Goal: Task Accomplishment & Management: Manage account settings

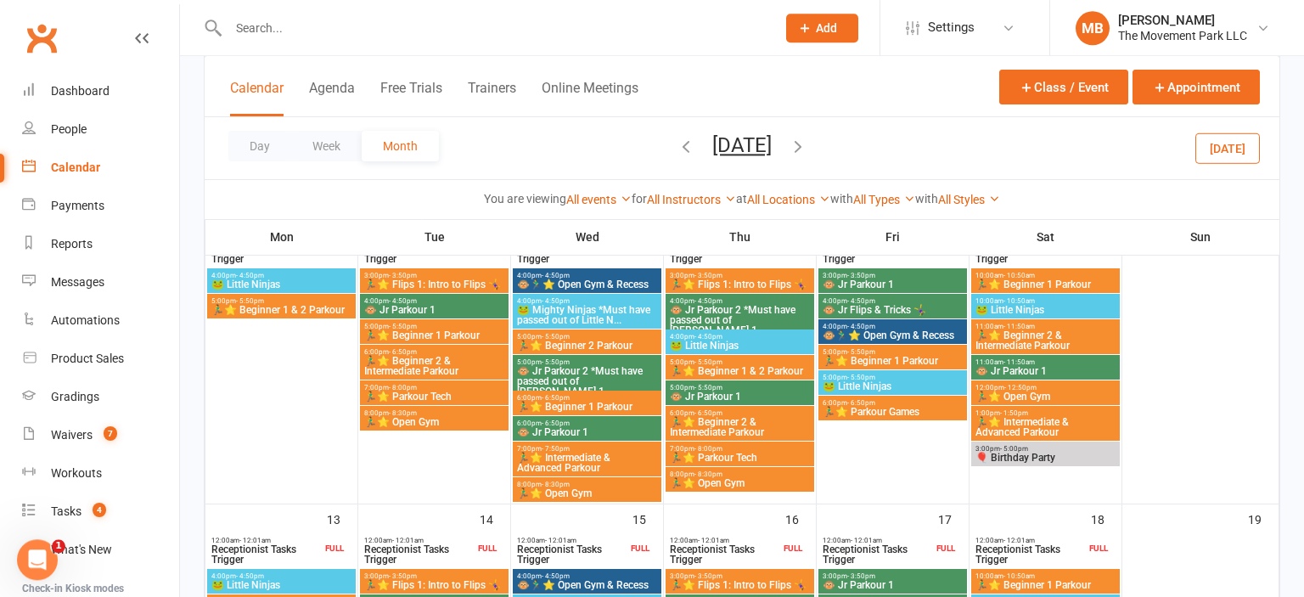
scroll to position [597, 0]
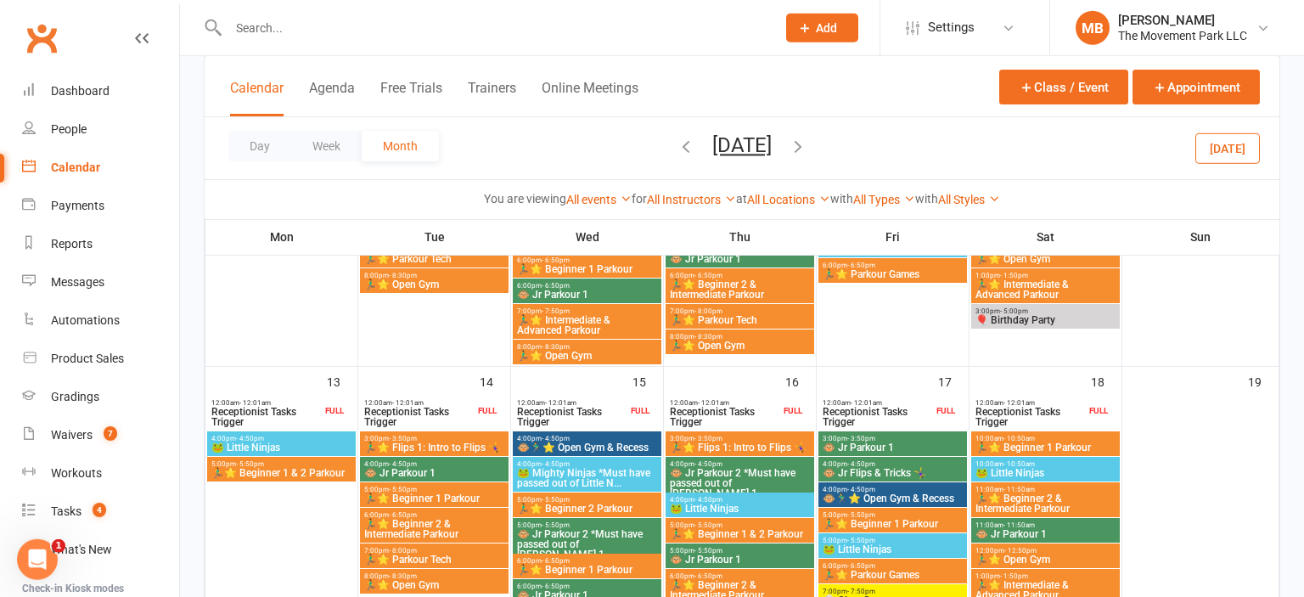
click at [936, 588] on span "7:00pm - 7:50pm" at bounding box center [893, 591] width 142 height 8
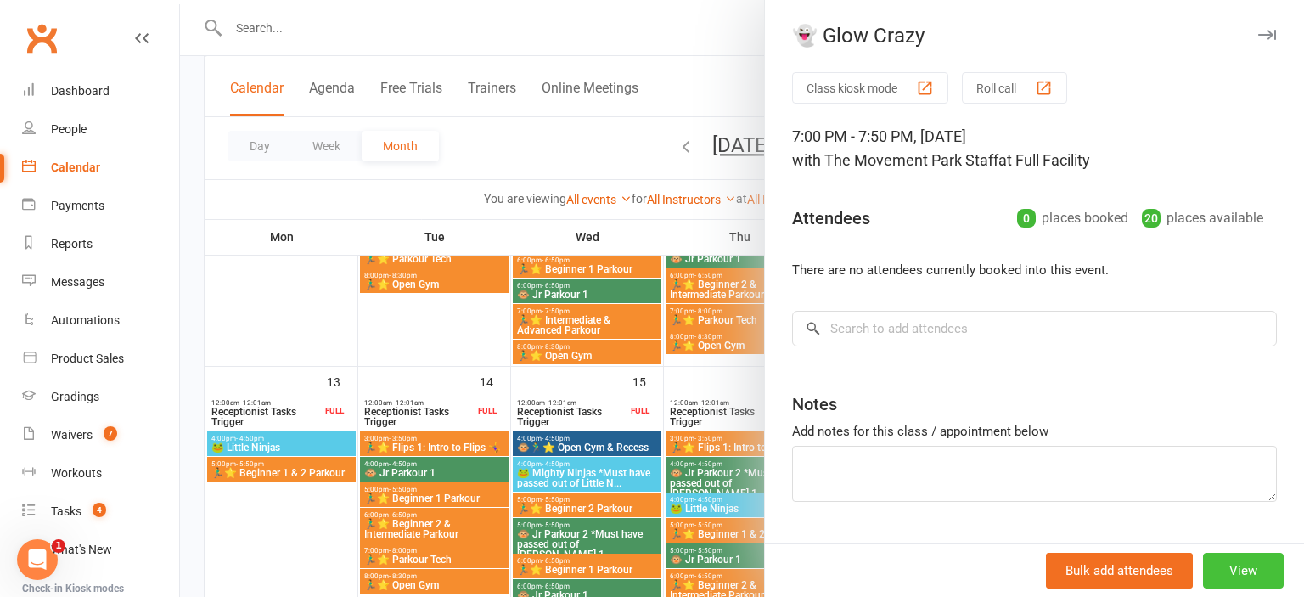
click at [1255, 576] on button "View" at bounding box center [1243, 571] width 81 height 36
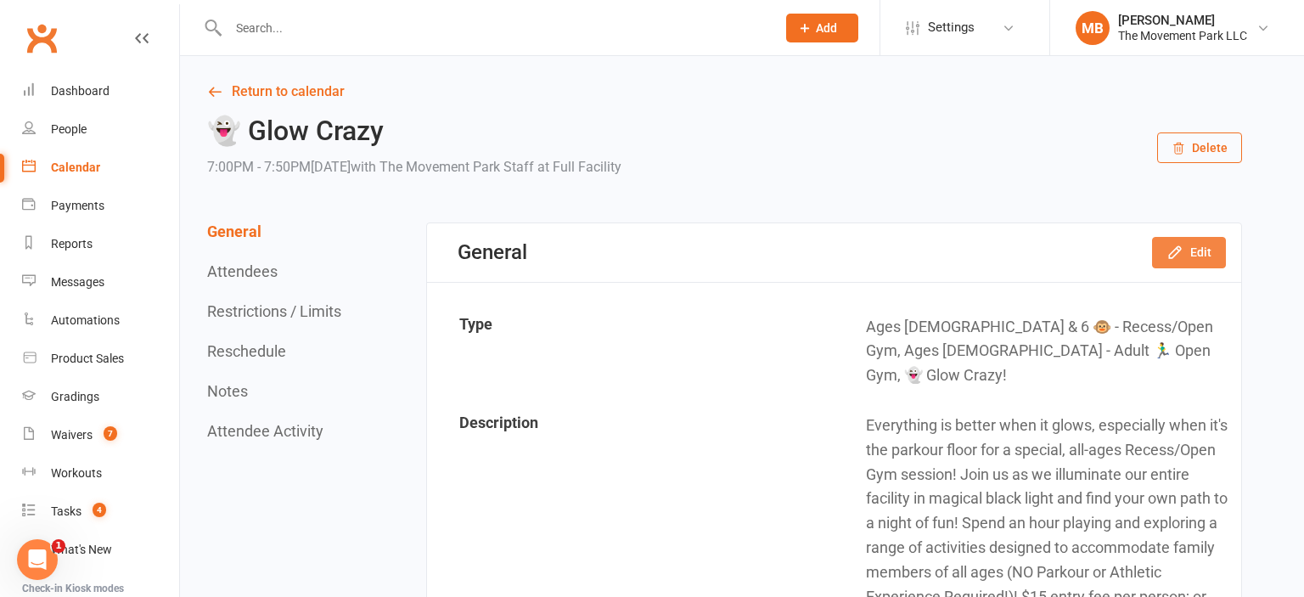
click at [1200, 259] on button "Edit" at bounding box center [1189, 252] width 74 height 31
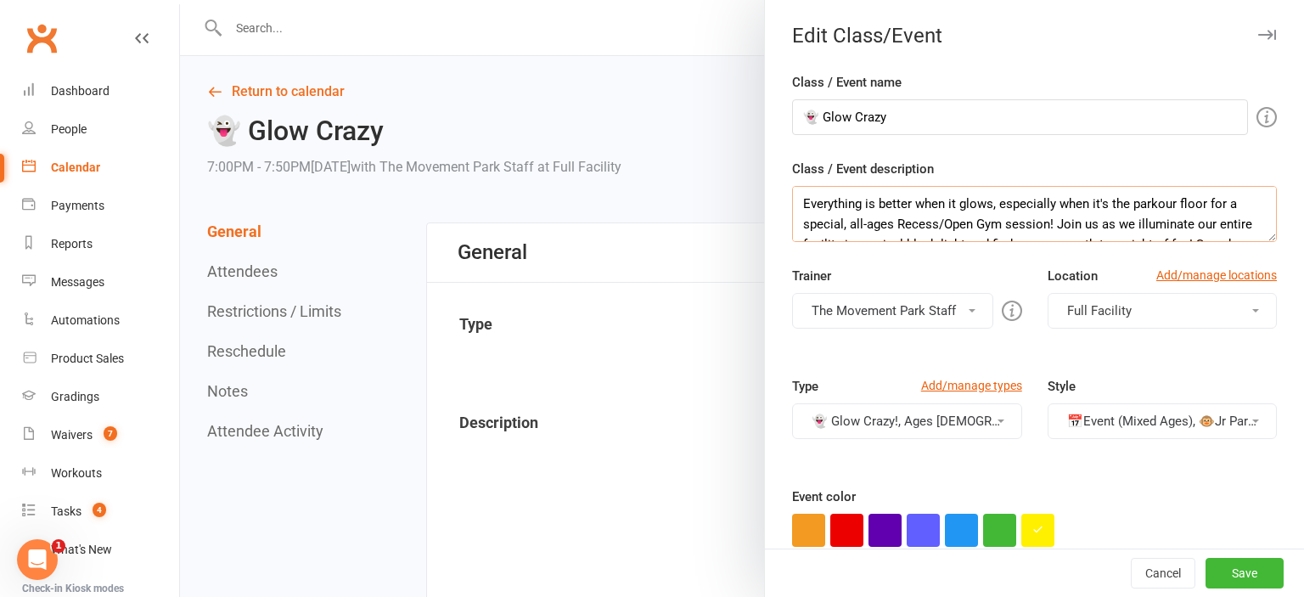
scroll to position [47, 0]
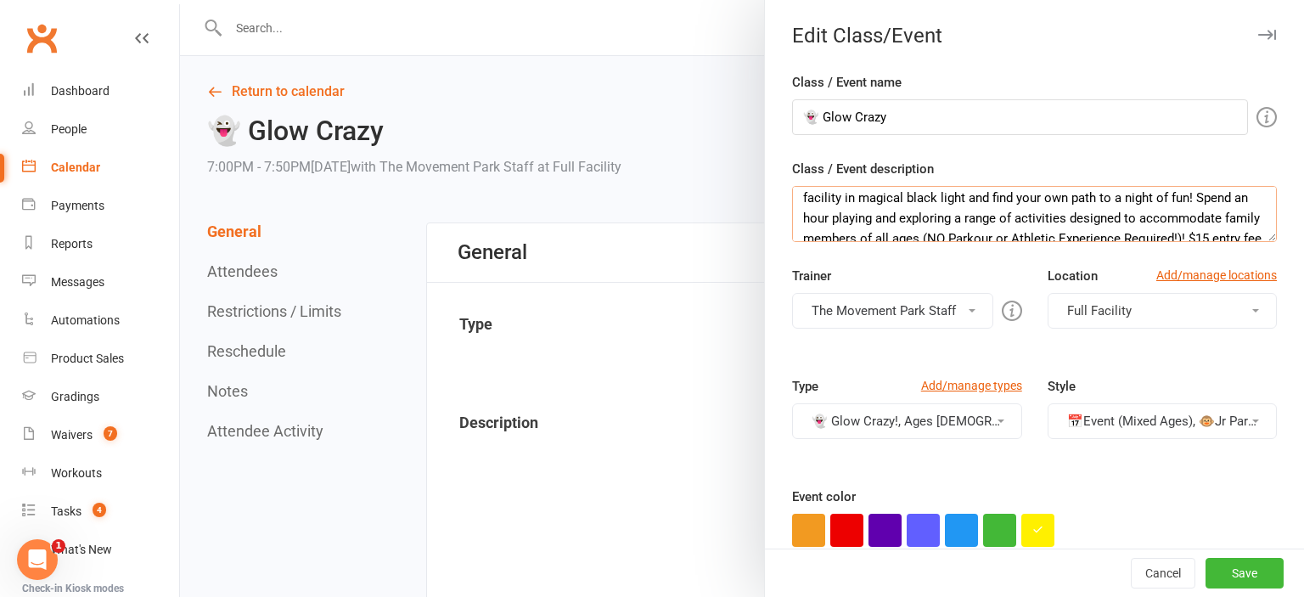
click at [939, 198] on textarea "Everything is better when it glows, especially when it's the parkour floor for …" at bounding box center [1034, 214] width 485 height 56
type textarea "Everything is better when it glows, especially when it's the parkour floor for …"
click at [1255, 582] on button "Save" at bounding box center [1245, 573] width 78 height 31
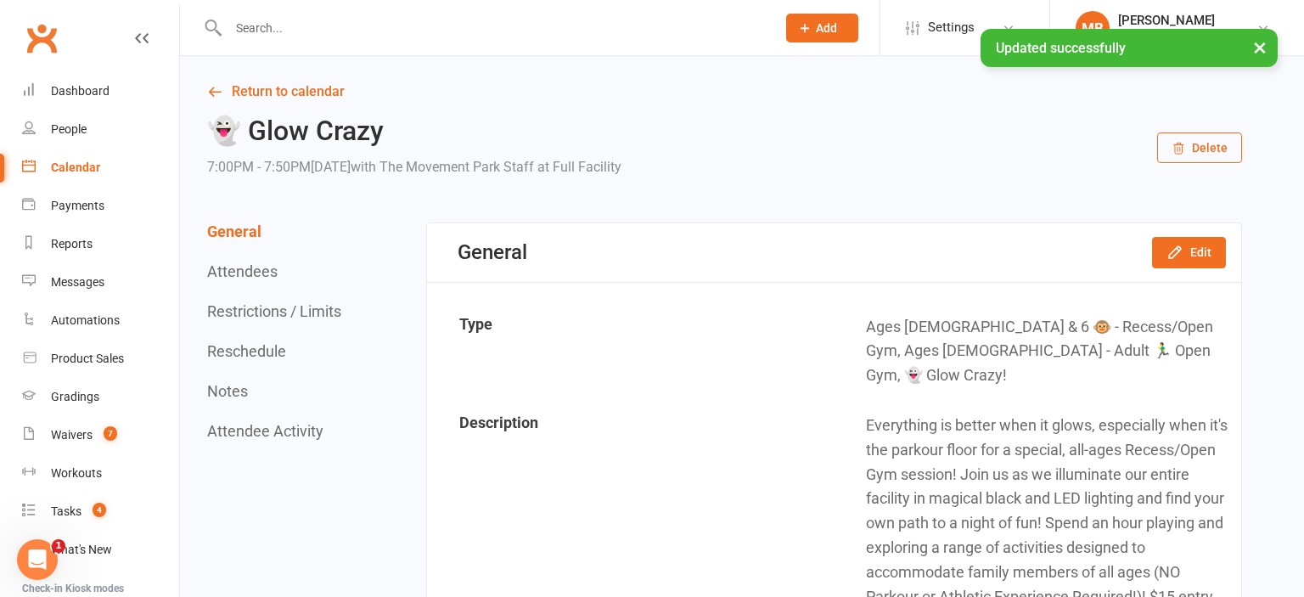
click at [237, 349] on button "Reschedule" at bounding box center [246, 351] width 79 height 18
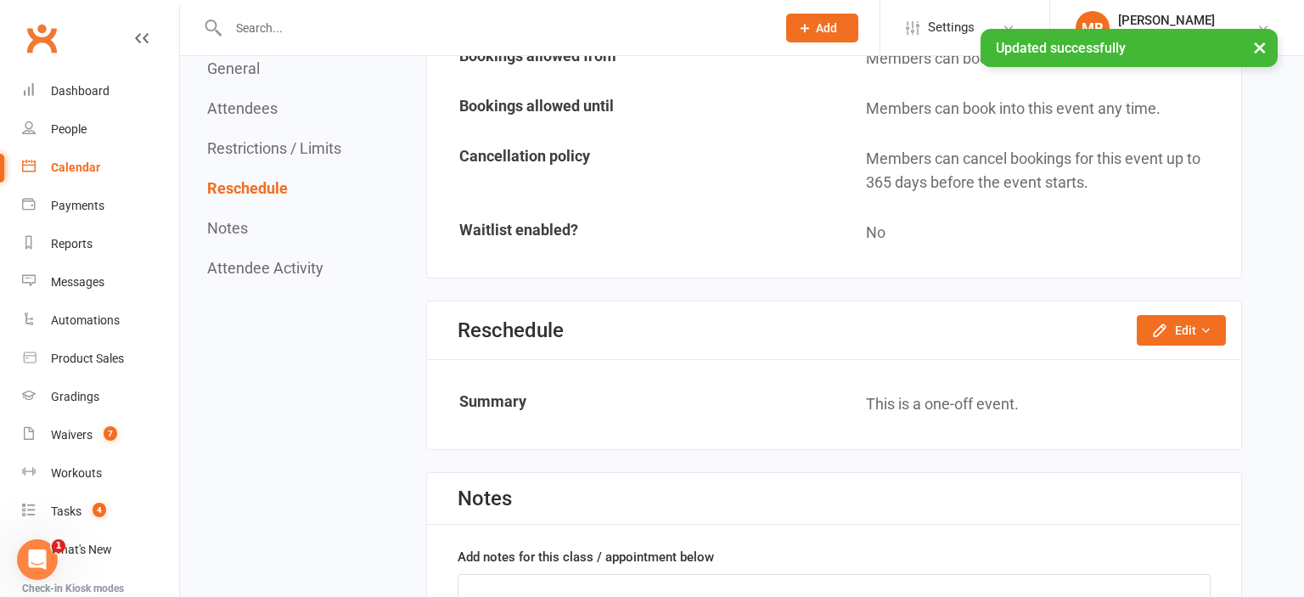
scroll to position [1807, 0]
click at [1182, 315] on button "Edit" at bounding box center [1181, 330] width 89 height 31
click at [1173, 351] on link "Reschedule this event only" at bounding box center [1136, 368] width 178 height 34
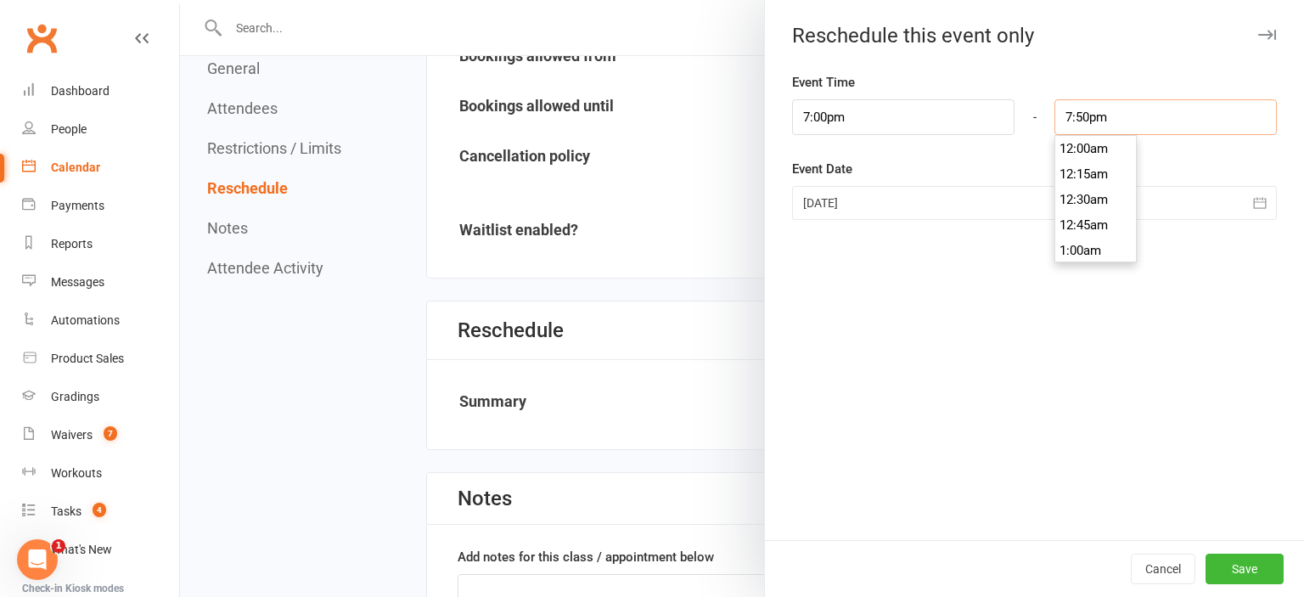
scroll to position [1987, 0]
drag, startPoint x: 1087, startPoint y: 115, endPoint x: 1054, endPoint y: 120, distance: 33.5
click at [1054, 120] on input "7:50pm" at bounding box center [1165, 117] width 222 height 36
type input "8:00pm"
click at [1077, 207] on li "8:00pm" at bounding box center [1095, 199] width 81 height 25
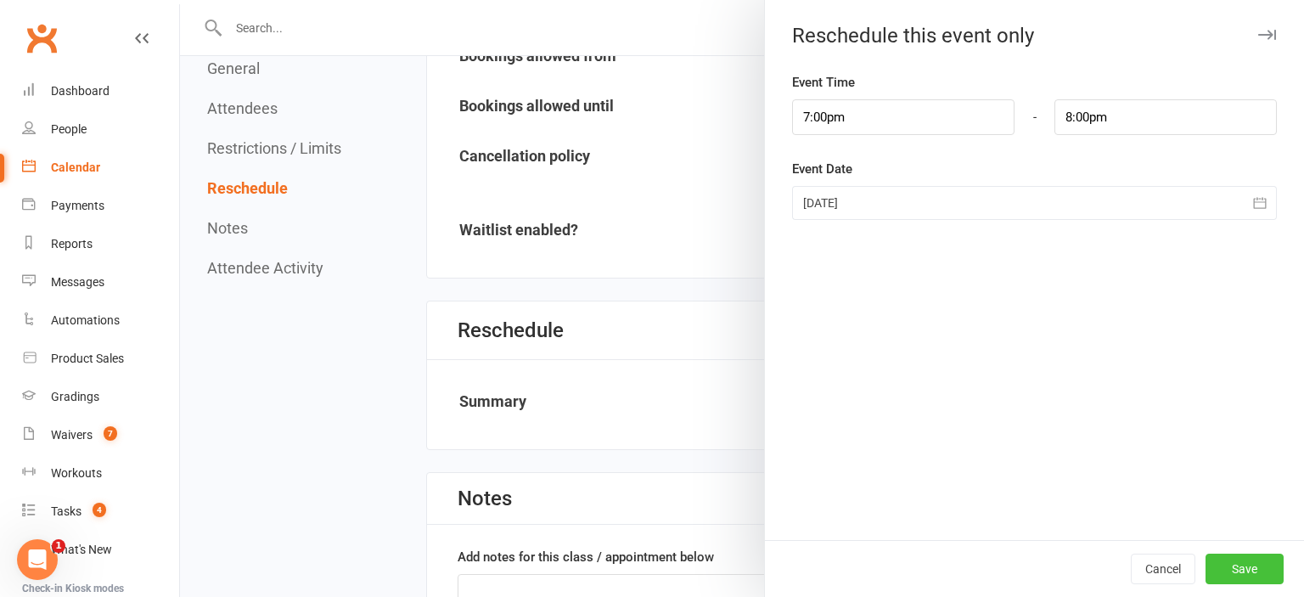
click at [1267, 565] on button "Save" at bounding box center [1245, 569] width 78 height 31
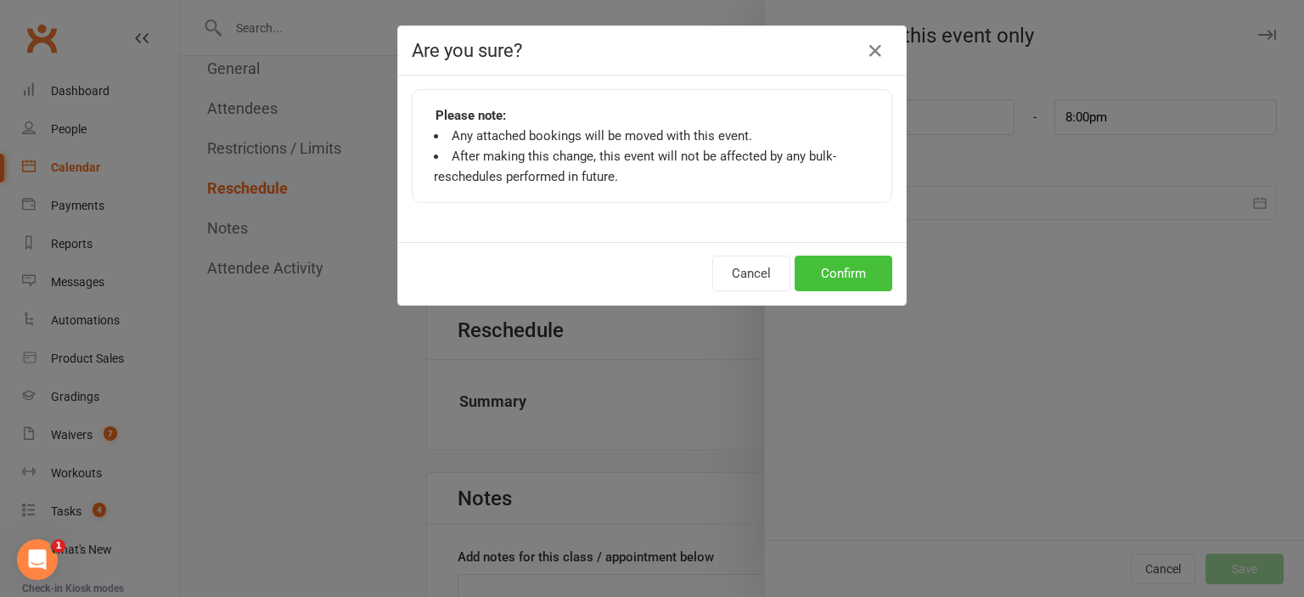
click at [864, 287] on button "Confirm" at bounding box center [844, 274] width 98 height 36
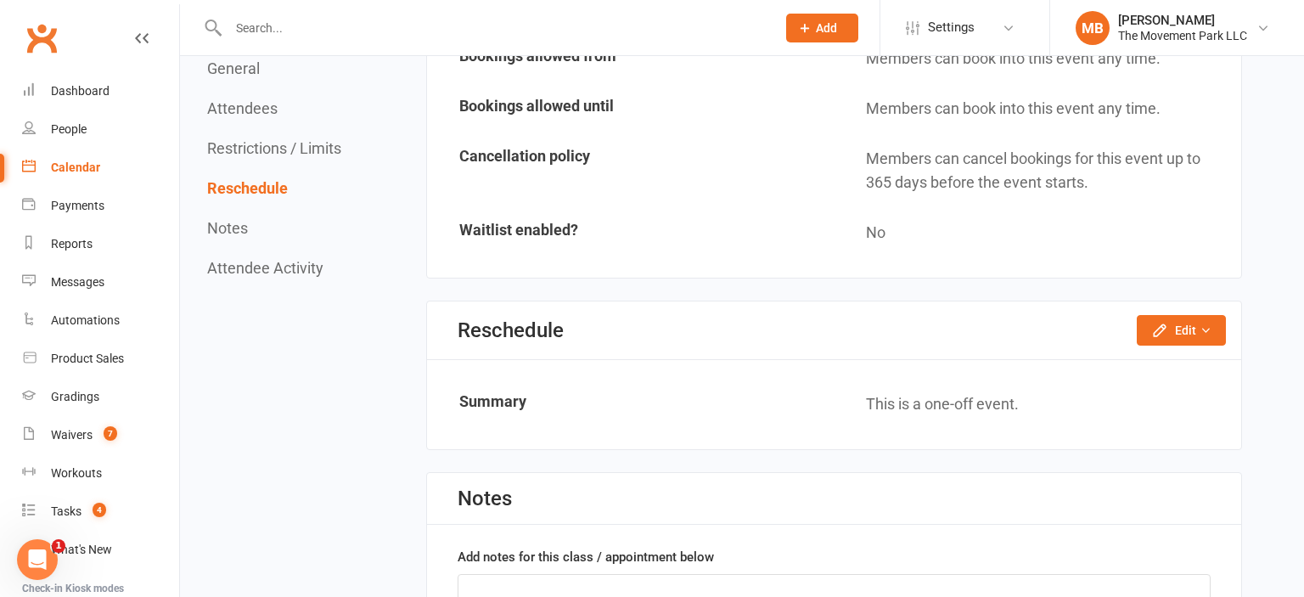
click at [94, 164] on div "Calendar" at bounding box center [75, 167] width 49 height 14
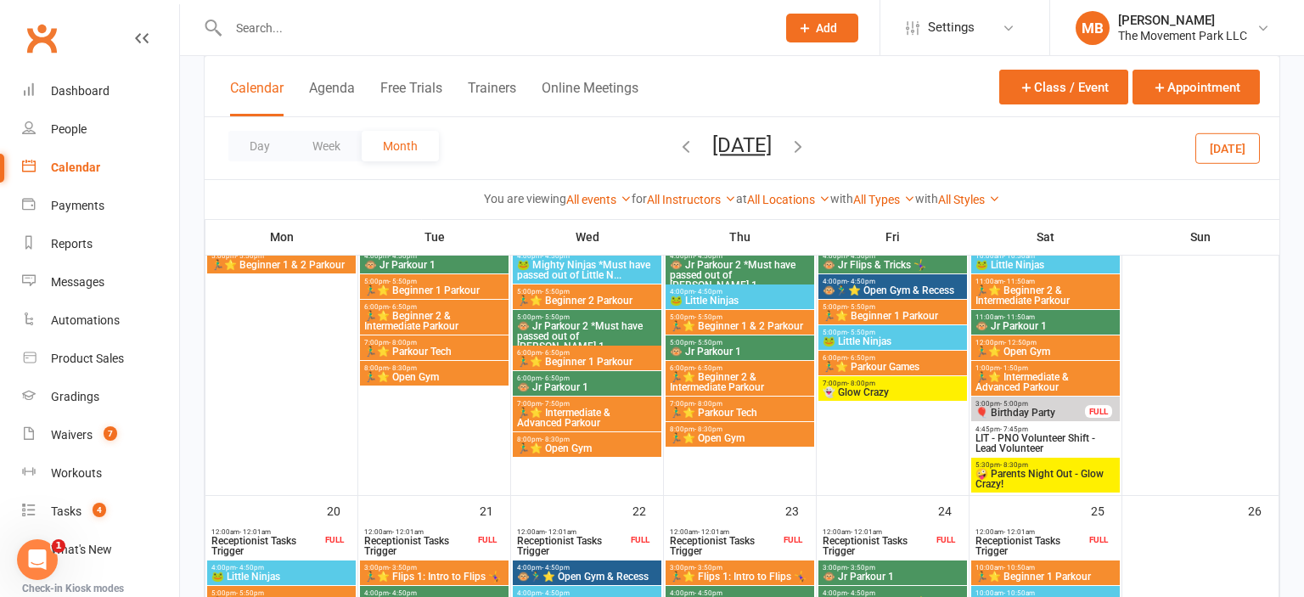
scroll to position [880, 0]
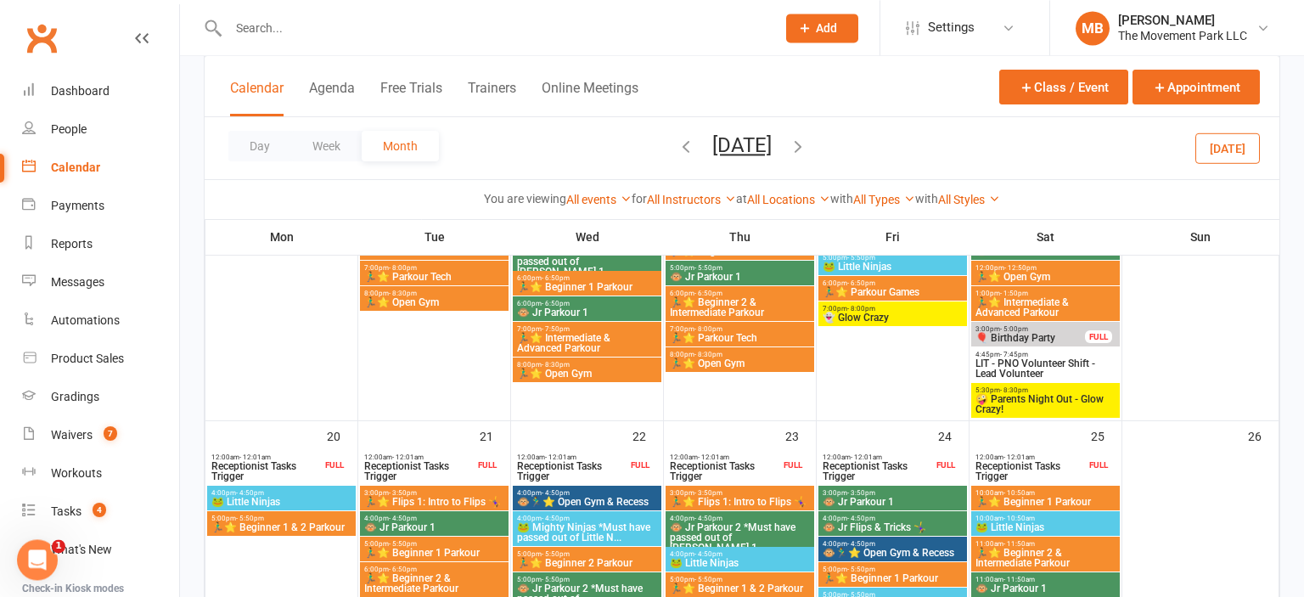
click at [1072, 413] on span "🤪 Parents Night Out - Glow Crazy!" at bounding box center [1046, 404] width 142 height 20
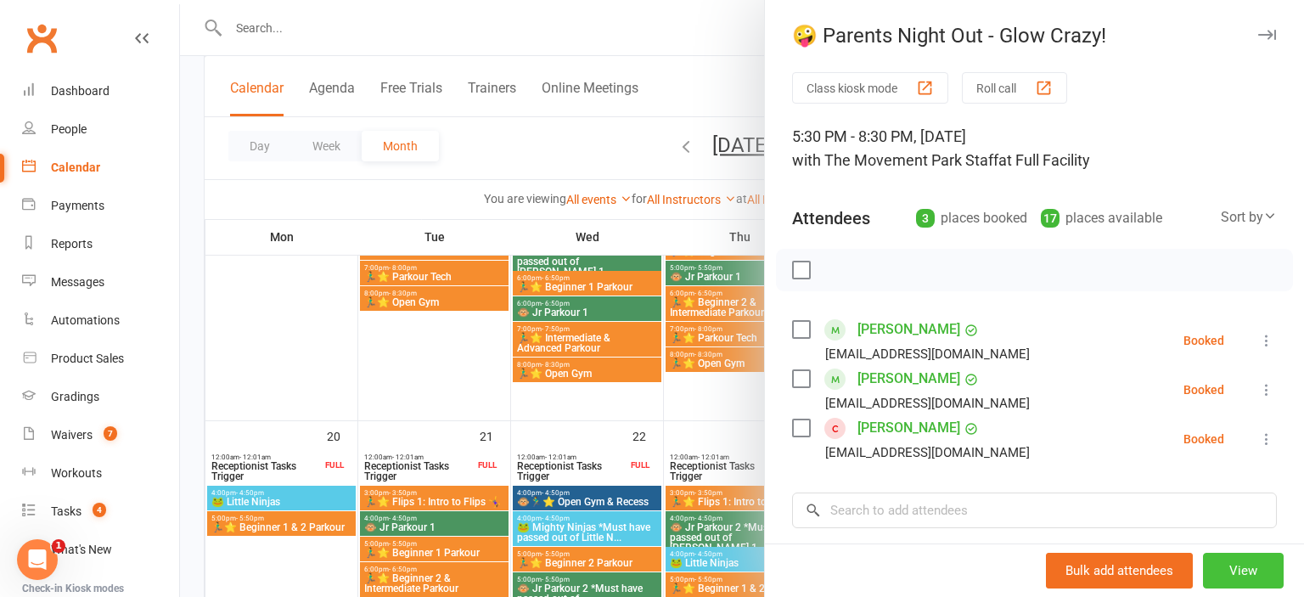
click at [1244, 559] on button "View" at bounding box center [1243, 571] width 81 height 36
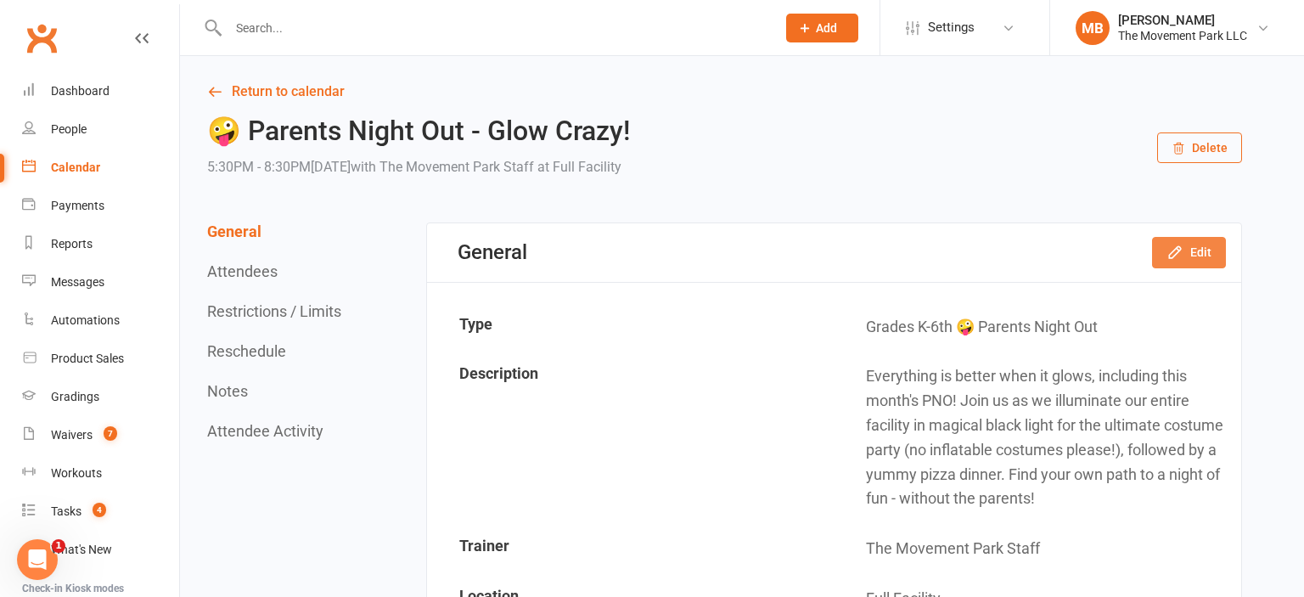
click at [1198, 251] on button "Edit" at bounding box center [1189, 252] width 74 height 31
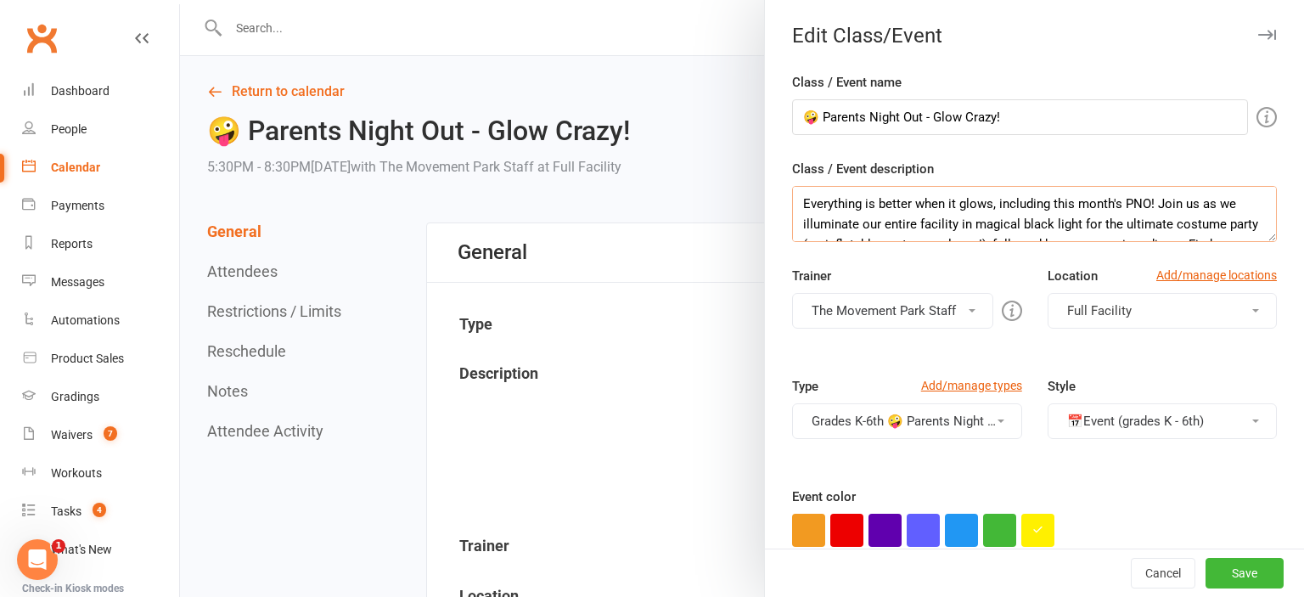
click at [1056, 222] on textarea "Everything is better when it glows, including this month's PNO! Join us as we i…" at bounding box center [1034, 214] width 485 height 56
type textarea "Everything is better when it glows, including this month's PNO! Join us as we i…"
click at [1259, 577] on button "Save" at bounding box center [1245, 573] width 78 height 31
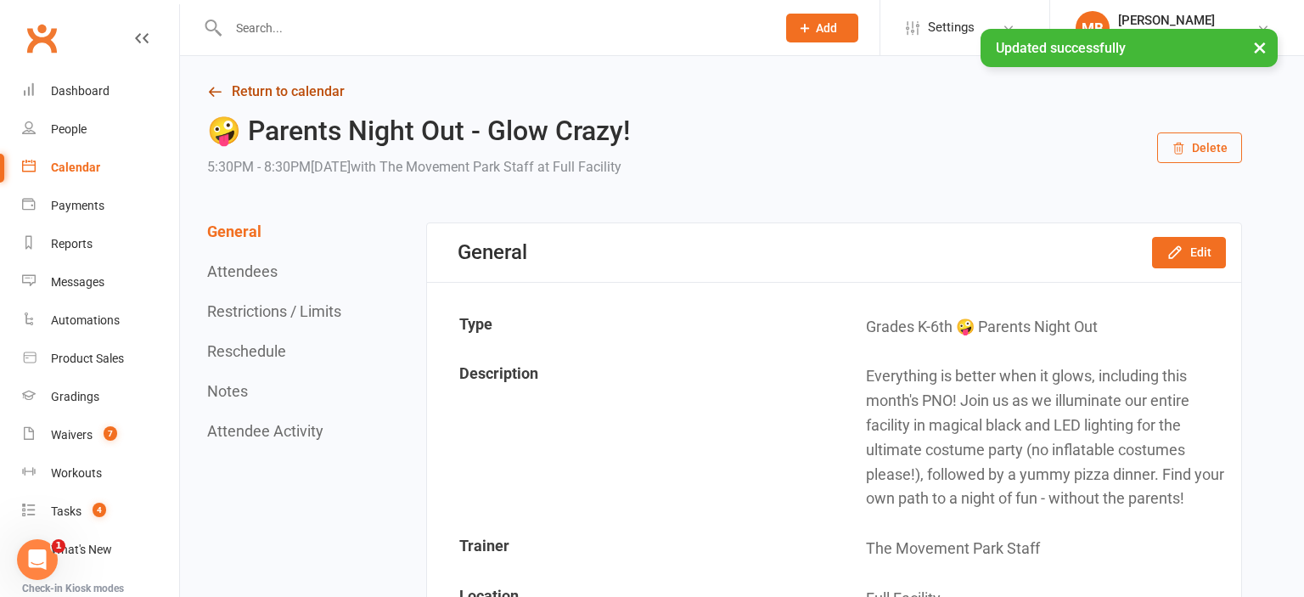
click at [288, 97] on link "Return to calendar" at bounding box center [724, 92] width 1035 height 24
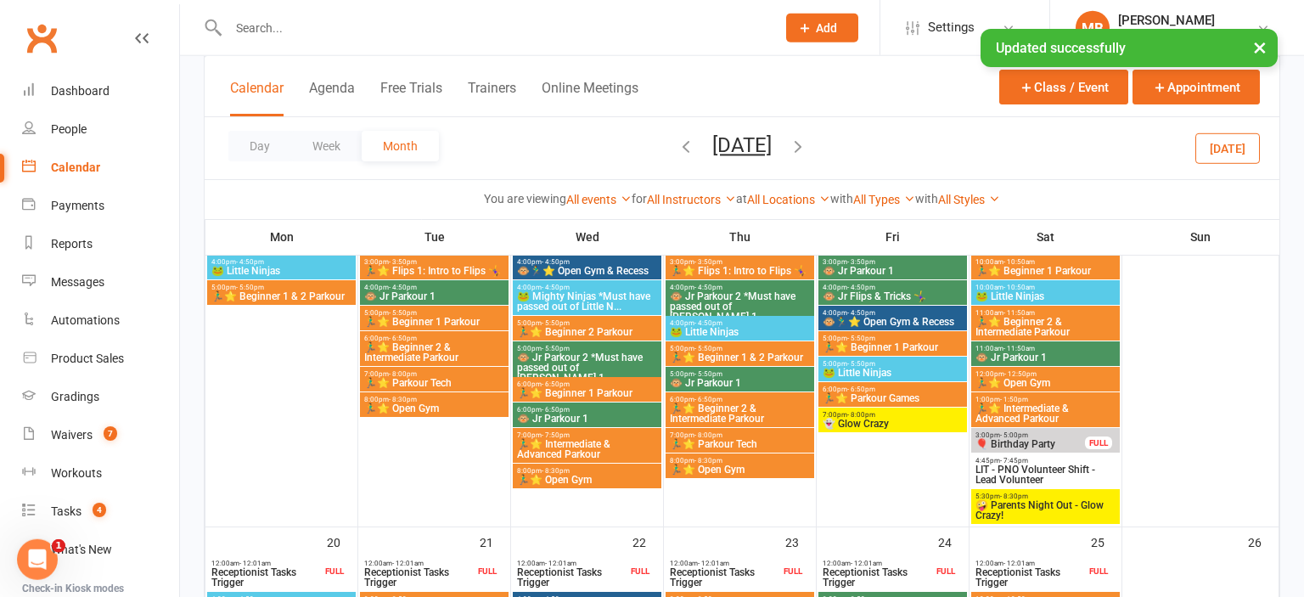
scroll to position [880, 0]
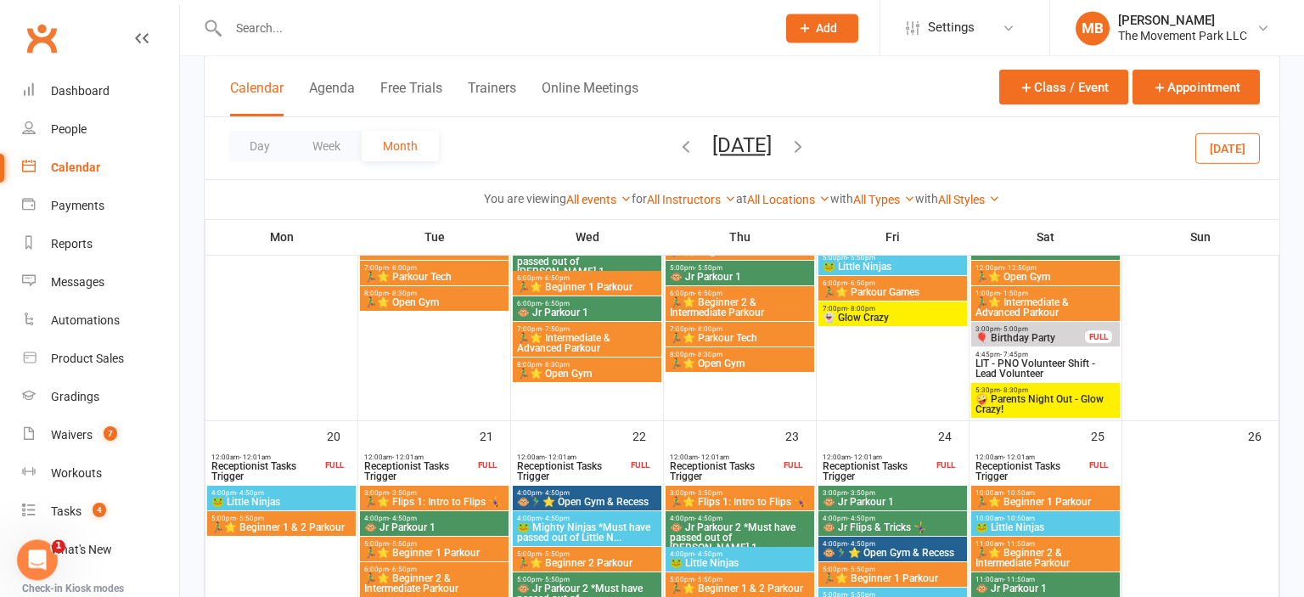
click at [910, 312] on span "7:00pm - 8:00pm" at bounding box center [893, 309] width 142 height 8
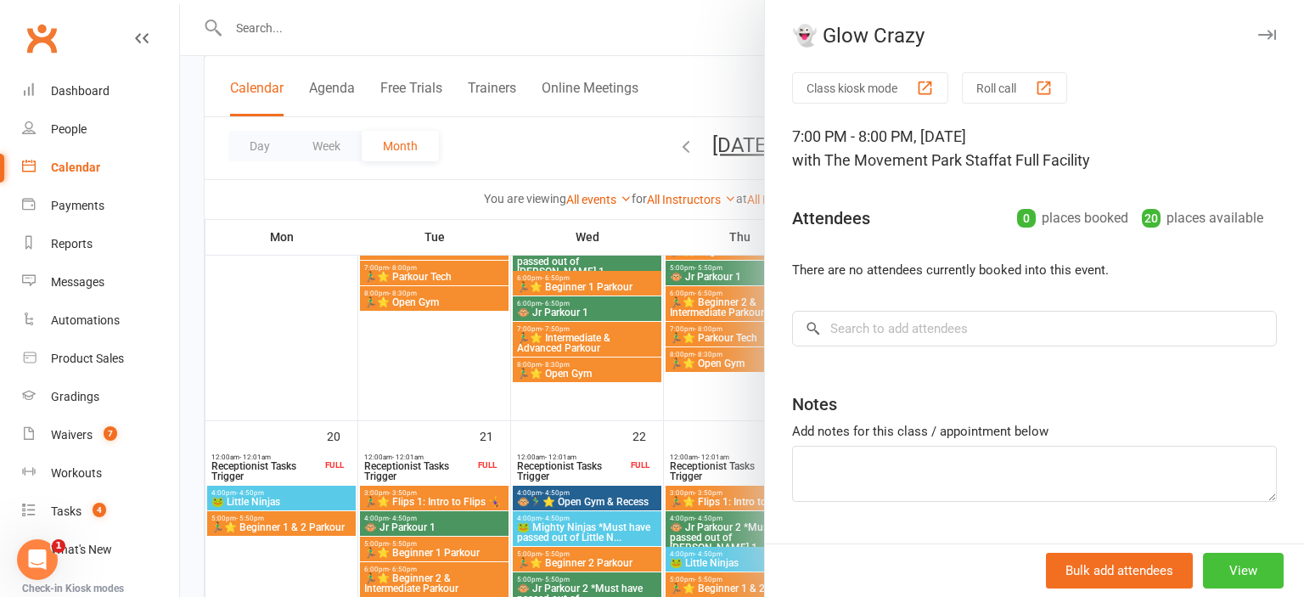
click at [1236, 570] on button "View" at bounding box center [1243, 571] width 81 height 36
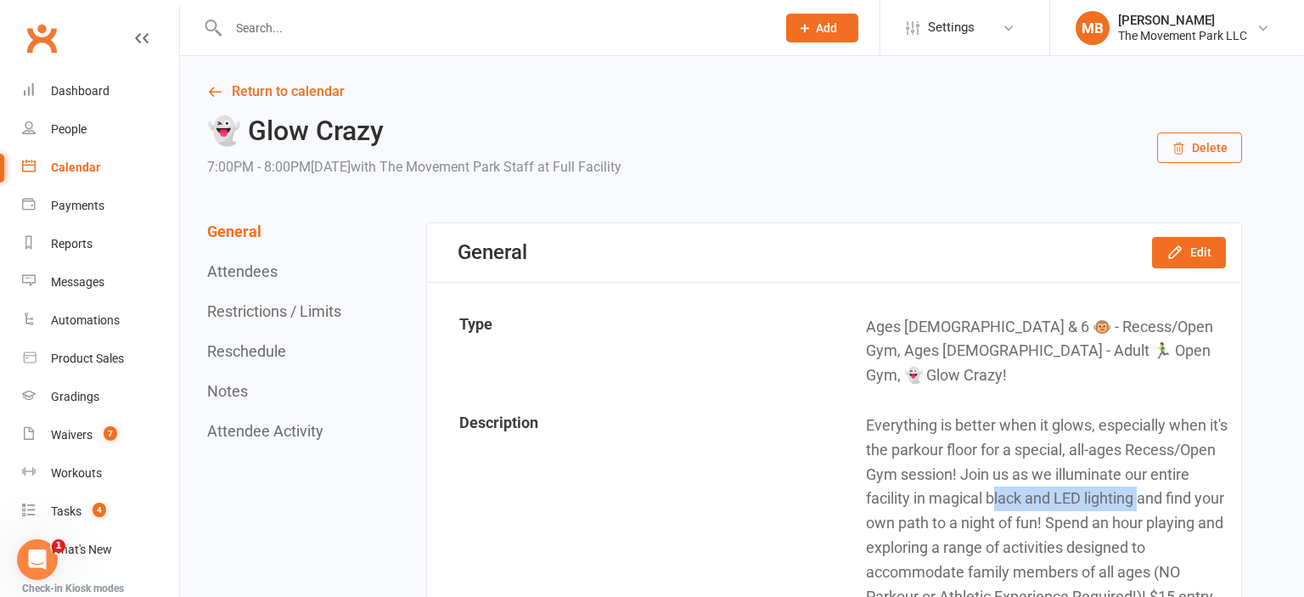
drag, startPoint x: 1183, startPoint y: 475, endPoint x: 1031, endPoint y: 467, distance: 152.2
click at [341, 88] on link "Return to calendar" at bounding box center [724, 92] width 1035 height 24
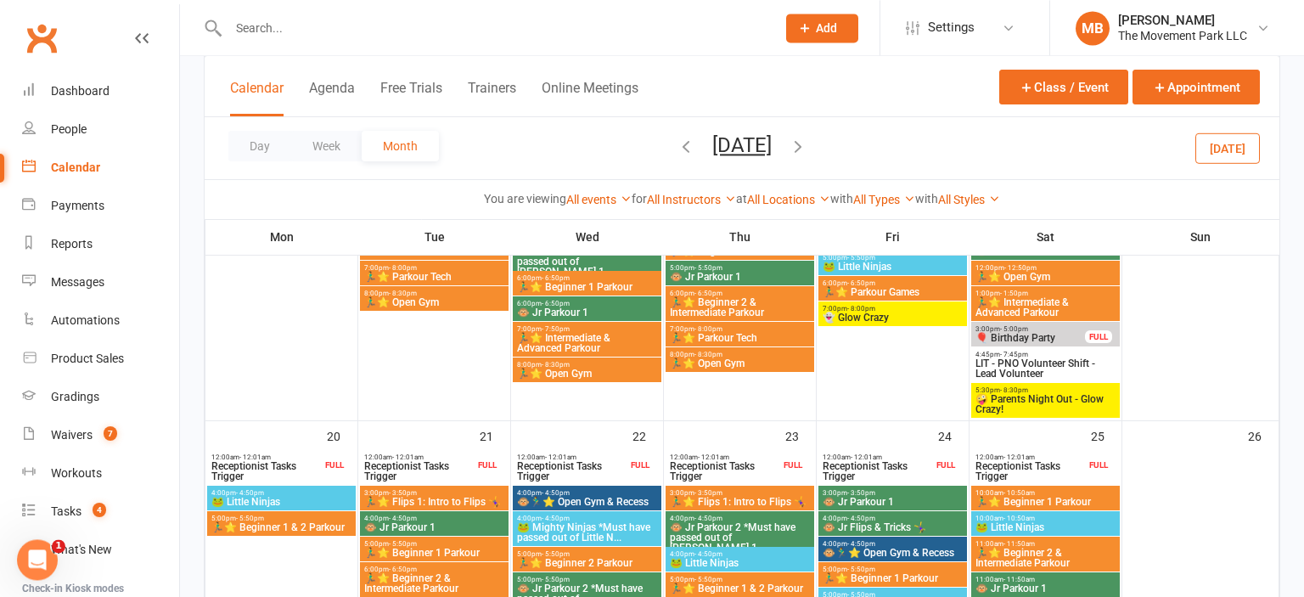
scroll to position [1247, 0]
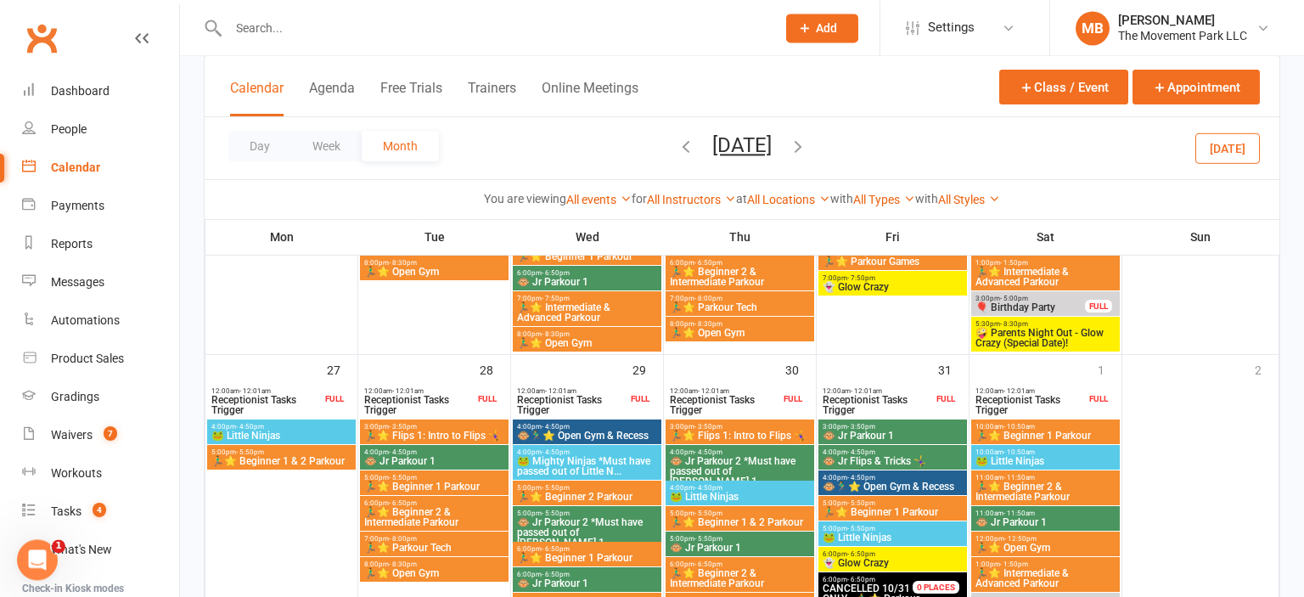
click at [902, 289] on span "👻 Glow Crazy" at bounding box center [893, 287] width 142 height 10
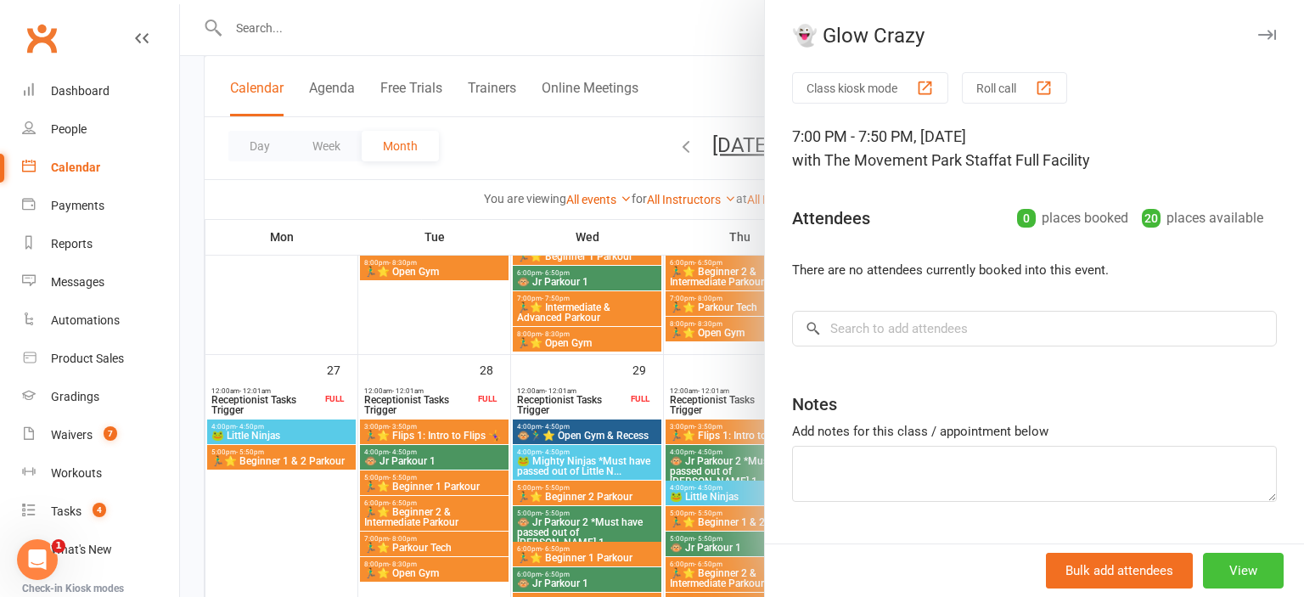
click at [1262, 565] on button "View" at bounding box center [1243, 571] width 81 height 36
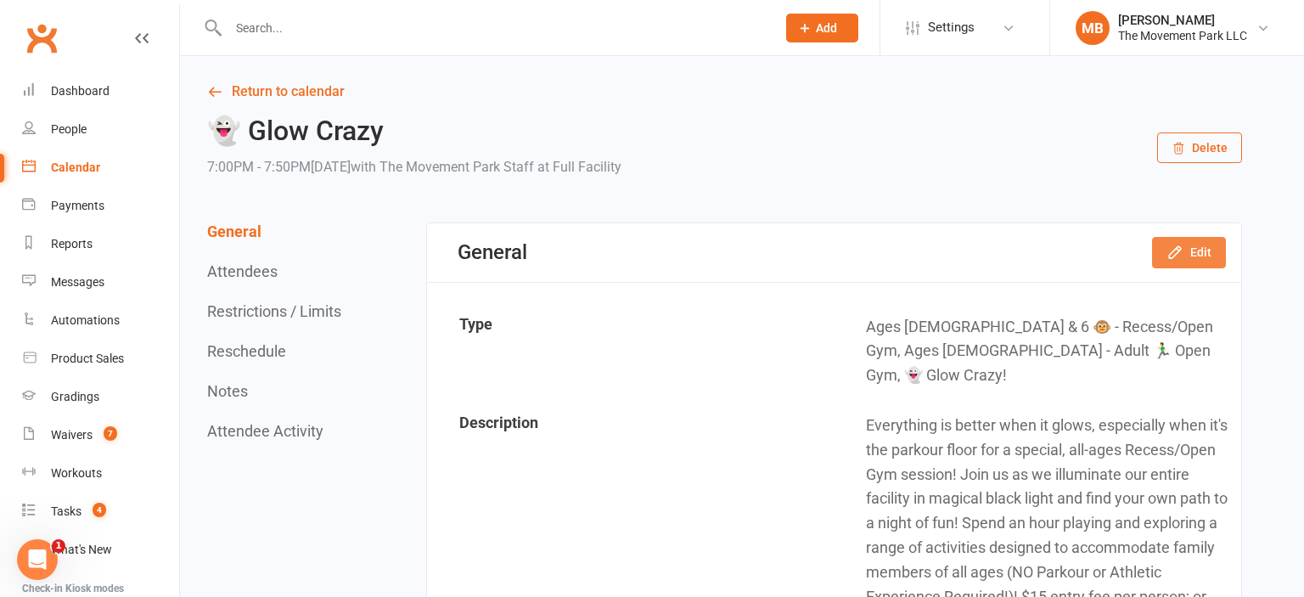
click at [1211, 253] on button "Edit" at bounding box center [1189, 252] width 74 height 31
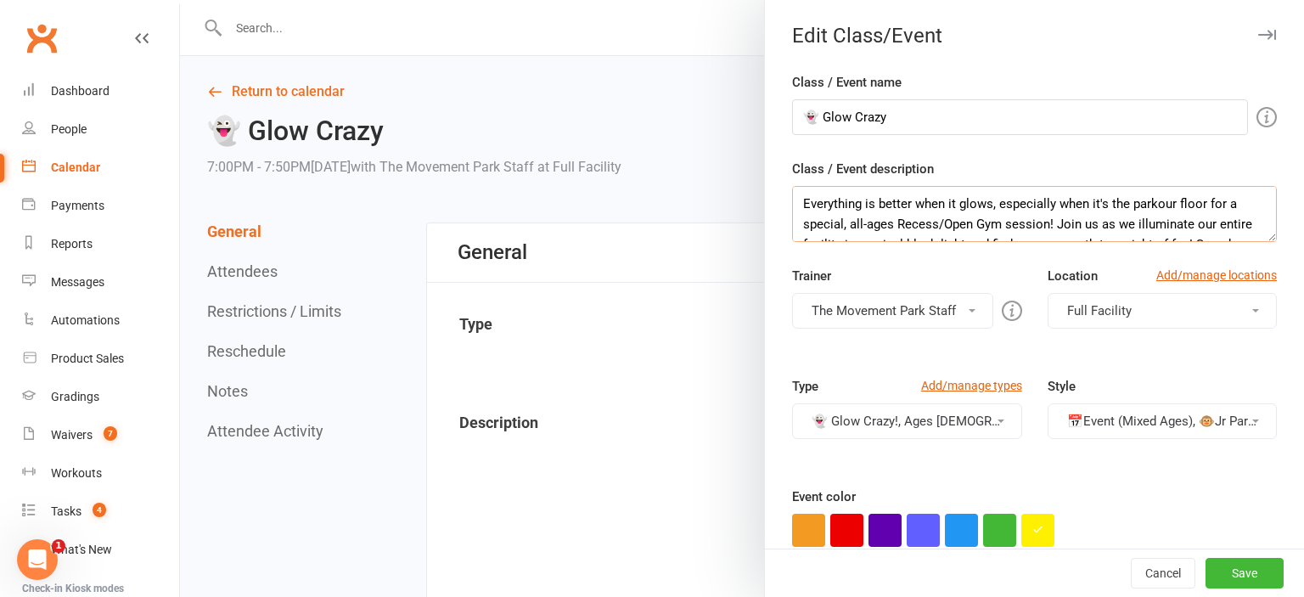
scroll to position [47, 0]
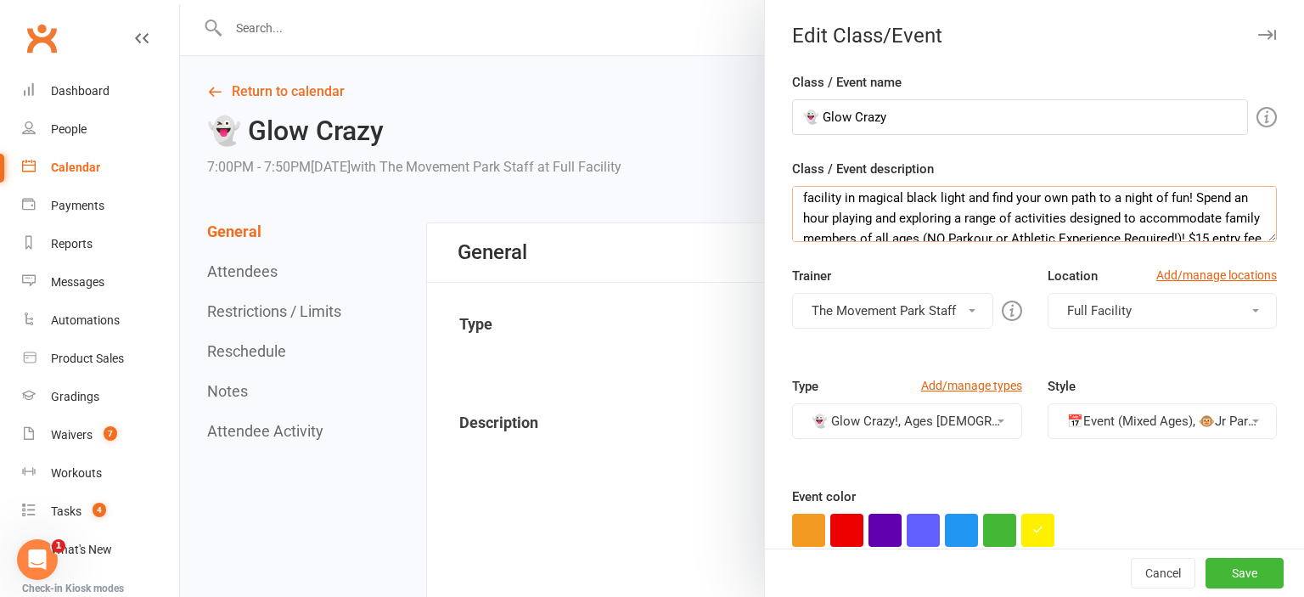
click at [938, 202] on textarea "Everything is better when it glows, especially when it's the parkour floor for …" at bounding box center [1034, 214] width 485 height 56
type textarea "Everything is better when it glows, especially when it's the parkour floor for …"
click at [1242, 587] on button "Save" at bounding box center [1245, 573] width 78 height 31
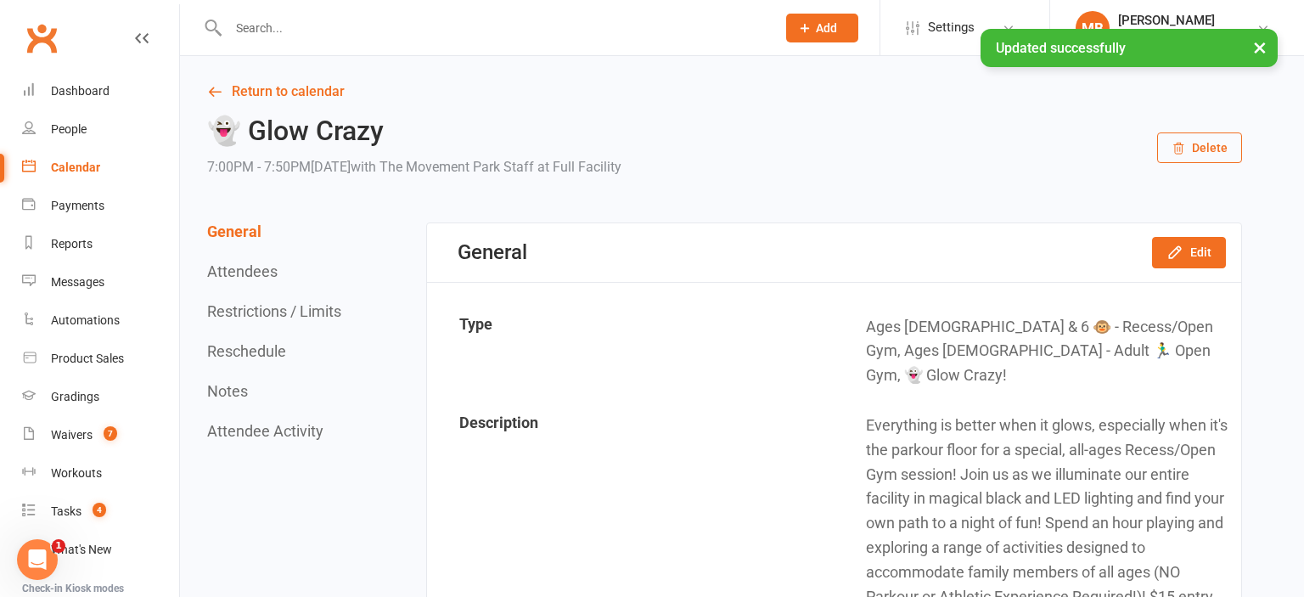
click at [262, 342] on button "Reschedule" at bounding box center [246, 351] width 79 height 18
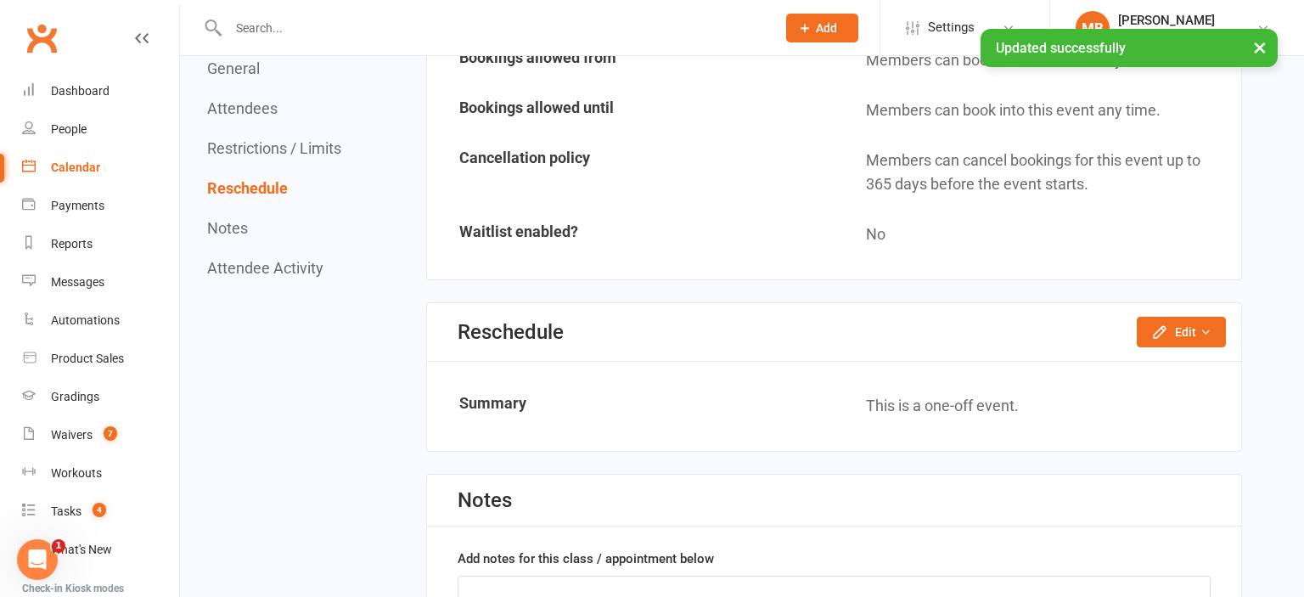
scroll to position [1807, 0]
click at [1183, 315] on button "Edit" at bounding box center [1181, 330] width 89 height 31
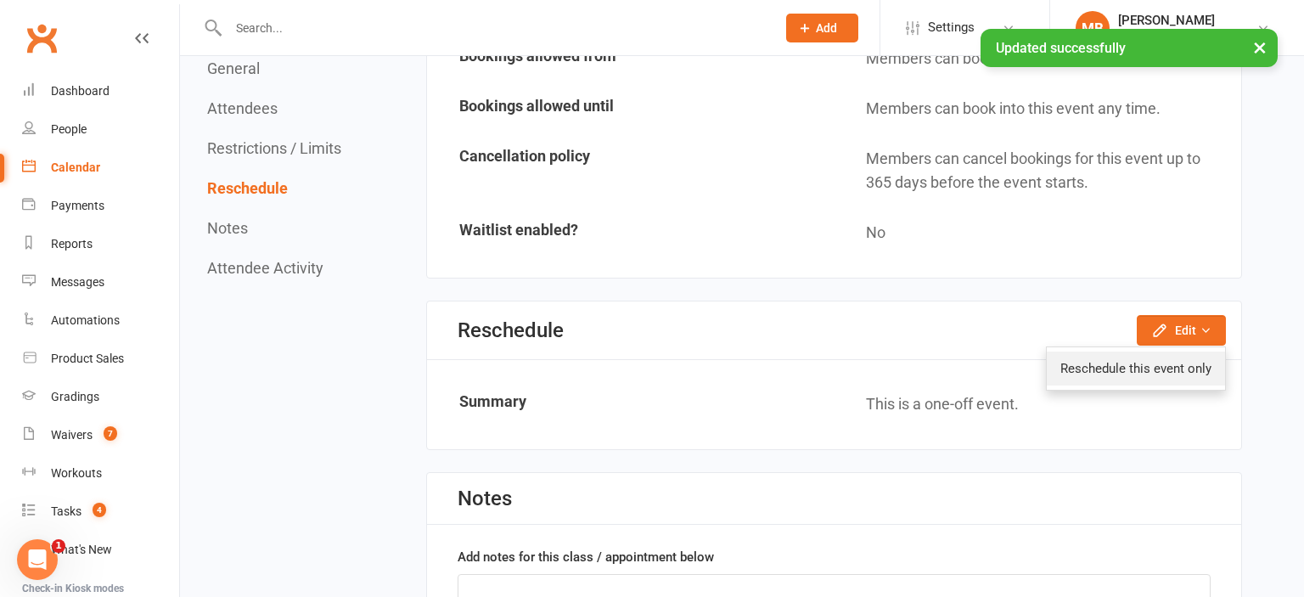
click at [1176, 351] on link "Reschedule this event only" at bounding box center [1136, 368] width 178 height 34
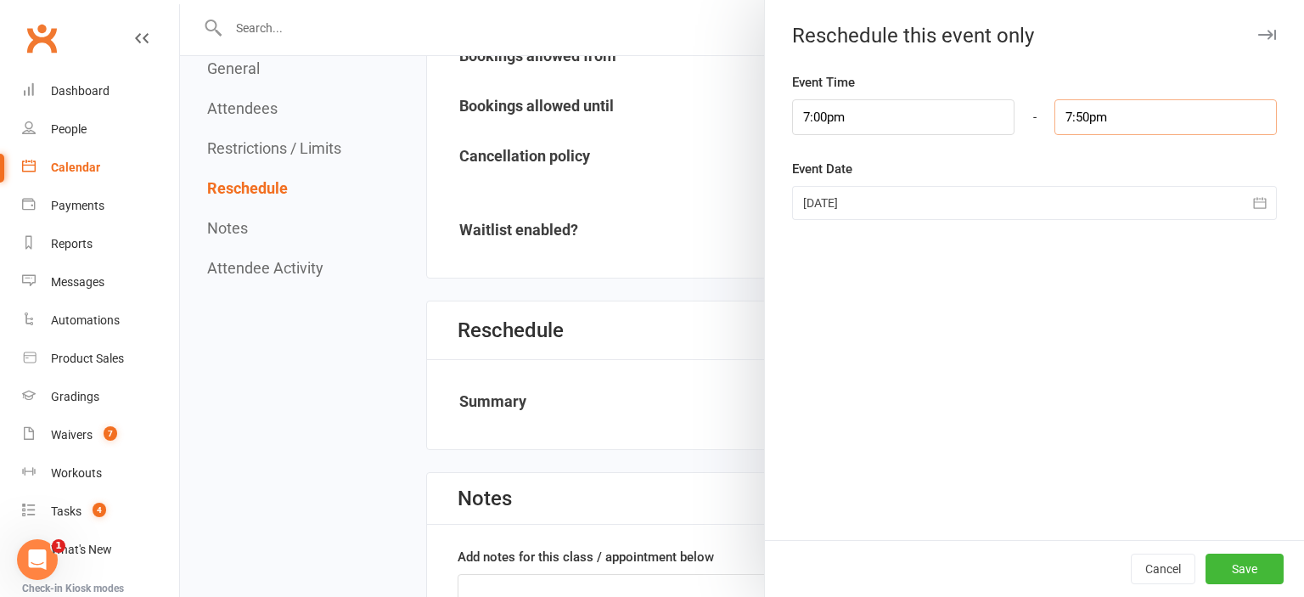
click at [1129, 114] on input "7:50pm" at bounding box center [1165, 117] width 222 height 36
type input "8:00pm"
click at [1100, 192] on li "8:00pm" at bounding box center [1095, 199] width 81 height 25
click at [1245, 568] on button "Save" at bounding box center [1245, 569] width 78 height 31
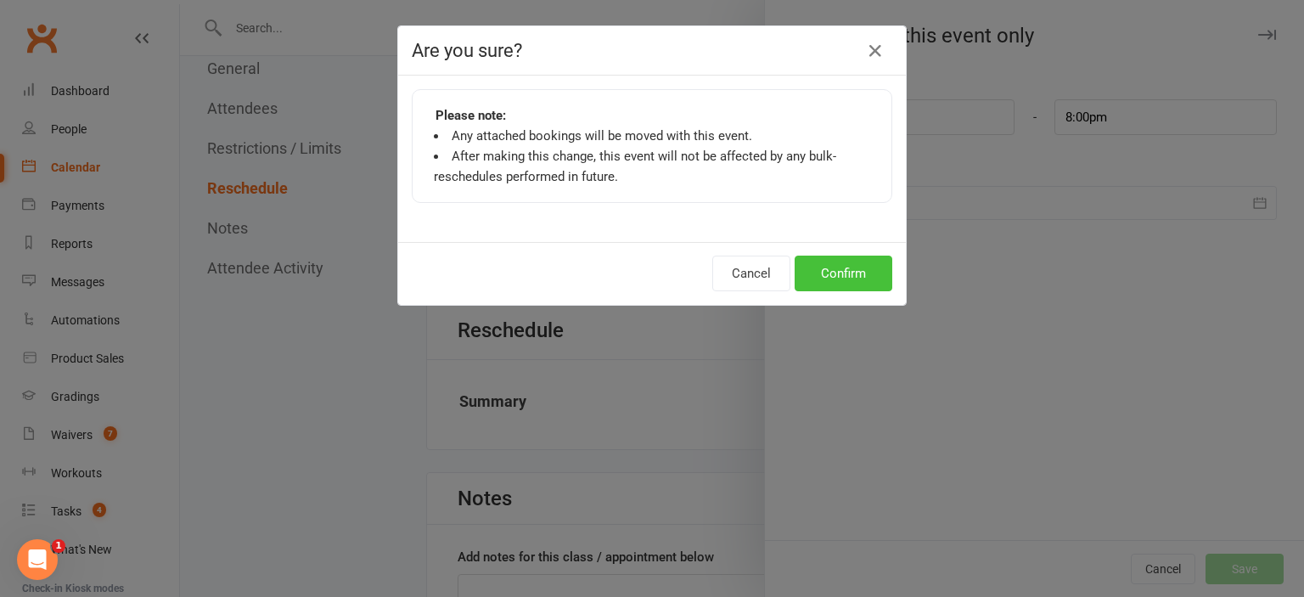
click at [848, 264] on button "Confirm" at bounding box center [844, 274] width 98 height 36
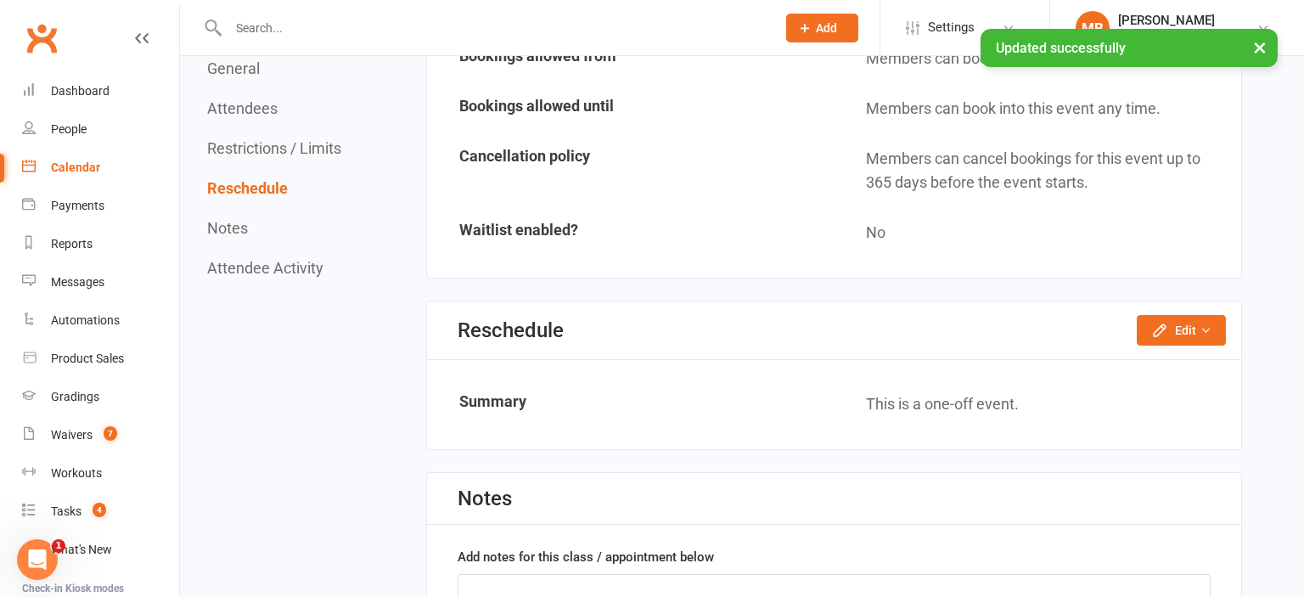
click at [79, 167] on div "Calendar" at bounding box center [75, 167] width 49 height 14
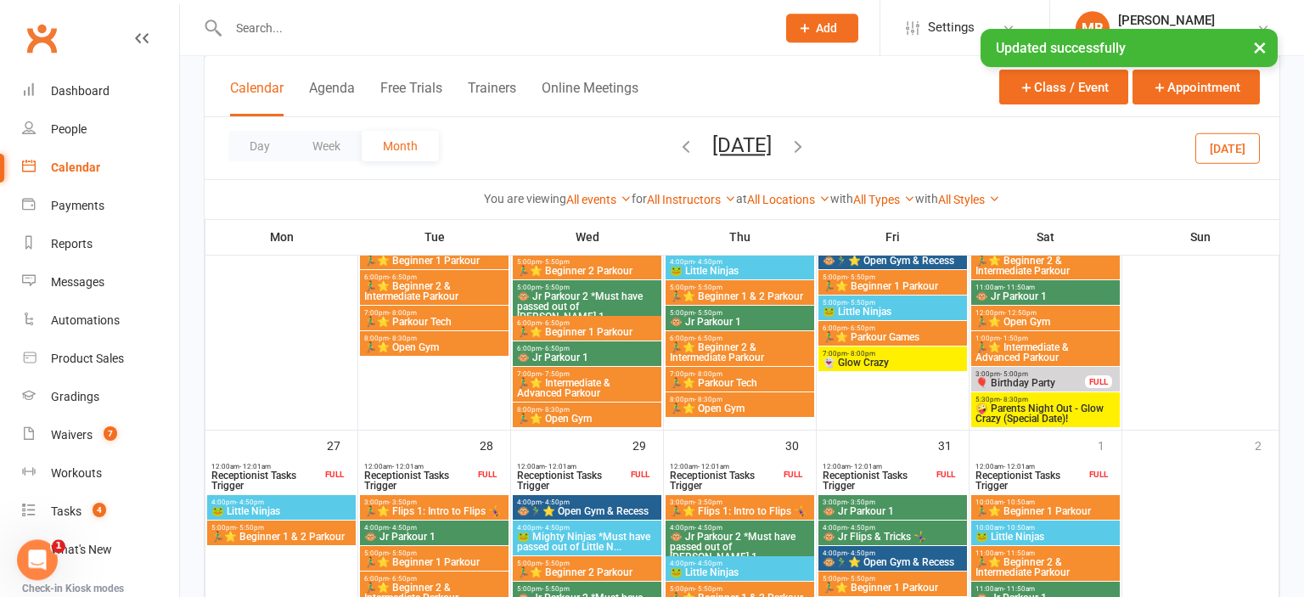
scroll to position [1247, 0]
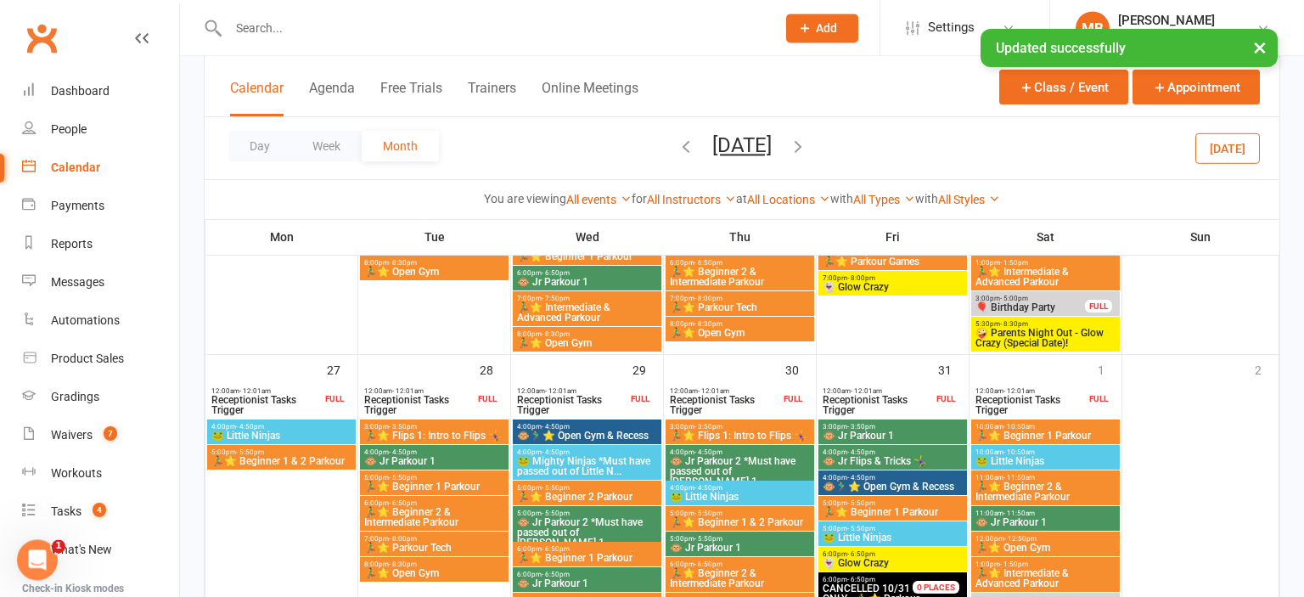
click at [1039, 341] on span "🤪 Parents Night Out - Glow Crazy (Special Date)!" at bounding box center [1046, 338] width 142 height 20
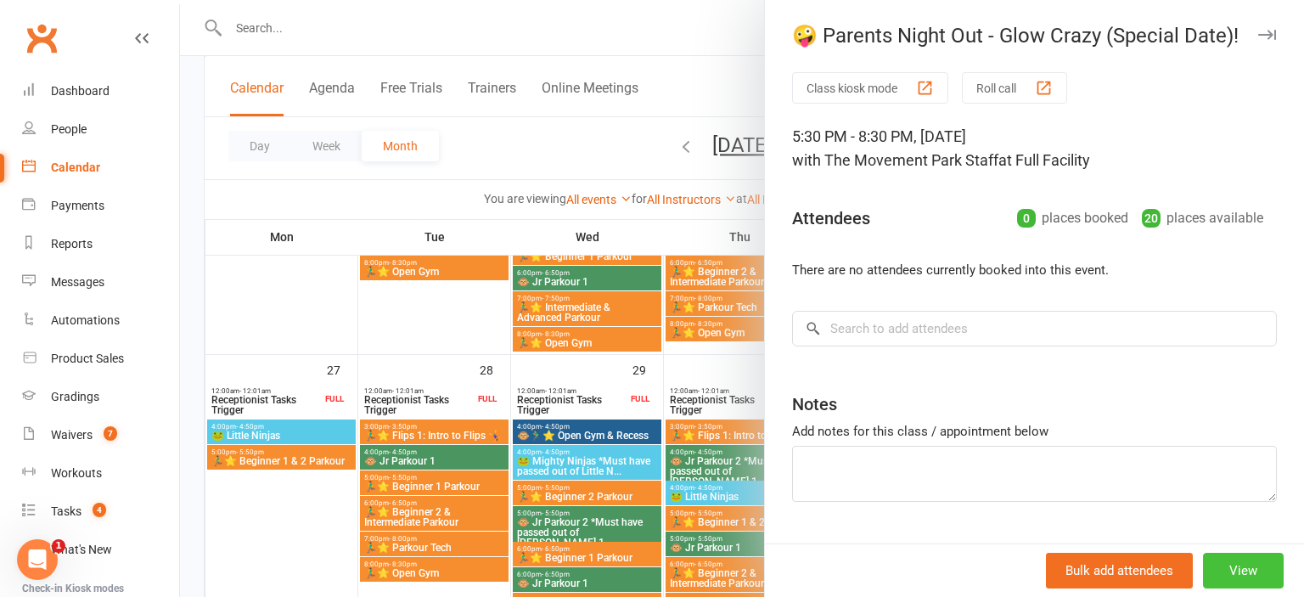
click at [1231, 567] on button "View" at bounding box center [1243, 571] width 81 height 36
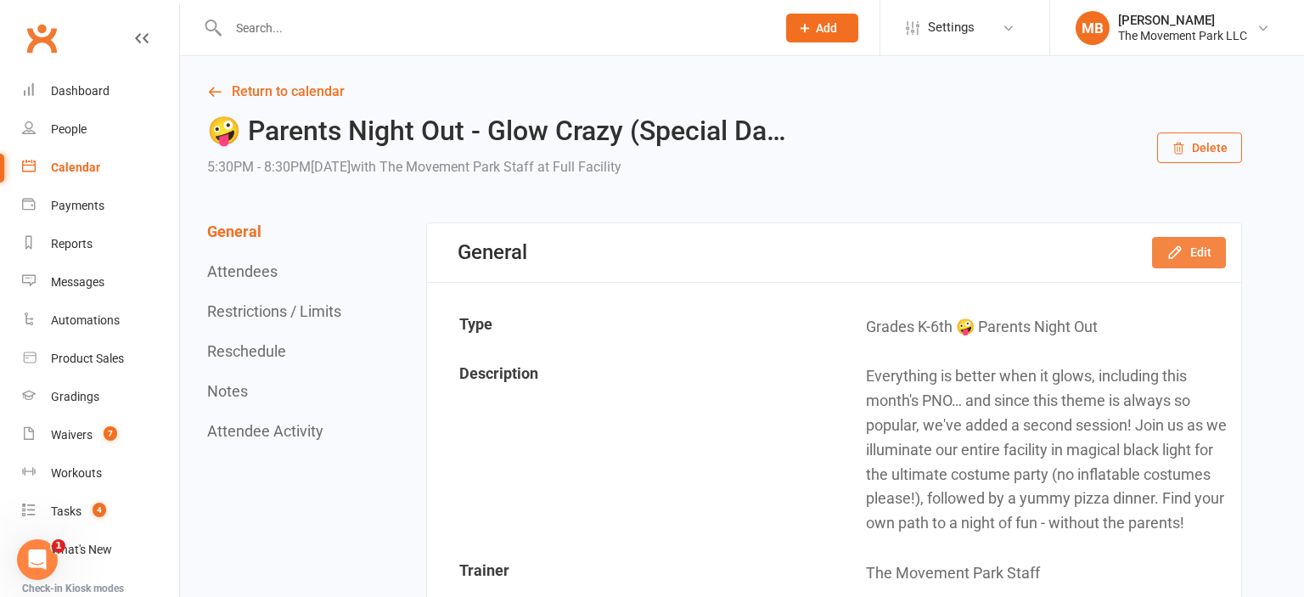
click at [1211, 264] on button "Edit" at bounding box center [1189, 252] width 74 height 31
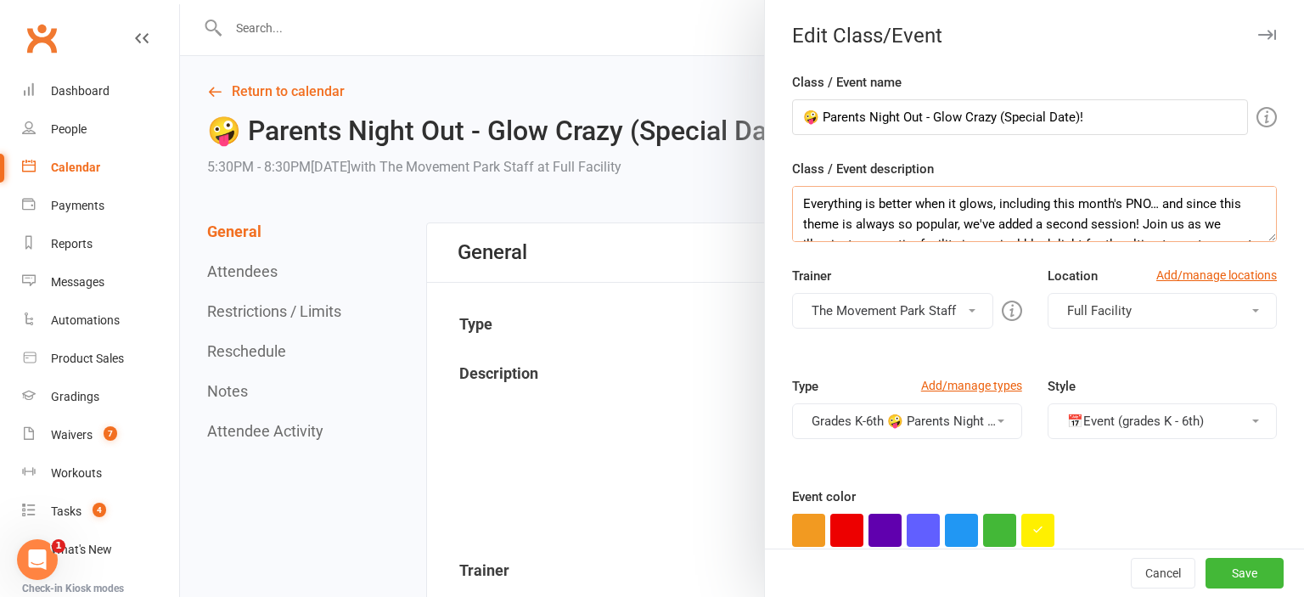
scroll to position [47, 0]
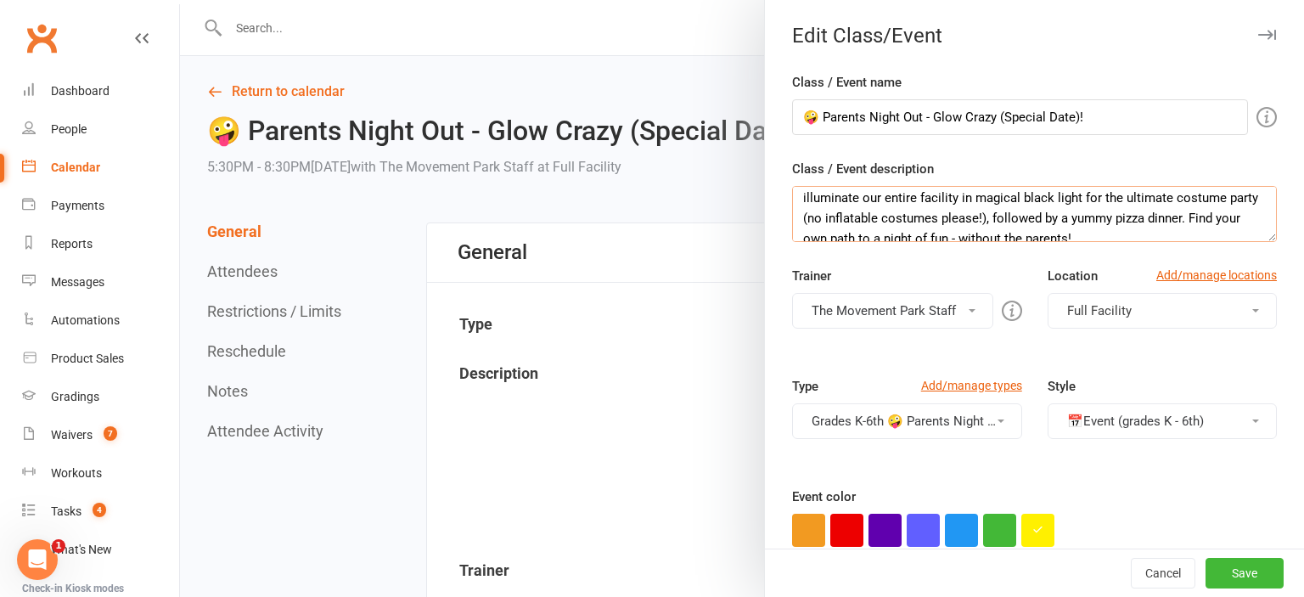
click at [1057, 202] on textarea "Everything is better when it glows, including this month's PNO… and since this …" at bounding box center [1034, 214] width 485 height 56
type textarea "Everything is better when it glows, including this month's PNO… and since this …"
click at [1242, 584] on button "Save" at bounding box center [1245, 573] width 78 height 31
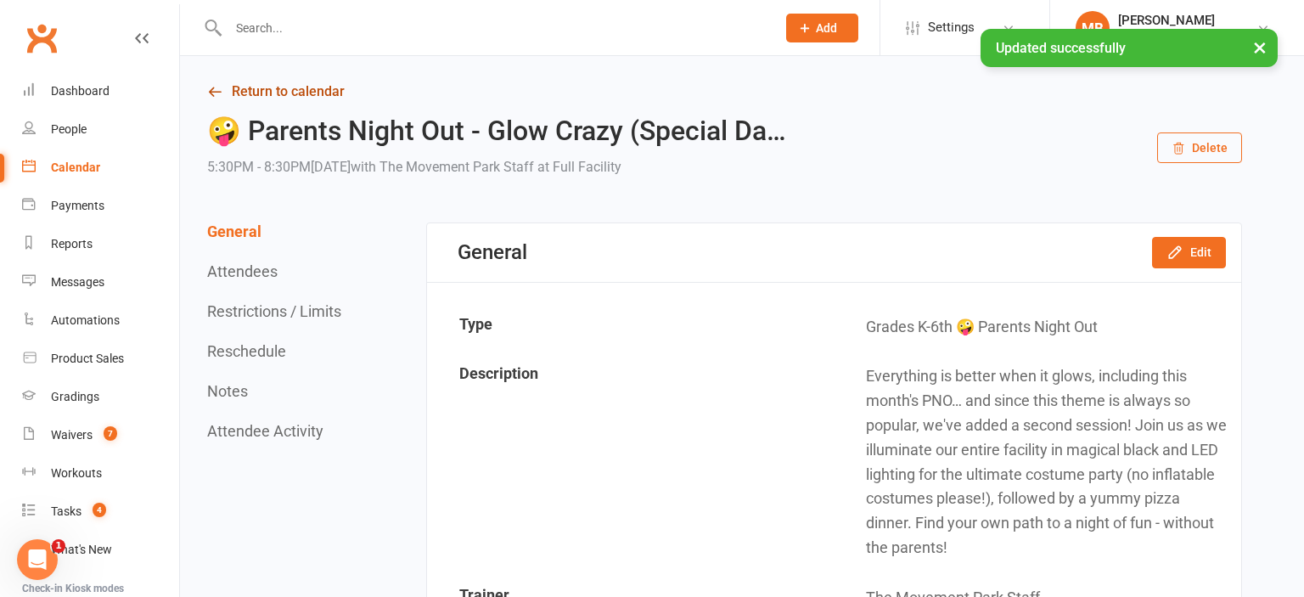
click at [275, 96] on link "Return to calendar" at bounding box center [724, 92] width 1035 height 24
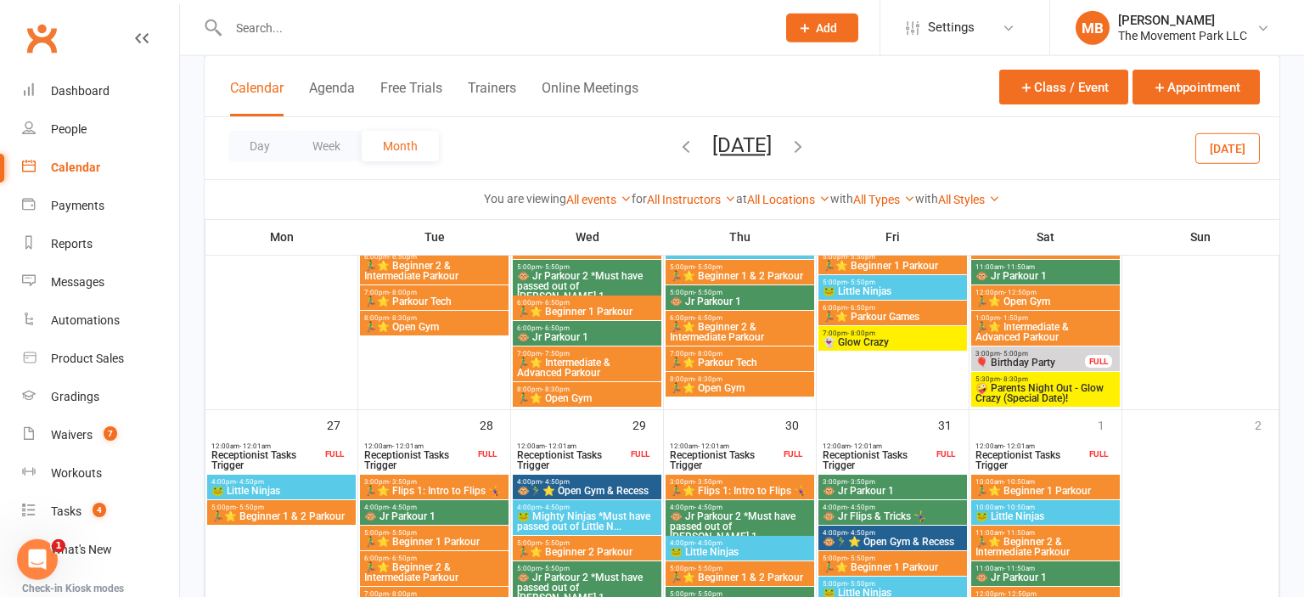
scroll to position [1247, 0]
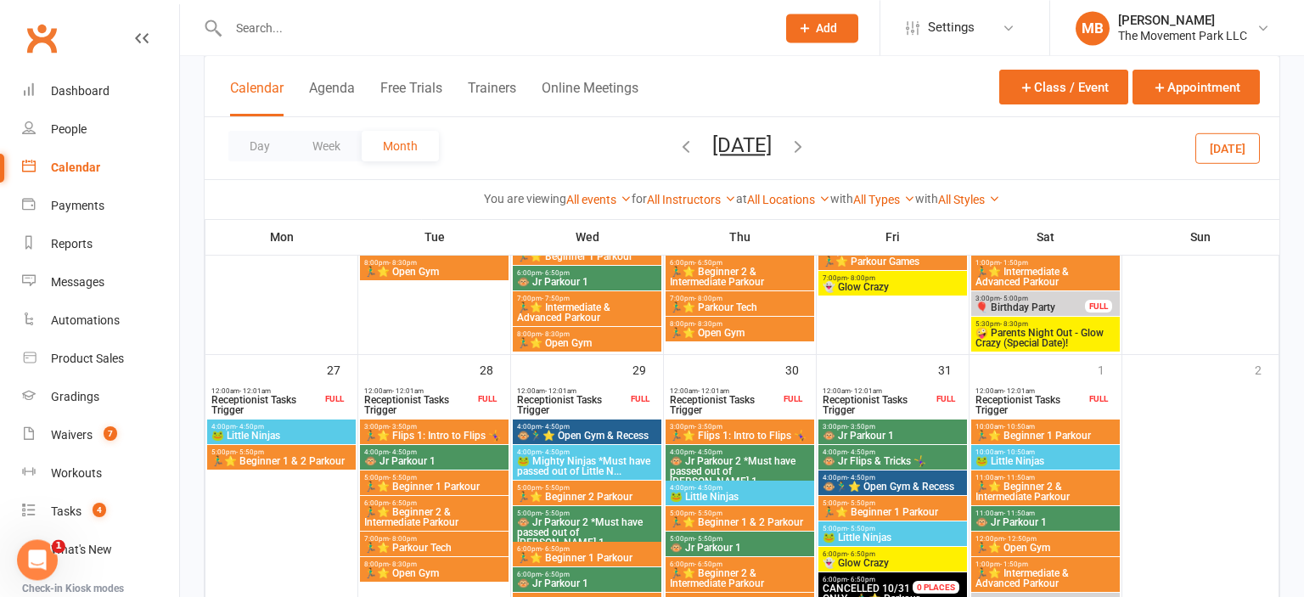
click at [901, 559] on span "👻 Glow Crazy" at bounding box center [893, 563] width 142 height 10
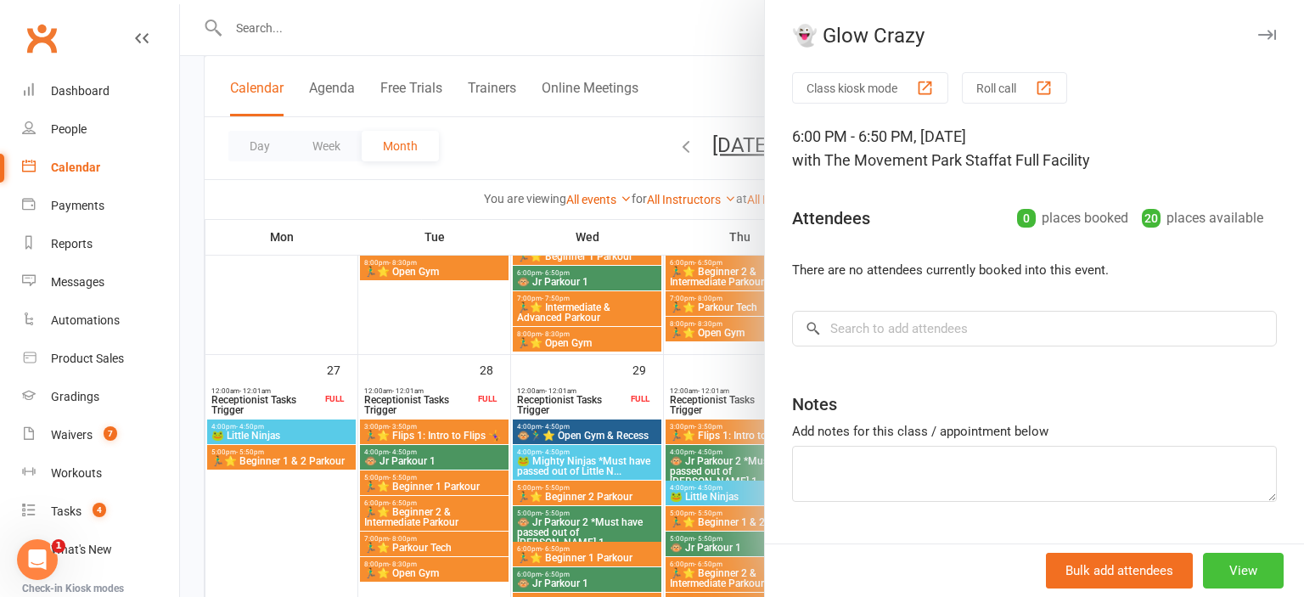
click at [1254, 559] on button "View" at bounding box center [1243, 571] width 81 height 36
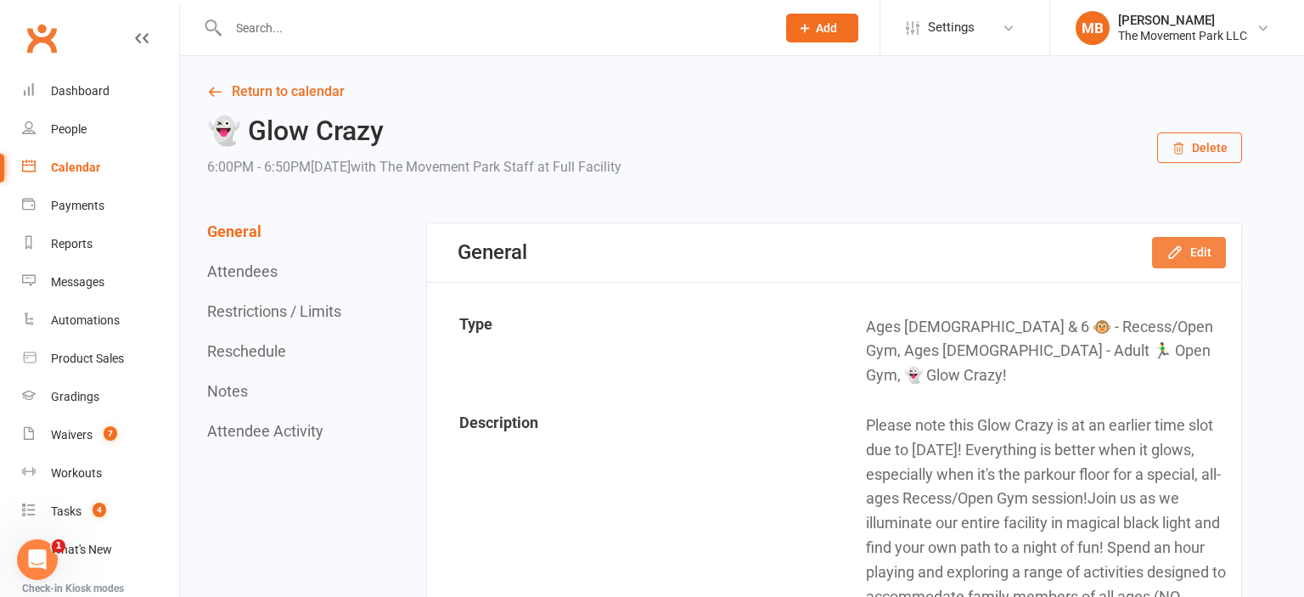
click at [1206, 250] on button "Edit" at bounding box center [1189, 252] width 74 height 31
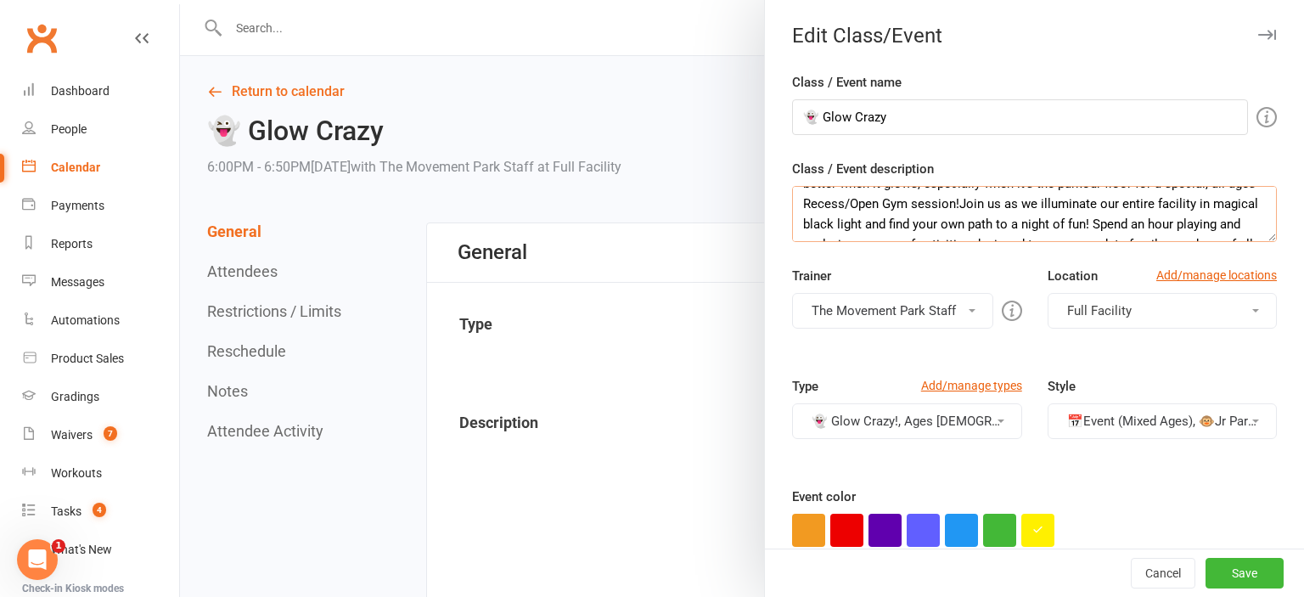
scroll to position [47, 0]
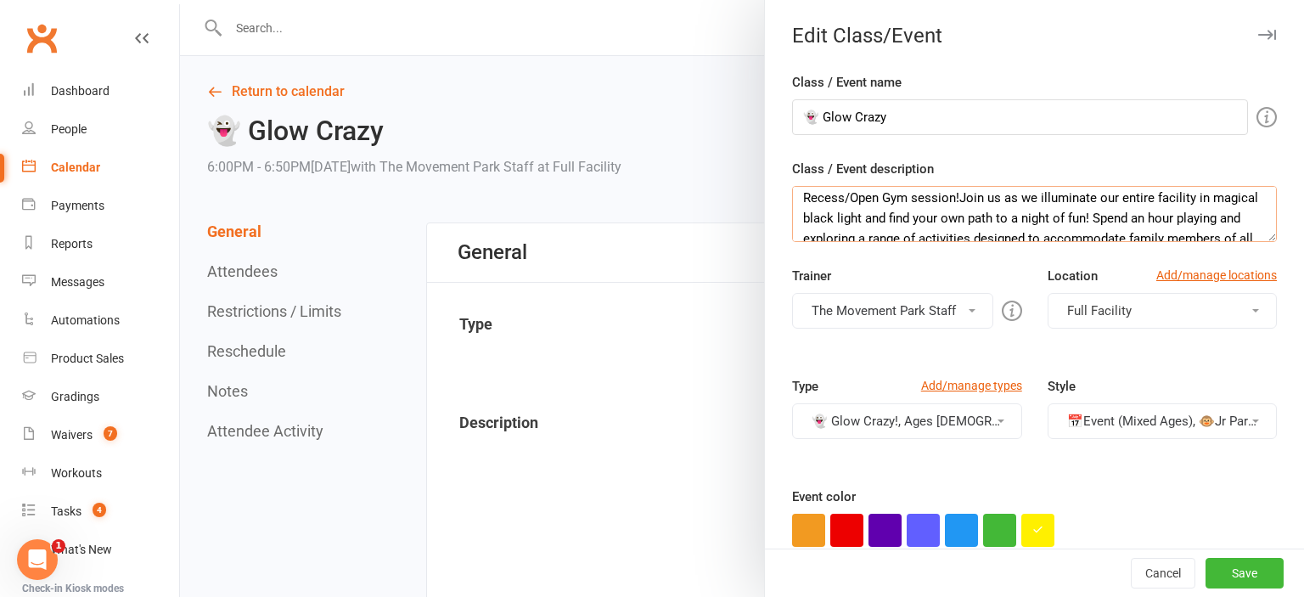
click at [963, 199] on textarea "Please note this Glow Crazy is at an earlier time slot due to [DATE]! Everythin…" at bounding box center [1034, 214] width 485 height 56
click at [837, 216] on textarea "Please note this Glow Crazy is at an earlier time slot due to [DATE]! Everythin…" at bounding box center [1034, 214] width 485 height 56
type textarea "Please note this Glow Crazy is at an earlier time slot due to [DATE]! Everythin…"
click at [1224, 569] on button "Save" at bounding box center [1245, 573] width 78 height 31
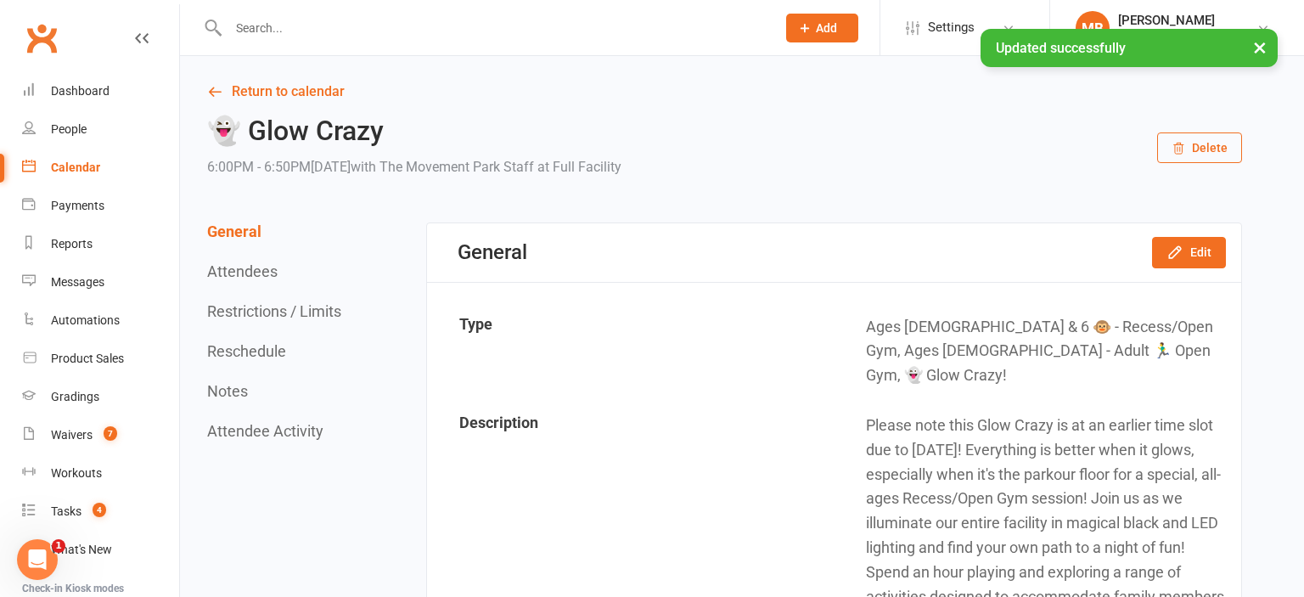
click at [281, 350] on button "Reschedule" at bounding box center [246, 351] width 79 height 18
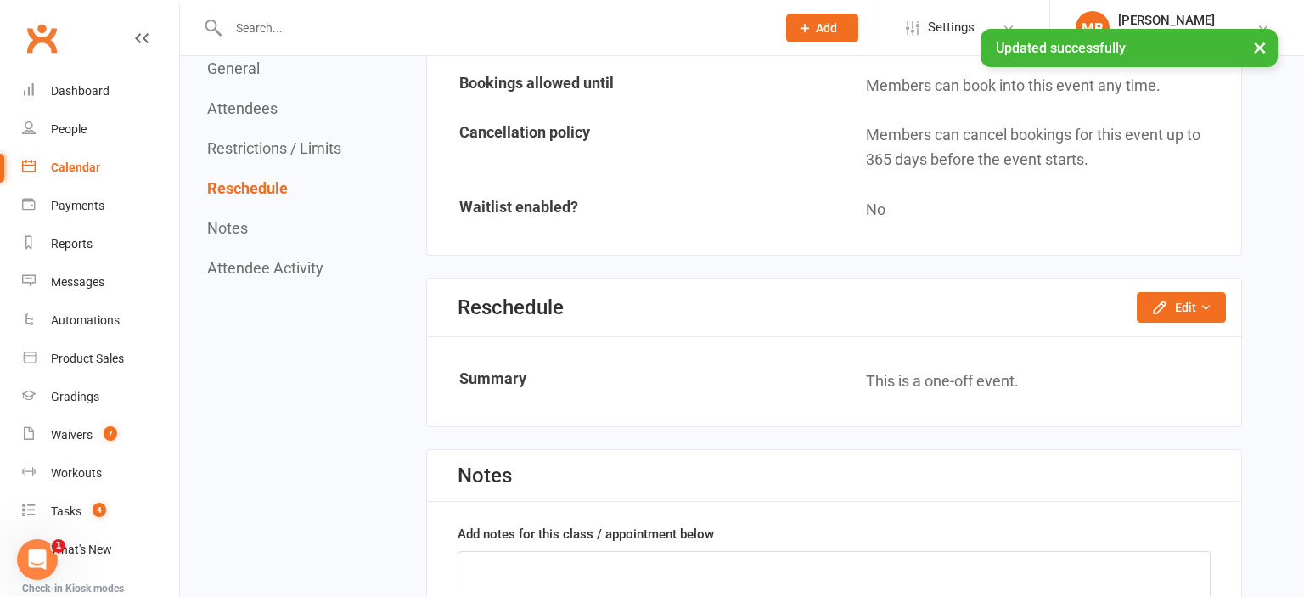
scroll to position [1857, 0]
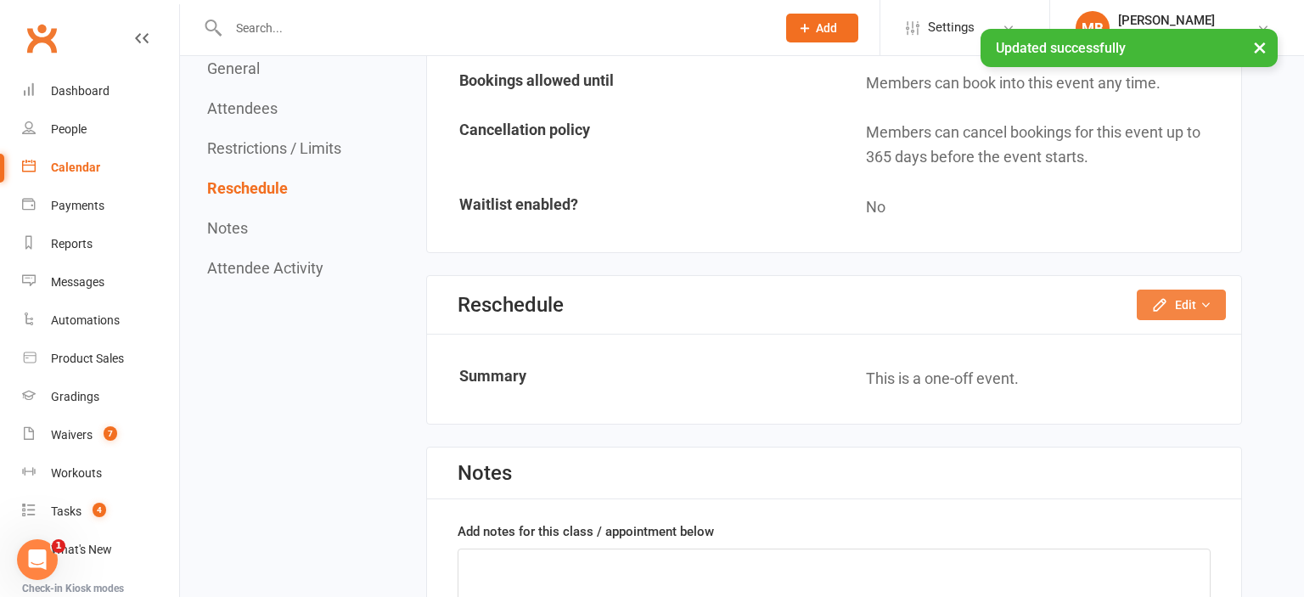
click at [1208, 289] on button "Edit" at bounding box center [1181, 304] width 89 height 31
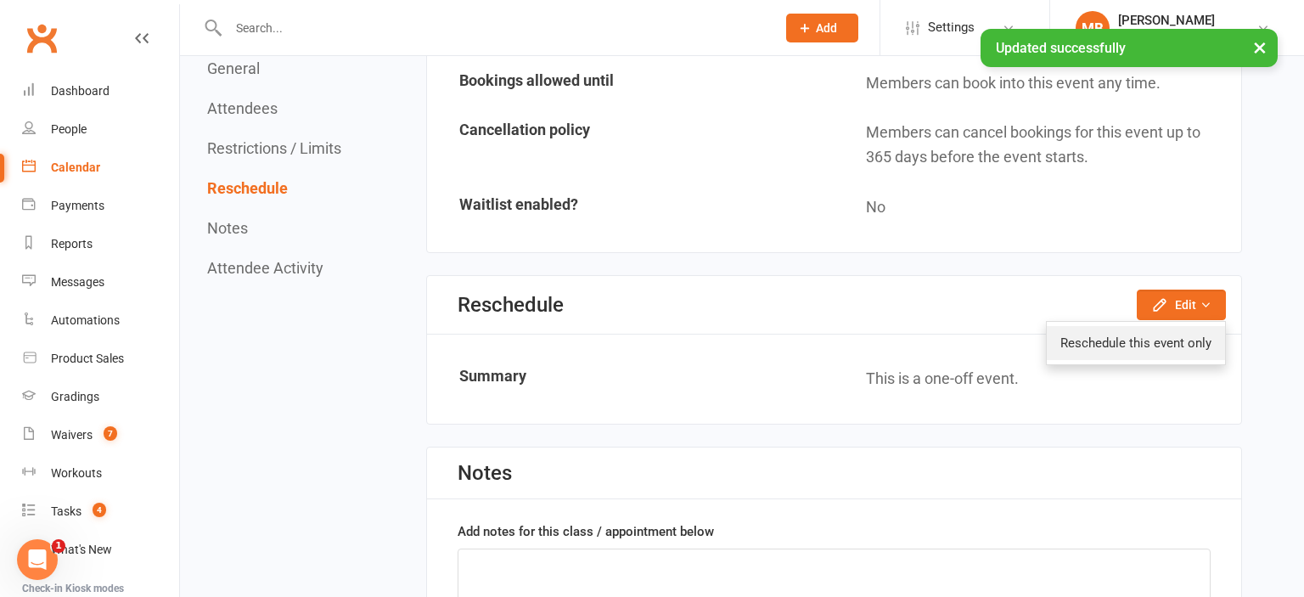
click at [1170, 326] on link "Reschedule this event only" at bounding box center [1136, 343] width 178 height 34
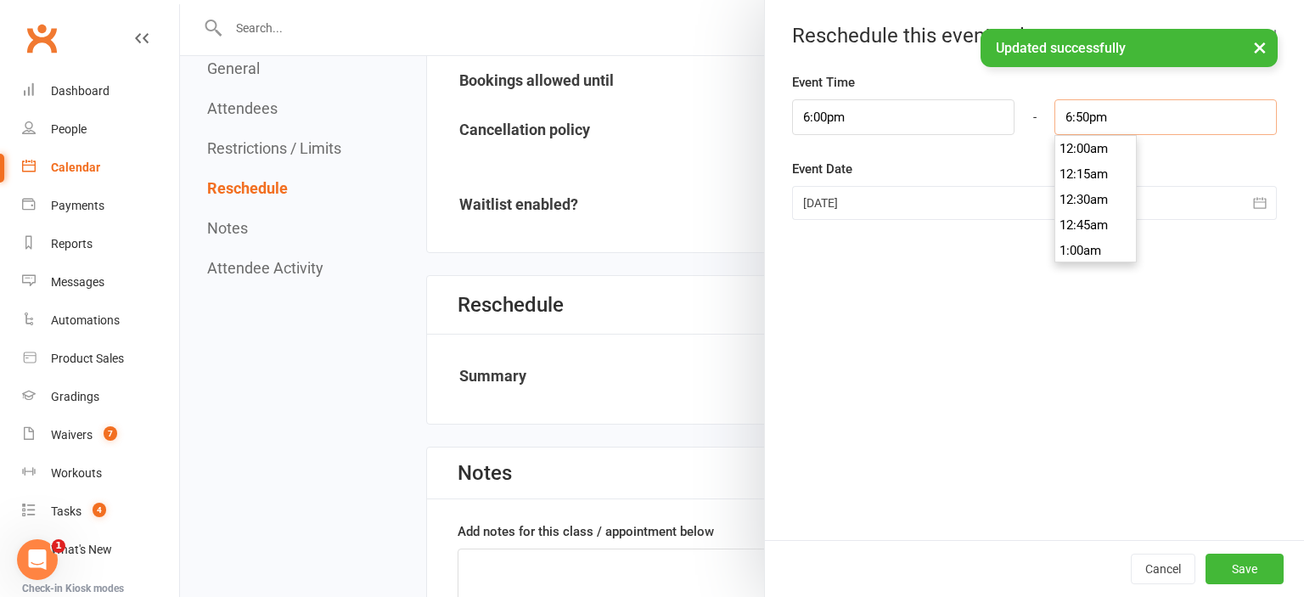
click at [1107, 113] on input "6:50pm" at bounding box center [1165, 117] width 222 height 36
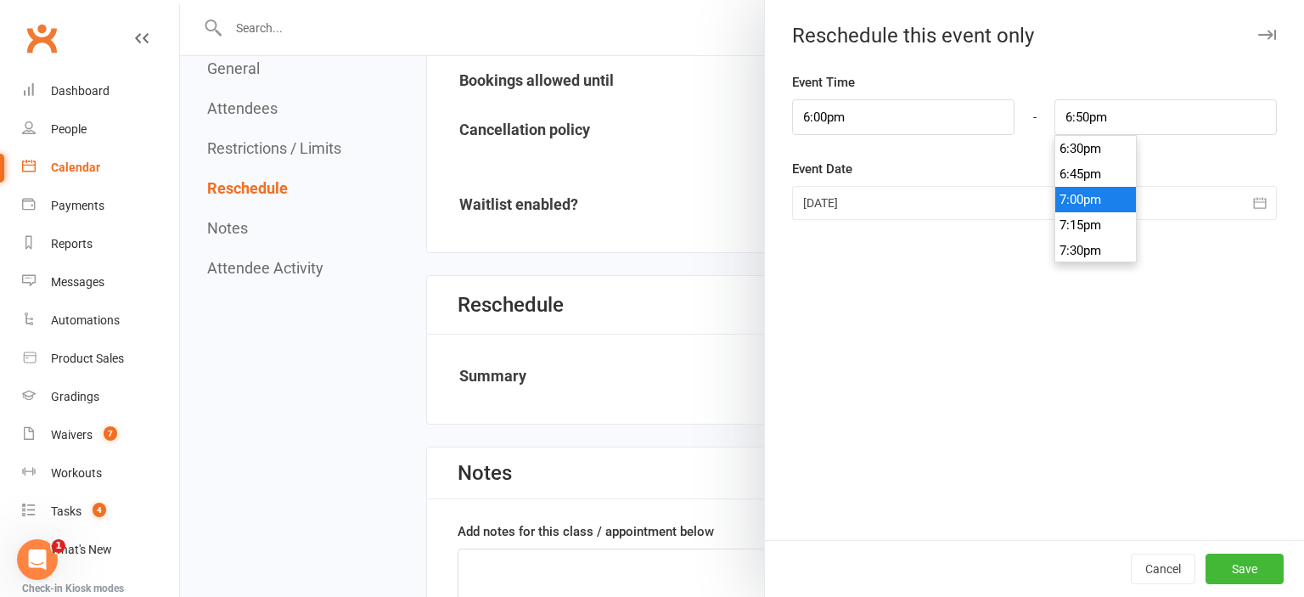
type input "7:00pm"
click at [1088, 198] on li "7:00pm" at bounding box center [1095, 199] width 81 height 25
click at [1251, 564] on button "Save" at bounding box center [1245, 569] width 78 height 31
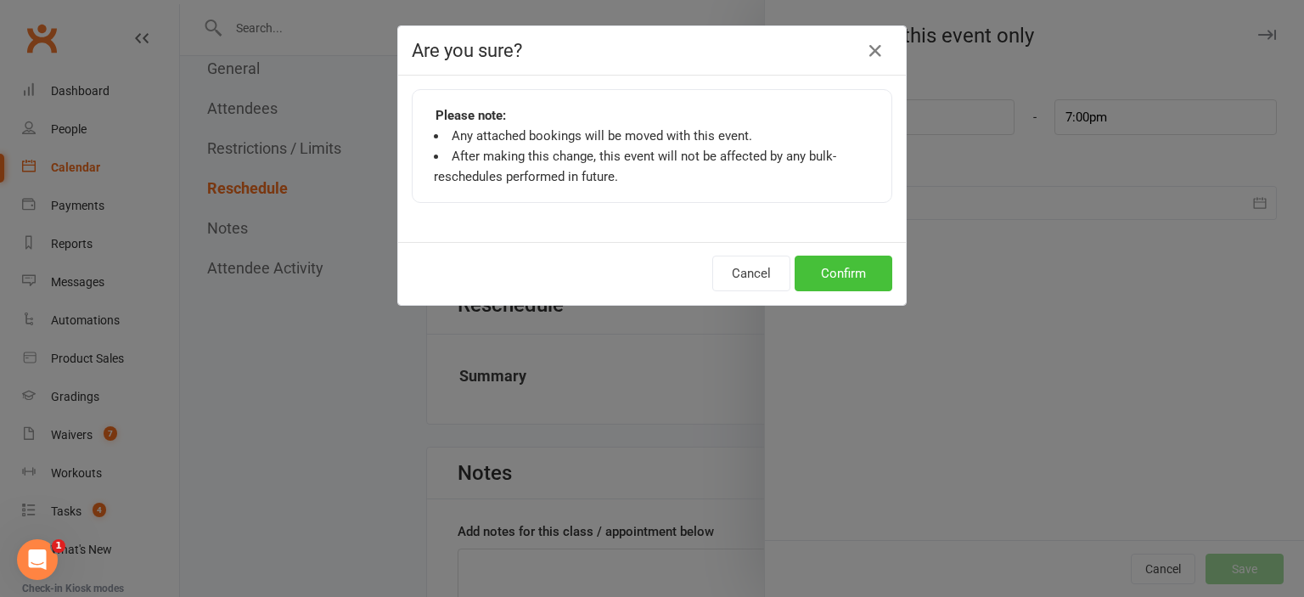
click at [846, 274] on button "Confirm" at bounding box center [844, 274] width 98 height 36
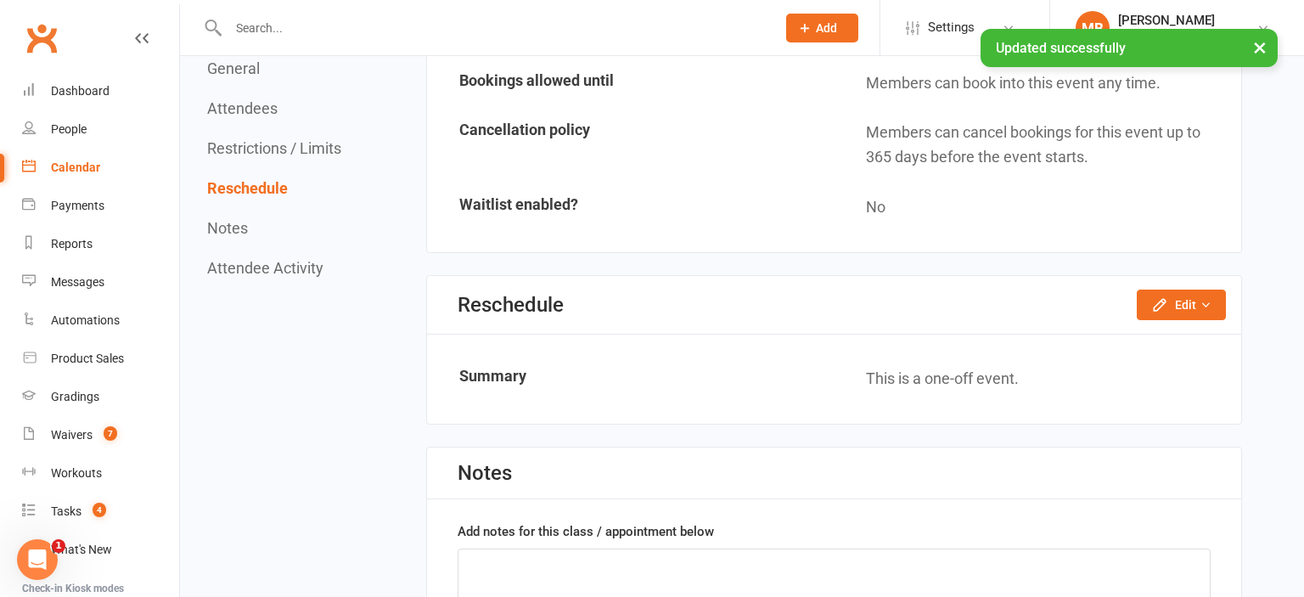
click at [80, 174] on div "Calendar" at bounding box center [75, 167] width 49 height 14
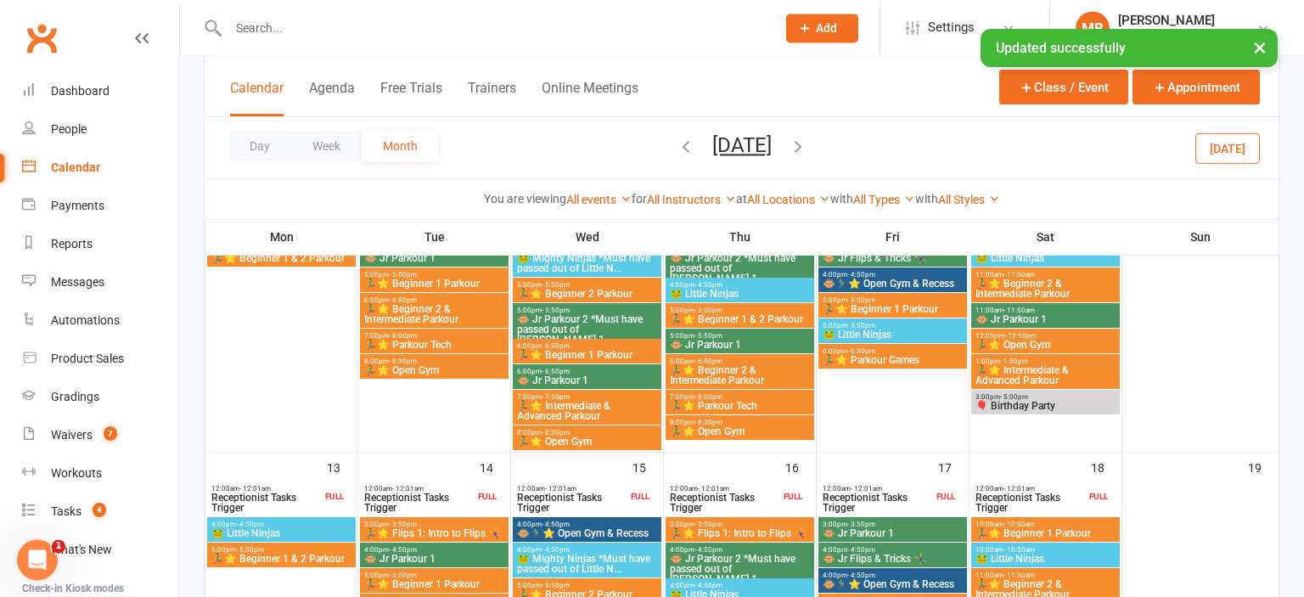
scroll to position [880, 0]
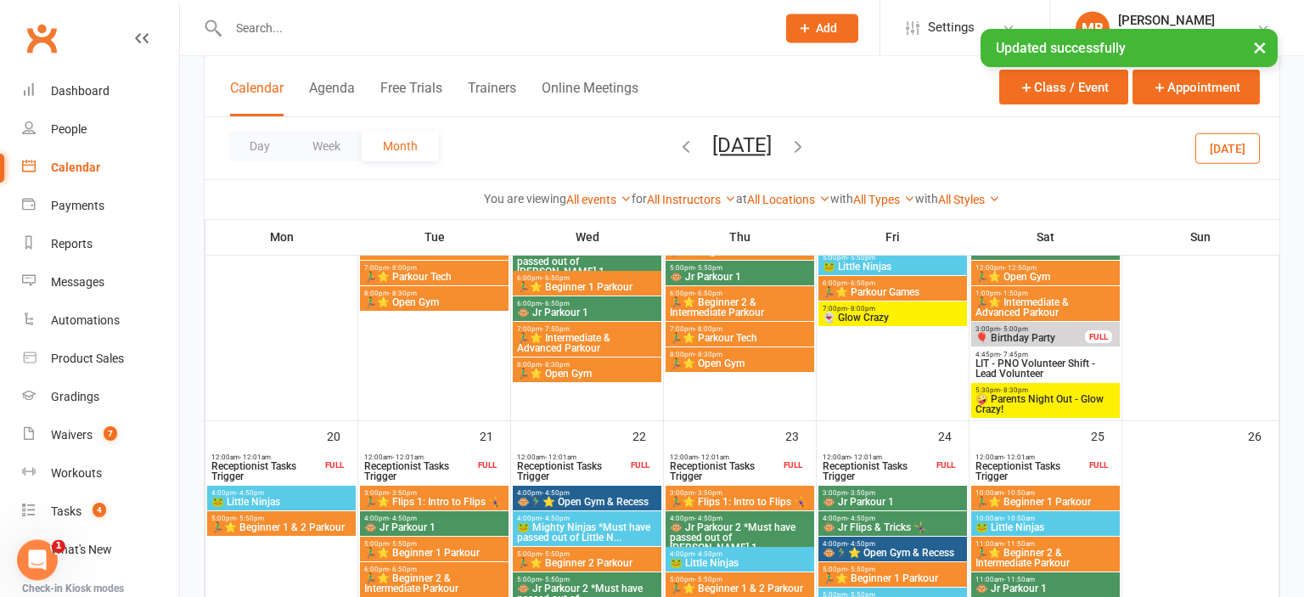
click at [902, 322] on span "👻 Glow Crazy" at bounding box center [893, 317] width 142 height 10
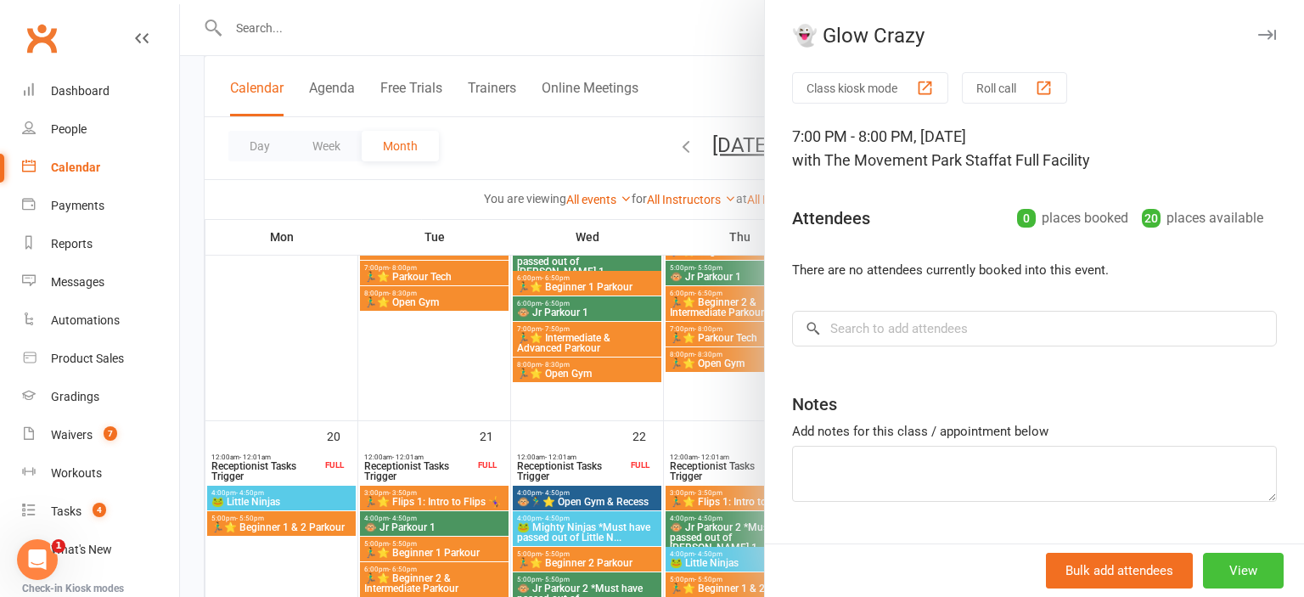
click at [1249, 555] on button "View" at bounding box center [1243, 571] width 81 height 36
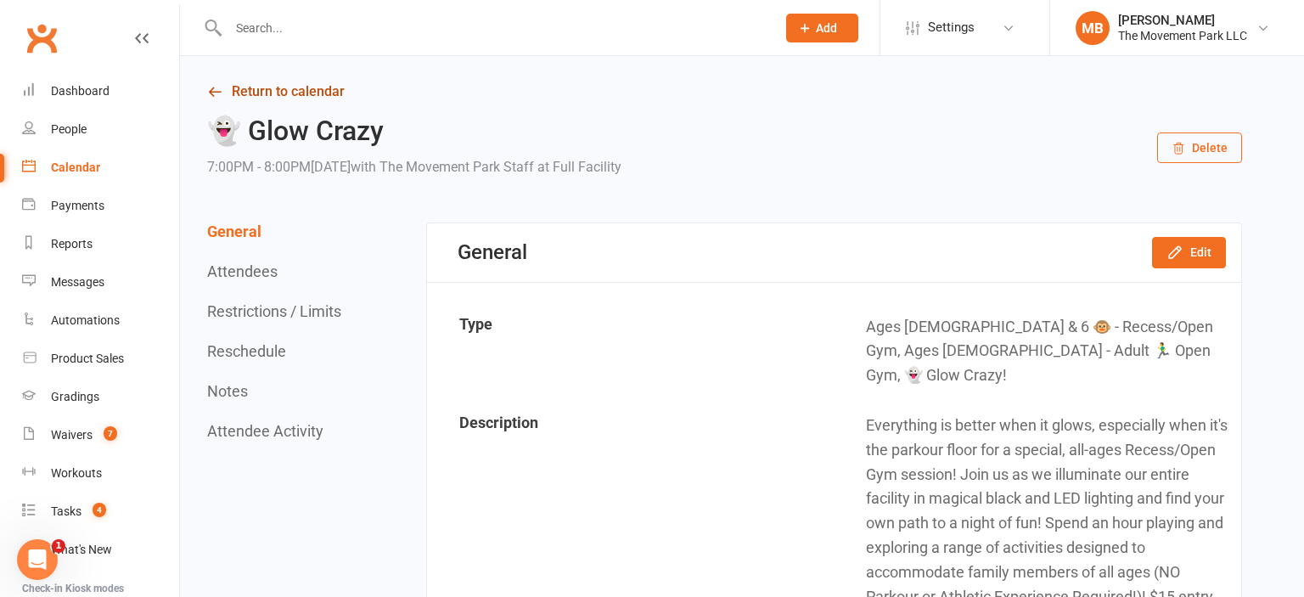
click at [321, 83] on link "Return to calendar" at bounding box center [724, 92] width 1035 height 24
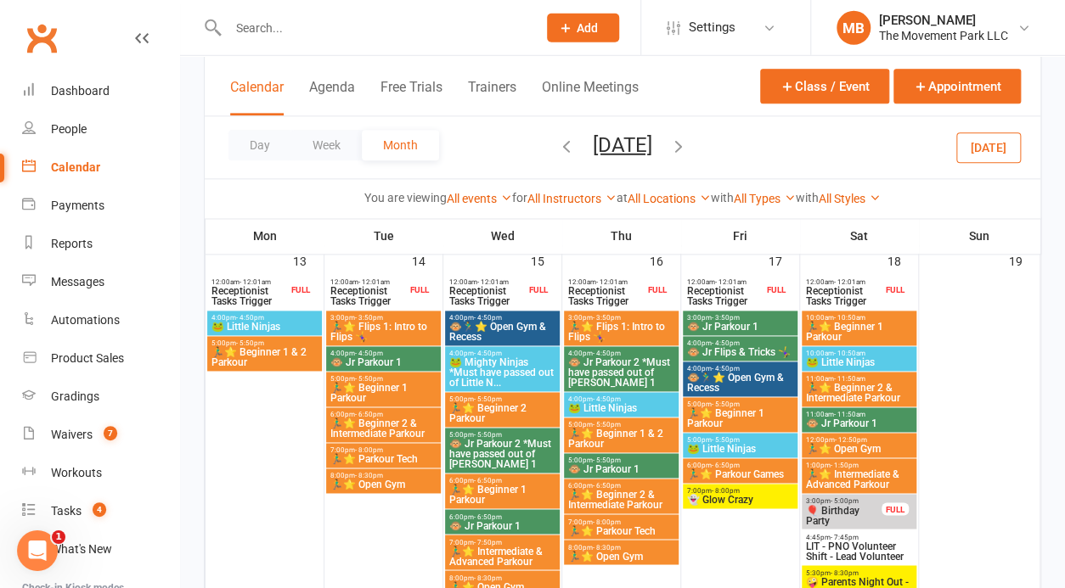
scroll to position [810, 0]
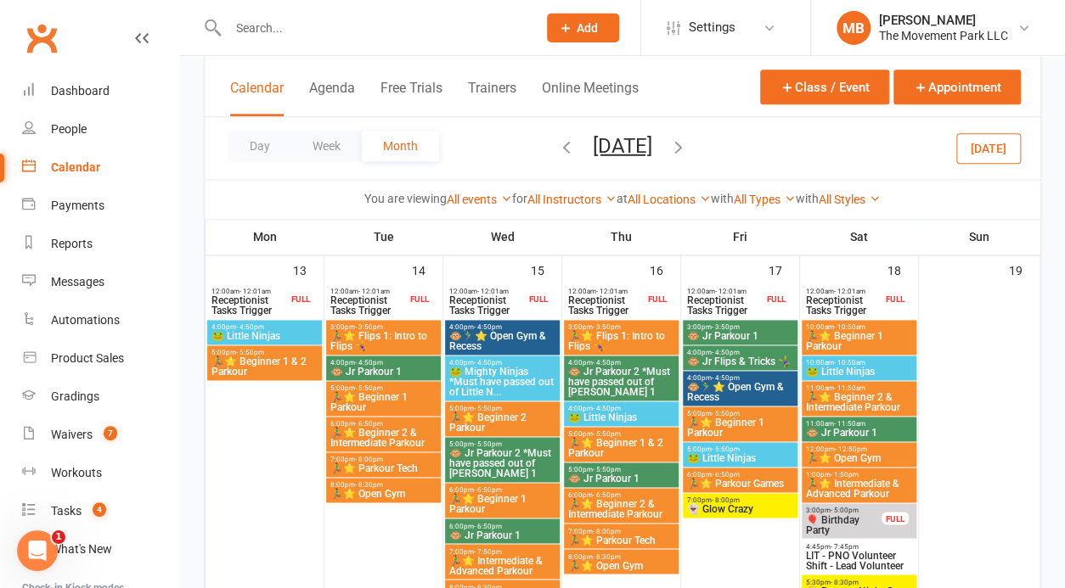
click at [759, 509] on span "👻 Glow Crazy" at bounding box center [740, 509] width 108 height 10
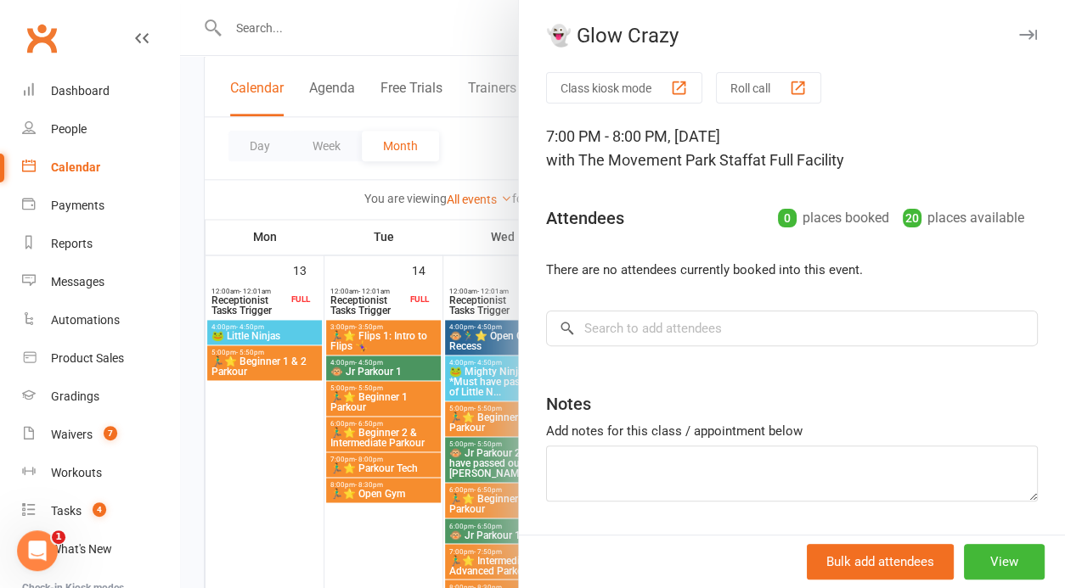
click at [232, 464] on div at bounding box center [622, 294] width 885 height 588
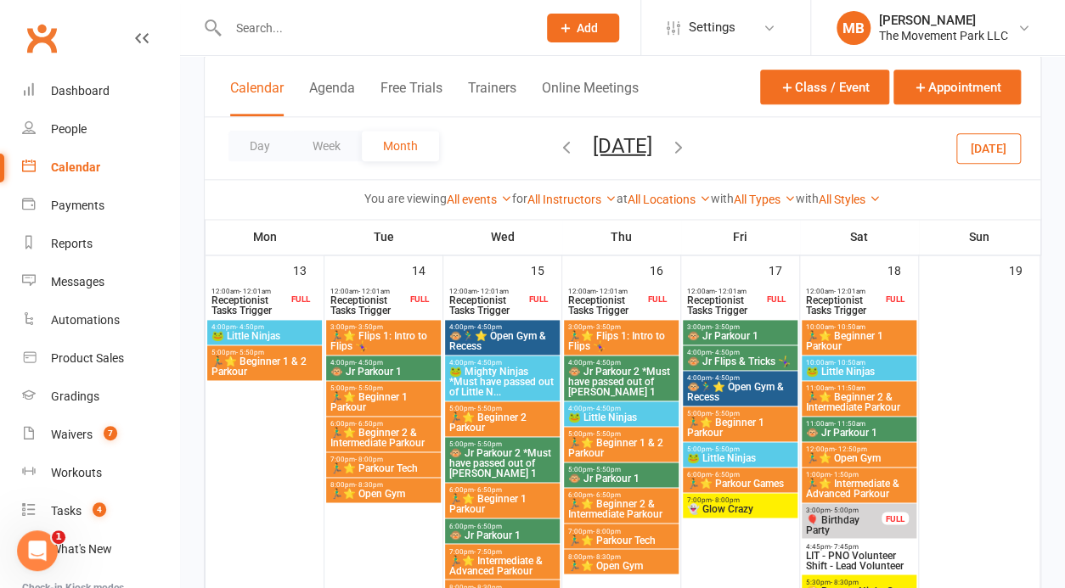
click at [864, 580] on span "5:30pm - 8:30pm" at bounding box center [859, 582] width 108 height 8
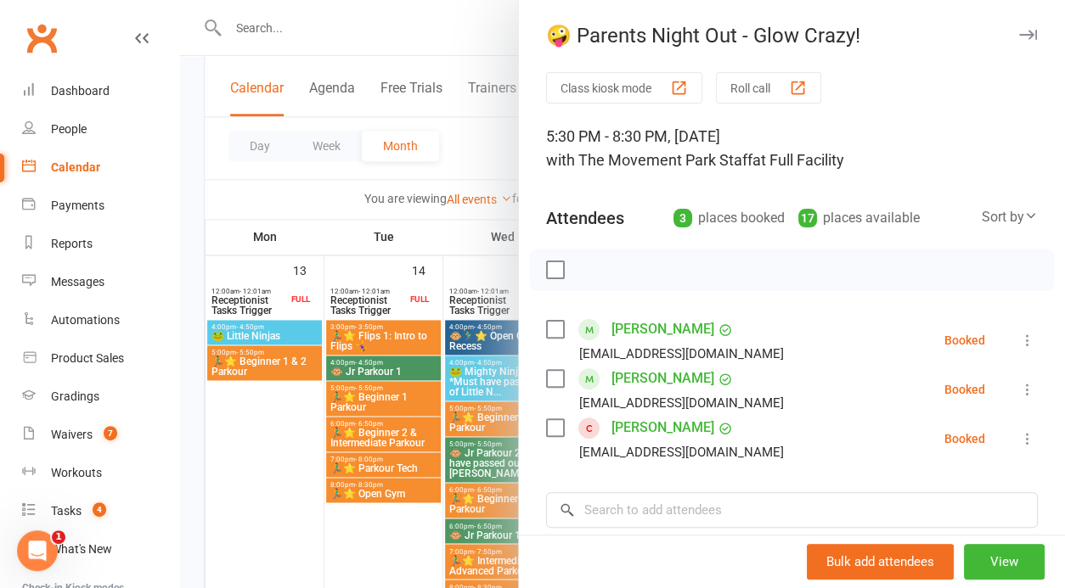
click at [253, 469] on div at bounding box center [622, 294] width 885 height 588
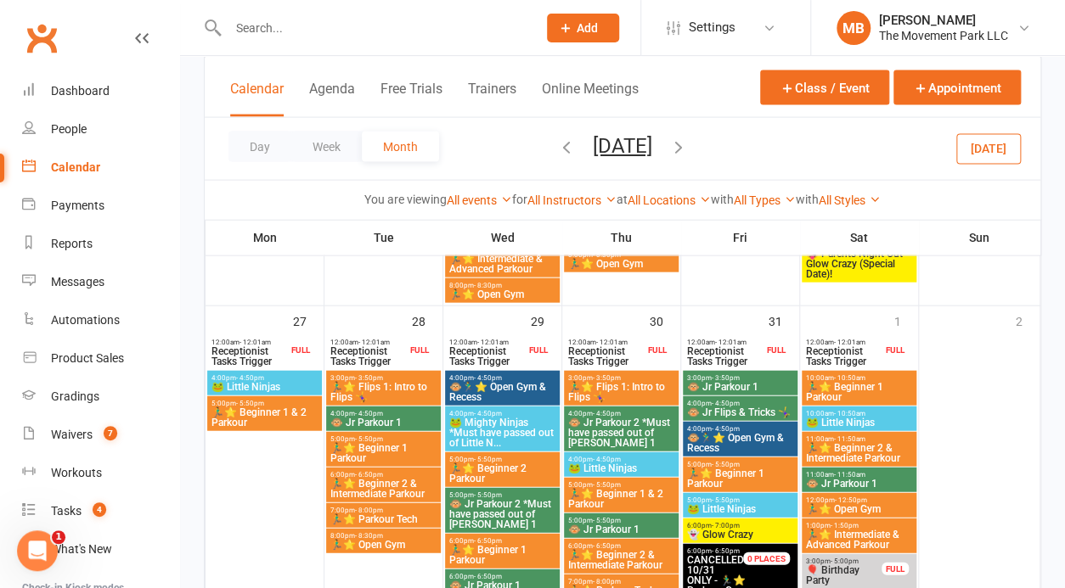
scroll to position [1535, 0]
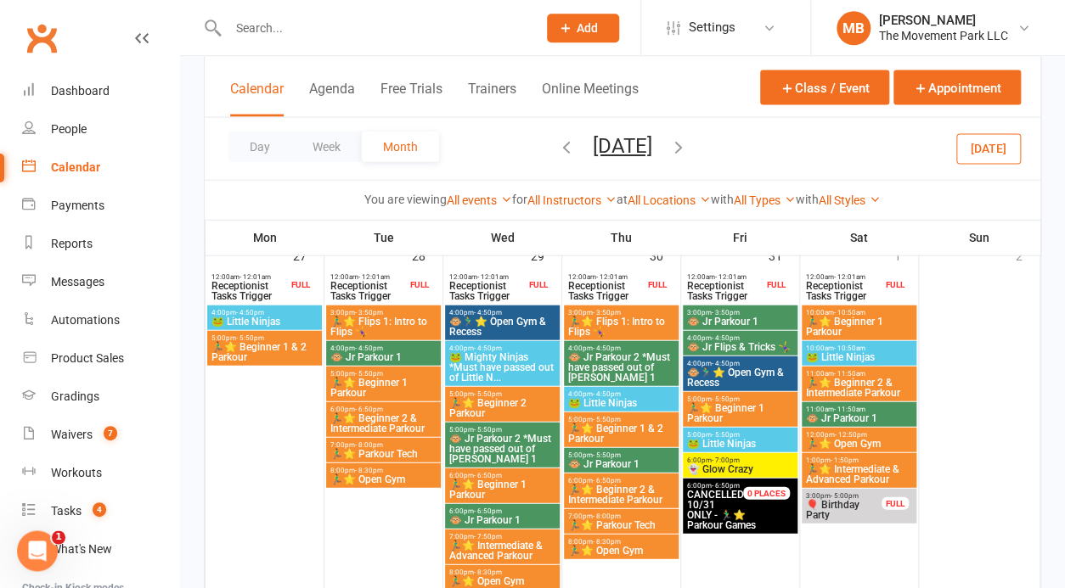
click at [725, 469] on span "👻 Glow Crazy" at bounding box center [740, 469] width 108 height 10
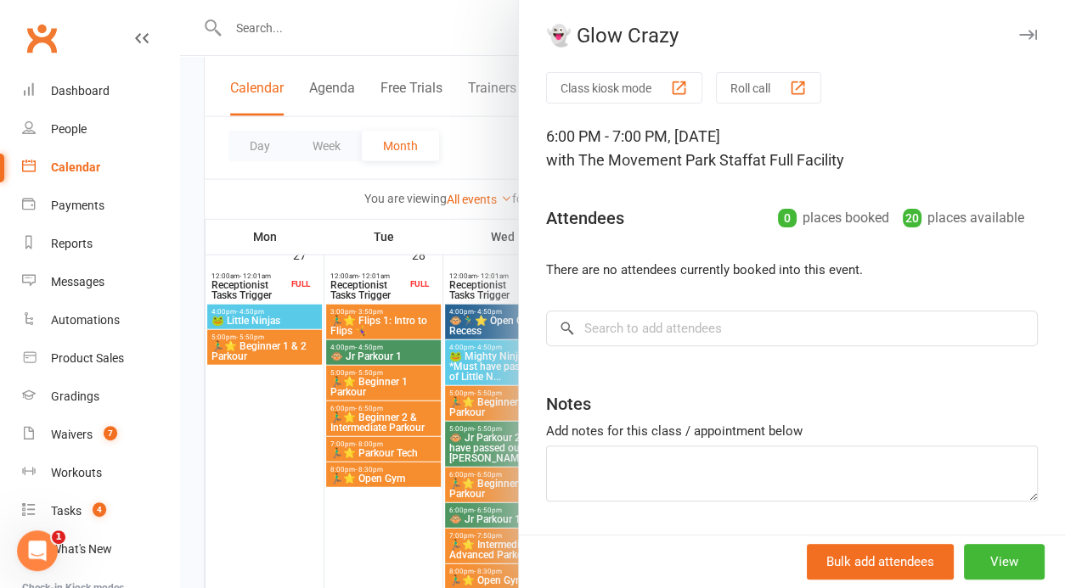
click at [290, 460] on div at bounding box center [622, 294] width 885 height 588
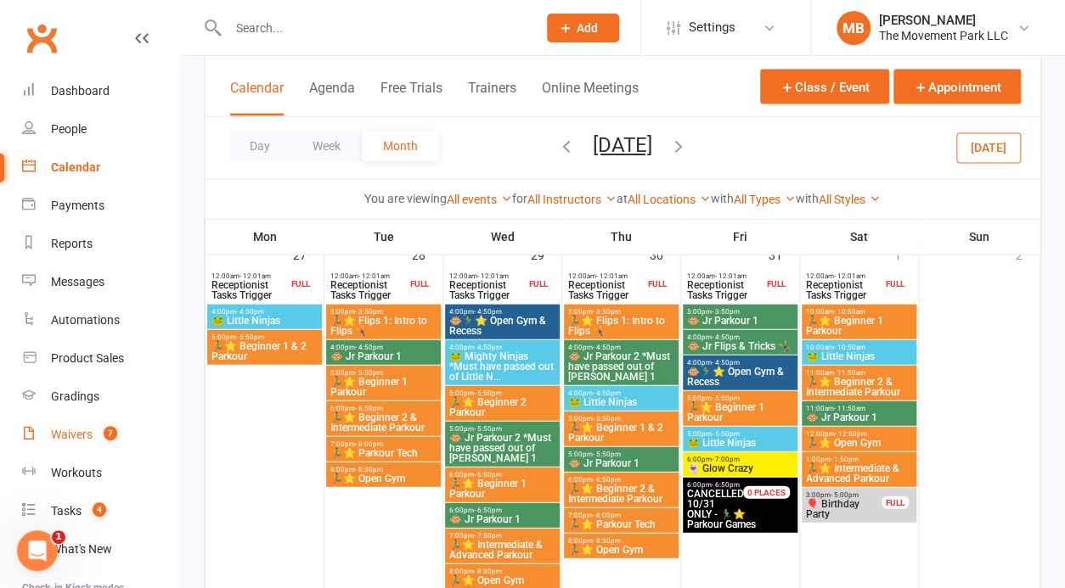
click at [93, 427] on link "Waivers 7" at bounding box center [100, 435] width 157 height 38
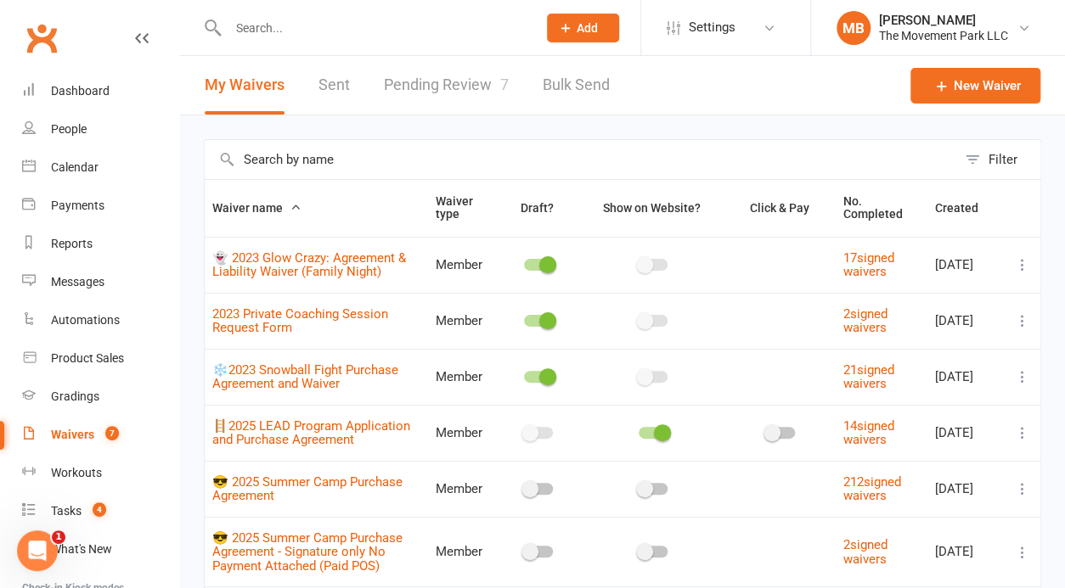
click at [94, 441] on link "Waivers 7" at bounding box center [100, 435] width 157 height 38
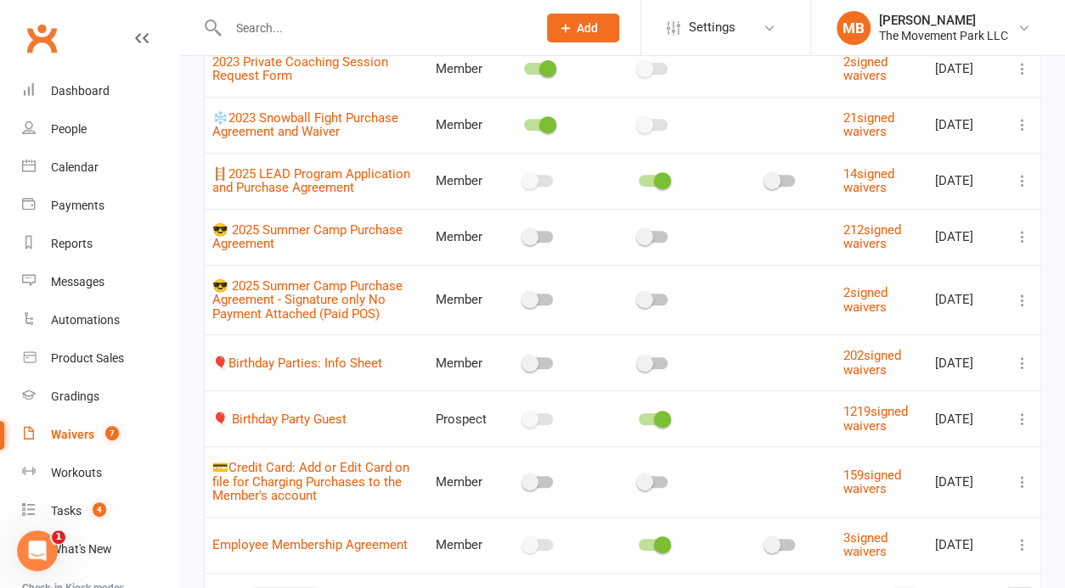
scroll to position [364, 0]
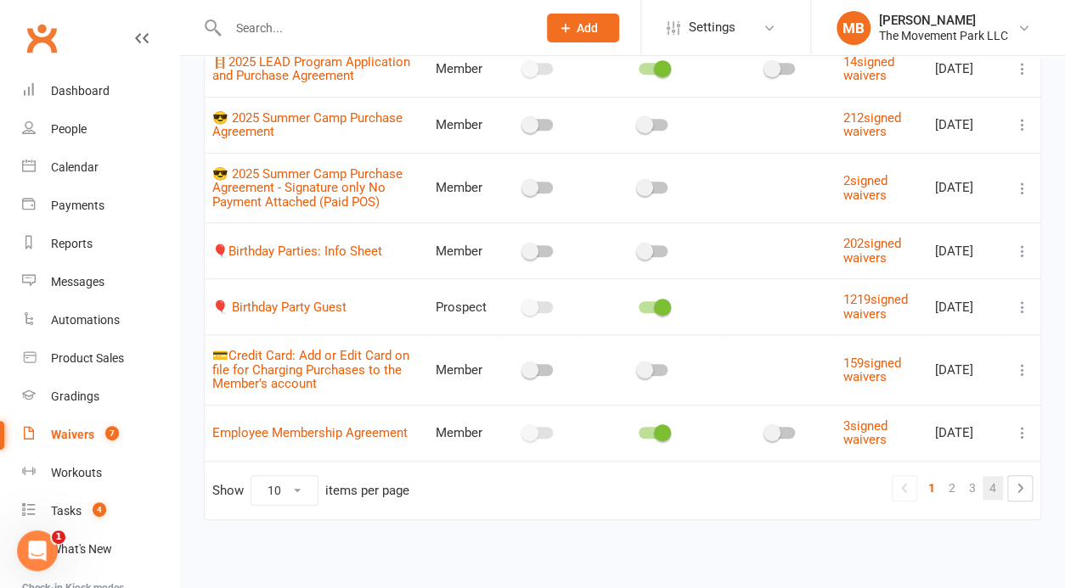
click at [995, 484] on link "4" at bounding box center [992, 488] width 20 height 24
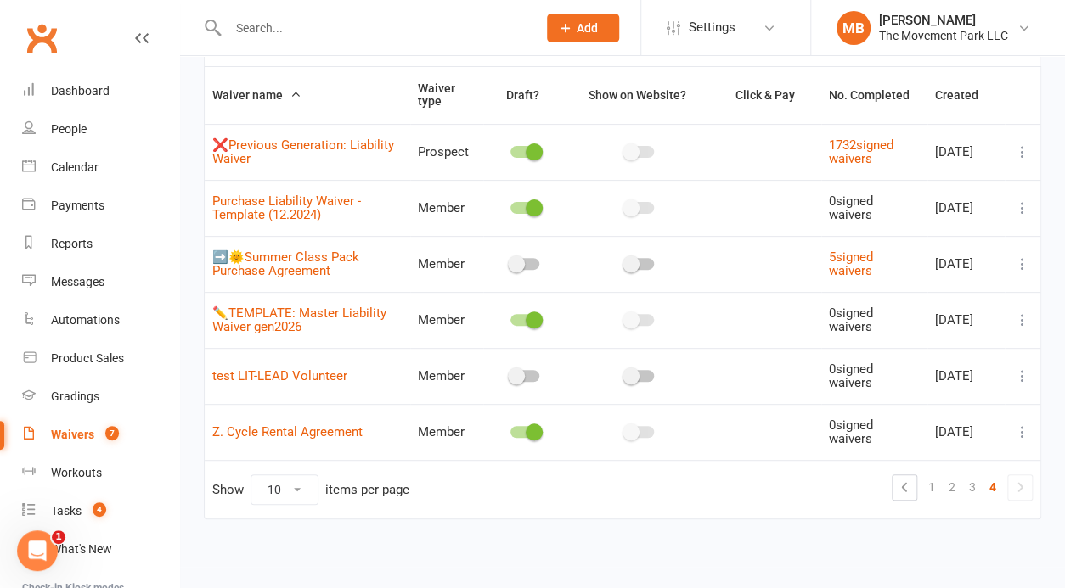
click at [1026, 324] on icon at bounding box center [1022, 320] width 17 height 17
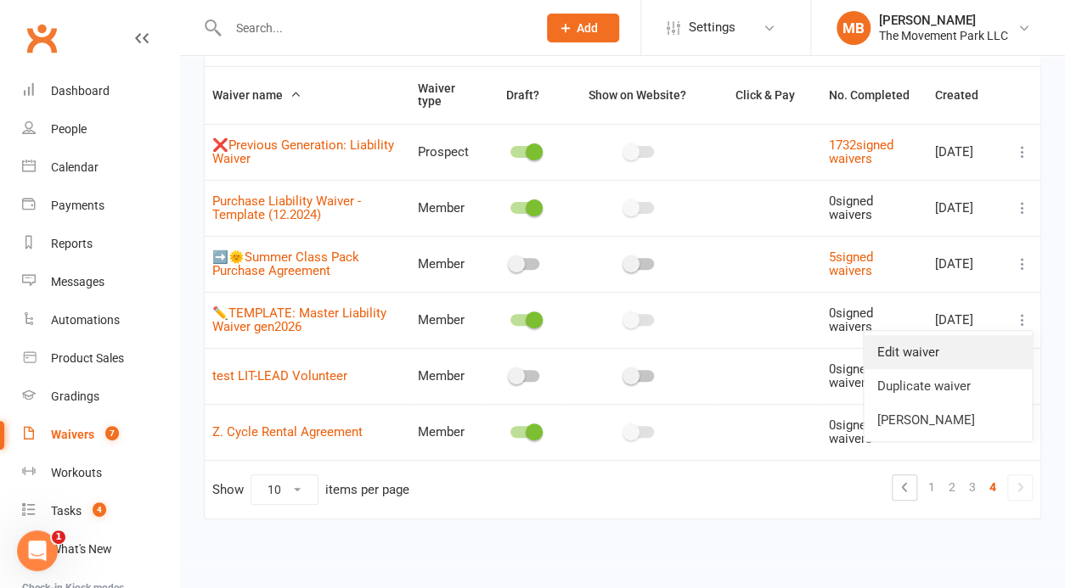
click at [1004, 346] on link "Edit waiver" at bounding box center [947, 352] width 168 height 34
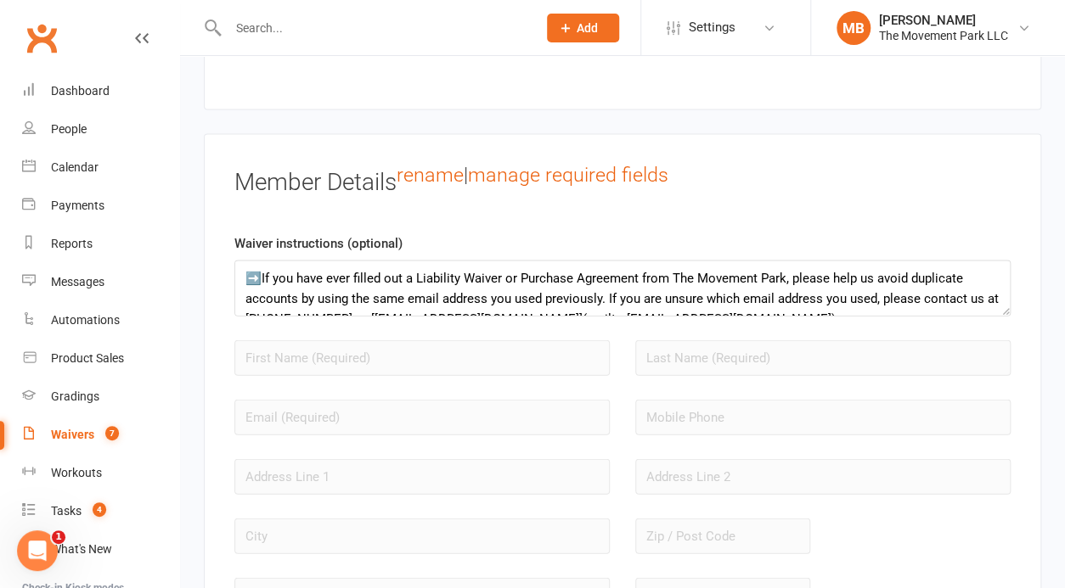
scroll to position [1507, 0]
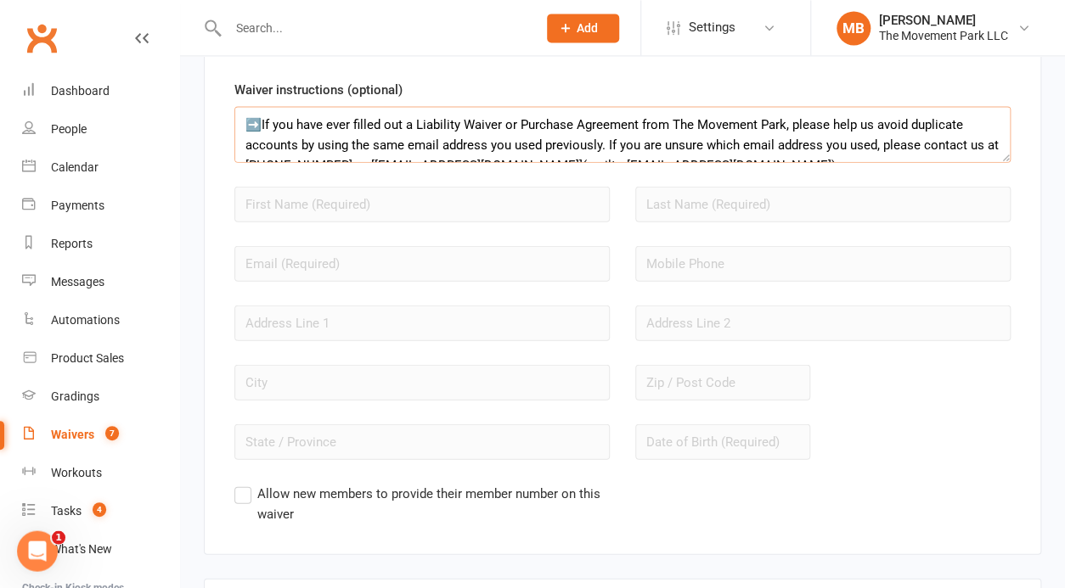
click at [718, 147] on textarea "➡️If you have ever filled out a Liability Waiver or Purchase Agreement from The…" at bounding box center [622, 134] width 776 height 56
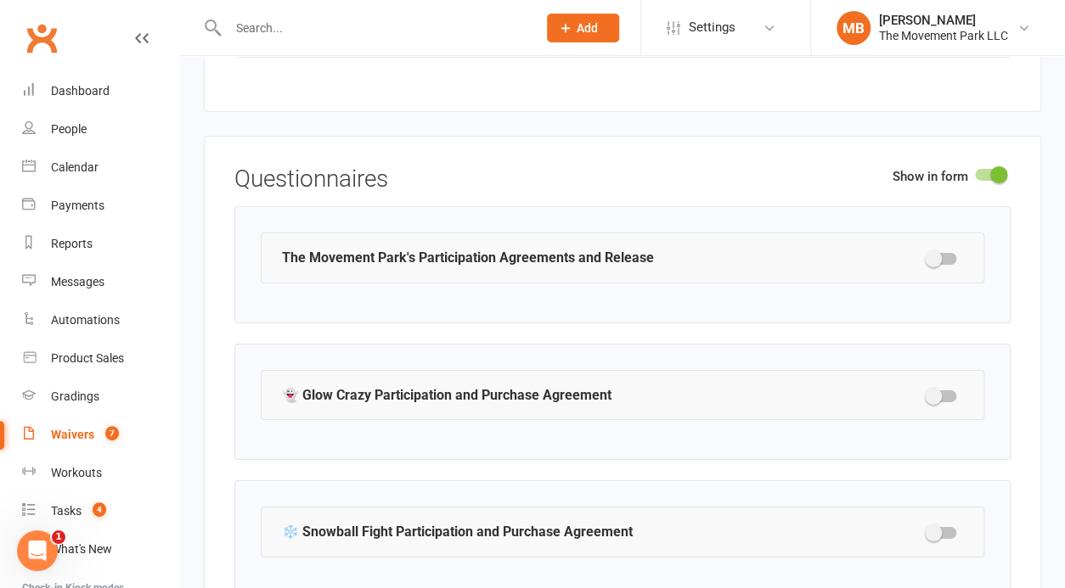
scroll to position [2288, 0]
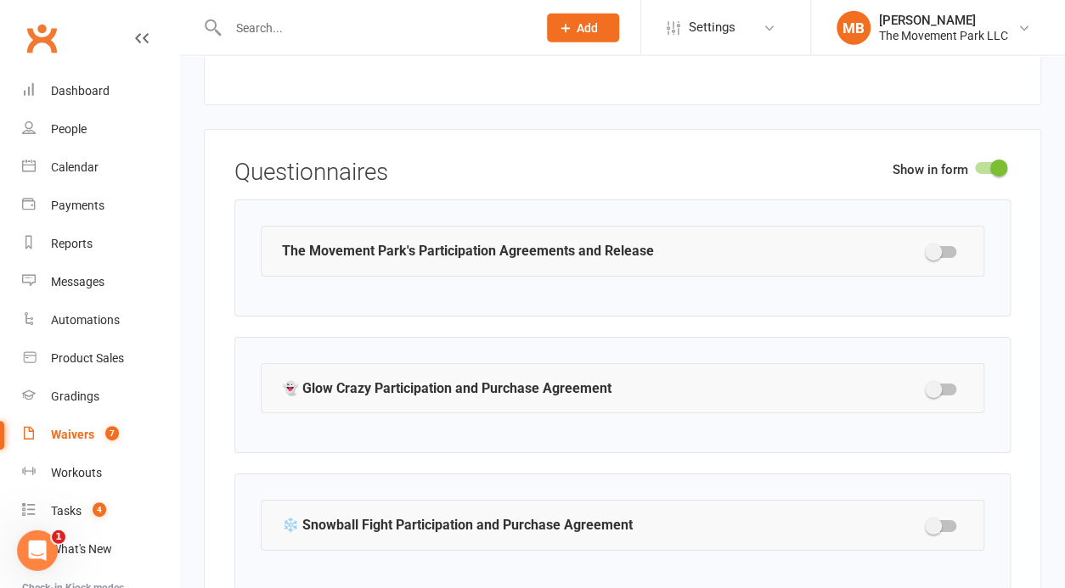
click at [948, 246] on div at bounding box center [941, 252] width 29 height 12
click at [927, 250] on input "checkbox" at bounding box center [927, 250] width 0 height 0
select select "applies_to_all_signees"
select select "copy_answers_for_all_signees"
select select "checkbox"
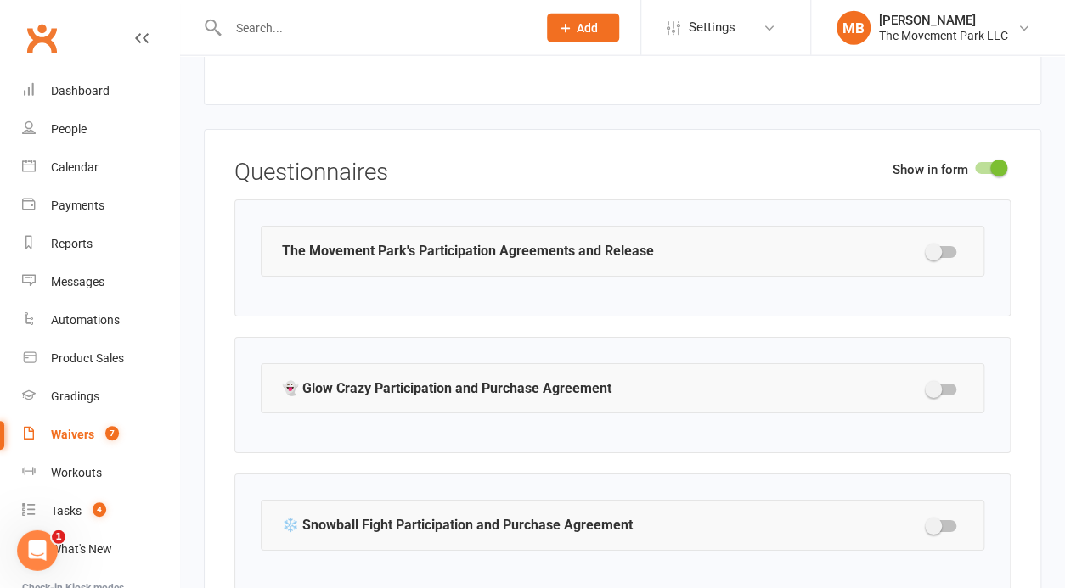
select select "checkbox"
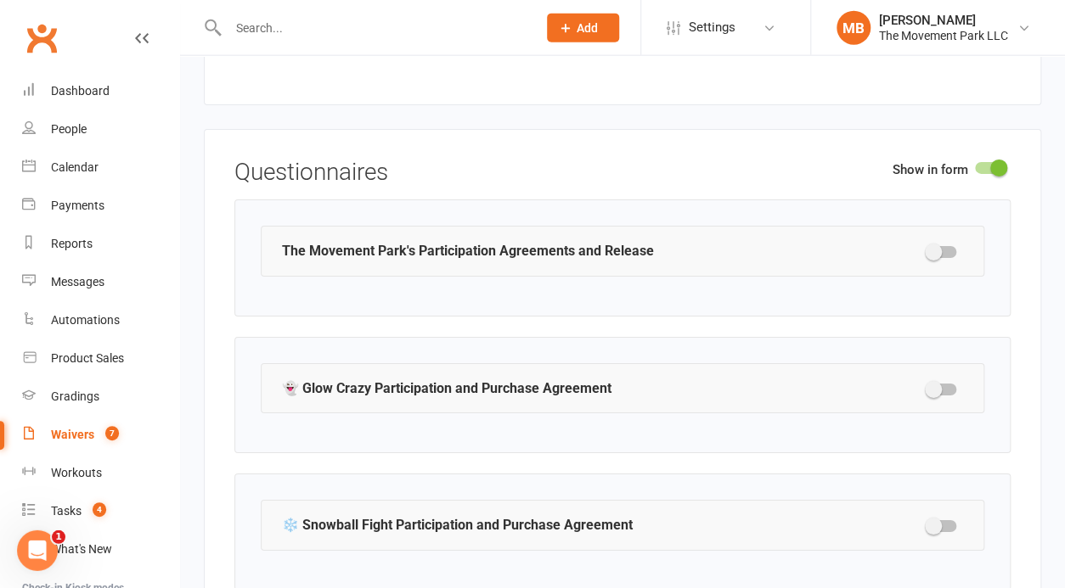
select select "checkbox"
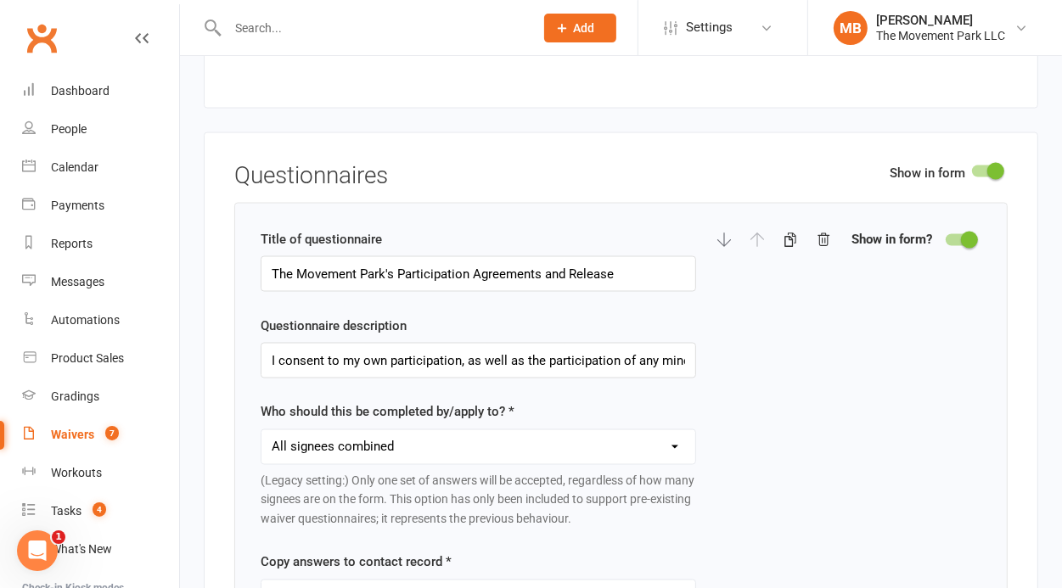
scroll to position [2277, 0]
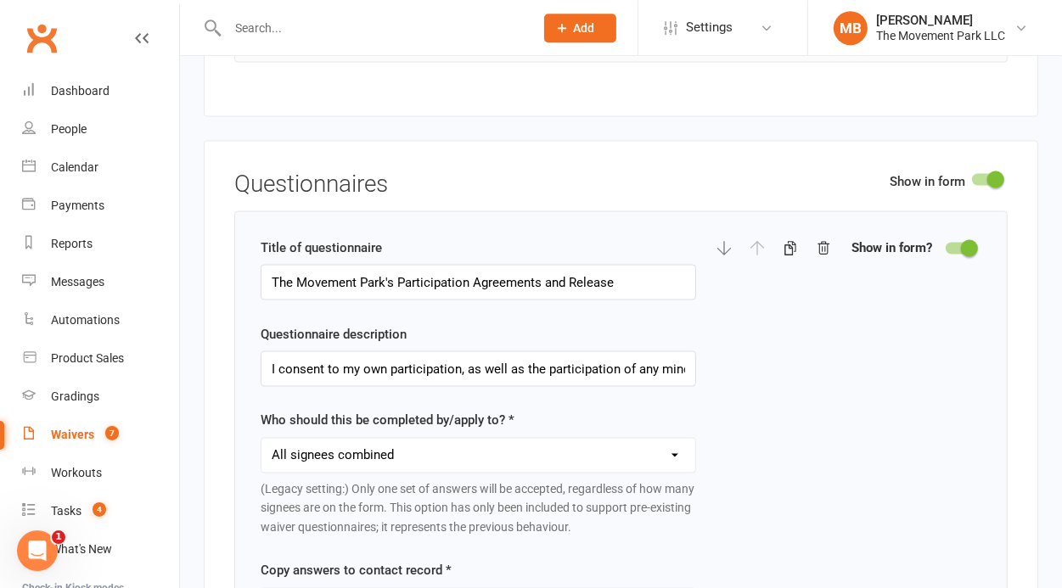
click at [953, 243] on div at bounding box center [960, 248] width 29 height 12
click at [946, 245] on input "checkbox" at bounding box center [946, 245] width 0 height 0
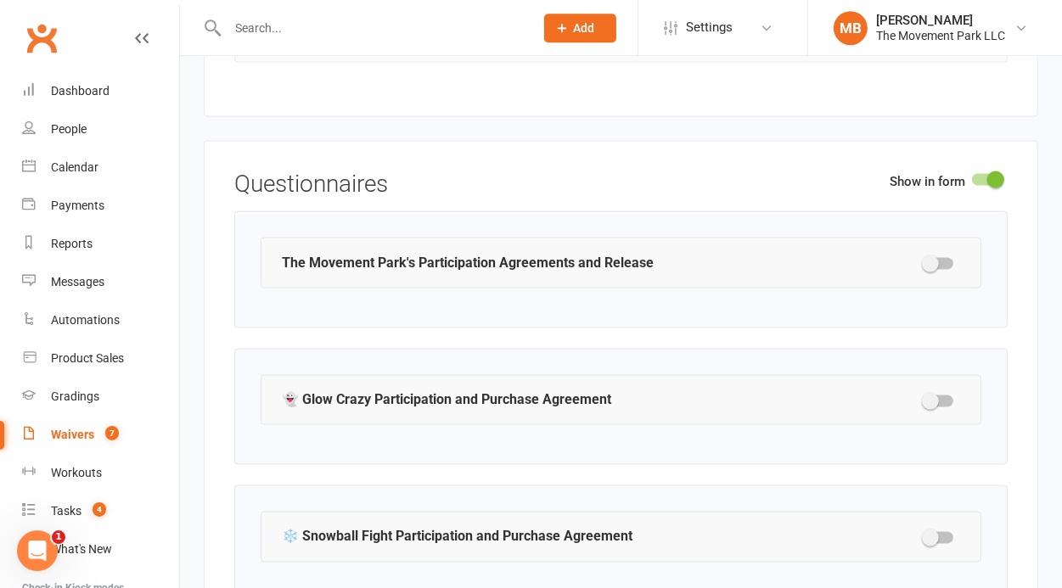
click at [940, 395] on div at bounding box center [939, 401] width 29 height 12
click at [925, 398] on input "checkbox" at bounding box center [925, 398] width 0 height 0
select select "checkbox"
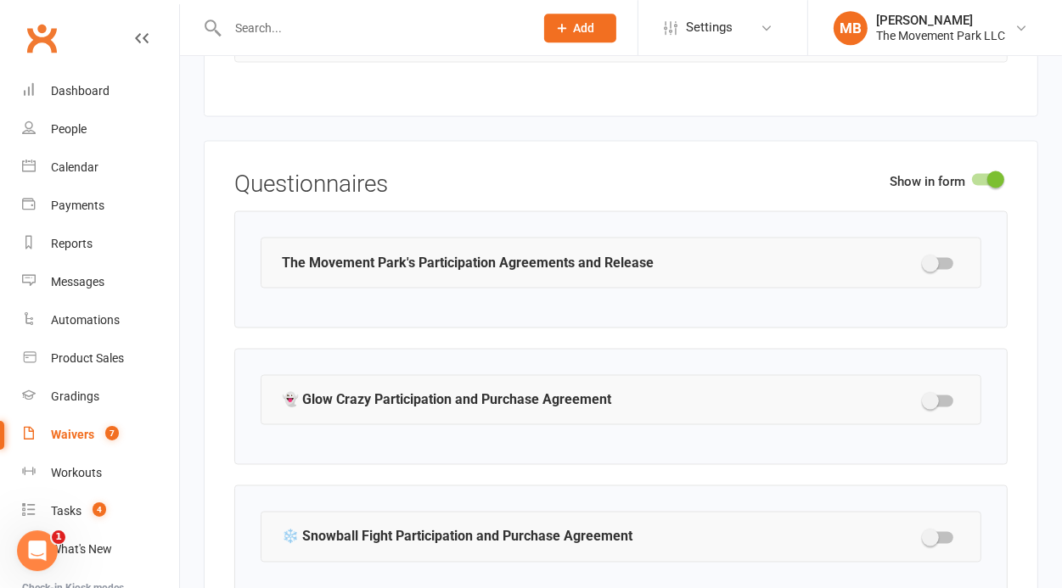
select select "checkbox"
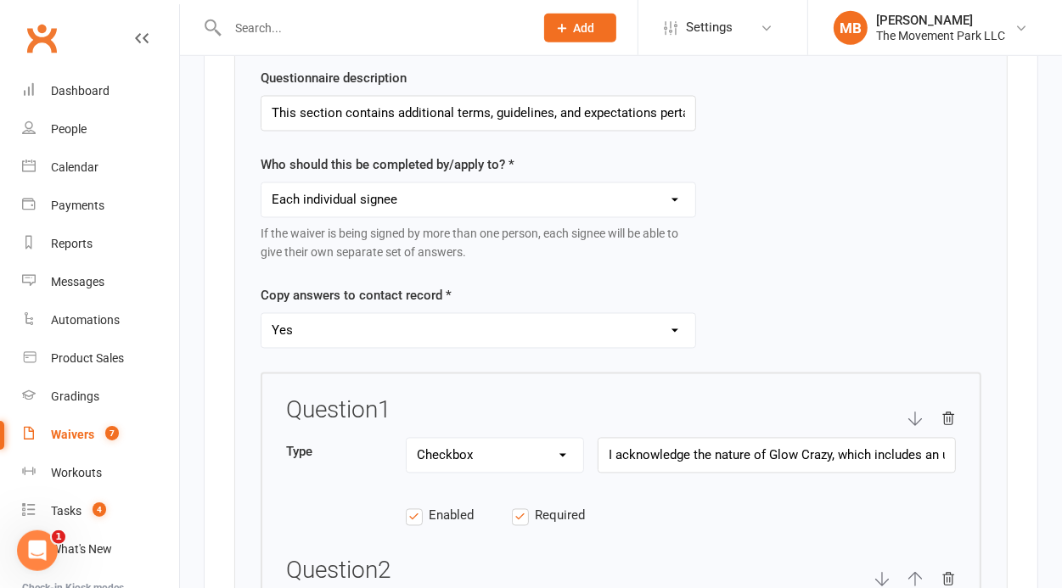
scroll to position [2687, 0]
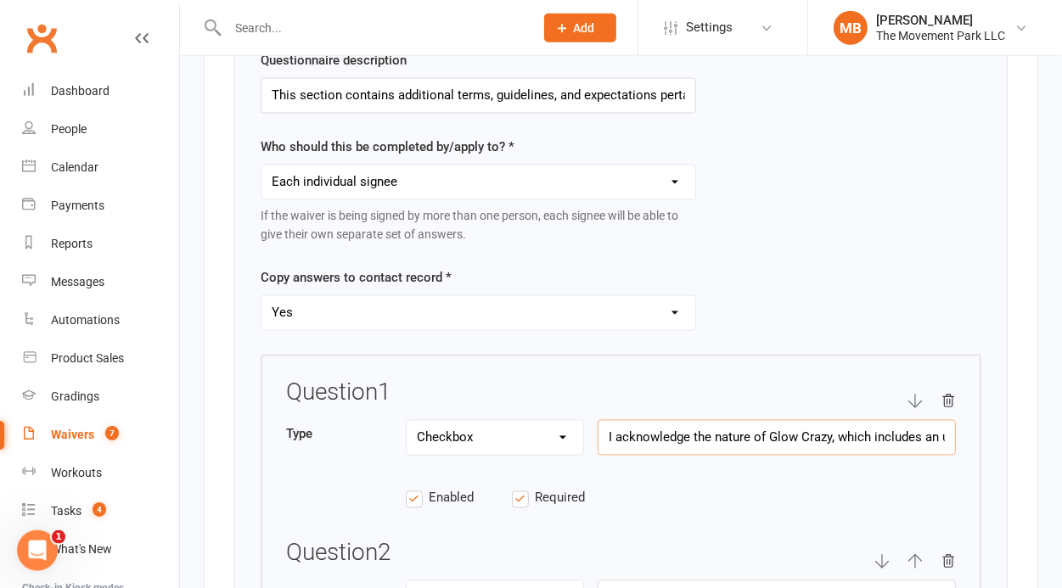
click at [902, 438] on input "I acknowledge the nature of Glow Crazy, which includes an uneven terrain, low l…" at bounding box center [777, 438] width 358 height 36
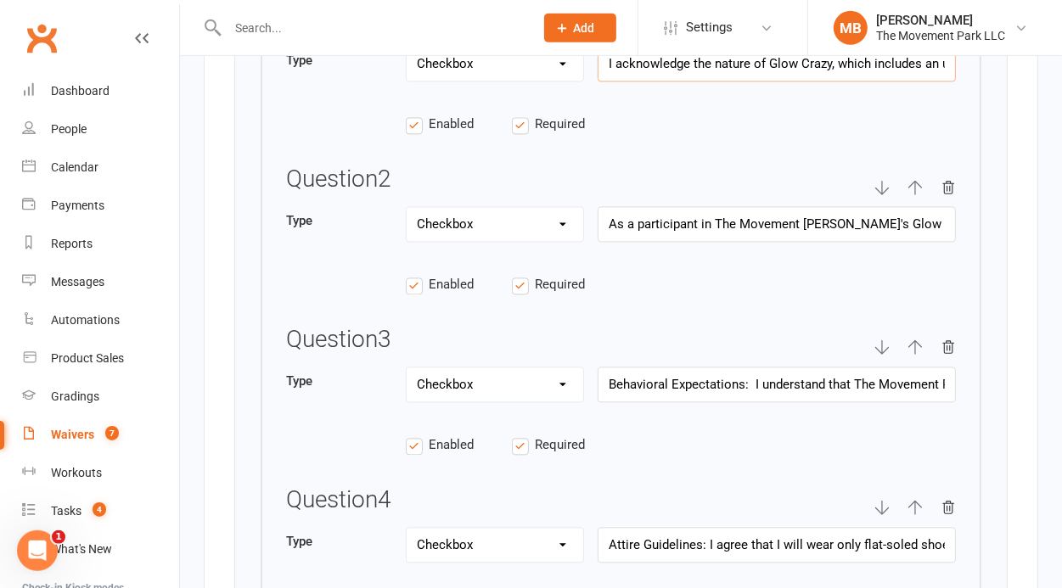
scroll to position [3190, 0]
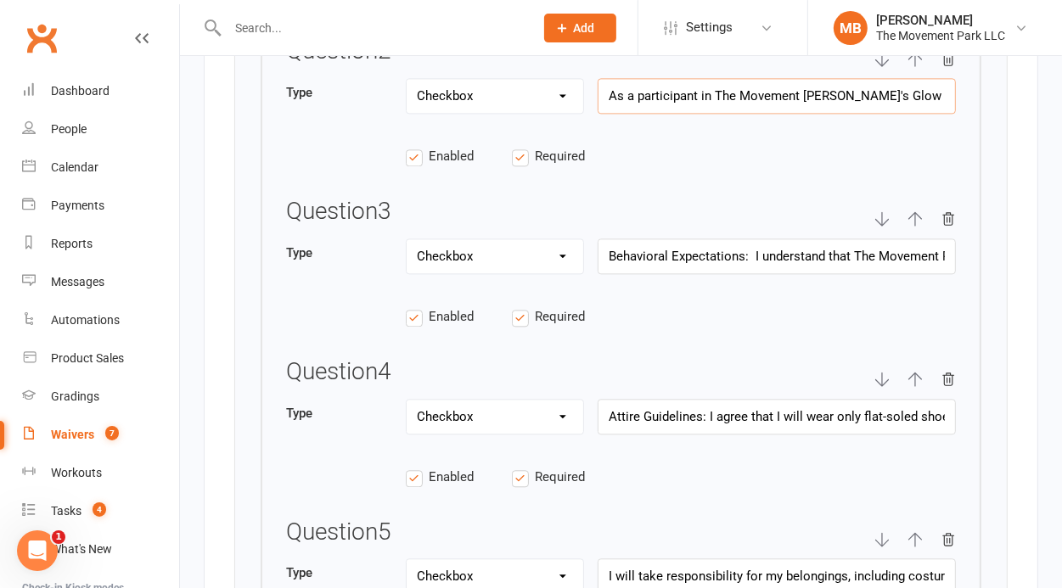
click at [775, 88] on input "As a participant in The Movement [PERSON_NAME]'s Glow Crazy event, I am fully a…" at bounding box center [777, 96] width 358 height 36
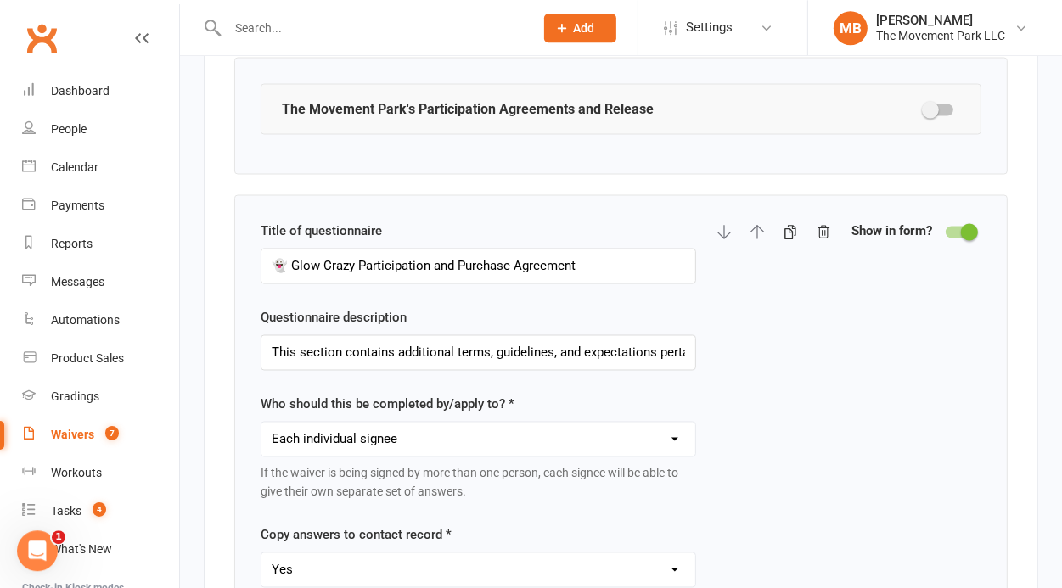
scroll to position [2439, 0]
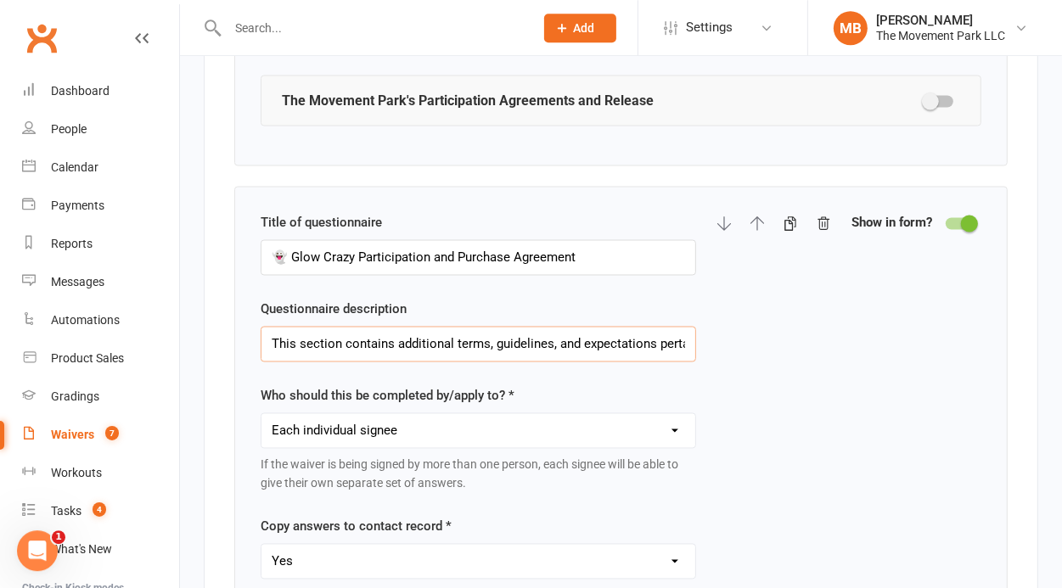
click at [589, 340] on input "This section contains additional terms, guidelines, and expectations pertaining…" at bounding box center [479, 344] width 436 height 36
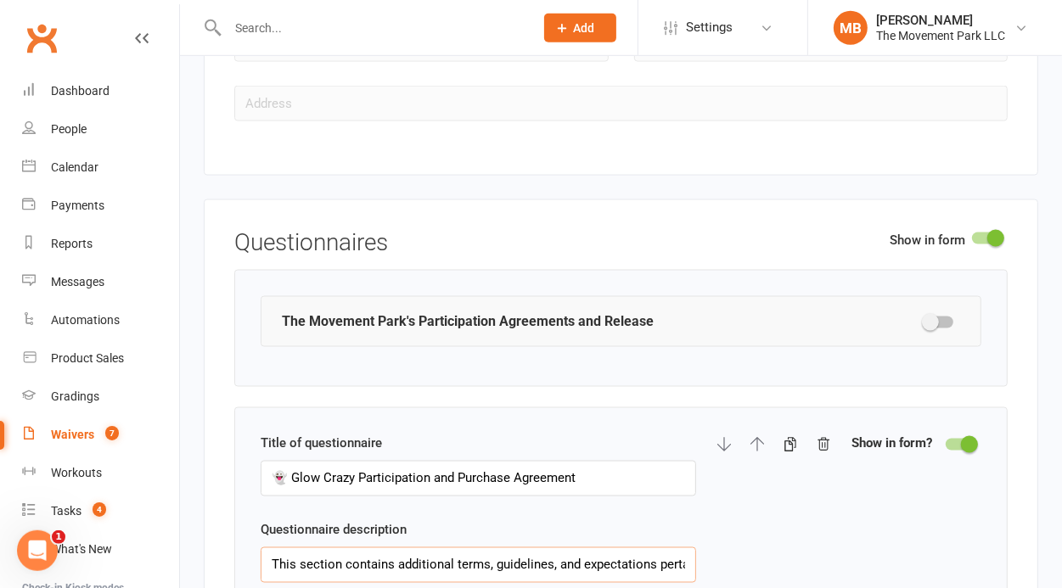
scroll to position [2078, 0]
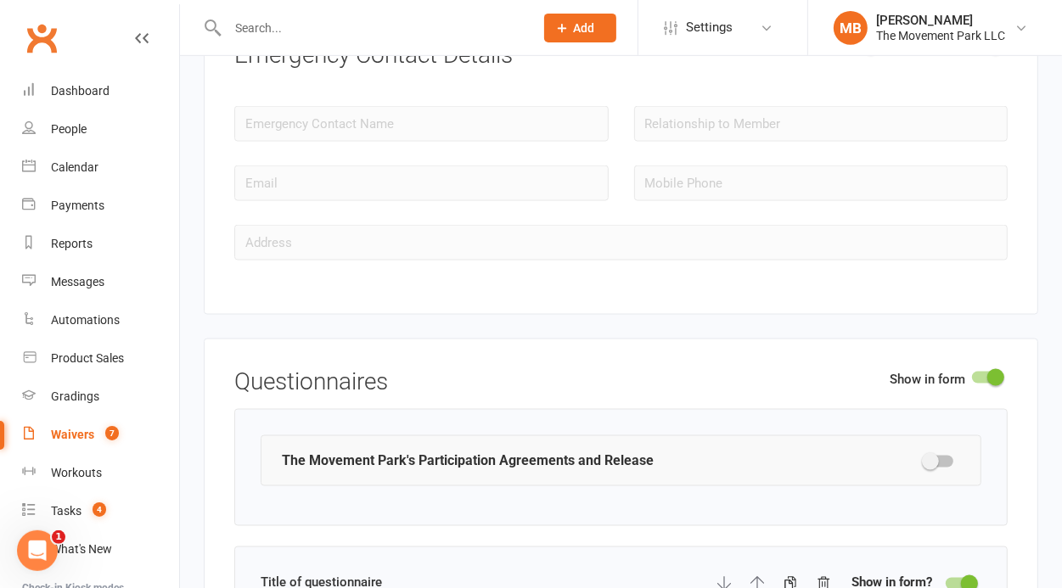
click at [960, 578] on div at bounding box center [960, 584] width 29 height 12
click at [946, 582] on input "checkbox" at bounding box center [946, 582] width 0 height 0
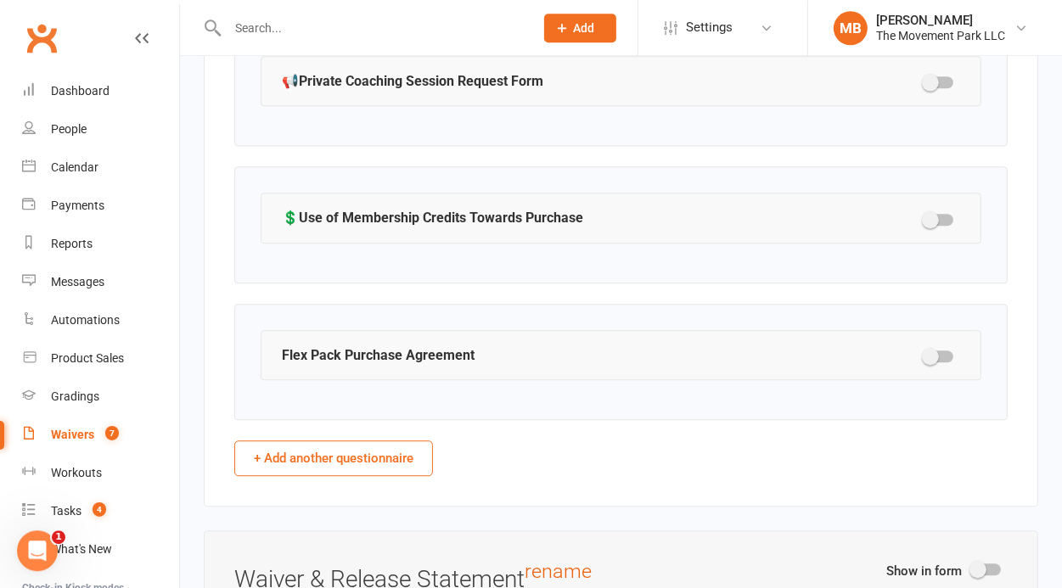
scroll to position [3583, 0]
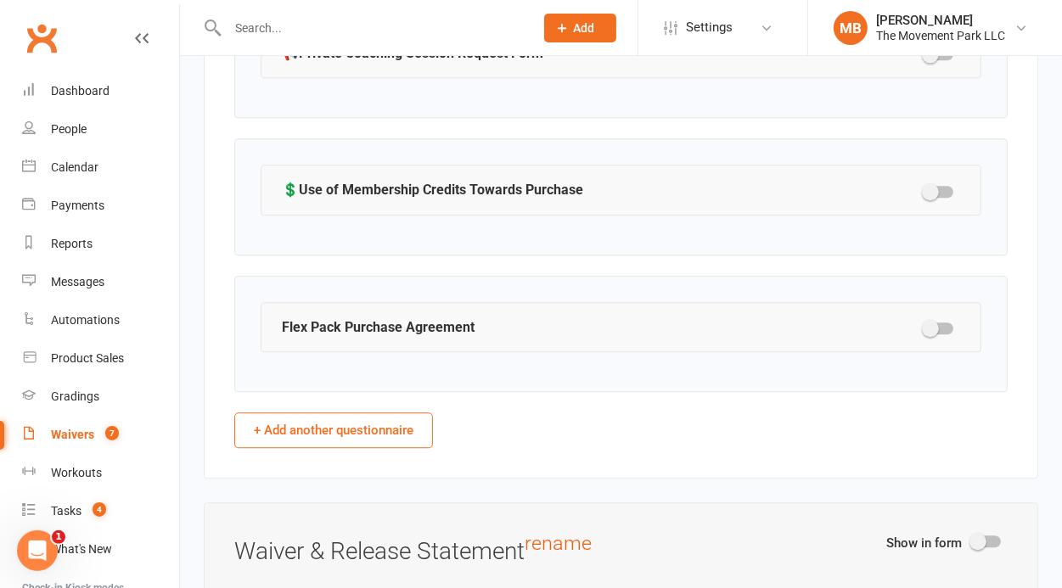
click at [948, 323] on div at bounding box center [939, 329] width 29 height 12
click at [925, 326] on input "checkbox" at bounding box center [925, 326] width 0 height 0
select select "checkbox"
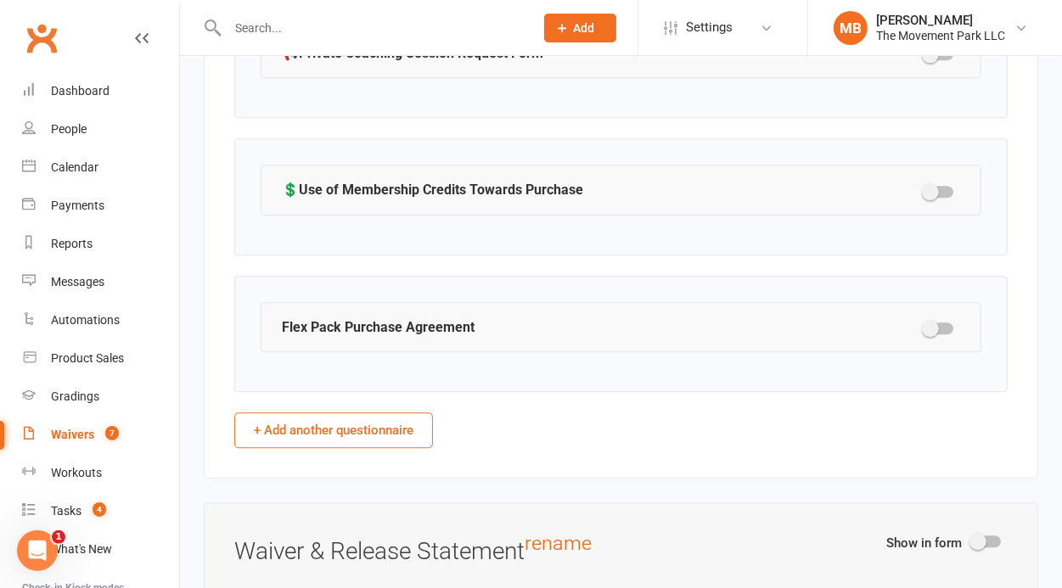
select select "checkbox"
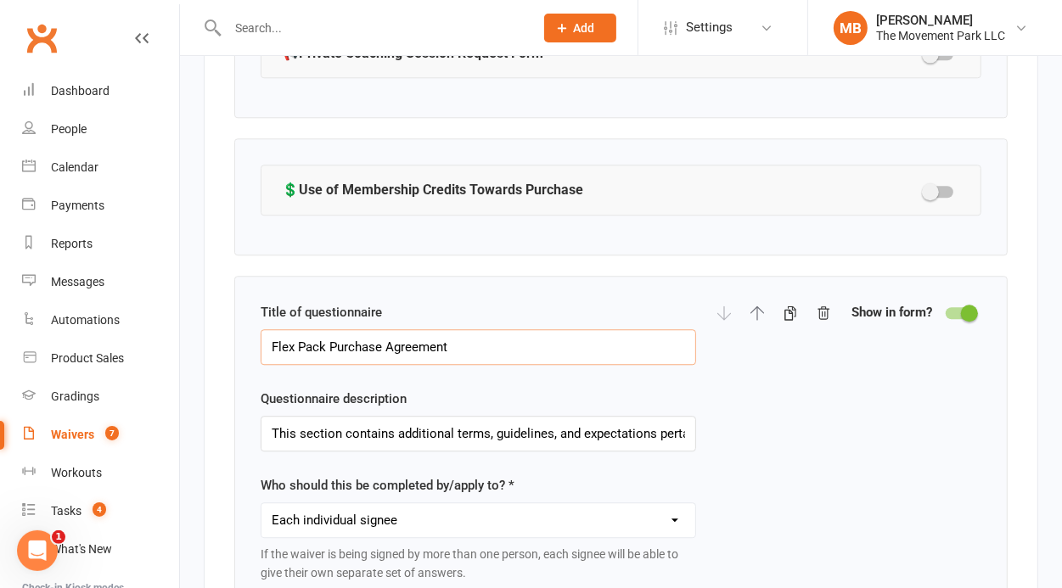
click at [271, 339] on input "Flex Pack Purchase Agreement" at bounding box center [479, 347] width 436 height 36
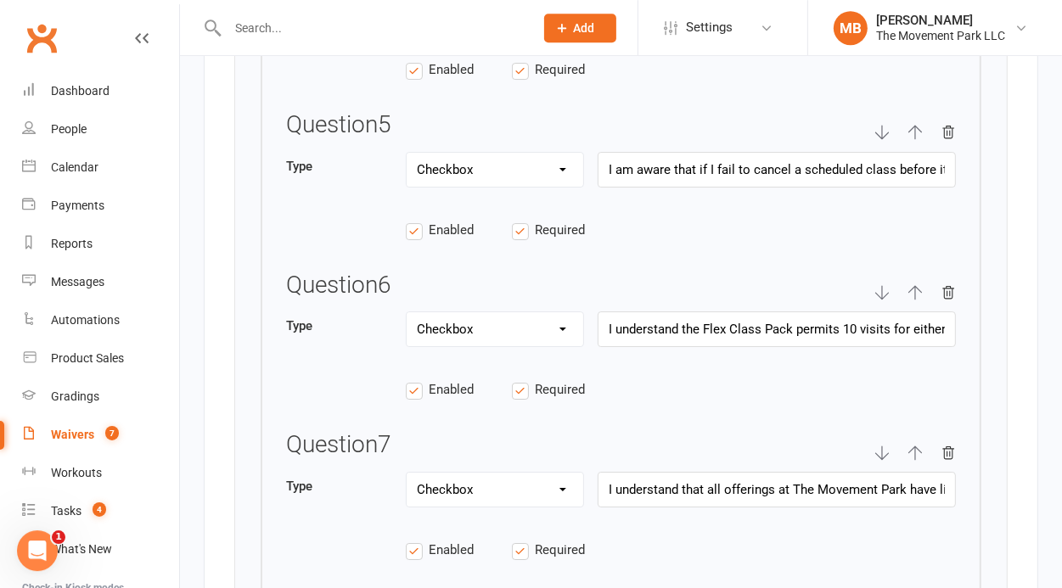
scroll to position [4931, 0]
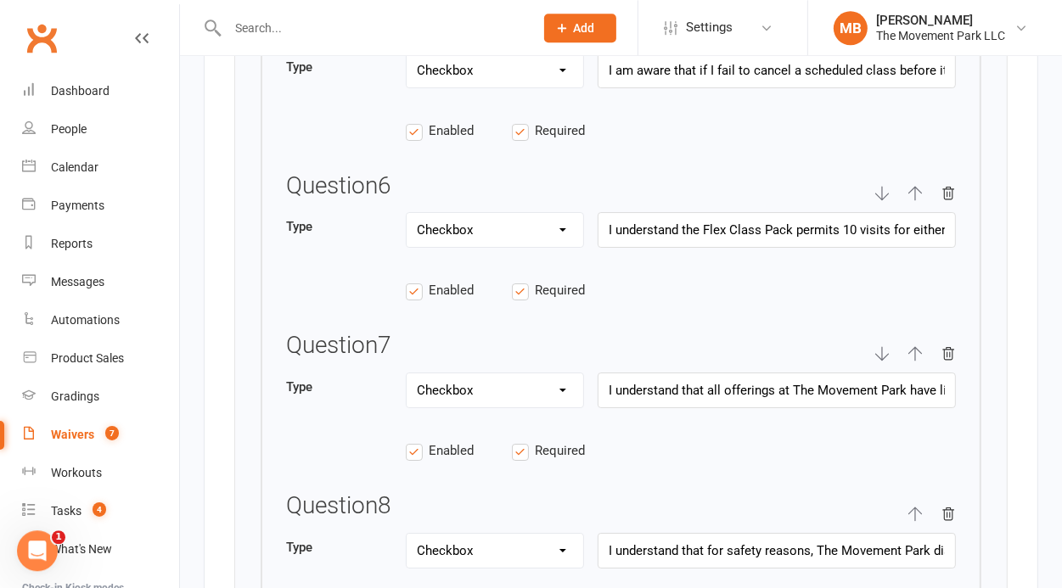
type input "▶️Flex Pack Purchase Agreement"
click at [898, 388] on input "I understand that all offerings at The Movement Park have limited capacity and …" at bounding box center [777, 391] width 358 height 36
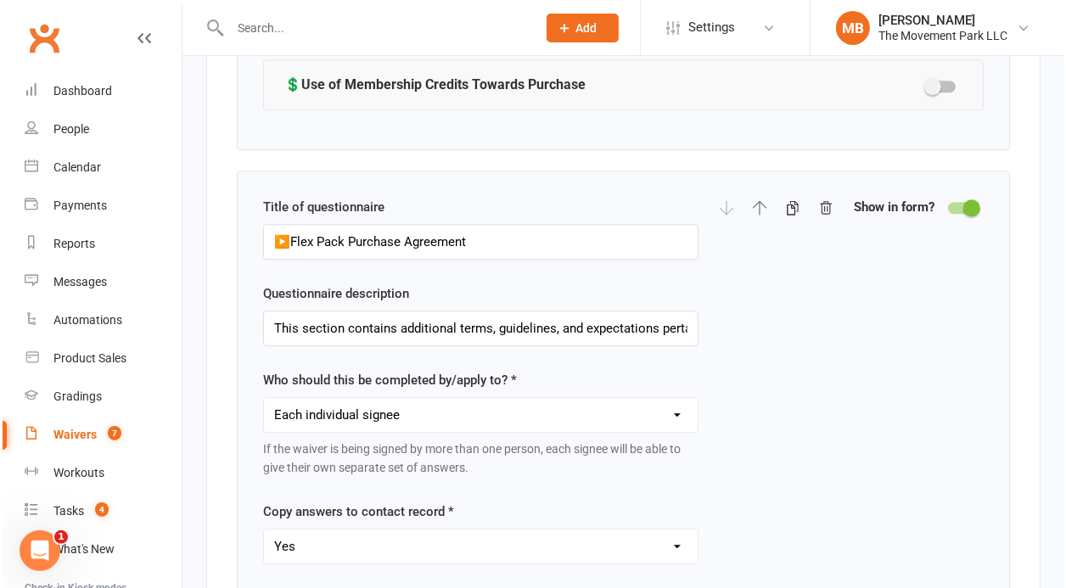
scroll to position [3634, 0]
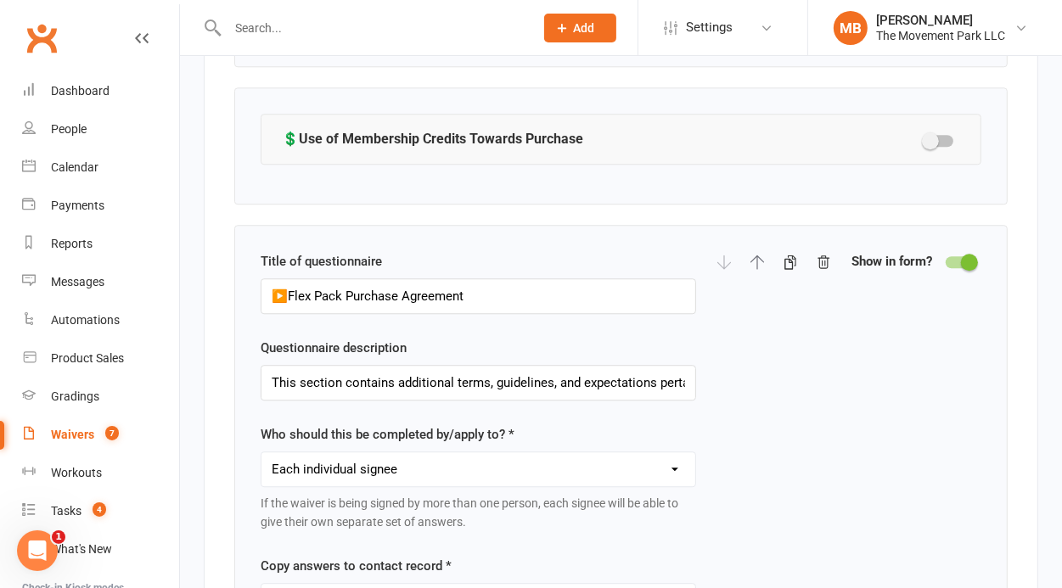
click at [912, 320] on div "Title of questionnaire ▶️Flex Pack Purchase Agreement Questionnaire description…" at bounding box center [621, 446] width 721 height 391
click at [403, 278] on input "▶️Flex Pack Purchase Agreement" at bounding box center [481, 296] width 440 height 36
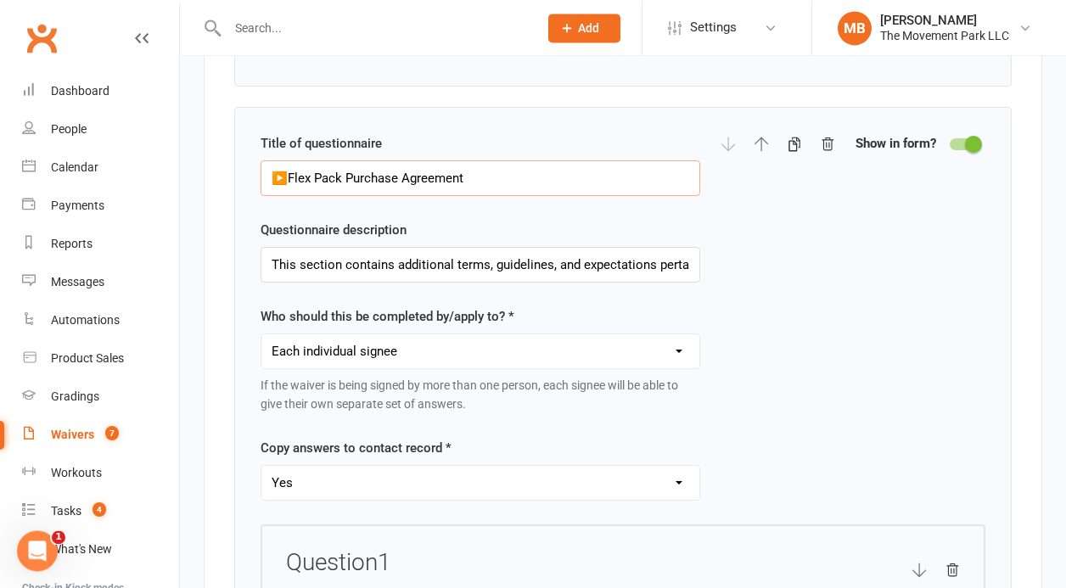
scroll to position [3743, 0]
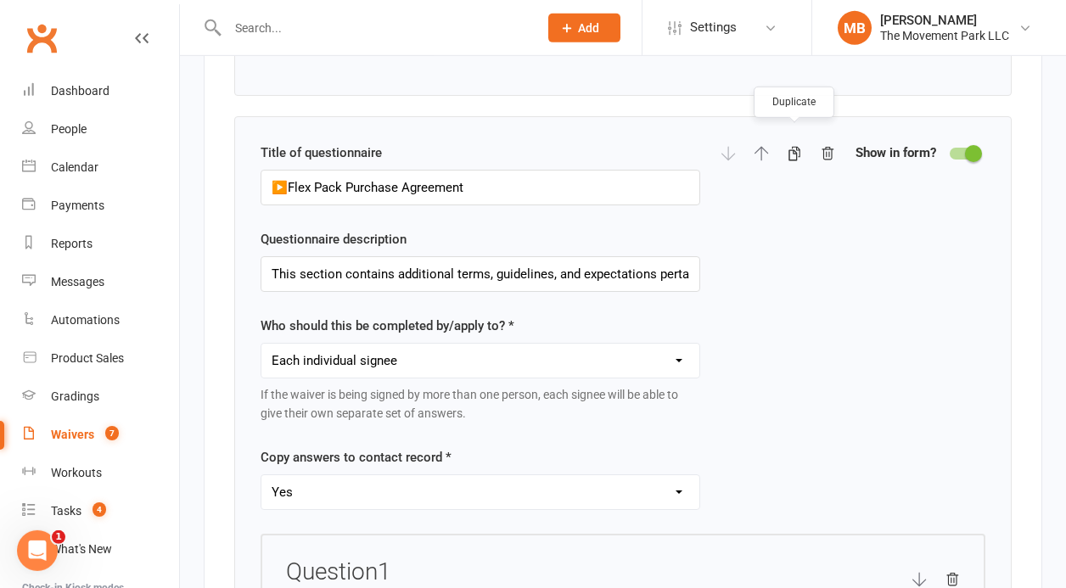
click at [793, 146] on icon "button" at bounding box center [794, 153] width 15 height 15
select select "checkbox"
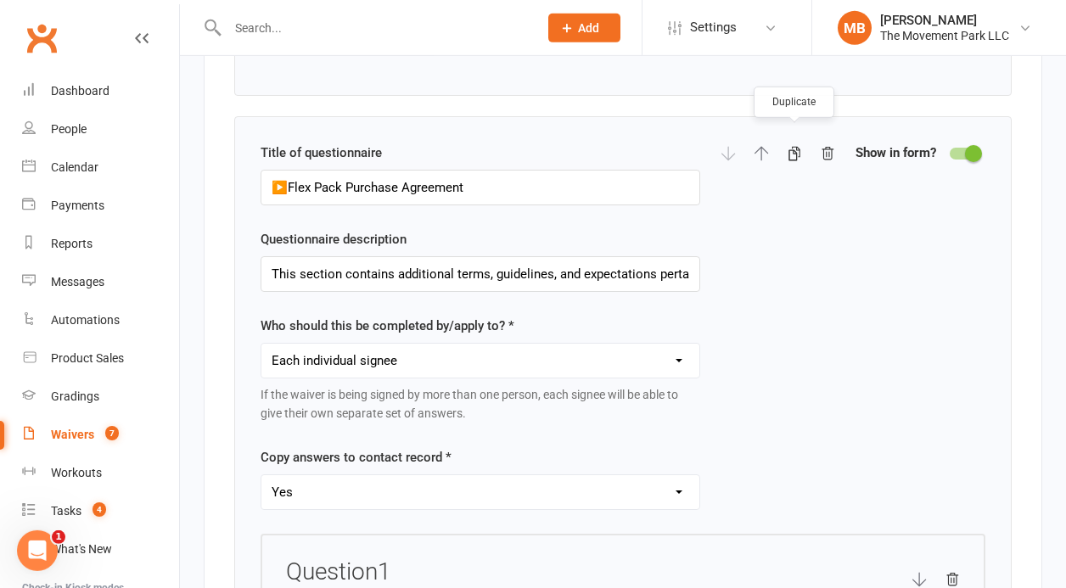
select select "checkbox"
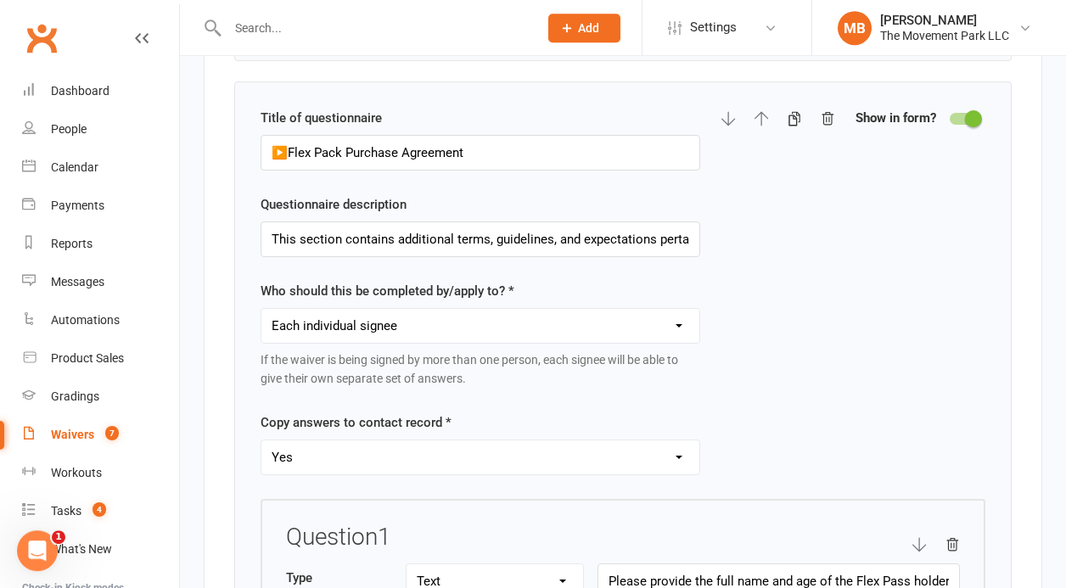
scroll to position [3586, 0]
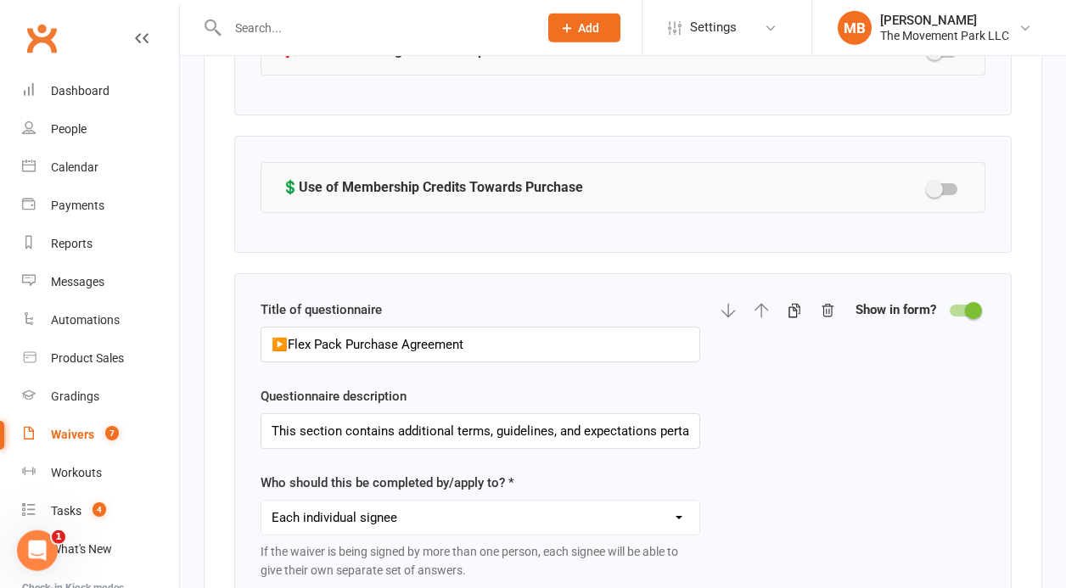
click at [955, 305] on div at bounding box center [964, 311] width 29 height 12
click at [950, 308] on input "checkbox" at bounding box center [950, 308] width 0 height 0
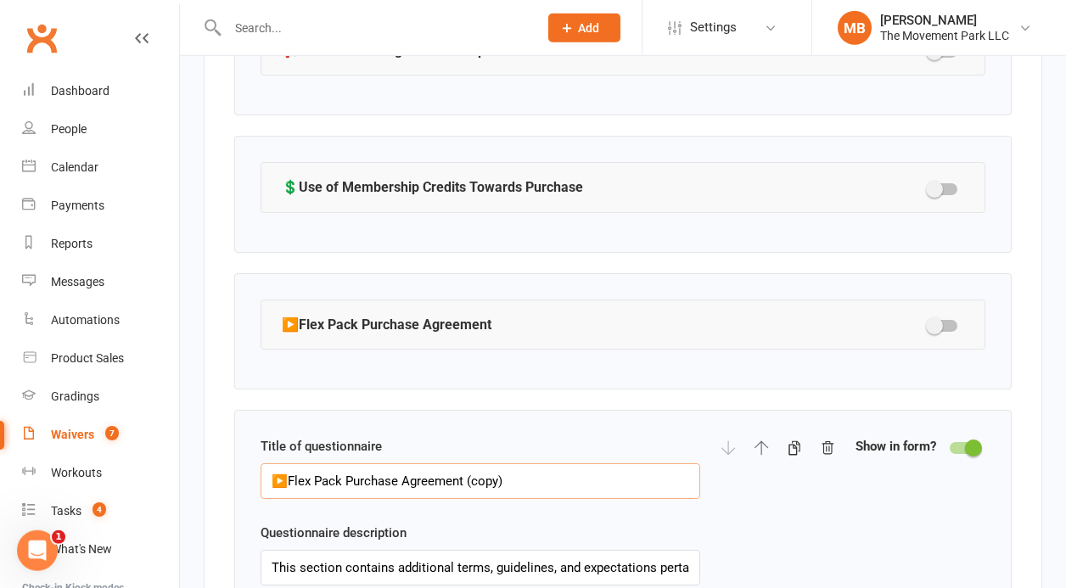
drag, startPoint x: 341, startPoint y: 471, endPoint x: 289, endPoint y: 463, distance: 53.3
click at [289, 464] on input "▶️Flex Pack Purchase Agreement (copy)" at bounding box center [481, 482] width 440 height 36
drag, startPoint x: 539, startPoint y: 467, endPoint x: 486, endPoint y: 472, distance: 53.7
click at [486, 472] on input "▶️Membership Purchase Agreement (copy)" at bounding box center [481, 482] width 440 height 36
click at [289, 468] on input "▶️Membership Purchase Agreement" at bounding box center [481, 482] width 440 height 36
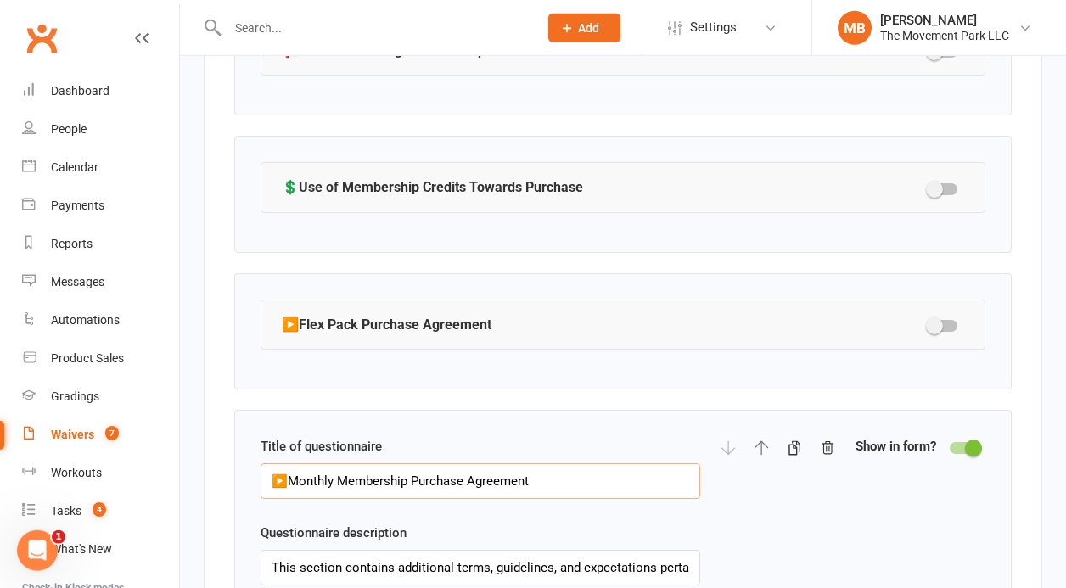
type input "▶️Monthly Membership Purchase Agreement"
drag, startPoint x: 649, startPoint y: 548, endPoint x: 742, endPoint y: 581, distance: 99.1
click at [700, 581] on input "This section contains additional terms, guidelines, and expectations pertaining…" at bounding box center [481, 568] width 440 height 36
click at [542, 553] on input "This section contains additional terms, guidelines, and expectations pertaining…" at bounding box center [481, 568] width 440 height 36
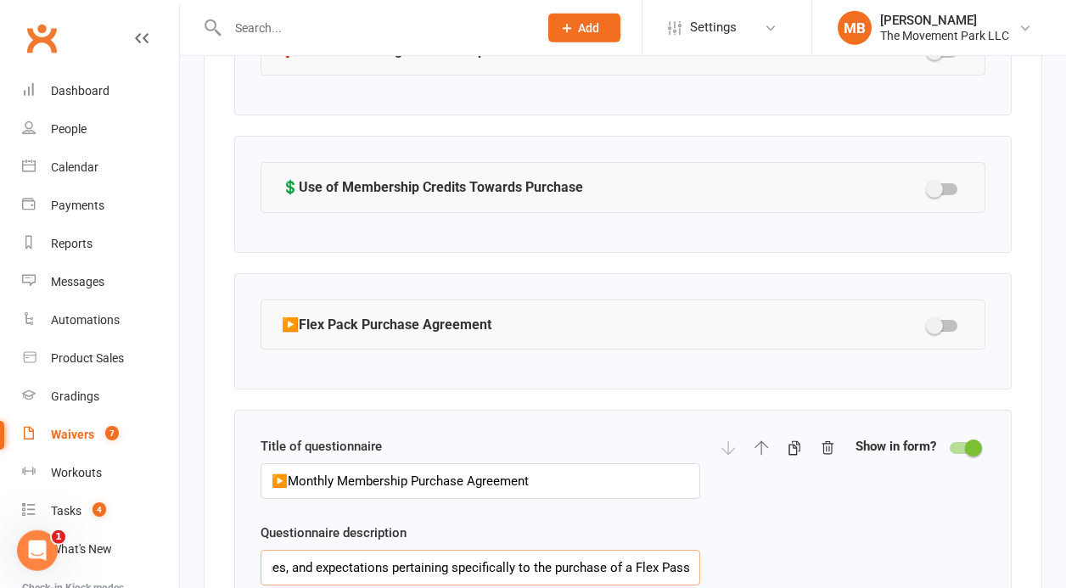
drag, startPoint x: 630, startPoint y: 553, endPoint x: 685, endPoint y: 557, distance: 55.3
click at [685, 557] on input "This section contains additional terms, guidelines, and expectations pertaining…" at bounding box center [481, 568] width 440 height 36
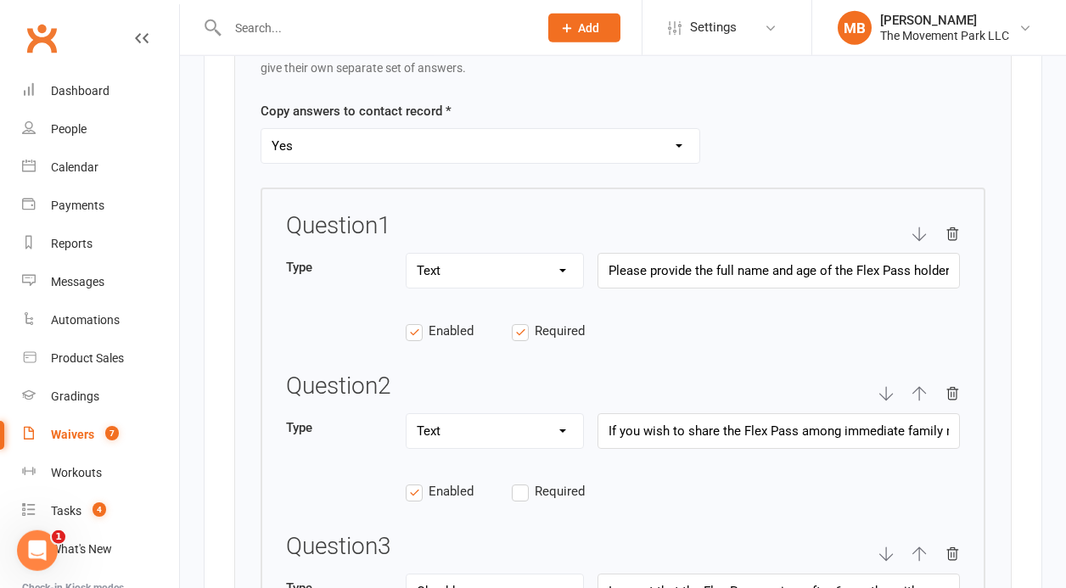
scroll to position [4272, 0]
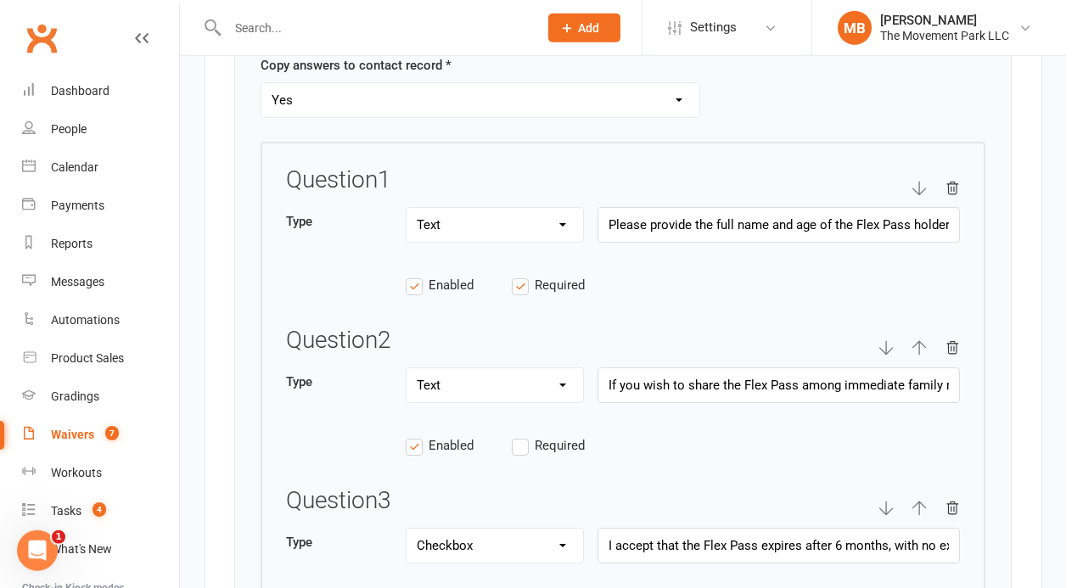
type input "This section contains additional terms, guidelines, and expectations pertaining…"
click at [407, 208] on select "Text Select Checkbox" at bounding box center [495, 225] width 177 height 34
click option "Text" at bounding box center [0, 0] width 0 height 0
click at [684, 207] on input "Please provide the full name and age of the Flex Pass holder(s)." at bounding box center [779, 225] width 363 height 36
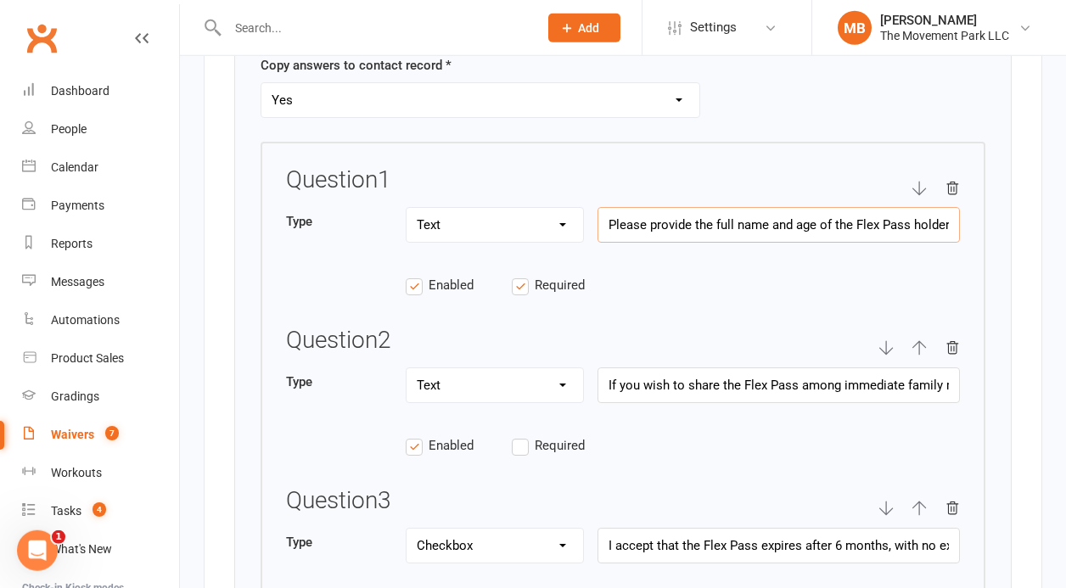
click at [684, 207] on input "Please provide the full name and age of the Flex Pass holder(s)." at bounding box center [779, 225] width 363 height 36
paste input "rovide the first and last name of the membership holder"
click at [844, 220] on input "Please provide the full name and age of the Flex Pass holder(s)." at bounding box center [779, 225] width 363 height 36
drag, startPoint x: 853, startPoint y: 203, endPoint x: 906, endPoint y: 212, distance: 53.5
click at [906, 212] on input "Please provide the full name and age of the Flex Pass holder(s)." at bounding box center [779, 225] width 363 height 36
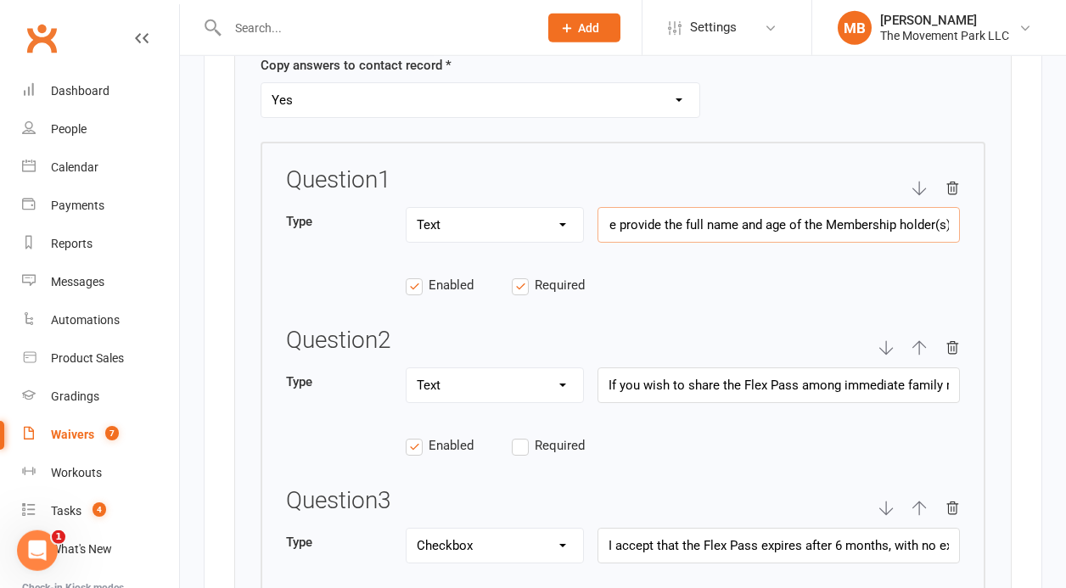
scroll to position [0, 33]
type input "Please provide the full name and age of the Membership holder(s)."
select select "select"
click option "Select" at bounding box center [0, 0] width 0 height 0
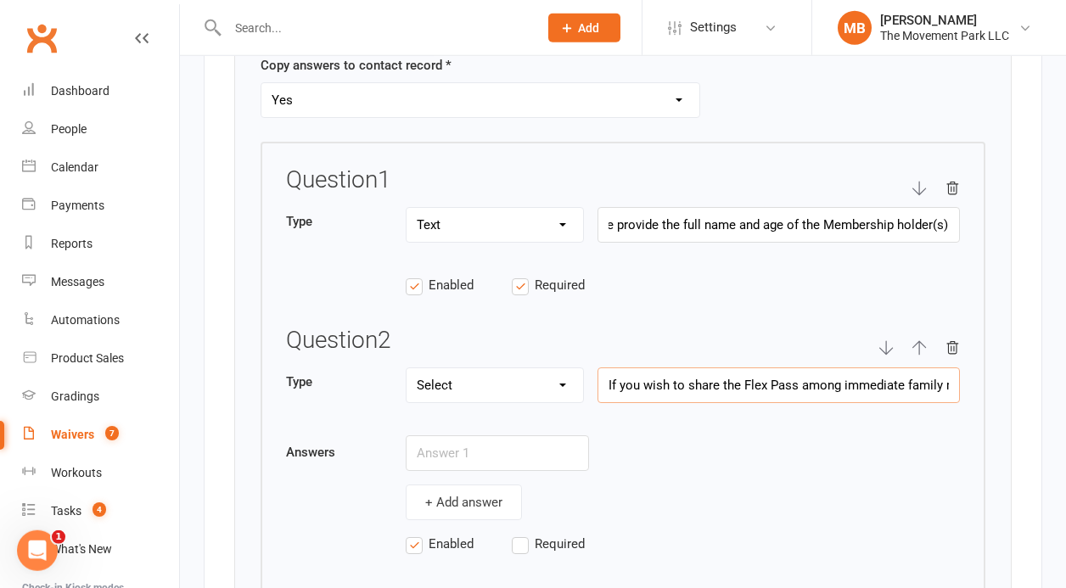
click at [756, 370] on input "If you wish to share the Flex Pass among immediate family members, please pleas…" at bounding box center [779, 386] width 363 height 36
paste input "Select your membership start date: immediate (pro-rated) or the 1st of the next…"
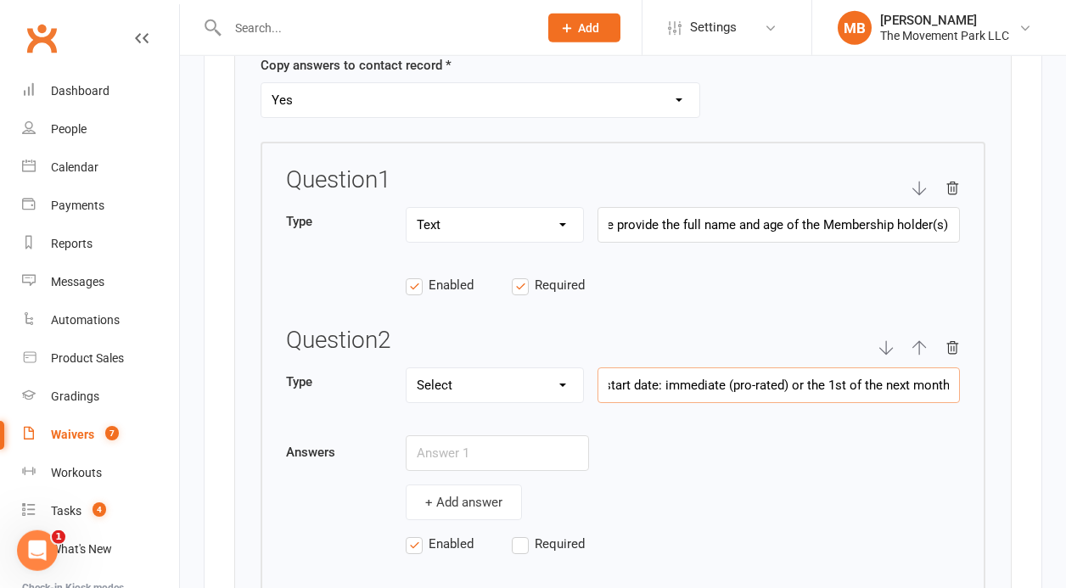
type input "Select your membership start date: immediate (pro-rated) or the 1st of the next…"
click at [538, 437] on input "text" at bounding box center [497, 454] width 183 height 36
click at [444, 441] on input "text" at bounding box center [497, 454] width 183 height 36
paste input "Pro-rated starting immediately"
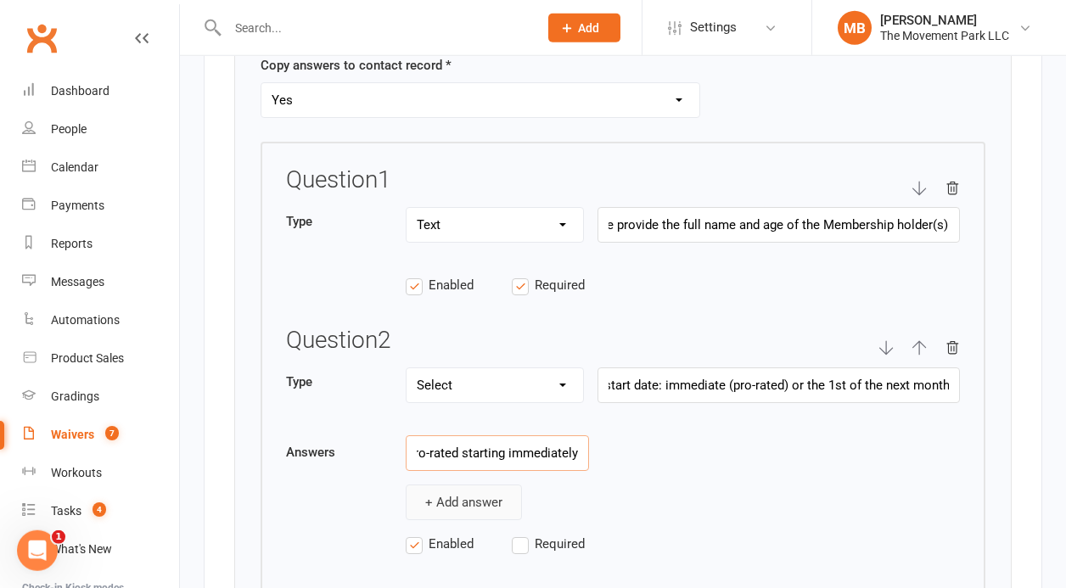
type input "Pro-rated starting immediately"
click at [459, 495] on button "+ Add answer" at bounding box center [464, 503] width 116 height 36
click at [520, 480] on input "text" at bounding box center [497, 496] width 183 height 36
paste input "On the 1st of the next month"
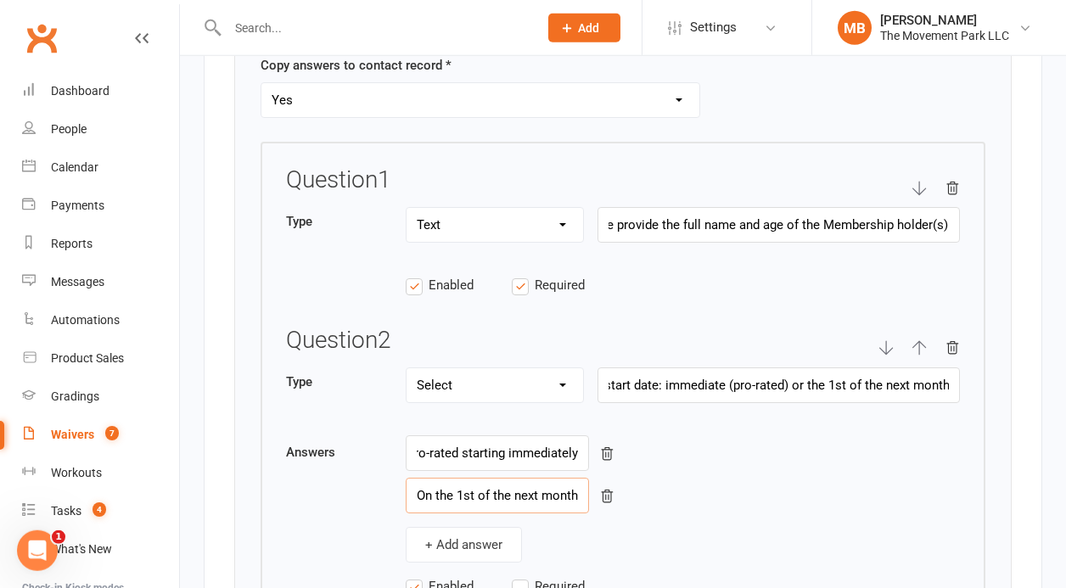
type input "On the 1st of the next month"
click at [566, 439] on input "Pro-rated starting immediately" at bounding box center [497, 454] width 183 height 36
type input "Pro-rated starting immediately."
click at [569, 482] on input "On the 1st of the next month" at bounding box center [497, 496] width 183 height 36
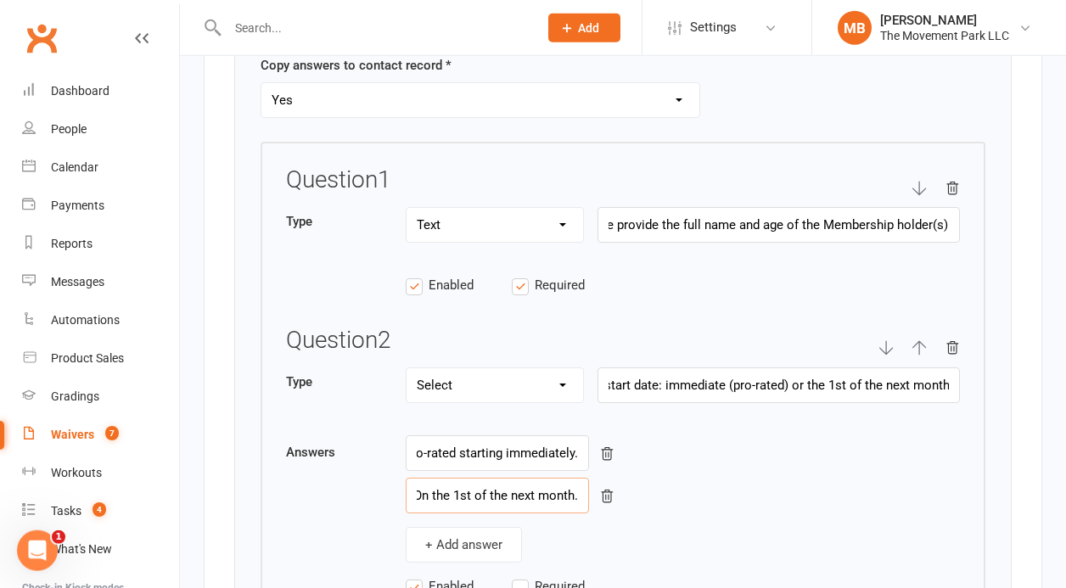
scroll to position [4285, 0]
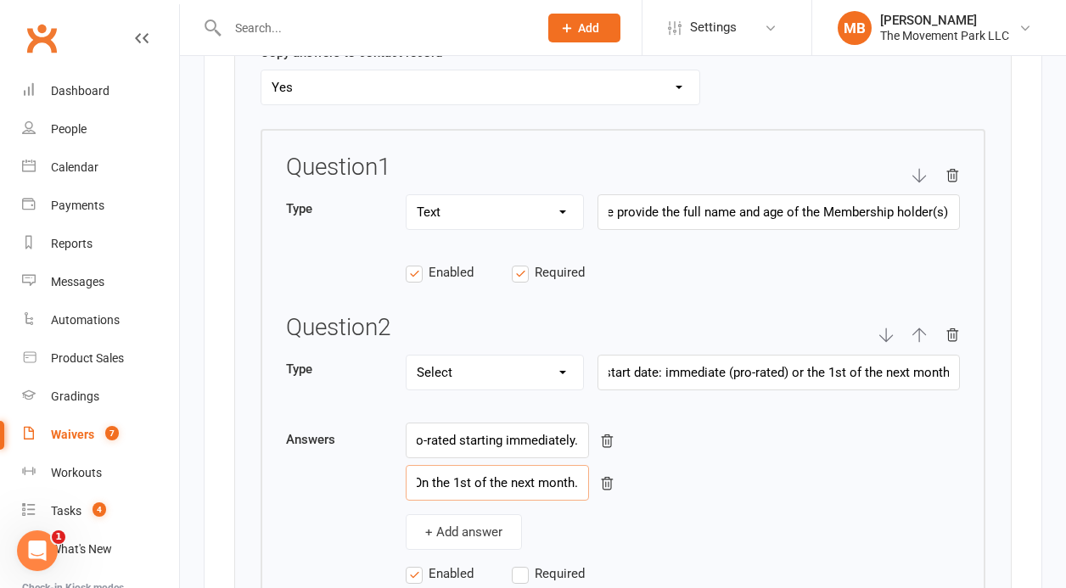
type input "On the 1st of the next month."
drag, startPoint x: 798, startPoint y: 357, endPoint x: 785, endPoint y: 355, distance: 12.8
click at [785, 355] on input "Select your membership start date: immediate (pro-rated) or the 1st of the next…" at bounding box center [779, 373] width 363 height 36
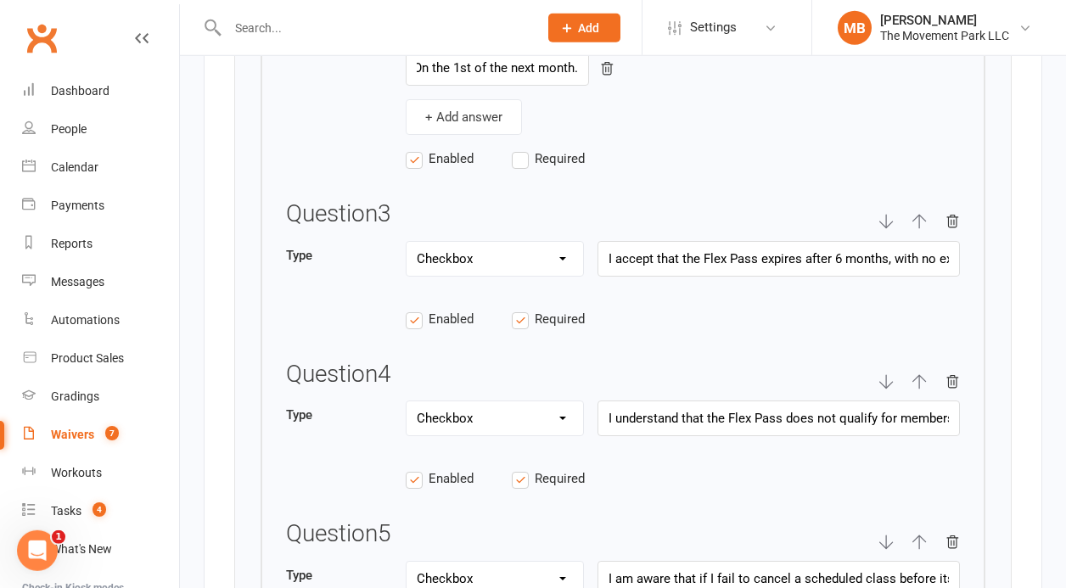
scroll to position [4786, 0]
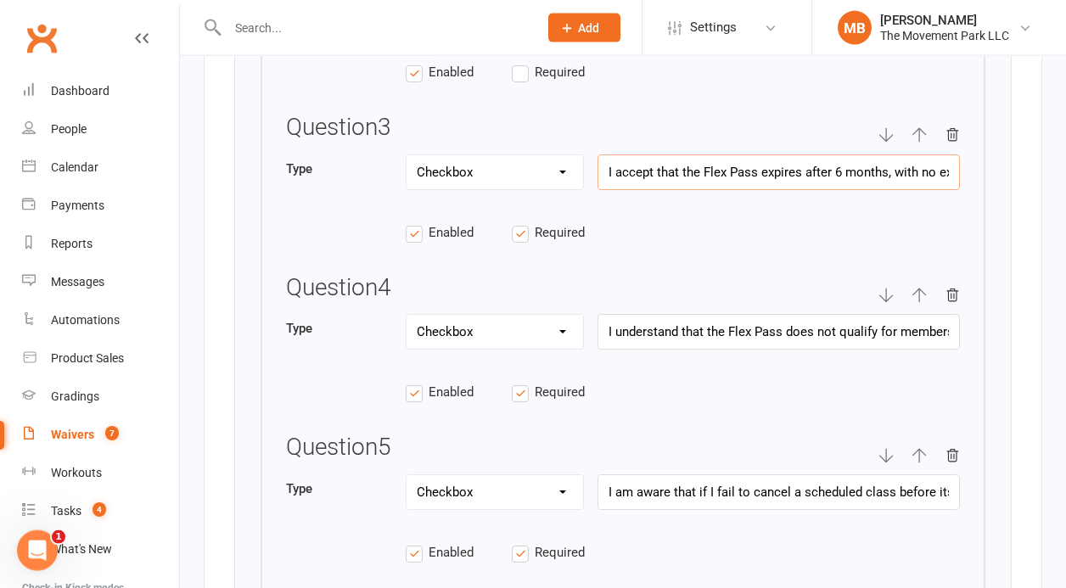
click at [637, 155] on input "I accept that the Flex Pass expires after 6 months, with no exceptions, and unu…" at bounding box center [779, 173] width 363 height 36
paste input "Understand that cancellation requests after the 25th of each month will incur a…"
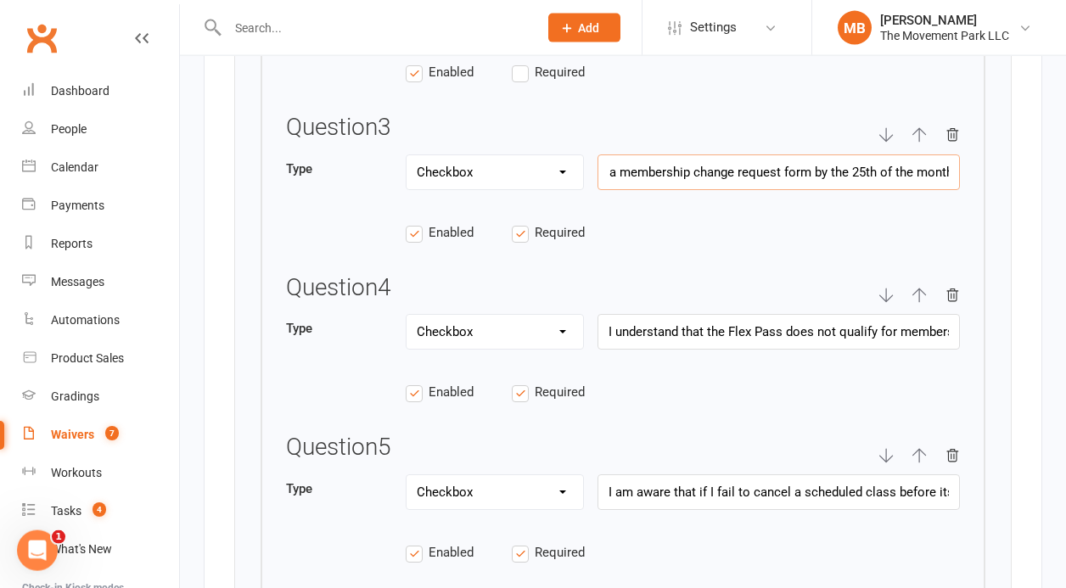
click at [761, 165] on input "Understand that cancellation requests after the 25th of each month will incur a…" at bounding box center [779, 173] width 363 height 36
paste input "I understand that all membership changes and/or cancellation requests must be s…"
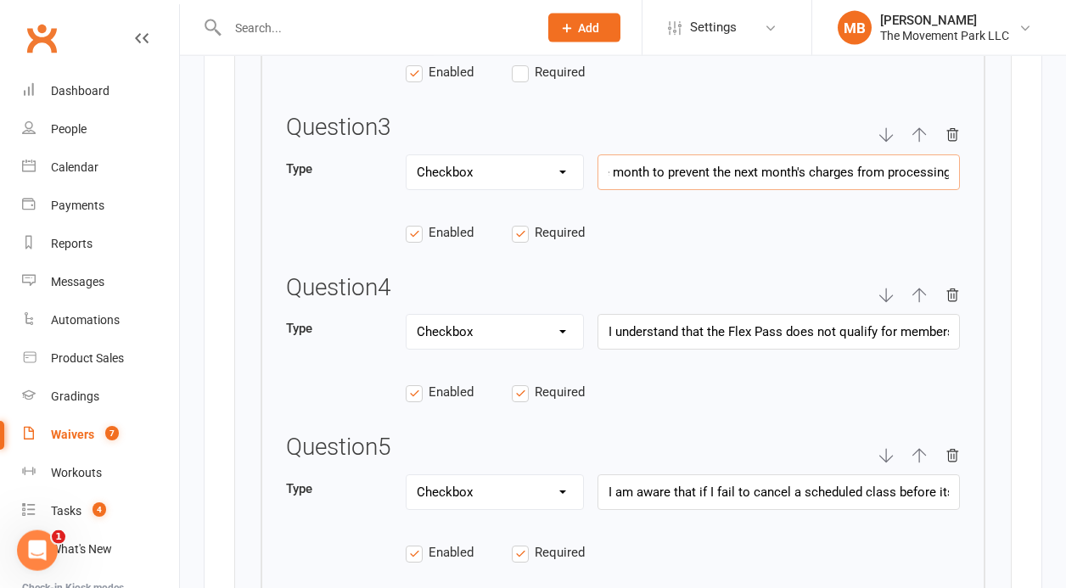
type input "I understand that all membership changes and/or cancellation requests must be s…"
click at [697, 319] on input "I understand that the Flex Pass does not qualify for membership-based credits o…" at bounding box center [779, 332] width 363 height 36
paste input "ere will be no refunds for partial months, however membership upgrades/downgrad…"
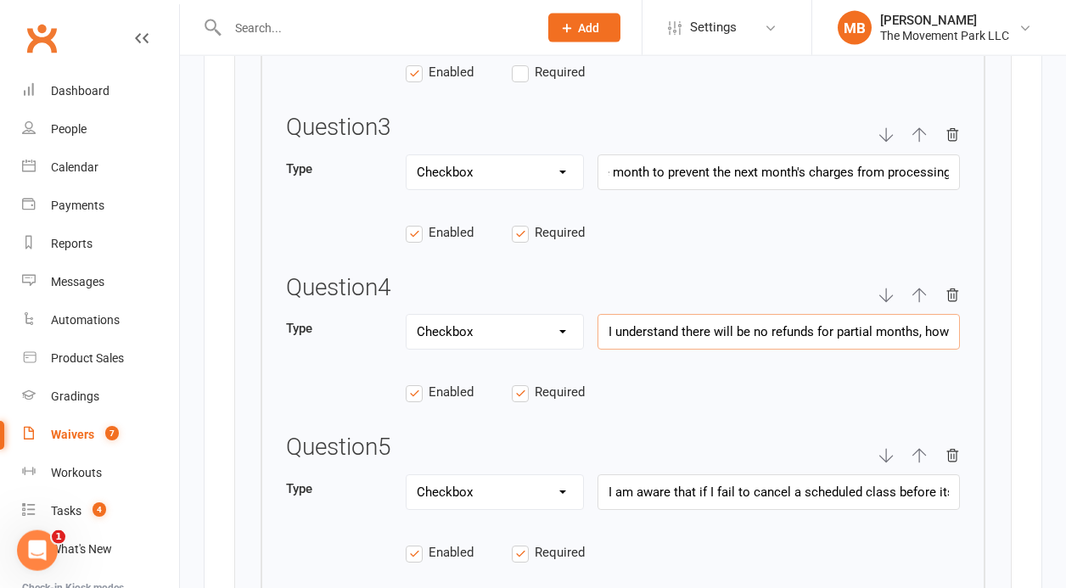
scroll to position [0, 614]
type input "I understand there will be no refunds for partial months, however membership up…"
click at [784, 155] on input "I understand that all membership changes and/or cancellation requests must be s…" at bounding box center [779, 173] width 363 height 36
click at [740, 322] on input "I understand there will be no refunds for partial months, however membership up…" at bounding box center [779, 332] width 363 height 36
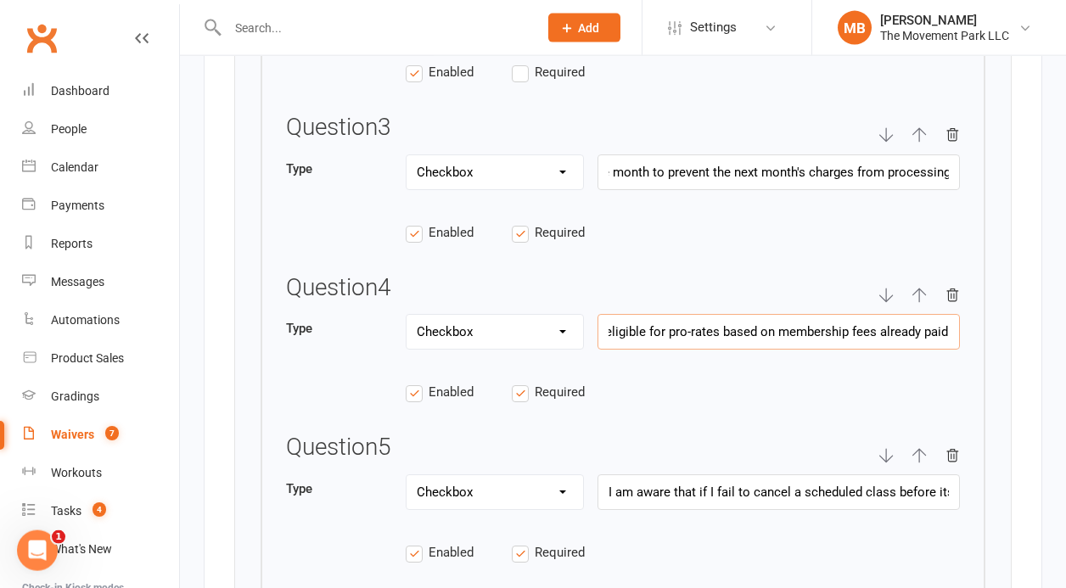
click at [740, 322] on input "I understand there will be no refunds for partial months, however membership up…" at bounding box center [779, 332] width 363 height 36
click at [739, 475] on input "I am aware that if I fail to cancel a scheduled class before its start time, I …" at bounding box center [779, 493] width 363 height 36
paste input "understand that a 2-month minimum applies to all memberships, with a $25 proces…"
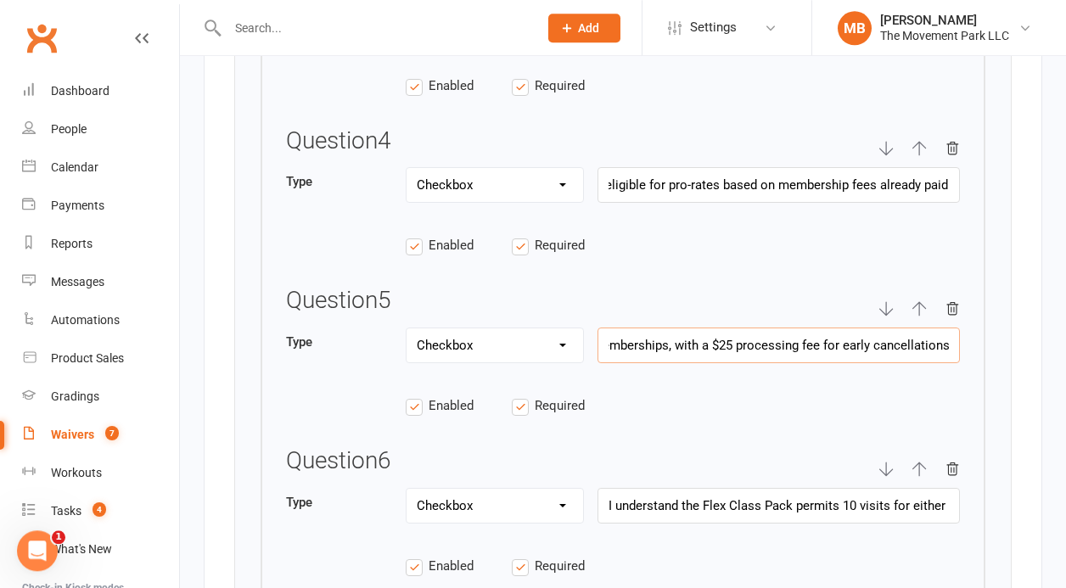
scroll to position [5036, 0]
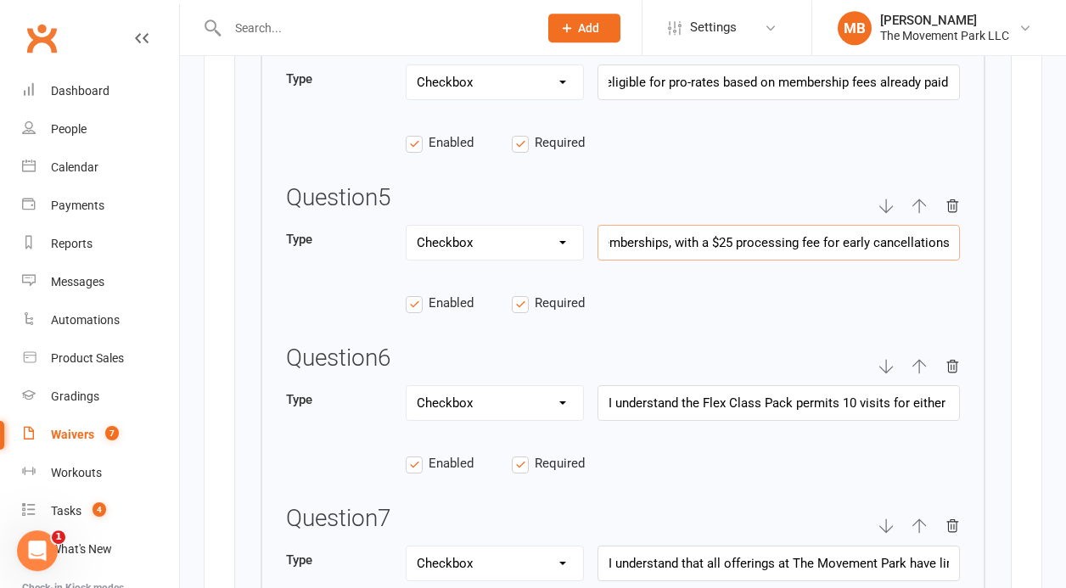
type input "I understand that a 2-month minimum applies to all memberships, with a $25 proc…"
click at [743, 390] on input "I understand the Flex Class Pack permits 10 visits for either instructor-led cl…" at bounding box center [779, 403] width 363 height 36
paste input "accept that unused class credits do not roll over to future month"
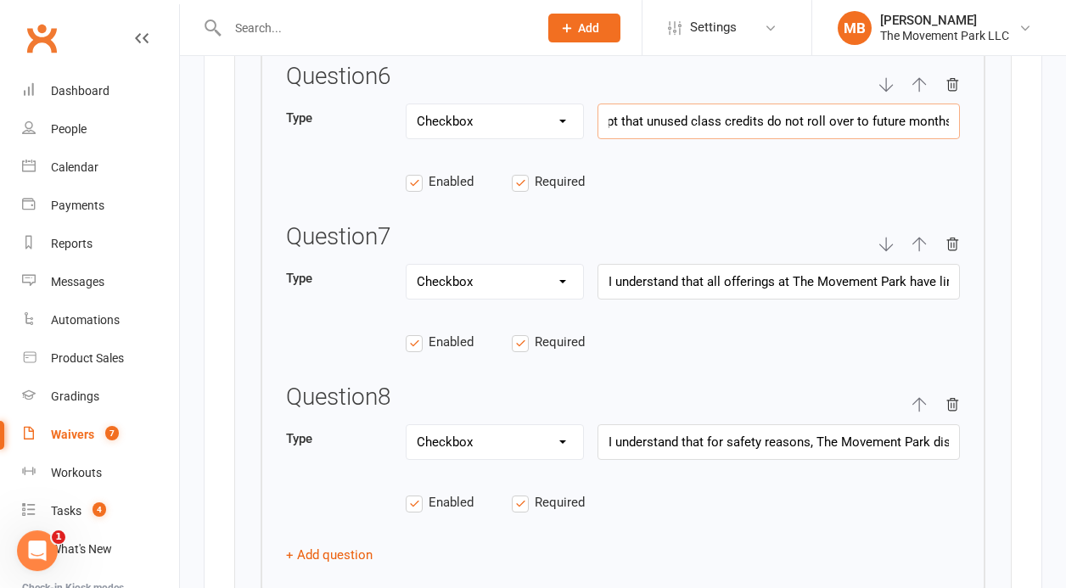
scroll to position [5328, 0]
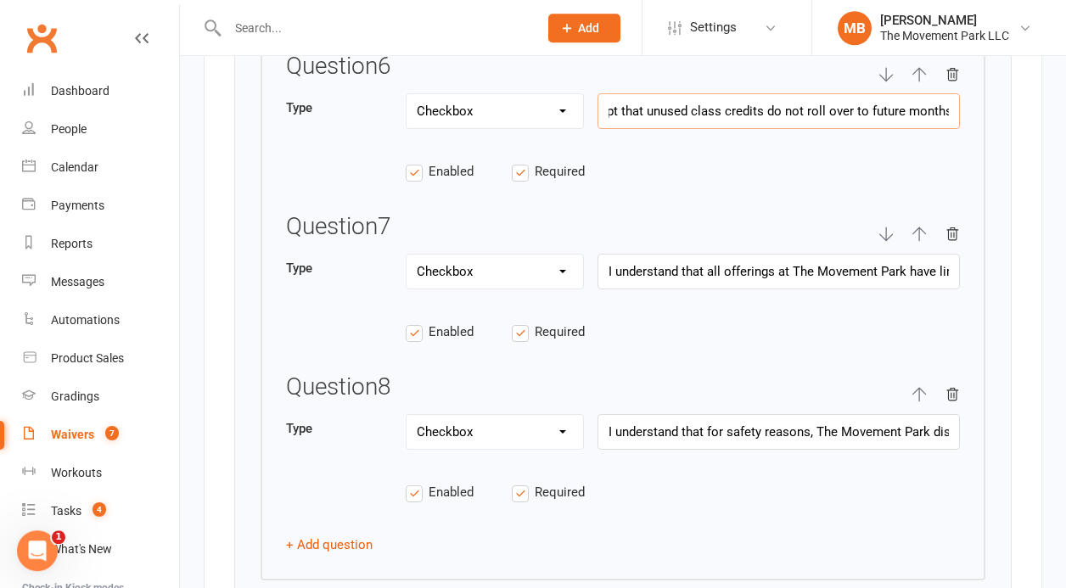
type input "I accept that unused class credits do not roll over to future months."
click at [725, 254] on input "I understand that all offerings at The Movement Park have limited capacity and …" at bounding box center [779, 272] width 363 height 36
click at [341, 535] on button "+ Add question" at bounding box center [329, 545] width 87 height 20
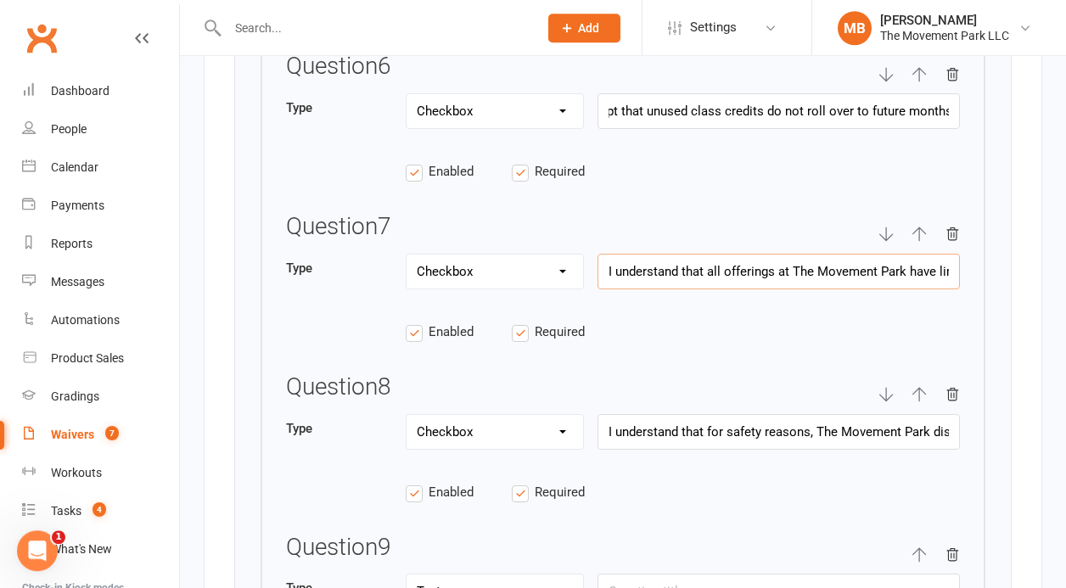
click at [704, 254] on input "I understand that all offerings at The Movement Park have limited capacity and …" at bounding box center [779, 272] width 363 height 36
paste input "agree to cancel class reservations before the start time when absent to make ro…"
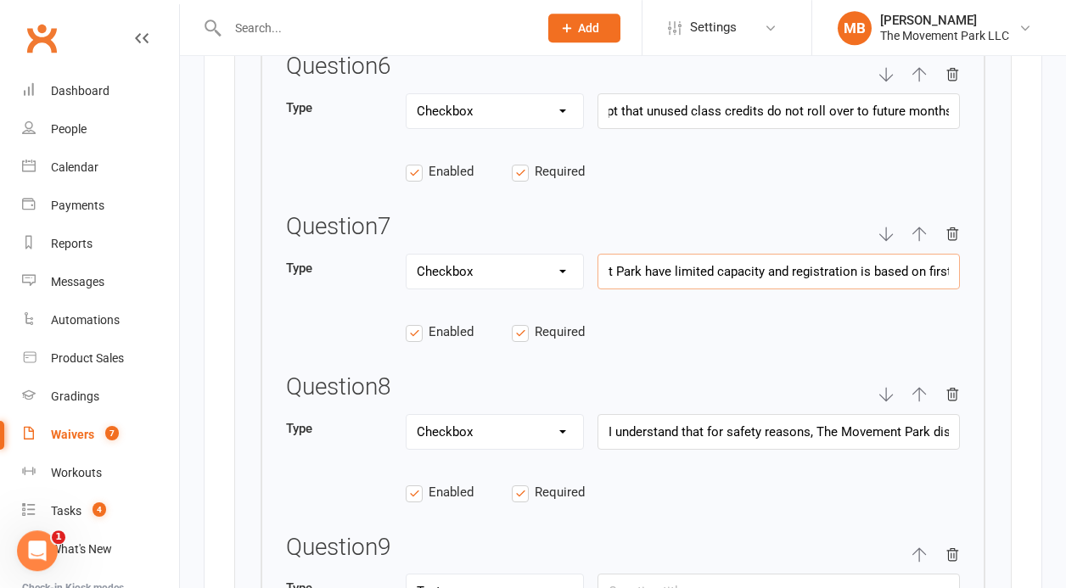
click at [704, 254] on input "I understand that all offerings at The Movement Park have limited capacity and …" at bounding box center [779, 272] width 363 height 36
click at [792, 422] on input "I understand that for safety reasons, The Movement Park discourages students un…" at bounding box center [779, 432] width 363 height 36
click at [773, 256] on input "I understand that all offerings at The Movement Park have limited capacity and …" at bounding box center [779, 272] width 363 height 36
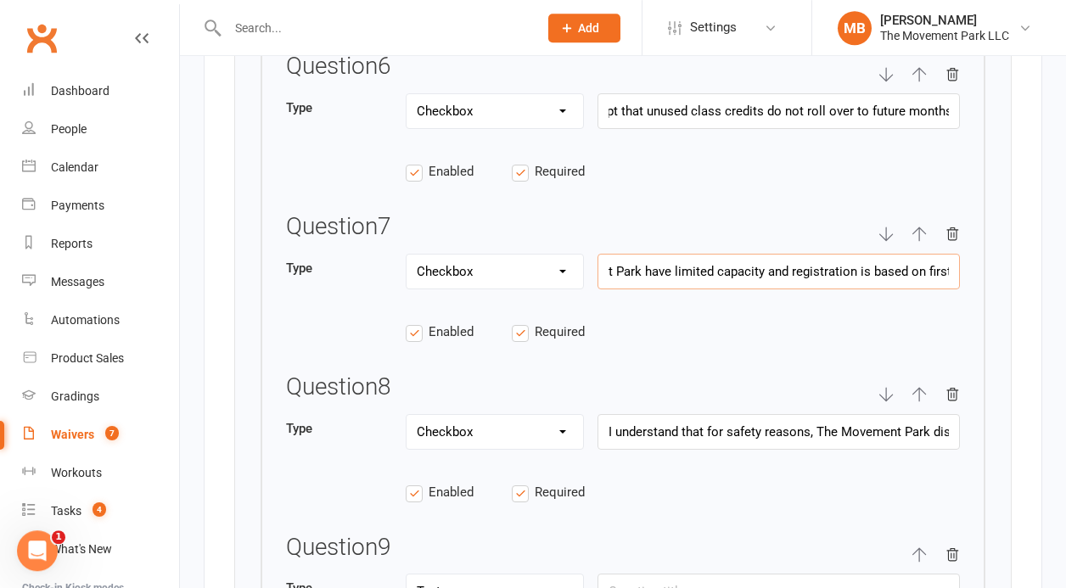
click at [773, 256] on input "I understand that all offerings at The Movement Park have limited capacity and …" at bounding box center [779, 272] width 363 height 36
paste input "agree to cancel class reservations before the start time when absent to make ro…"
type input "I agree to cancel class reservations before the start time when absent to make …"
paste input "Understand that membership fees or class visits cannot be transferred to anyone…"
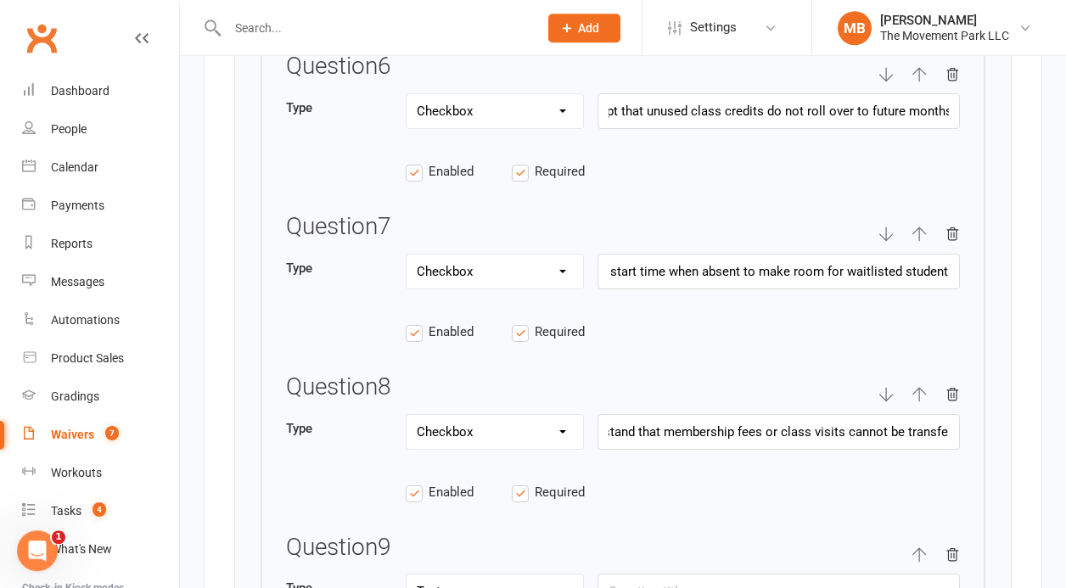
scroll to position [0, 0]
click at [619, 416] on input "I Understand that membership fees or class visits cannot be transferred to anyo…" at bounding box center [779, 432] width 363 height 36
drag, startPoint x: 820, startPoint y: 413, endPoint x: 990, endPoint y: 484, distance: 184.2
click at [960, 450] on input "I understand that membership fees or class visits cannot be transferred to anyo…" at bounding box center [779, 432] width 363 height 36
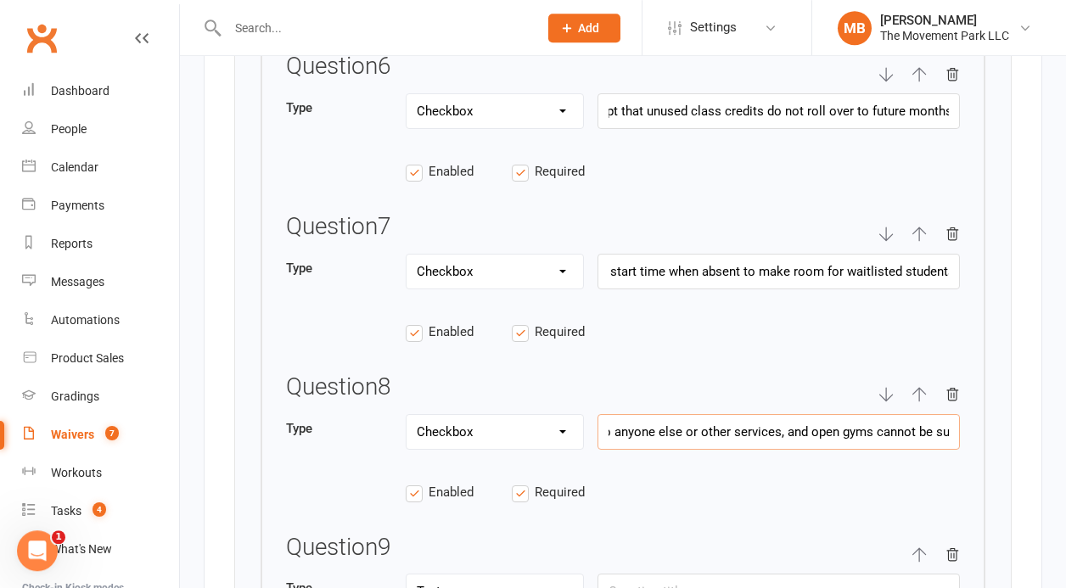
click at [905, 414] on input "I understand that membership fees or class visits cannot be transferred to anyo…" at bounding box center [779, 432] width 363 height 36
drag, startPoint x: 669, startPoint y: 407, endPoint x: 536, endPoint y: 406, distance: 133.3
click at [598, 414] on input "I understand that membership fees or class visits cannot be transferred to anyo…" at bounding box center [779, 432] width 363 height 36
click at [912, 420] on input "I understand that membership fees or class visits cannot be transferred to anyo…" at bounding box center [779, 432] width 363 height 36
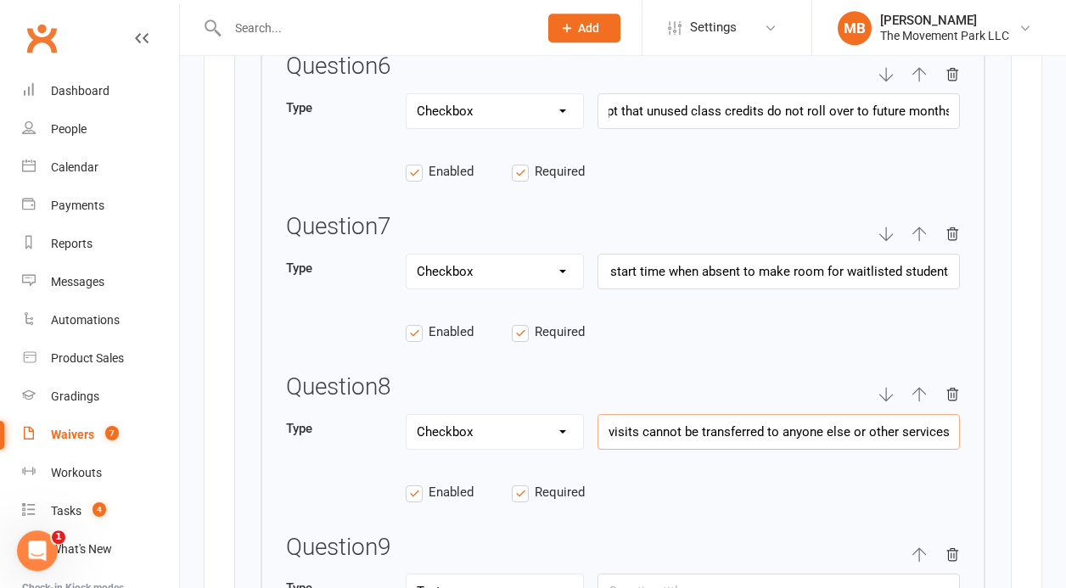
scroll to position [0, 256]
drag, startPoint x: 855, startPoint y: 415, endPoint x: 772, endPoint y: 413, distance: 83.2
click at [772, 414] on input "I understand that membership fees or class visits cannot be transferred to anyo…" at bounding box center [779, 432] width 363 height 36
click at [851, 414] on input "I understand that membership fees or class visits cannot be transferred to othe…" at bounding box center [779, 432] width 363 height 36
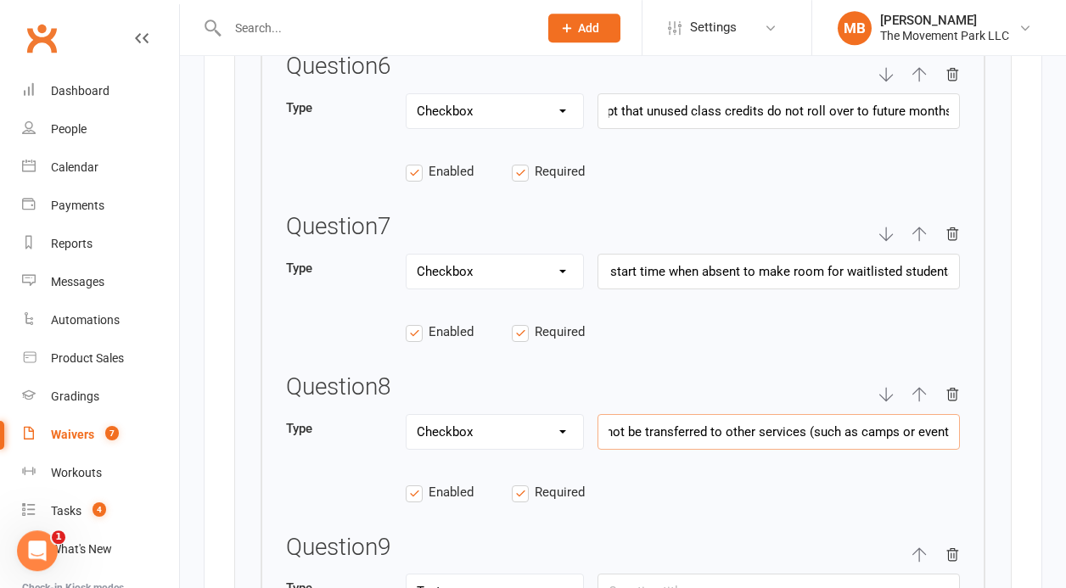
scroll to position [0, 312]
click at [808, 419] on input "I understand that membership fees or class visits cannot be transferred to othe…" at bounding box center [779, 432] width 363 height 36
drag, startPoint x: 698, startPoint y: 413, endPoint x: 637, endPoint y: 417, distance: 61.2
click at [637, 417] on input "I understand that membership fees or class visits cannot be transferred to othe…" at bounding box center [779, 432] width 363 height 36
click at [920, 414] on input "I understand that membership fees or class visits cannot be applied to other se…" at bounding box center [779, 432] width 363 height 36
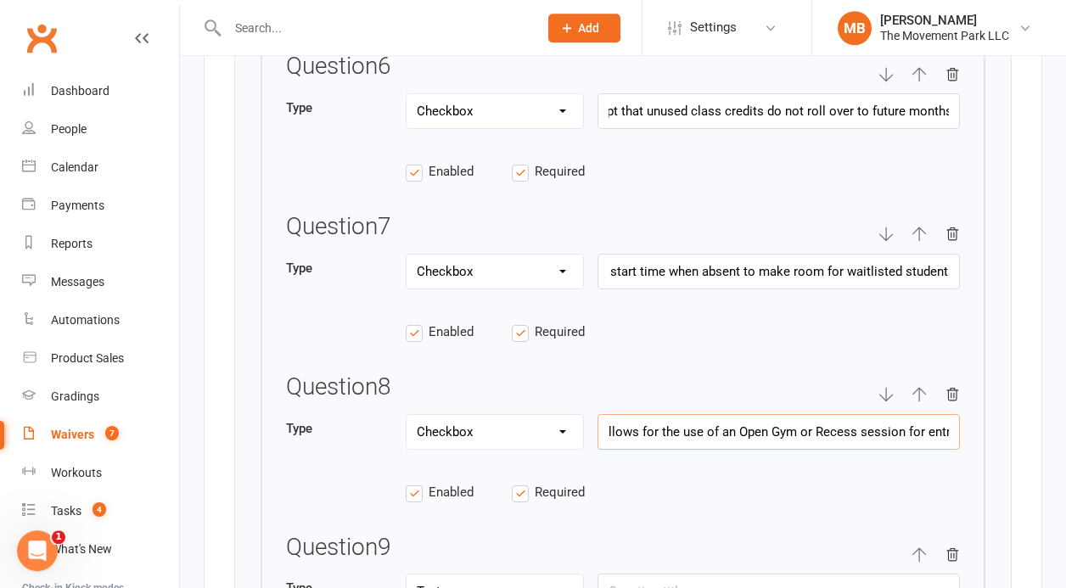
scroll to position [0, 809]
type input "I understand that membership fees or class visits cannot be applied to other se…"
click at [666, 414] on input "I understand that membership fees or class visits cannot be applied to other se…" at bounding box center [779, 432] width 363 height 36
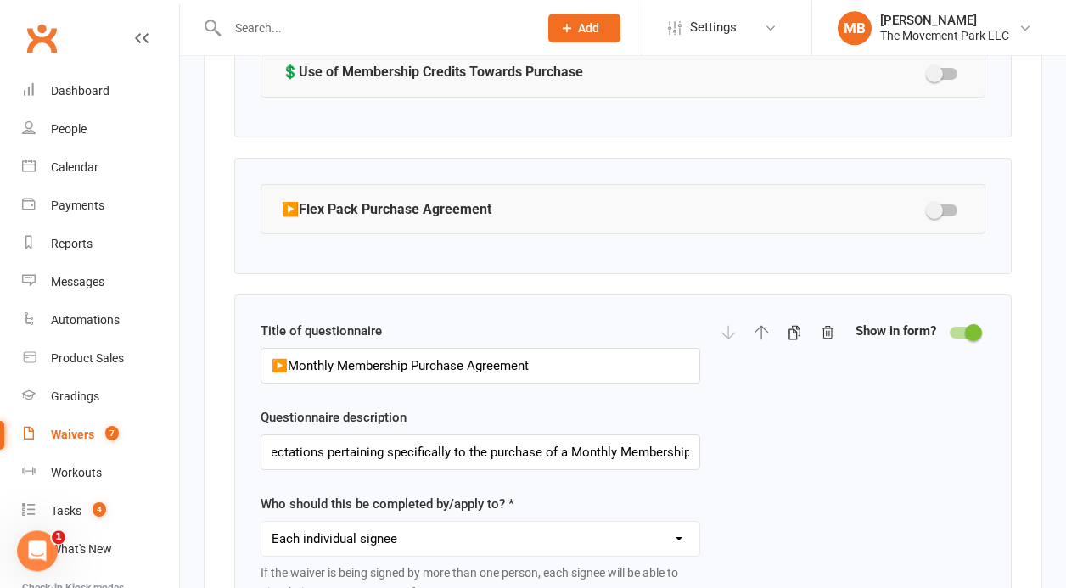
scroll to position [3654, 0]
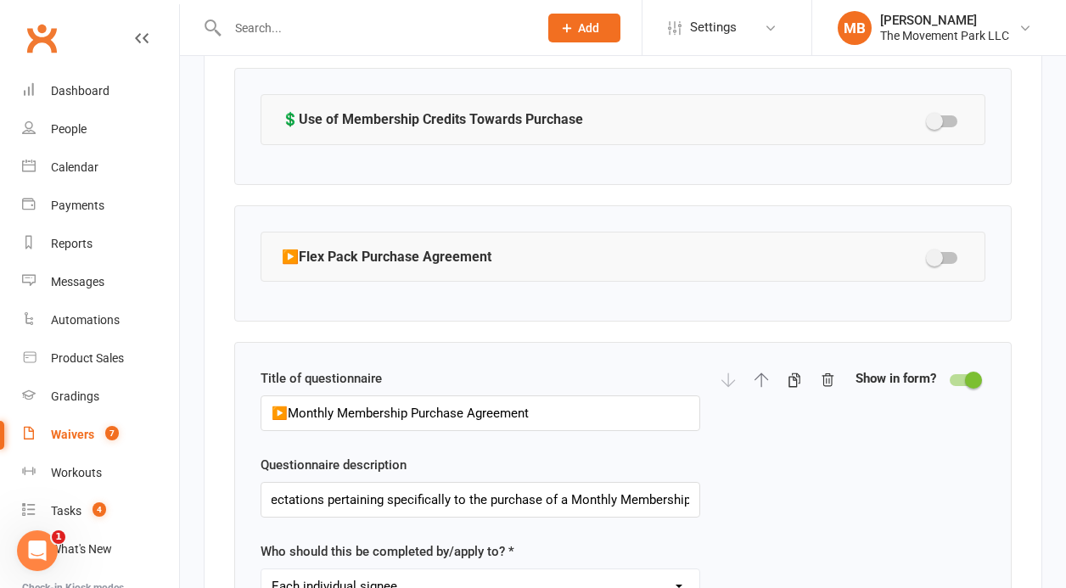
click at [951, 252] on div at bounding box center [943, 258] width 29 height 12
click at [929, 256] on input "checkbox" at bounding box center [929, 256] width 0 height 0
select select "checkbox"
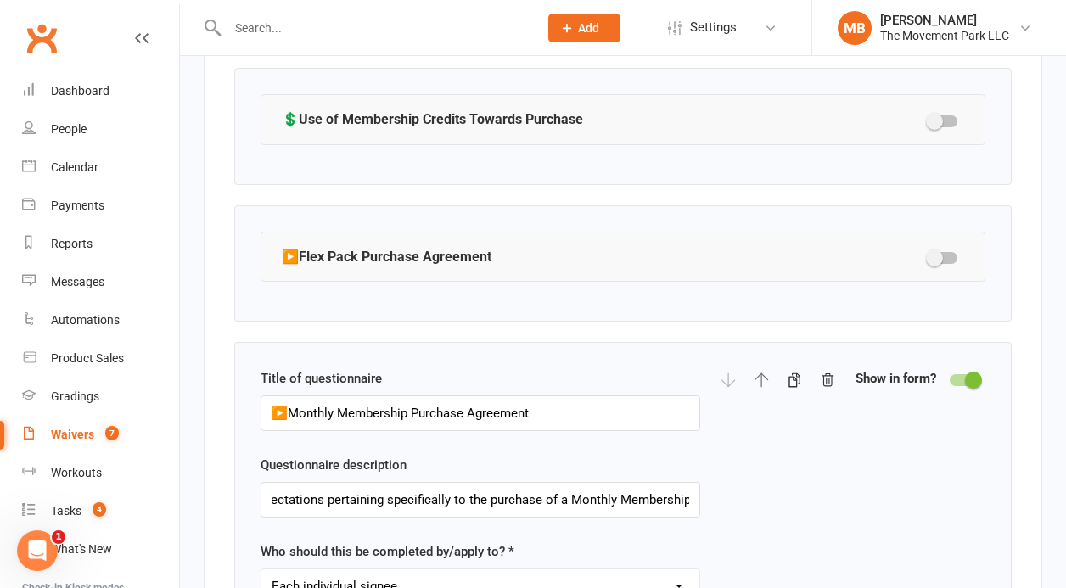
select select "checkbox"
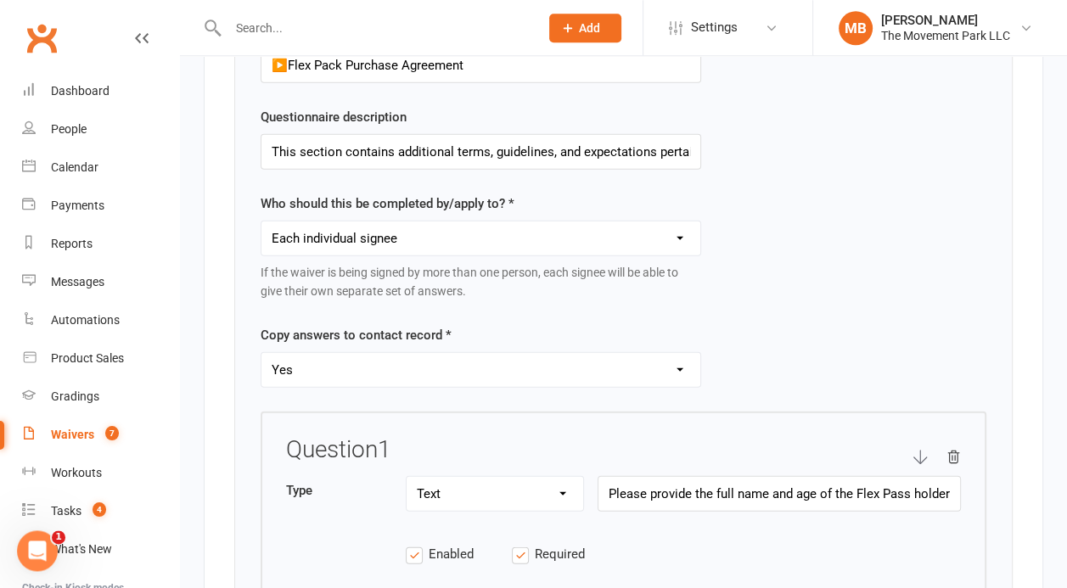
scroll to position [3854, 0]
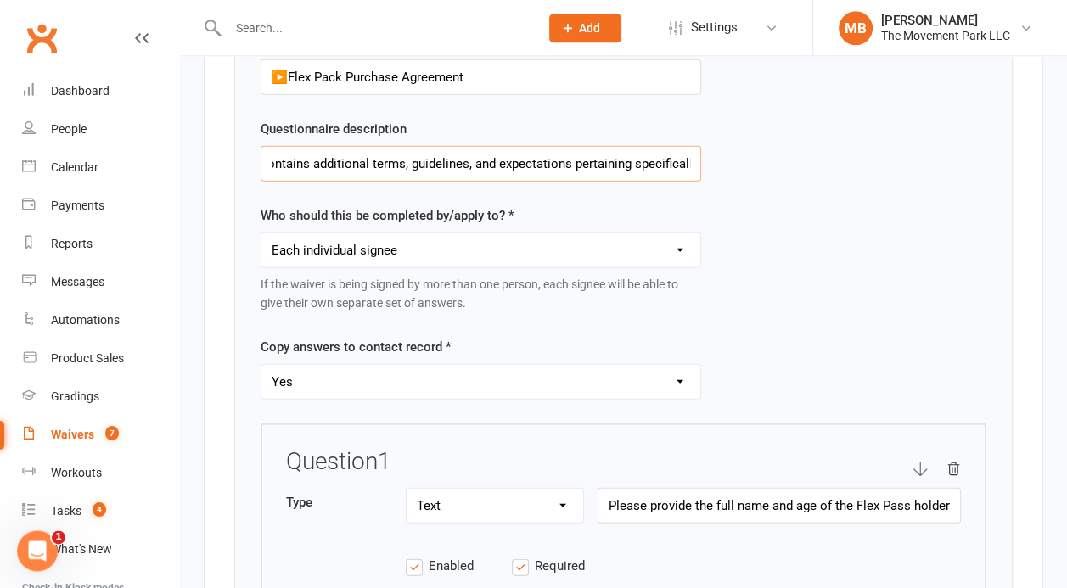
drag, startPoint x: 672, startPoint y: 154, endPoint x: 725, endPoint y: 150, distance: 52.7
click at [701, 150] on input "This section contains additional terms, guidelines, and expectations pertaining…" at bounding box center [481, 163] width 441 height 36
click at [725, 150] on div "Title of questionnaire ▶️Flex Pack Purchase Agreement Questionnaire description…" at bounding box center [624, 226] width 726 height 391
click at [316, 122] on label "Questionnaire description" at bounding box center [334, 128] width 146 height 20
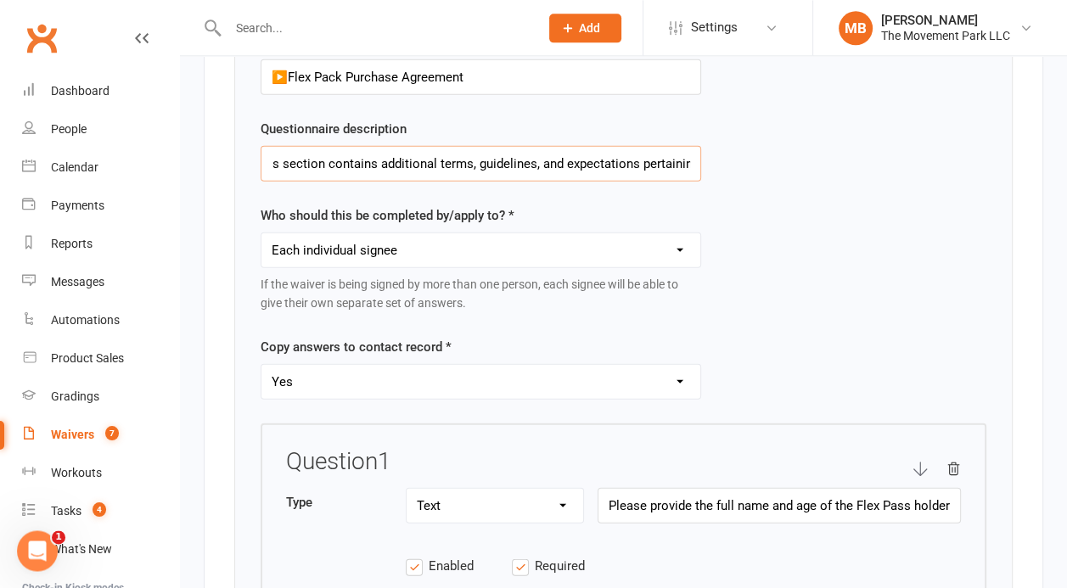
scroll to position [0, 0]
drag, startPoint x: 391, startPoint y: 146, endPoint x: 256, endPoint y: 135, distance: 135.4
click at [261, 145] on input "This section contains additional terms, guidelines, and expectations pertaining…" at bounding box center [481, 163] width 441 height 36
click at [346, 146] on input "This section contains additional terms, guidelines, and expectations pertaining…" at bounding box center [481, 163] width 441 height 36
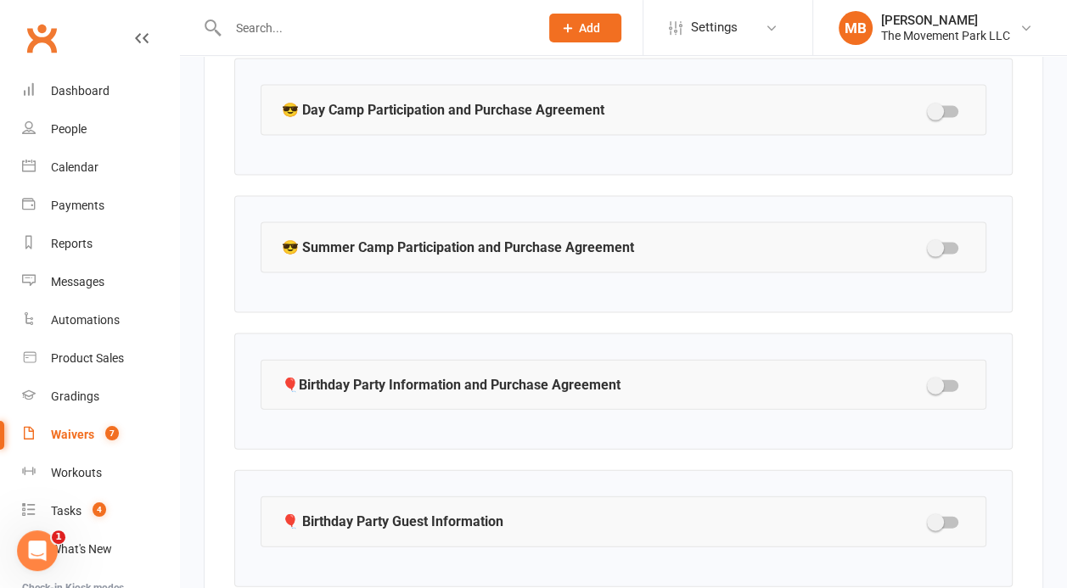
scroll to position [2850, 0]
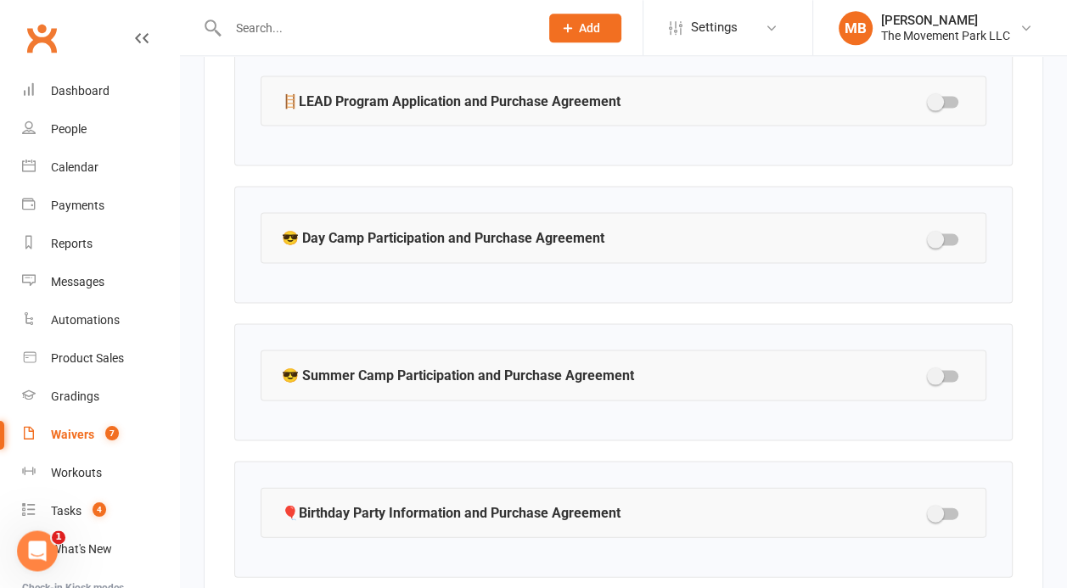
click at [947, 98] on div at bounding box center [944, 102] width 29 height 12
click at [930, 99] on input "checkbox" at bounding box center [930, 99] width 0 height 0
select select "checkbox"
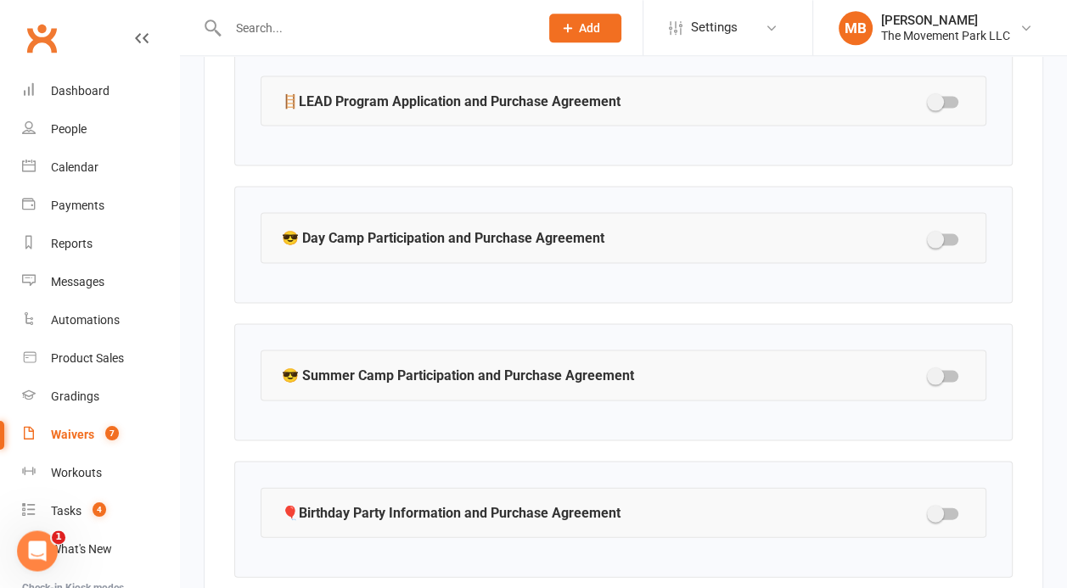
select select "checkbox"
select select "select"
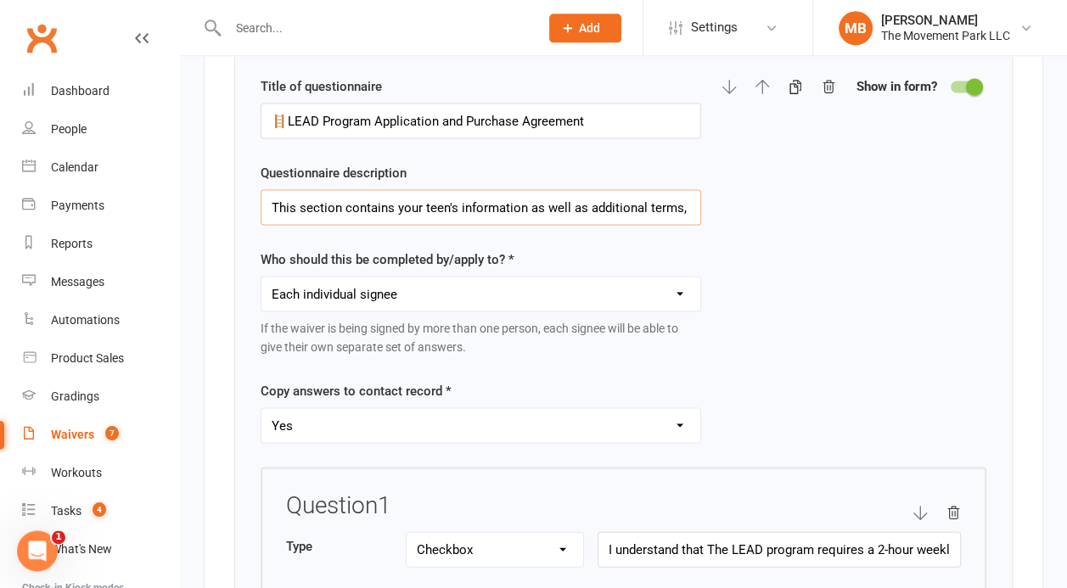
click at [674, 195] on input "This section contains your teen's information as well as additional terms, guid…" at bounding box center [481, 207] width 441 height 36
click at [957, 81] on div at bounding box center [965, 87] width 29 height 12
click at [951, 84] on input "checkbox" at bounding box center [951, 84] width 0 height 0
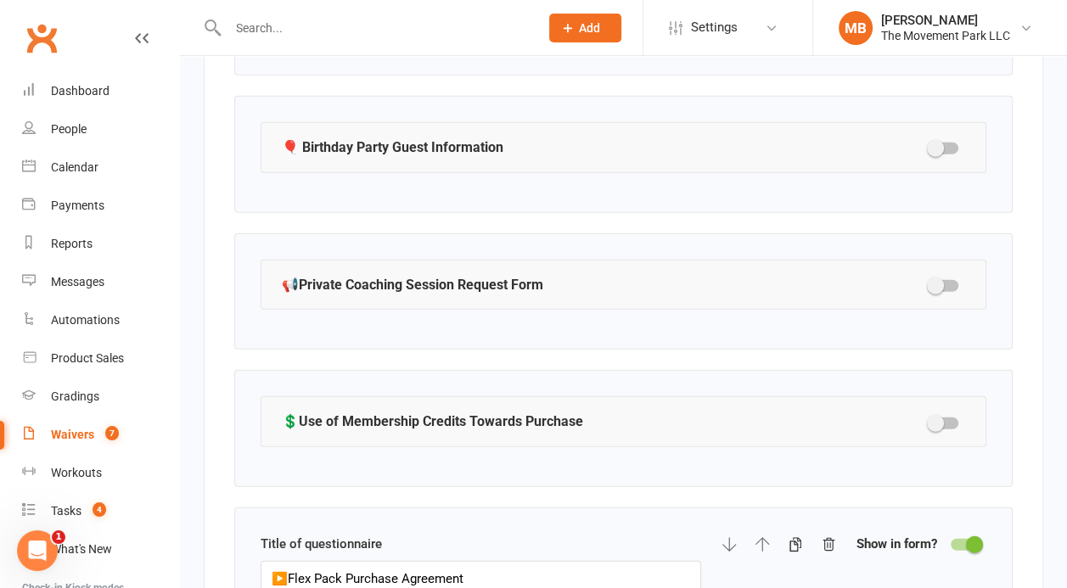
scroll to position [3854, 0]
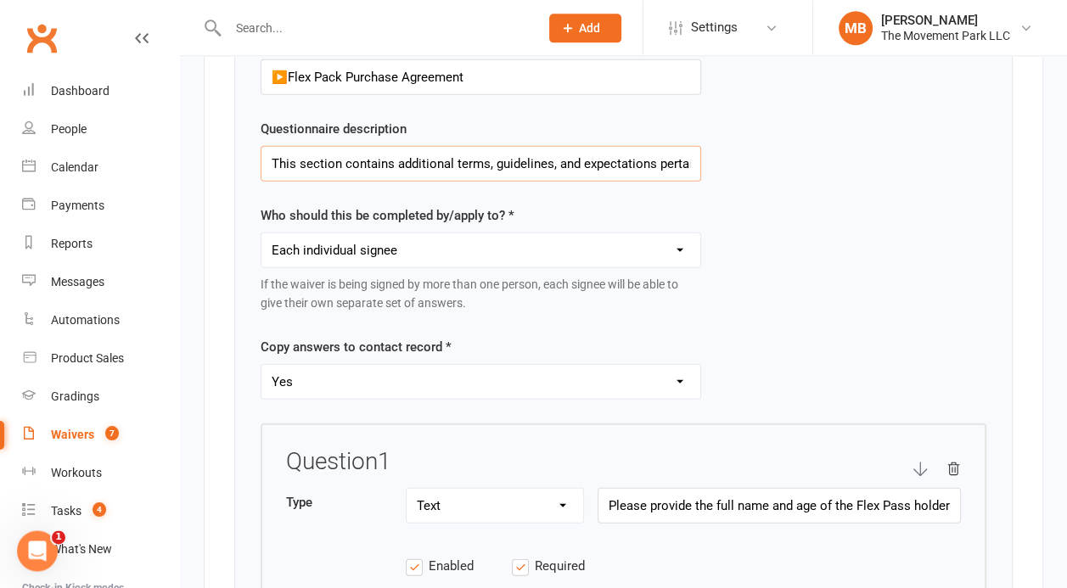
click at [545, 145] on input "This section contains additional terms, guidelines, and expectations pertaining…" at bounding box center [481, 163] width 441 height 36
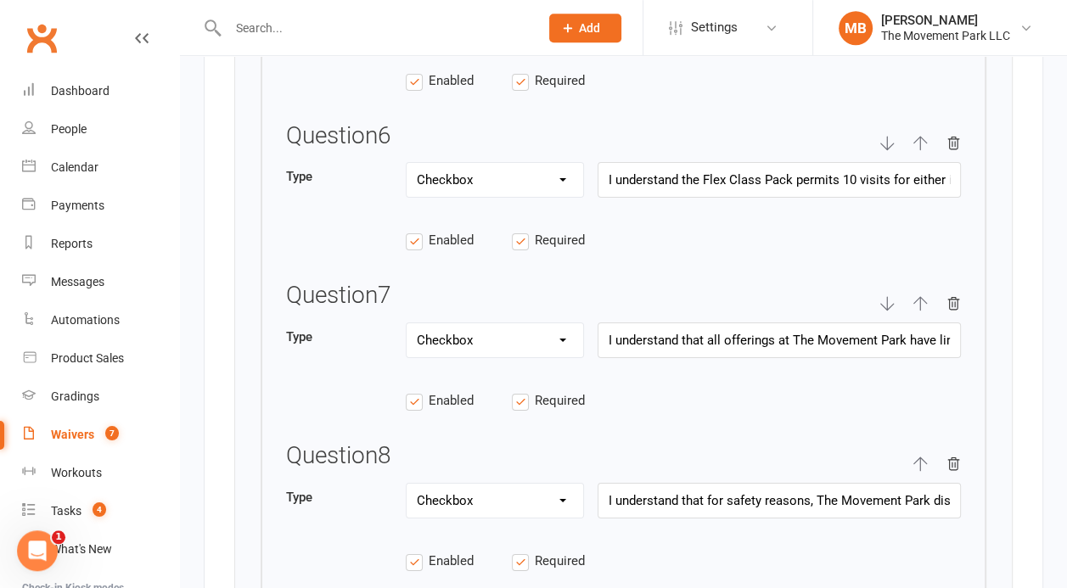
scroll to position [4992, 0]
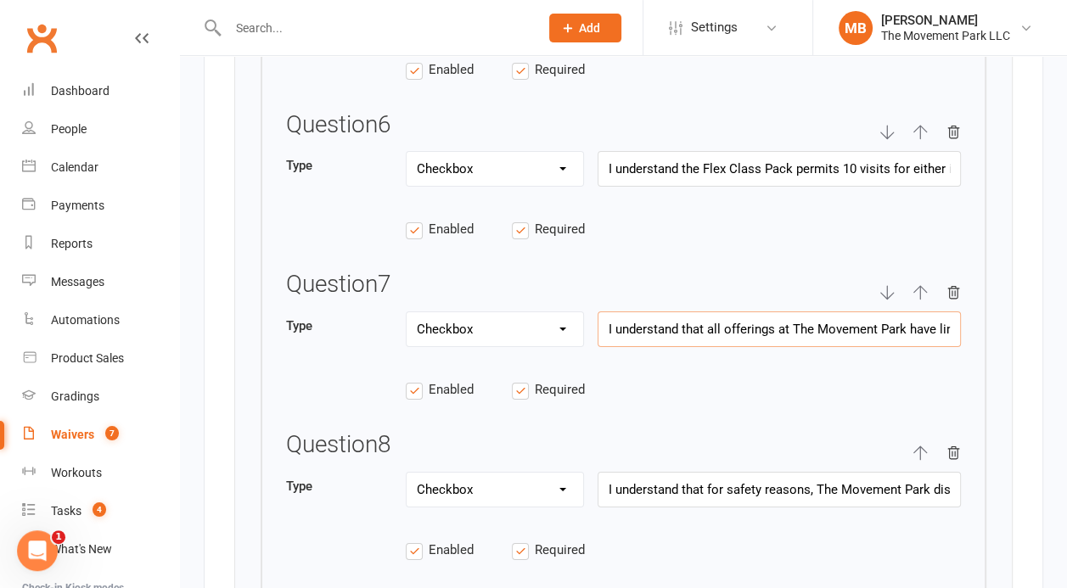
click at [883, 312] on input "I understand that all offerings at The Movement Park have limited capacity and …" at bounding box center [779, 330] width 363 height 36
click at [959, 285] on icon "button" at bounding box center [953, 292] width 15 height 15
type input "I understand that for safety reasons, The Movement Park discourages students un…"
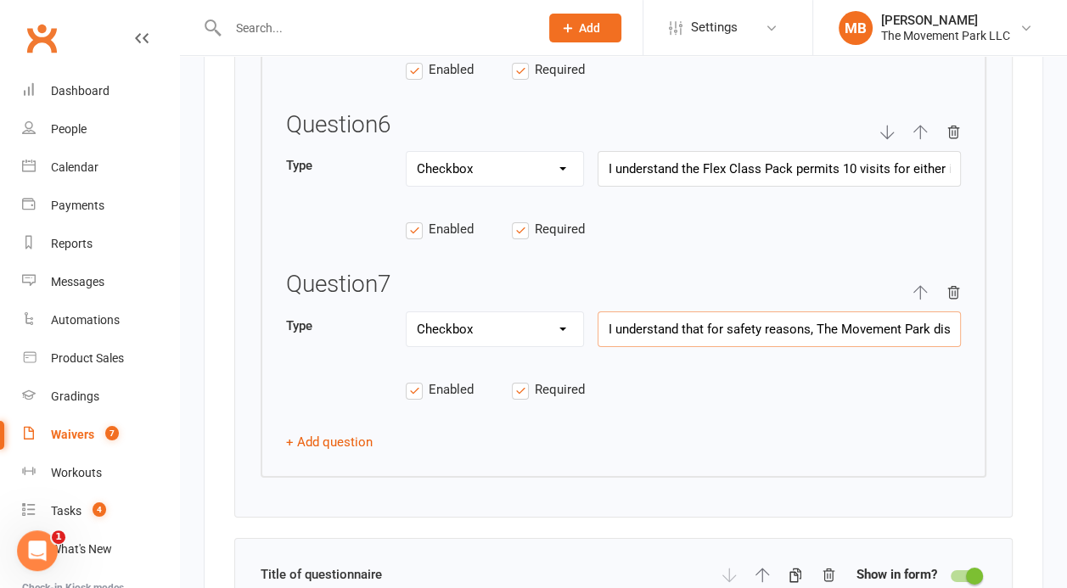
click at [908, 318] on input "I understand that for safety reasons, The Movement Park discourages students un…" at bounding box center [779, 330] width 363 height 36
click at [951, 272] on button "button" at bounding box center [953, 292] width 15 height 40
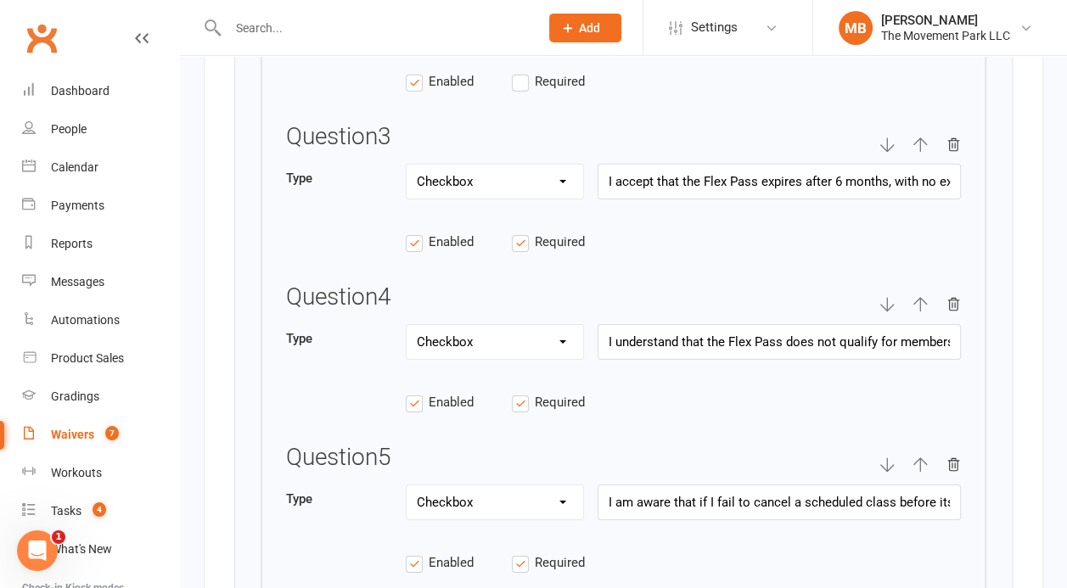
scroll to position [4488, 0]
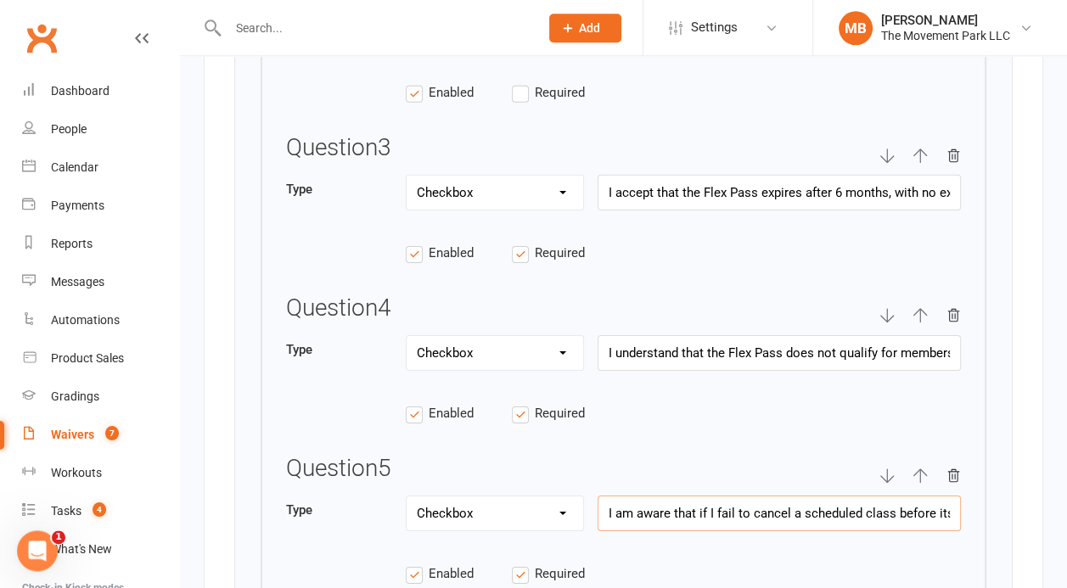
click at [903, 496] on input "I am aware that if I fail to cancel a scheduled class before its start time, I …" at bounding box center [779, 514] width 363 height 36
click at [949, 469] on icon "button" at bounding box center [953, 476] width 15 height 15
type input "I understand the Flex Class Pack permits 10 visits for either instructor-led cl…"
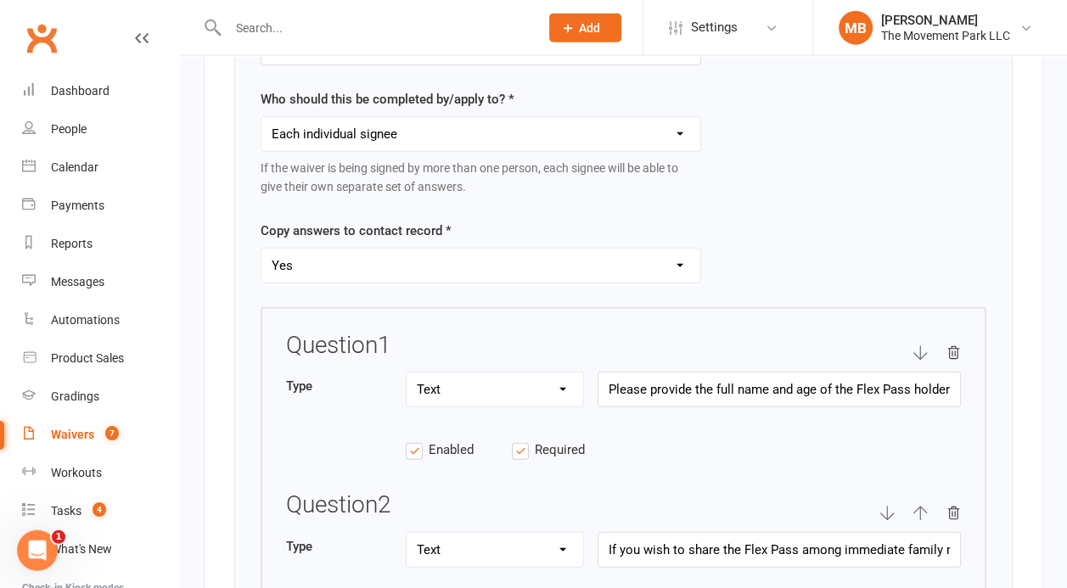
scroll to position [3468, 0]
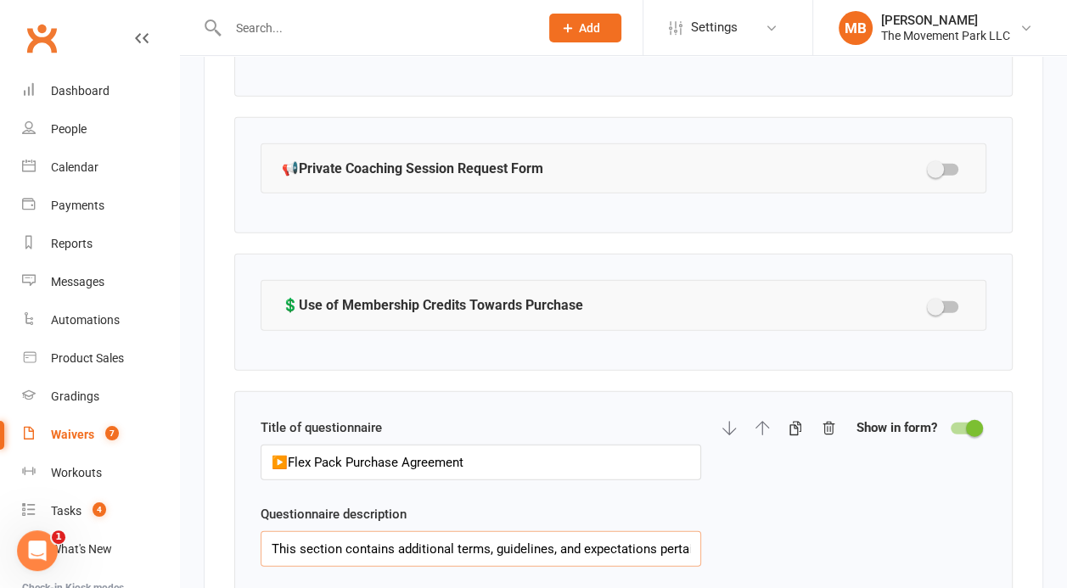
click at [399, 543] on input "This section contains additional terms, guidelines, and expectations pertaining…" at bounding box center [481, 549] width 441 height 36
paste input "'s participant information as well as additional terms, guidelines, and expecta…"
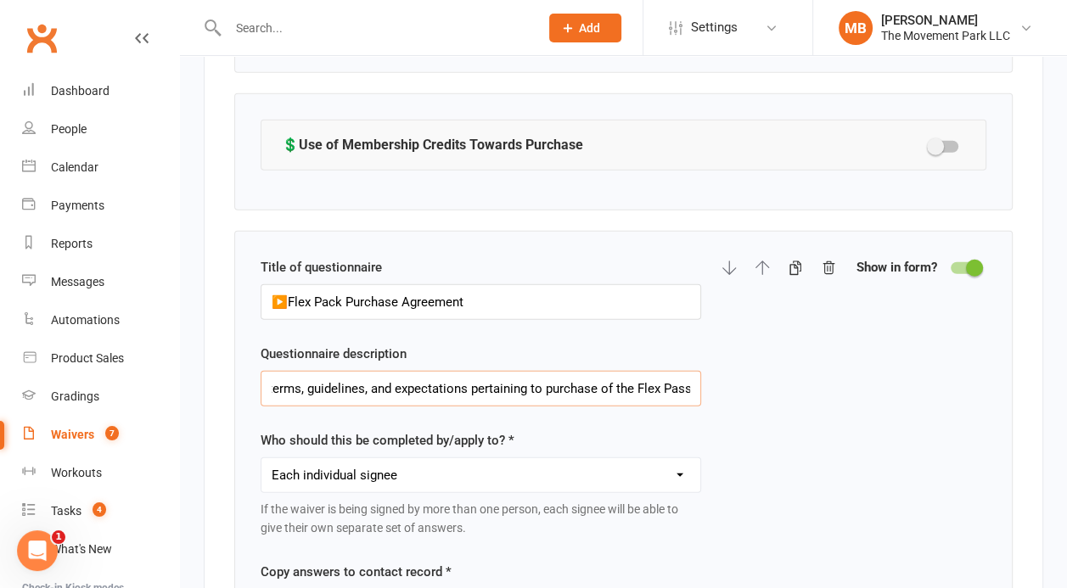
scroll to position [3651, 0]
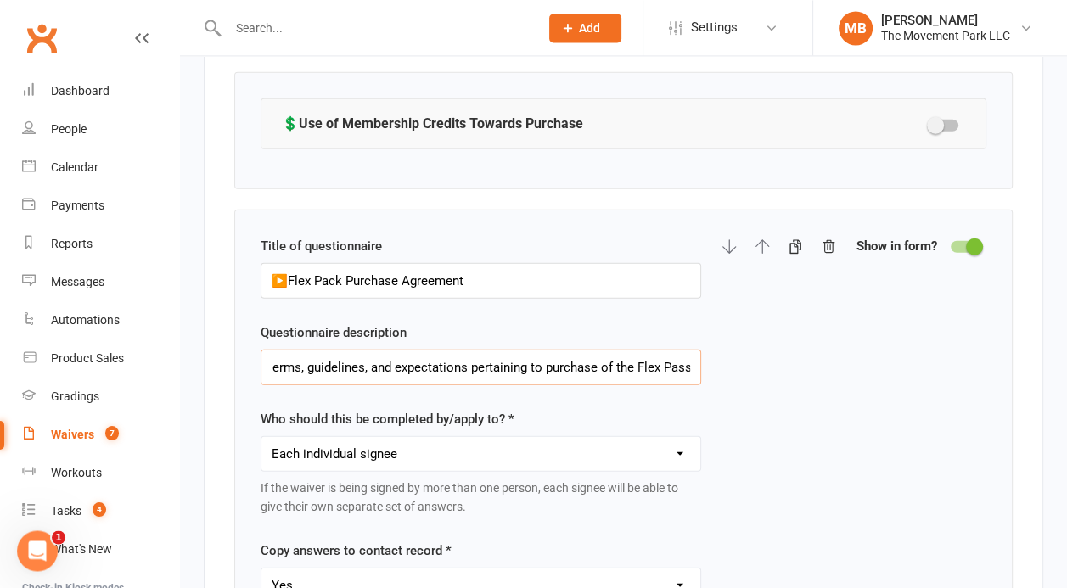
type input "This section contain's participant information as well as additional terms, gui…"
click at [957, 240] on div at bounding box center [965, 246] width 29 height 12
click at [951, 244] on input "checkbox" at bounding box center [951, 244] width 0 height 0
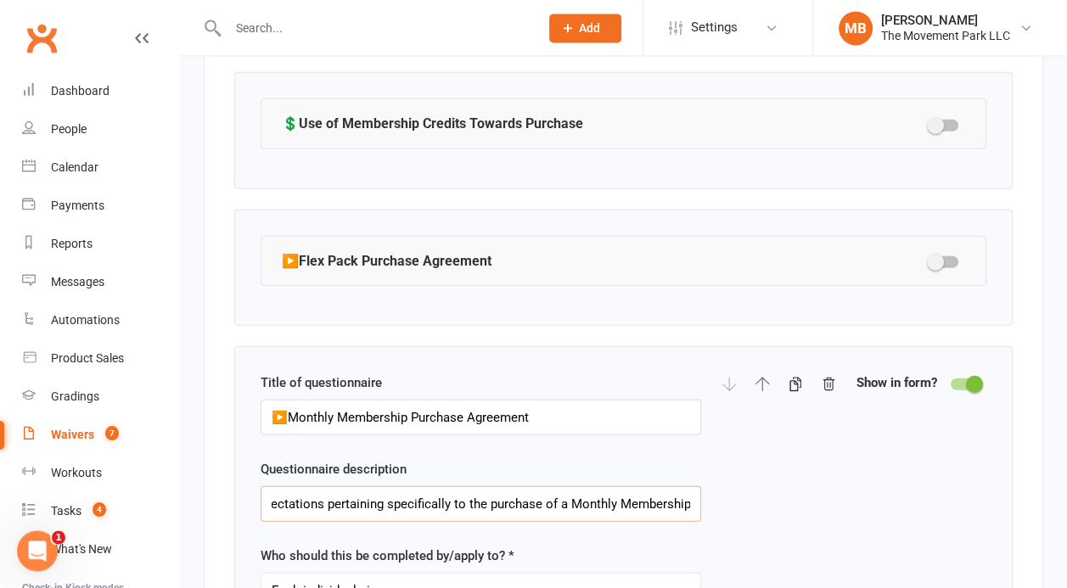
click at [570, 486] on input "This section contains additional terms, guidelines, and expectations pertaining…" at bounding box center [481, 504] width 441 height 36
paste input "'s participant information as well as additional terms, guidelines, and expecta…"
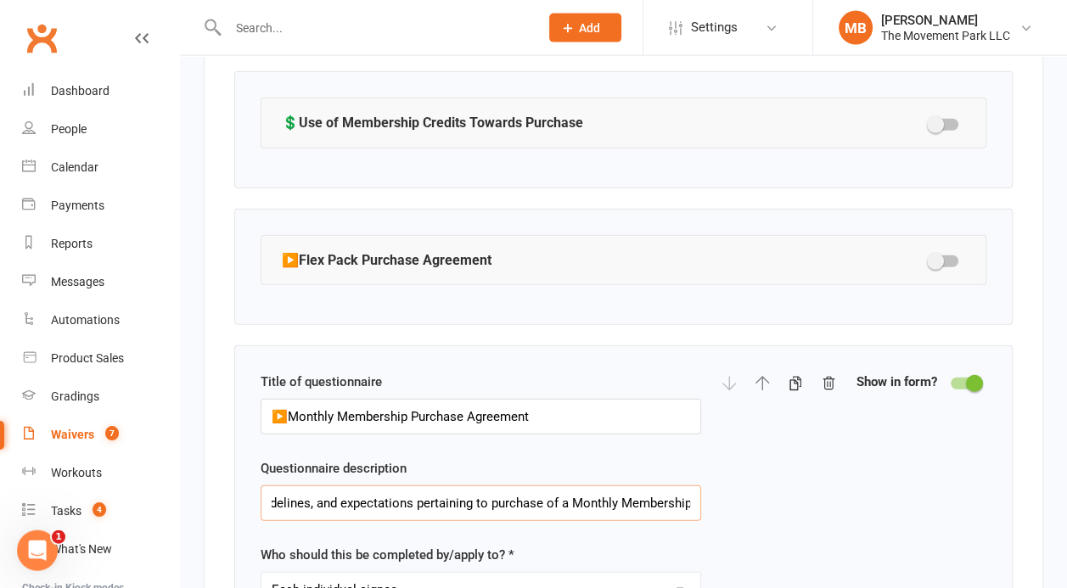
type input "This section contain's participant information as well as additional terms, gui…"
click at [949, 256] on div at bounding box center [944, 262] width 29 height 12
click at [930, 259] on input "checkbox" at bounding box center [930, 259] width 0 height 0
select select "checkbox"
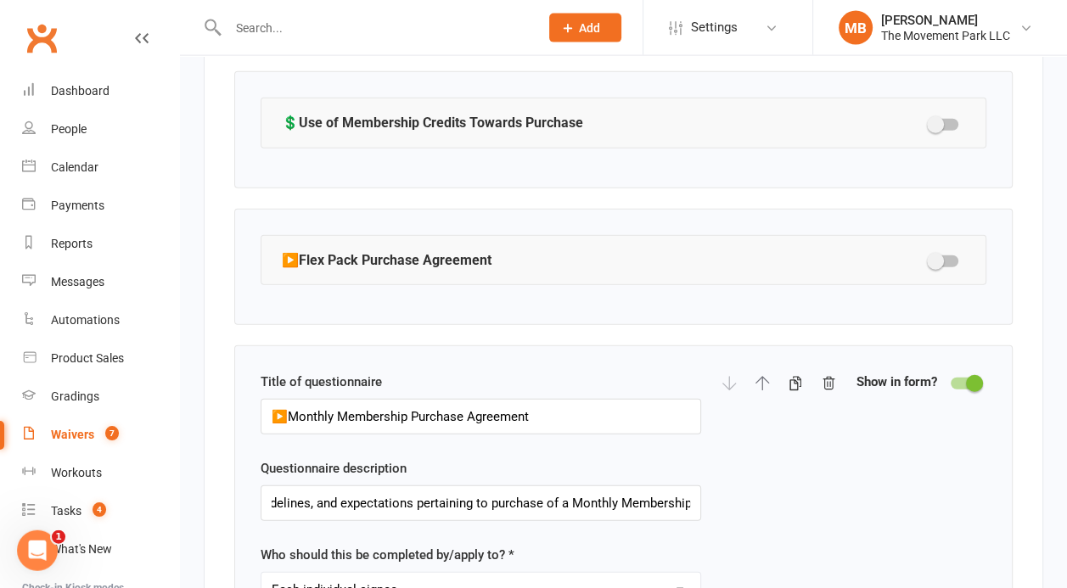
select select "checkbox"
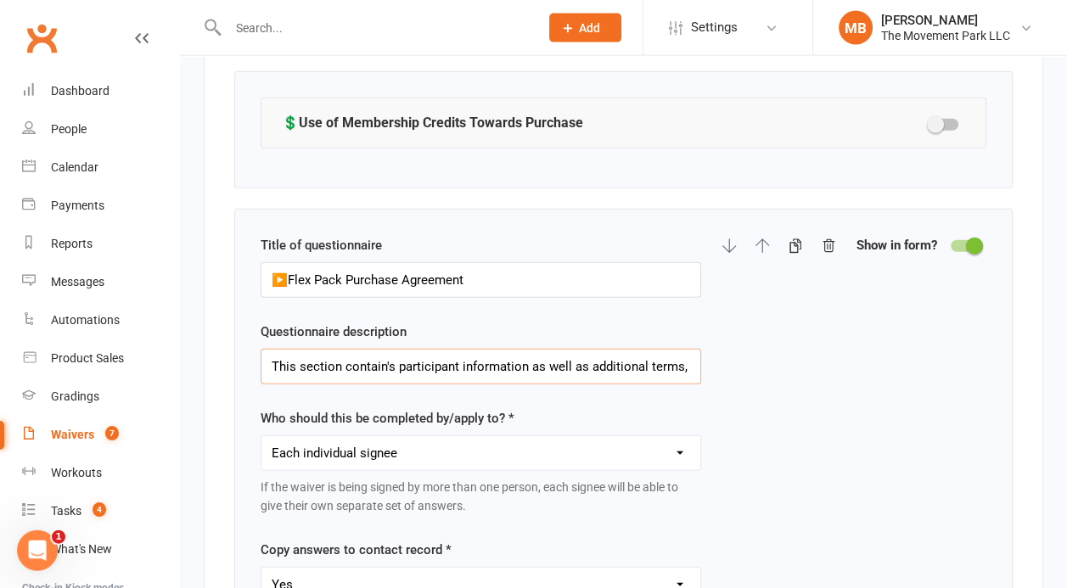
scroll to position [3651, 0]
click at [654, 349] on input "This section contain's participant information as well as additional terms, gui…" at bounding box center [481, 367] width 441 height 36
drag, startPoint x: 627, startPoint y: 355, endPoint x: 610, endPoint y: 355, distance: 17.0
click at [610, 355] on input "This section contain's participant information as well as additional terms, gui…" at bounding box center [481, 367] width 441 height 36
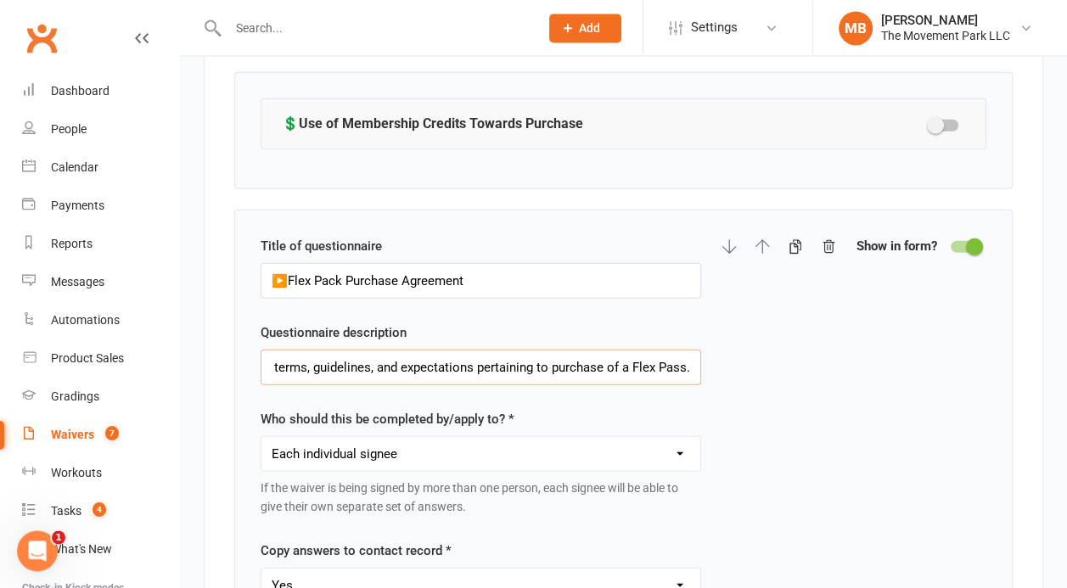
scroll to position [0, 374]
type input "This section contain's participant information as well as additional terms, gui…"
click at [972, 238] on span at bounding box center [974, 246] width 17 height 17
click at [951, 244] on input "checkbox" at bounding box center [951, 244] width 0 height 0
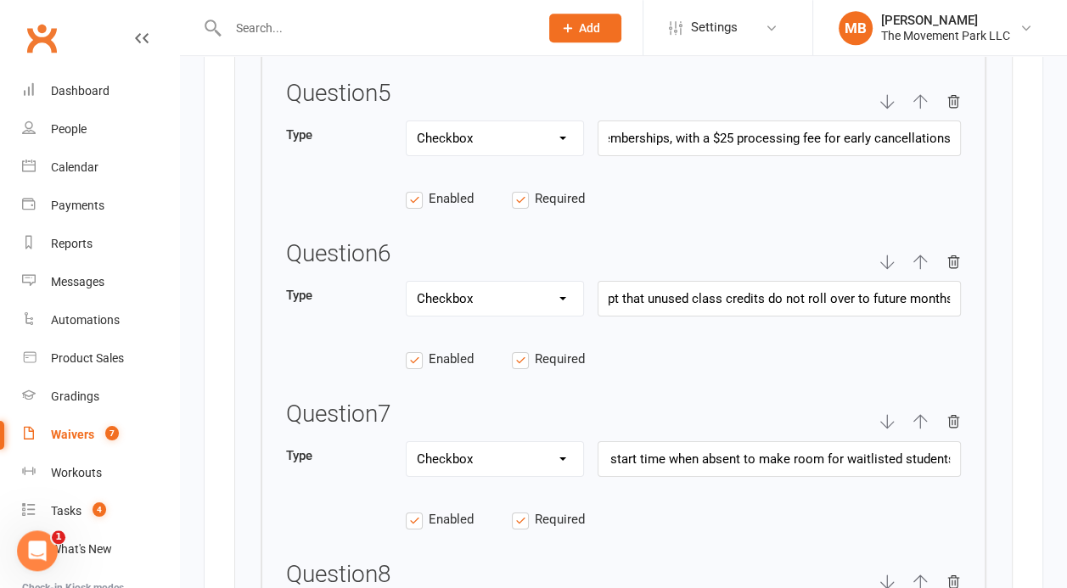
scroll to position [5159, 0]
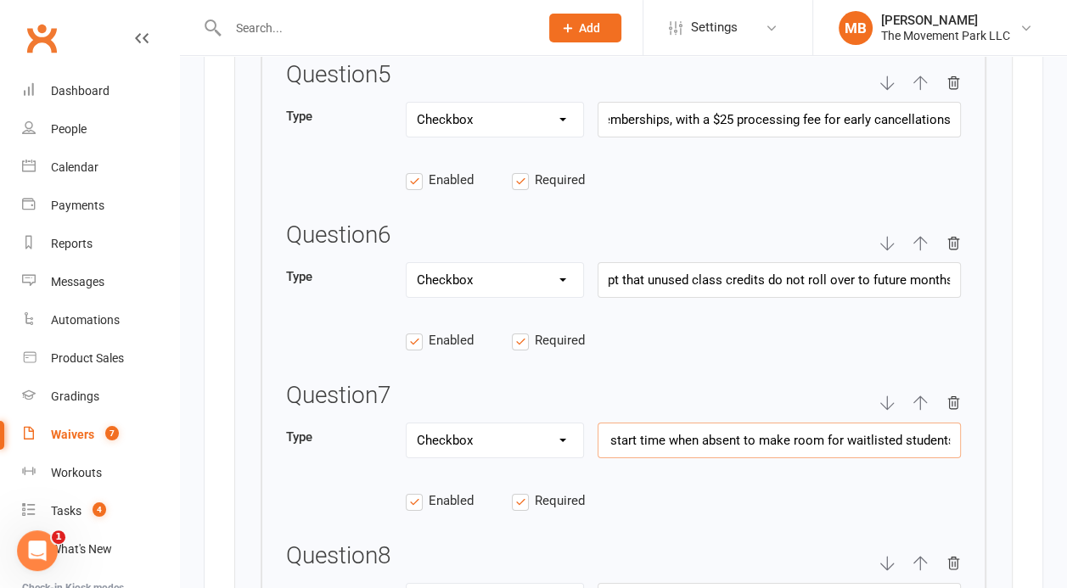
click at [888, 426] on input "I agree to cancel class reservations before the start time when absent to make …" at bounding box center [779, 441] width 363 height 36
click at [953, 396] on icon "button" at bounding box center [953, 403] width 15 height 15
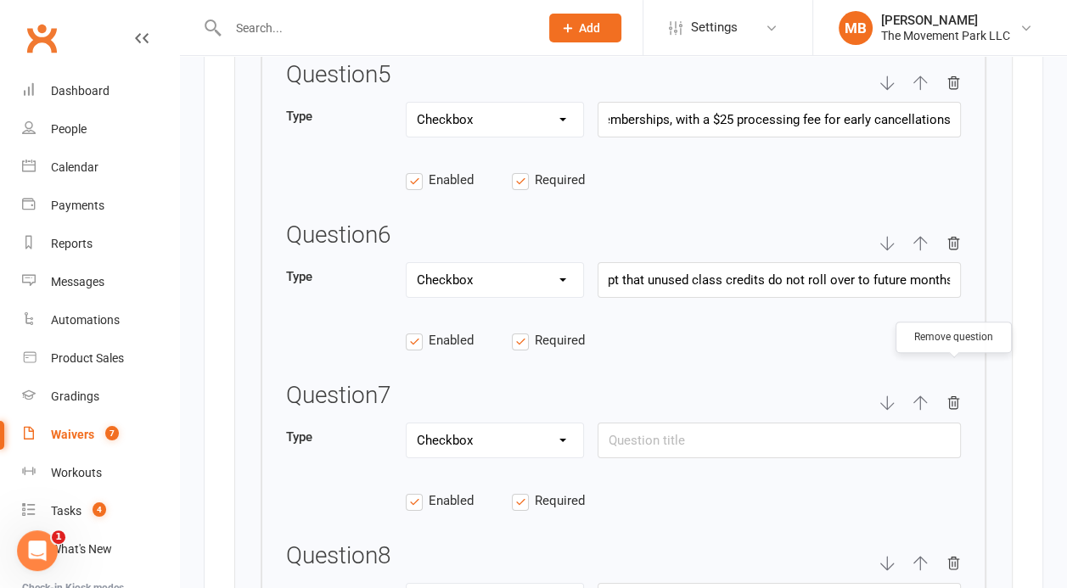
type input "I understand that membership fees or class visits cannot be applied to other se…"
select select "string"
click at [877, 428] on input "I understand that membership fees or class visits cannot be applied to other se…" at bounding box center [779, 441] width 363 height 36
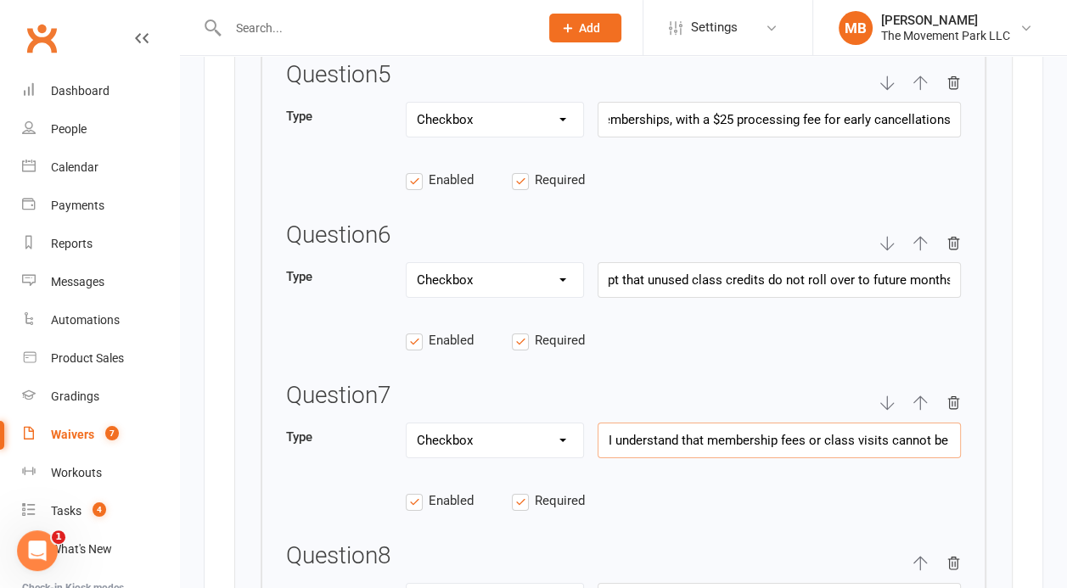
click at [828, 436] on input "I understand that membership fees or class visits cannot be applied to other se…" at bounding box center [779, 441] width 363 height 36
click at [821, 433] on input "I understand that membership fees or class visits cannot be applied to other se…" at bounding box center [779, 441] width 363 height 36
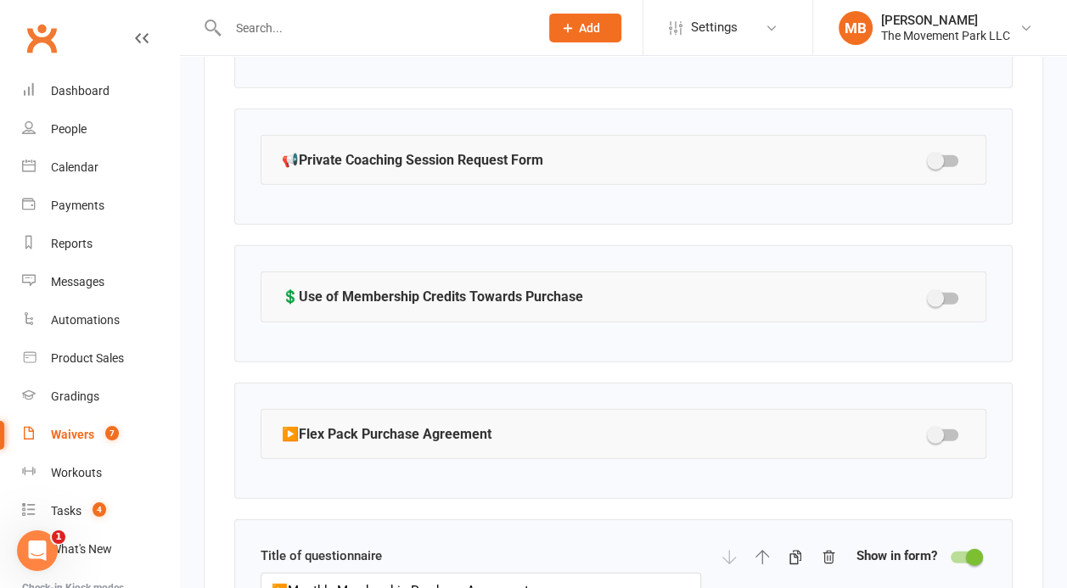
scroll to position [3457, 0]
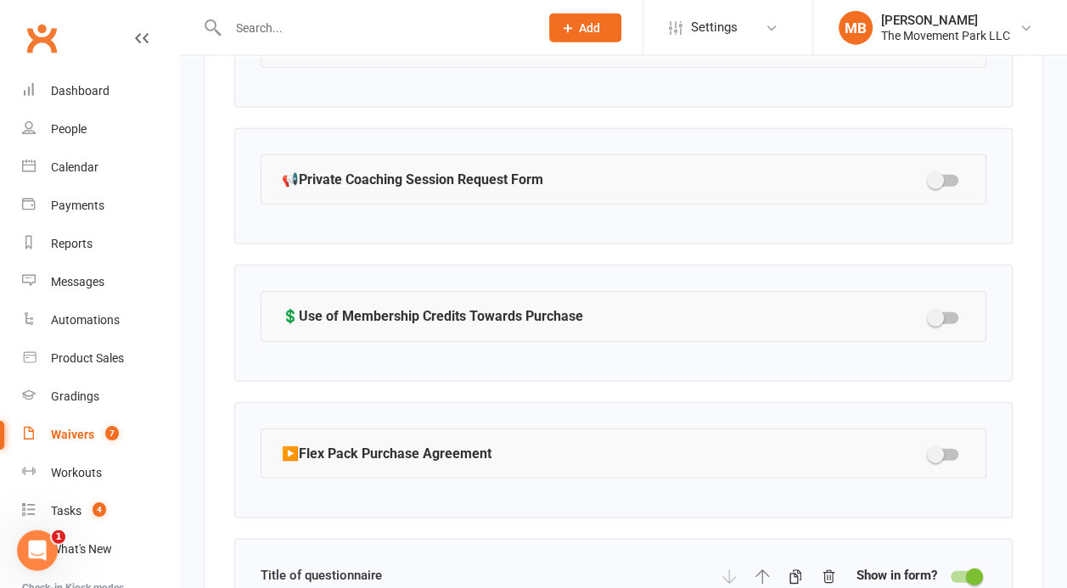
click at [949, 449] on div at bounding box center [944, 455] width 29 height 12
click at [930, 452] on input "checkbox" at bounding box center [930, 452] width 0 height 0
select select "checkbox"
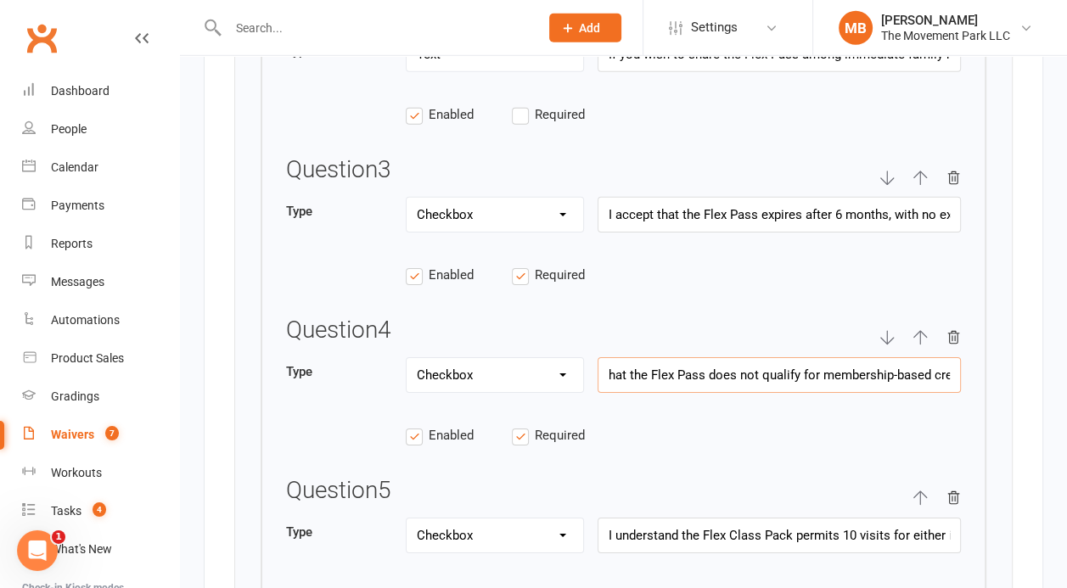
scroll to position [0, 176]
drag, startPoint x: 915, startPoint y: 352, endPoint x: 1003, endPoint y: 400, distance: 100.3
click at [961, 393] on input "I understand that the Flex Pass does not qualify for membership-based credits o…" at bounding box center [779, 375] width 363 height 36
drag, startPoint x: 905, startPoint y: 531, endPoint x: 979, endPoint y: 576, distance: 86.5
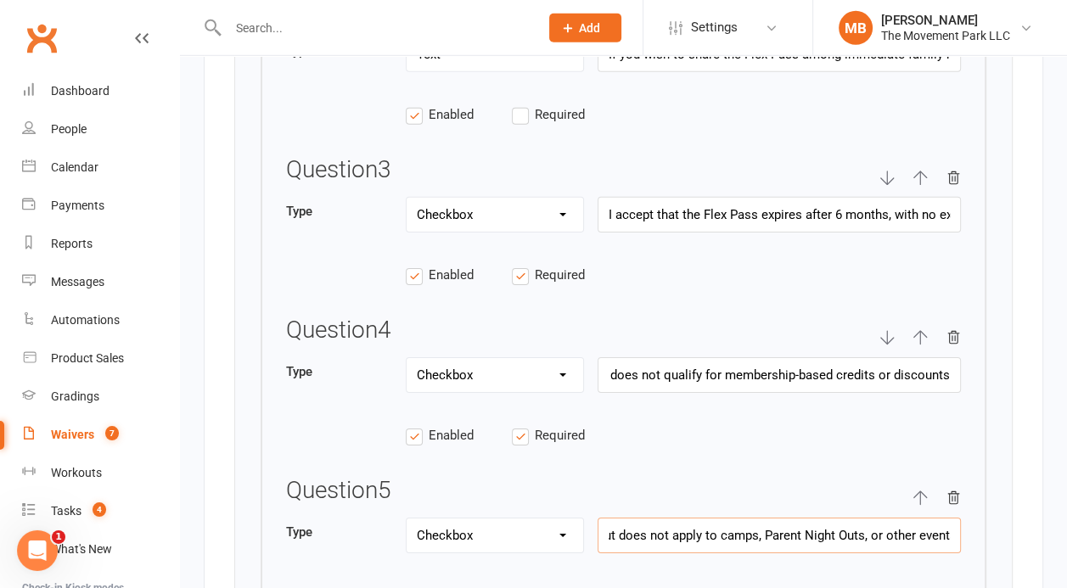
click at [961, 554] on input "I understand the Flex Class Pack permits 10 visits for either instructor-led cl…" at bounding box center [779, 536] width 363 height 36
click at [903, 519] on input "I understand the Flex Class Pack permits 10 visits for either instructor-led cl…" at bounding box center [779, 536] width 363 height 36
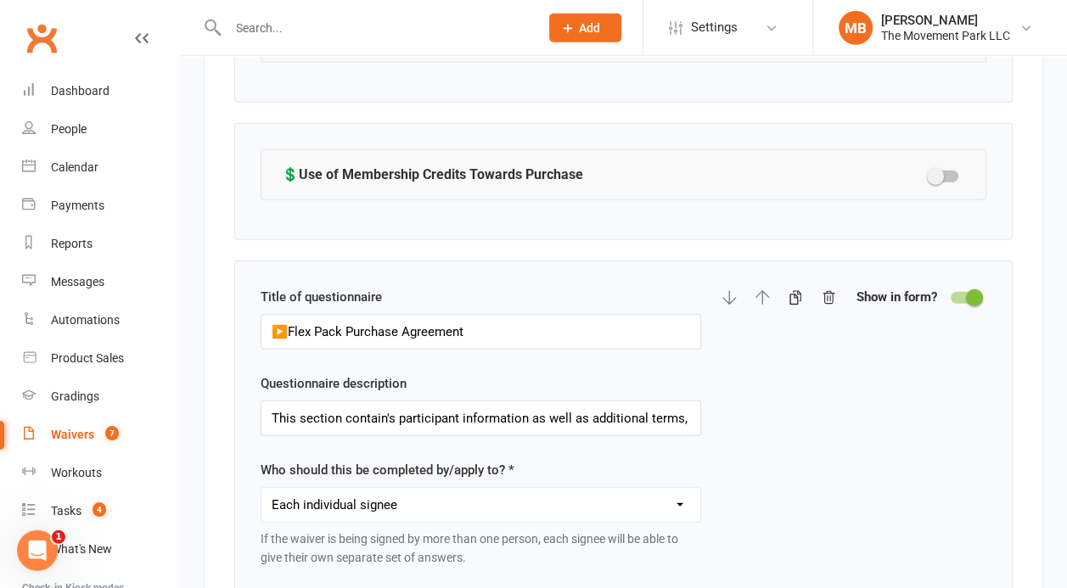
scroll to position [3610, 0]
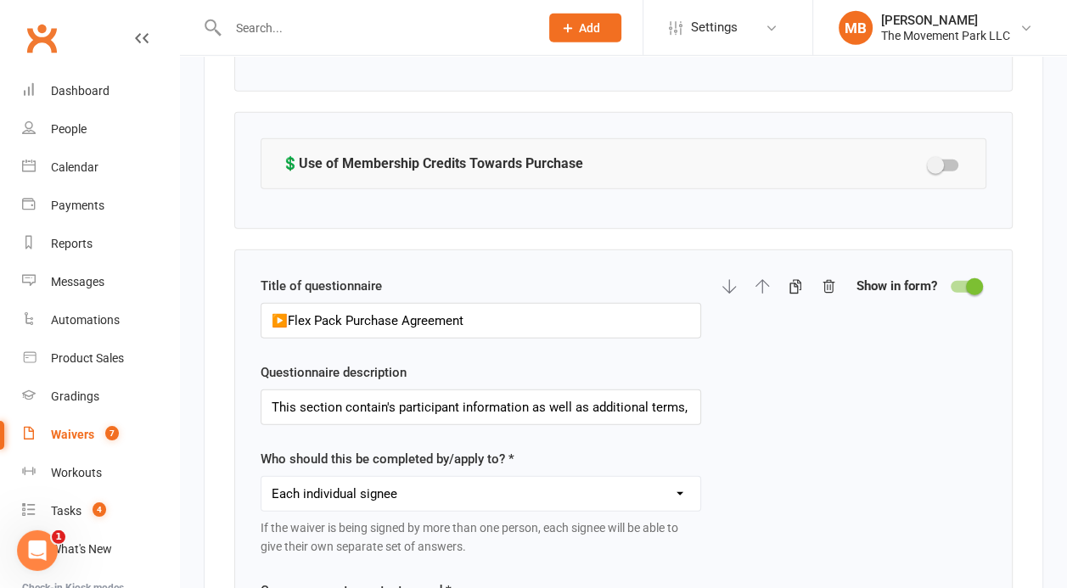
click at [962, 281] on div at bounding box center [965, 287] width 29 height 12
click at [951, 284] on input "checkbox" at bounding box center [951, 284] width 0 height 0
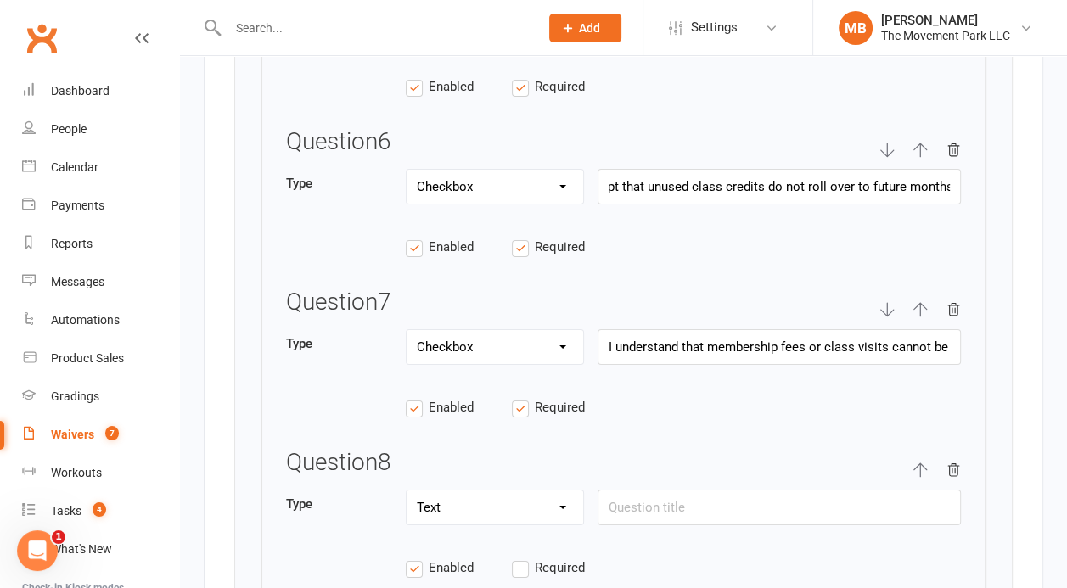
scroll to position [5271, 0]
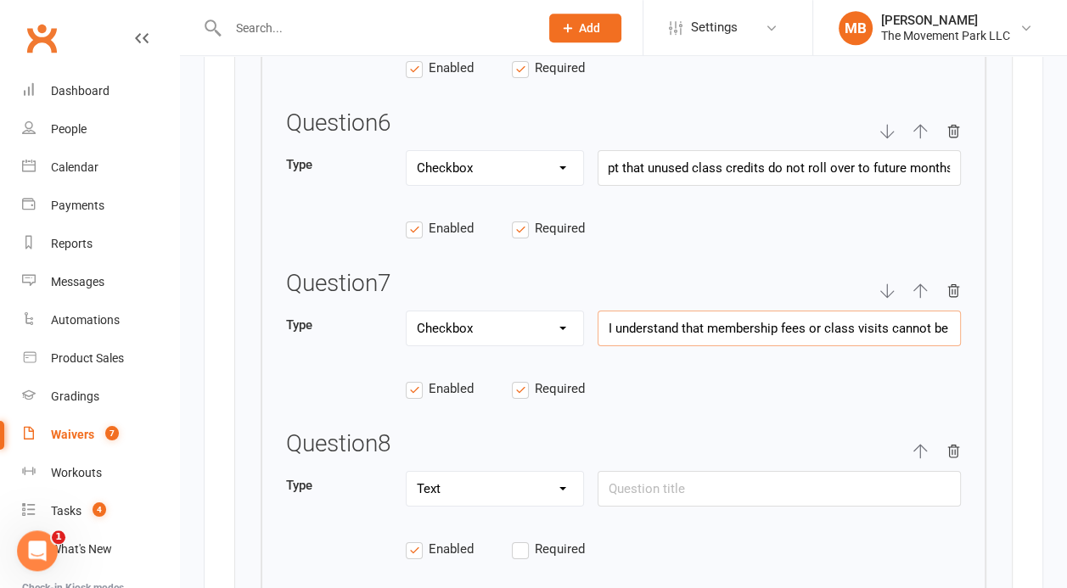
click at [840, 312] on input "I understand that membership fees or class visits cannot be applied to other se…" at bounding box center [779, 329] width 363 height 36
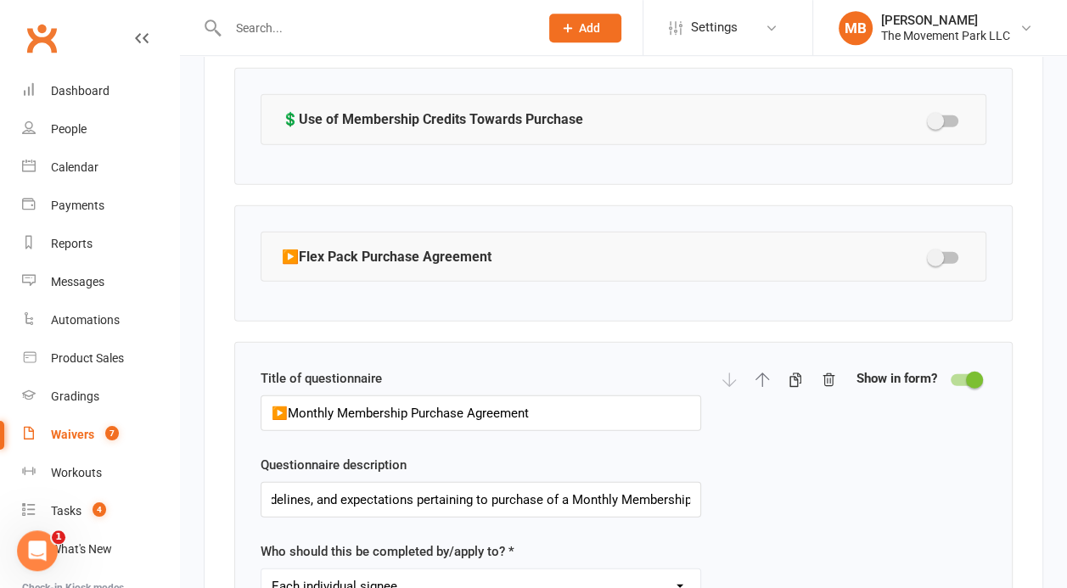
scroll to position [3764, 0]
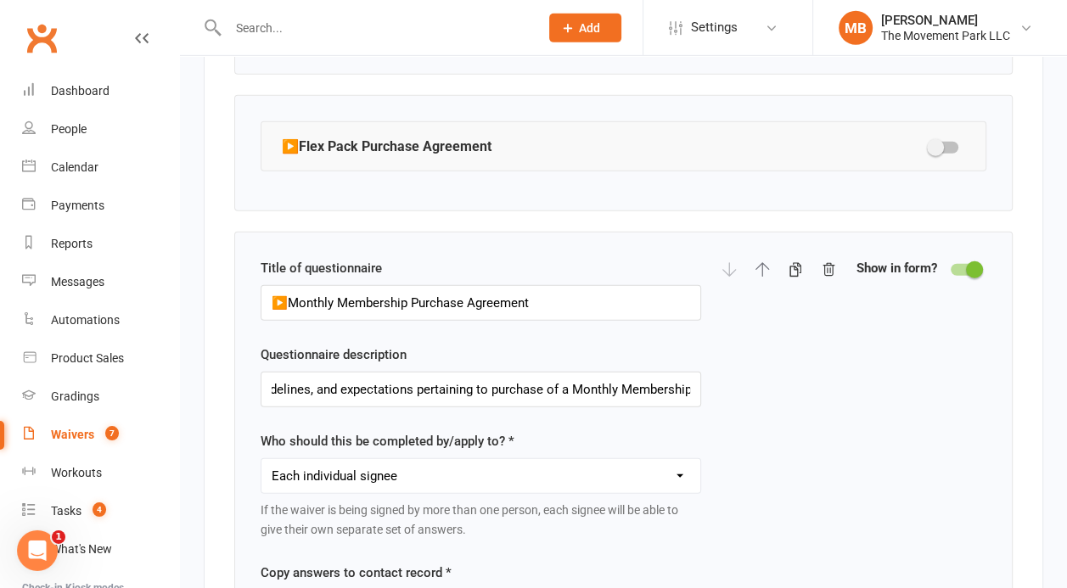
click at [949, 142] on div at bounding box center [944, 148] width 29 height 12
click at [930, 145] on input "checkbox" at bounding box center [930, 145] width 0 height 0
select select "checkbox"
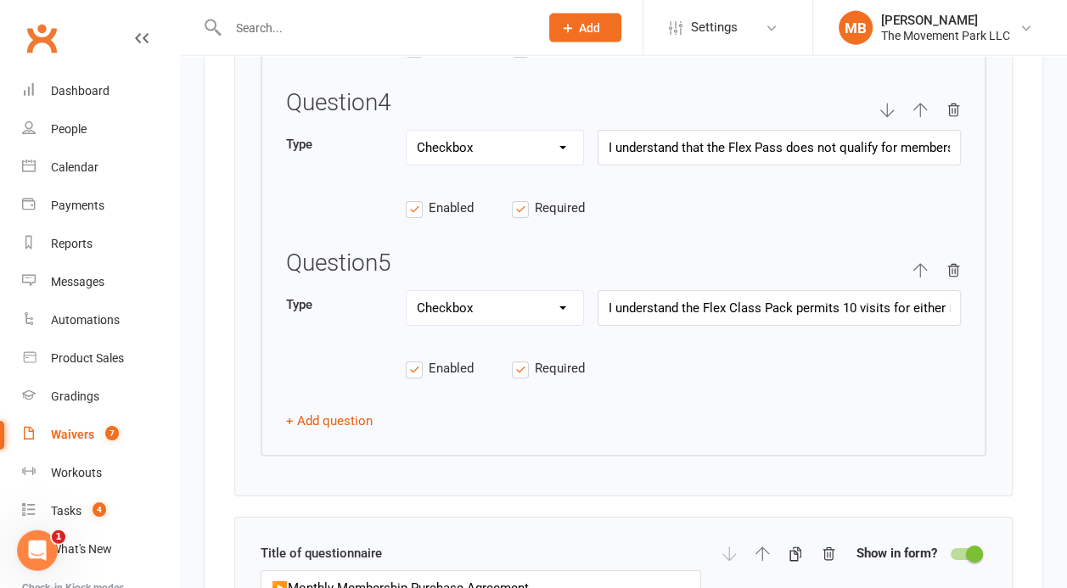
scroll to position [4715, 0]
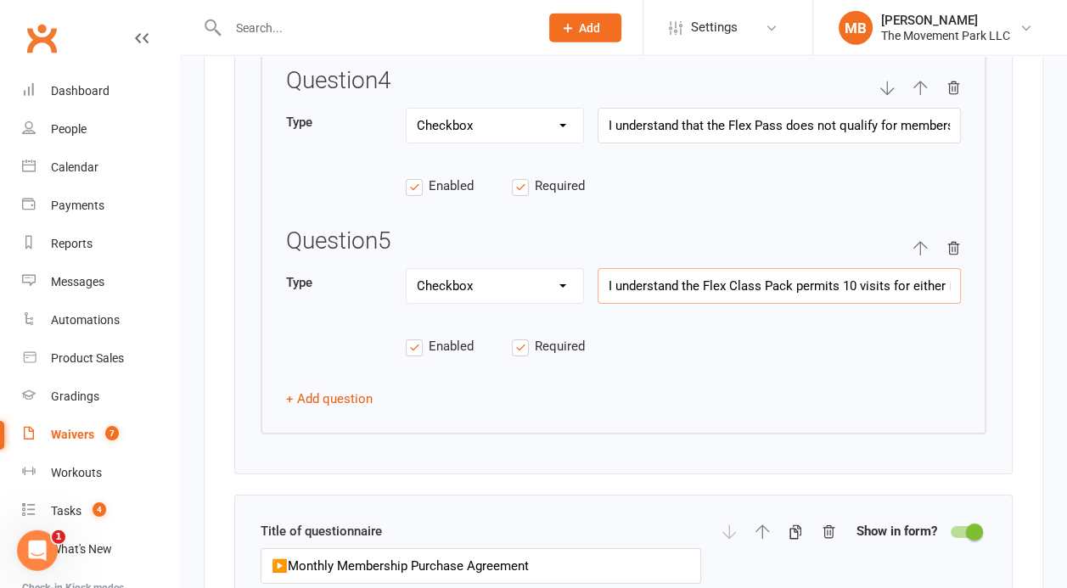
click at [809, 268] on input "I understand the Flex Class Pack permits 10 visits for either instructor-led cl…" at bounding box center [779, 286] width 363 height 36
paste input "I understand the exception to this policy is when the event description specfie…"
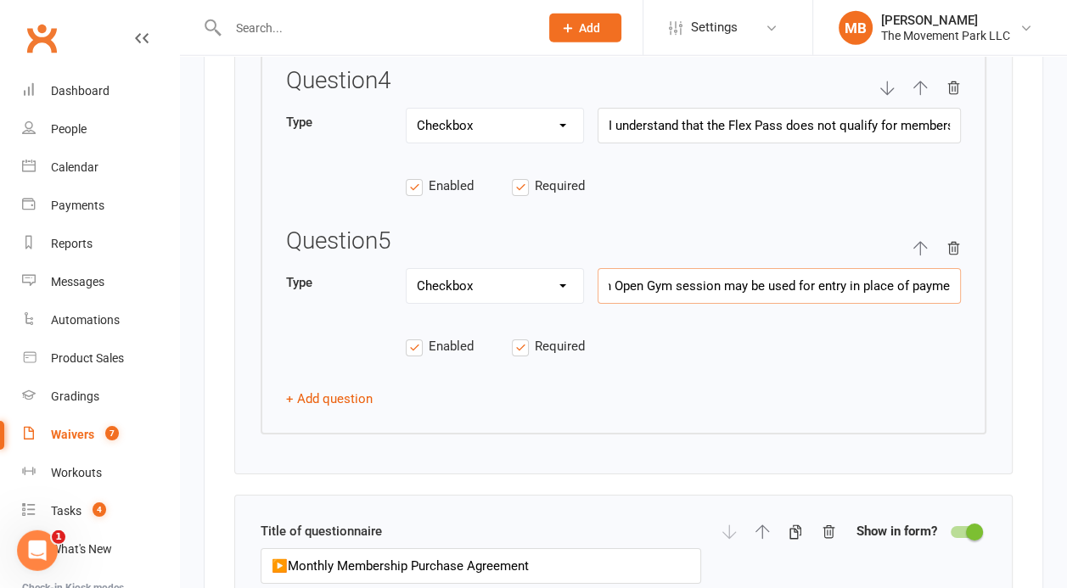
type input "I understand the Flex Class Pack permits 10 visits for either instructor-led cl…"
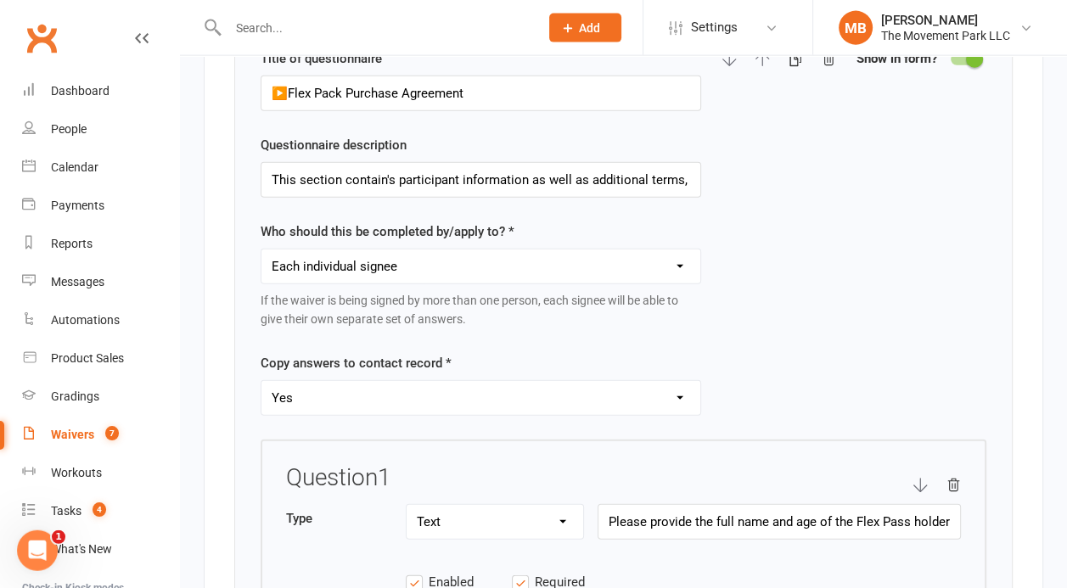
scroll to position [3827, 0]
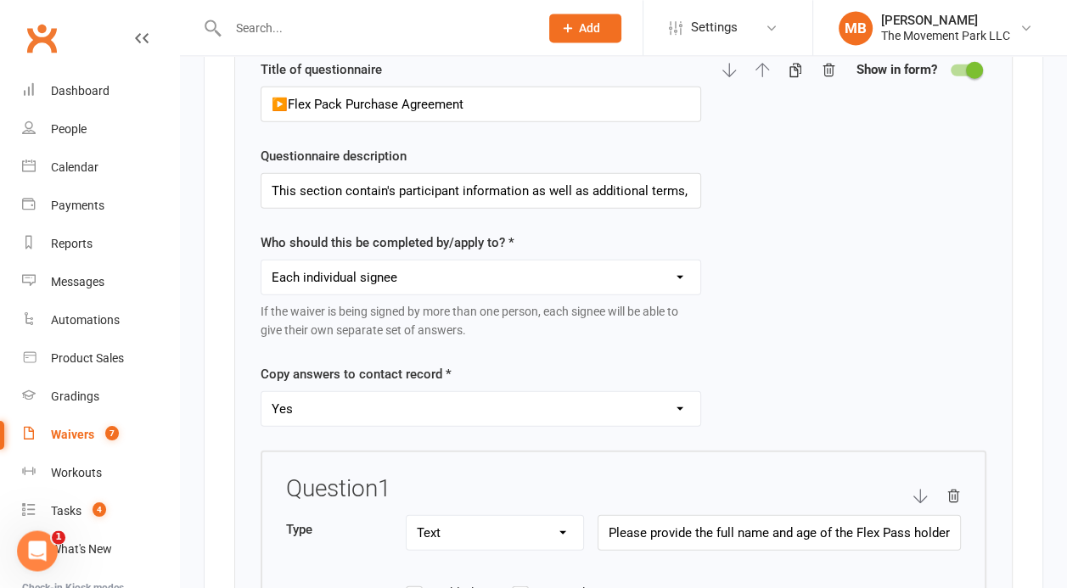
click at [968, 61] on span at bounding box center [974, 69] width 17 height 17
click at [951, 67] on input "checkbox" at bounding box center [951, 67] width 0 height 0
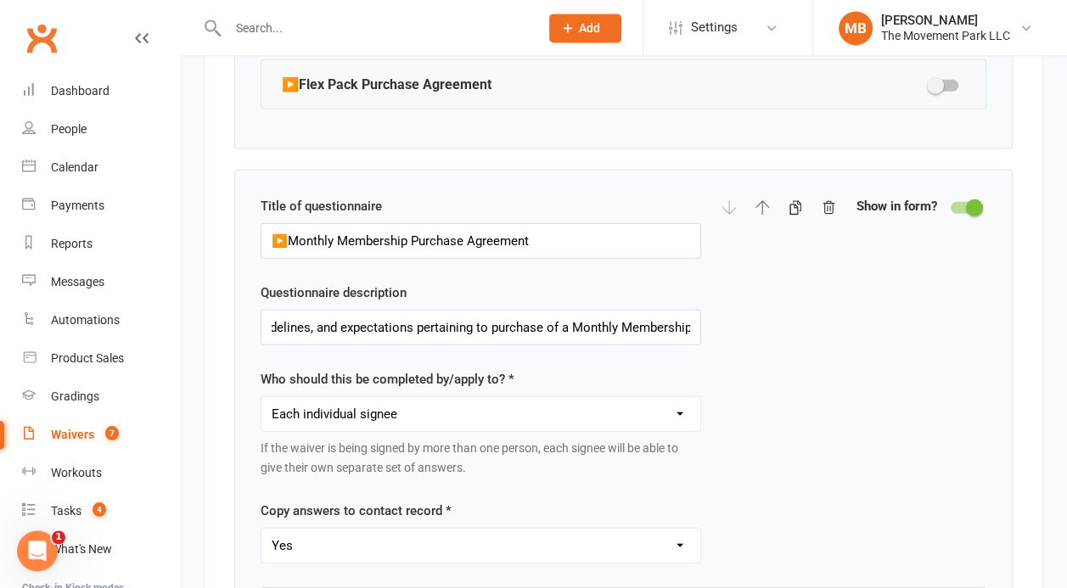
drag, startPoint x: 1061, startPoint y: 293, endPoint x: 1067, endPoint y: 318, distance: 26.2
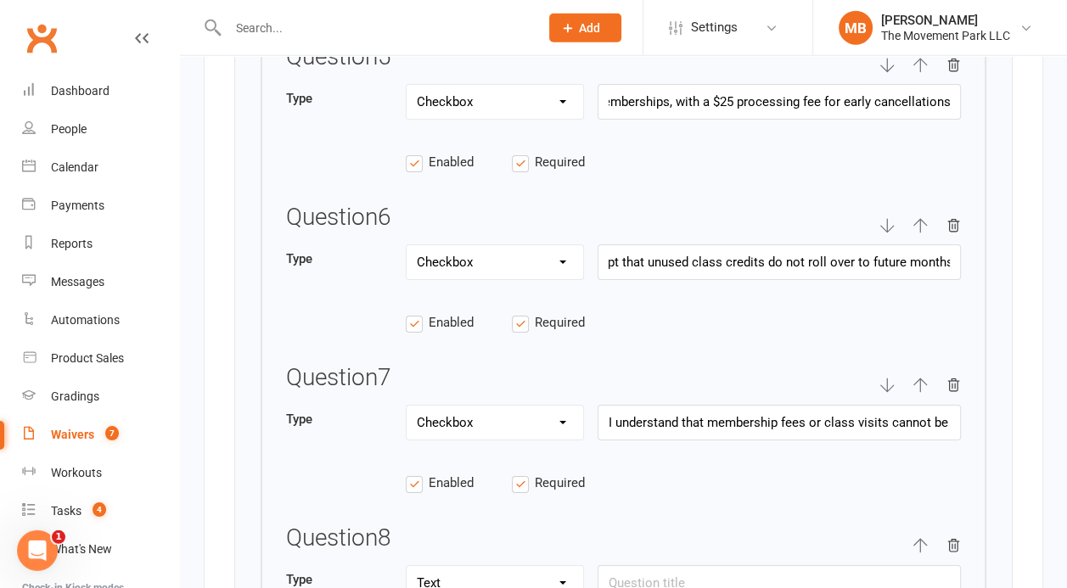
scroll to position [5186, 0]
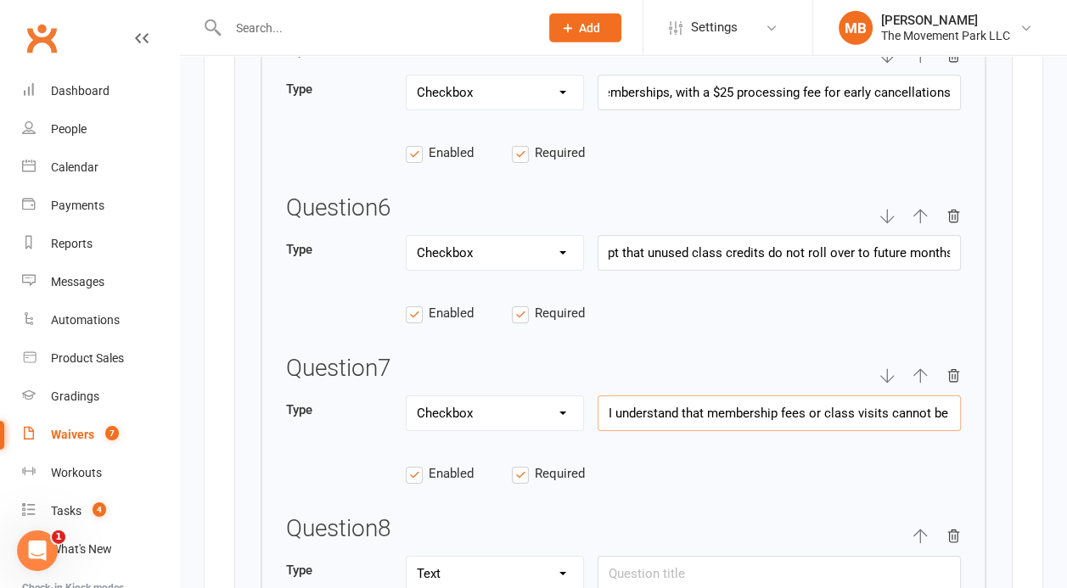
click at [930, 396] on input "I understand that membership fees or class visits cannot be applied to other se…" at bounding box center [779, 414] width 363 height 36
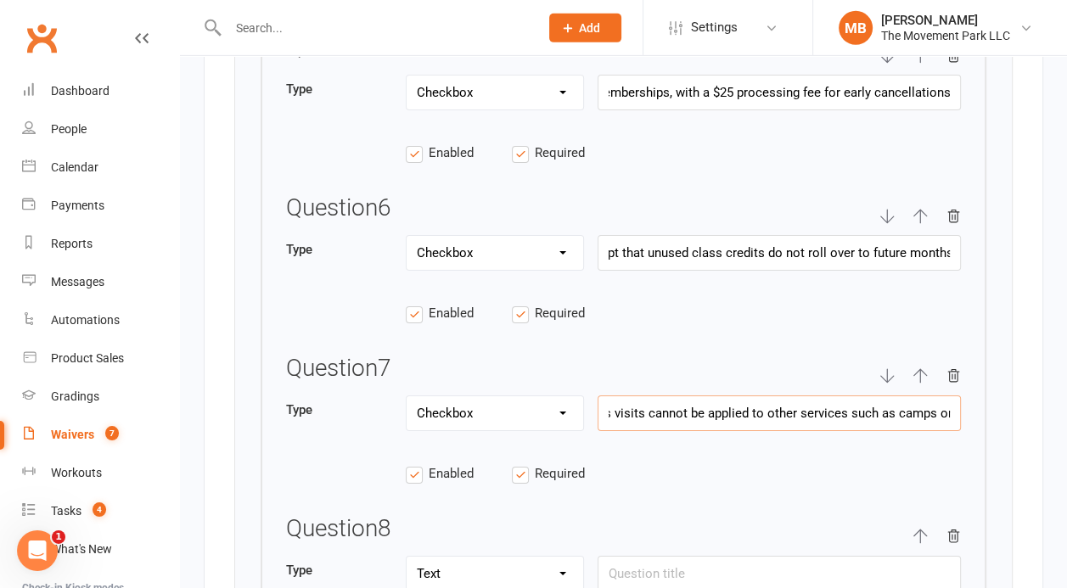
click at [930, 396] on input "I understand that membership fees or class visits cannot be applied to other se…" at bounding box center [779, 414] width 363 height 36
paste input "the membership being purchased permits a specific number of instructor-led clas…"
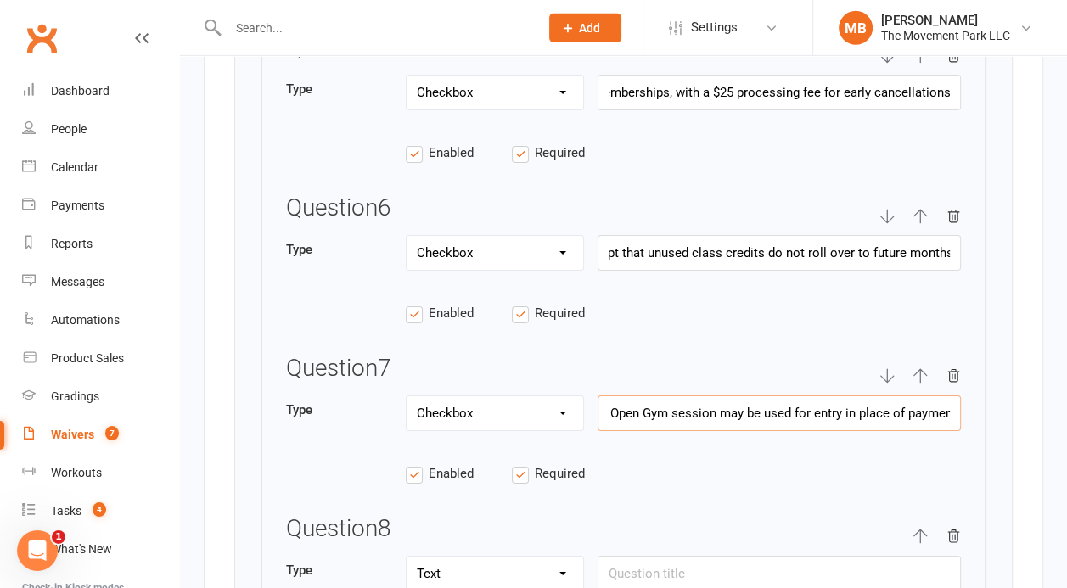
type input "I understand that the membership being purchased permits a specific number of i…"
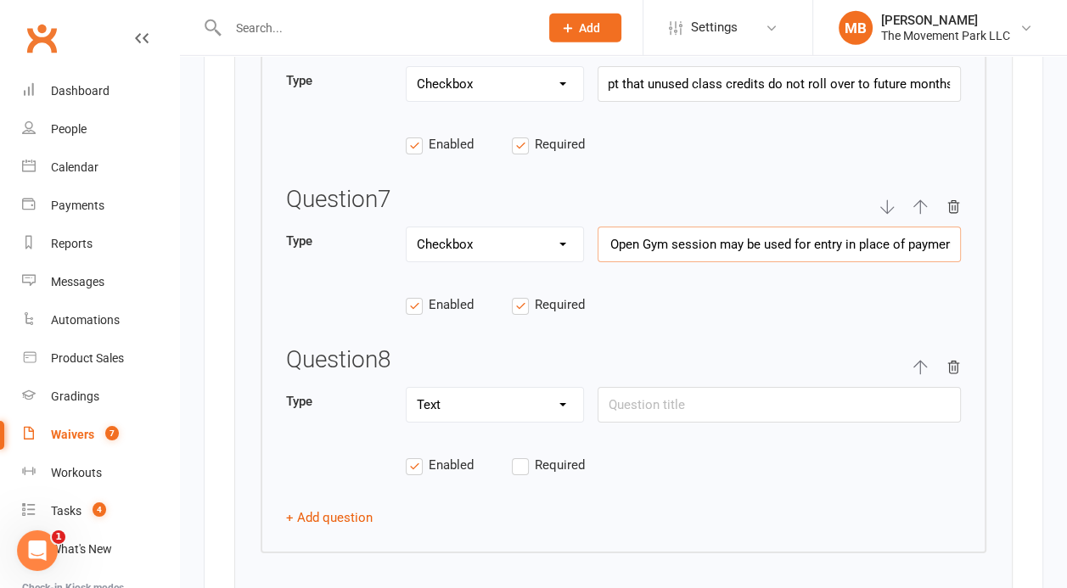
scroll to position [5365, 0]
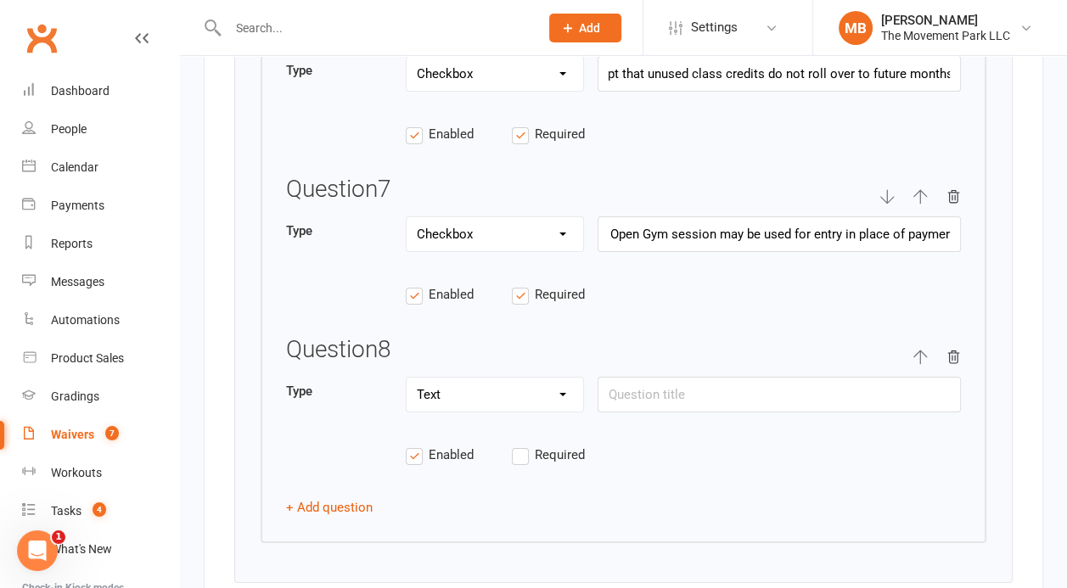
click at [407, 378] on select "Text Select Checkbox" at bounding box center [495, 395] width 177 height 34
select select "checkbox"
click option "Checkbox" at bounding box center [0, 0] width 0 height 0
click at [521, 445] on label "Required" at bounding box center [565, 455] width 106 height 20
click at [521, 445] on input "Required" at bounding box center [565, 445] width 106 height 0
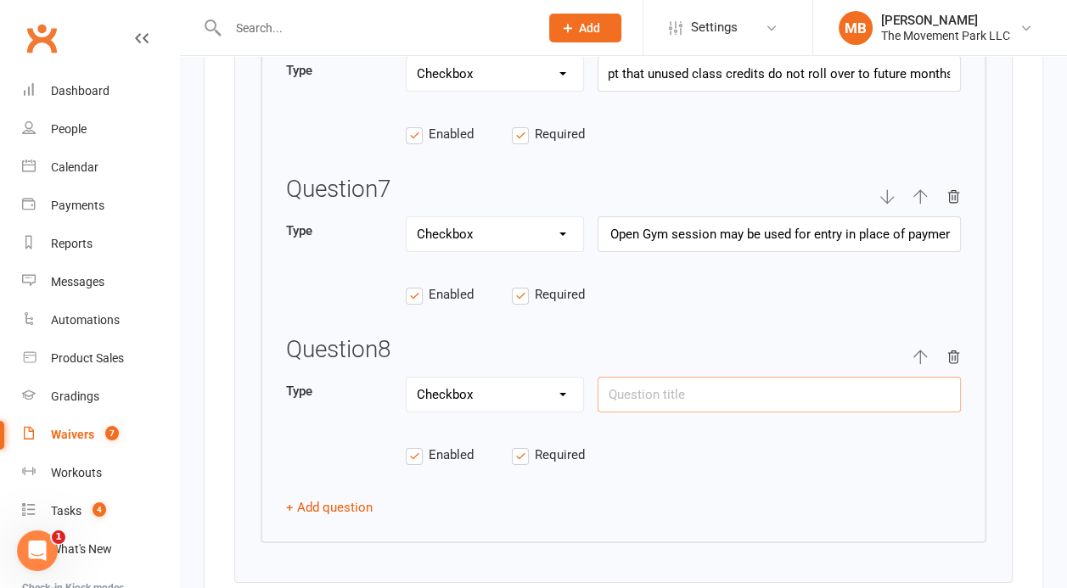
click at [707, 377] on input "text" at bounding box center [779, 395] width 363 height 36
paste input "I understand that for my automatic monthly membership payment to be processed, …"
type input "I understand that for my automatic monthly membership payment to be processed, …"
click at [355, 497] on button "+ Add question" at bounding box center [329, 507] width 87 height 20
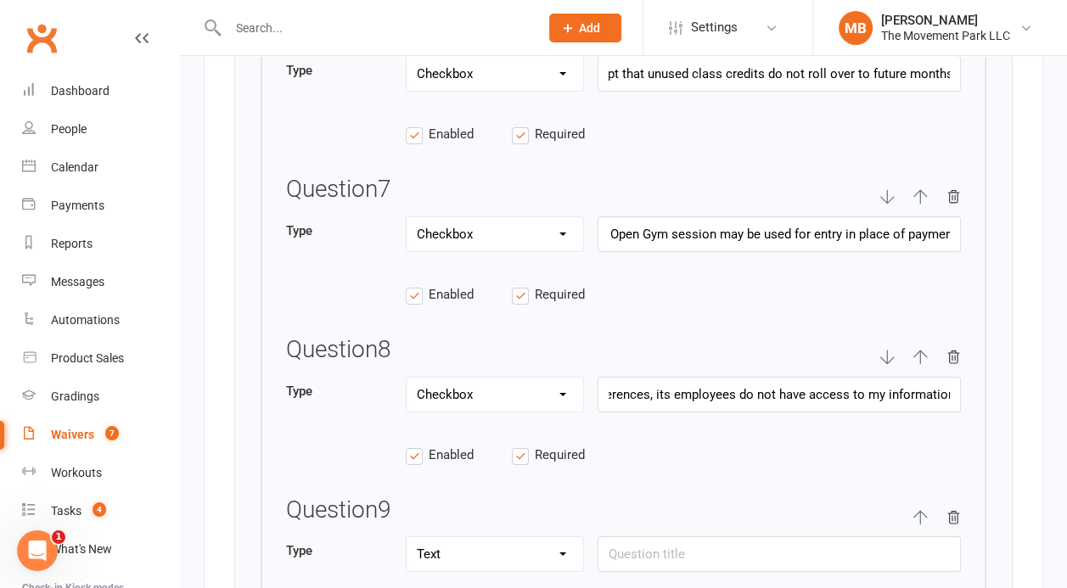
click at [407, 537] on select "Text Select Checkbox" at bounding box center [495, 554] width 177 height 34
select select "checkbox"
click option "Checkbox" at bounding box center [0, 0] width 0 height 0
click at [729, 539] on input "text" at bounding box center [779, 555] width 363 height 36
paste input "As a member, I may choose to charge snacks and merchandise to my membership acc…"
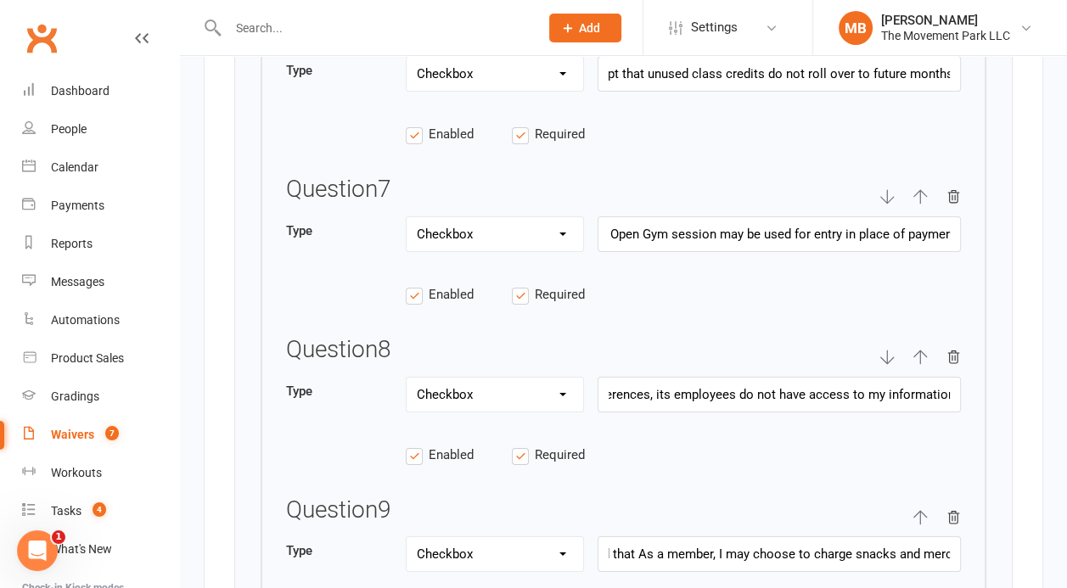
scroll to position [0, 0]
click at [717, 537] on input "I understand that As a member, I may choose to charge snacks and merchandise to…" at bounding box center [779, 555] width 363 height 36
click at [778, 537] on input "I understand that as a member, I may choose to charge snacks and merchandise to…" at bounding box center [779, 555] width 363 height 36
click at [778, 537] on input "I understand that as a member privilege, I may choose to charge snacks and merc…" at bounding box center [779, 555] width 363 height 36
click at [820, 542] on input "I understand that as a member privilege, I may choose to charge snacks and merc…" at bounding box center [779, 555] width 363 height 36
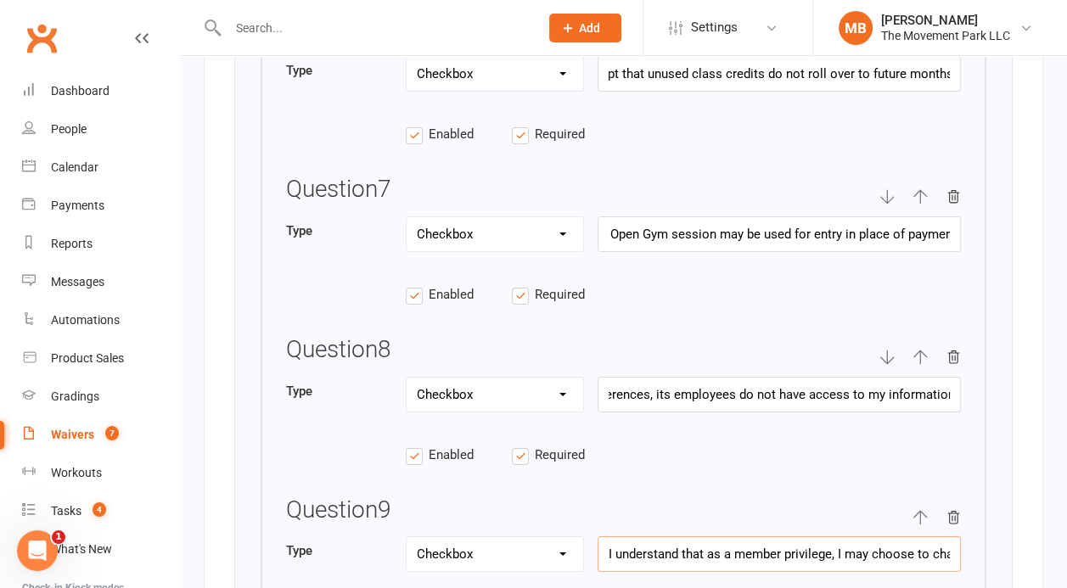
click at [857, 541] on input "I understand that as a member privilege, I may choose to charge snacks and merc…" at bounding box center [779, 555] width 363 height 36
drag, startPoint x: 832, startPoint y: 531, endPoint x: 786, endPoint y: 537, distance: 46.1
click at [786, 537] on input "I understand that as a member privilege, I may choose to charge snacks and merc…" at bounding box center [779, 555] width 363 height 36
paste input "text"
type input "I understand that as a member privilege, I may choose to charge snacks and merc…"
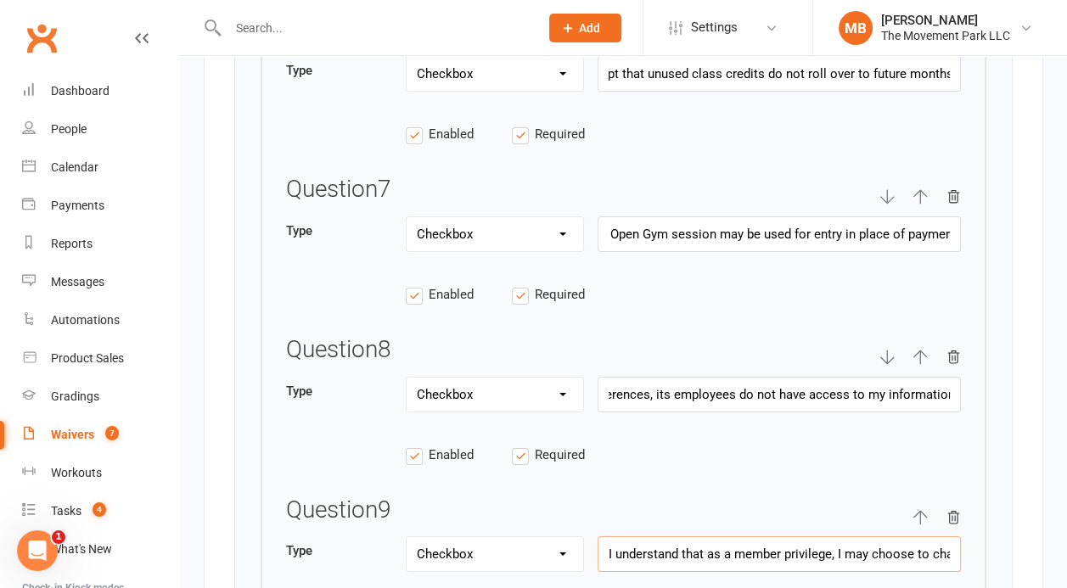
click at [786, 537] on input "I understand that as a member privilege, I may choose to charge snacks and merc…" at bounding box center [779, 555] width 363 height 36
click at [902, 538] on input "I understand that as a member privilege, I may choose to charge snacks and merc…" at bounding box center [779, 555] width 363 height 36
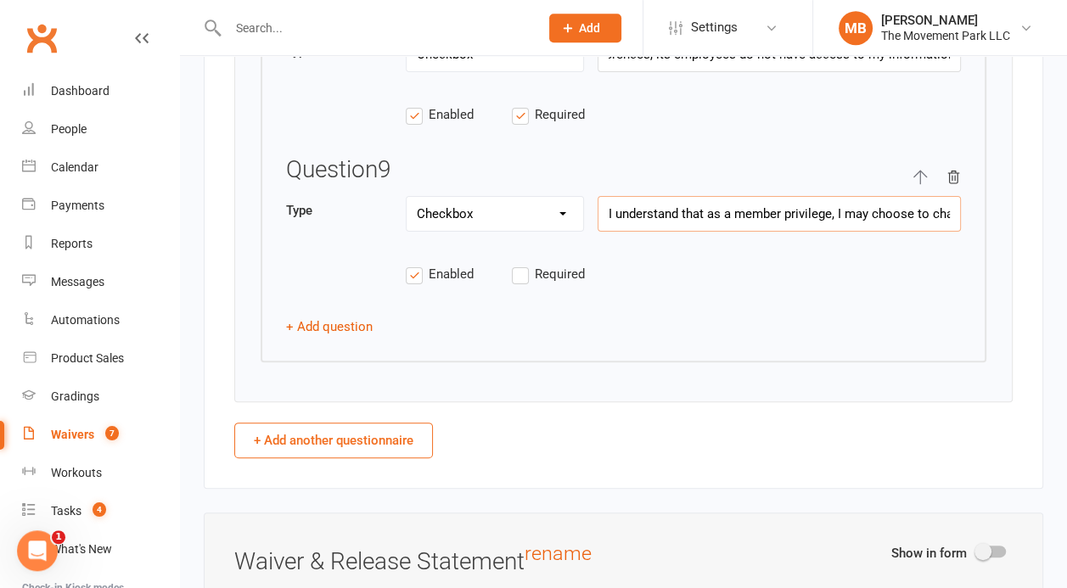
scroll to position [5715, 0]
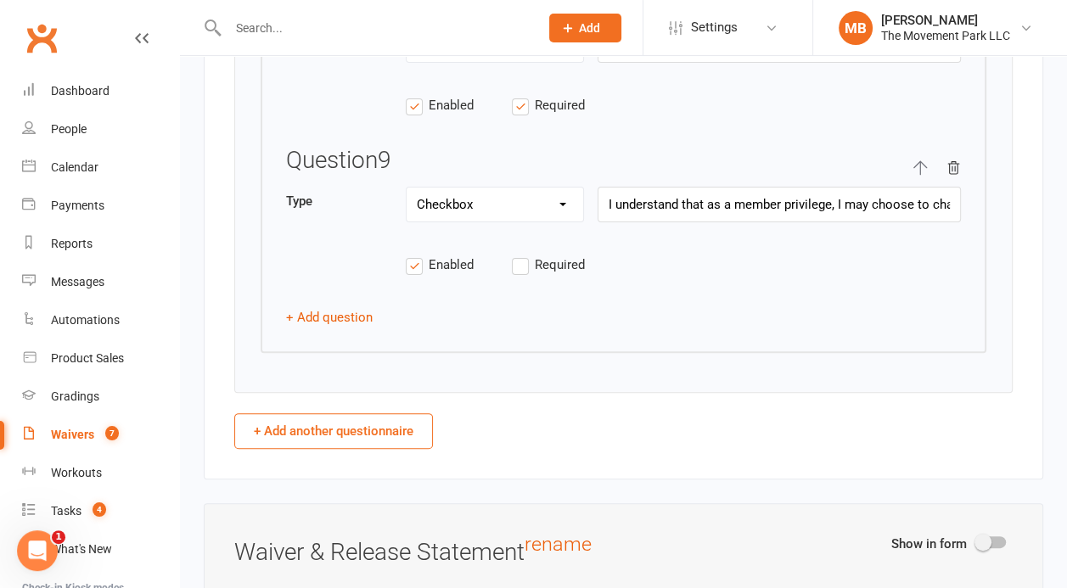
click at [520, 255] on label "Required" at bounding box center [565, 265] width 106 height 20
click at [520, 255] on input "Required" at bounding box center [565, 255] width 106 height 0
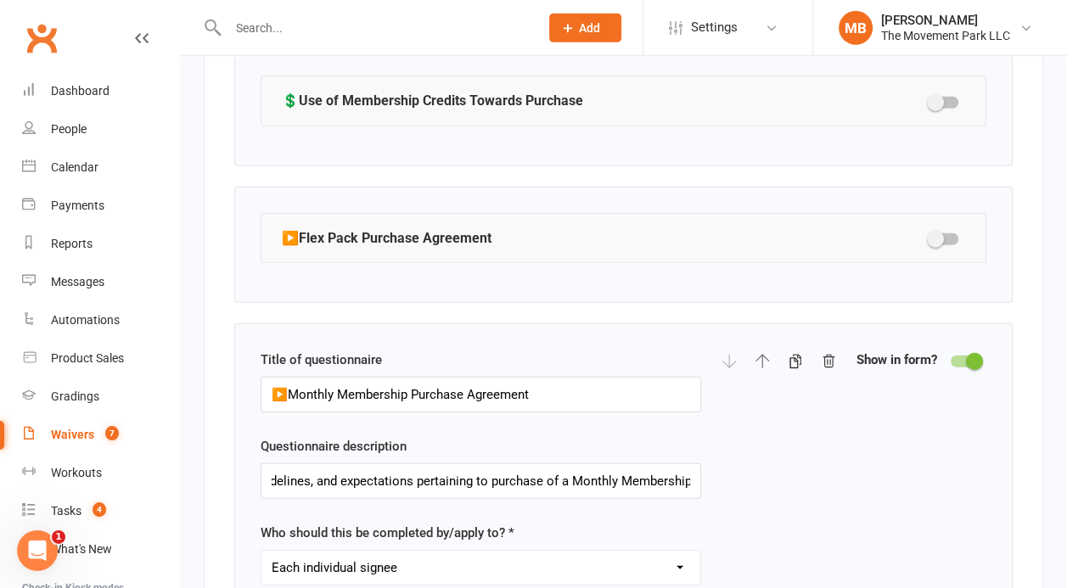
scroll to position [3654, 0]
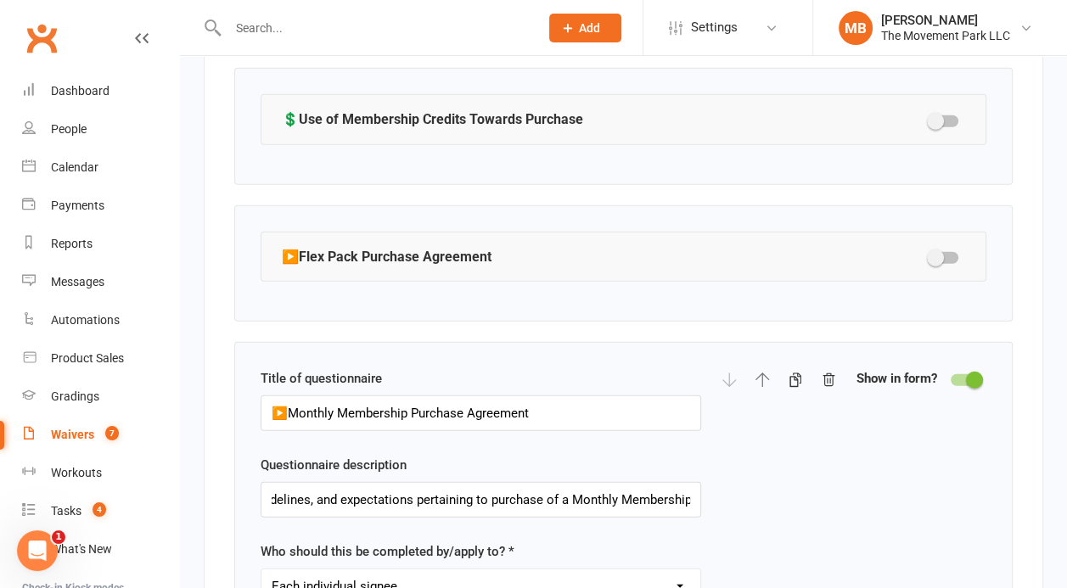
click at [961, 374] on div at bounding box center [965, 380] width 29 height 12
click at [951, 378] on input "checkbox" at bounding box center [951, 378] width 0 height 0
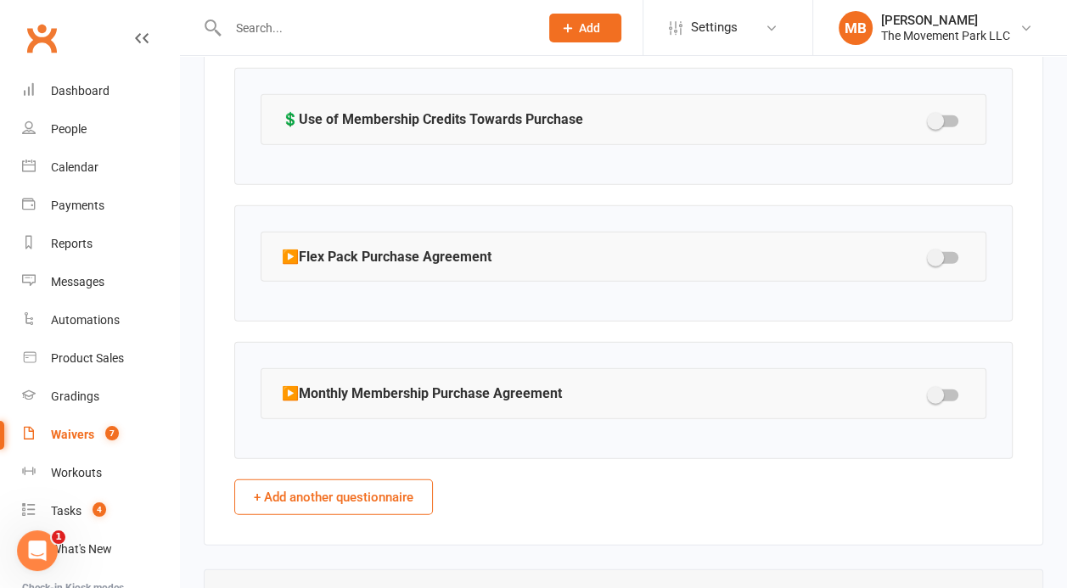
click at [954, 252] on div at bounding box center [944, 258] width 29 height 12
click at [930, 256] on input "checkbox" at bounding box center [930, 256] width 0 height 0
select select "checkbox"
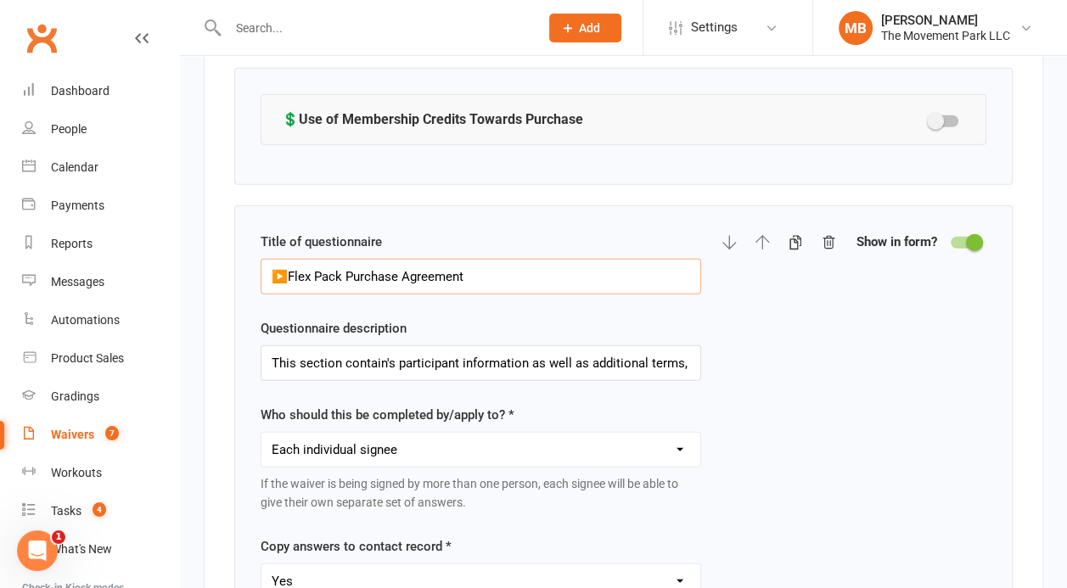
click at [282, 263] on input "▶️Flex Pack Purchase Agreement" at bounding box center [481, 277] width 441 height 36
click at [966, 237] on div at bounding box center [965, 243] width 29 height 12
click at [951, 240] on input "checkbox" at bounding box center [951, 240] width 0 height 0
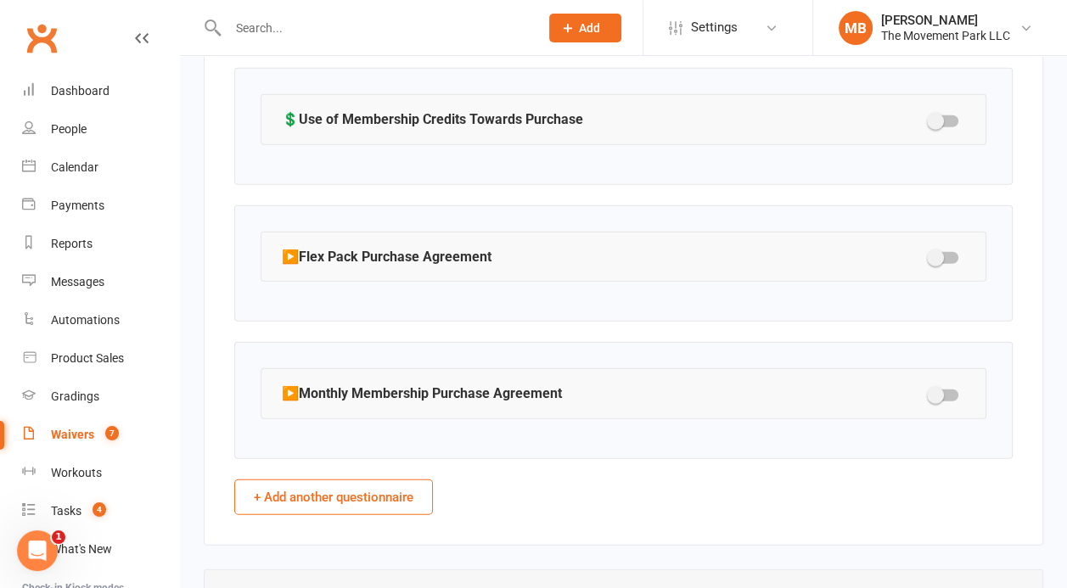
click at [950, 115] on div at bounding box center [944, 121] width 29 height 12
click at [930, 119] on input "checkbox" at bounding box center [930, 119] width 0 height 0
select select "select"
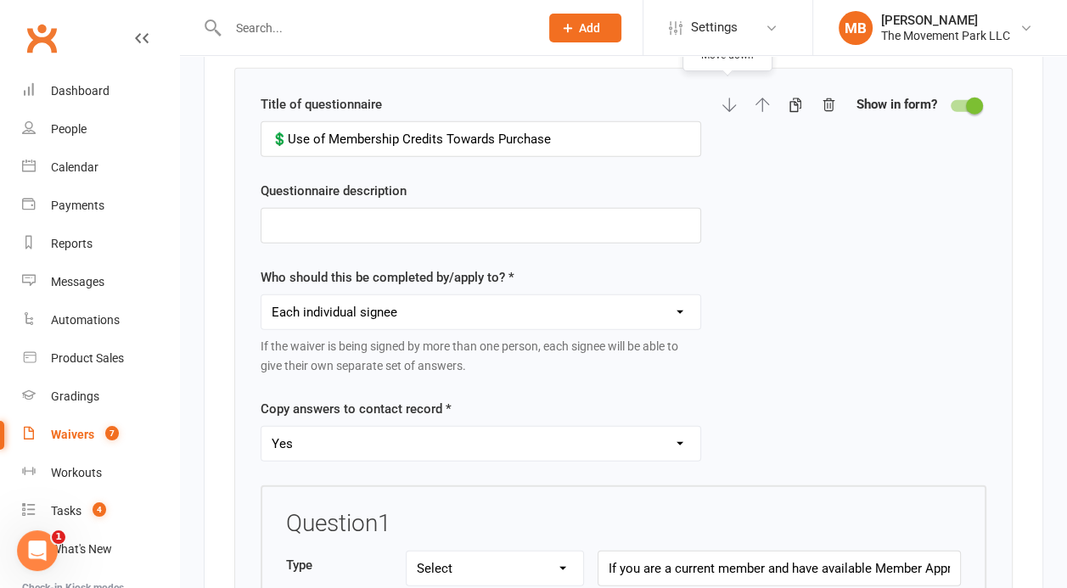
click at [722, 98] on icon "button" at bounding box center [729, 105] width 15 height 15
select select "select"
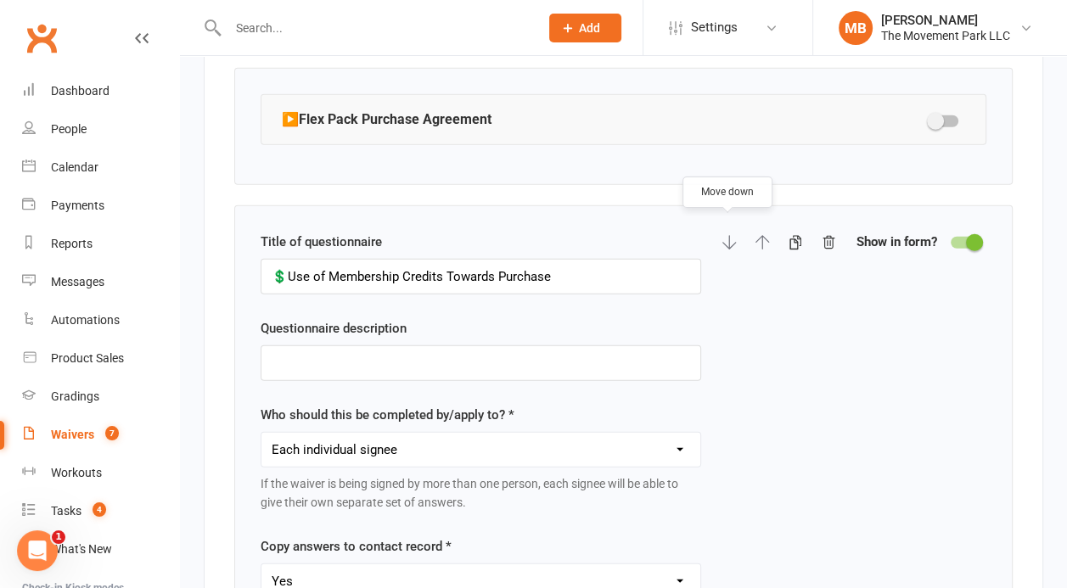
click at [728, 235] on icon "button" at bounding box center [729, 242] width 15 height 15
select select "select"
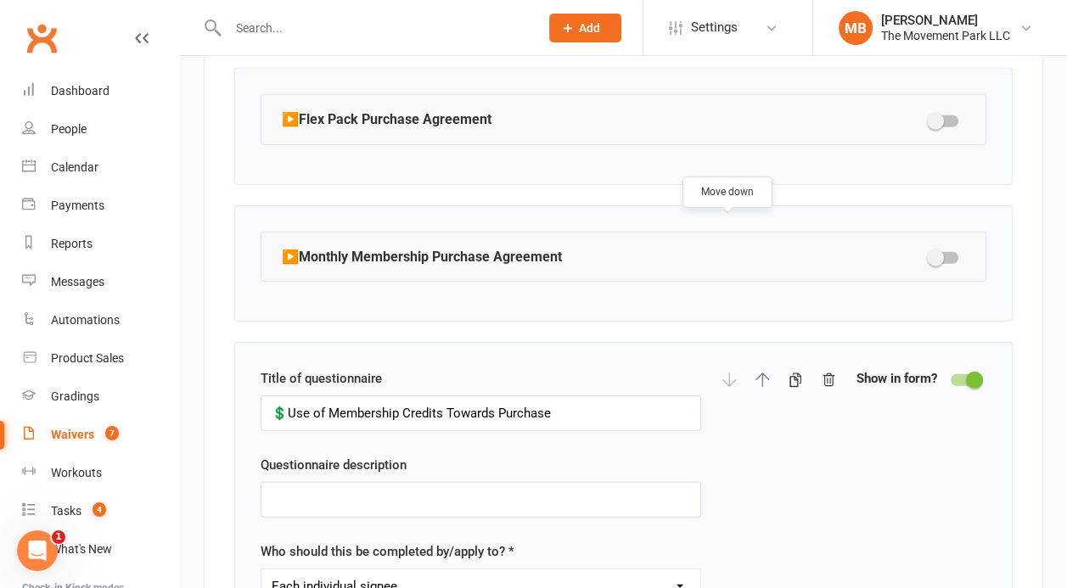
click at [967, 372] on span at bounding box center [974, 380] width 17 height 17
click at [951, 378] on input "checkbox" at bounding box center [951, 378] width 0 height 0
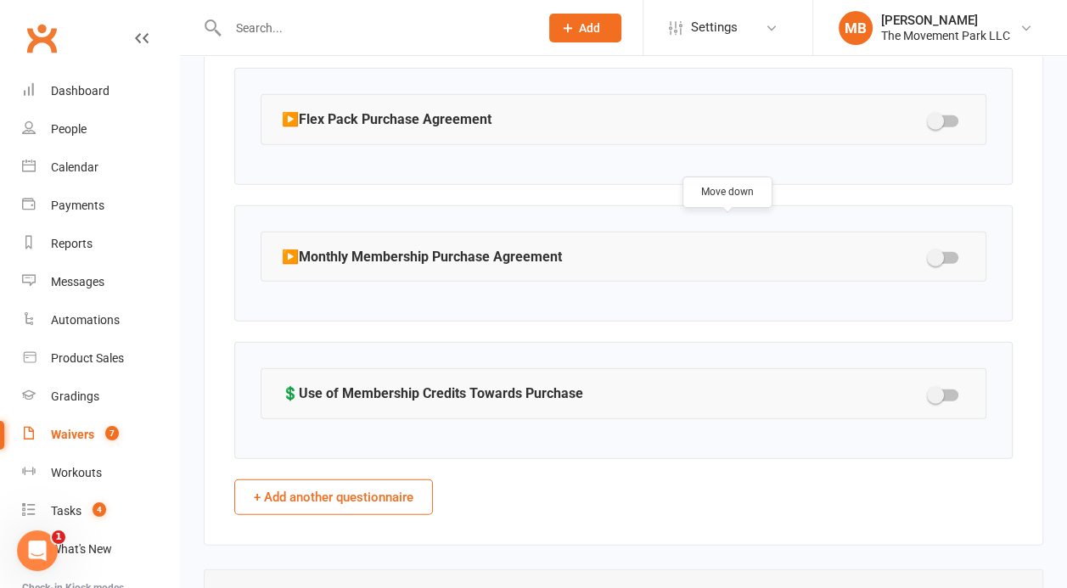
click at [351, 493] on button "+ Add another questionnaire" at bounding box center [333, 498] width 199 height 36
select select "do_not_copy_answers"
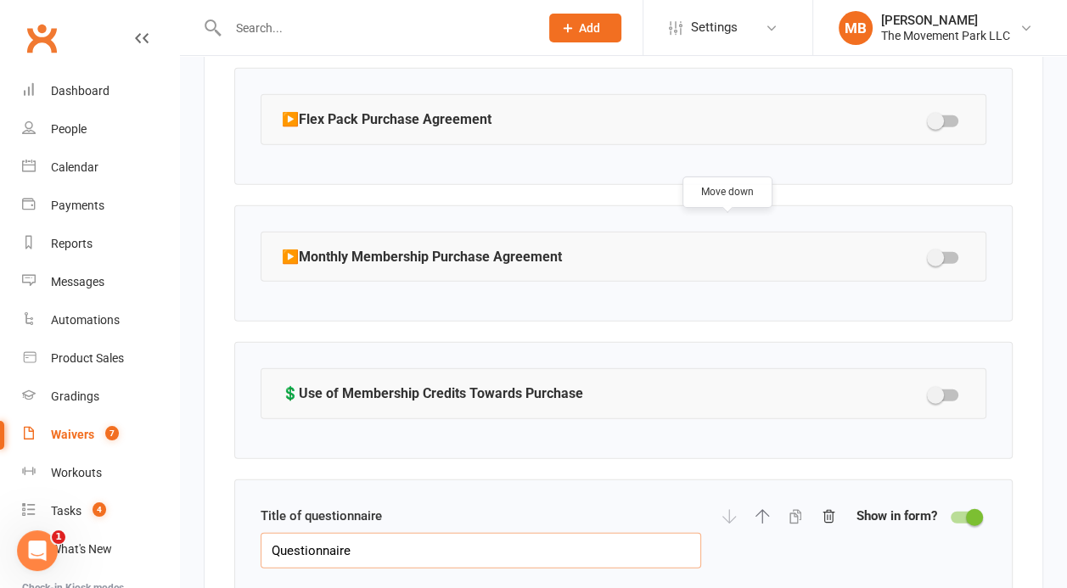
drag, startPoint x: 368, startPoint y: 531, endPoint x: 196, endPoint y: 537, distance: 172.4
click at [261, 537] on input "Questionnaire" at bounding box center [481, 551] width 441 height 36
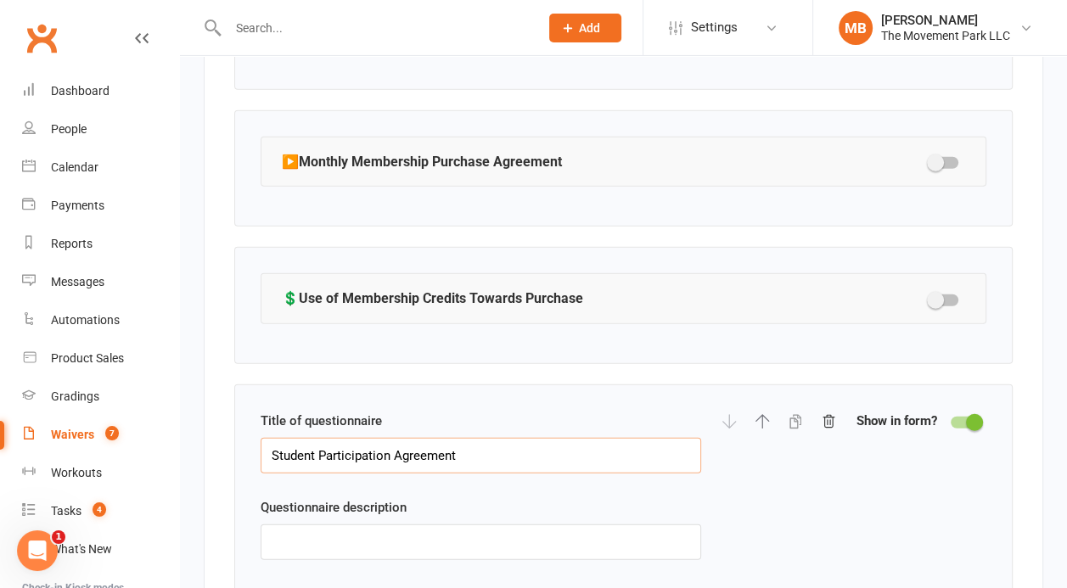
click at [269, 438] on input "Student Participation Agreement" at bounding box center [481, 456] width 441 height 36
click at [348, 531] on input "text" at bounding box center [481, 543] width 441 height 36
click at [273, 438] on input "Parkour Student Participation Agreement" at bounding box center [481, 456] width 441 height 36
click at [356, 525] on input "text" at bounding box center [481, 543] width 441 height 36
drag, startPoint x: 384, startPoint y: 438, endPoint x: 533, endPoint y: 465, distance: 151.9
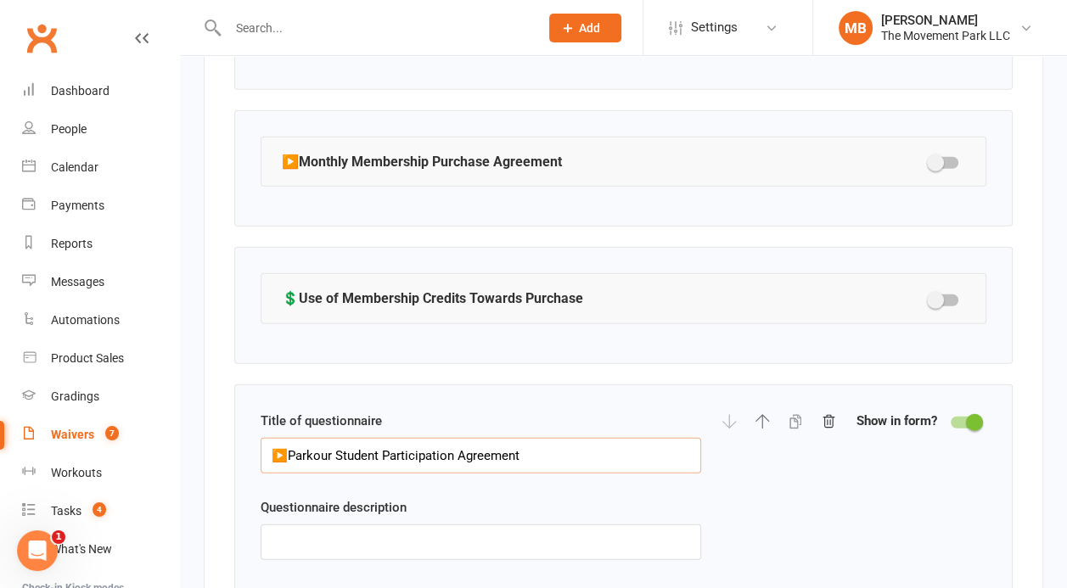
click at [533, 465] on input "▶️Parkour Student Participation Agreement" at bounding box center [481, 456] width 441 height 36
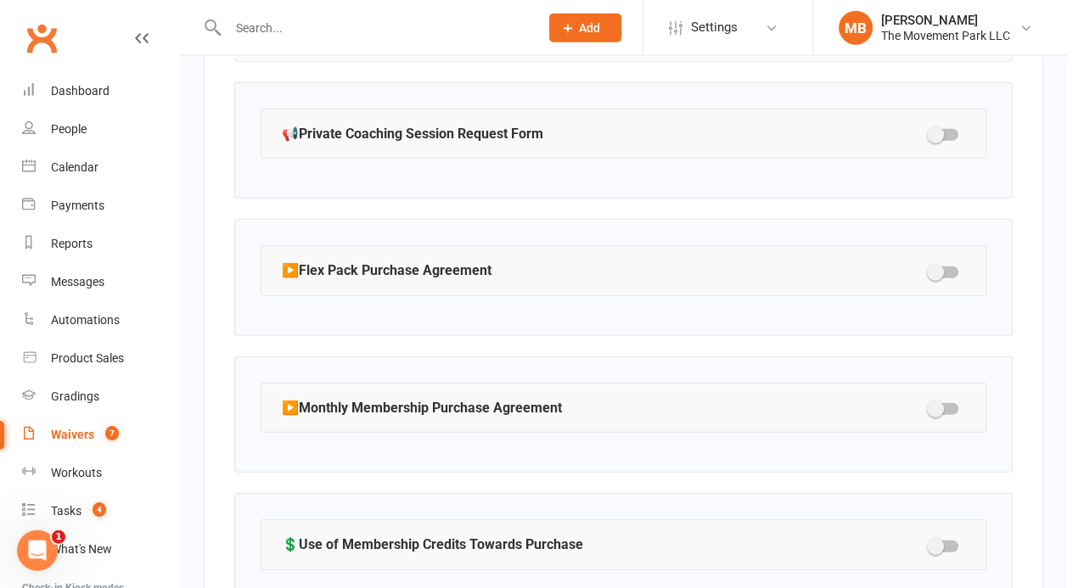
scroll to position [3432, 0]
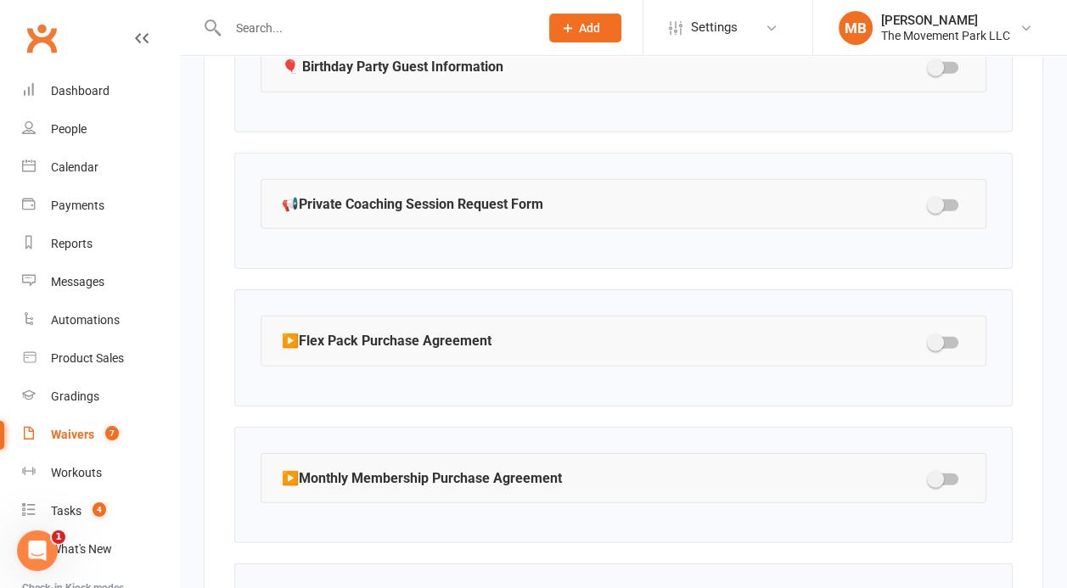
type input "▶️Parkour Student Registration Policies"
click at [953, 337] on div at bounding box center [944, 343] width 29 height 12
click at [930, 340] on input "checkbox" at bounding box center [930, 340] width 0 height 0
select select "checkbox"
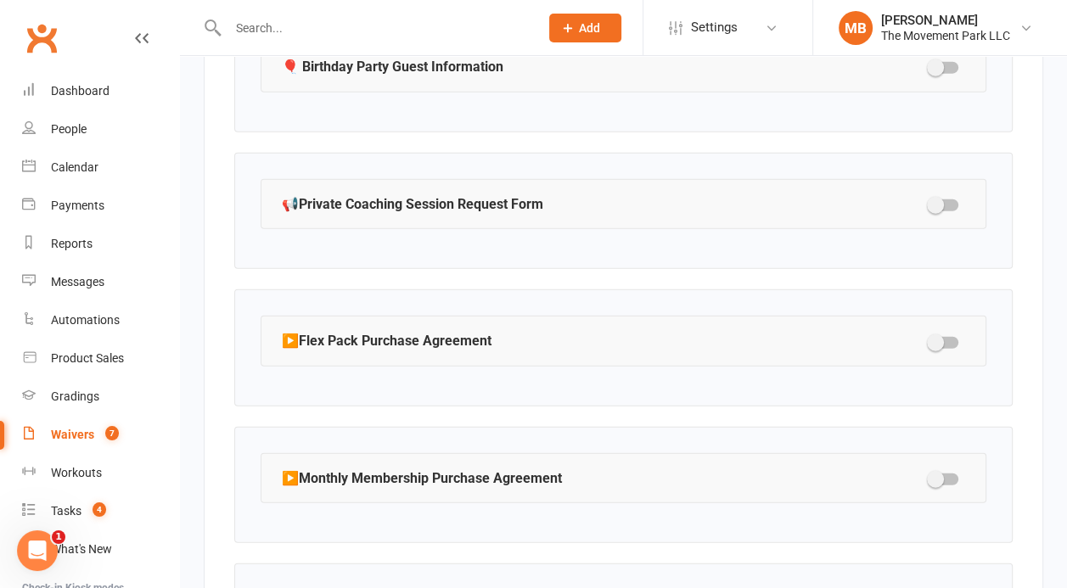
select select "checkbox"
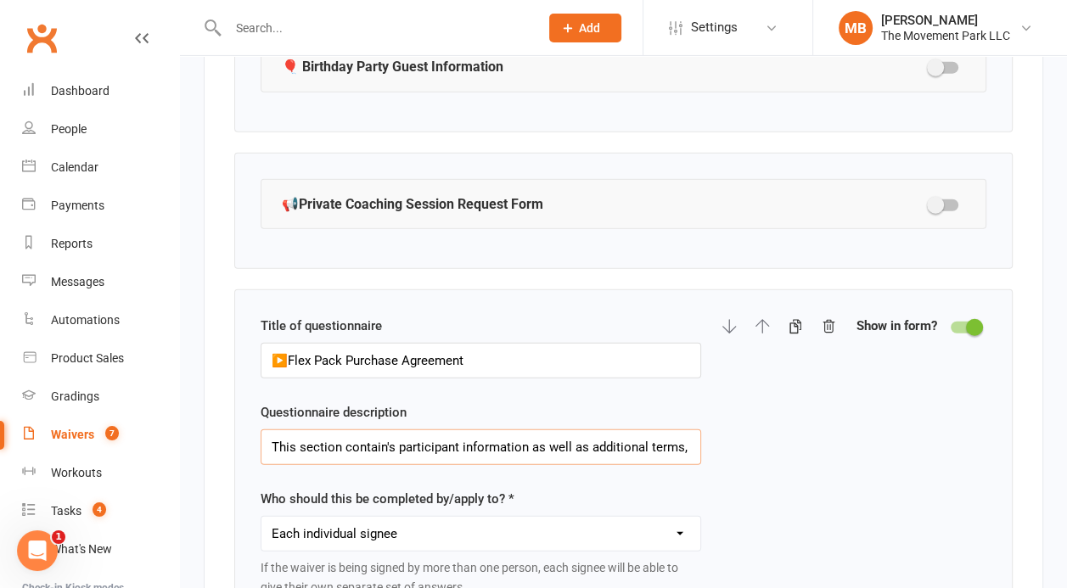
click at [596, 436] on input "This section contain's participant information as well as additional terms, gui…" at bounding box center [481, 448] width 441 height 36
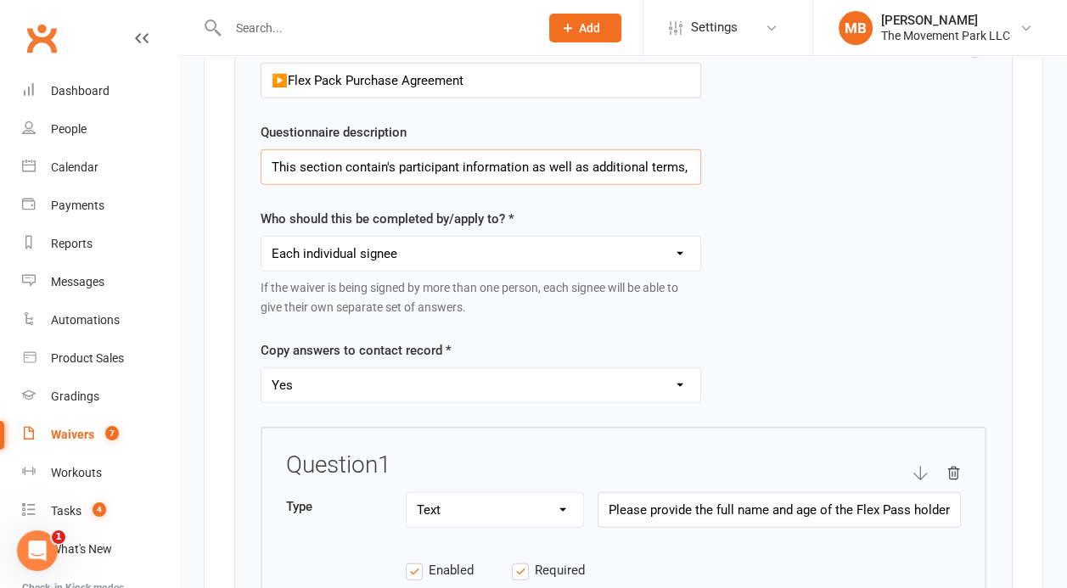
scroll to position [3751, 0]
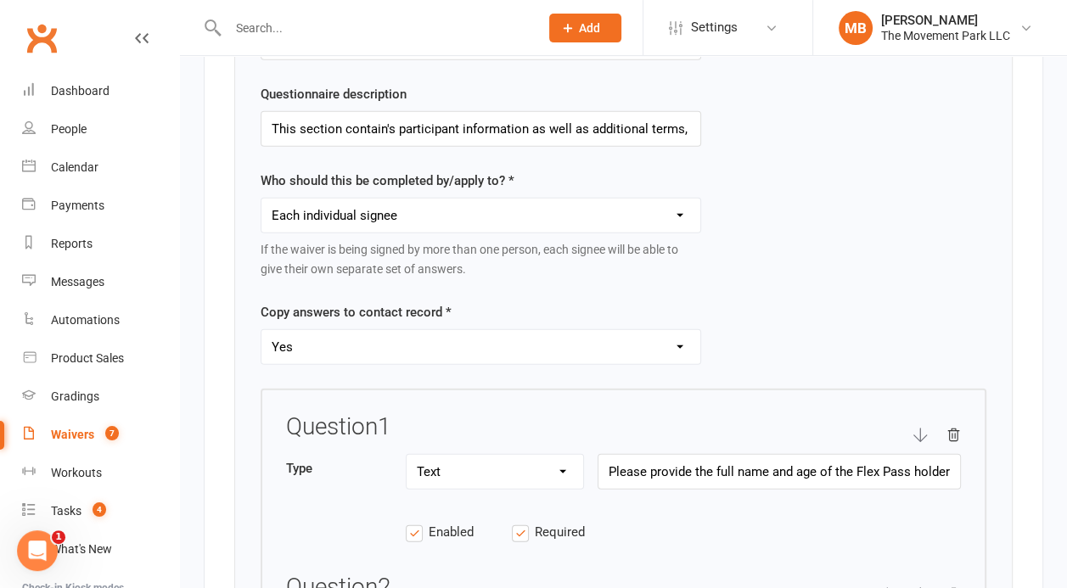
click at [688, 90] on div "Questionnaire description This section contain's participant information as wel…" at bounding box center [481, 115] width 441 height 63
click at [554, 116] on input "This section contain's participant information as well as additional terms, gui…" at bounding box center [481, 129] width 441 height 36
click at [631, 115] on input "This section contain's participant information as well as additional terms, gui…" at bounding box center [481, 129] width 441 height 36
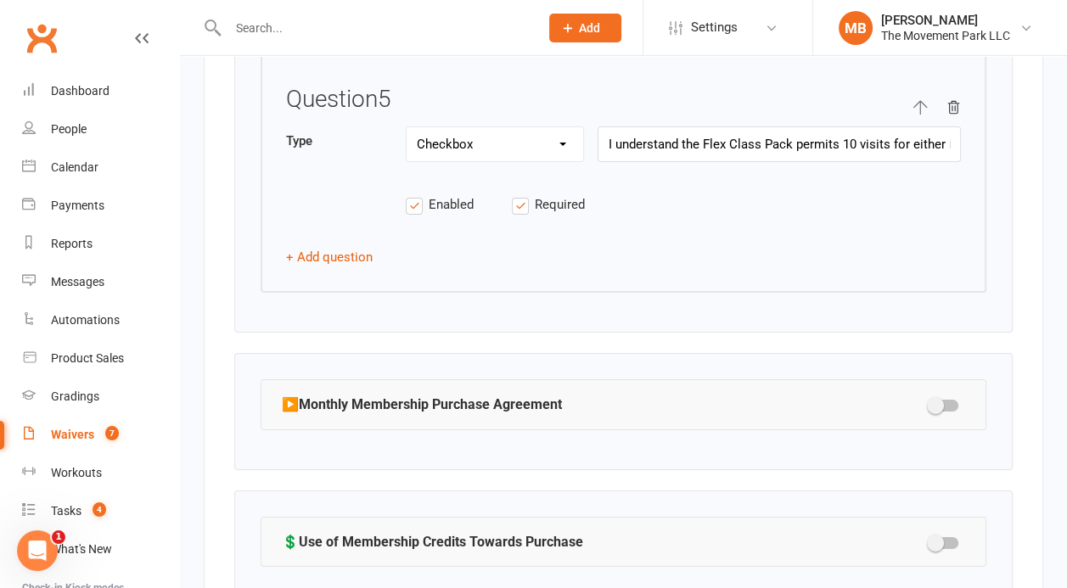
scroll to position [4690, 0]
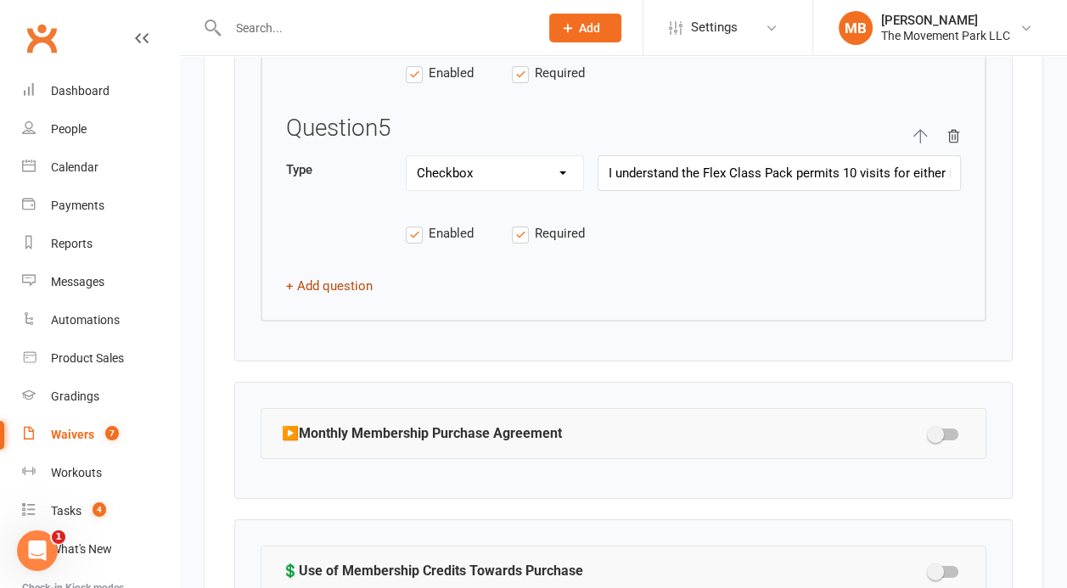
type input "This section contain's participant information as well as additional terms, gui…"
click at [361, 276] on button "+ Add question" at bounding box center [329, 286] width 87 height 20
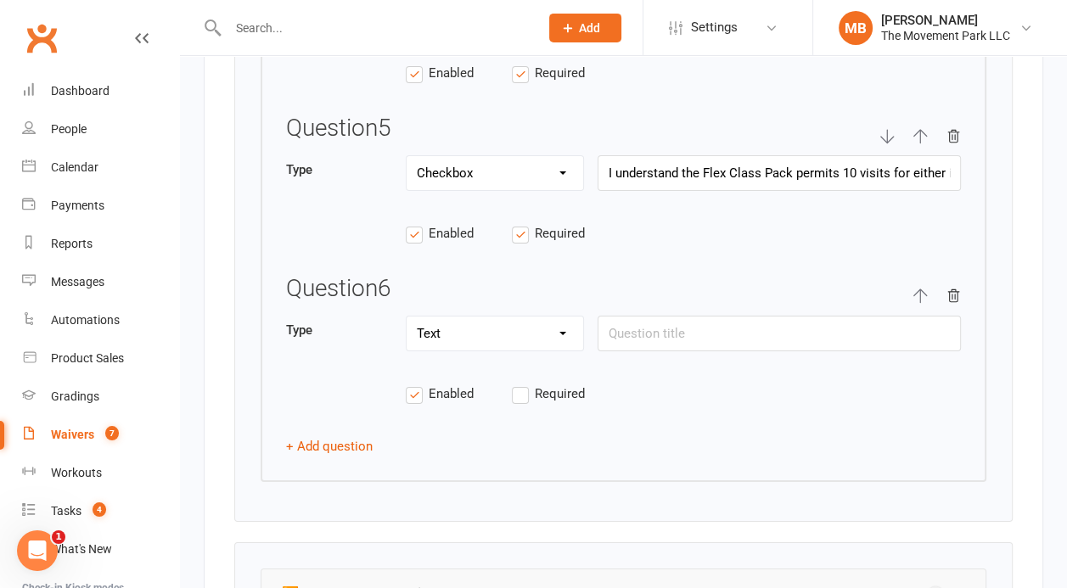
click at [407, 317] on select "Text Select Checkbox" at bounding box center [495, 334] width 177 height 34
select select "checkbox"
click option "Checkbox" at bounding box center [0, 0] width 0 height 0
click at [526, 384] on label "Required" at bounding box center [565, 394] width 106 height 20
click at [526, 384] on input "Required" at bounding box center [565, 384] width 106 height 0
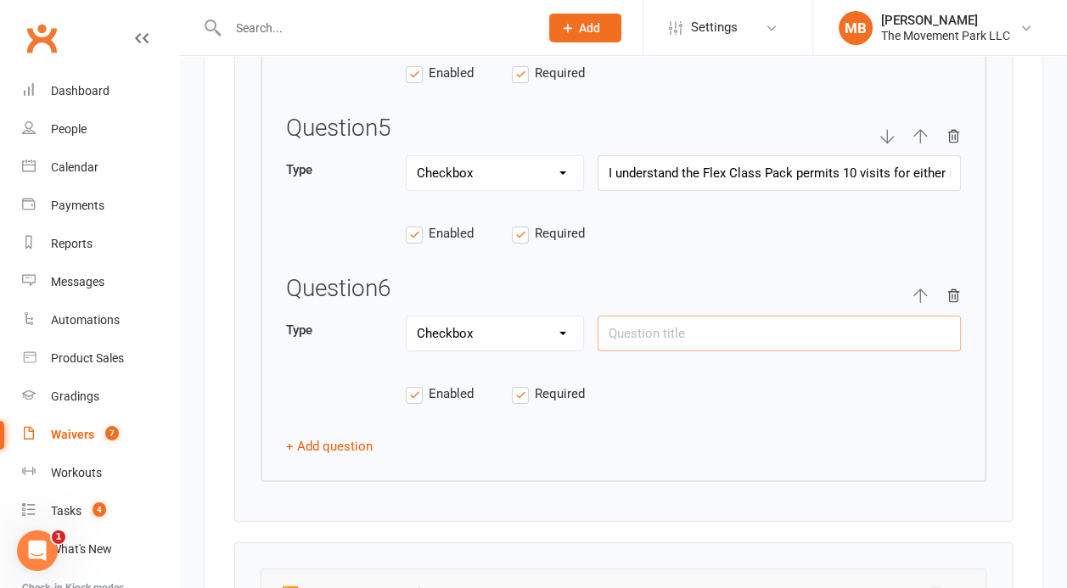
click at [633, 318] on input "text" at bounding box center [779, 334] width 363 height 36
paste input "I understand that all offerings at The Movement Park have limited capacity and …"
type input "I understand that all offerings at The Movement Park have limited capacity and …"
click at [307, 436] on button "+ Add question" at bounding box center [329, 446] width 87 height 20
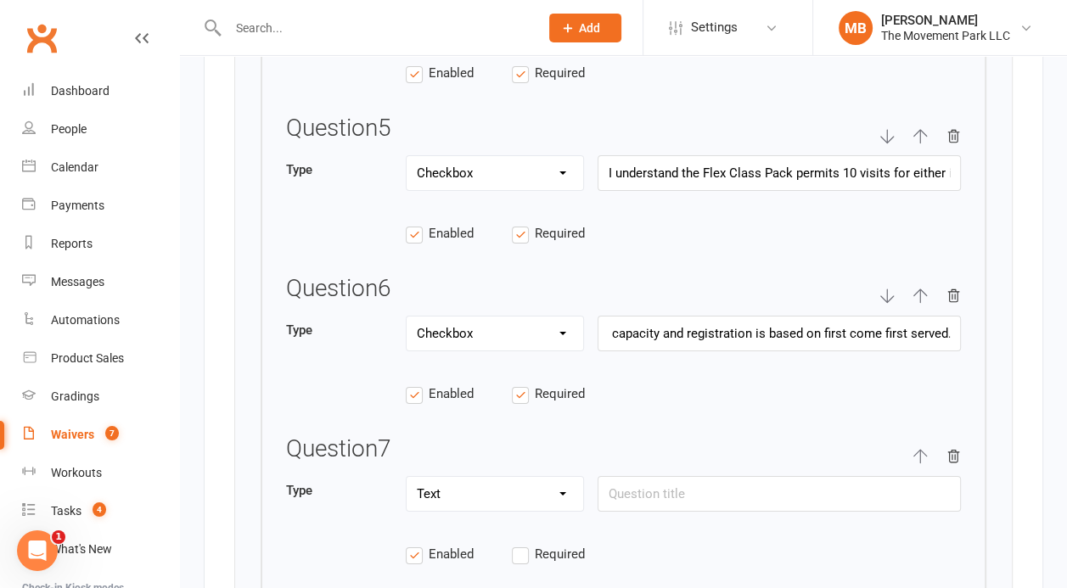
click at [524, 544] on label "Required" at bounding box center [565, 554] width 106 height 20
click at [524, 544] on input "Required" at bounding box center [565, 544] width 106 height 0
click at [407, 477] on select "Text Select Checkbox" at bounding box center [495, 494] width 177 height 34
select select "checkbox"
click option "Checkbox" at bounding box center [0, 0] width 0 height 0
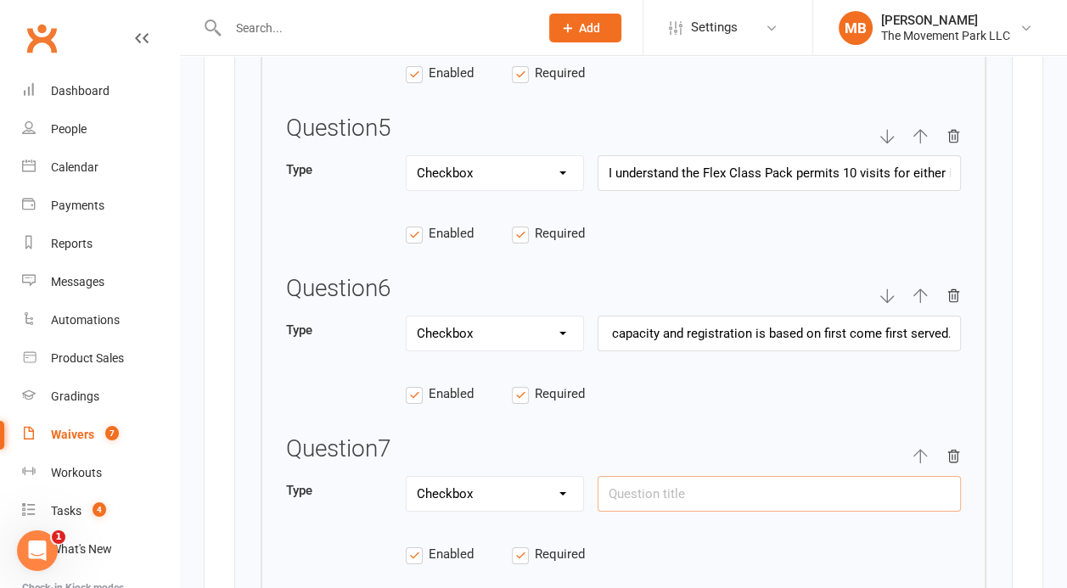
click at [722, 476] on input "text" at bounding box center [779, 494] width 363 height 36
paste input "I acknowledge that if I drop-in without pre-registering there may not be space …"
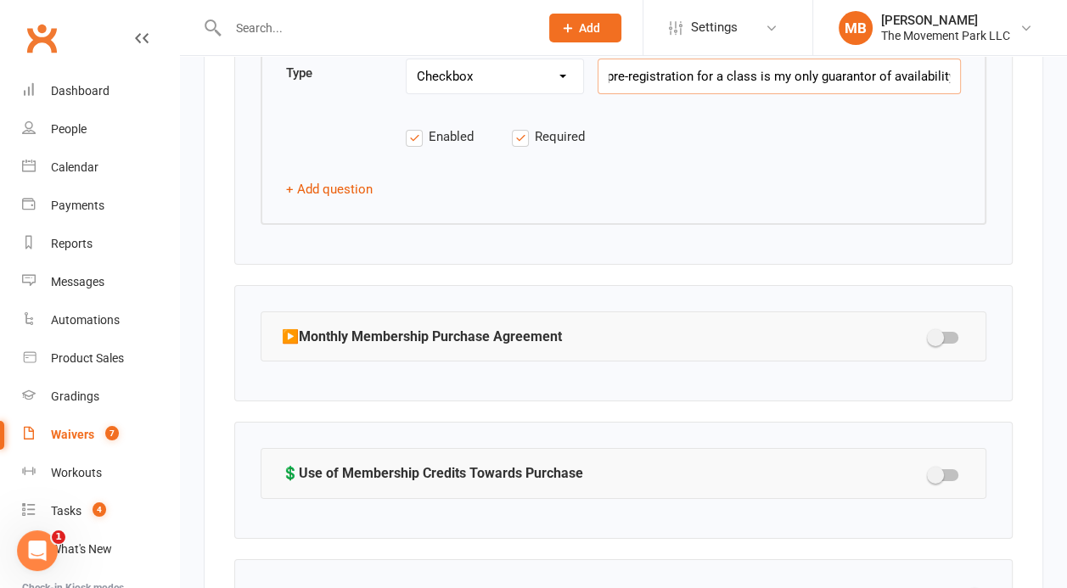
scroll to position [5118, 0]
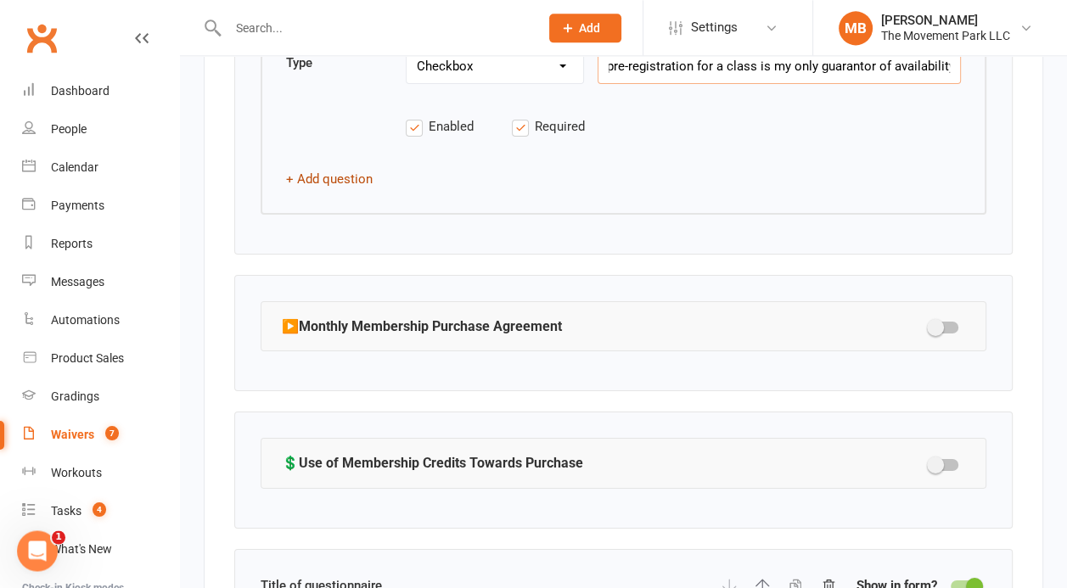
type input "I acknowledge that if I drop-in without pre-registering there may not be space …"
click at [316, 169] on button "+ Add question" at bounding box center [329, 179] width 87 height 20
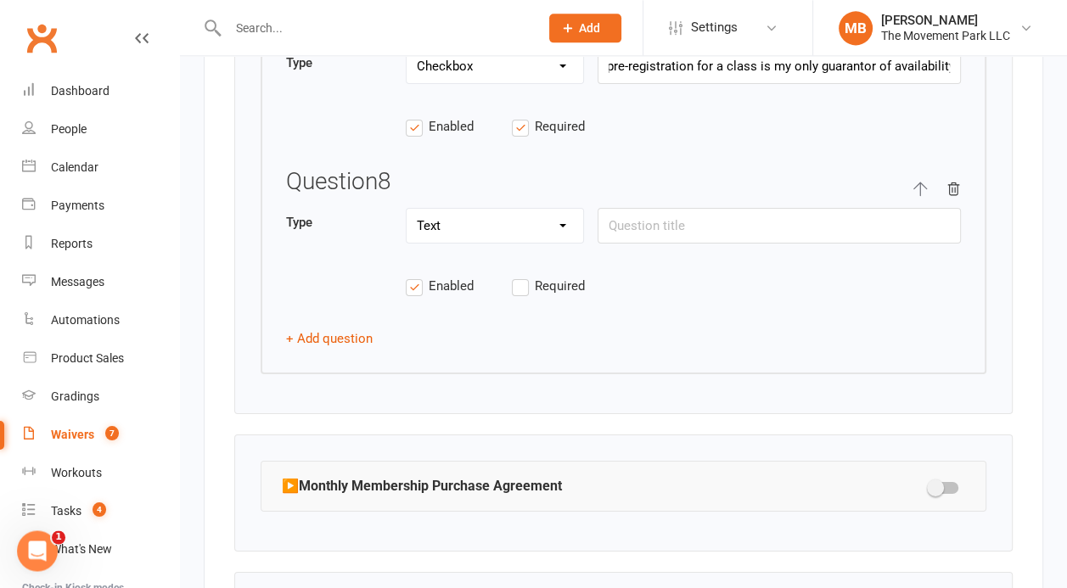
click at [407, 209] on select "Text Select Checkbox" at bounding box center [495, 226] width 177 height 34
select select "checkbox"
click option "Checkbox" at bounding box center [0, 0] width 0 height 0
click at [527, 276] on label "Required" at bounding box center [565, 286] width 106 height 20
click at [527, 276] on input "Required" at bounding box center [565, 276] width 106 height 0
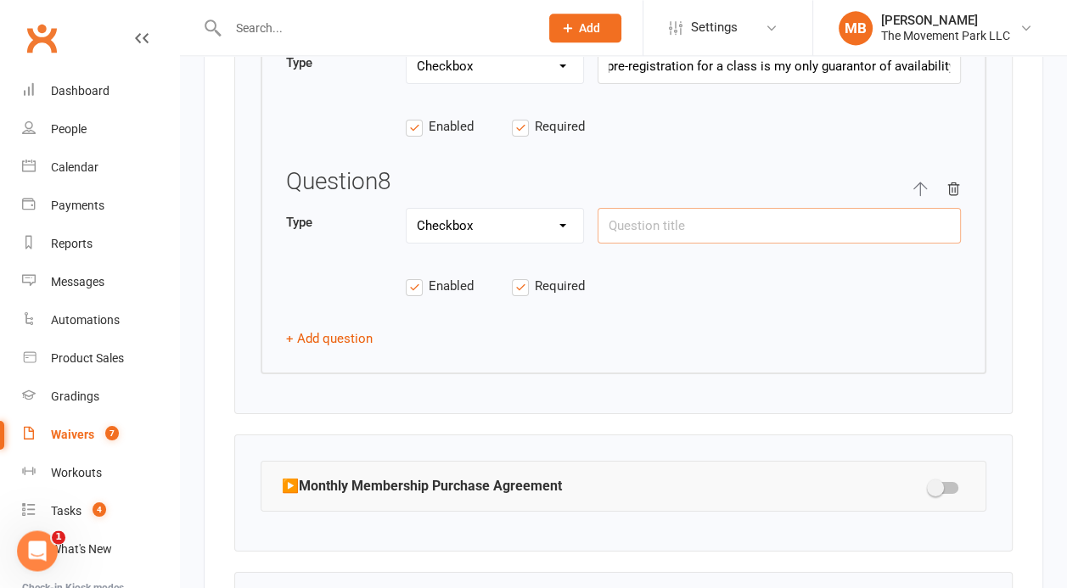
click at [626, 208] on input "text" at bounding box center [779, 226] width 363 height 36
paste input "I agree to cancel class reservations before the start time when absent to make …"
type input "I agree to cancel class reservations before the start time when absent to make …"
click at [359, 329] on button "+ Add question" at bounding box center [329, 339] width 87 height 20
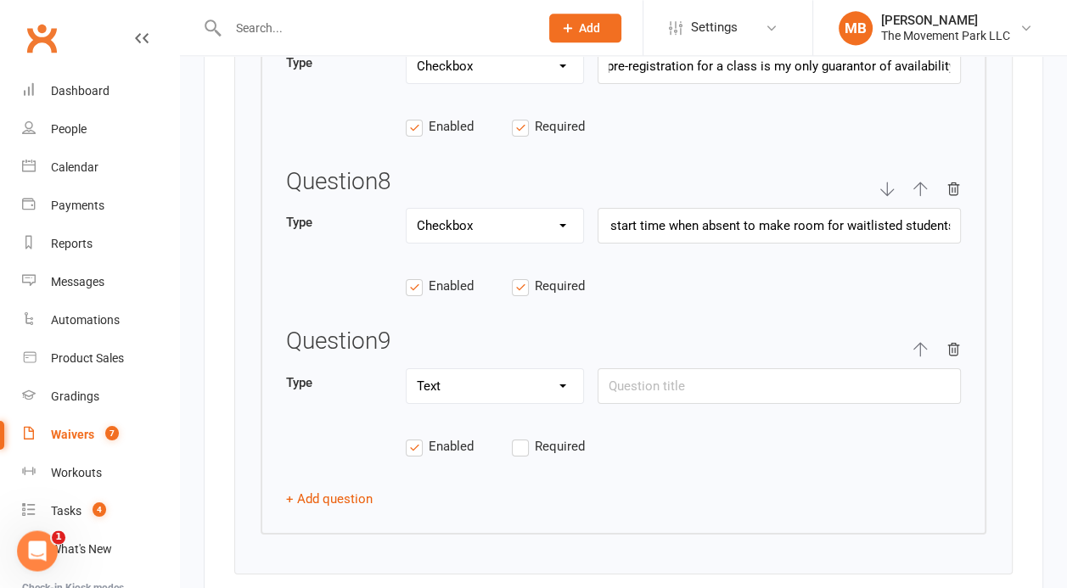
click at [407, 369] on select "Text Select Checkbox" at bounding box center [495, 386] width 177 height 34
select select "checkbox"
click option "Checkbox" at bounding box center [0, 0] width 0 height 0
click at [523, 436] on label "Required" at bounding box center [565, 446] width 106 height 20
click at [523, 436] on input "Required" at bounding box center [565, 436] width 106 height 0
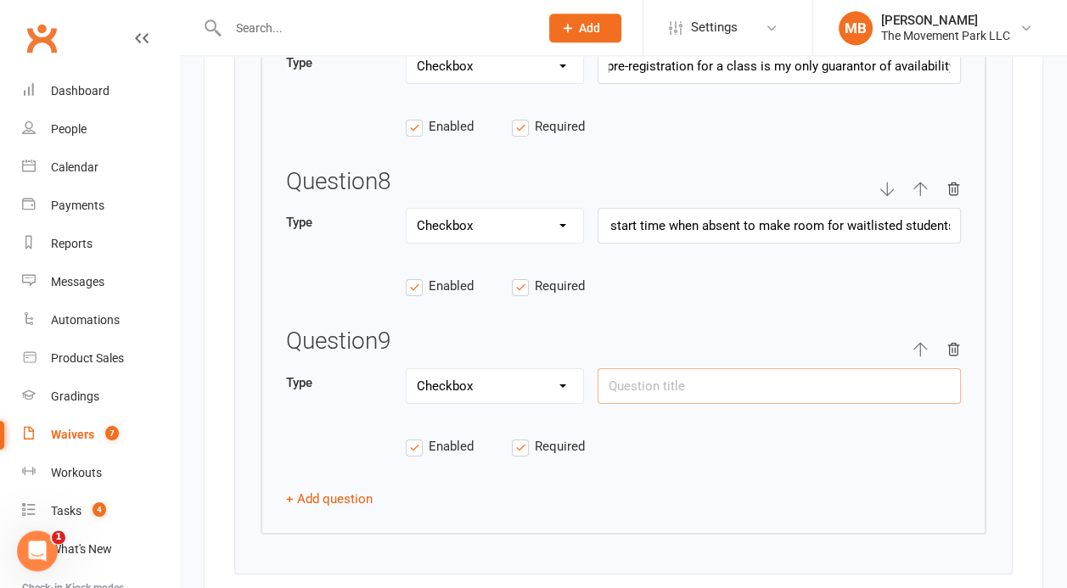
click at [698, 370] on input "text" at bounding box center [779, 386] width 363 height 36
paste input "I am aware that if I fail to cancel a"
drag, startPoint x: 807, startPoint y: 369, endPoint x: 588, endPoint y: 363, distance: 218.3
click at [598, 368] on input "I am aware that if I fail to cancel a" at bounding box center [779, 386] width 363 height 36
paste input "scheduled class before its start time, I will forfeit that class' availability."
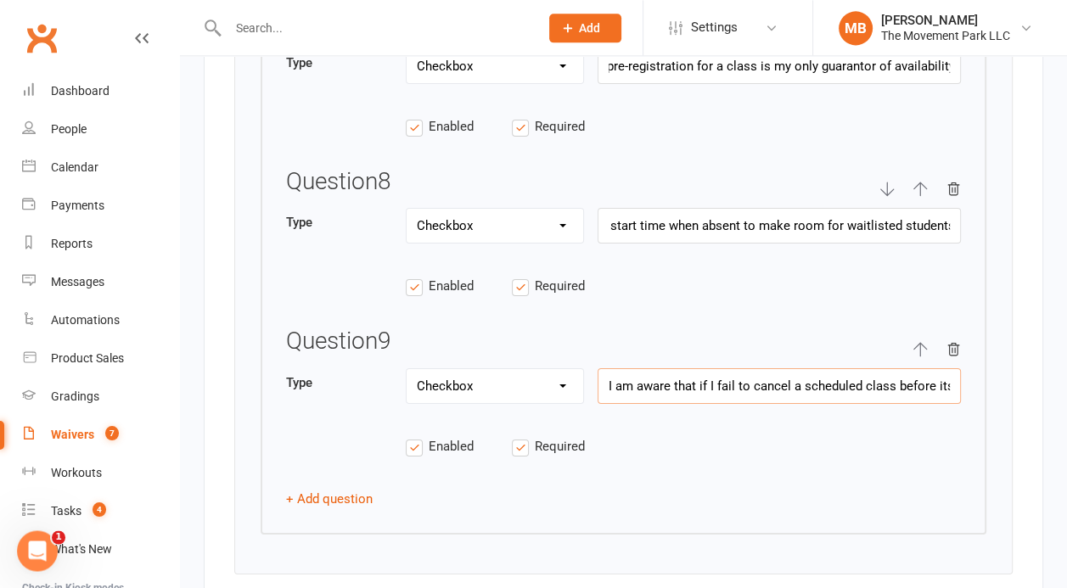
scroll to position [0, 255]
click at [778, 370] on input "I am aware that if I fail to cancel a scheduled class before its start time, I …" at bounding box center [779, 386] width 363 height 36
paste input "and it will count as "used"."
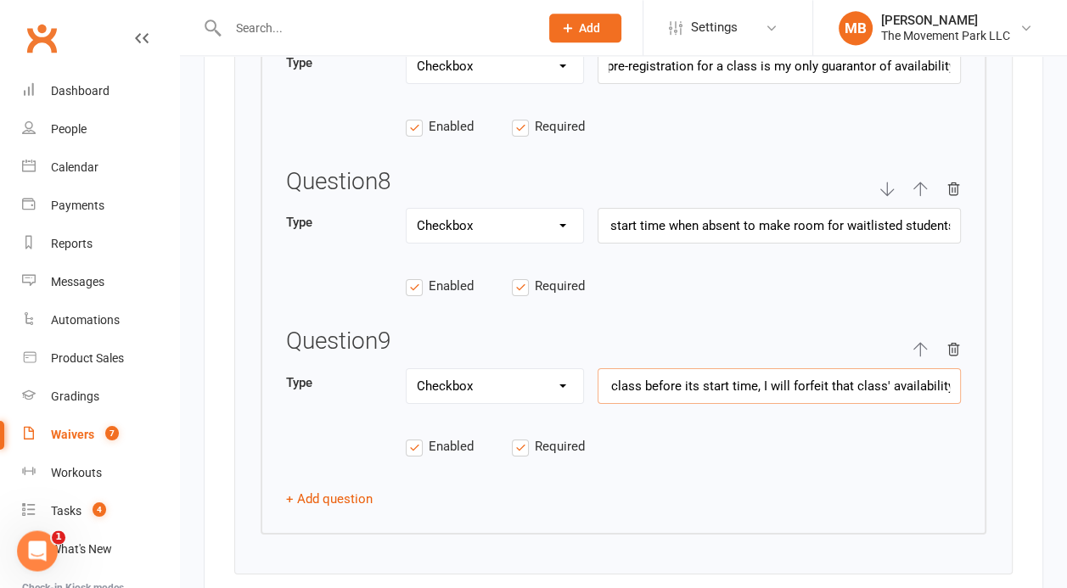
scroll to position [0, 399]
type input "I am aware that if I fail to cancel a scheduled class before its start time, I …"
click at [338, 489] on button "+ Add question" at bounding box center [329, 499] width 87 height 20
select select "checkbox"
click option "Checkbox" at bounding box center [0, 0] width 0 height 0
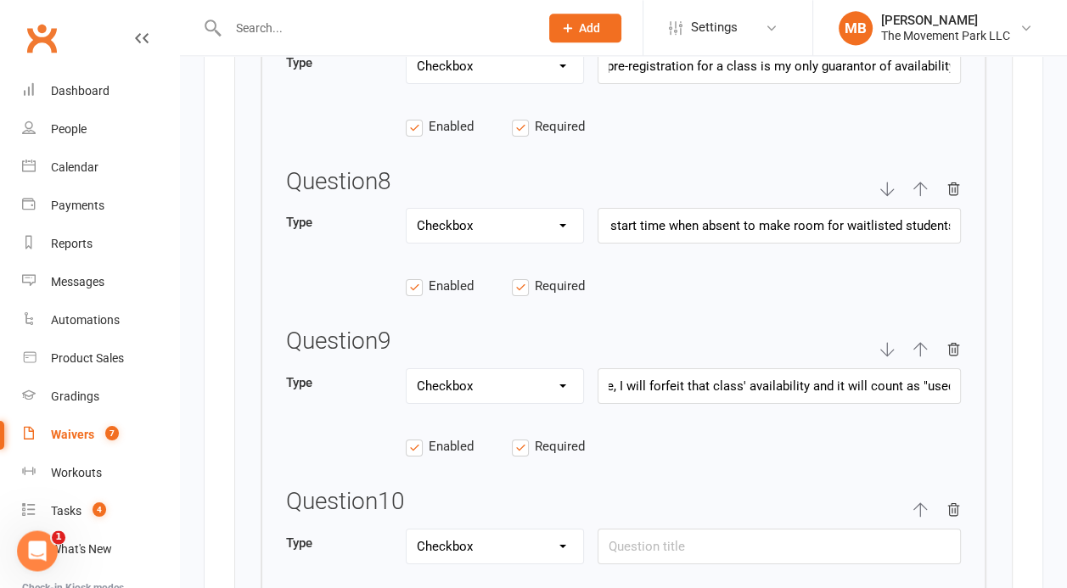
click at [521, 596] on input "Required" at bounding box center [565, 597] width 106 height 0
click at [681, 529] on input "text" at bounding box center [779, 547] width 363 height 36
paste input "I understand that for safety reasons, The Movement Park discourages students un…"
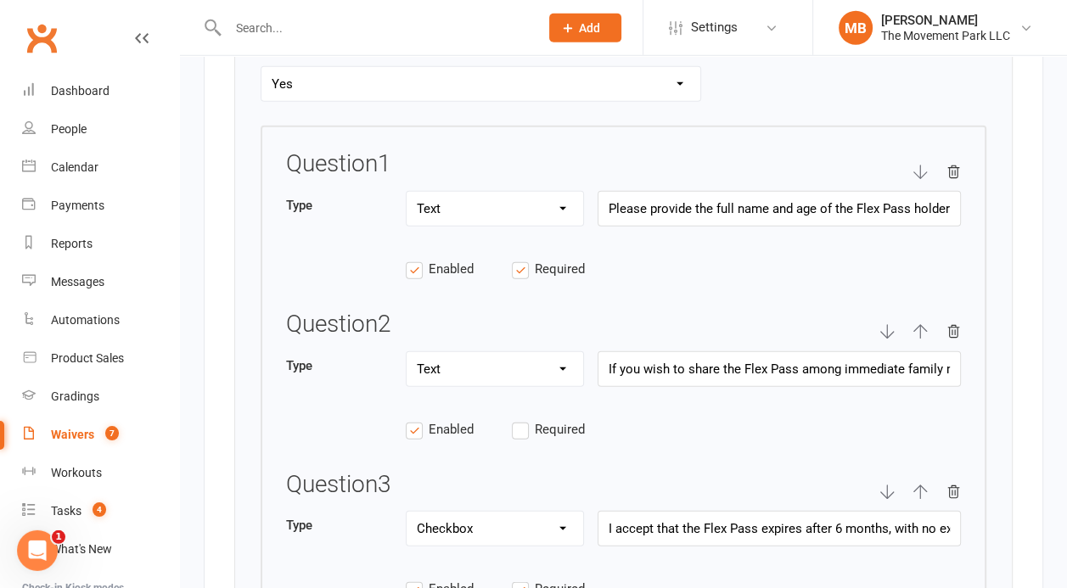
scroll to position [3512, 0]
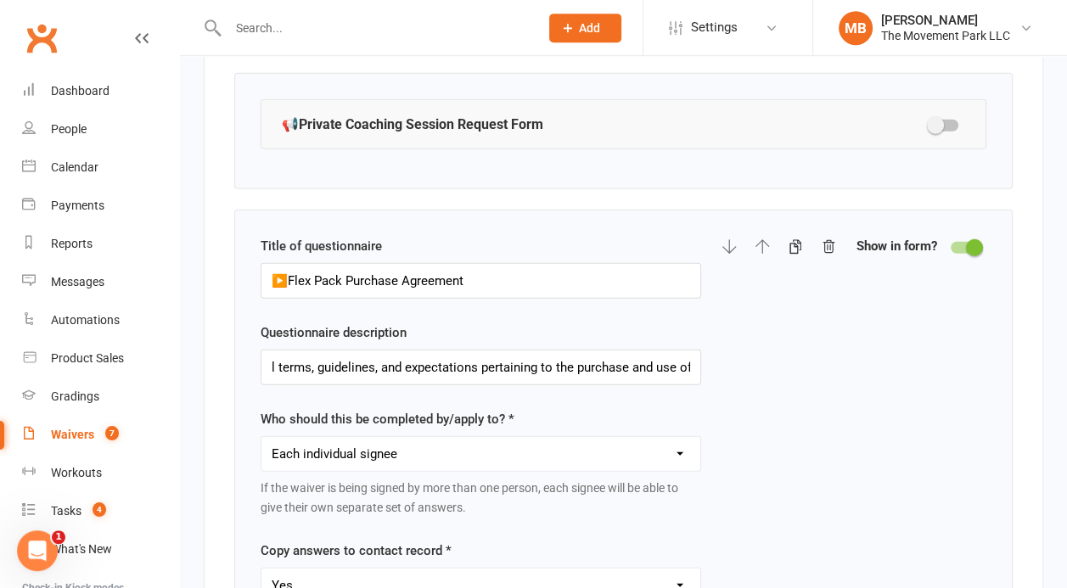
type input "I understand that for safety reasons, The Movement Park discourages students un…"
click at [595, 351] on input "This section contain's participant information as well as additional terms, gui…" at bounding box center [481, 368] width 441 height 36
click at [957, 242] on div at bounding box center [965, 248] width 29 height 12
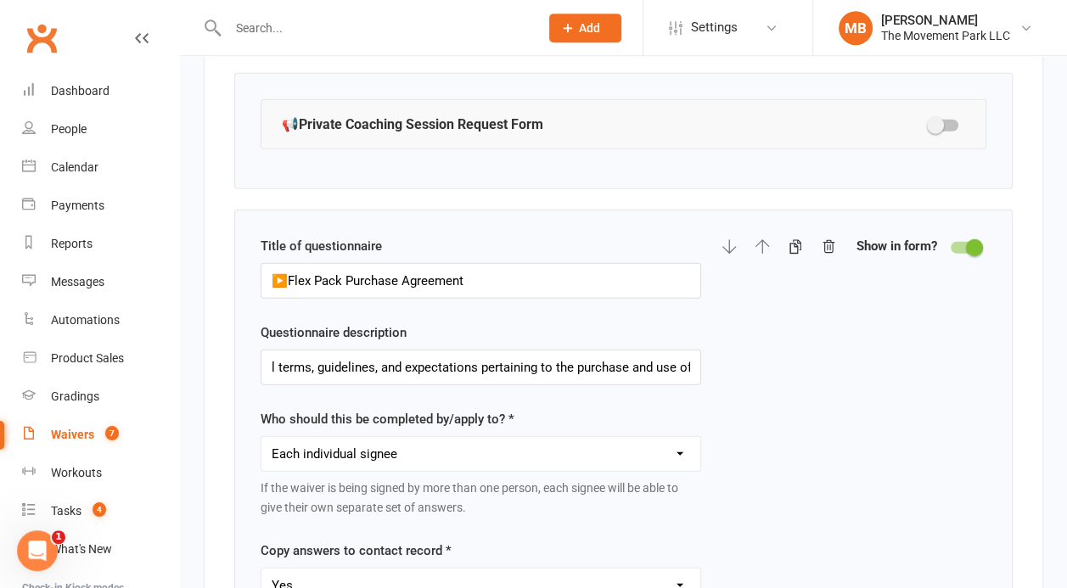
click at [951, 245] on input "checkbox" at bounding box center [951, 245] width 0 height 0
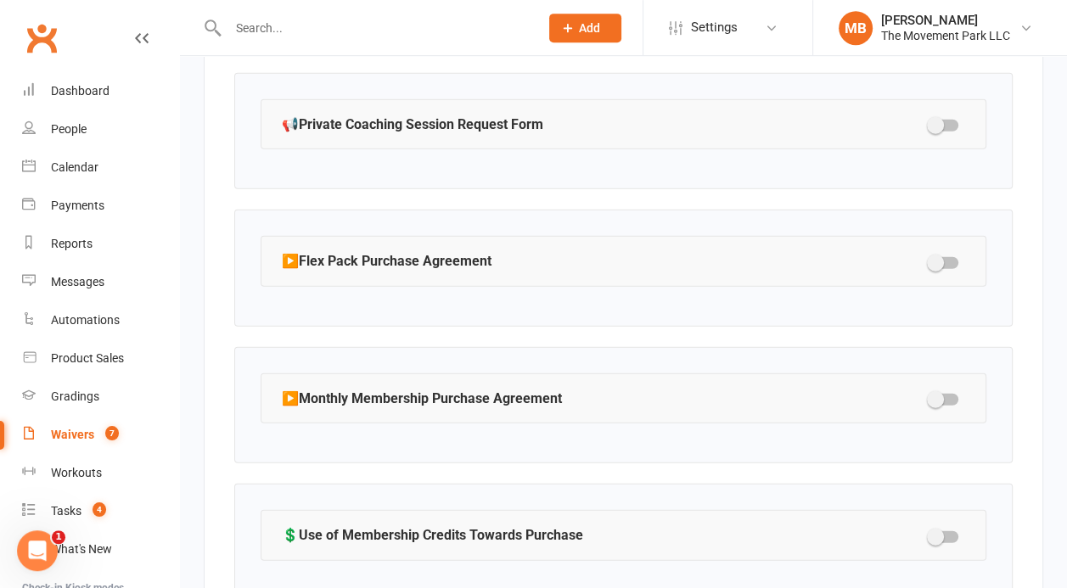
click at [953, 394] on div at bounding box center [944, 400] width 29 height 12
click at [930, 397] on input "checkbox" at bounding box center [930, 397] width 0 height 0
select select "select"
select select "checkbox"
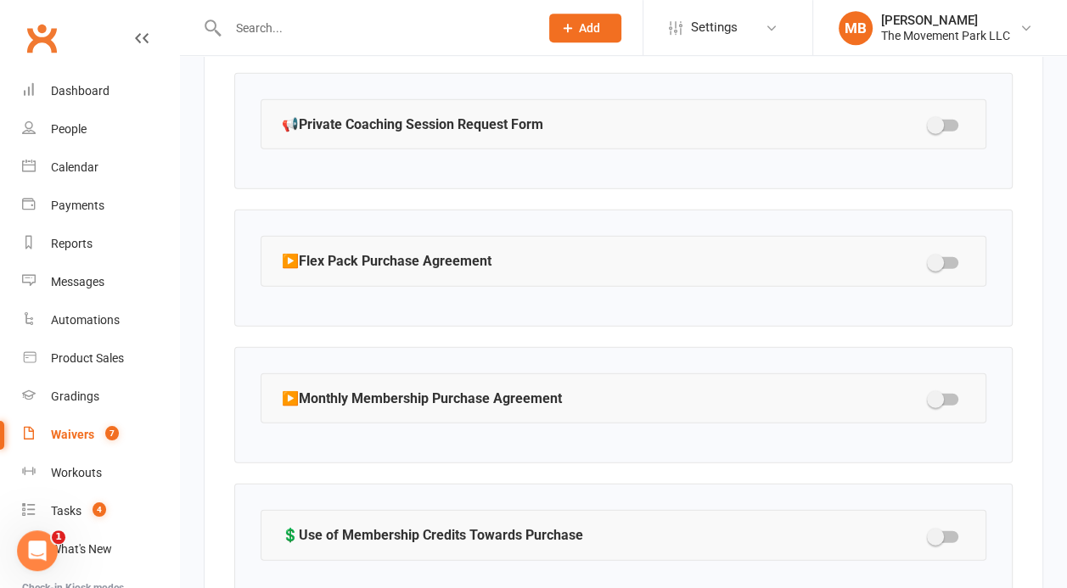
select select "checkbox"
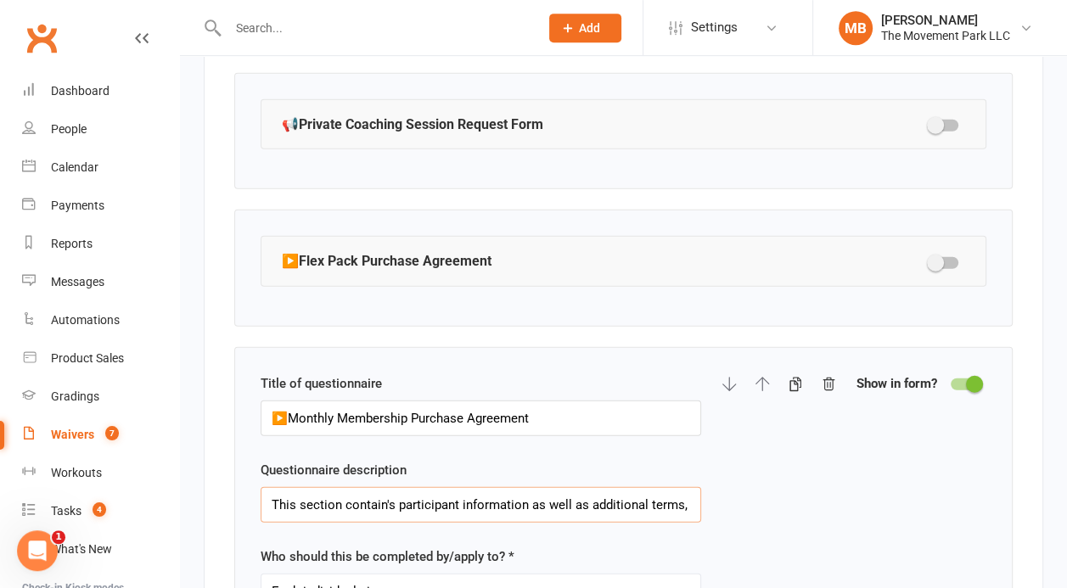
click at [675, 487] on input "This section contain's participant information as well as additional terms, gui…" at bounding box center [481, 505] width 441 height 36
click at [361, 487] on input "text" at bounding box center [481, 505] width 441 height 36
paste input "This section contains participant information as well as additional terms, guid…"
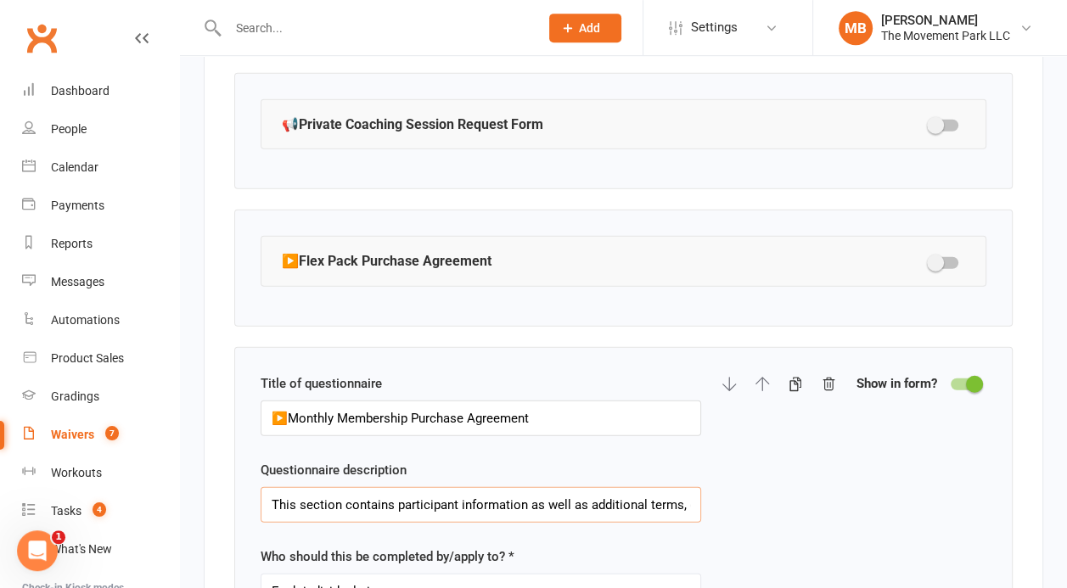
scroll to position [0, 506]
type input "This section contains participant information as well as additional terms, guid…"
click at [958, 379] on div at bounding box center [965, 385] width 29 height 12
click at [951, 382] on input "checkbox" at bounding box center [951, 382] width 0 height 0
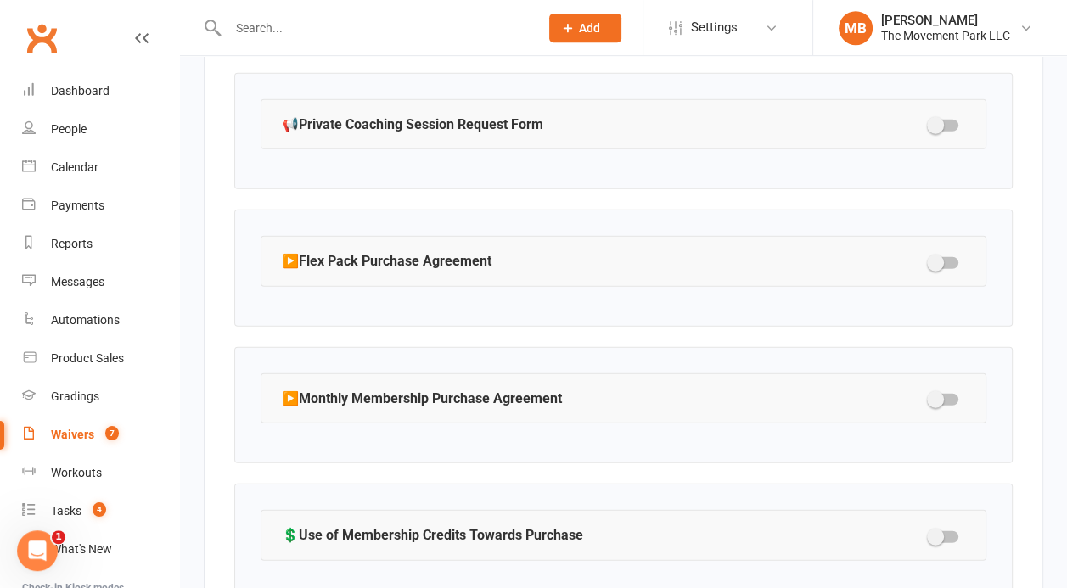
click at [951, 257] on div at bounding box center [944, 263] width 29 height 12
click at [930, 261] on input "checkbox" at bounding box center [930, 261] width 0 height 0
select select "checkbox"
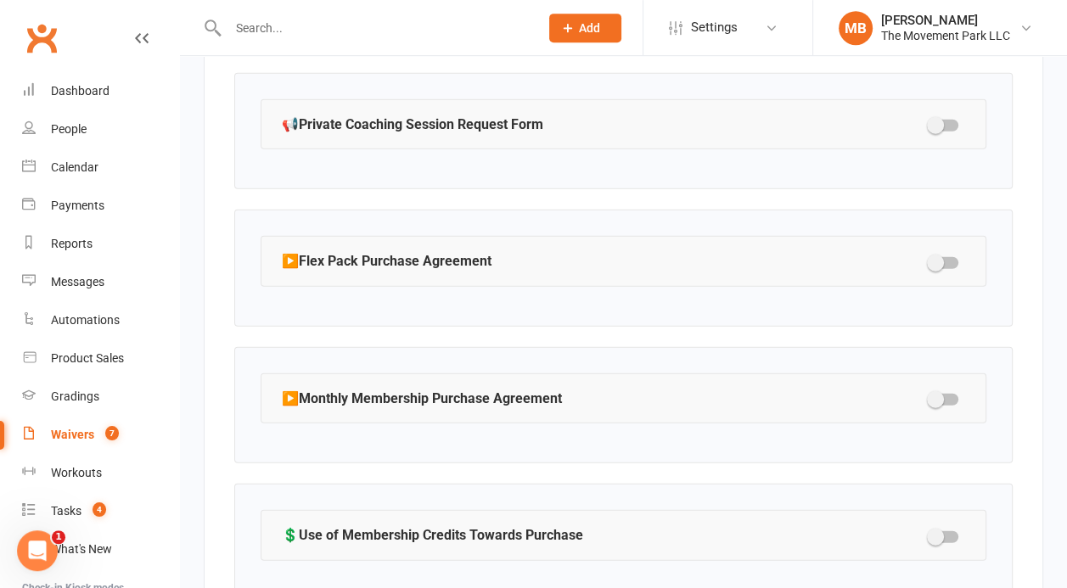
select select "checkbox"
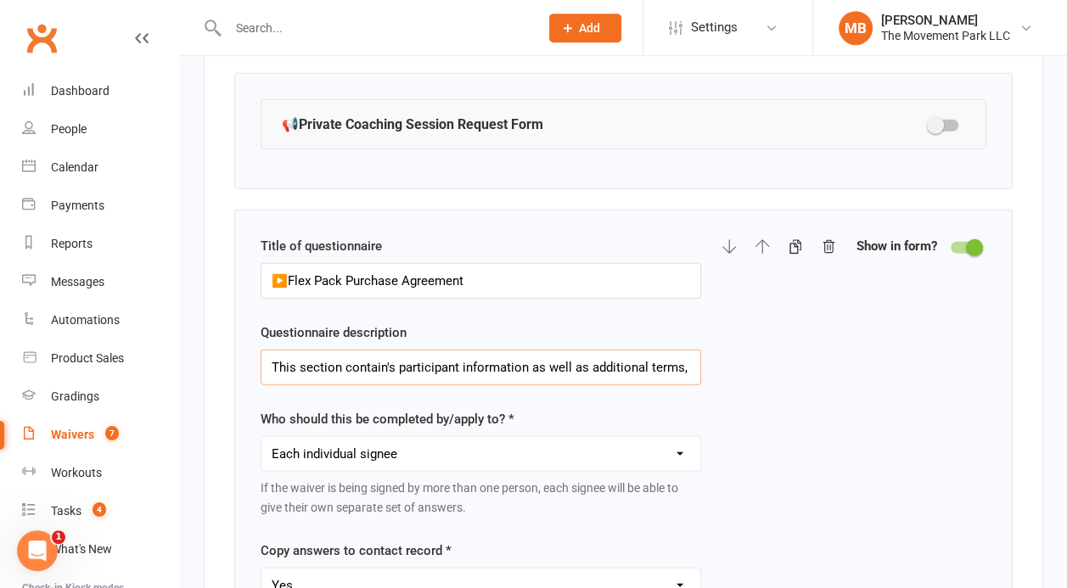
click at [391, 350] on input "This section contain's participant information as well as additional terms, gui…" at bounding box center [481, 368] width 441 height 36
type input "This section contains participant information as well as additional terms, guid…"
click at [958, 242] on div at bounding box center [965, 248] width 29 height 12
click at [951, 245] on input "checkbox" at bounding box center [951, 245] width 0 height 0
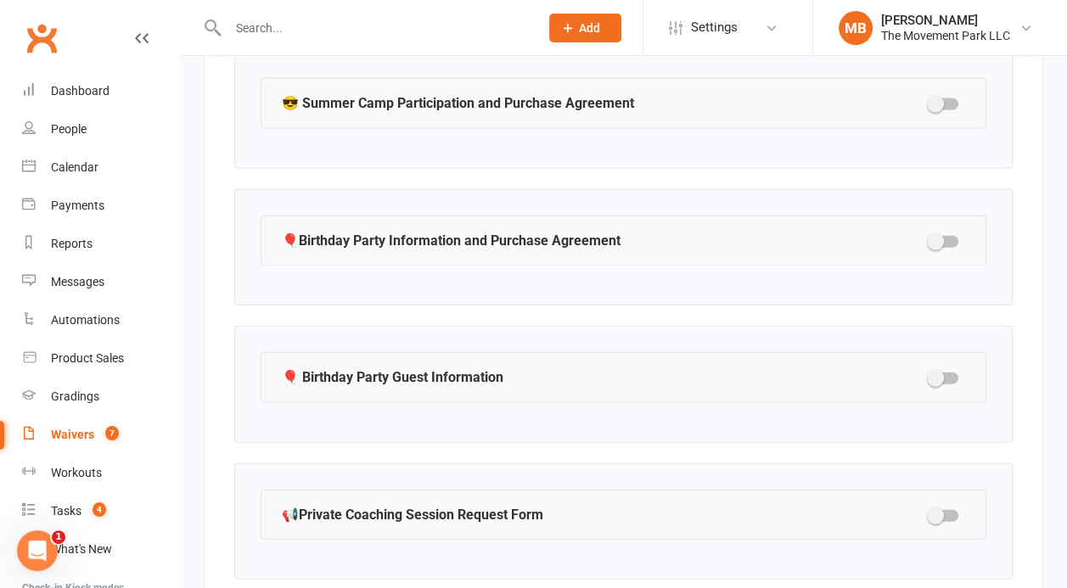
scroll to position [3041, 0]
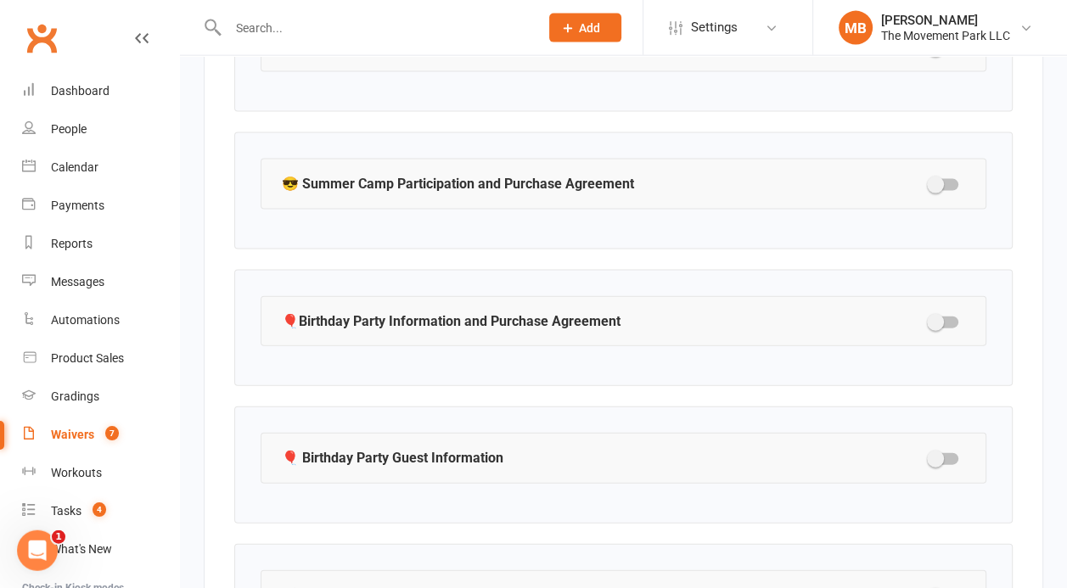
click at [949, 179] on div at bounding box center [944, 185] width 29 height 12
click at [930, 183] on input "checkbox" at bounding box center [930, 183] width 0 height 0
select select "checkbox"
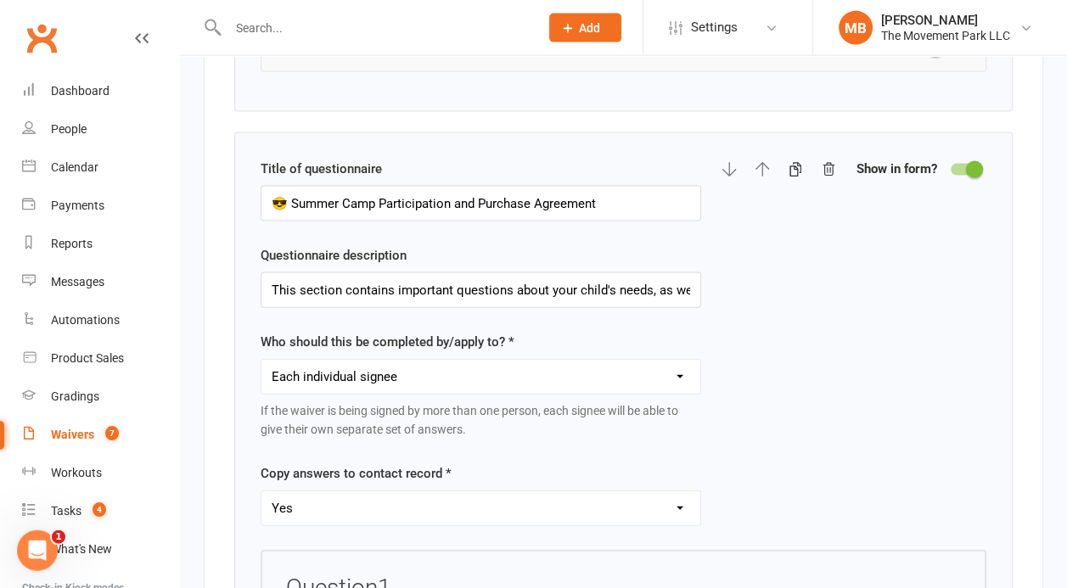
click at [949, 174] on div "Title of questionnaire 😎 Summer Camp Participation and Purchase Agreement Quest…" at bounding box center [624, 354] width 726 height 391
click at [966, 164] on div at bounding box center [965, 170] width 29 height 12
click at [951, 167] on input "checkbox" at bounding box center [951, 167] width 0 height 0
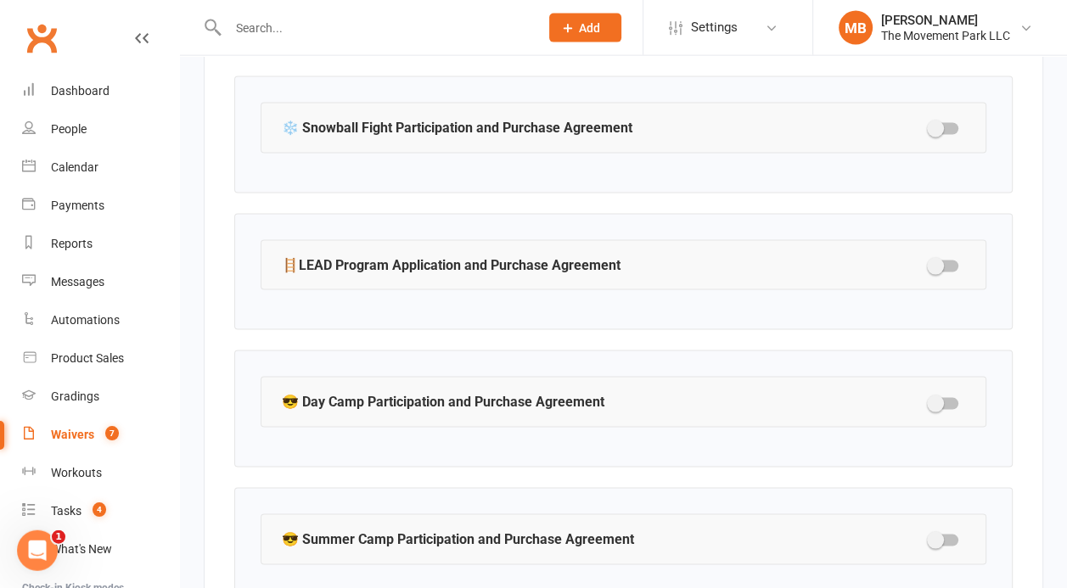
scroll to position [2539, 0]
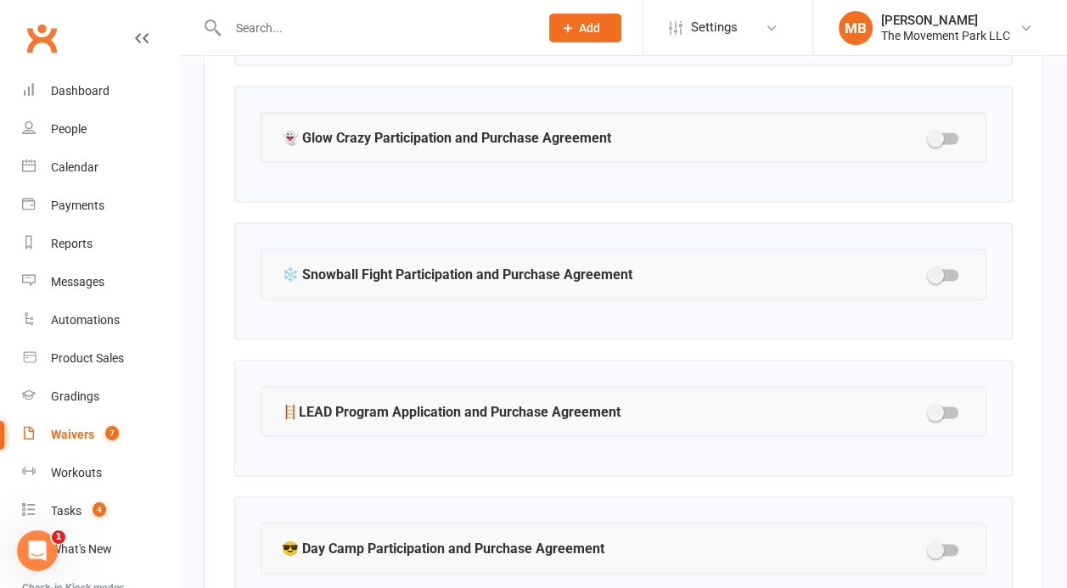
click at [950, 407] on div at bounding box center [944, 413] width 29 height 12
click at [930, 410] on input "checkbox" at bounding box center [930, 410] width 0 height 0
select select "checkbox"
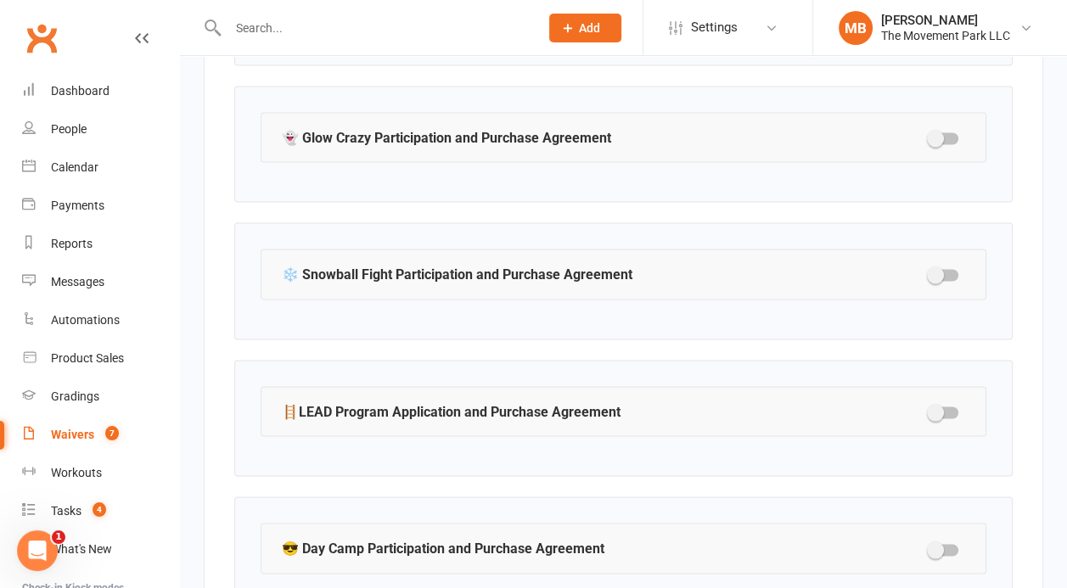
select select "checkbox"
select select "select"
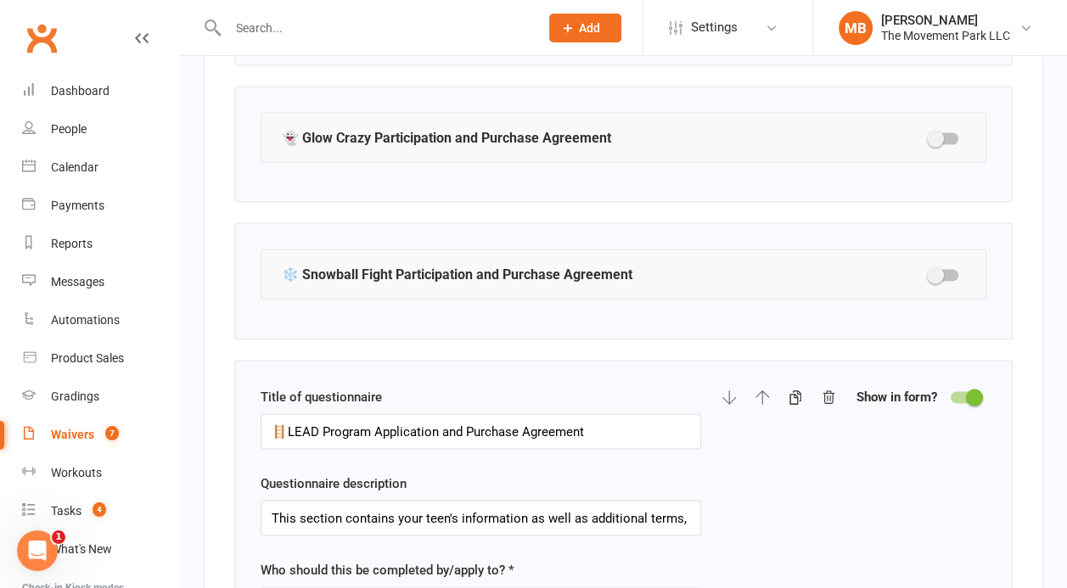
click at [950, 397] on div "Title of questionnaire 🪜LEAD Program Application and Purchase Agreement Questio…" at bounding box center [624, 581] width 726 height 391
click at [547, 457] on div "Title of questionnaire 🪜LEAD Program Application and Purchase Agreement Questio…" at bounding box center [481, 581] width 441 height 391
drag, startPoint x: 456, startPoint y: 509, endPoint x: 396, endPoint y: 508, distance: 59.5
click at [396, 508] on input "This section contains your teen's information as well as additional terms, guid…" at bounding box center [481, 518] width 441 height 36
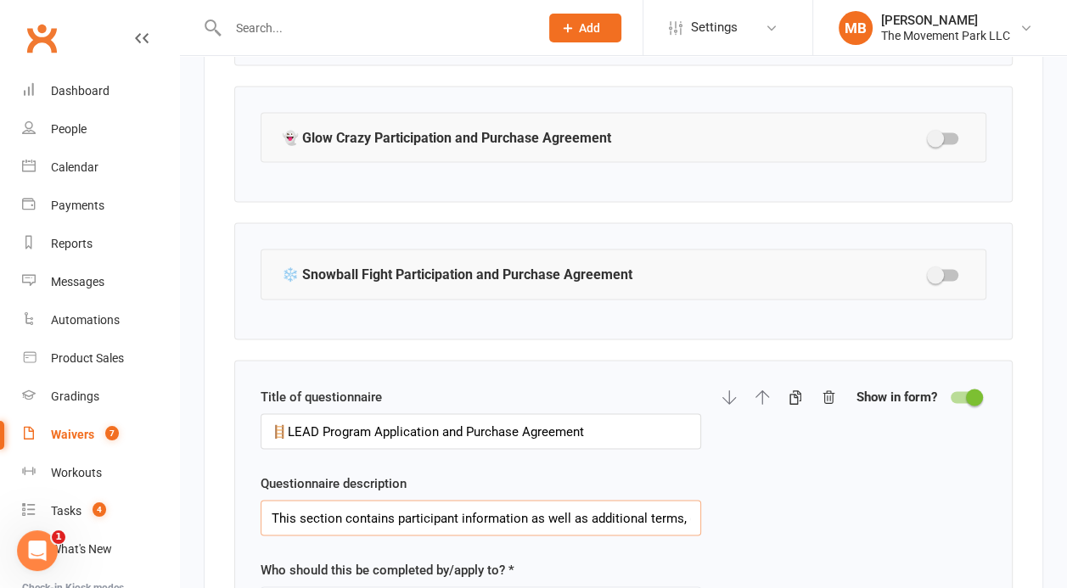
type input "This section contains participant information as well as additional terms, guid…"
click at [963, 392] on div at bounding box center [965, 397] width 29 height 12
click at [951, 395] on input "checkbox" at bounding box center [951, 395] width 0 height 0
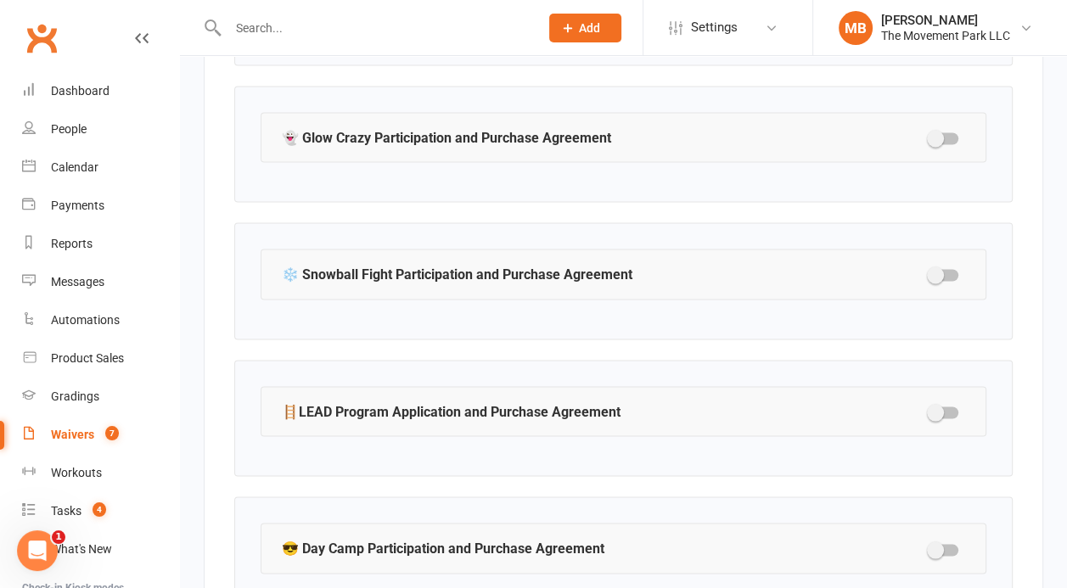
click at [953, 134] on div at bounding box center [944, 138] width 29 height 12
click at [930, 136] on input "checkbox" at bounding box center [930, 136] width 0 height 0
select select "checkbox"
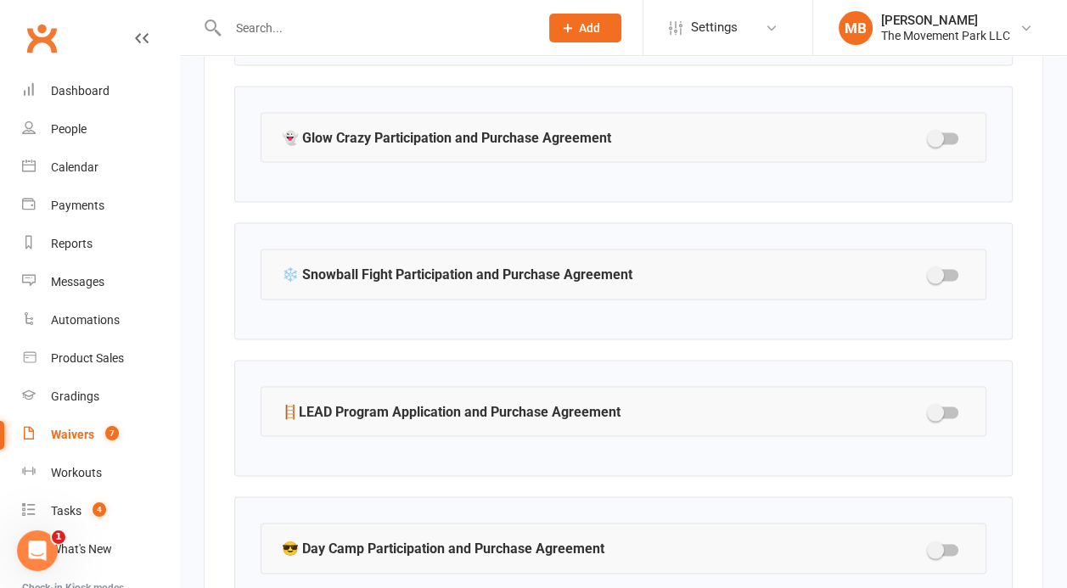
select select "checkbox"
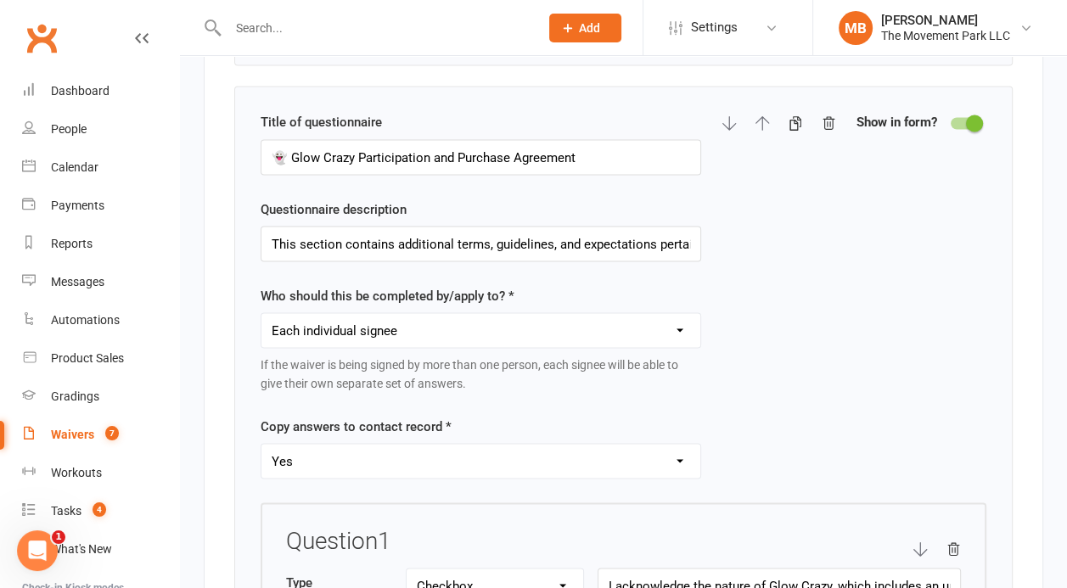
click at [953, 134] on div "Title of questionnaire 👻 Glow Crazy Participation and Purchase Agreement Questi…" at bounding box center [624, 307] width 726 height 391
click at [962, 112] on div "Show in form?" at bounding box center [922, 122] width 130 height 20
click at [963, 117] on div at bounding box center [965, 123] width 29 height 12
click at [951, 121] on input "checkbox" at bounding box center [951, 121] width 0 height 0
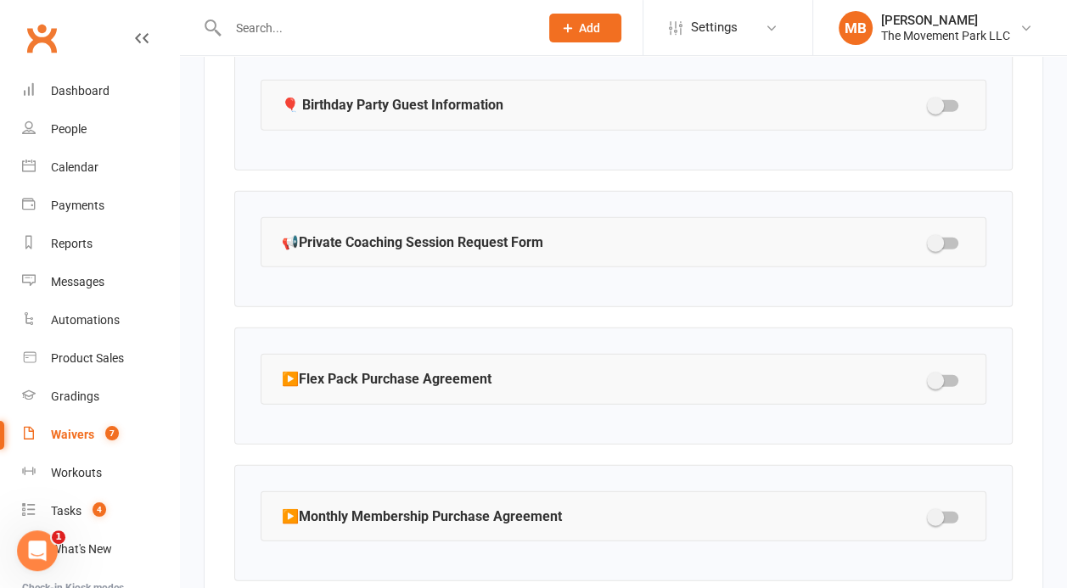
scroll to position [3544, 0]
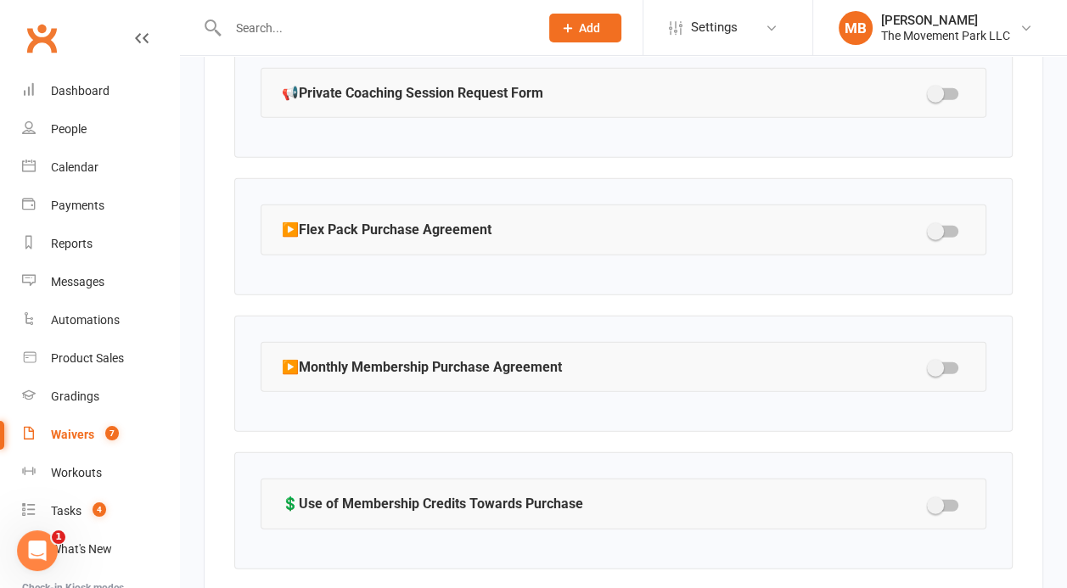
click at [953, 363] on div at bounding box center [944, 369] width 29 height 12
click at [930, 366] on input "checkbox" at bounding box center [930, 366] width 0 height 0
select select "select"
select select "checkbox"
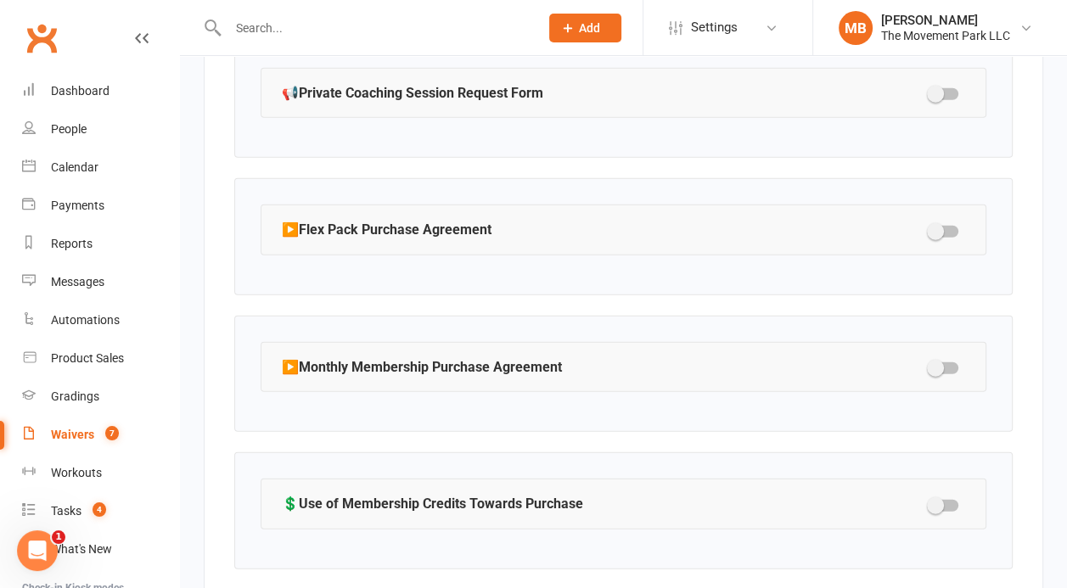
select select "checkbox"
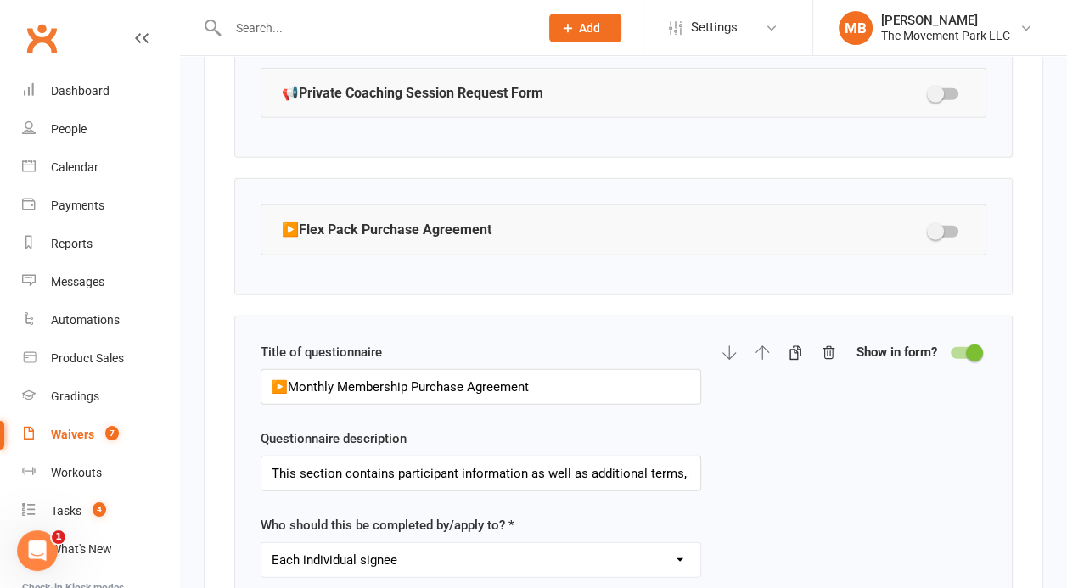
click at [914, 468] on div "Title of questionnaire ▶️Monthly Membership Purchase Agreement Questionnaire de…" at bounding box center [624, 537] width 726 height 391
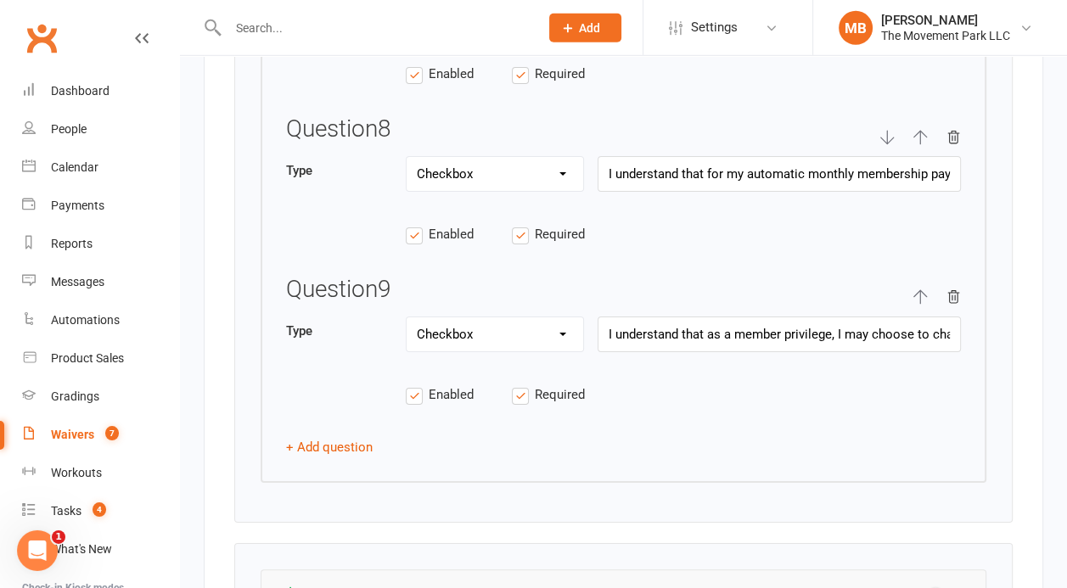
scroll to position [5552, 0]
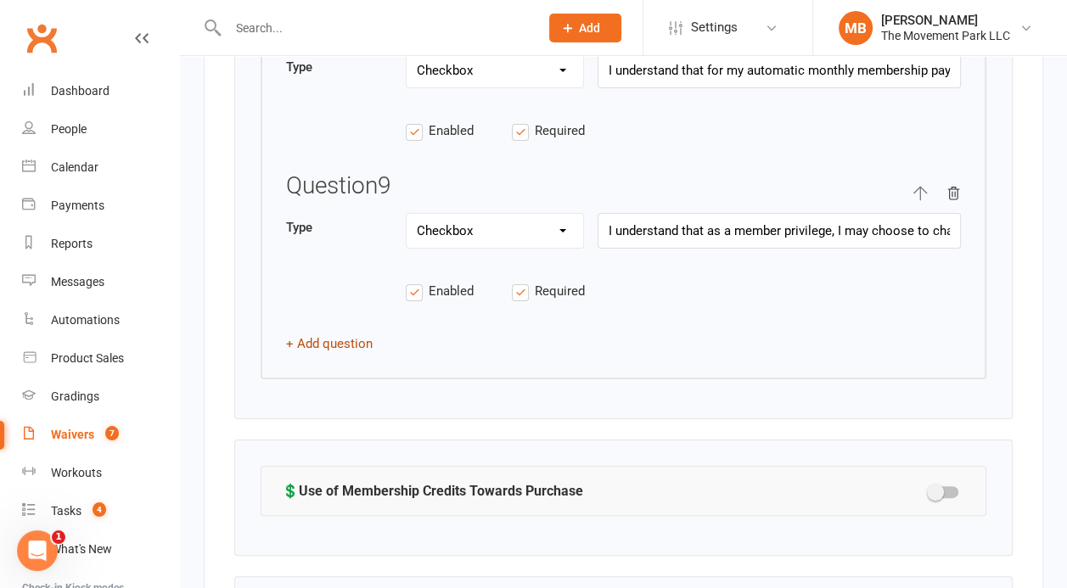
click at [309, 334] on button "+ Add question" at bounding box center [329, 344] width 87 height 20
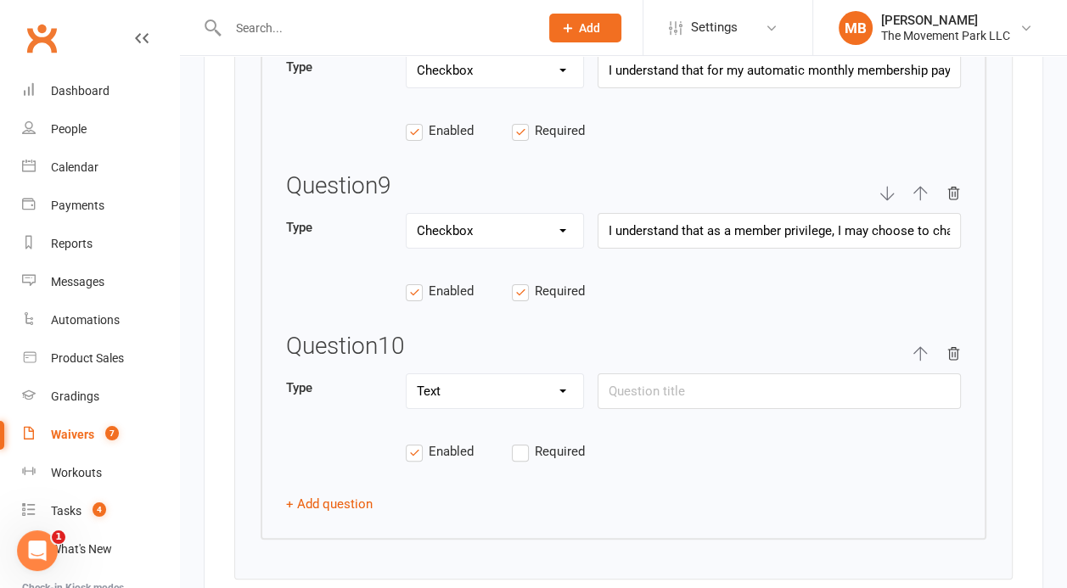
click at [522, 441] on label "Required" at bounding box center [565, 451] width 106 height 20
click at [522, 441] on input "Required" at bounding box center [565, 441] width 106 height 0
click at [407, 374] on select "Text Select Checkbox" at bounding box center [495, 391] width 177 height 34
select select "checkbox"
click option "Checkbox" at bounding box center [0, 0] width 0 height 0
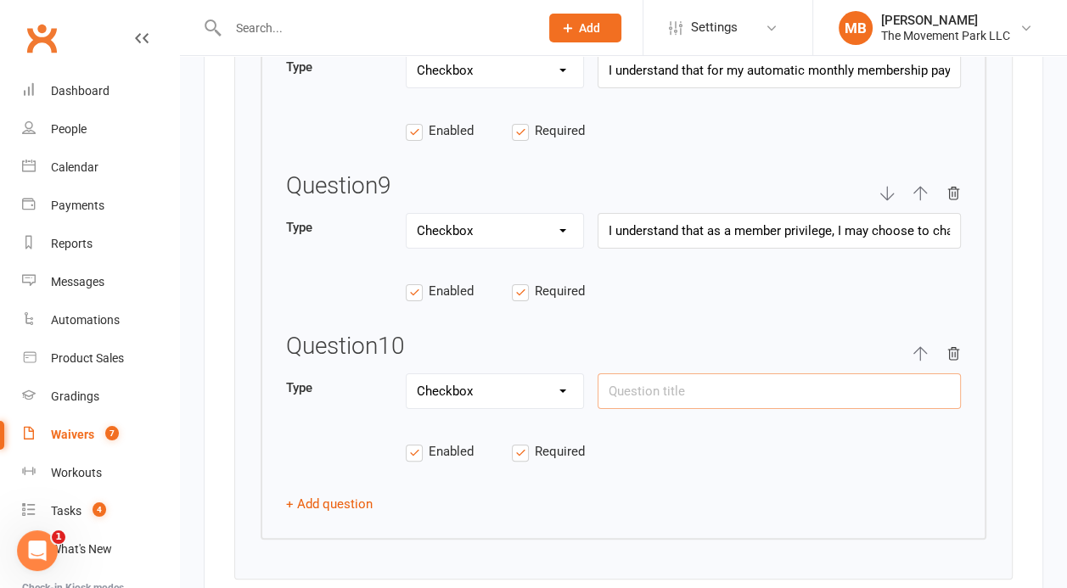
click at [668, 374] on input "text" at bounding box center [779, 392] width 363 height 36
paste input "I understand that all offerings at The Movement Park have limited capacity and …"
type input "I understand that all offerings at The Movement Park have limited capacity and …"
click at [342, 494] on button "+ Add question" at bounding box center [329, 504] width 87 height 20
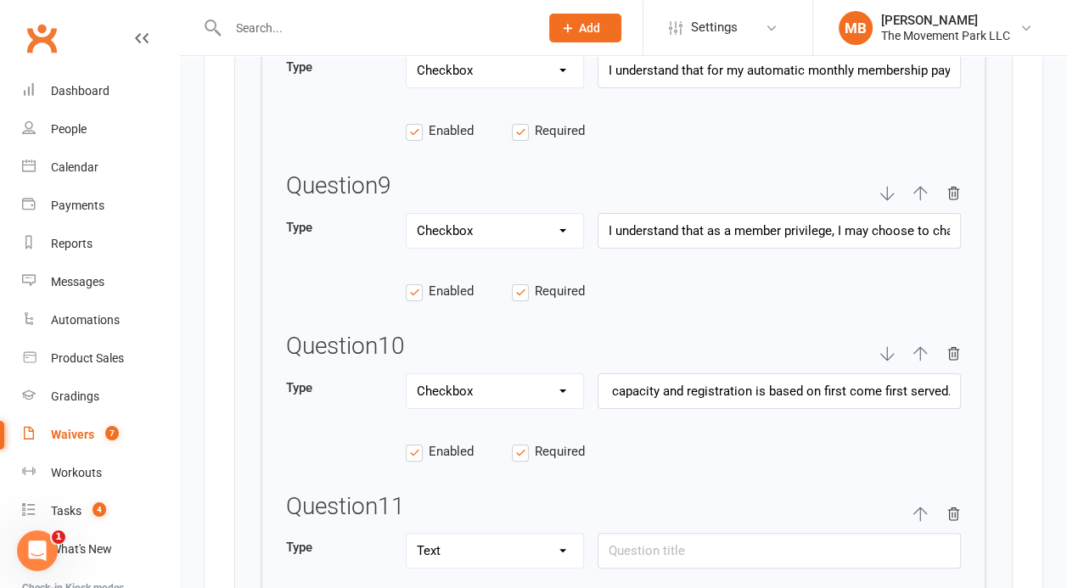
click at [407, 534] on select "Text Select Checkbox" at bounding box center [495, 551] width 177 height 34
select select "checkbox"
click option "Checkbox" at bounding box center [0, 0] width 0 height 0
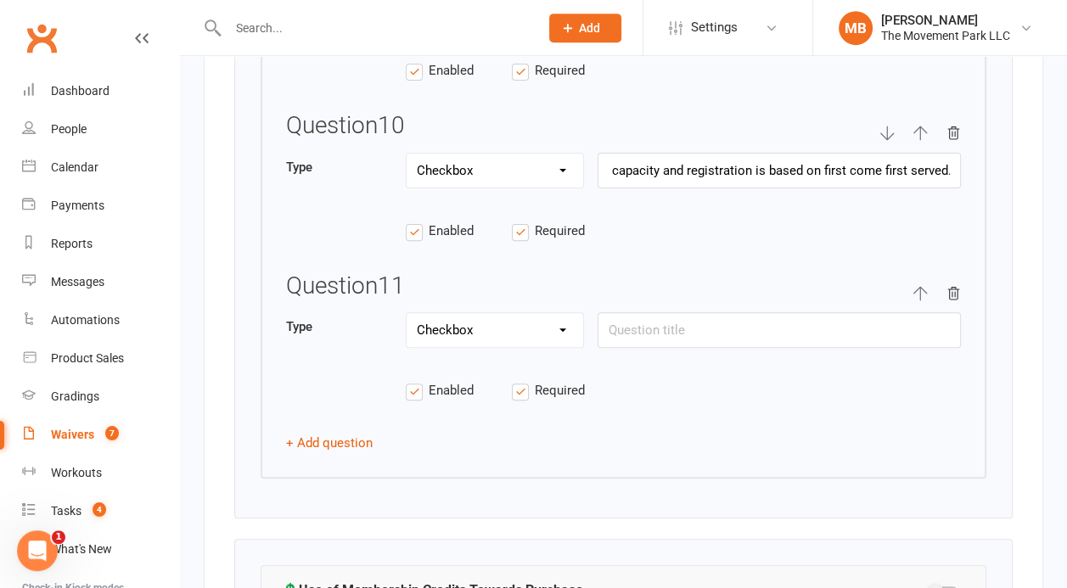
scroll to position [5794, 0]
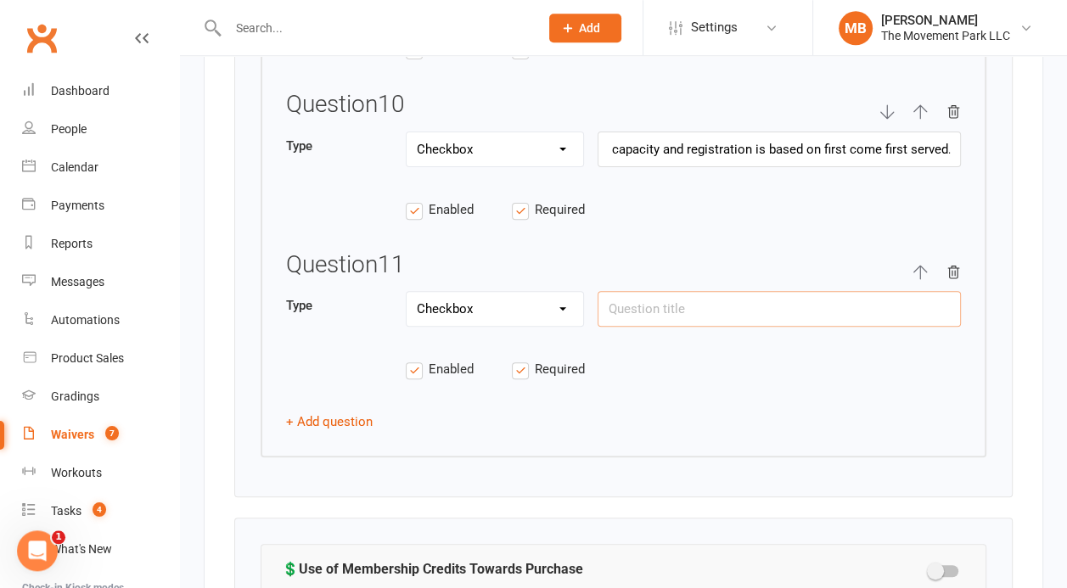
click at [705, 291] on input "text" at bounding box center [779, 309] width 363 height 36
paste input "I acknowledge that if I drop-in without pre-registering there may not be space …"
type input "I acknowledge that if I drop-in without pre-registering there may not be space …"
click at [336, 412] on button "+ Add question" at bounding box center [329, 422] width 87 height 20
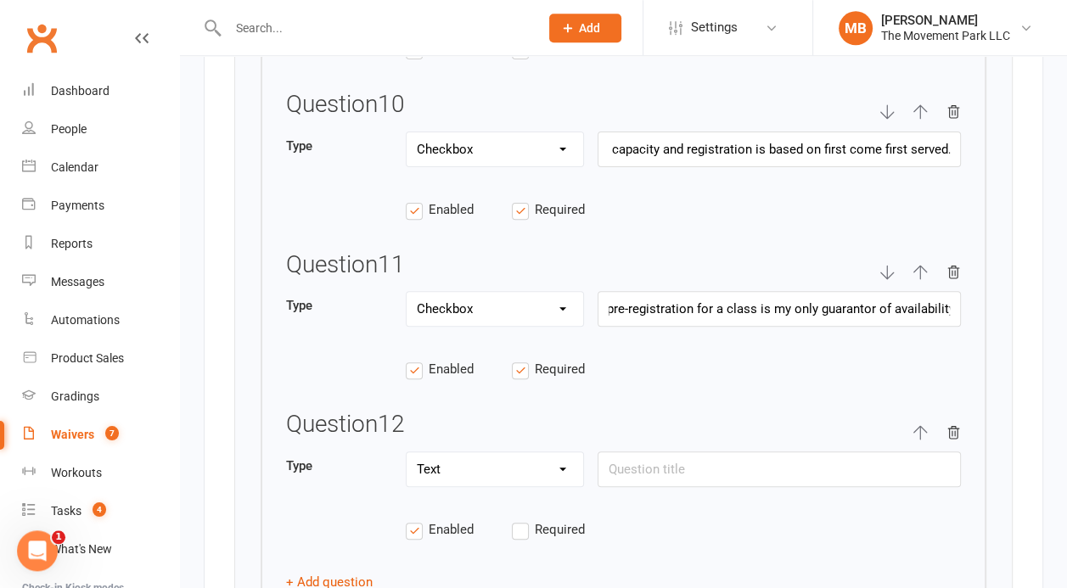
click at [407, 452] on select "Text Select Checkbox" at bounding box center [495, 469] width 177 height 34
select select "checkbox"
click option "Checkbox" at bounding box center [0, 0] width 0 height 0
click at [519, 520] on label "Required" at bounding box center [565, 530] width 106 height 20
click at [519, 520] on input "Required" at bounding box center [565, 520] width 106 height 0
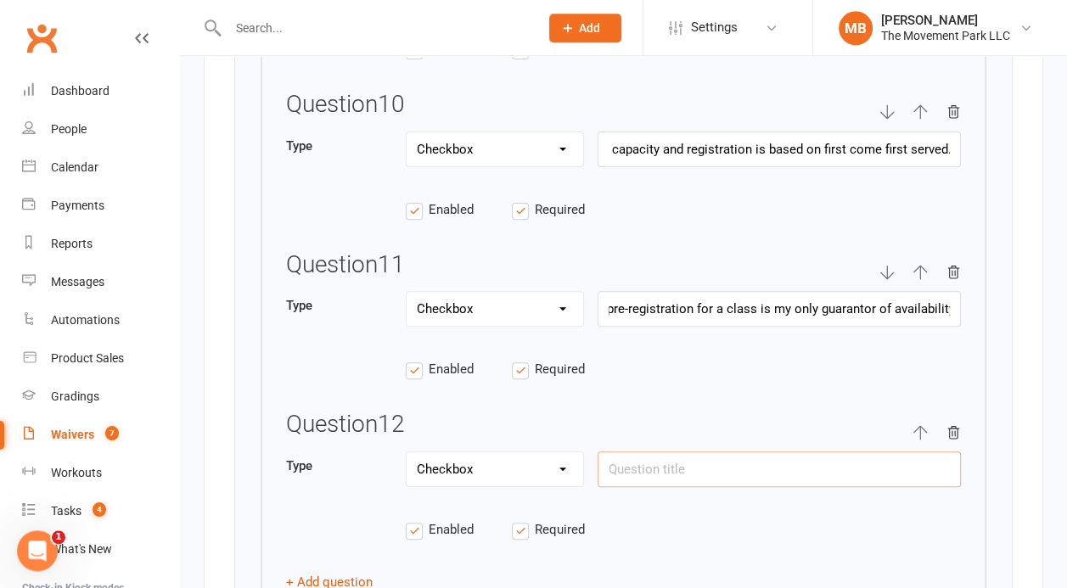
click at [650, 452] on input "text" at bounding box center [779, 470] width 363 height 36
paste input "I agree to cancel class reservations before the start time when absent to make …"
type input "I agree to cancel class reservations before the start time when absent to make …"
click at [350, 572] on button "+ Add question" at bounding box center [329, 582] width 87 height 20
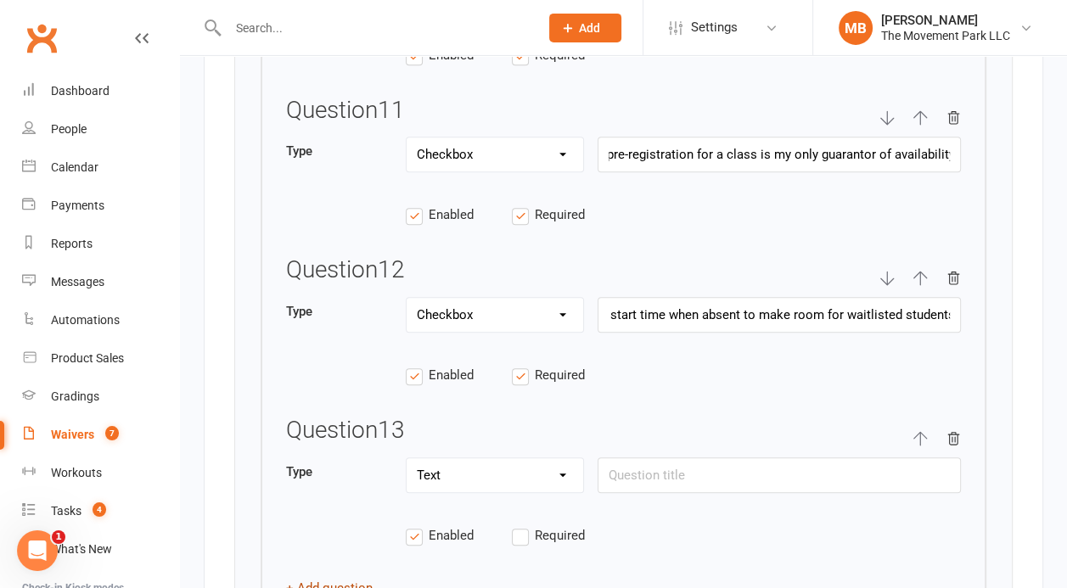
scroll to position [5960, 0]
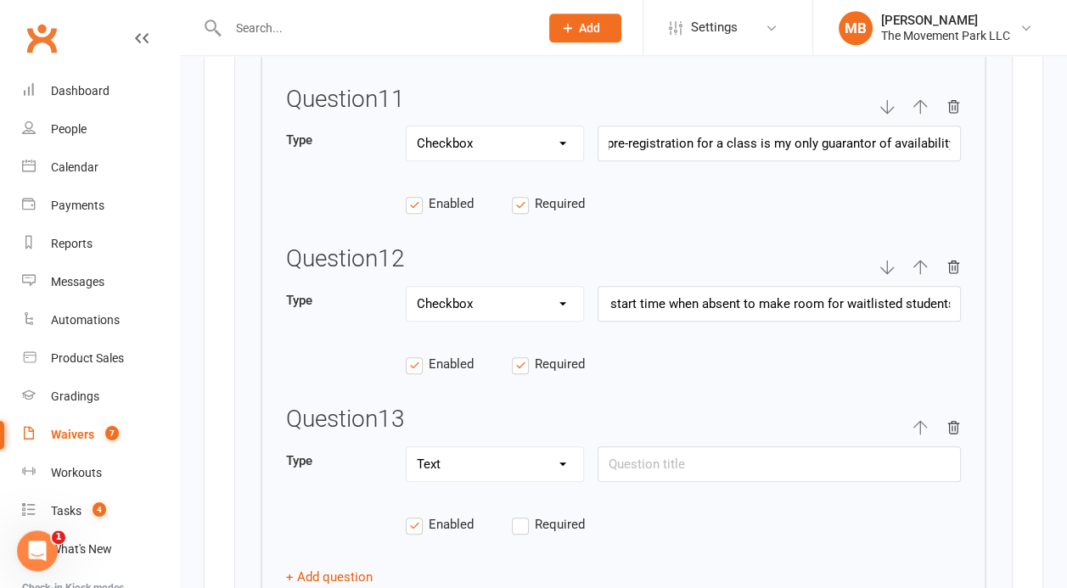
click at [407, 447] on select "Text Select Checkbox" at bounding box center [495, 464] width 177 height 34
select select "checkbox"
click option "Checkbox" at bounding box center [0, 0] width 0 height 0
click at [525, 514] on label "Required" at bounding box center [565, 524] width 106 height 20
click at [525, 514] on input "Required" at bounding box center [565, 514] width 106 height 0
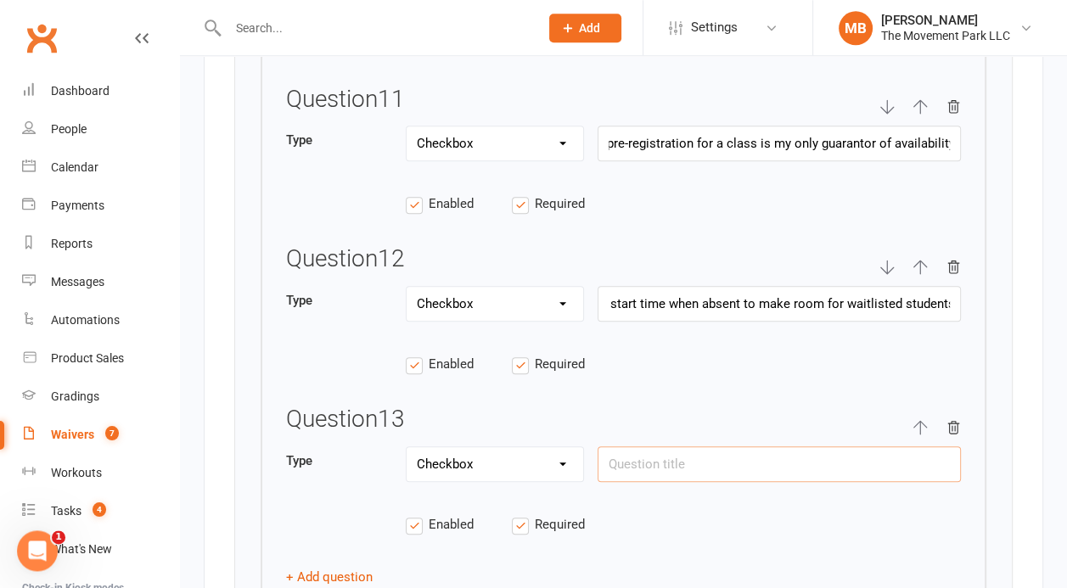
click at [687, 453] on input "text" at bounding box center [779, 465] width 363 height 36
paste input "I am aware that if I fail to cancel a scheduled class before its start time, I …"
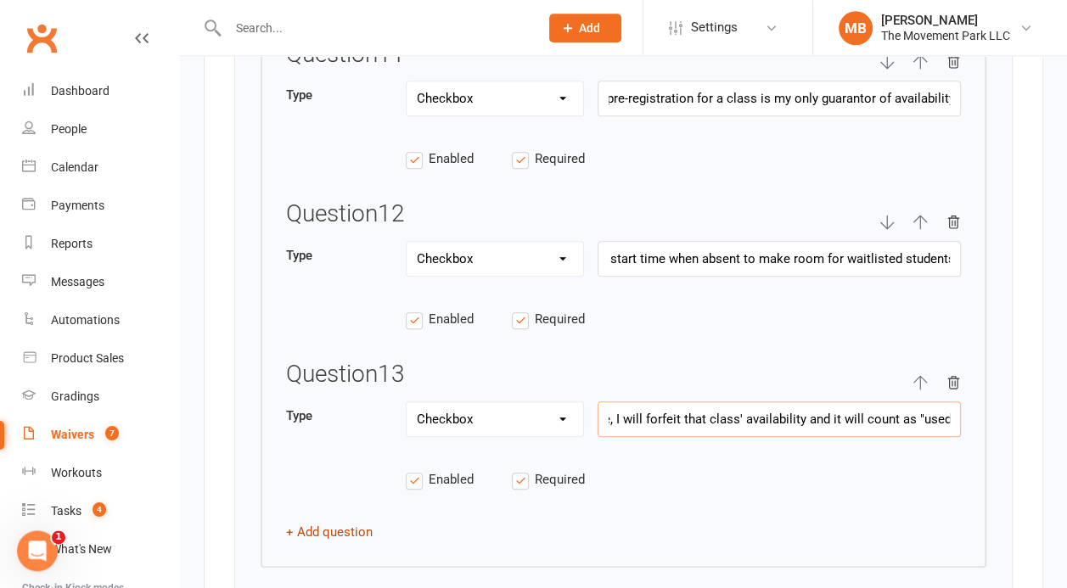
type input "I am aware that if I fail to cancel a scheduled class before its start time, I …"
click at [355, 522] on button "+ Add question" at bounding box center [329, 532] width 87 height 20
click at [407, 563] on select "Text Select Checkbox" at bounding box center [495, 580] width 177 height 34
select select "checkbox"
click option "Checkbox" at bounding box center [0, 0] width 0 height 0
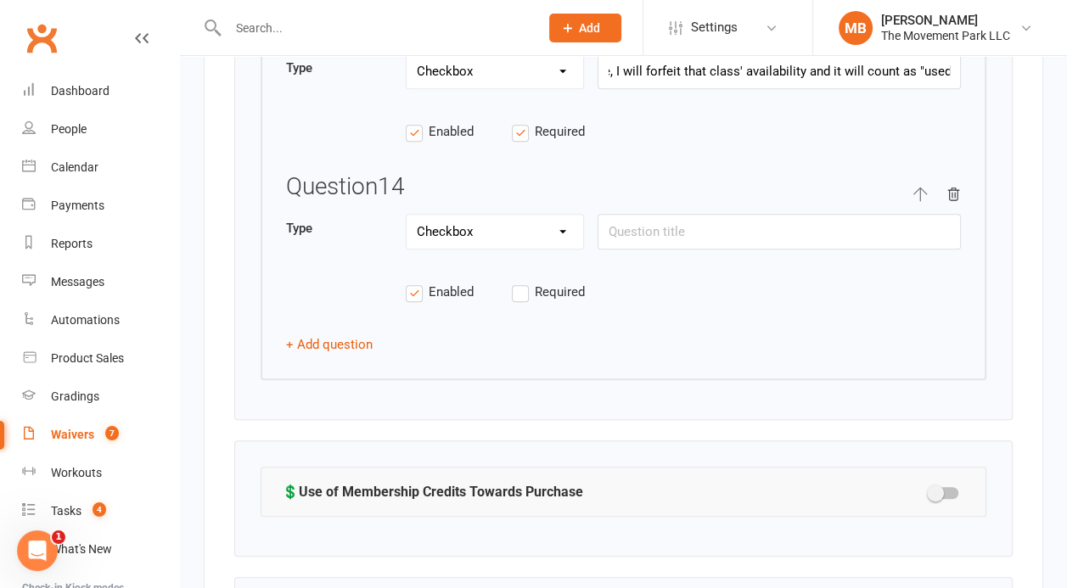
scroll to position [6506, 0]
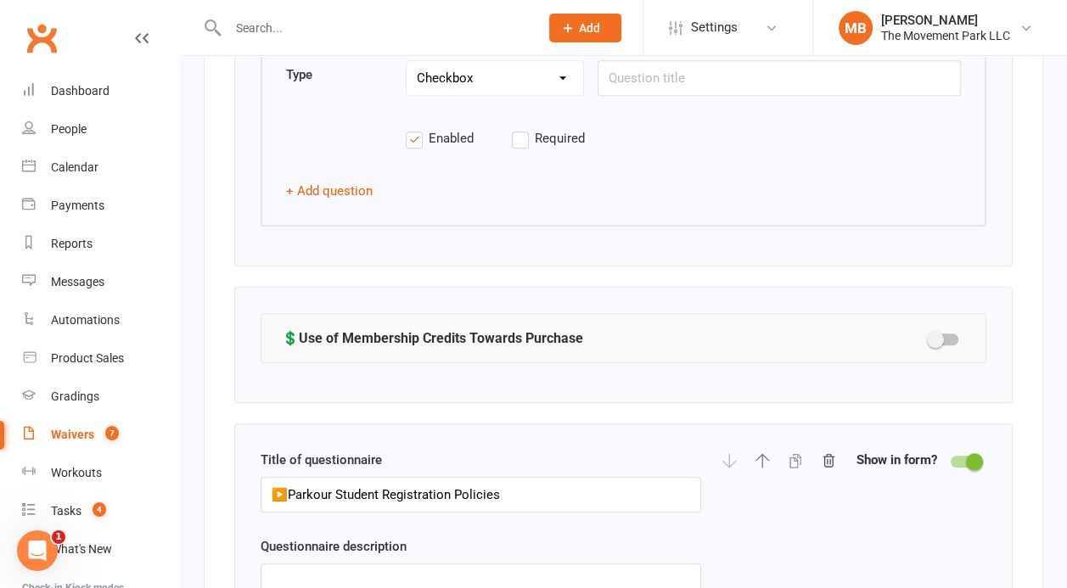
drag, startPoint x: 1061, startPoint y: 425, endPoint x: 1055, endPoint y: 402, distance: 23.7
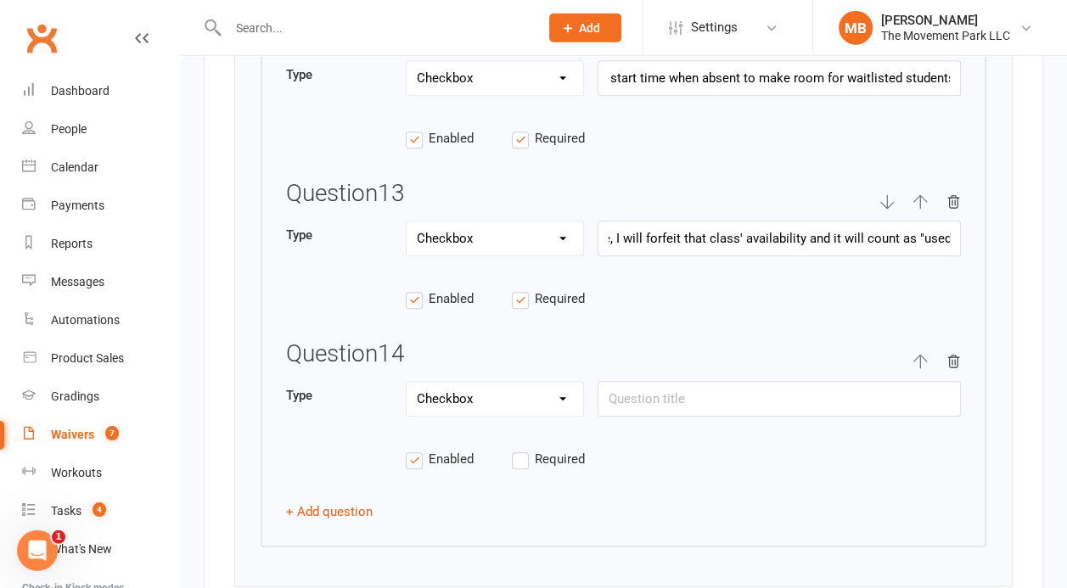
scroll to position [6231, 0]
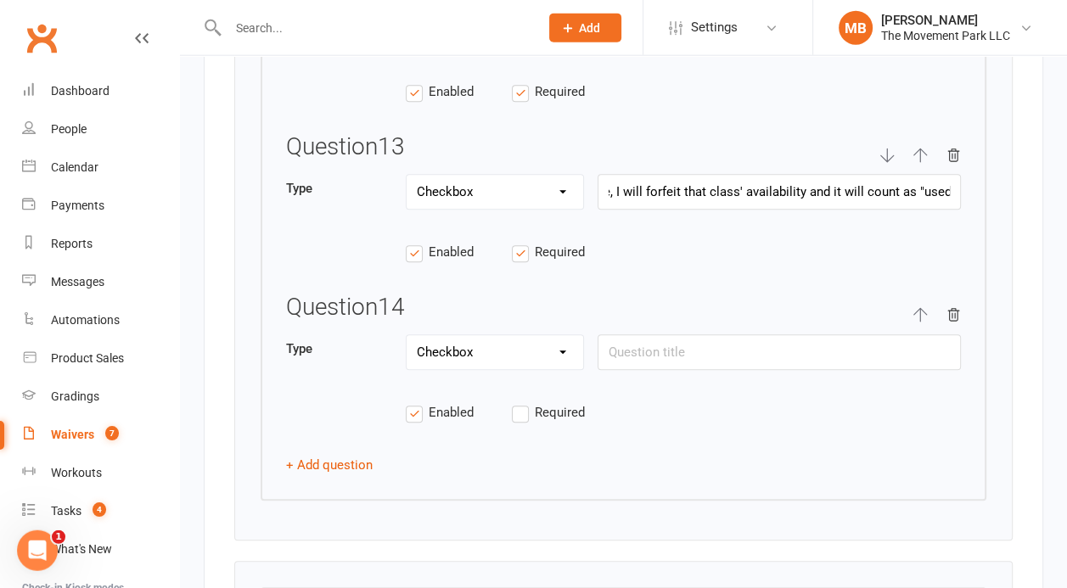
click at [526, 403] on label "Required" at bounding box center [565, 413] width 106 height 20
click at [526, 403] on input "Required" at bounding box center [565, 403] width 106 height 0
click at [749, 335] on input "text" at bounding box center [779, 353] width 363 height 36
paste input "I understand that for safety reasons, The Movement Park discourages students un…"
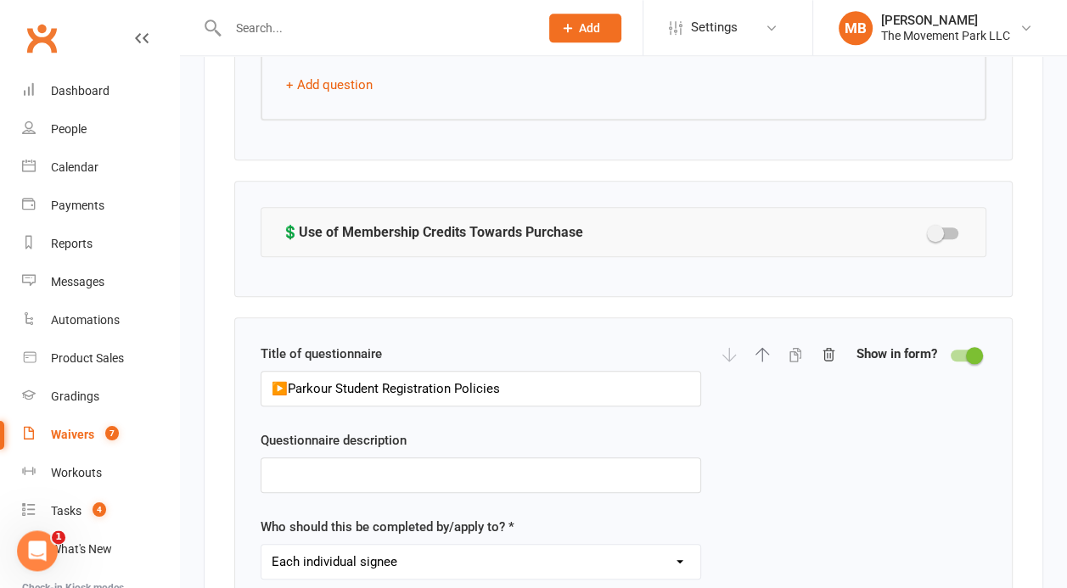
scroll to position [6734, 0]
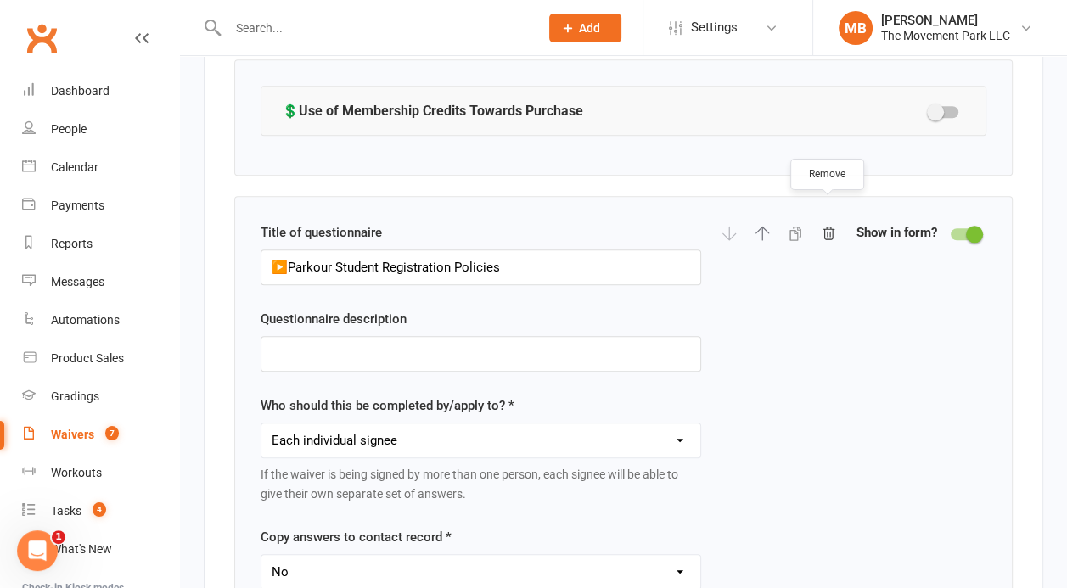
type input "I understand that for safety reasons, The Movement Park discourages students un…"
click at [827, 226] on icon "button" at bounding box center [828, 233] width 15 height 15
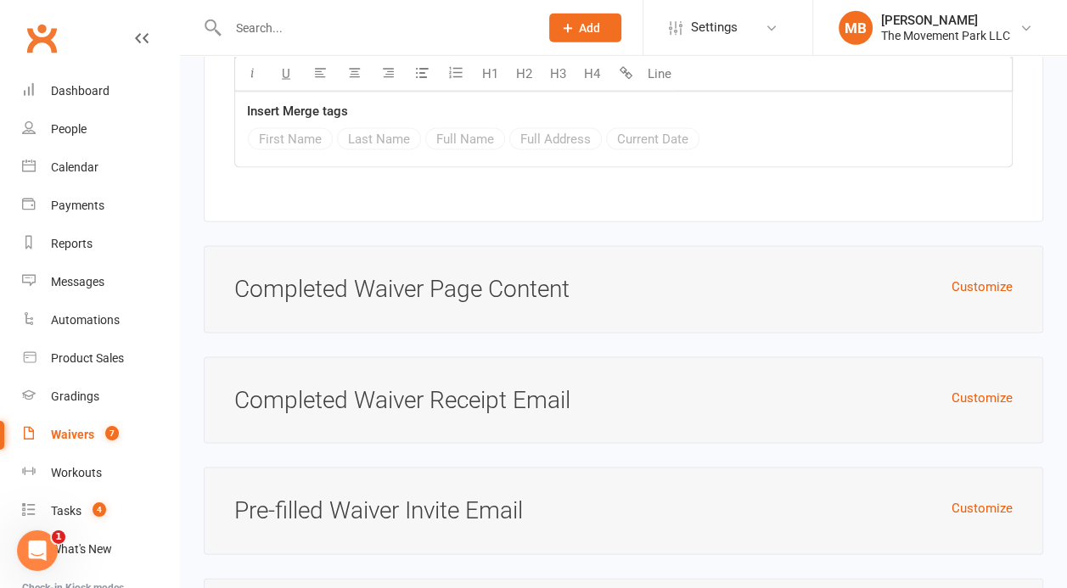
scroll to position [8240, 0]
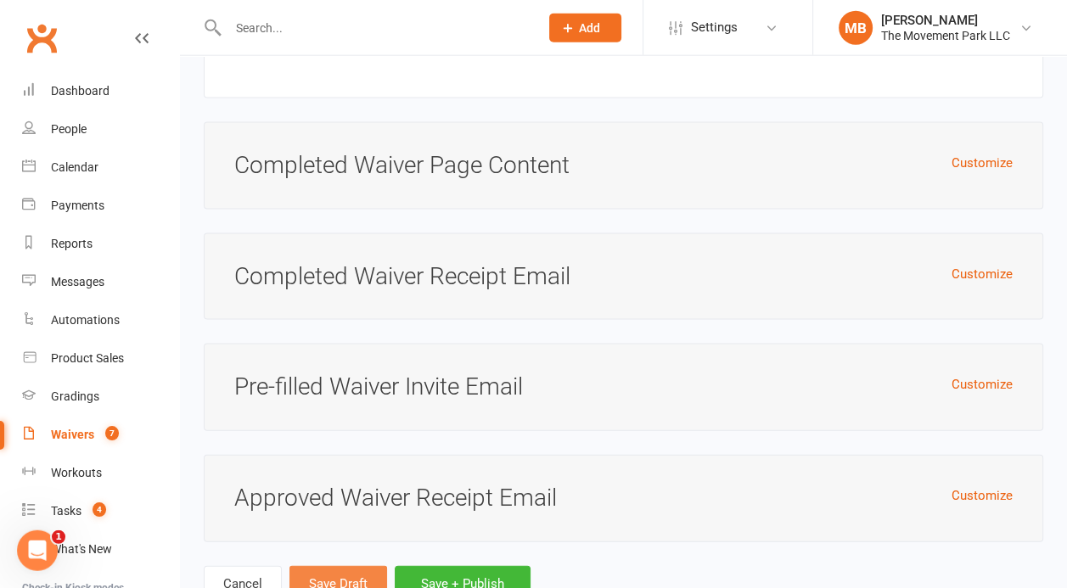
click at [343, 566] on button "Save Draft" at bounding box center [338, 584] width 98 height 36
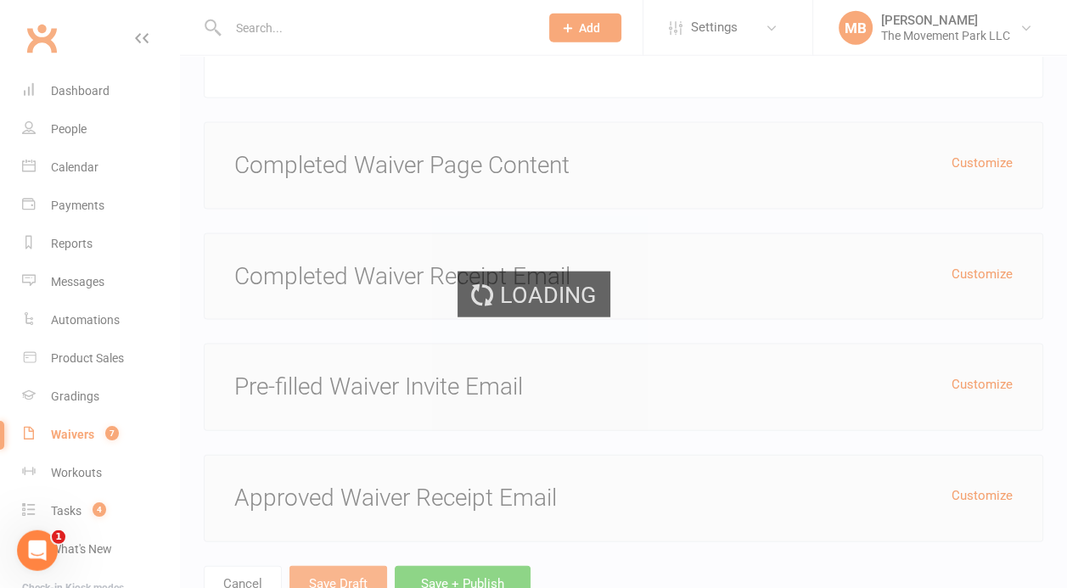
scroll to position [0, 1049]
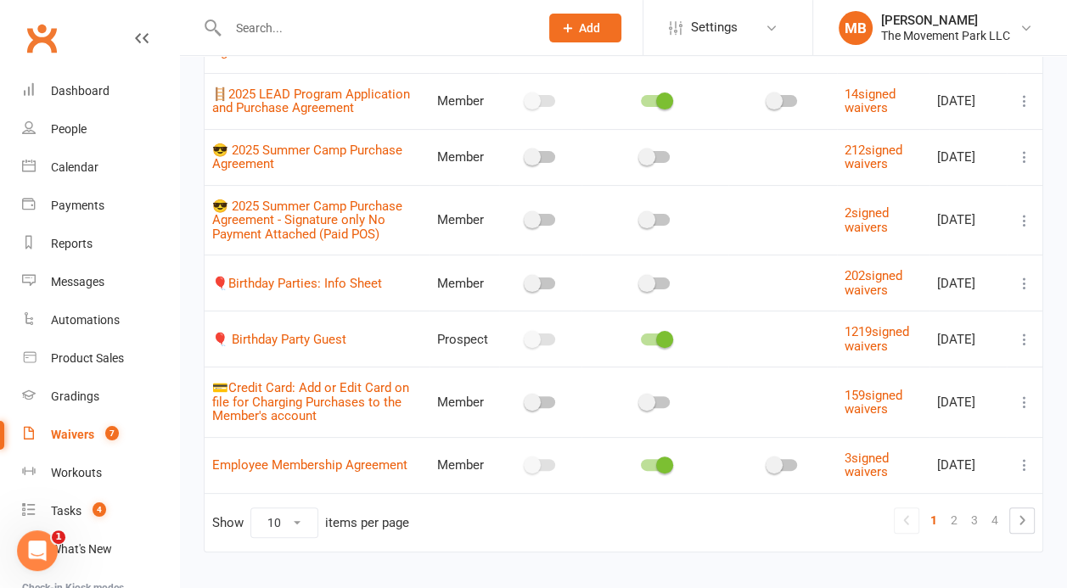
scroll to position [364, 0]
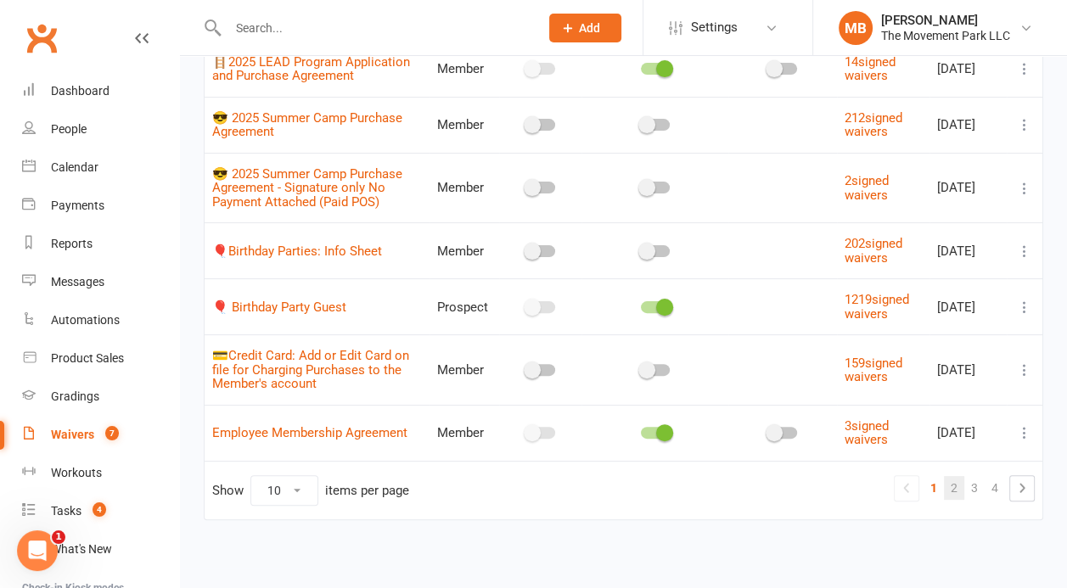
click at [960, 492] on link "2" at bounding box center [954, 488] width 20 height 24
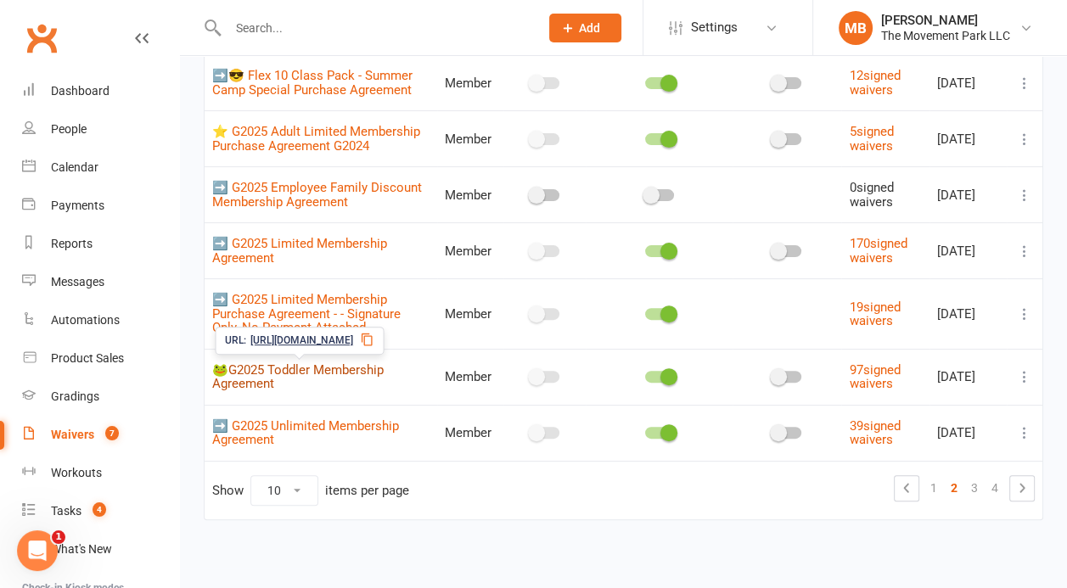
click at [298, 370] on link "🐸G2025 Toddler Membership Agreement" at bounding box center [297, 378] width 171 height 30
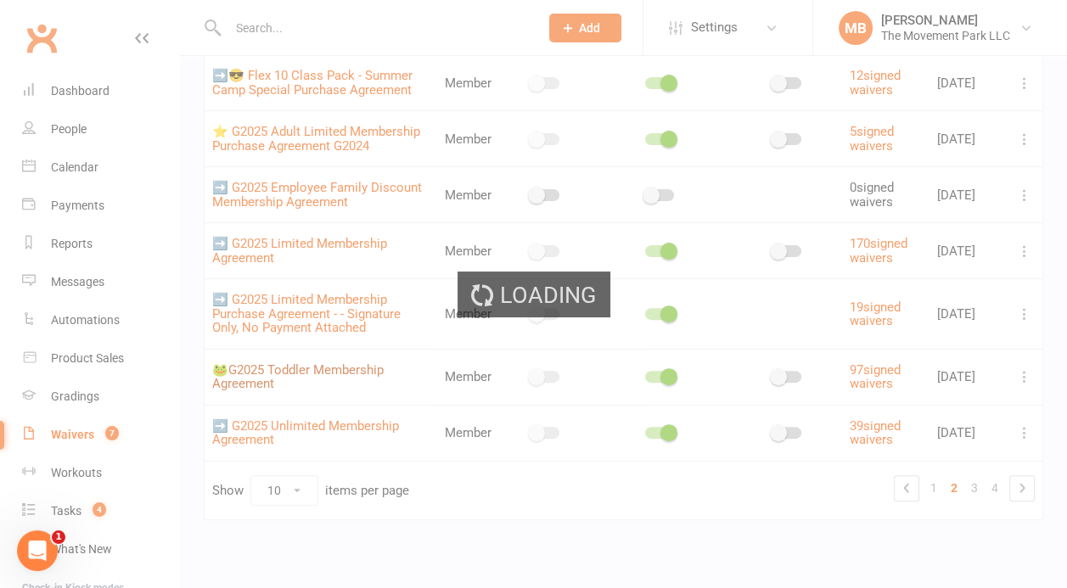
select select "applies_to_all_signees"
select select "checkbox"
select select "select"
select select "checkbox"
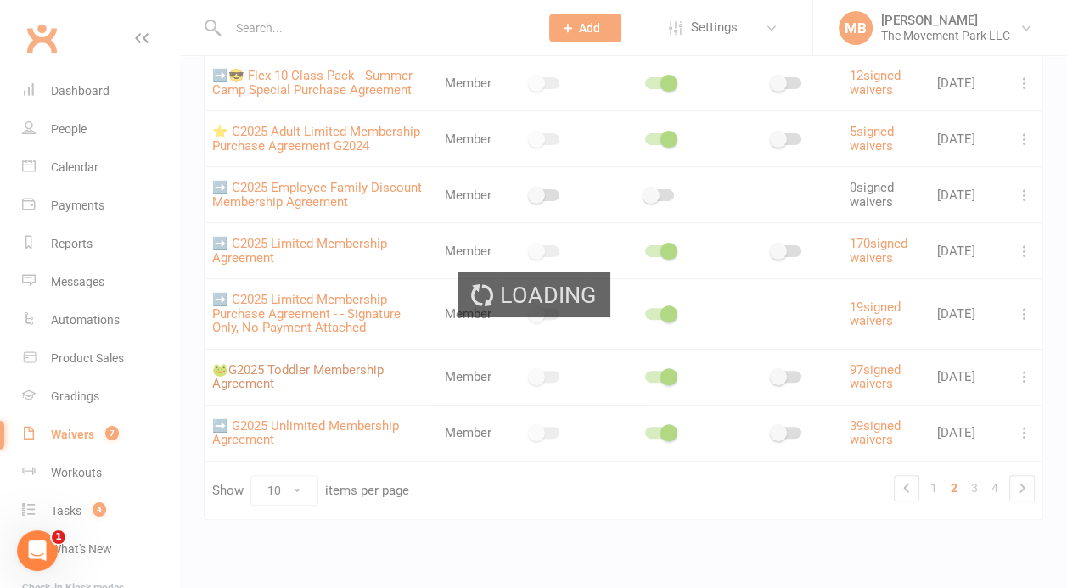
select select "checkbox"
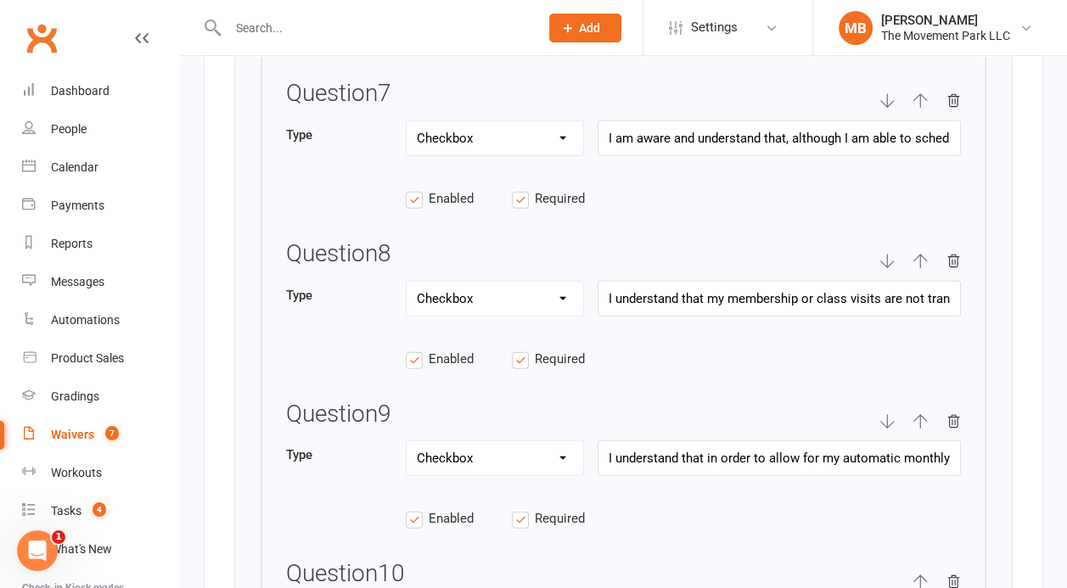
scroll to position [3778, 0]
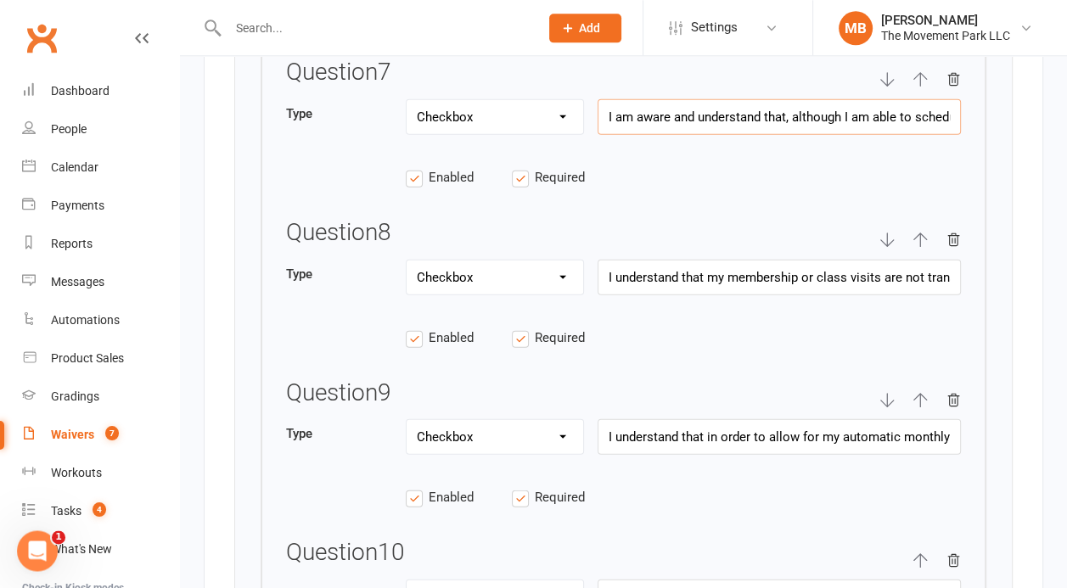
click at [889, 104] on input "I am aware and understand that, although I am able to schedule classes ahead of…" at bounding box center [779, 116] width 363 height 36
click at [864, 425] on input "I understand that in order to allow for my automatic monthly membership payment…" at bounding box center [779, 437] width 363 height 36
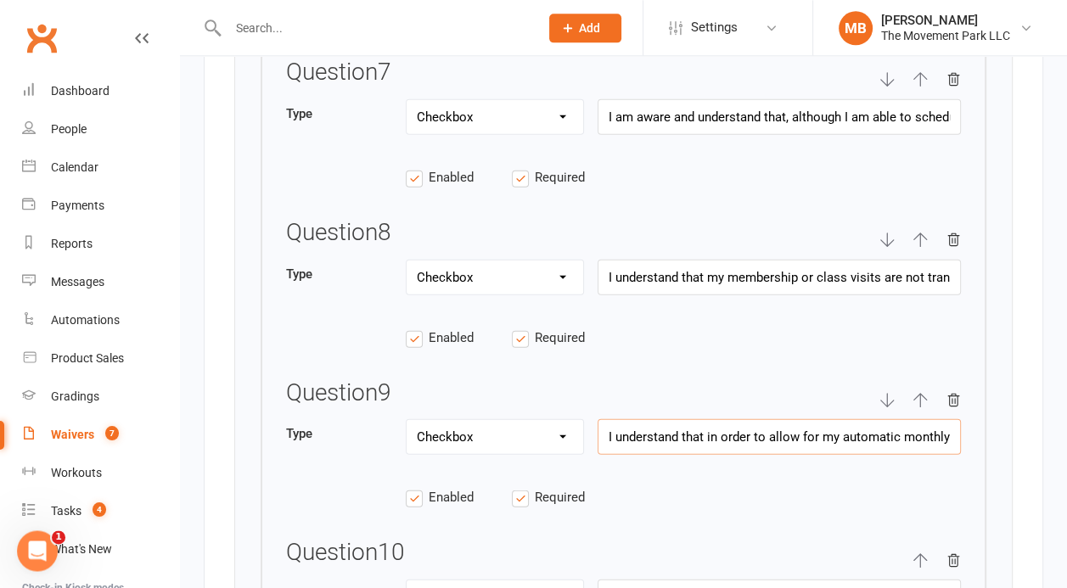
click at [864, 425] on input "I understand that in order to allow for my automatic monthly membership payment…" at bounding box center [779, 437] width 363 height 36
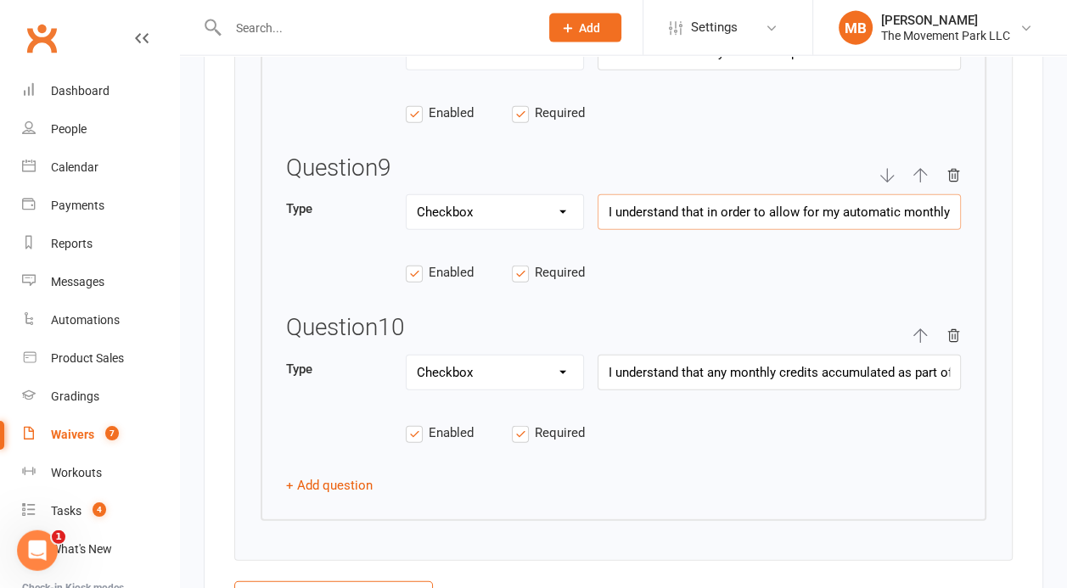
scroll to position [3916, 0]
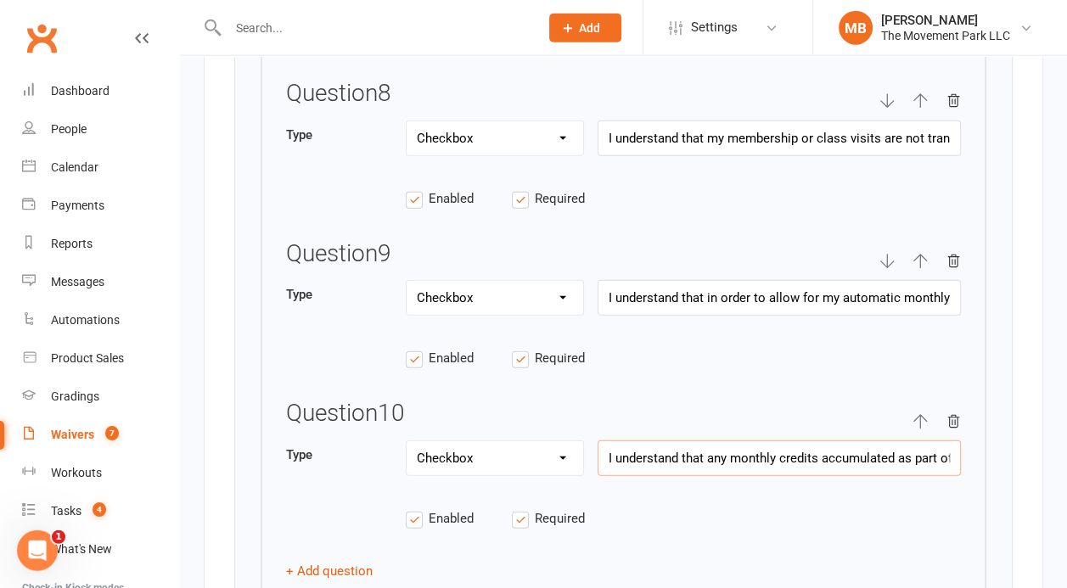
click at [867, 448] on input "I understand that any monthly credits accumulated as part of this membership ca…" at bounding box center [779, 459] width 363 height 36
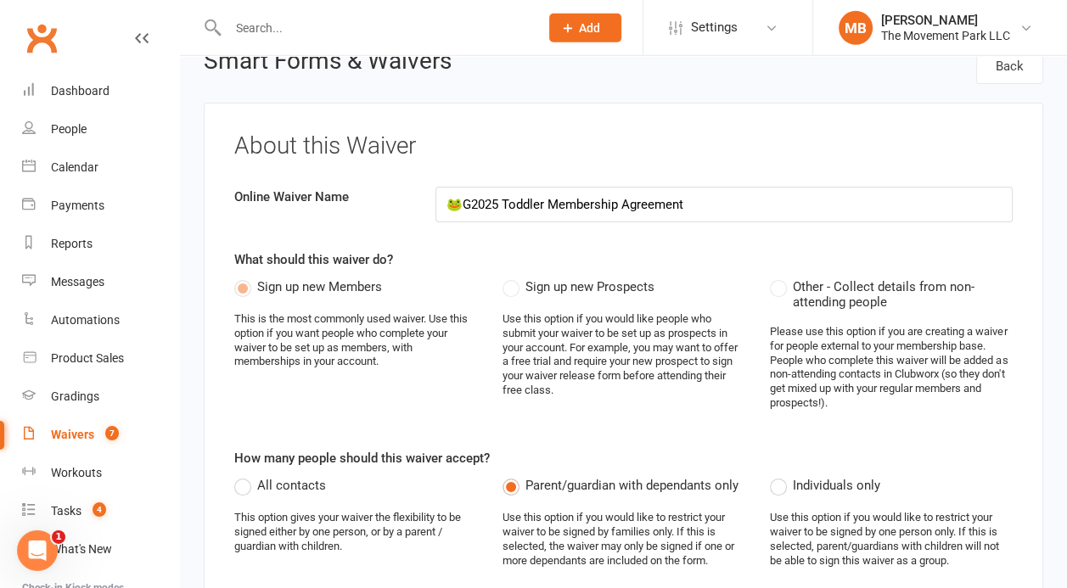
scroll to position [0, 0]
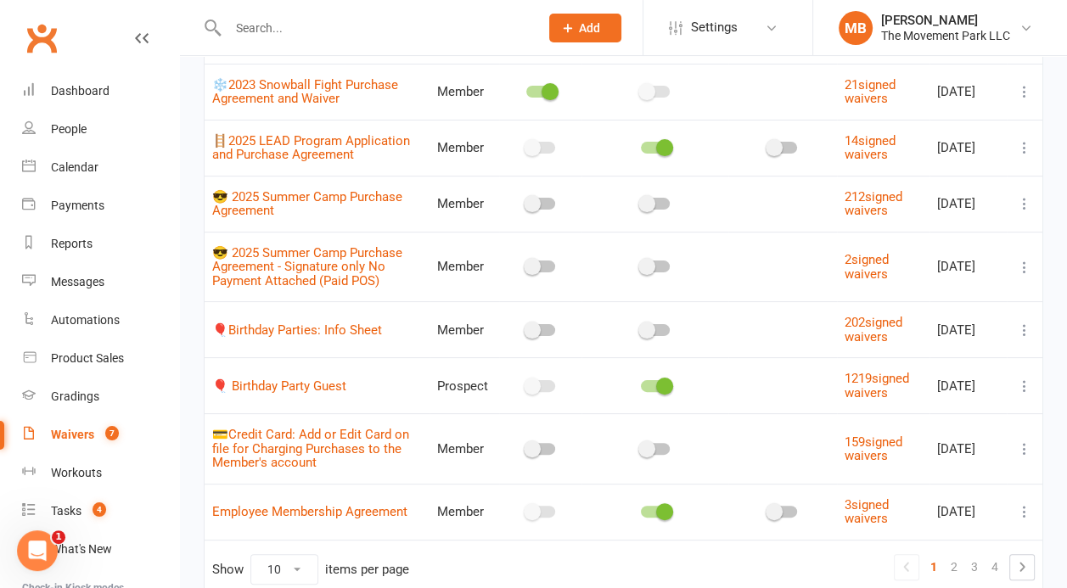
scroll to position [364, 0]
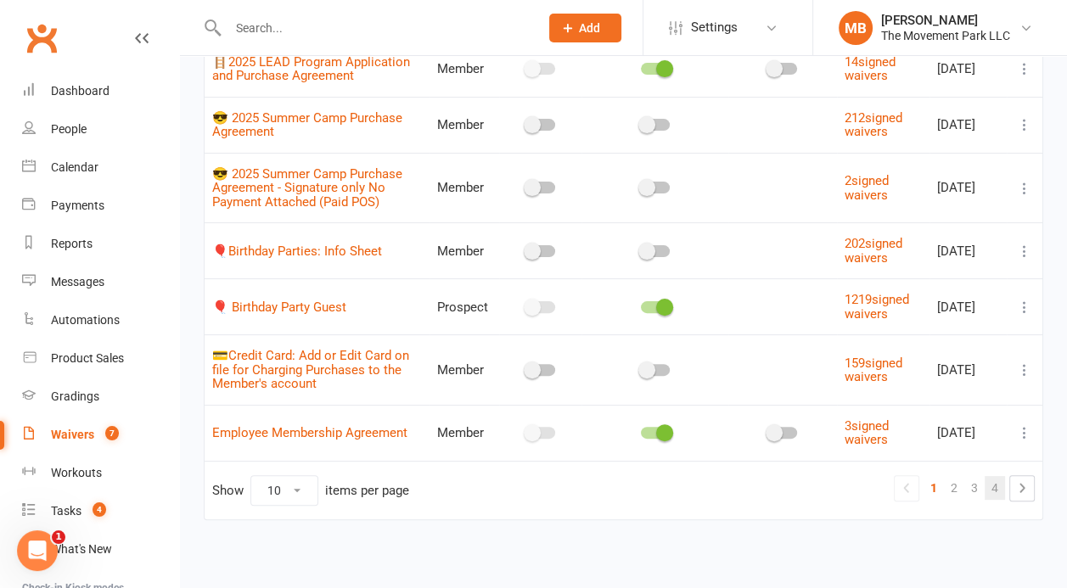
click at [995, 485] on link "4" at bounding box center [995, 488] width 20 height 24
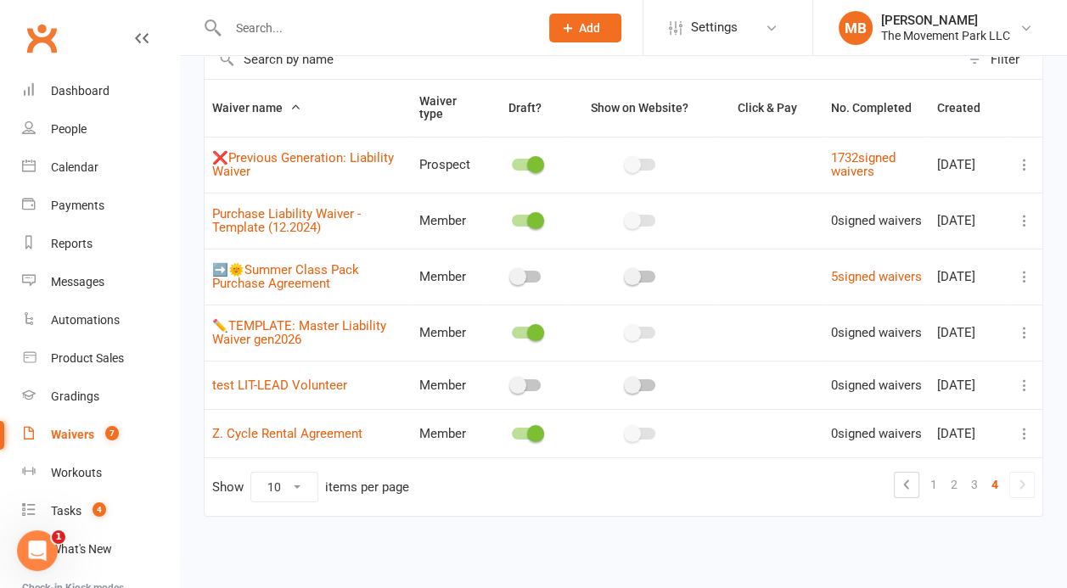
click at [1019, 324] on icon at bounding box center [1024, 332] width 17 height 17
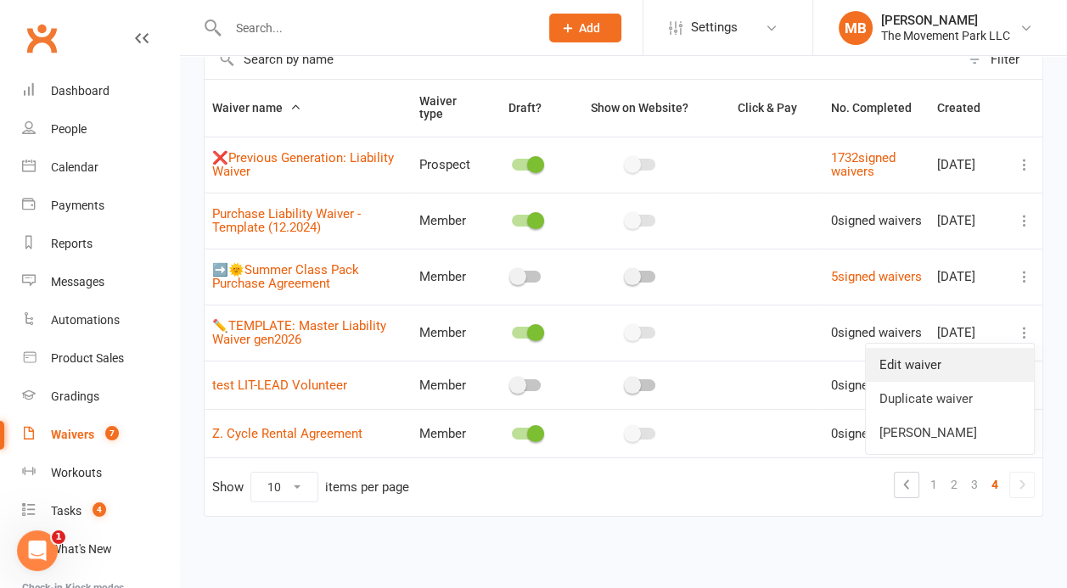
click at [998, 348] on link "Edit waiver" at bounding box center [950, 365] width 168 height 34
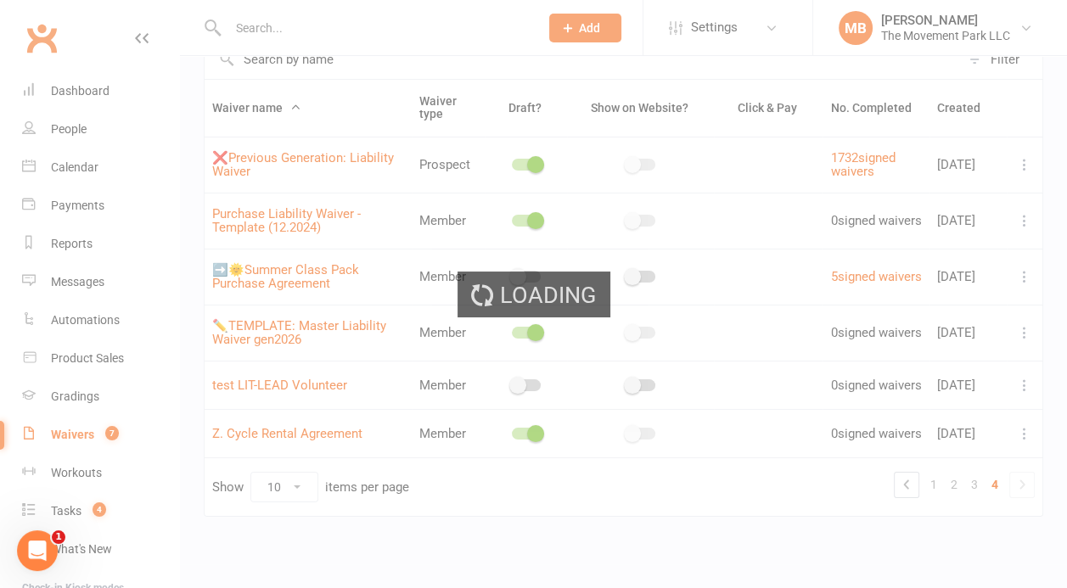
select select "select"
select select "checkbox"
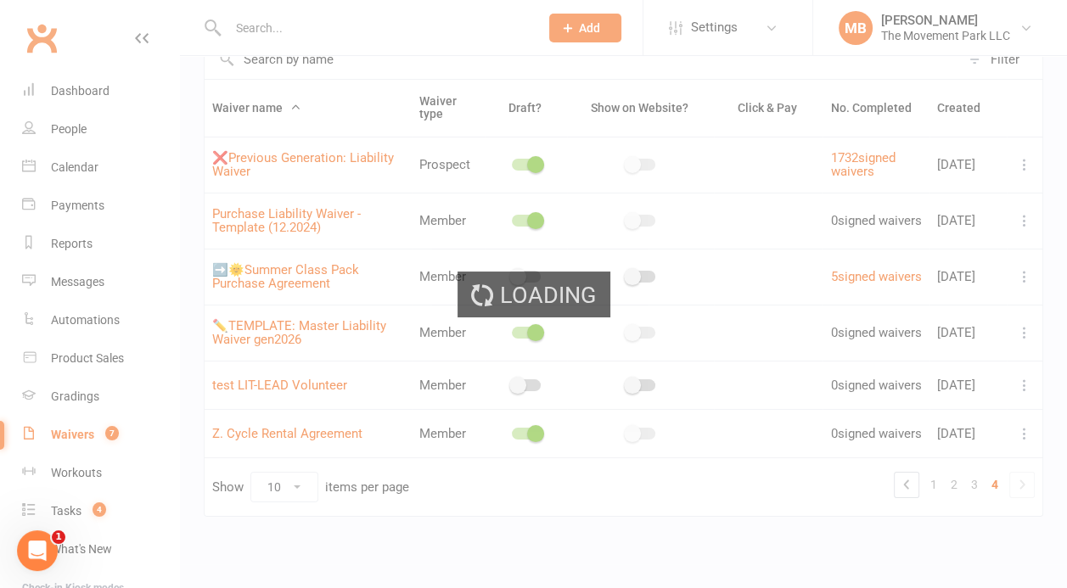
select select "checkbox"
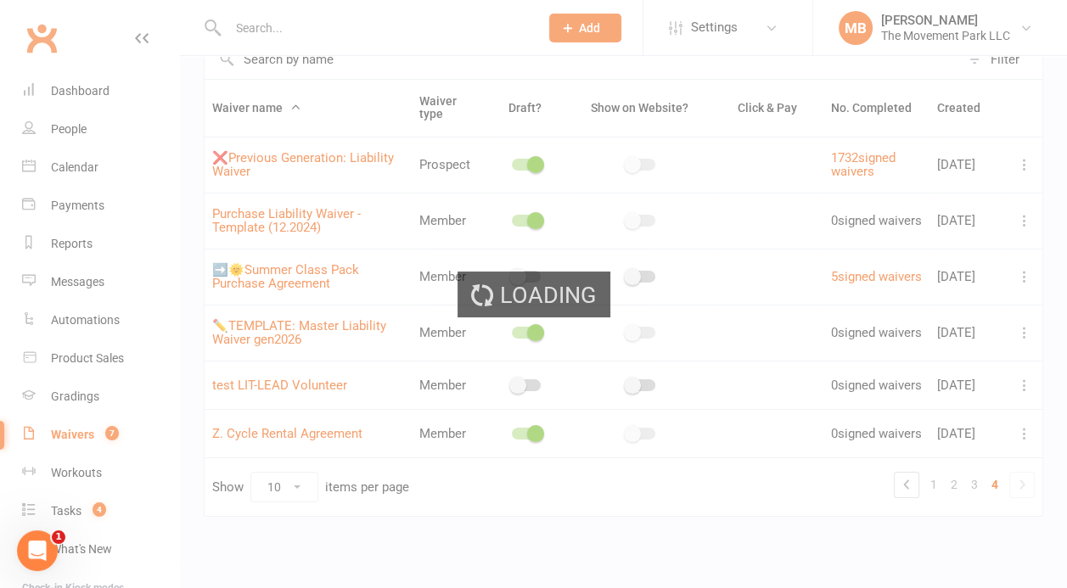
select select "checkbox"
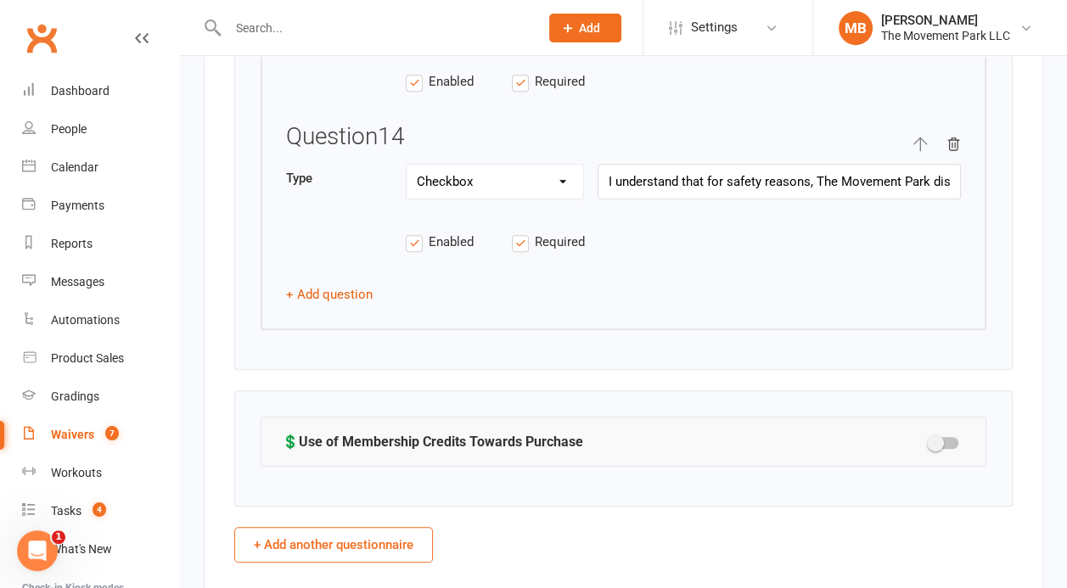
scroll to position [6413, 0]
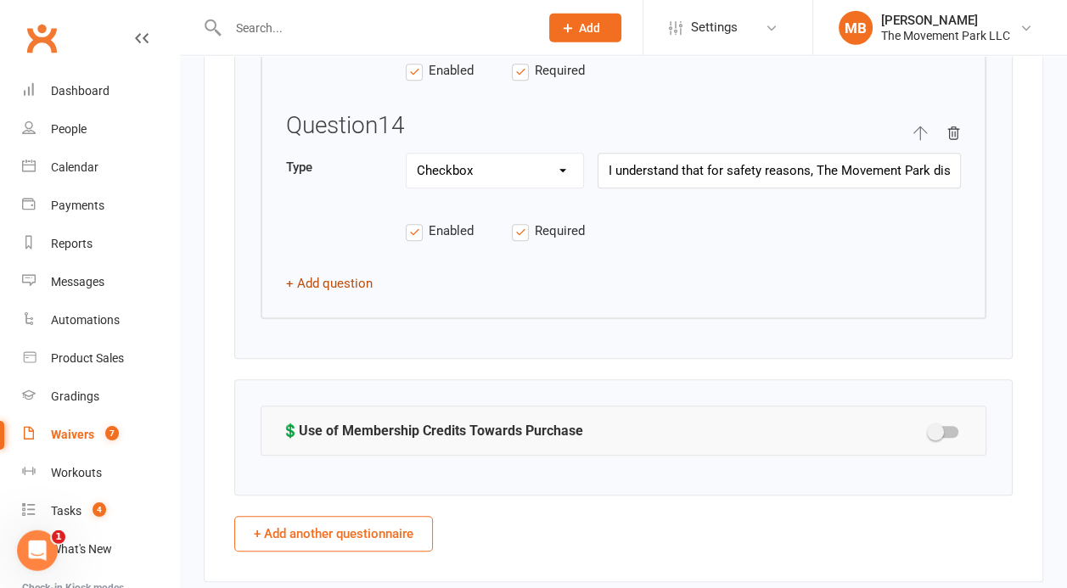
click at [341, 274] on button "+ Add question" at bounding box center [329, 284] width 87 height 20
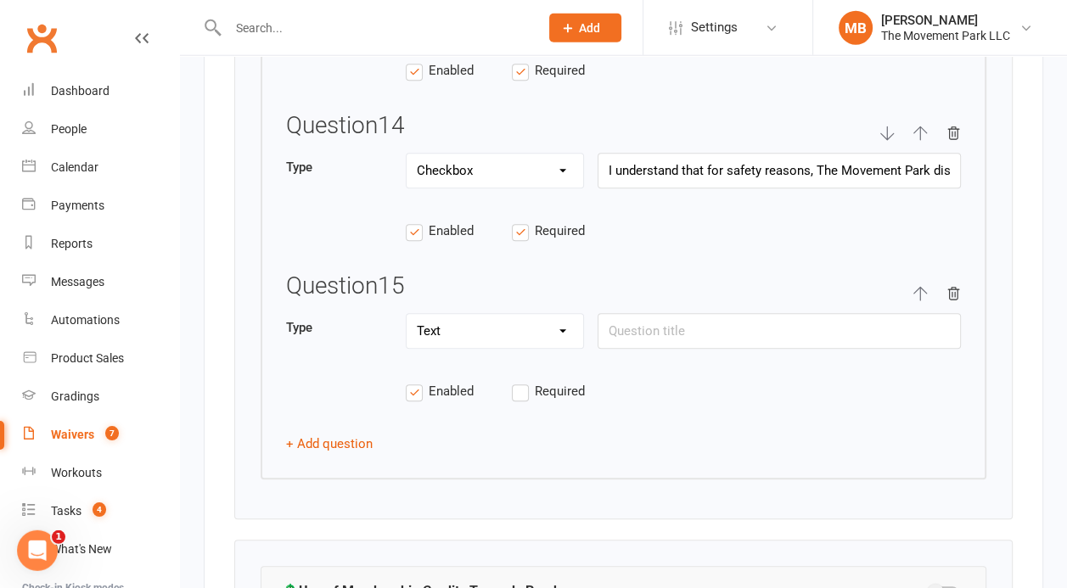
click at [407, 315] on select "Text Select Checkbox" at bounding box center [495, 332] width 177 height 34
select select "checkbox"
click option "Checkbox" at bounding box center [0, 0] width 0 height 0
click at [960, 287] on icon "button" at bounding box center [953, 294] width 15 height 15
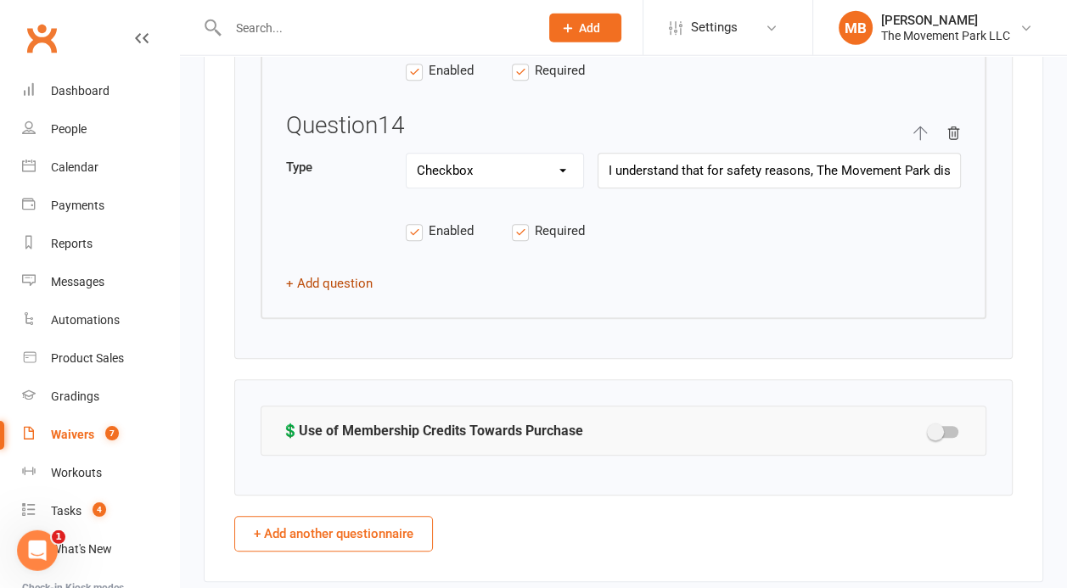
click at [356, 274] on button "+ Add question" at bounding box center [329, 284] width 87 height 20
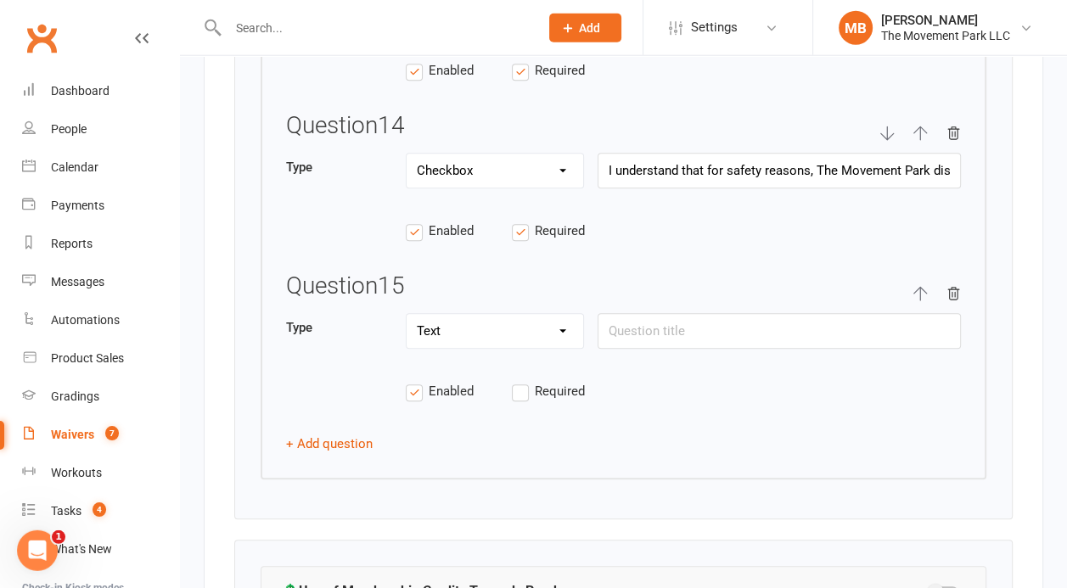
select select "checkbox"
click option "Checkbox" at bounding box center [0, 0] width 0 height 0
click at [520, 382] on label "Required" at bounding box center [565, 392] width 106 height 20
click at [520, 382] on input "Required" at bounding box center [565, 382] width 106 height 0
click at [649, 316] on input "text" at bounding box center [779, 332] width 363 height 36
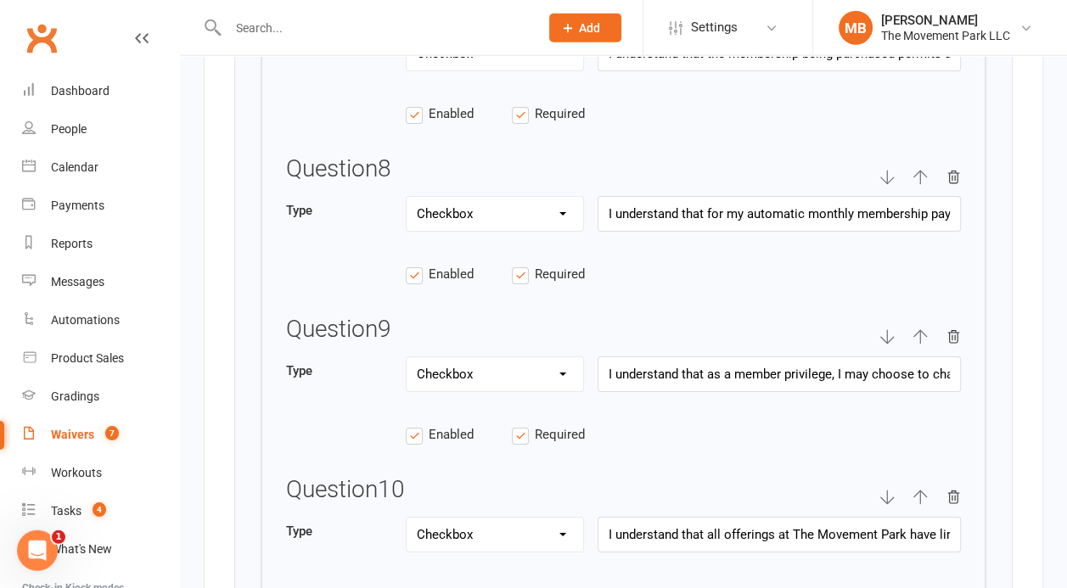
scroll to position [4907, 0]
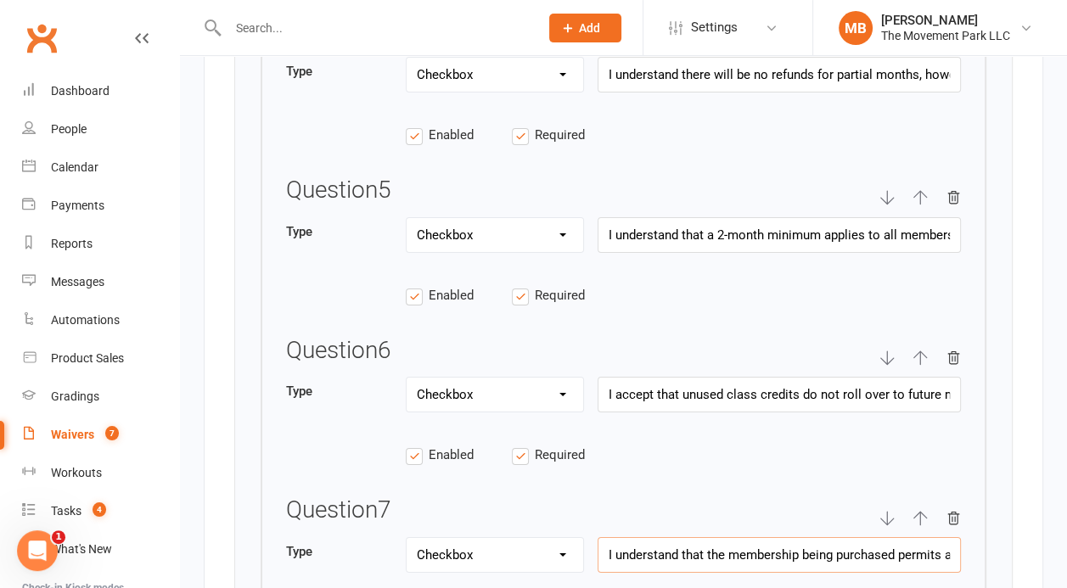
click at [836, 549] on input "I understand that the membership being purchased permits a specific number of i…" at bounding box center [779, 555] width 363 height 36
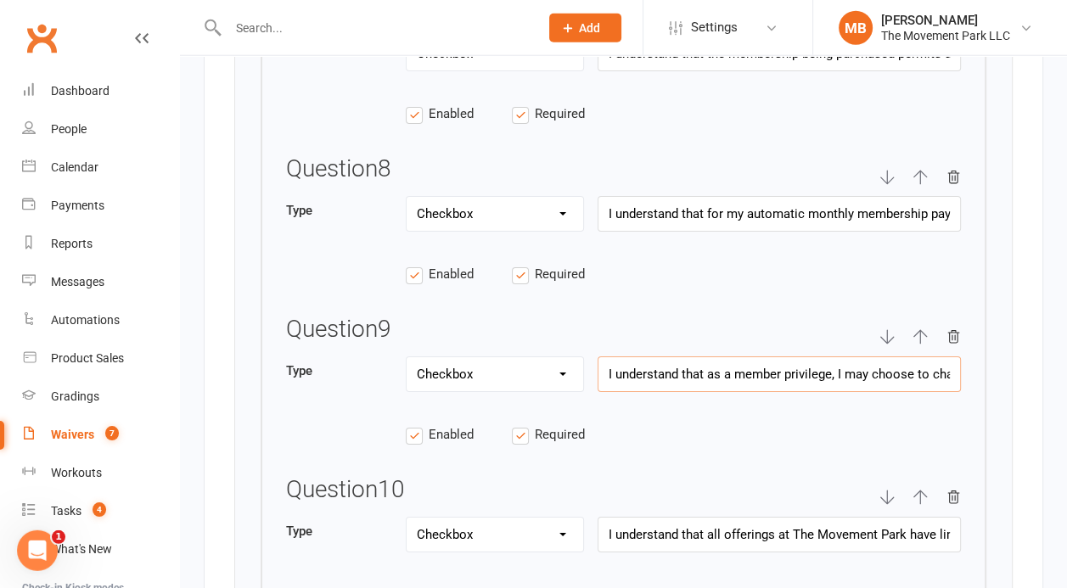
click at [881, 368] on input "I understand that as a member privilege, I may choose to charge snacks and merc…" at bounding box center [779, 375] width 363 height 36
click at [911, 357] on input "I understand that as a member privilege, I may choose to charge snacks and merc…" at bounding box center [779, 375] width 363 height 36
click at [881, 200] on input "I understand that for my automatic monthly membership payment to be processed, …" at bounding box center [779, 214] width 363 height 36
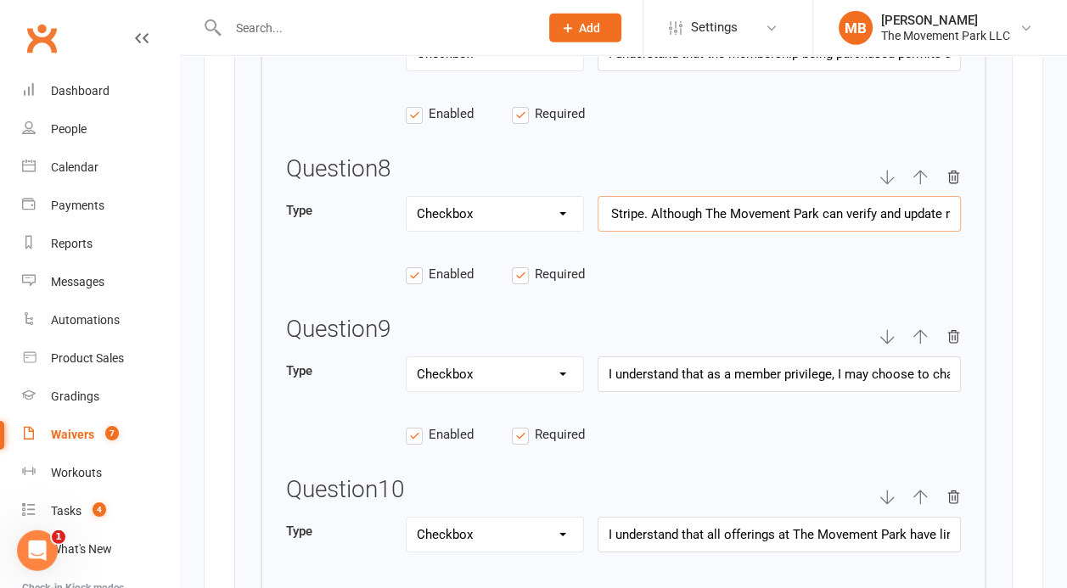
scroll to position [0, 975]
click at [902, 357] on input "I understand that as a member privilege, I may choose to charge snacks and merc…" at bounding box center [779, 375] width 363 height 36
click at [876, 357] on input "I understand that as a member privilege, I may choose to charge snacks and merc…" at bounding box center [779, 375] width 363 height 36
drag, startPoint x: 876, startPoint y: 354, endPoint x: 932, endPoint y: 357, distance: 56.1
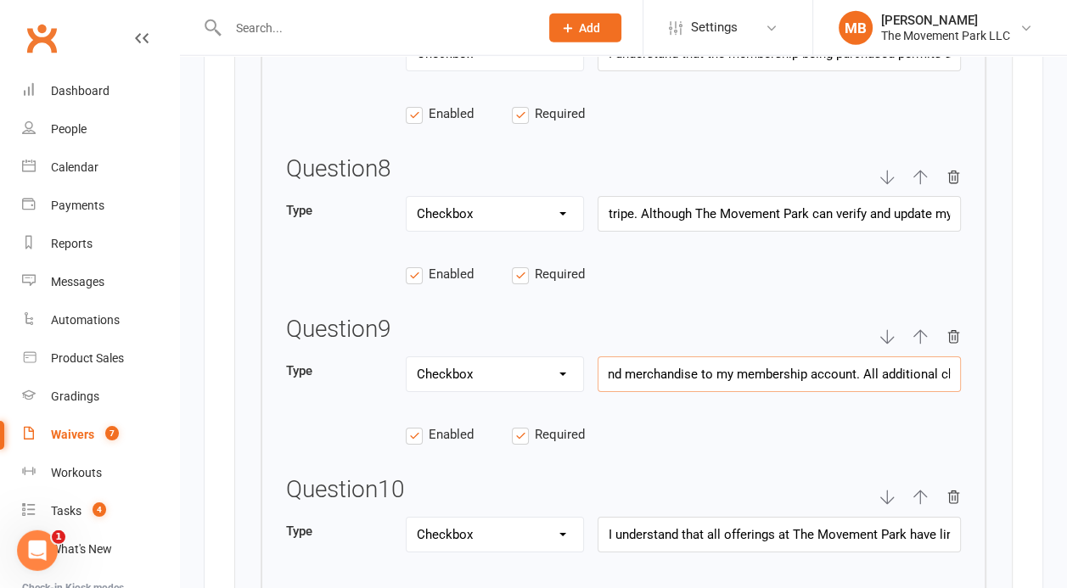
click at [932, 357] on input "I understand that as a member privilege, I may choose to charge snacks and merc…" at bounding box center [779, 375] width 363 height 36
click at [800, 357] on input "I understand that as a member privilege, I may choose to charge snacks and merc…" at bounding box center [779, 375] width 363 height 36
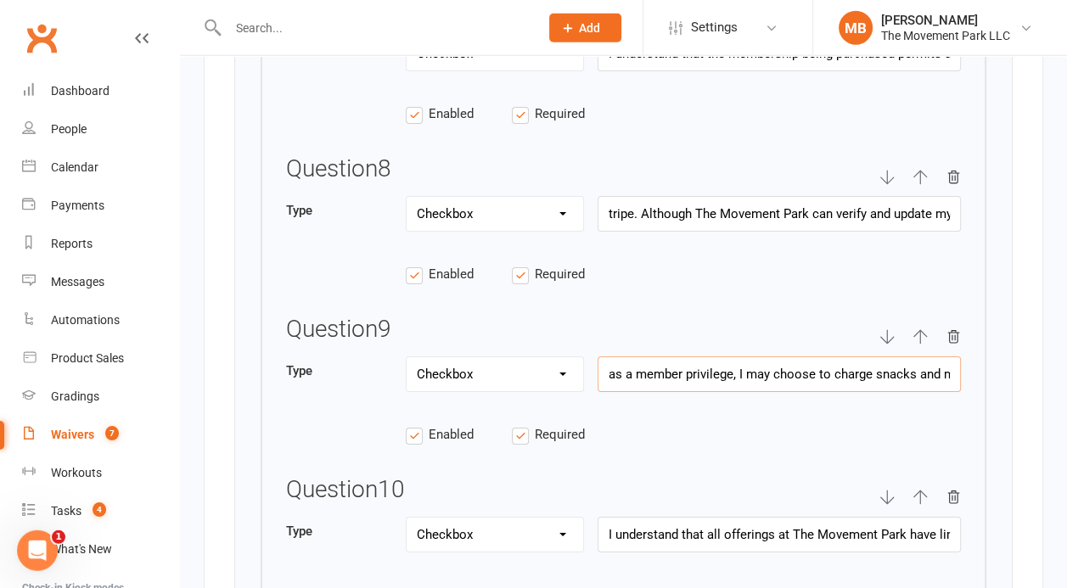
paste input "As a privilege of being a member, I understand that I may choose to charge snac…"
click at [741, 357] on input "As a privilege of being a member, I understand that I may choose to charge snac…" at bounding box center [779, 375] width 363 height 36
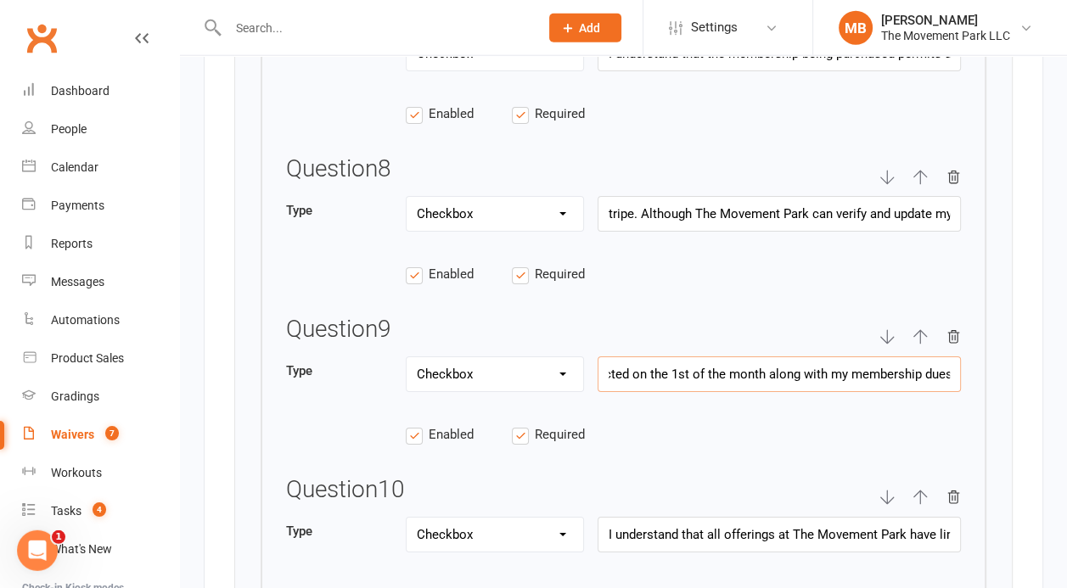
paste input "These"
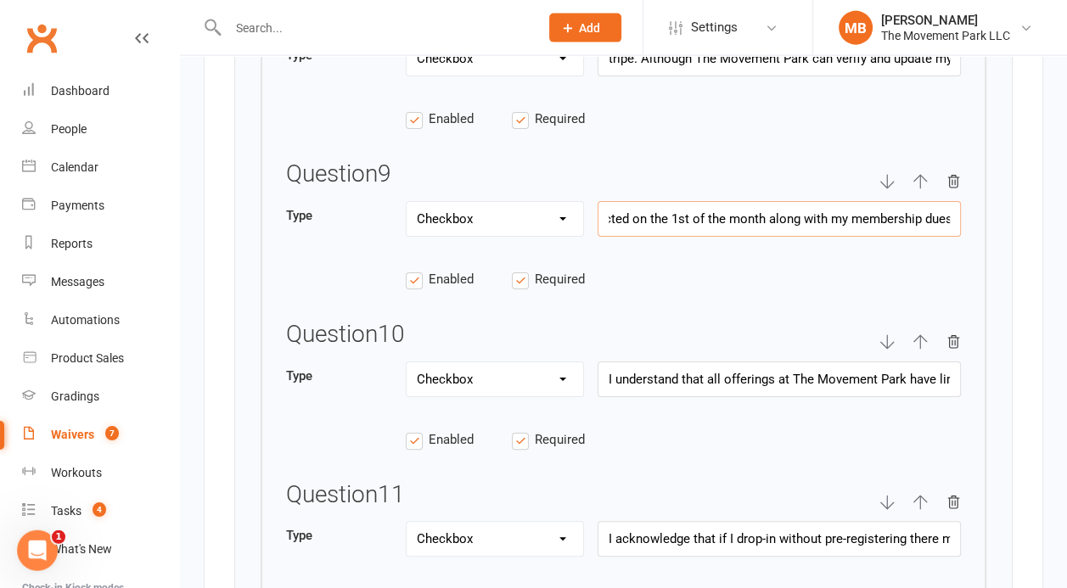
scroll to position [5439, 0]
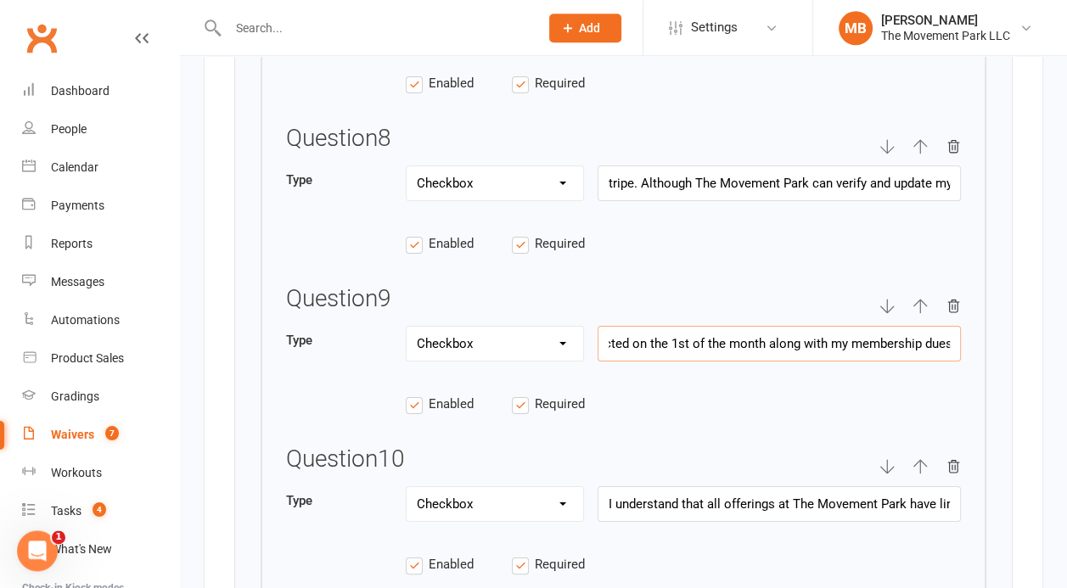
click at [827, 334] on input "As a privilege of being a member, I understand that I may choose to charge snac…" at bounding box center [779, 344] width 363 height 36
click at [760, 351] on div "Type Text Select Checkbox As a privilege of being a member, I understand that I…" at bounding box center [623, 353] width 675 height 54
click at [773, 330] on input "As a privilege of being a member, I understand that I may choose to charge snac…" at bounding box center [779, 344] width 363 height 36
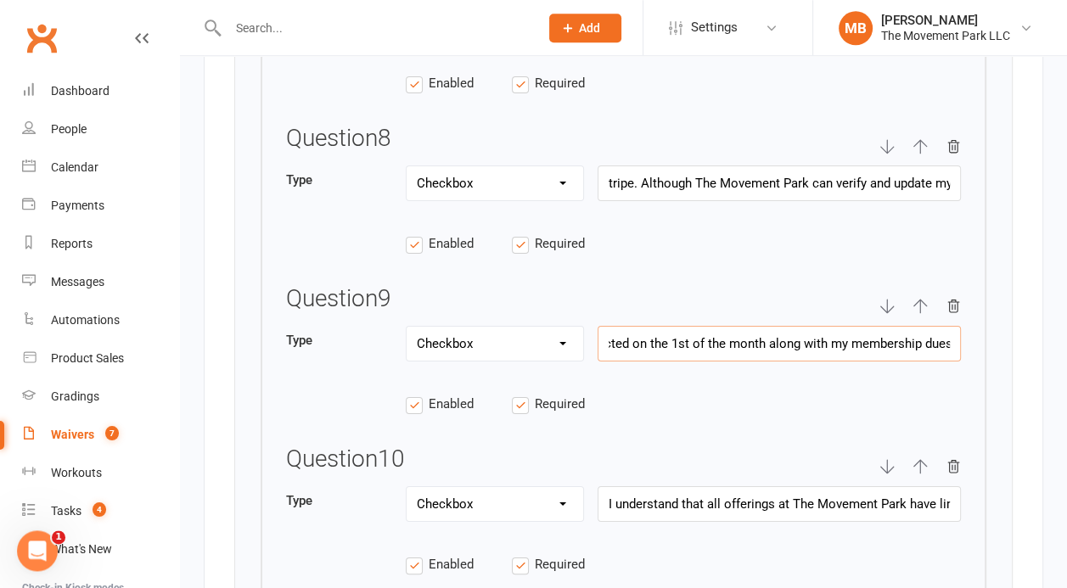
click at [773, 330] on input "As a privilege of being a member, I understand that I may choose to charge snac…" at bounding box center [779, 344] width 363 height 36
paste input "n active"
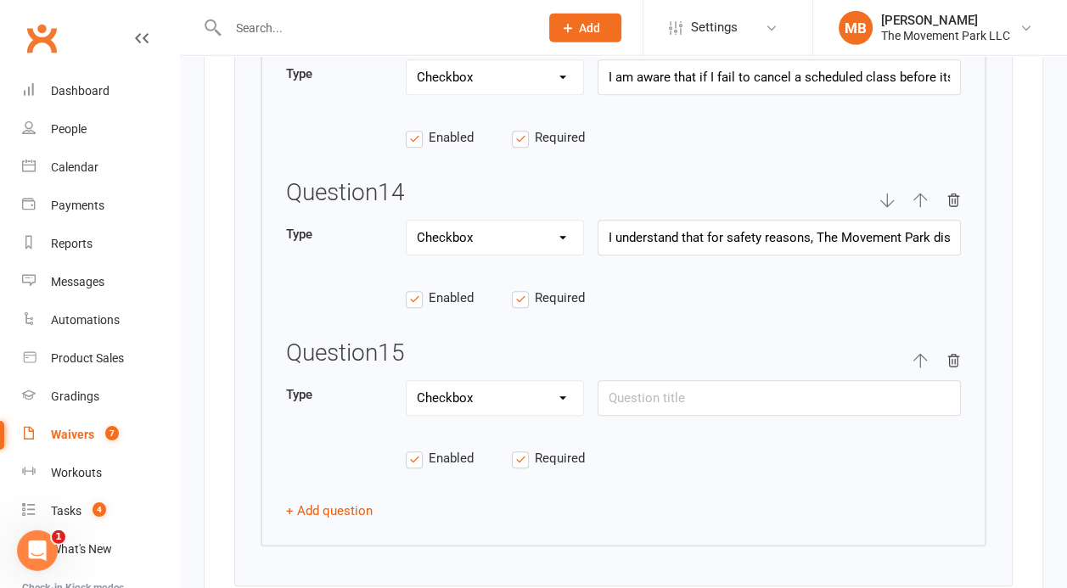
scroll to position [6337, 0]
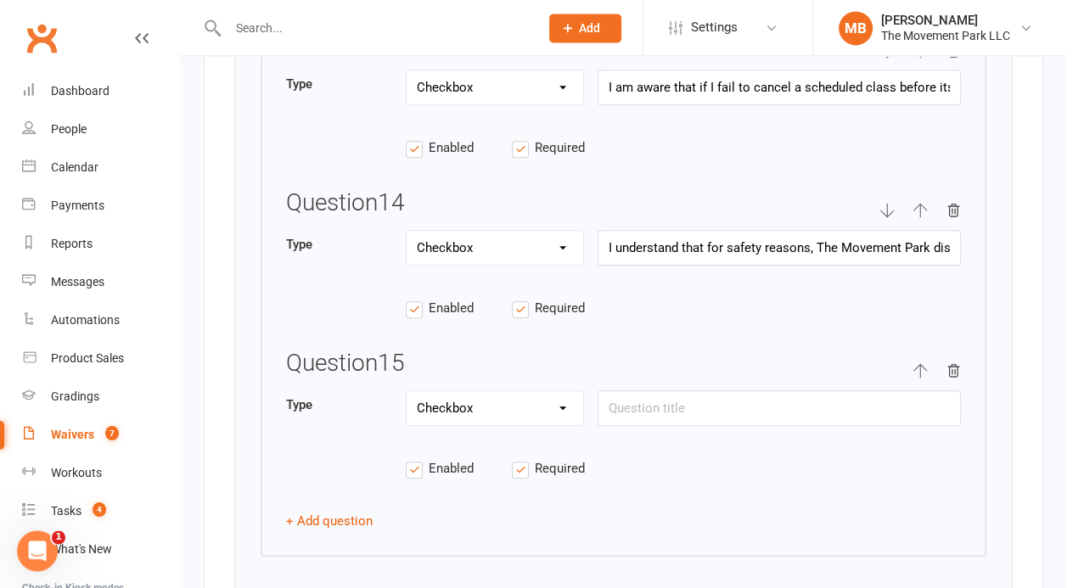
type input "As a privilege of being an active member, I understand that I may choose to cha…"
click at [947, 363] on icon "button" at bounding box center [953, 370] width 15 height 15
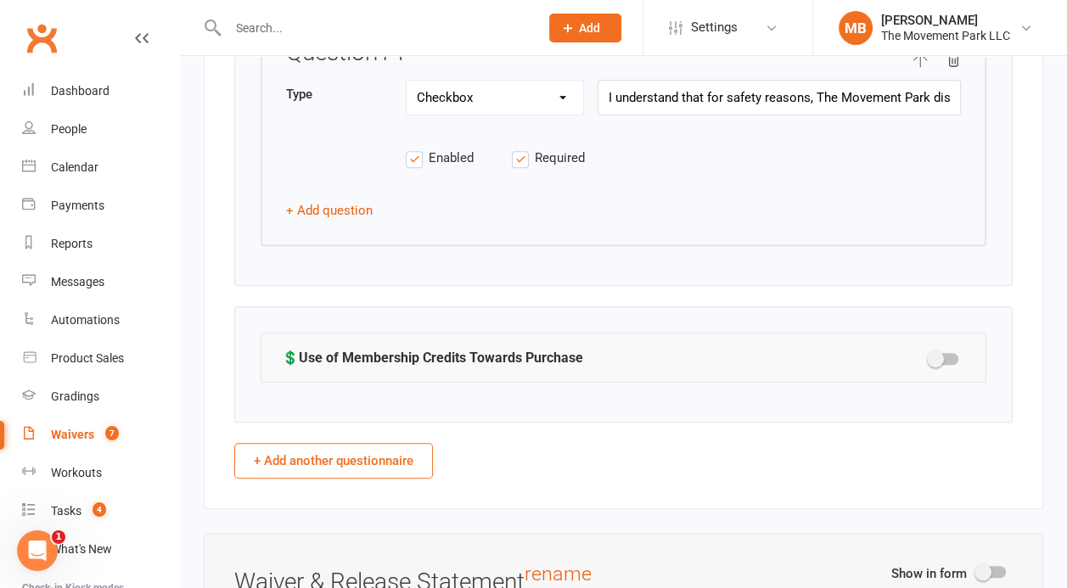
scroll to position [6498, 0]
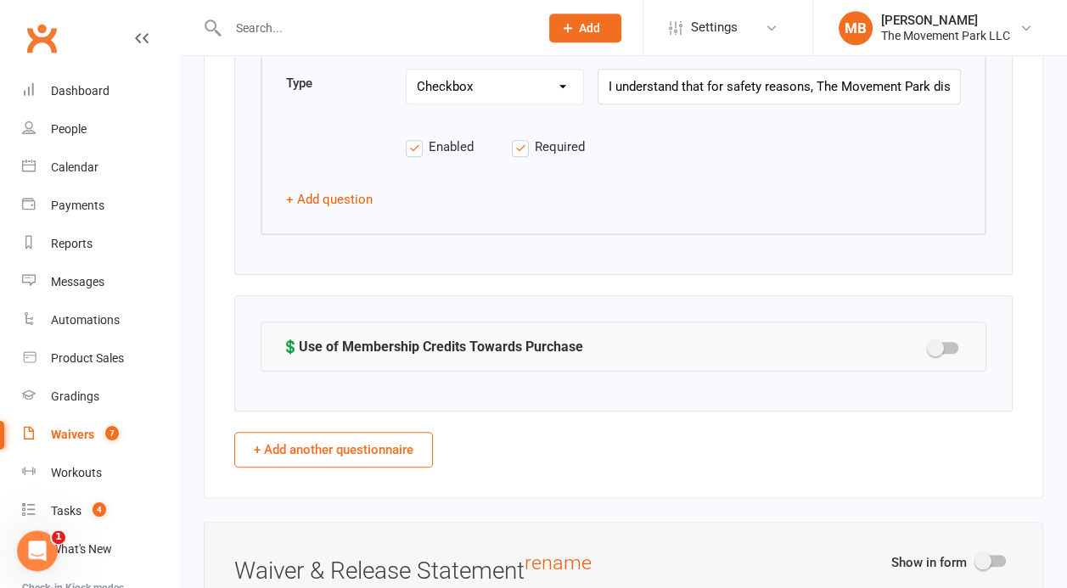
click at [382, 435] on button "+ Add another questionnaire" at bounding box center [333, 450] width 199 height 36
select select "do_not_copy_answers"
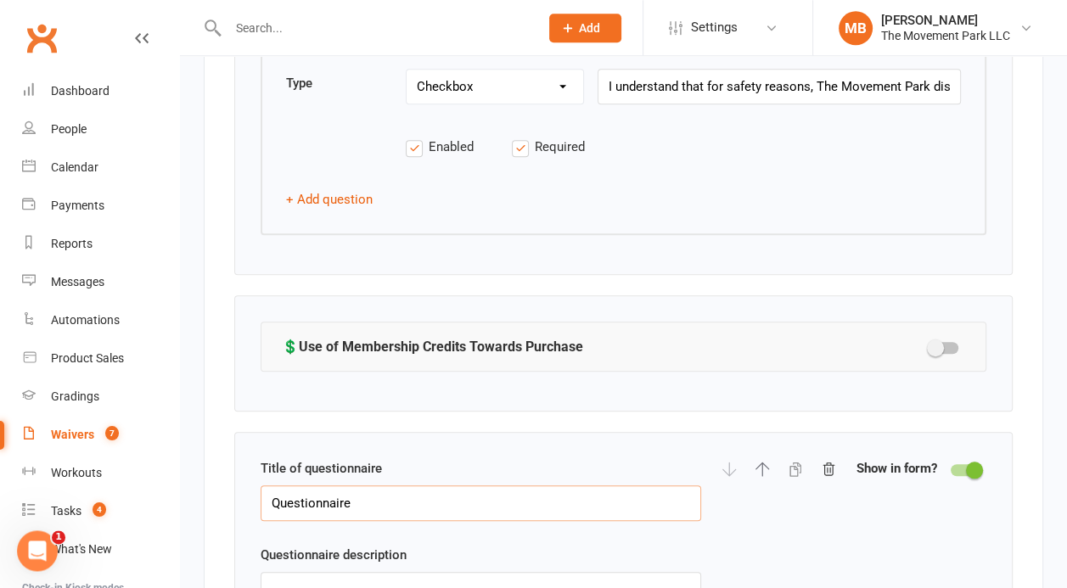
drag, startPoint x: 387, startPoint y: 483, endPoint x: 199, endPoint y: 491, distance: 188.6
click at [261, 491] on input "Questionnaire" at bounding box center [481, 504] width 441 height 36
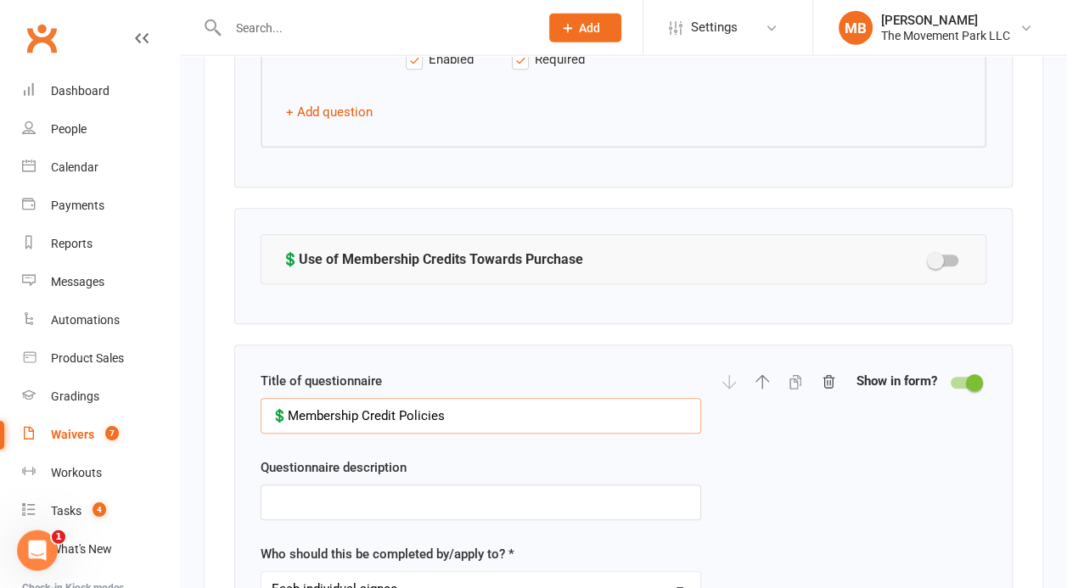
scroll to position [6562, 0]
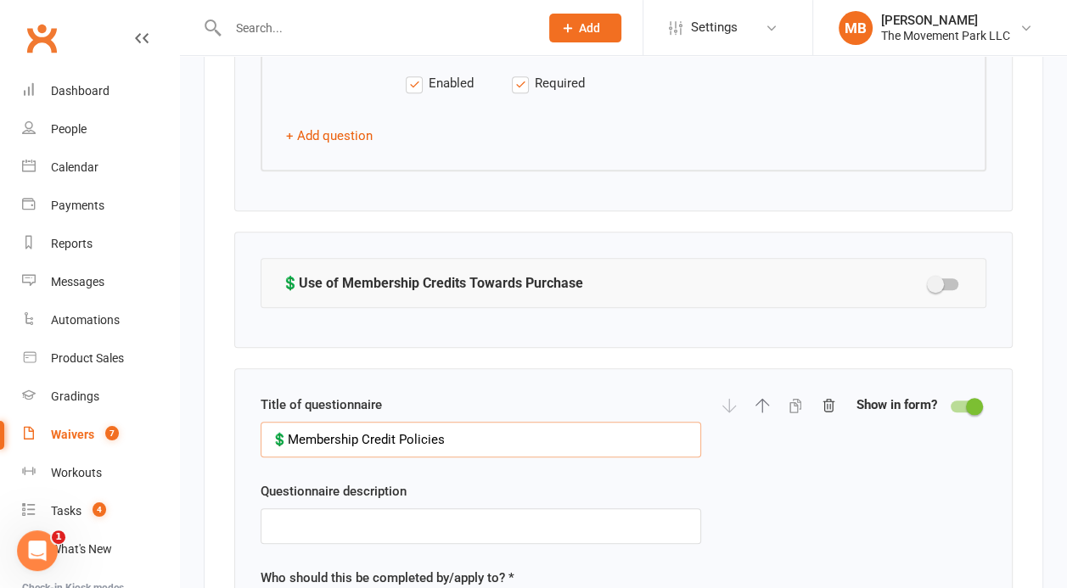
type input "💲Membership Credit Policies"
click at [289, 422] on input "💲Membership Credit Policies" at bounding box center [481, 440] width 441 height 36
click at [319, 509] on input "text" at bounding box center [481, 527] width 441 height 36
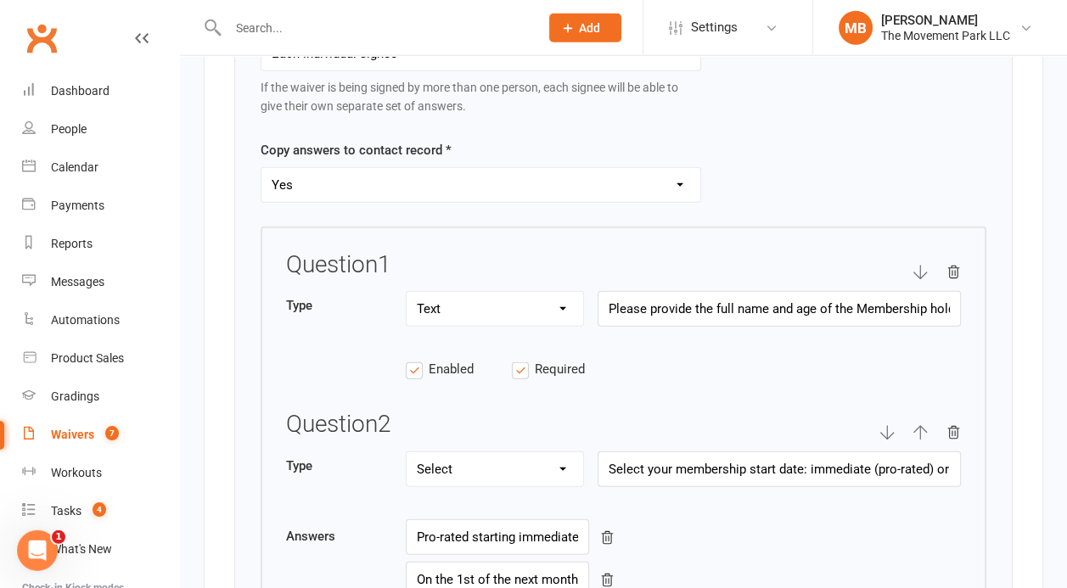
scroll to position [3549, 0]
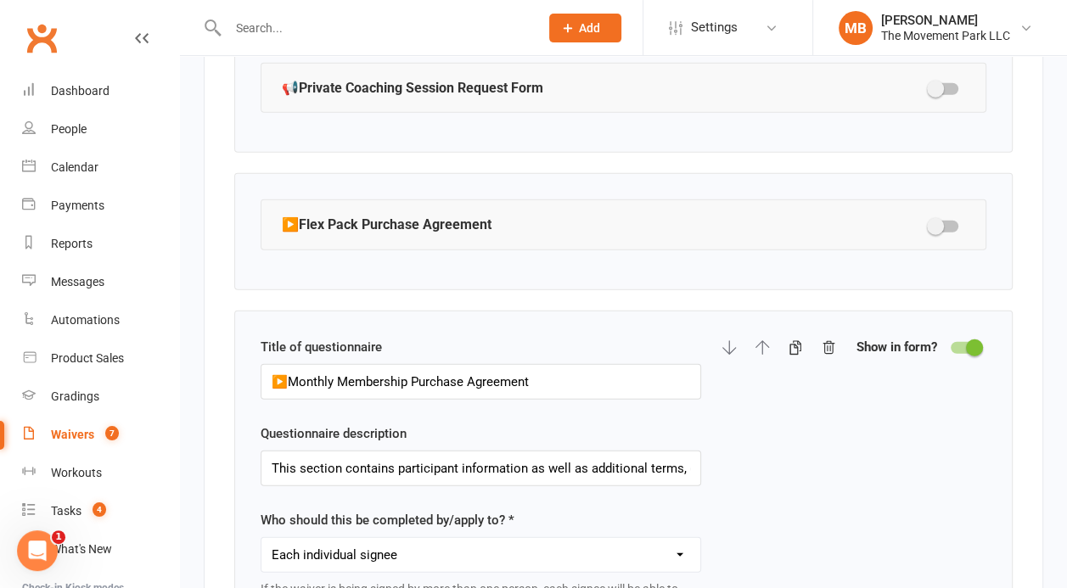
type input "This section specifies the policies"
drag, startPoint x: 589, startPoint y: 456, endPoint x: 752, endPoint y: 457, distance: 163.0
click at [701, 457] on input "This section contains participant information as well as additional terms, guid…" at bounding box center [481, 469] width 441 height 36
click at [580, 451] on input "This section contains participant information as well as additional terms, guid…" at bounding box center [481, 469] width 441 height 36
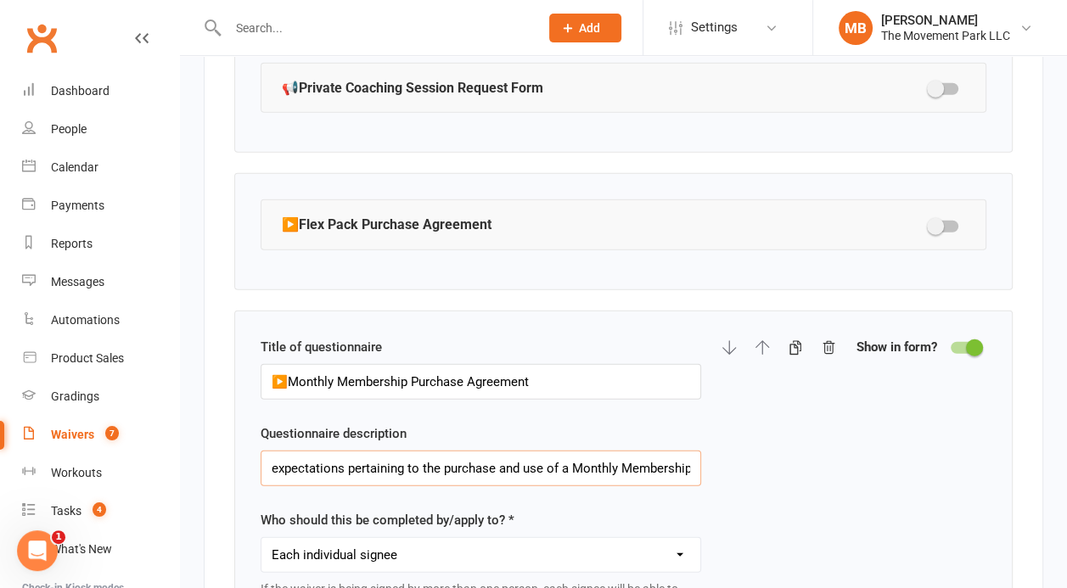
click at [580, 451] on input "This section contains participant information as well as additional terms, guid…" at bounding box center [481, 469] width 441 height 36
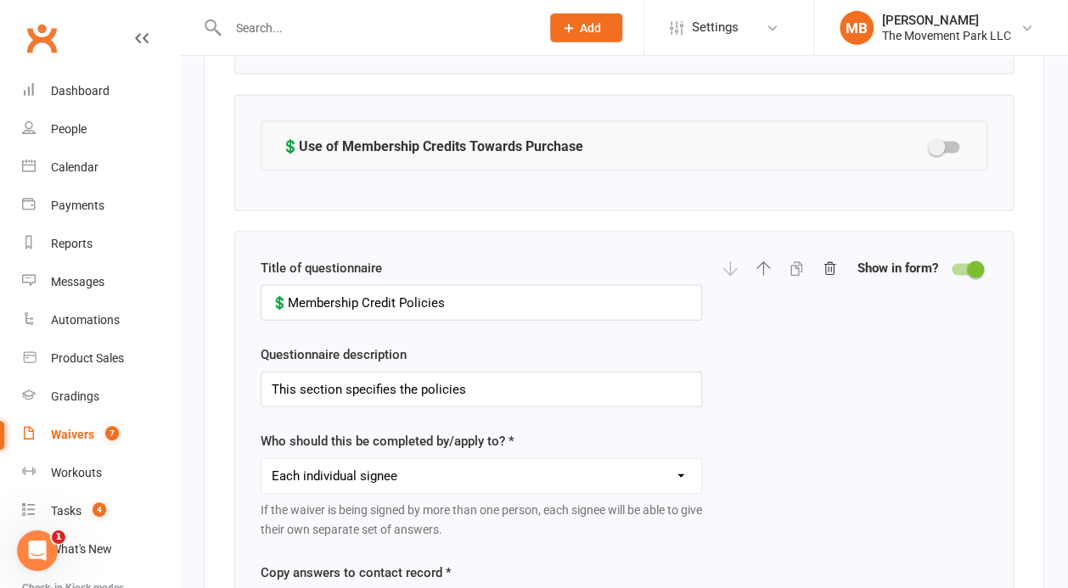
scroll to position [6607, 0]
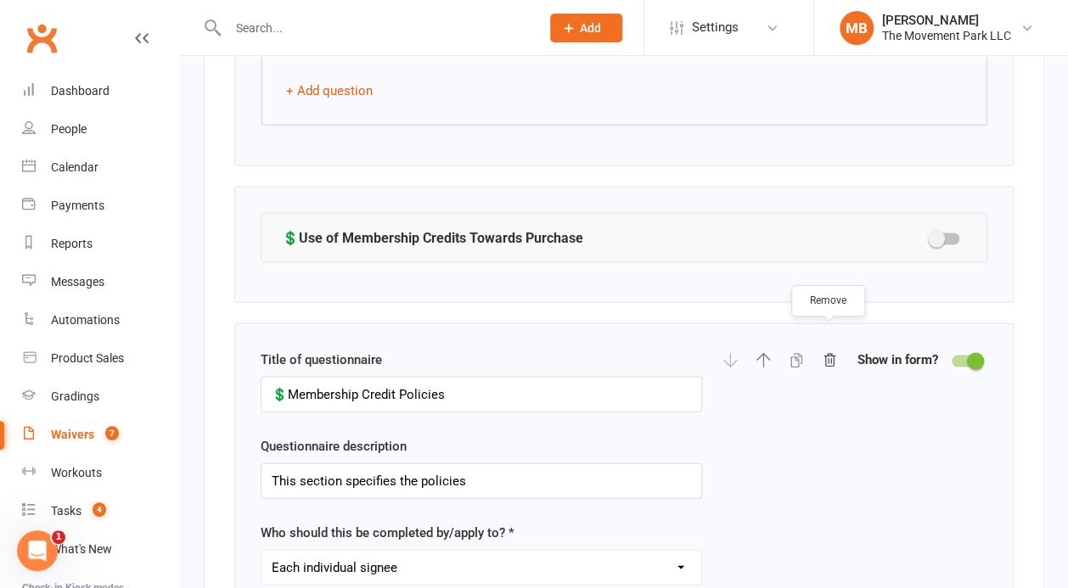
click at [829, 352] on icon "button" at bounding box center [829, 359] width 15 height 15
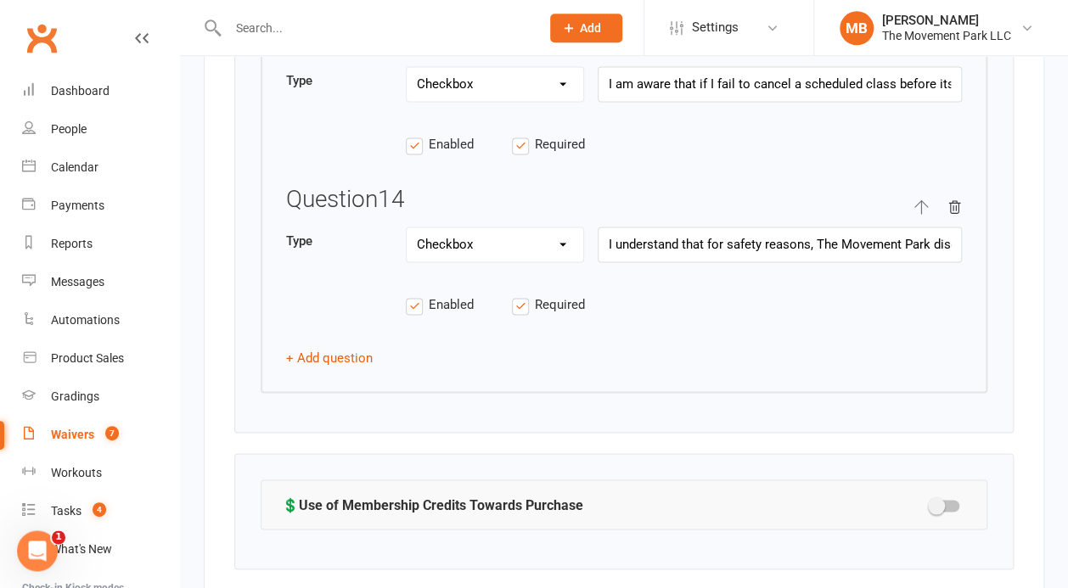
scroll to position [6298, 0]
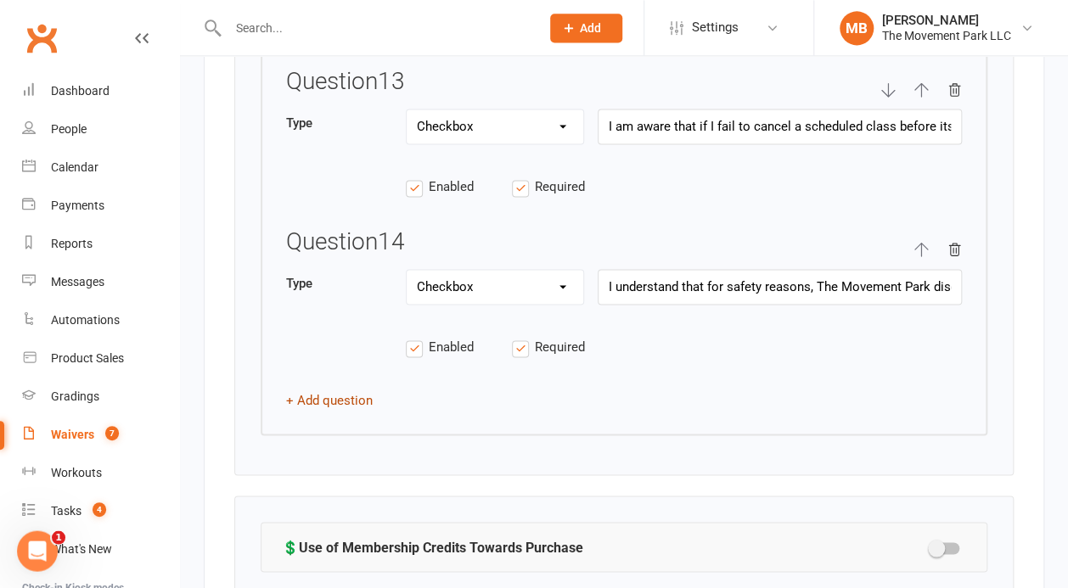
click at [352, 390] on button "+ Add question" at bounding box center [329, 400] width 87 height 20
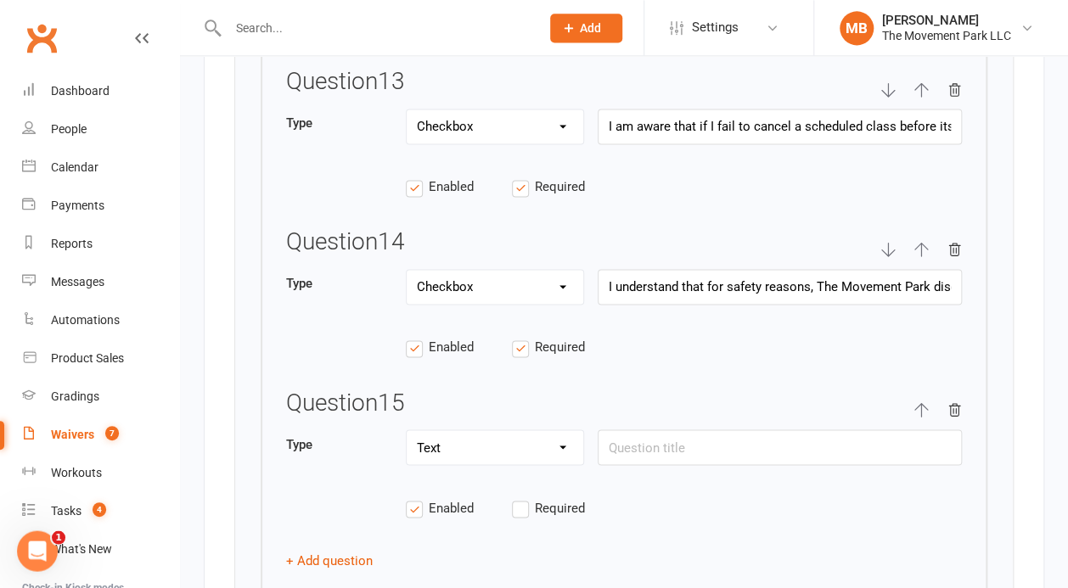
click at [407, 430] on select "Text Select Checkbox" at bounding box center [495, 447] width 177 height 34
select select "checkbox"
click option "Checkbox" at bounding box center [0, 0] width 0 height 0
click at [524, 497] on label "Required" at bounding box center [565, 507] width 106 height 20
click at [524, 497] on input "Required" at bounding box center [565, 497] width 106 height 0
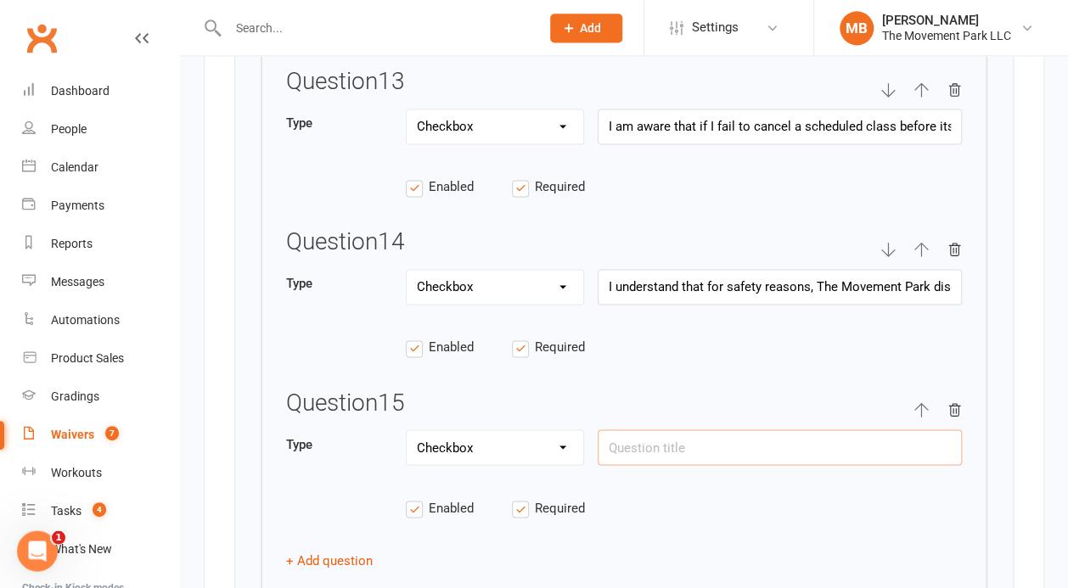
click at [682, 430] on input "text" at bounding box center [780, 448] width 364 height 36
paste input "I understand that this membership qualifies for "Membership Appreciation Credit…"
drag, startPoint x: 957, startPoint y: 428, endPoint x: 576, endPoint y: 426, distance: 381.2
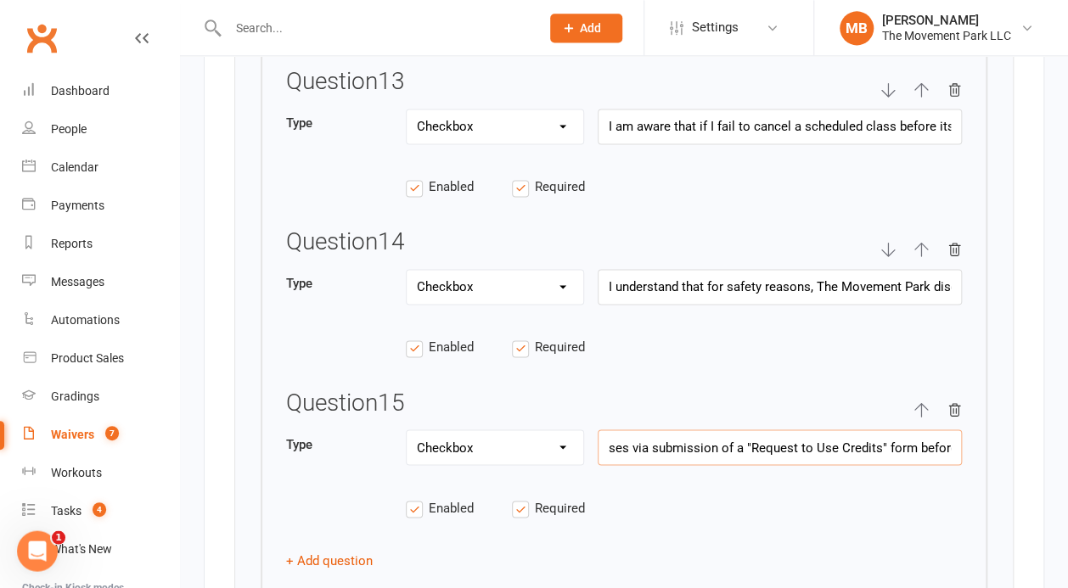
click at [576, 430] on div "Type Text Select Checkbox I understand that this membership qualifies for "Memb…" at bounding box center [624, 457] width 676 height 54
click at [720, 430] on input "I understand that this membership qualifies for "Membership Appreciation Credit…" at bounding box center [780, 448] width 364 height 36
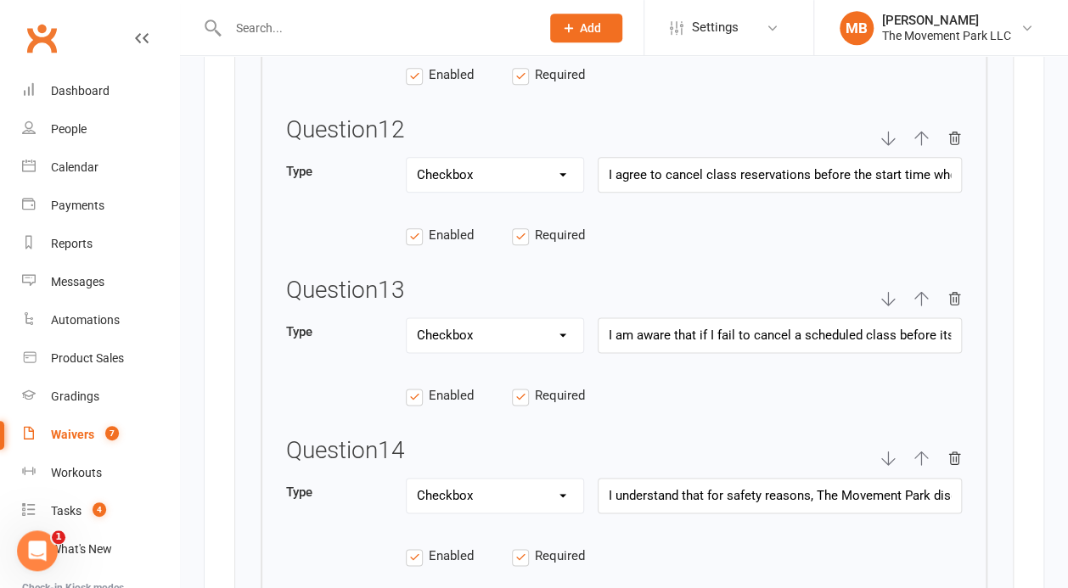
scroll to position [6250, 0]
click at [886, 477] on input "I understand that this membership qualifies for "Membership Appreciation Credit…" at bounding box center [780, 495] width 364 height 36
paste input ""Member Appreciation Credits" are a privilege for active members, and as such, …"
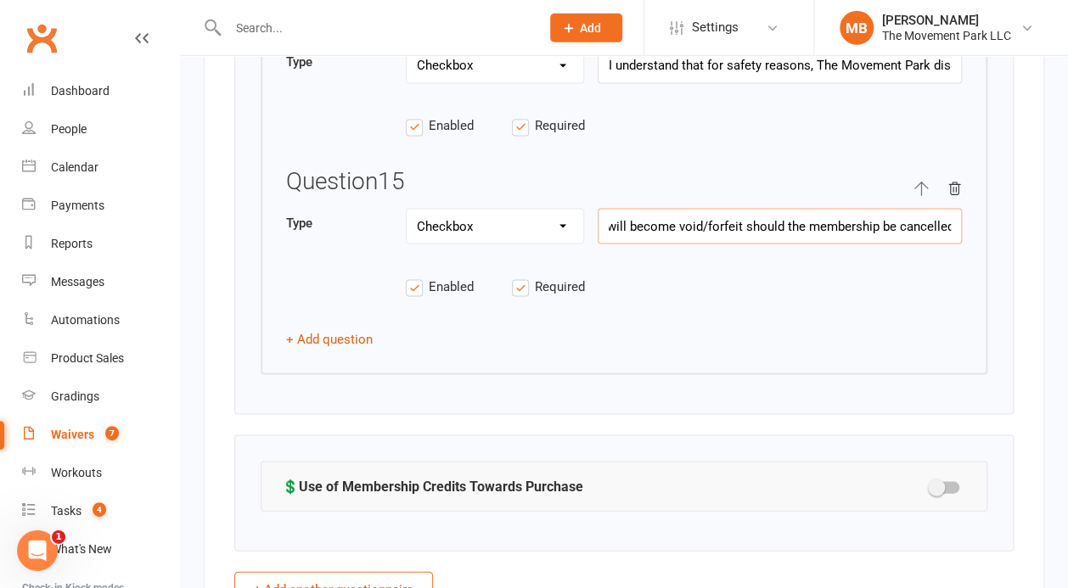
scroll to position [6551, 0]
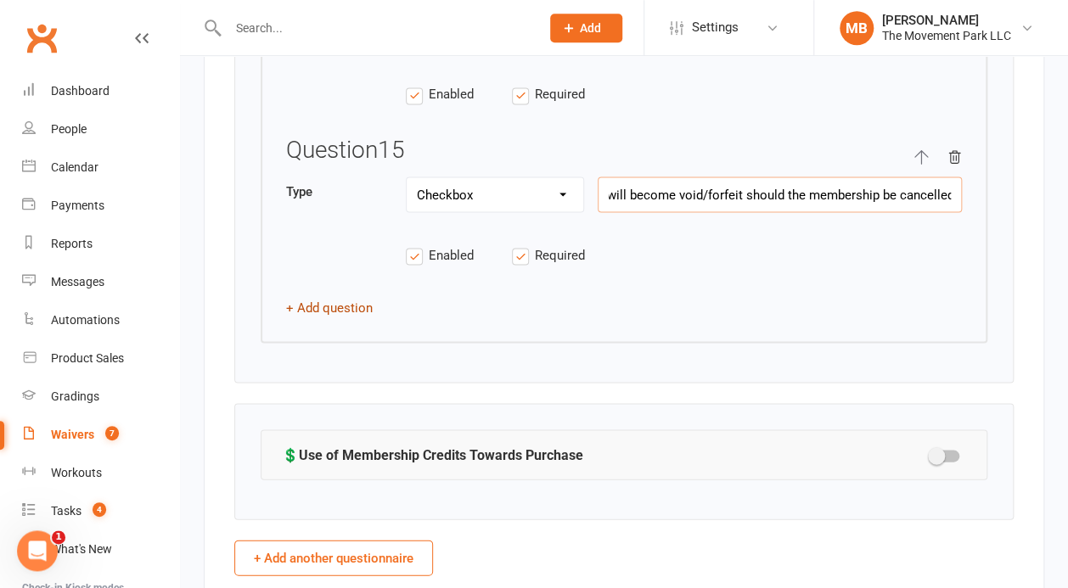
type input "I understand that "Member Appreciation Credits" are a privilege for active memb…"
click at [318, 297] on button "+ Add question" at bounding box center [329, 307] width 87 height 20
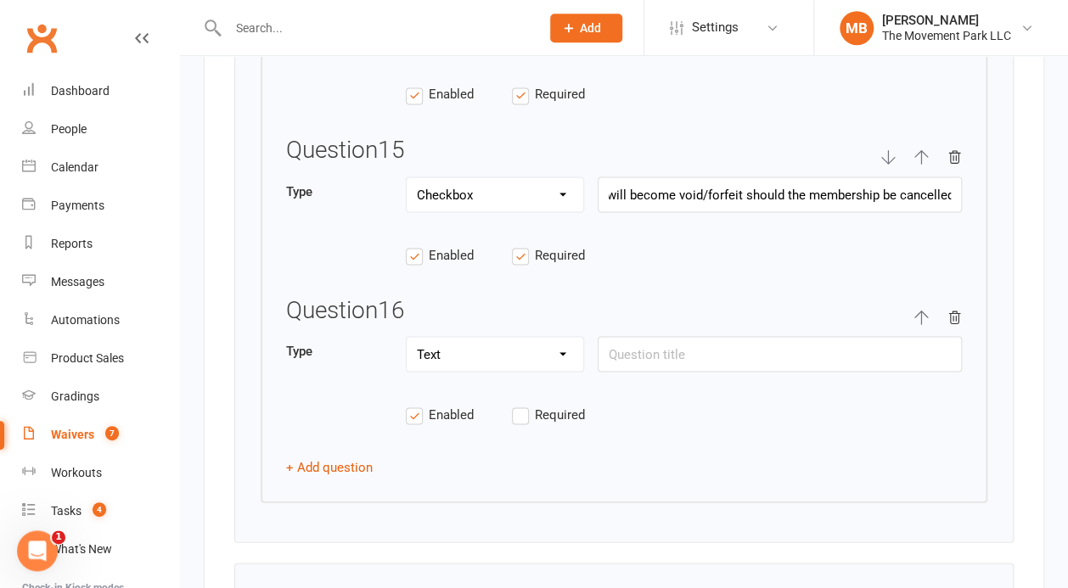
click at [407, 337] on select "Text Select Checkbox" at bounding box center [495, 354] width 177 height 34
select select "checkbox"
click option "Checkbox" at bounding box center [0, 0] width 0 height 0
click at [514, 404] on label "Required" at bounding box center [565, 414] width 106 height 20
click at [514, 404] on input "Required" at bounding box center [565, 404] width 106 height 0
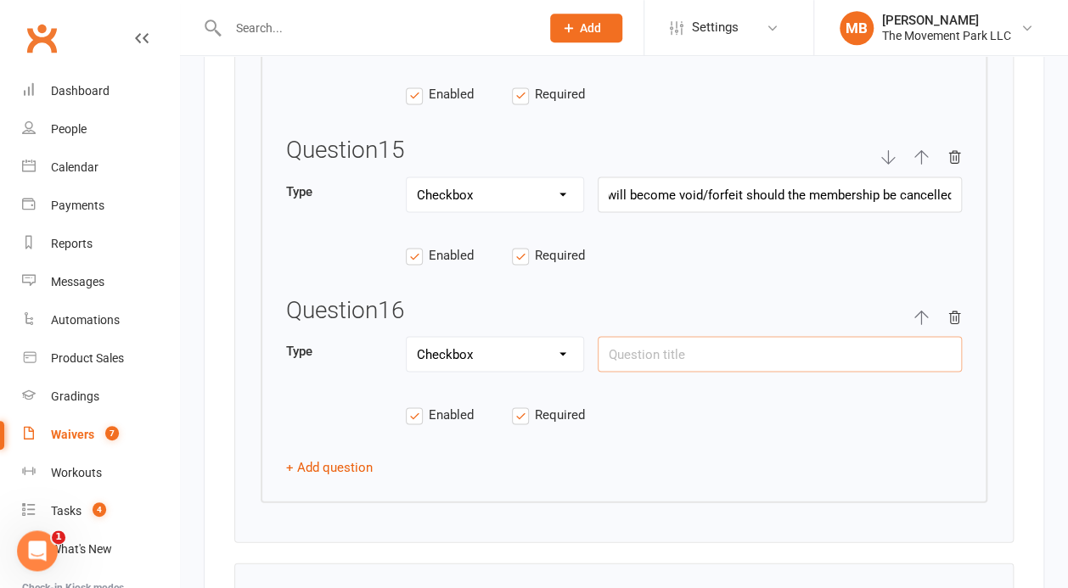
click at [648, 336] on input "text" at bounding box center [780, 354] width 364 height 36
paste input "I understand that, in order to redeem any accumulated "Member Appreciation Cred…"
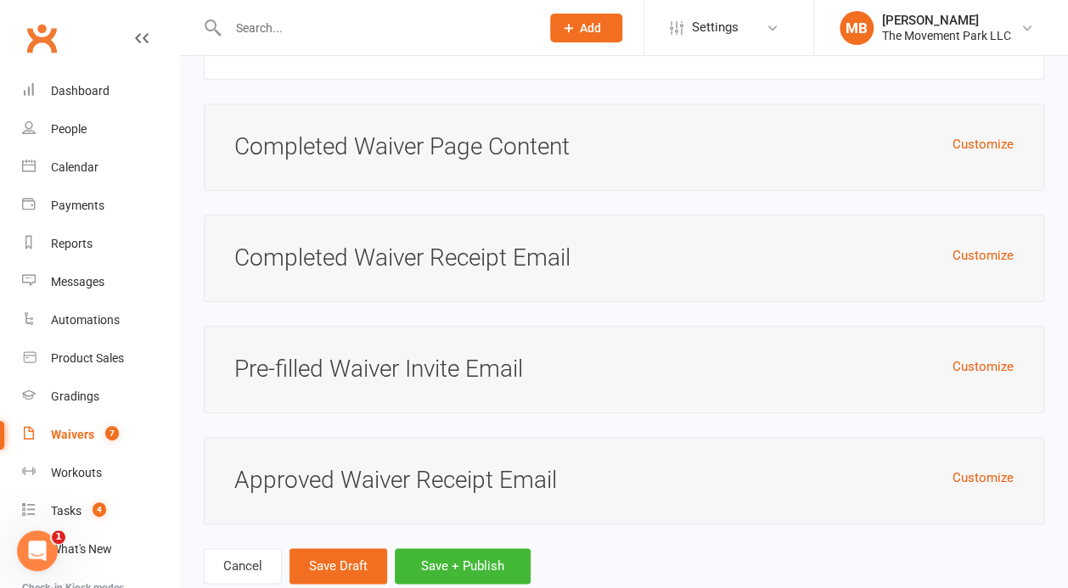
scroll to position [8590, 0]
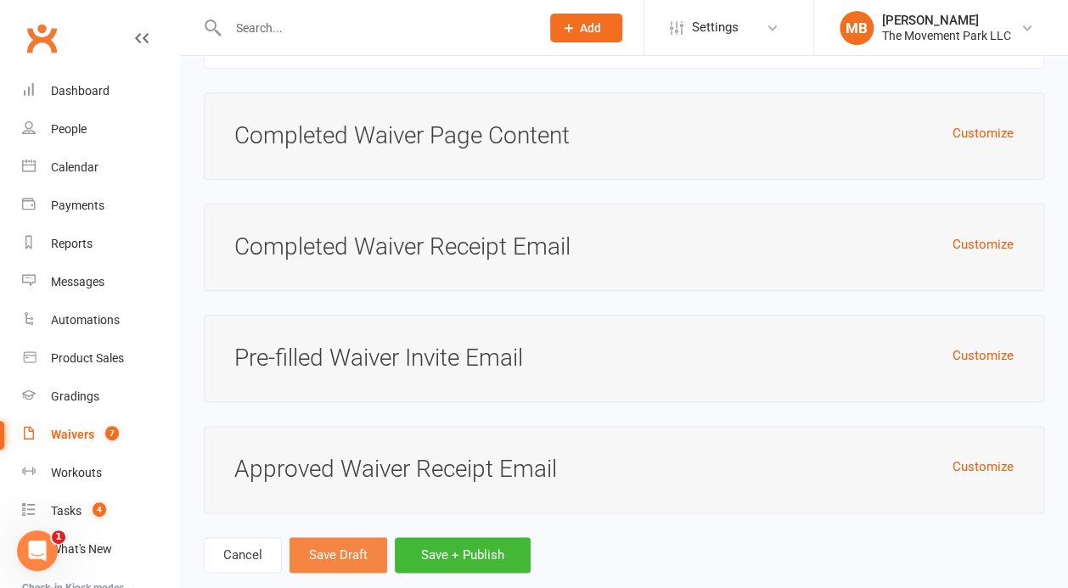
type input "I understand that, in order to redeem any accumulated "Member Appreciation Cred…"
click at [335, 537] on button "Save Draft" at bounding box center [338, 555] width 98 height 36
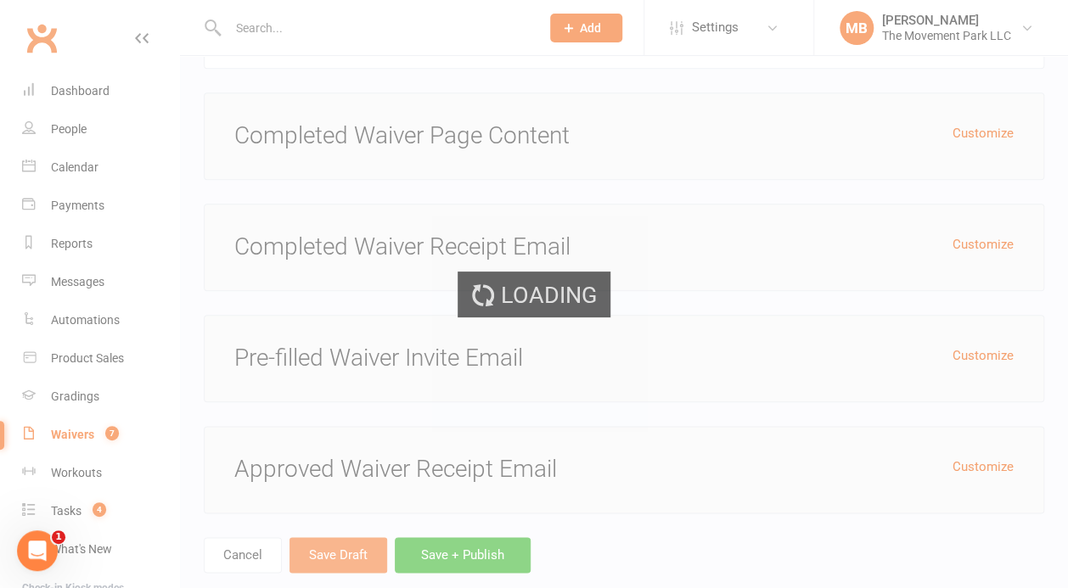
scroll to position [0, 1462]
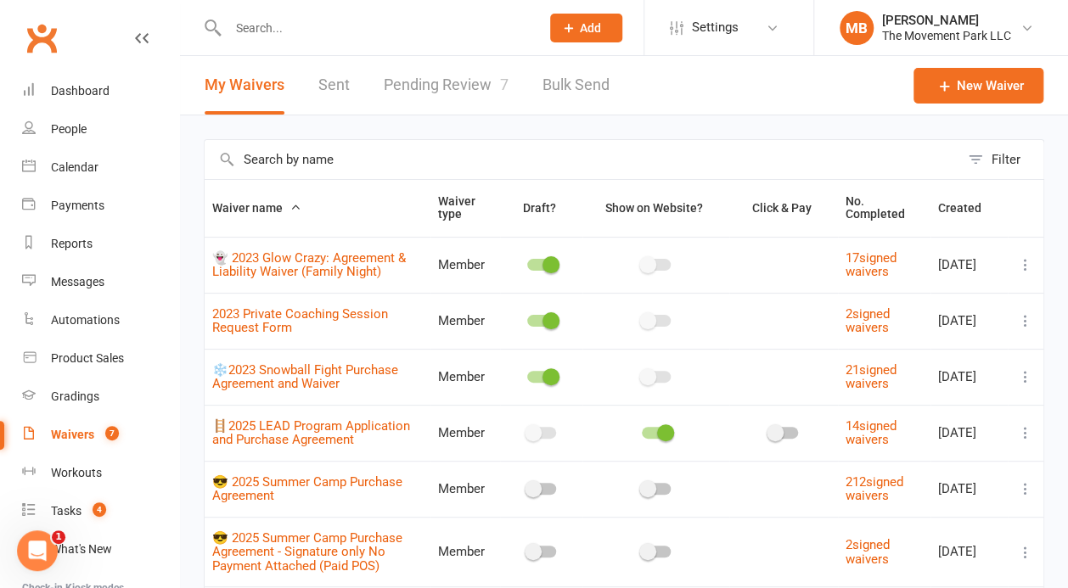
click at [73, 440] on div "Waivers" at bounding box center [72, 435] width 43 height 14
click at [470, 83] on link "Pending Review 7" at bounding box center [446, 85] width 125 height 59
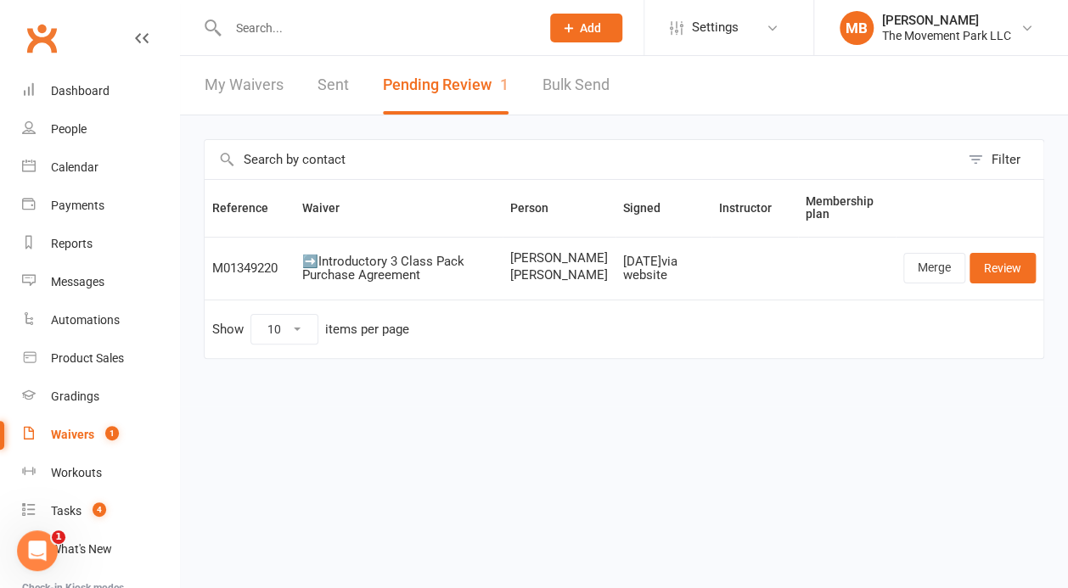
click at [341, 153] on input "text" at bounding box center [582, 159] width 755 height 39
click at [77, 419] on link "Waivers 1" at bounding box center [100, 435] width 157 height 38
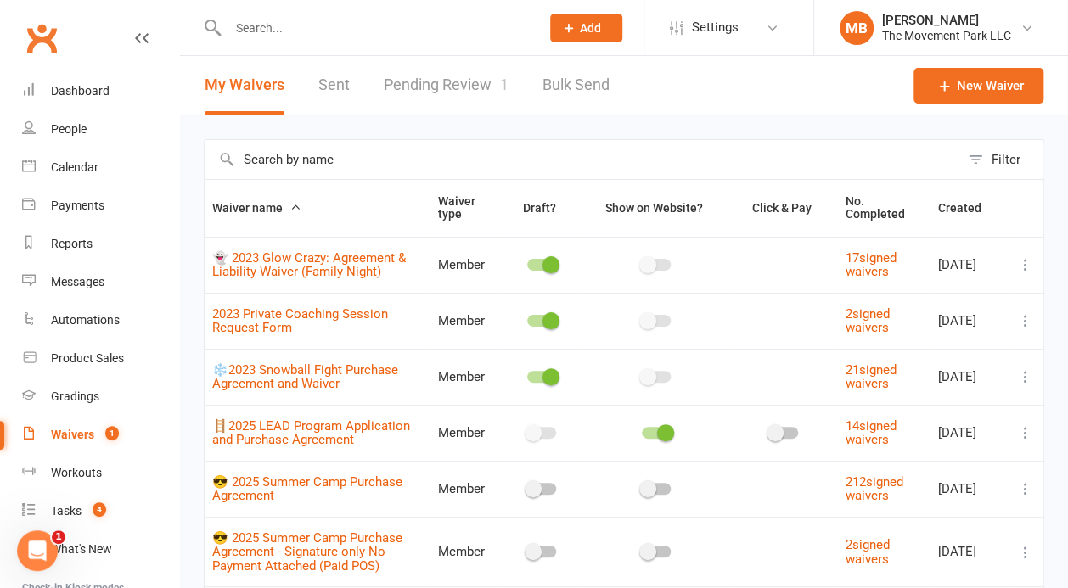
click at [286, 153] on input "text" at bounding box center [582, 159] width 755 height 39
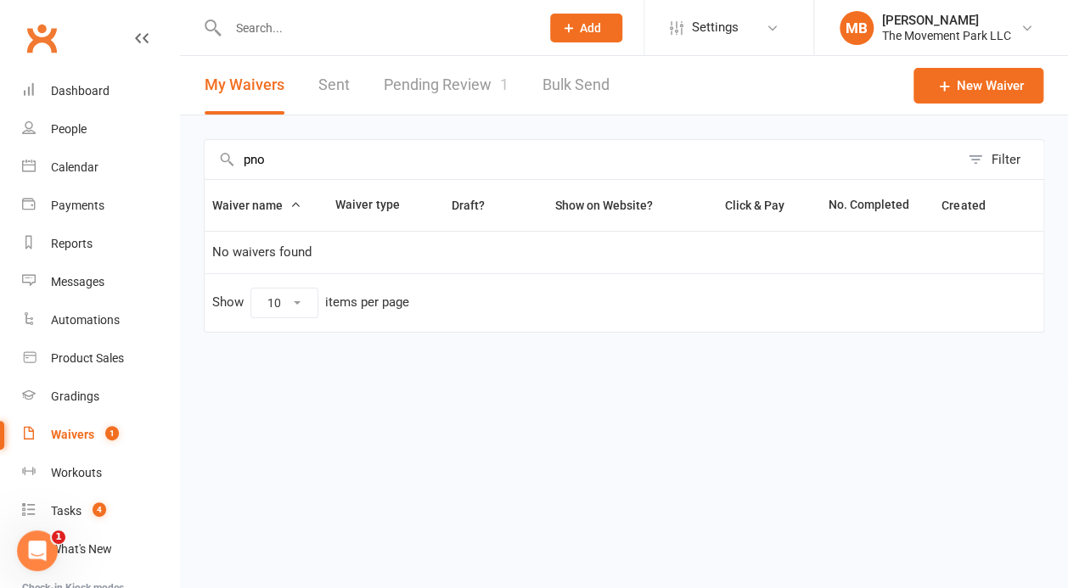
scroll to position [190, 0]
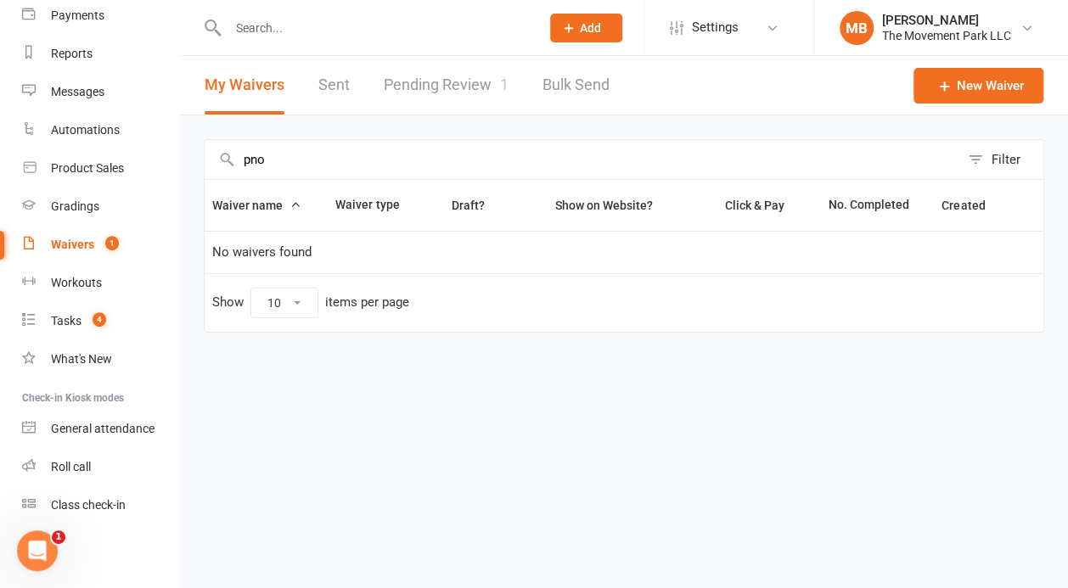
type input "pno"
drag, startPoint x: 263, startPoint y: 164, endPoint x: 172, endPoint y: 165, distance: 90.8
click at [205, 165] on input "pno" at bounding box center [582, 159] width 755 height 39
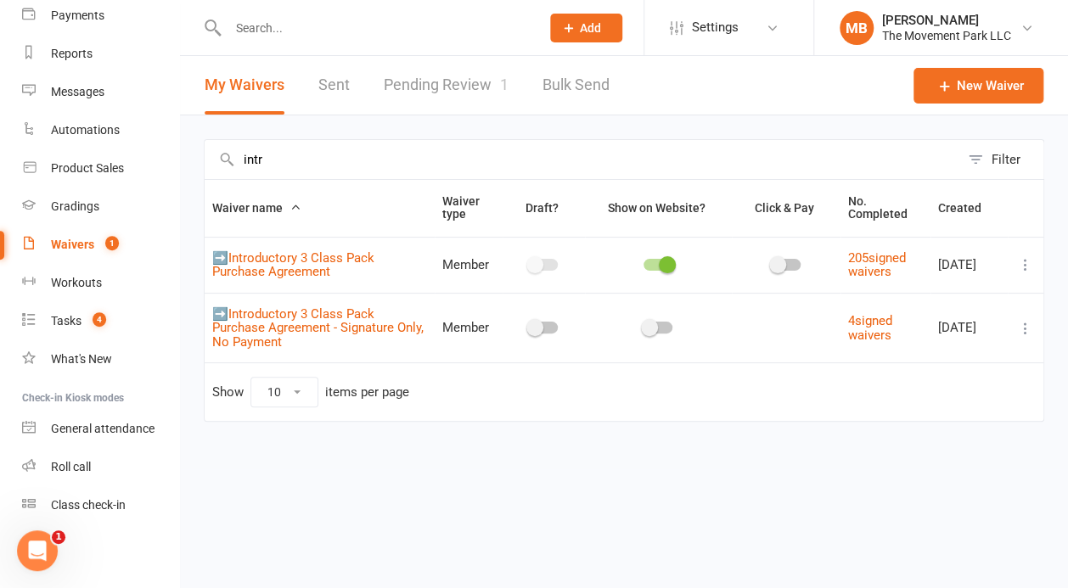
type input "intr"
click at [1026, 265] on icon at bounding box center [1025, 264] width 17 height 17
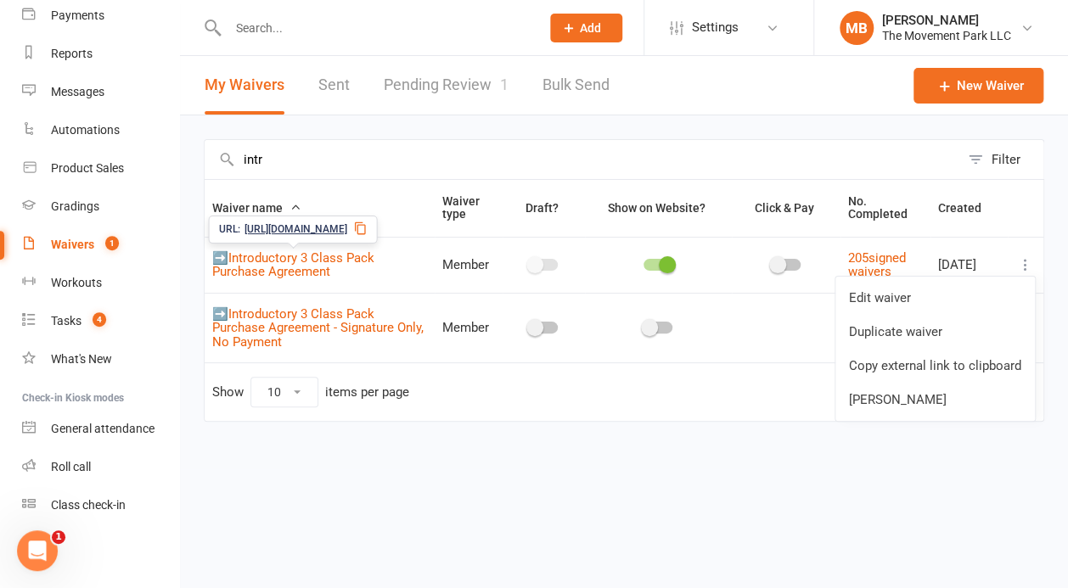
click at [301, 263] on span "➡️Introductory 3 Class Pack Purchase Agreement" at bounding box center [293, 265] width 162 height 47
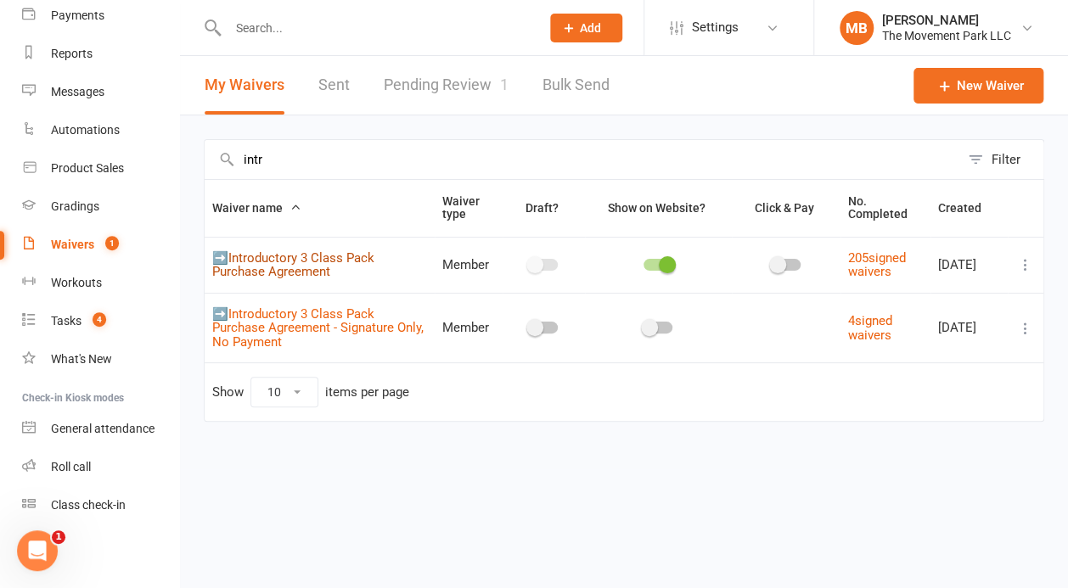
click at [310, 271] on link "➡️Introductory 3 Class Pack Purchase Agreement" at bounding box center [293, 265] width 162 height 30
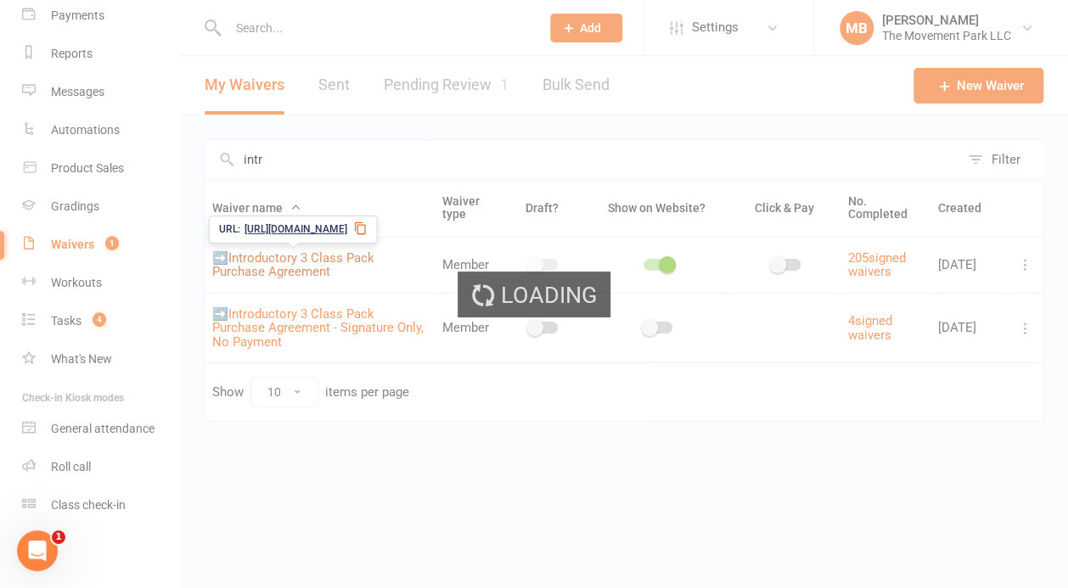
scroll to position [190, 0]
select select "applies_to_all_signees"
select select "checkbox"
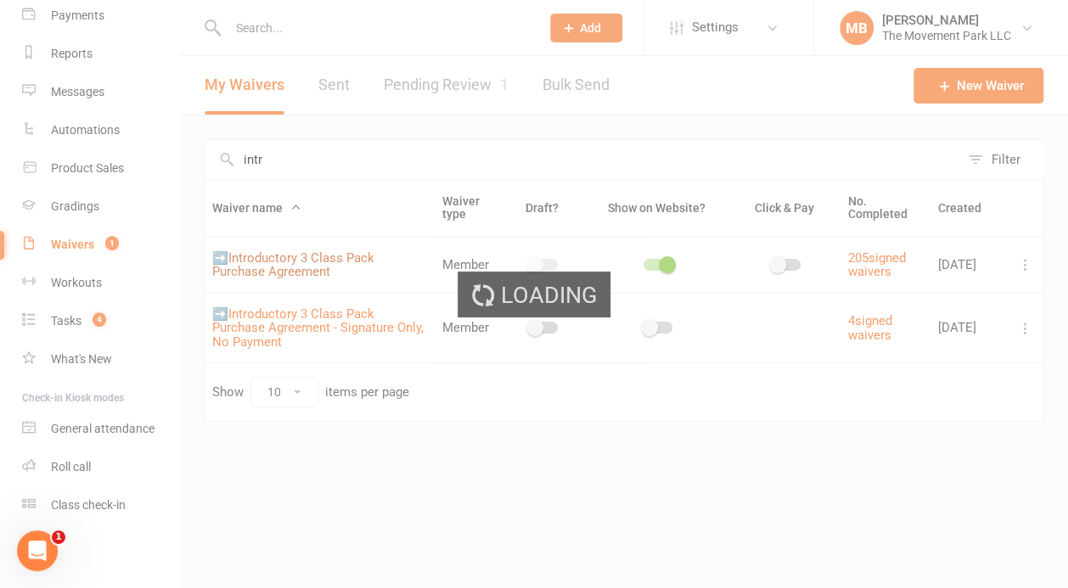
select select "checkbox"
select select "select"
select select "checkbox"
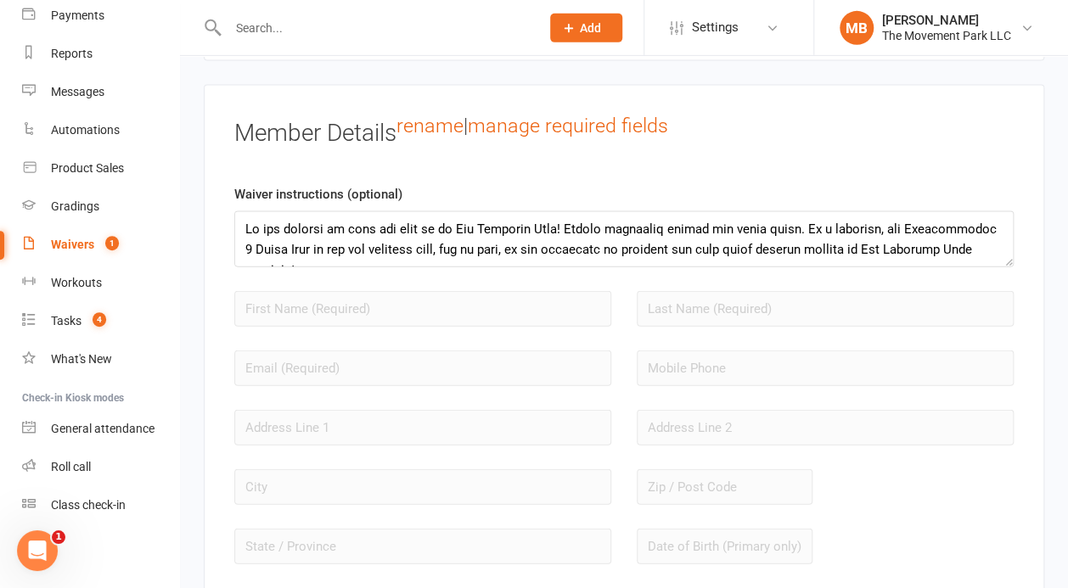
scroll to position [1432, 0]
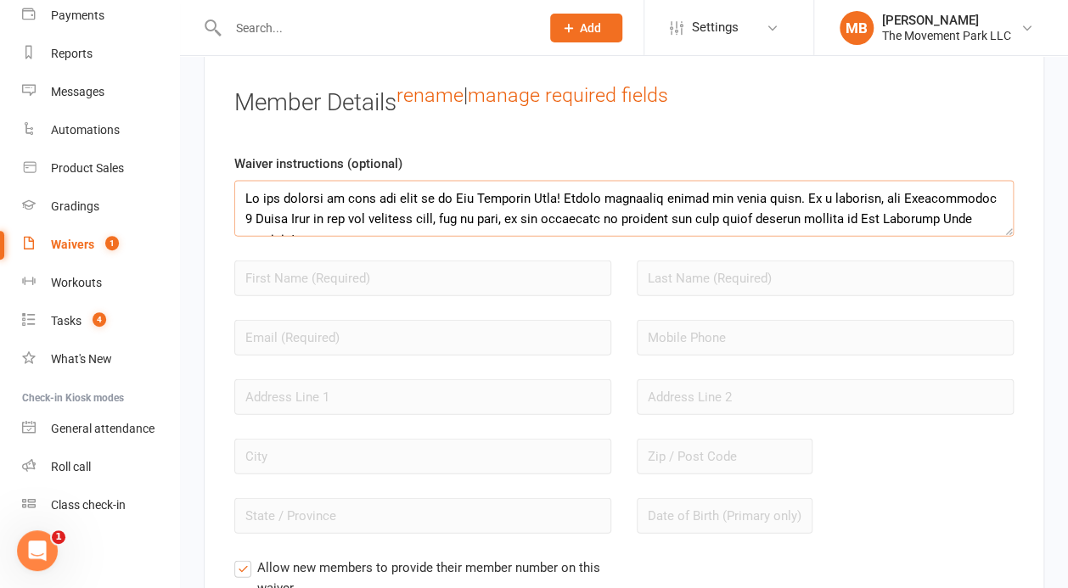
click at [910, 222] on textarea at bounding box center [623, 209] width 779 height 56
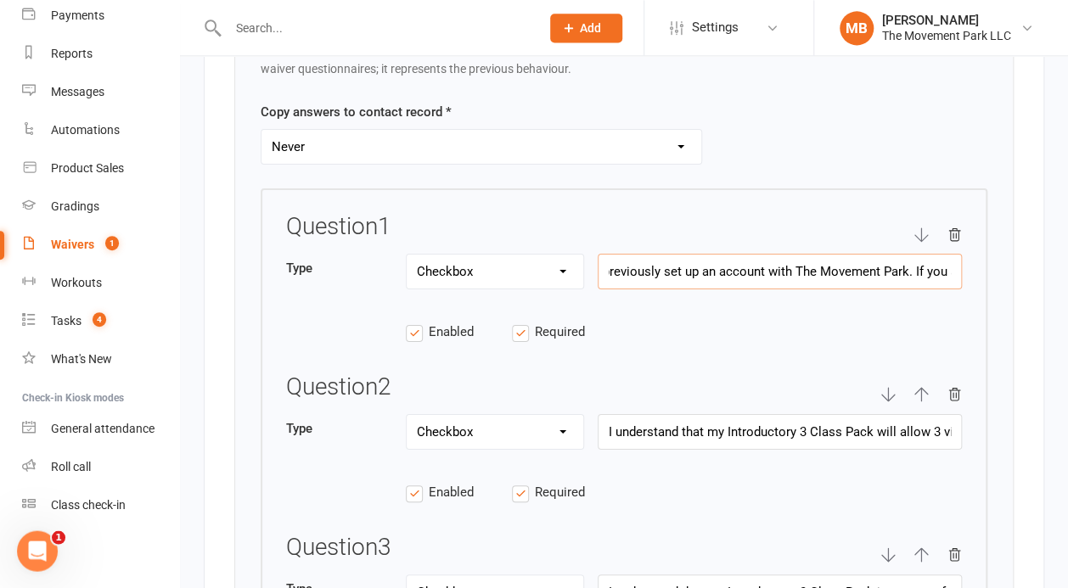
scroll to position [0, 518]
drag, startPoint x: 715, startPoint y: 257, endPoint x: 1013, endPoint y: 255, distance: 298.0
click at [962, 255] on input "I have previously set up an account with The Movement Park. If you are a FIRST …" at bounding box center [780, 272] width 364 height 36
drag, startPoint x: 857, startPoint y: 419, endPoint x: 985, endPoint y: 418, distance: 128.2
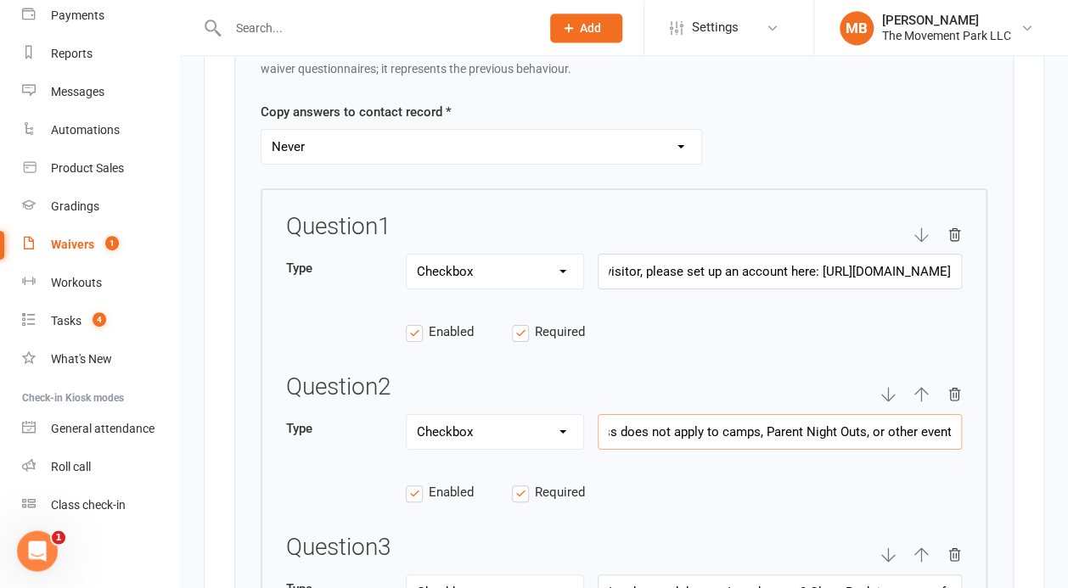
click at [962, 418] on input "I understand that my Introductory 3 Class Pack will allow 3 visits to use for i…" at bounding box center [780, 432] width 364 height 36
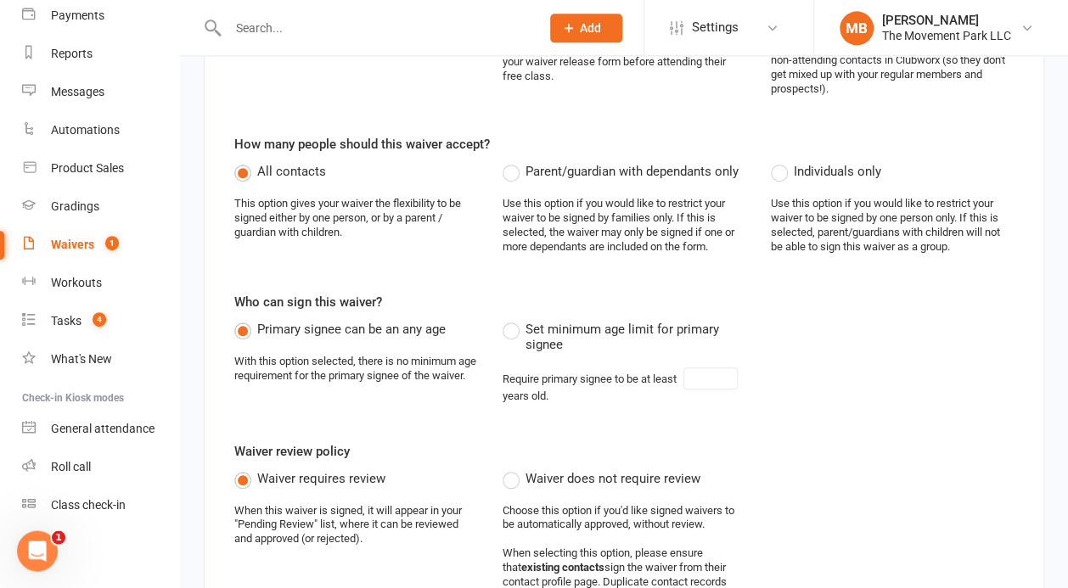
scroll to position [3637, 0]
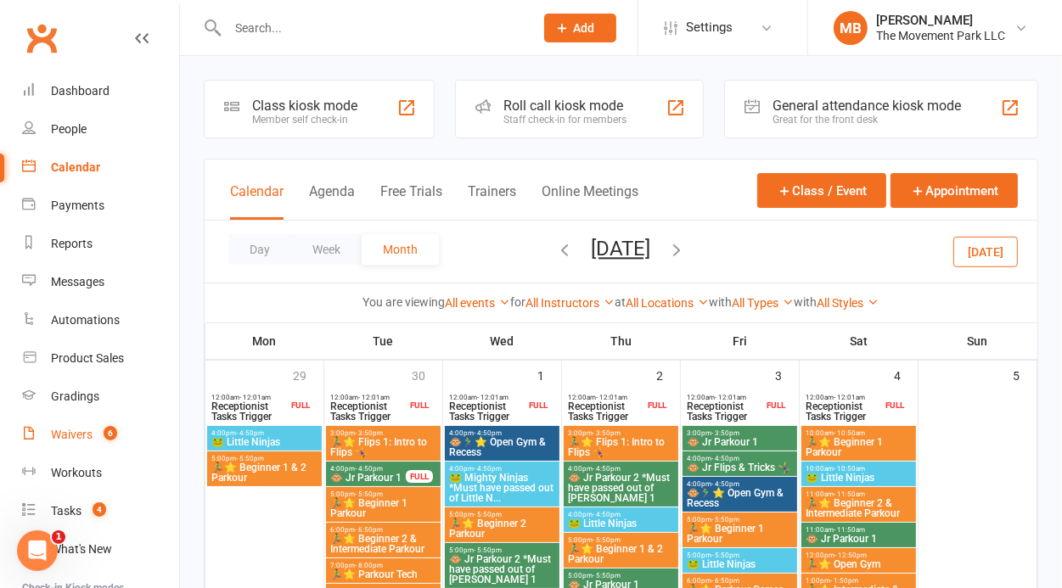
click at [59, 426] on link "Waivers 6" at bounding box center [100, 435] width 157 height 38
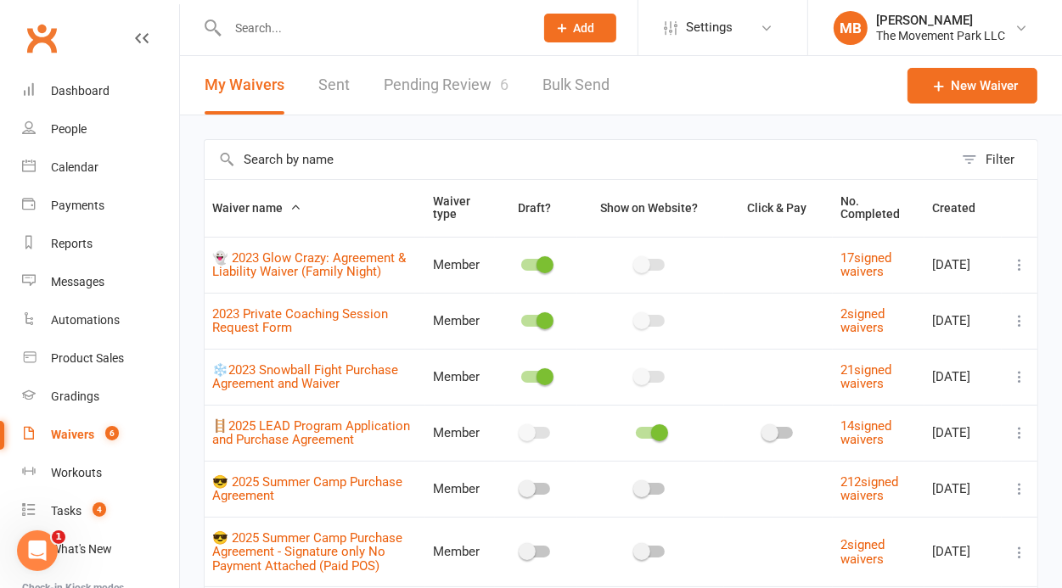
click at [444, 99] on link "Pending Review 6" at bounding box center [446, 85] width 125 height 59
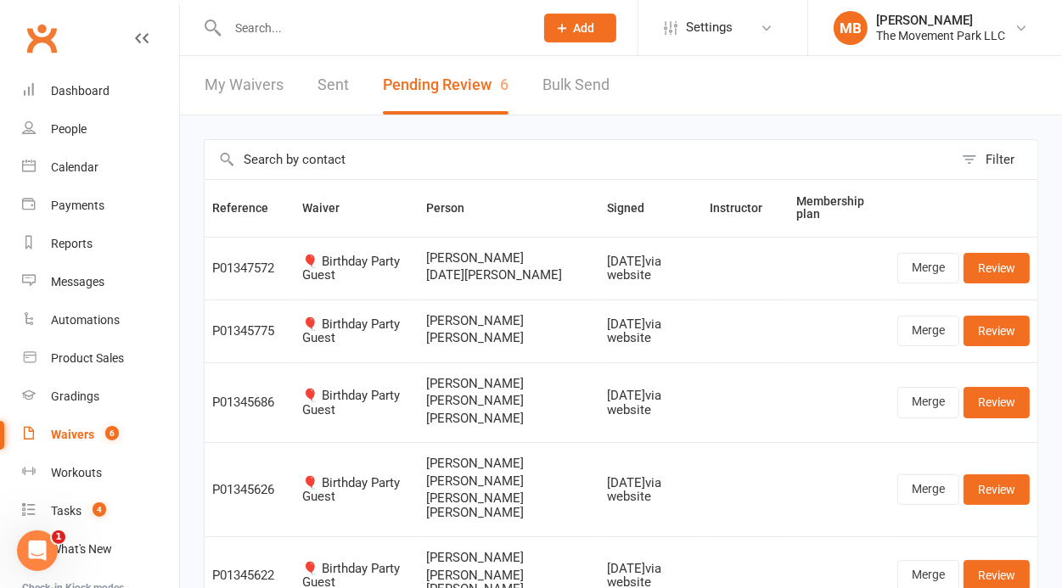
scroll to position [158, 0]
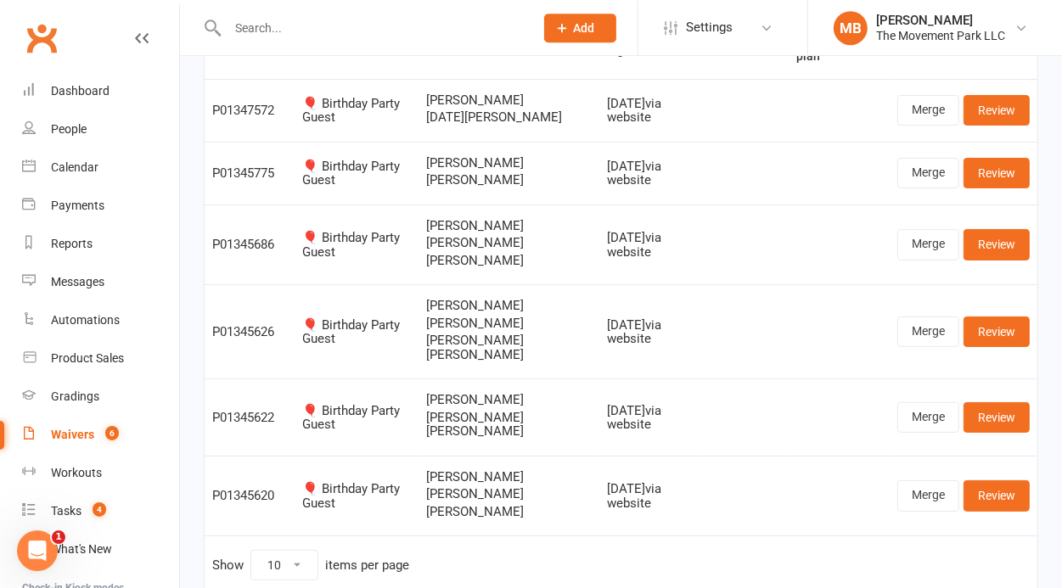
click at [76, 424] on link "Waivers 6" at bounding box center [100, 435] width 157 height 38
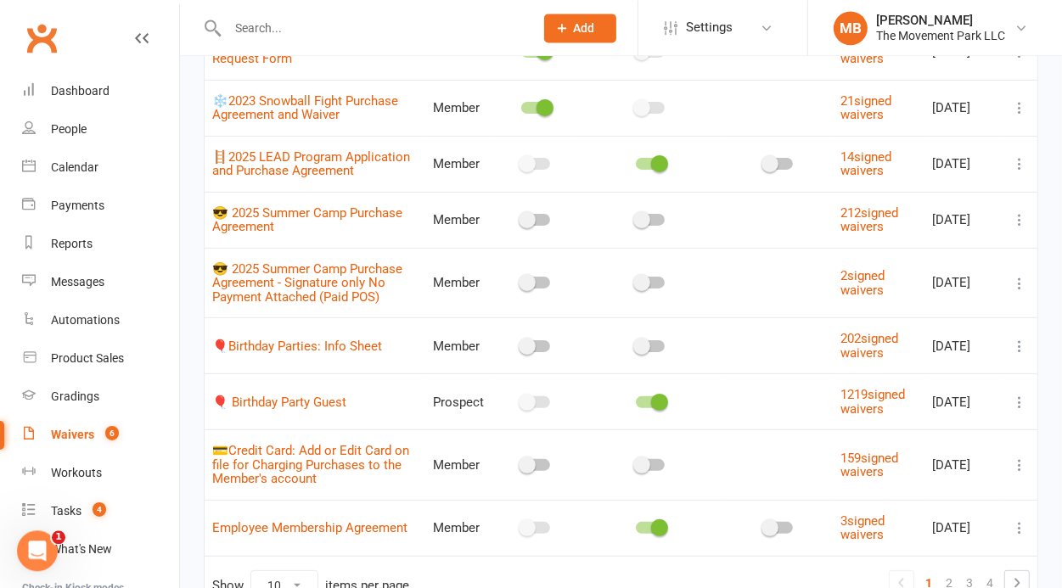
scroll to position [364, 0]
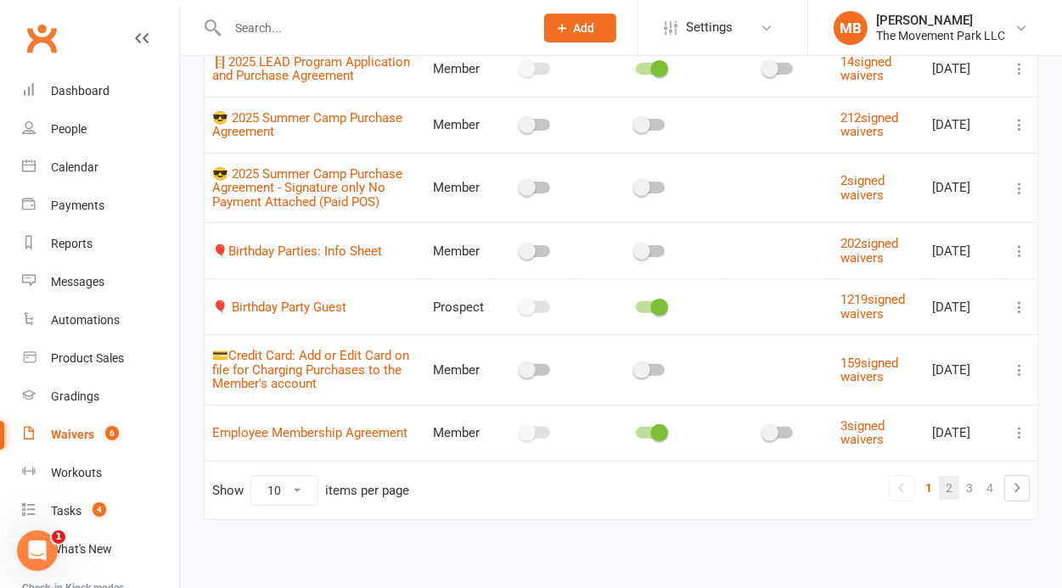
click at [953, 489] on link "2" at bounding box center [949, 488] width 20 height 24
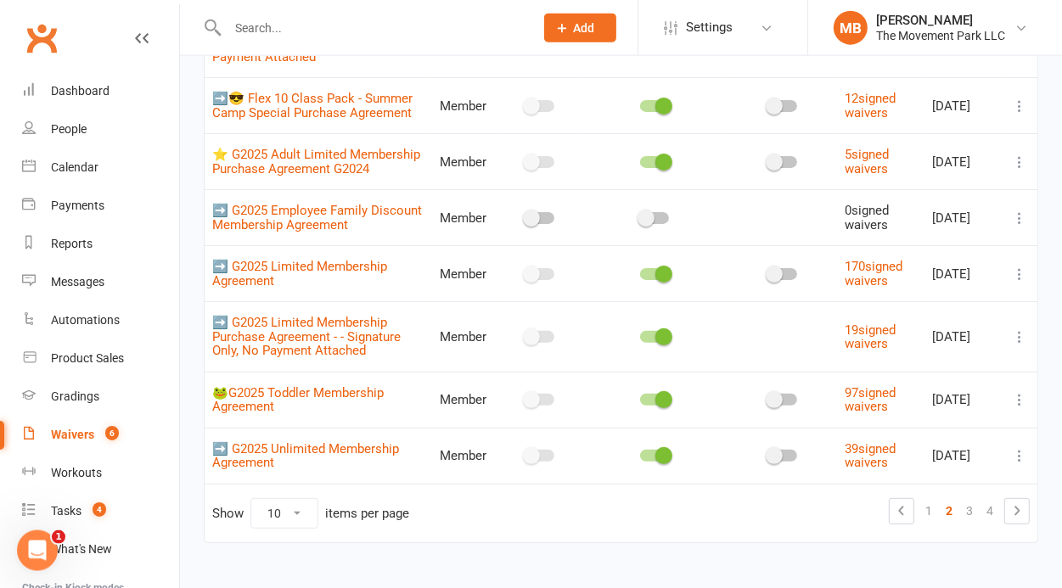
scroll to position [344, 0]
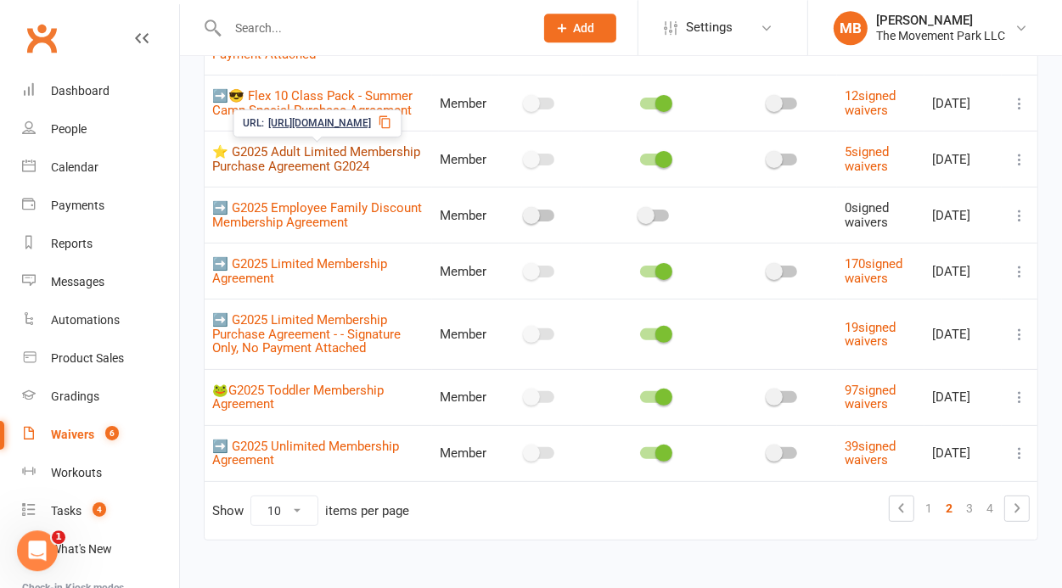
click at [393, 157] on link "⭐ G2025 Adult Limited Membership Purchase Agreement G2024" at bounding box center [316, 159] width 208 height 30
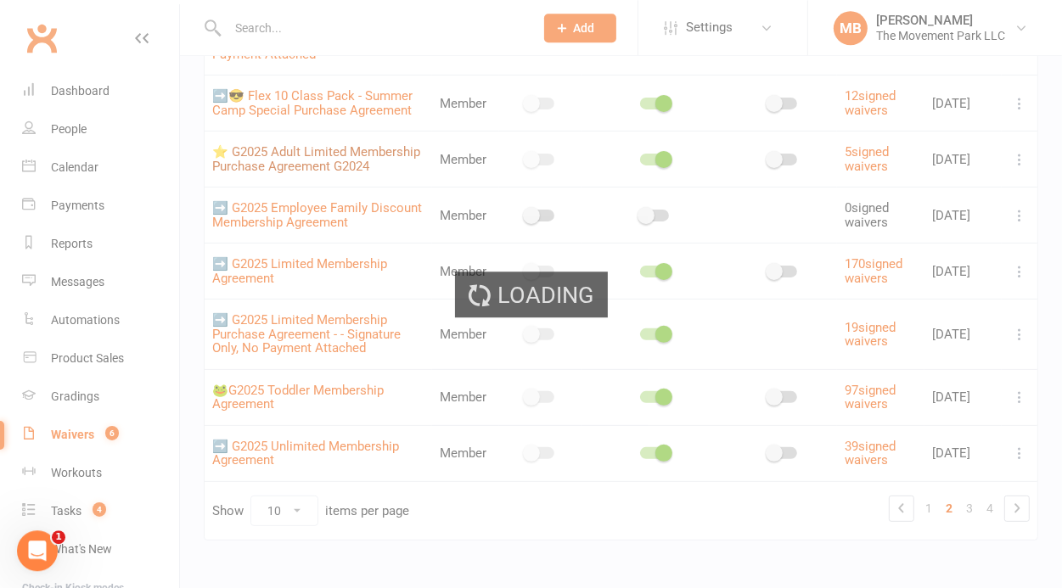
select select "do_not_copy_answers"
select select "checkbox"
select select "select"
select select "checkbox"
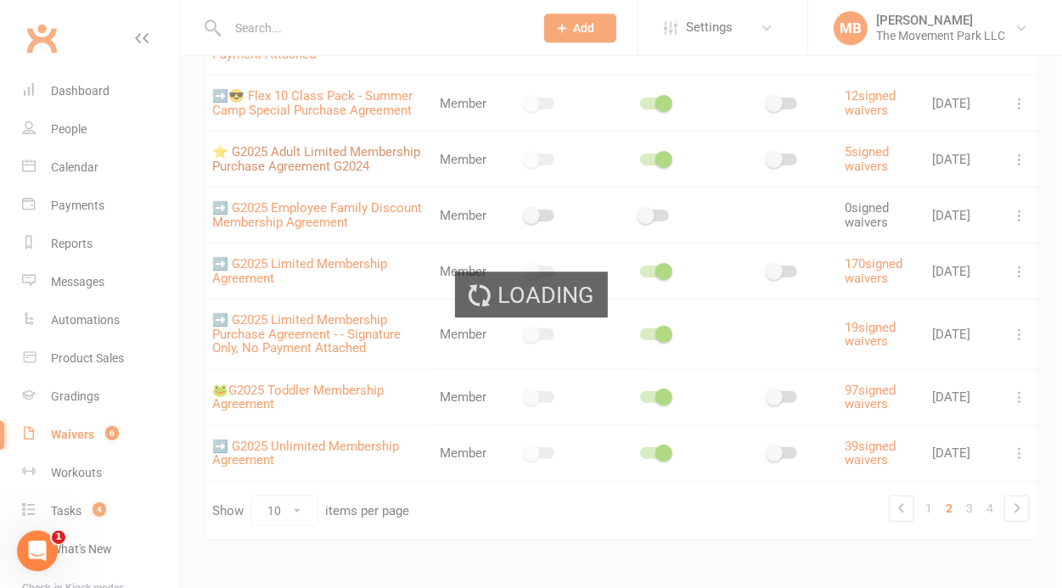
select select "checkbox"
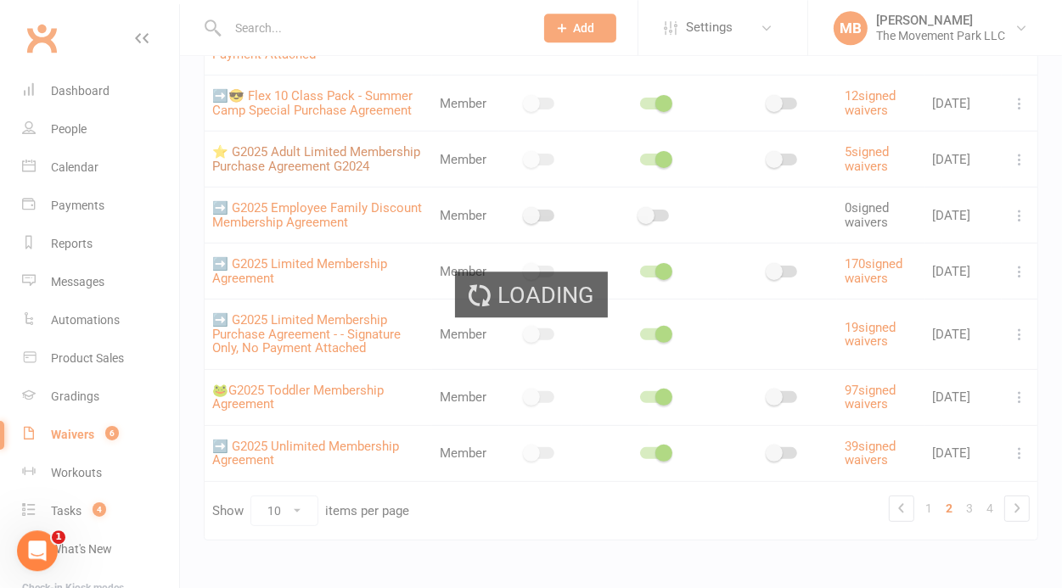
select select "checkbox"
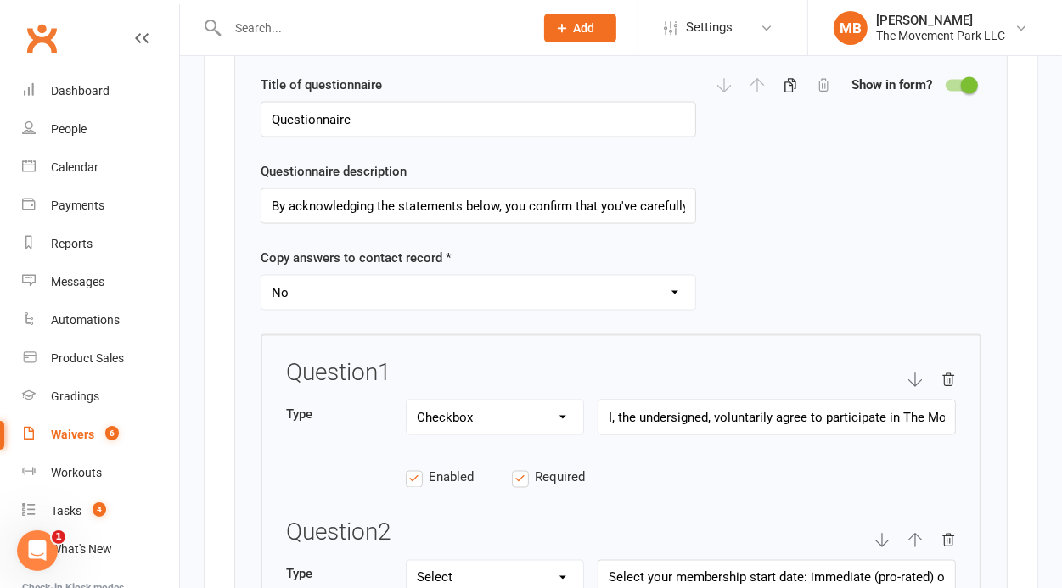
scroll to position [2163, 0]
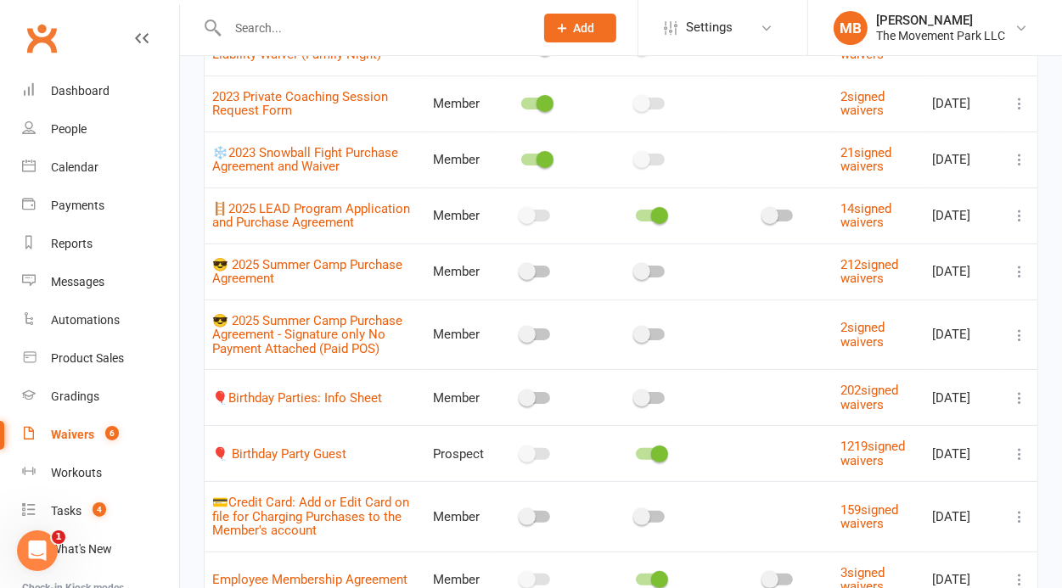
scroll to position [364, 0]
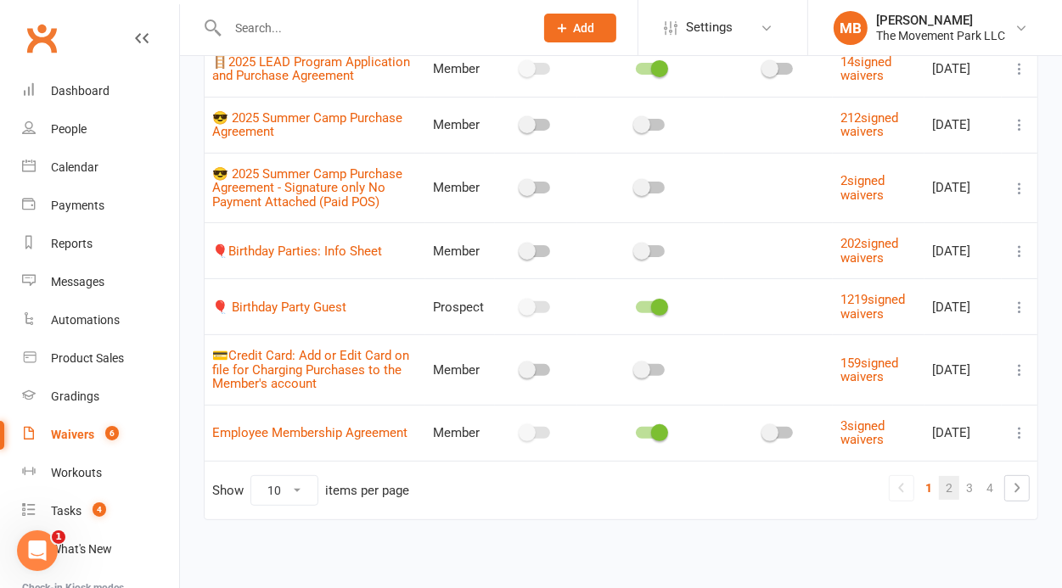
click at [949, 491] on link "2" at bounding box center [949, 488] width 20 height 24
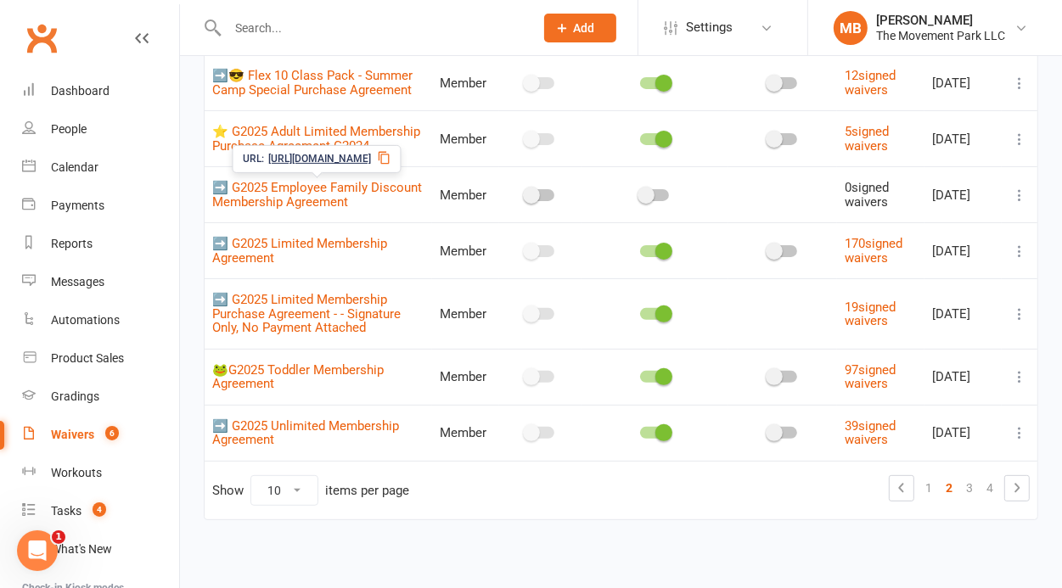
click at [323, 184] on span "➡️ G2025 Employee Family Discount Membership Agreement" at bounding box center [317, 194] width 210 height 47
click at [328, 199] on link "➡️ G2025 Employee Family Discount Membership Agreement" at bounding box center [317, 195] width 210 height 30
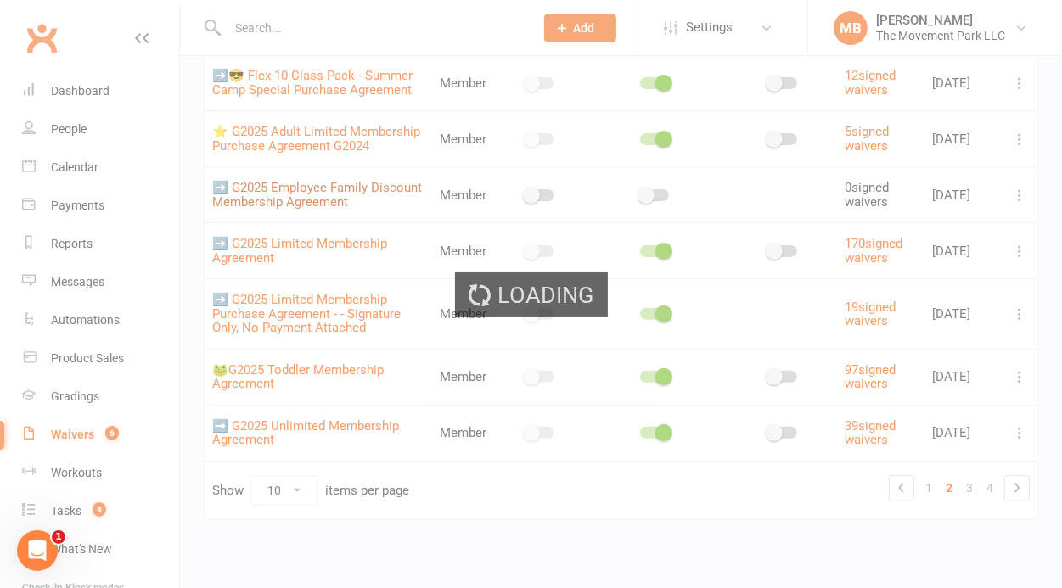
select select "applies_to_all_signees"
select select "checkbox"
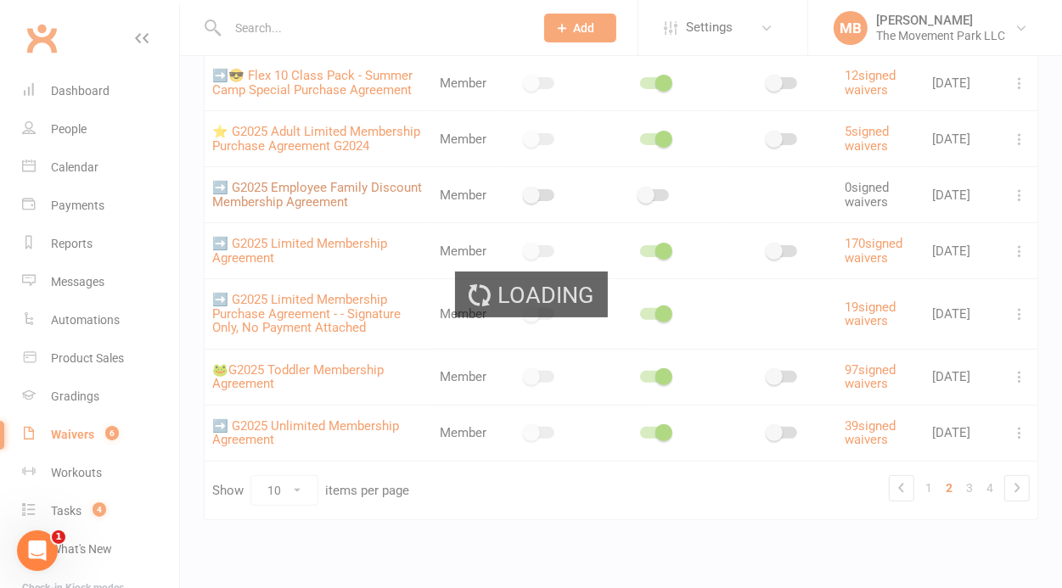
select select "checkbox"
select select "applies_to_primary_signee"
select select "do_not_copy_answers"
select select "checkbox"
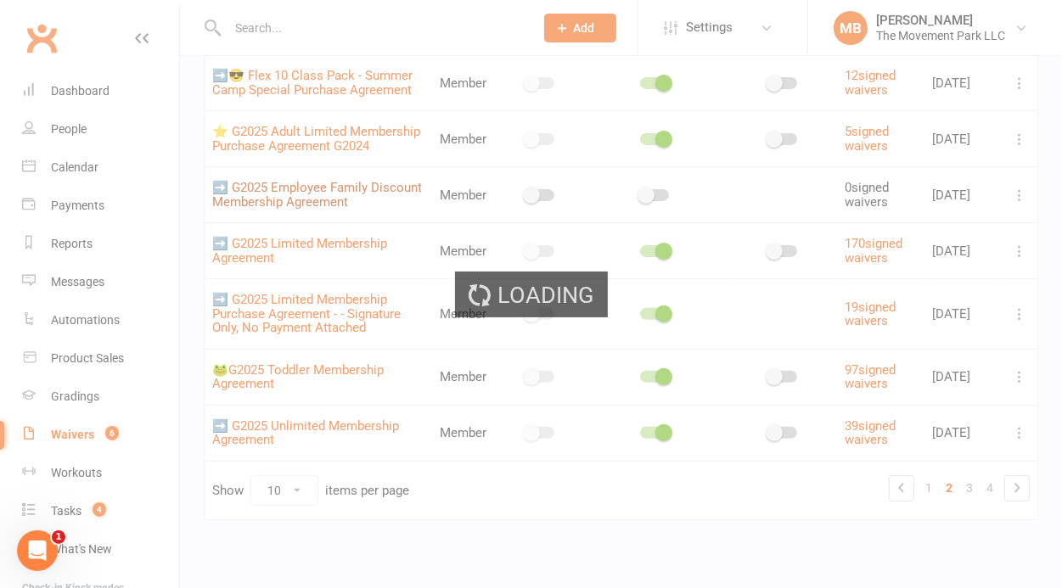
select select "checkbox"
select select "applies_to_primary_signee"
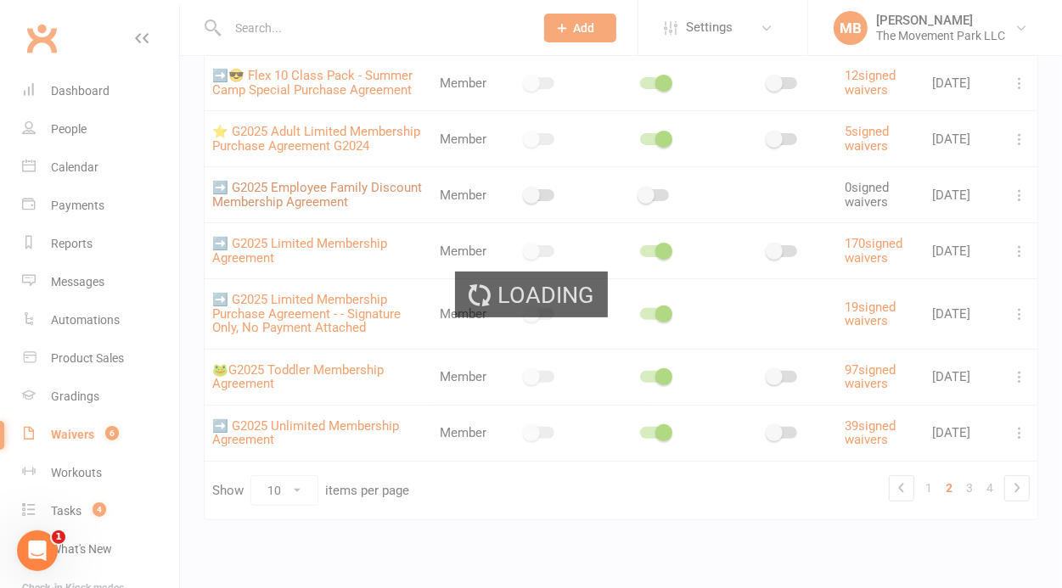
select select "do_not_copy_answers"
select select "checkbox"
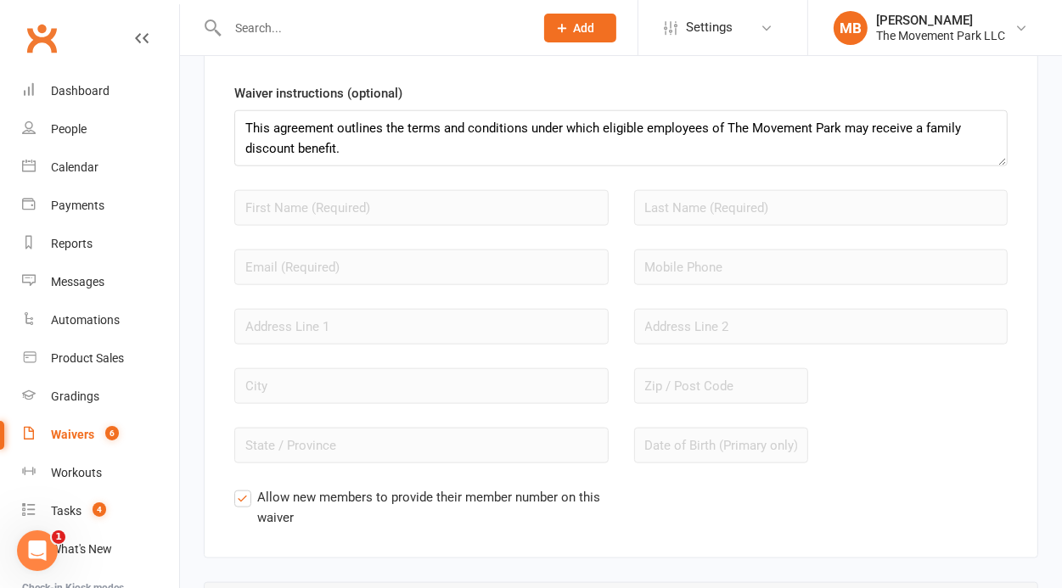
scroll to position [1543, 0]
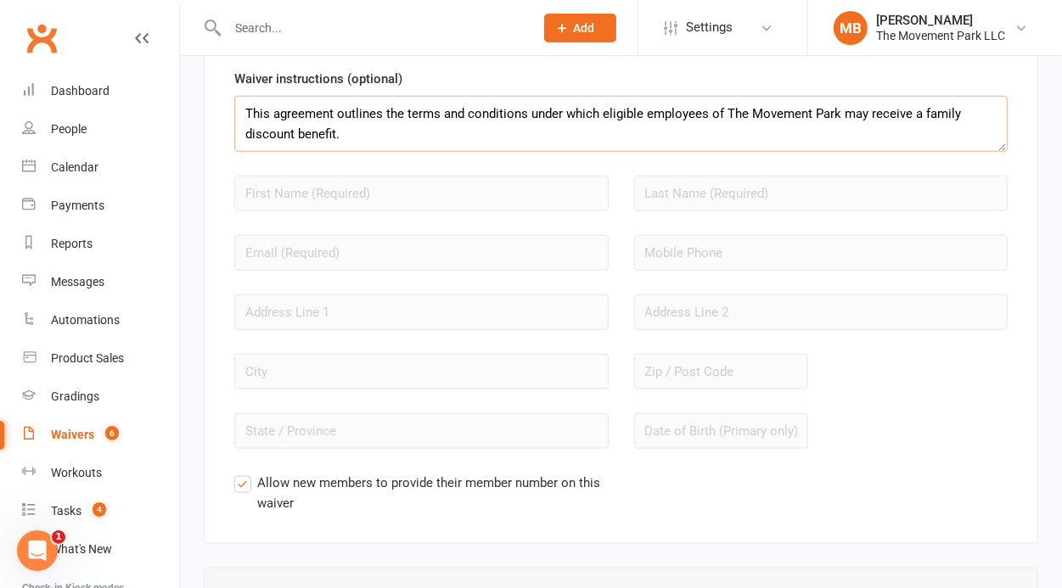
drag, startPoint x: 899, startPoint y: 132, endPoint x: 907, endPoint y: 182, distance: 49.8
click at [907, 152] on textarea "This agreement outlines the terms and conditions under which eligible employees…" at bounding box center [620, 124] width 773 height 56
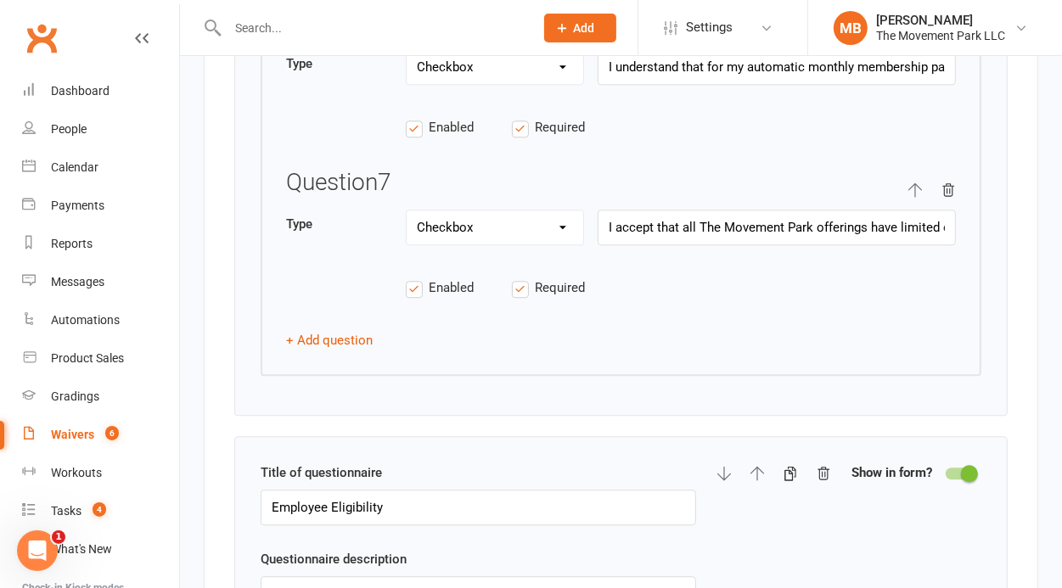
scroll to position [4055, 0]
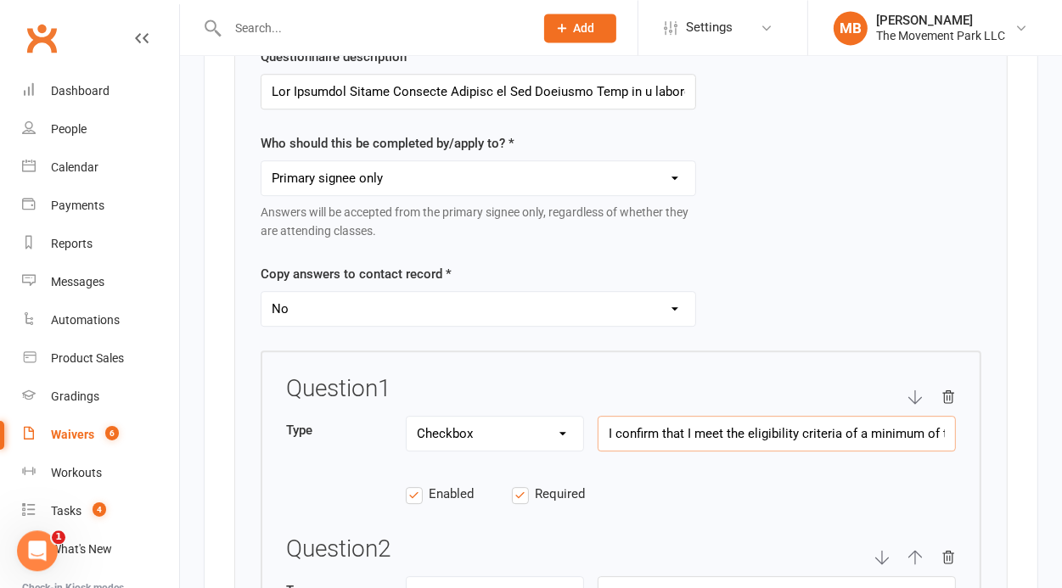
click at [887, 416] on input "I confirm that I meet the eligibility criteria of a minimum of three (3) consec…" at bounding box center [777, 434] width 358 height 36
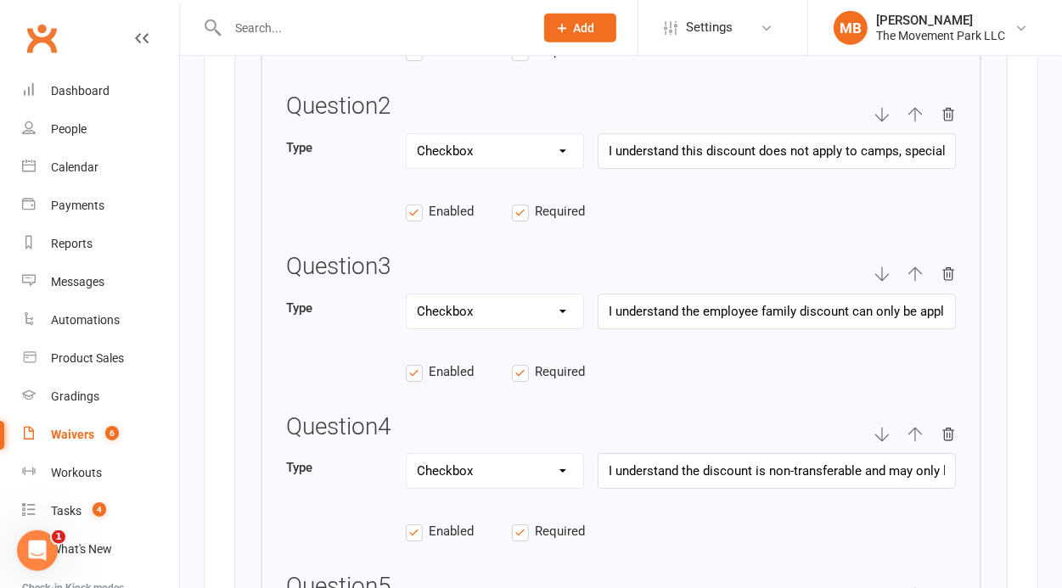
scroll to position [4647, 0]
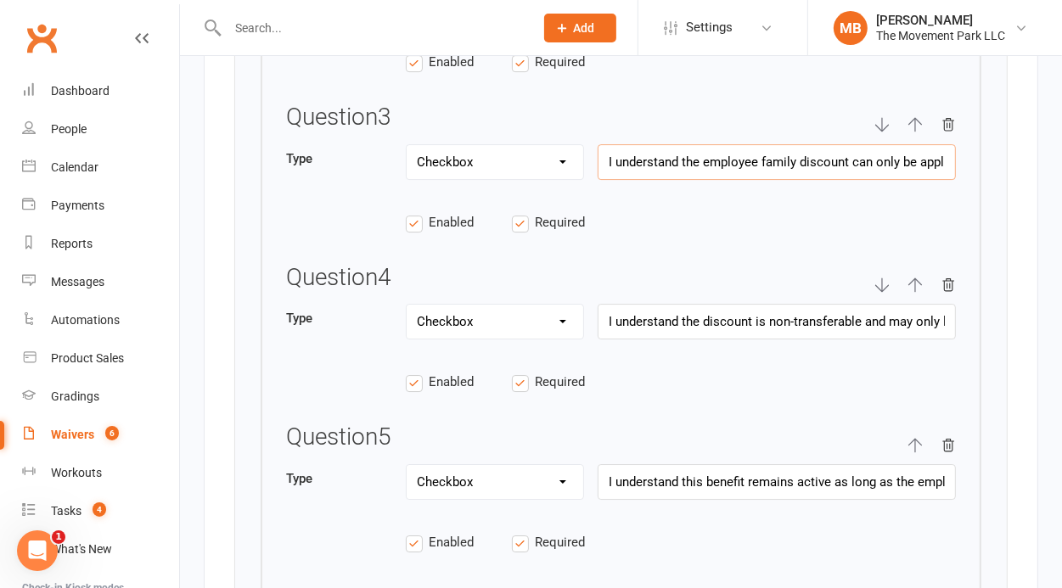
click at [824, 155] on input "I understand the employee family discount can only be applied to “immediate fam…" at bounding box center [777, 162] width 358 height 36
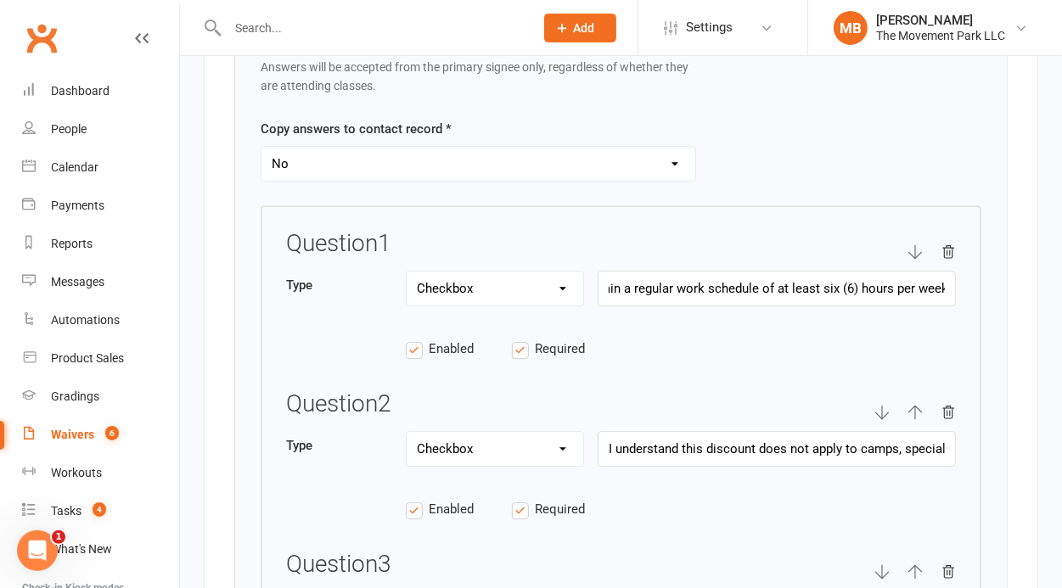
scroll to position [4145, 0]
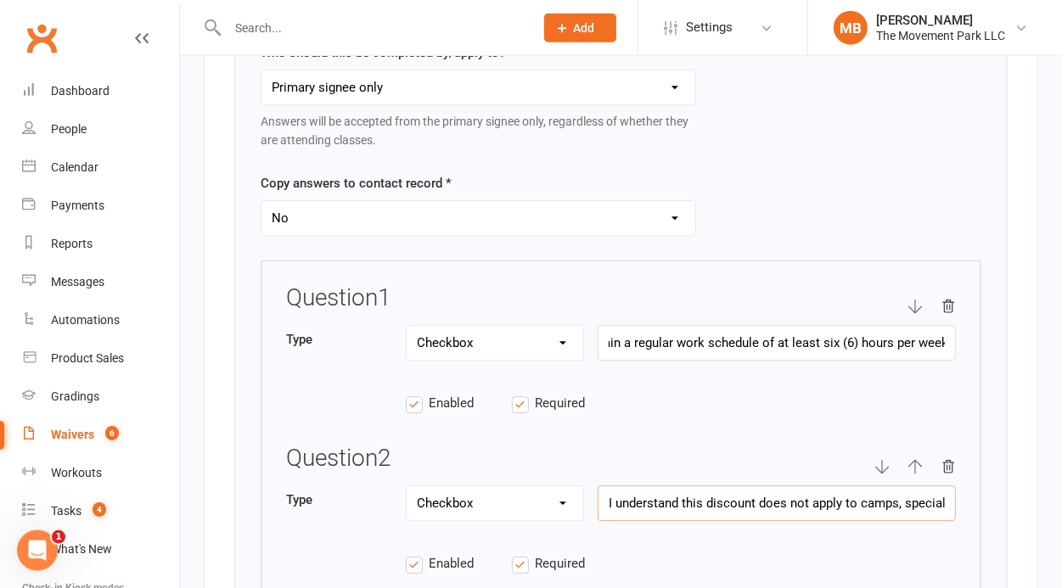
click at [823, 499] on input "I understand this discount does not apply to camps, special events, or one-time…" at bounding box center [777, 504] width 358 height 36
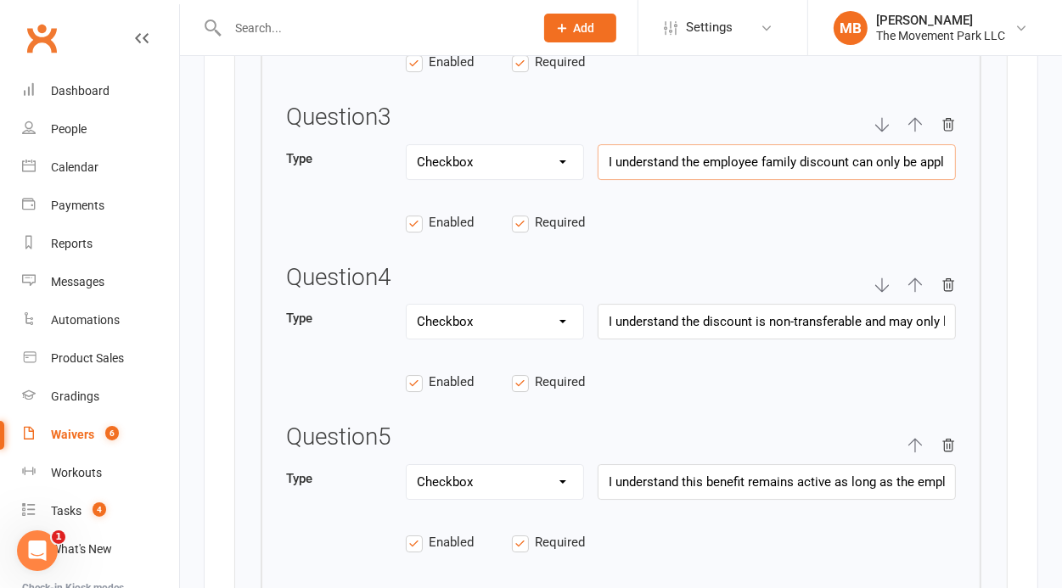
click at [837, 144] on input "I understand the employee family discount can only be applied to “immediate fam…" at bounding box center [777, 162] width 358 height 36
click at [856, 311] on input "I understand the discount is non-transferable and may only be used by the emplo…" at bounding box center [777, 322] width 358 height 36
click at [892, 467] on input "I understand this benefit remains active as long as the employee continues to m…" at bounding box center [777, 482] width 358 height 36
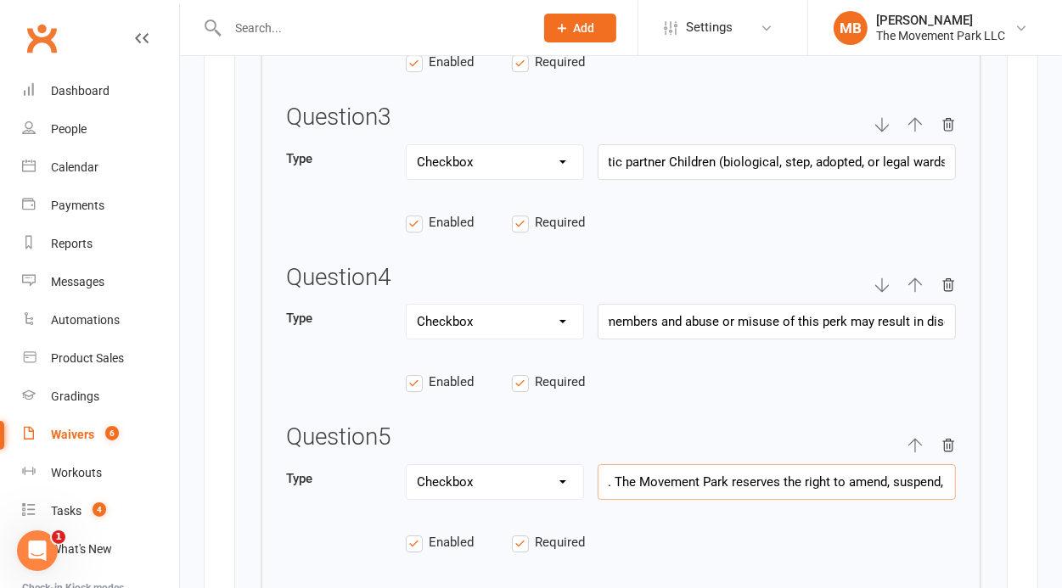
scroll to position [0, 632]
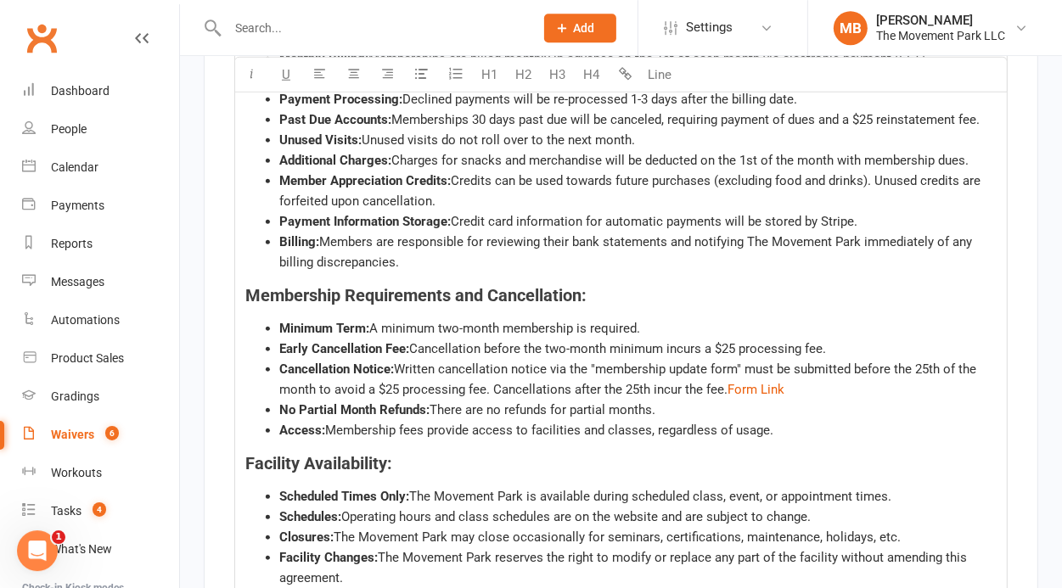
scroll to position [6656, 0]
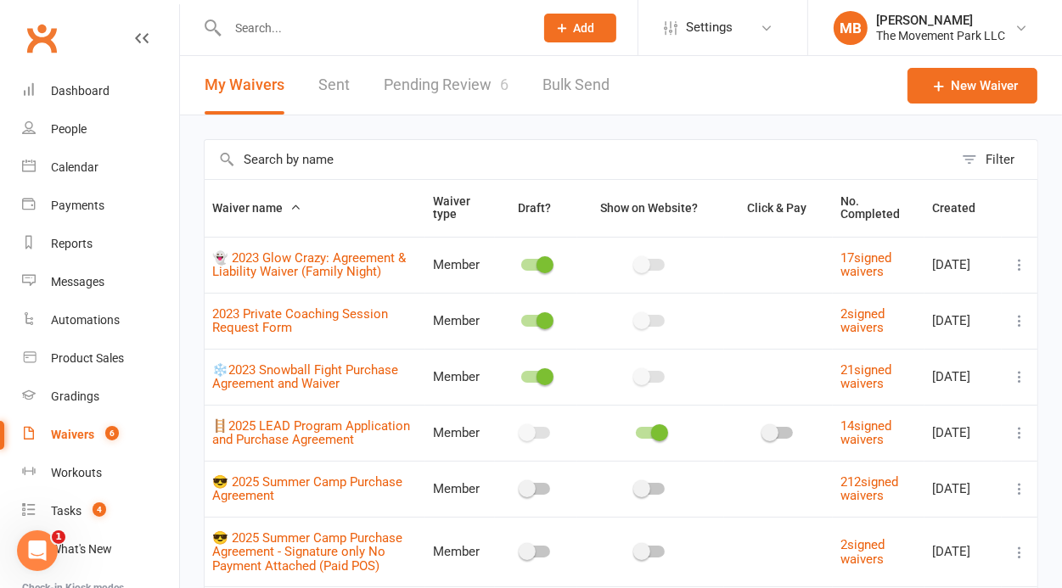
scroll to position [364, 0]
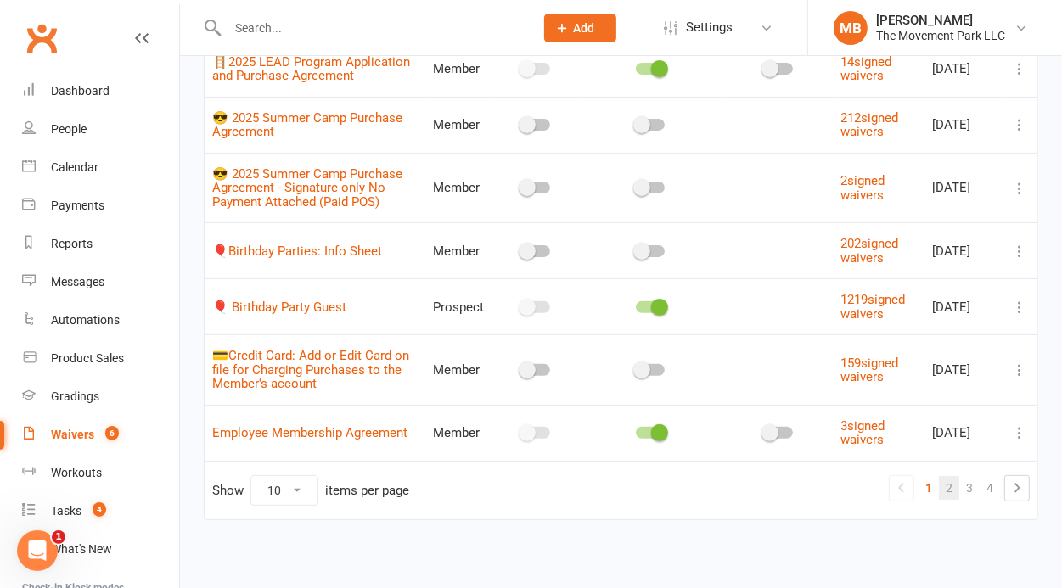
click at [953, 484] on link "2" at bounding box center [949, 488] width 20 height 24
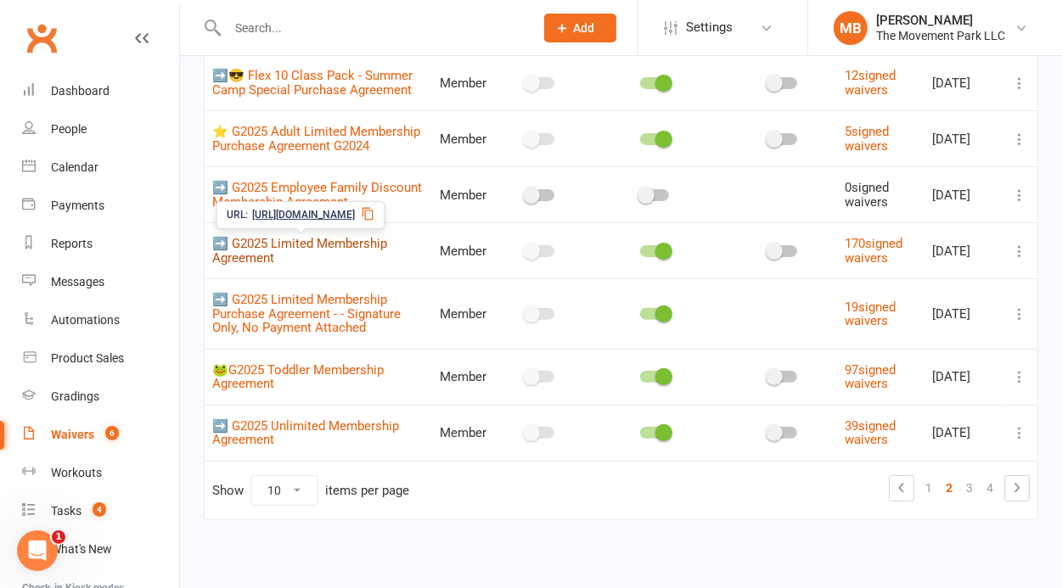
click at [337, 243] on link "➡️ G2025 Limited Membership Agreement" at bounding box center [299, 251] width 175 height 30
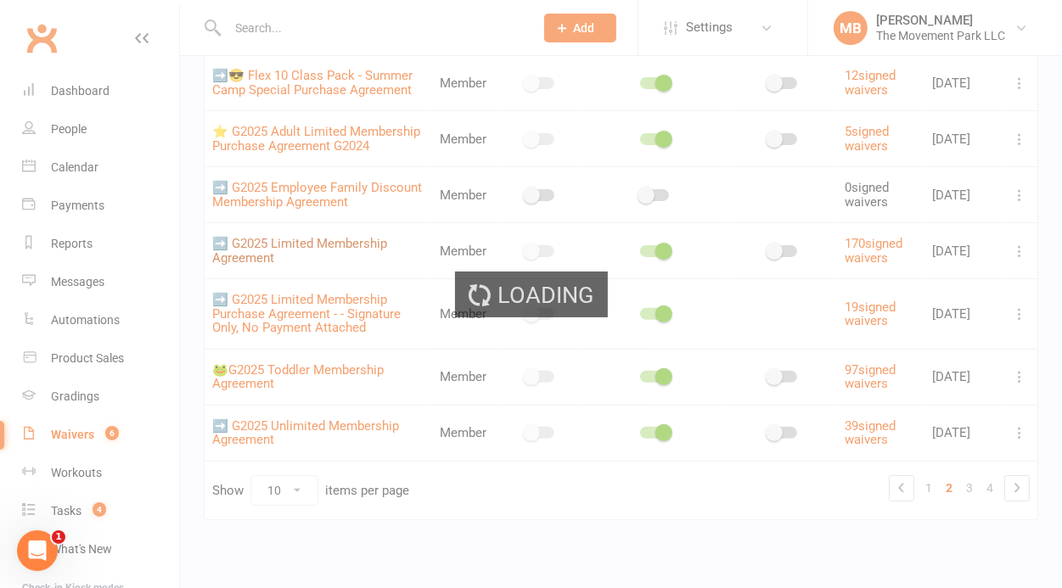
select select "applies_to_all_signees"
select select "checkbox"
select select "select"
select select "checkbox"
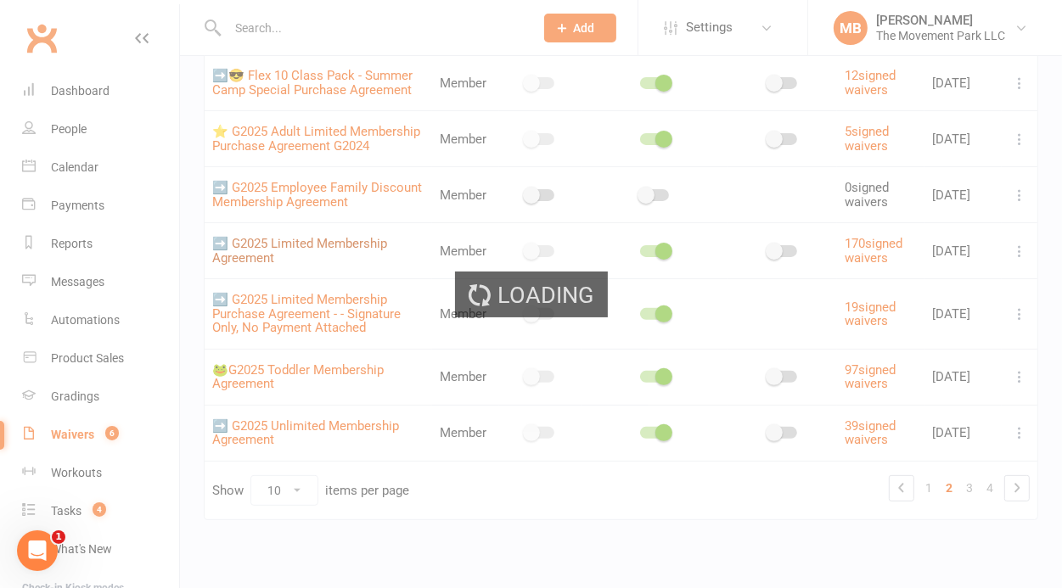
select select "checkbox"
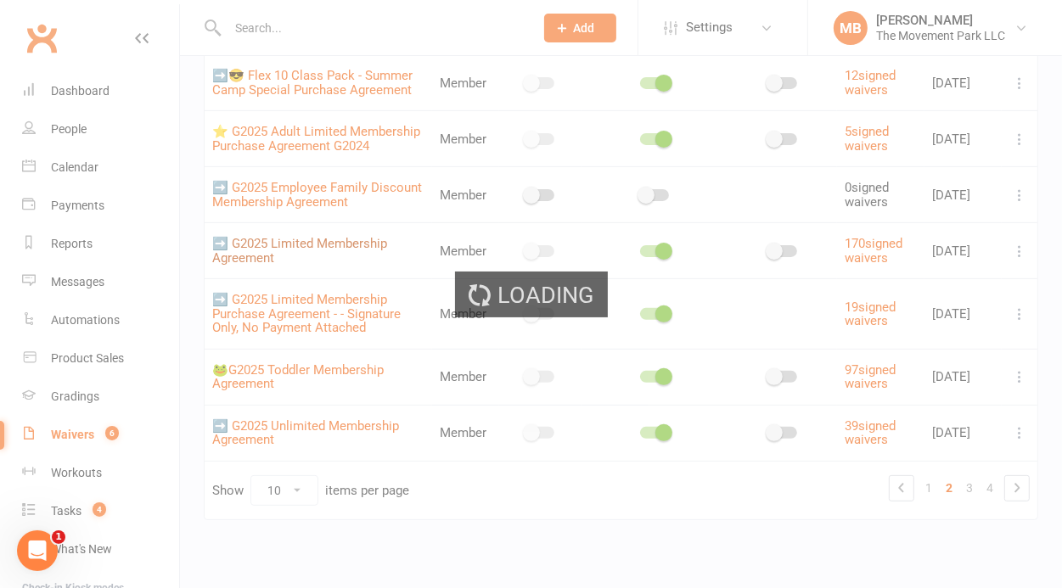
select select "checkbox"
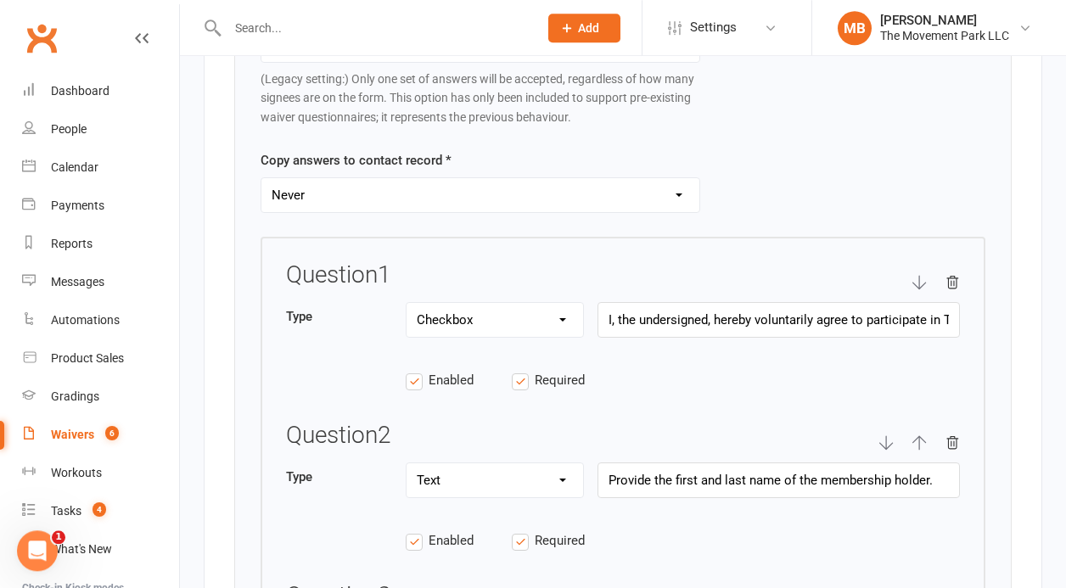
scroll to position [2521, 0]
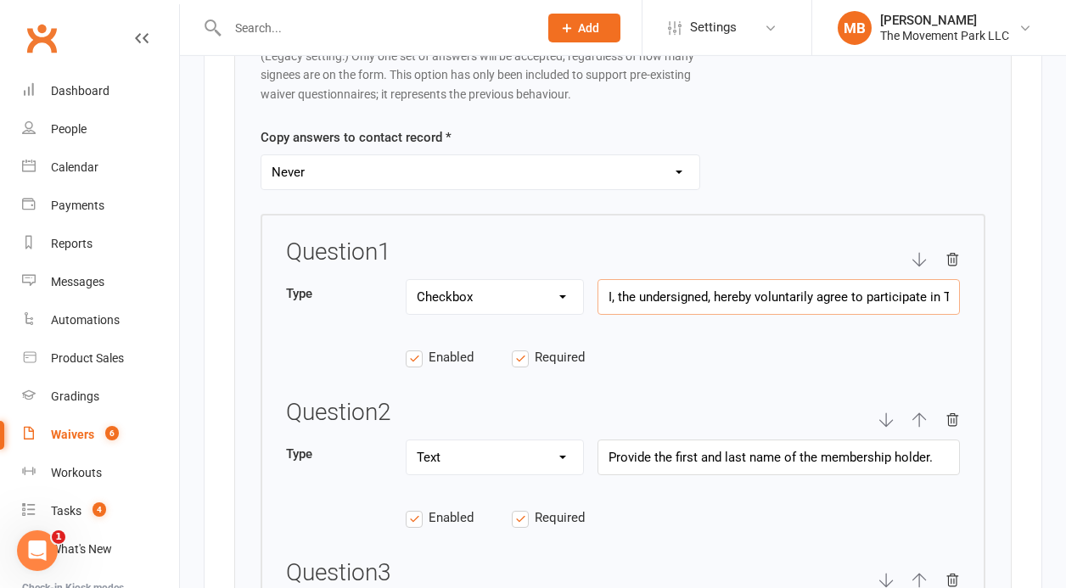
click at [808, 290] on input "I, the undersigned, hereby voluntarily agree to participate in The Movement Par…" at bounding box center [779, 297] width 363 height 36
click at [762, 446] on input "Provide the first and last name of the membership holder." at bounding box center [779, 458] width 363 height 36
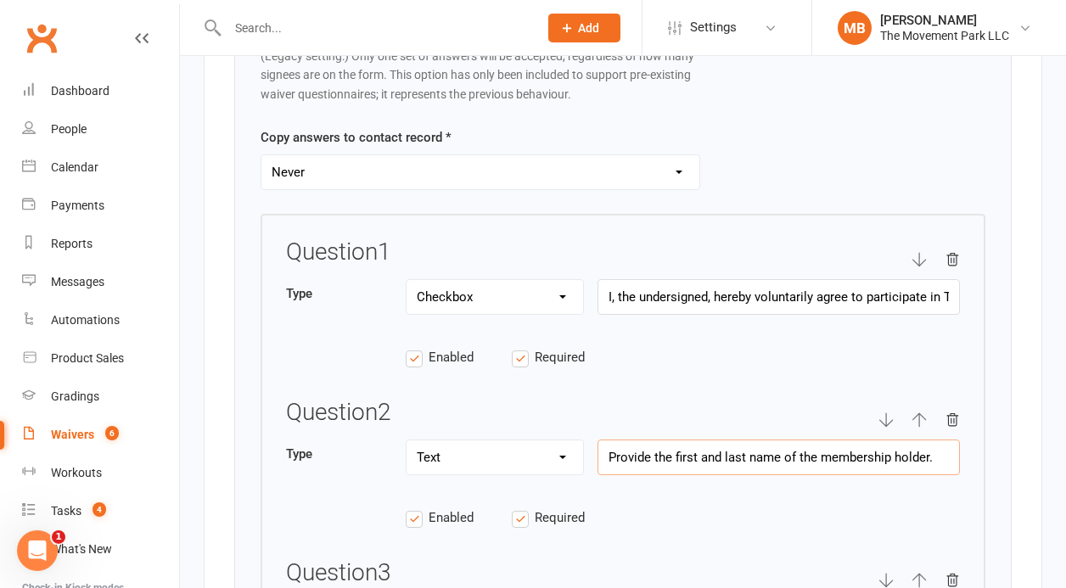
click at [762, 446] on input "Provide the first and last name of the membership holder." at bounding box center [779, 458] width 363 height 36
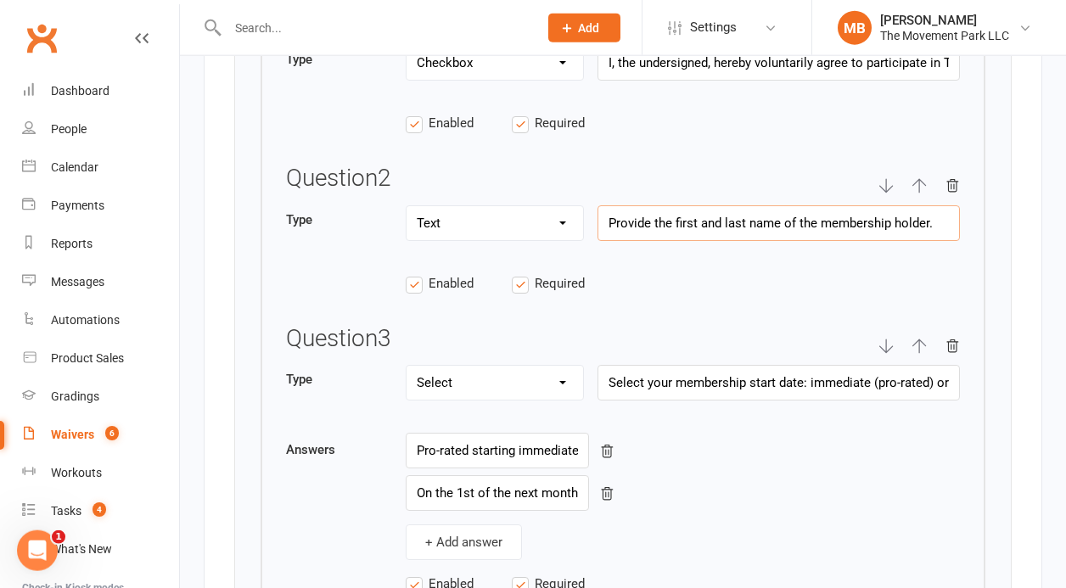
scroll to position [2768, 0]
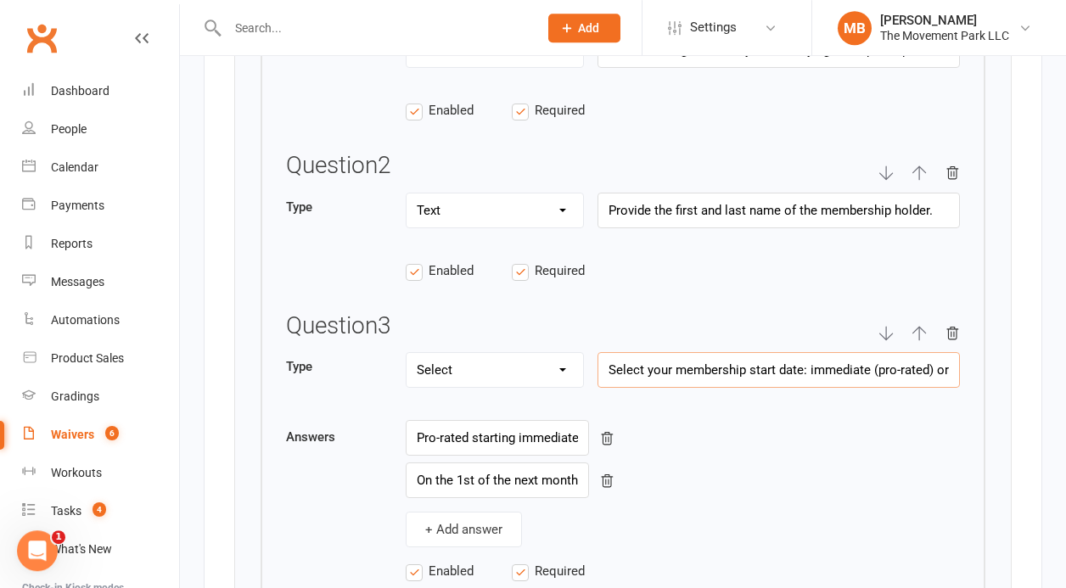
click at [816, 361] on input "Select your membership start date: immediate (pro-rated) or the 1st of the next…" at bounding box center [779, 370] width 363 height 36
click at [476, 423] on input "Pro-rated starting immediately" at bounding box center [497, 438] width 183 height 36
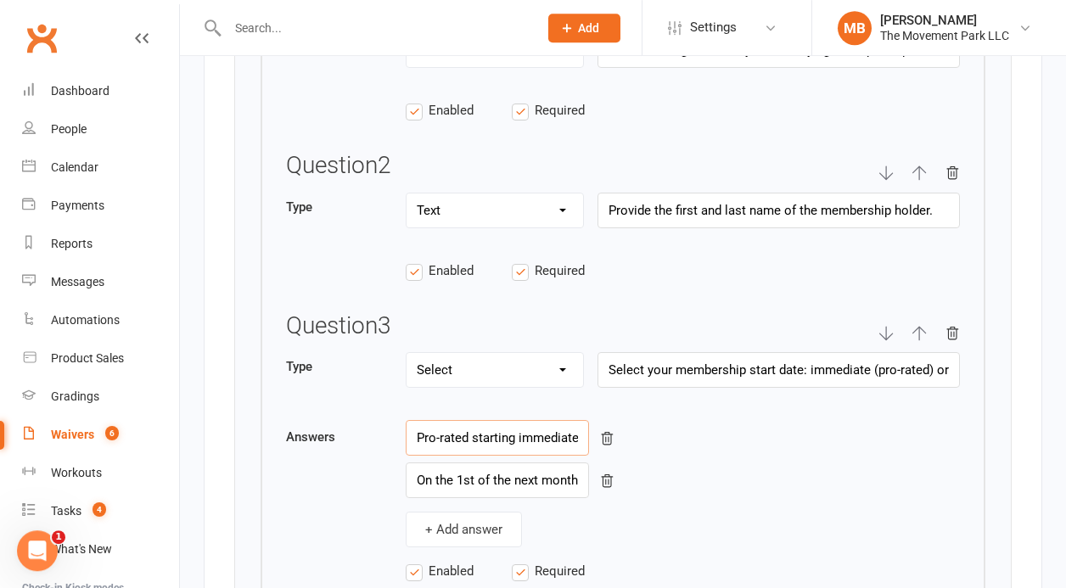
click at [476, 423] on input "Pro-rated starting immediately" at bounding box center [497, 438] width 183 height 36
click at [540, 476] on input "On the 1st of the next month" at bounding box center [497, 481] width 183 height 36
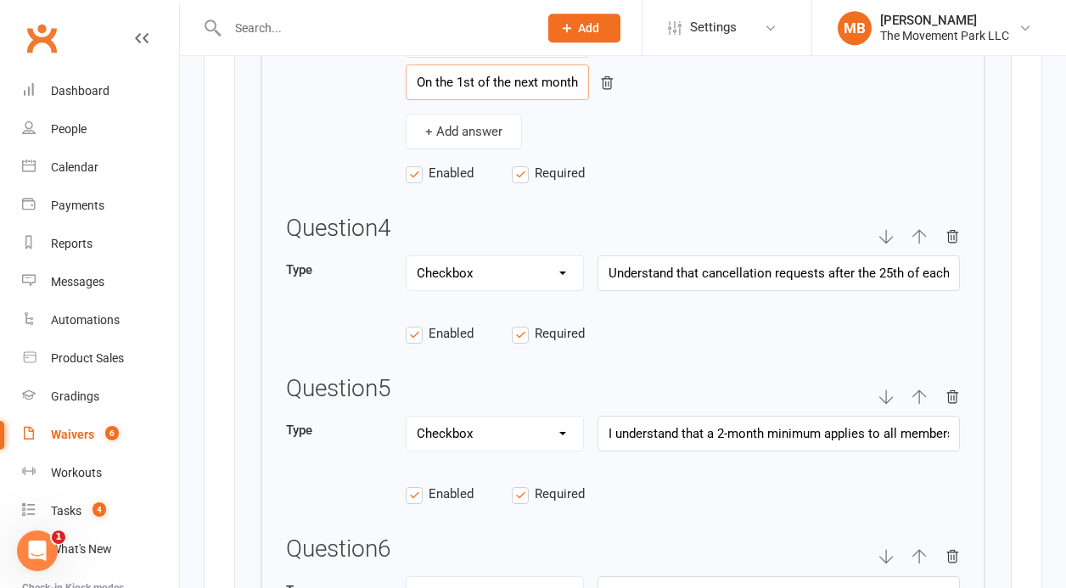
scroll to position [3201, 0]
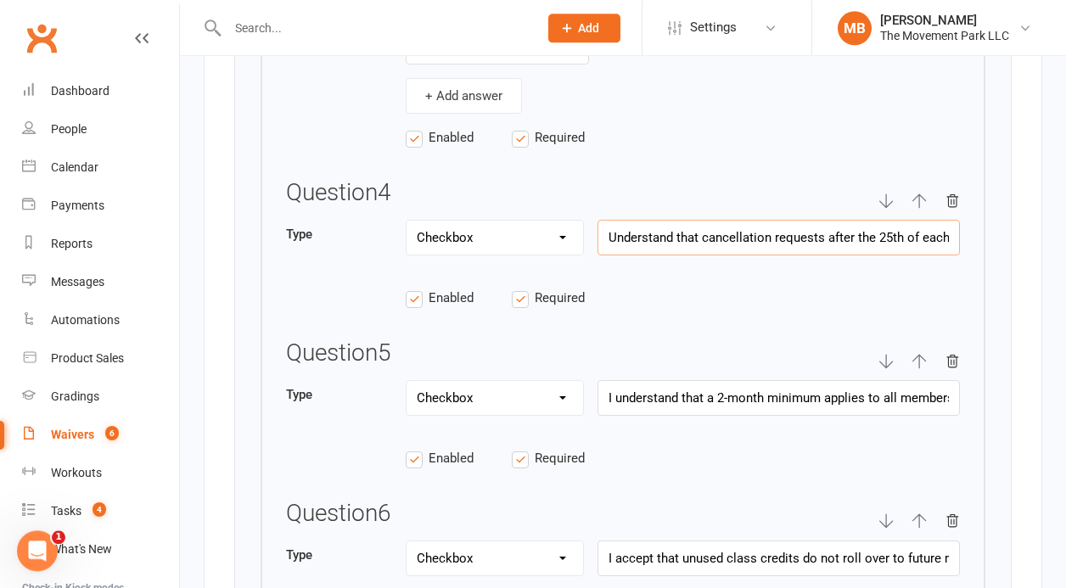
click at [793, 228] on input "Understand that cancellation requests after the 25th of each month will incur a…" at bounding box center [779, 238] width 363 height 36
click at [724, 393] on input "I understand that a 2-month minimum applies to all memberships, with a $25 proc…" at bounding box center [779, 398] width 363 height 36
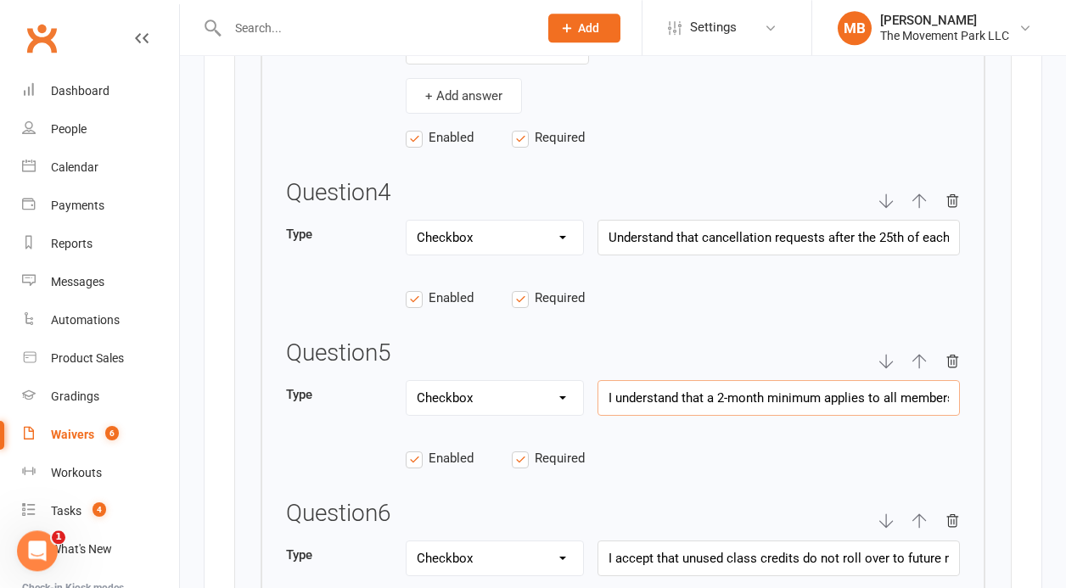
click at [724, 393] on input "I understand that a 2-month minimum applies to all memberships, with a $25 proc…" at bounding box center [779, 398] width 363 height 36
click at [786, 553] on input "I accept that unused class credits do not roll over to future months." at bounding box center [779, 559] width 363 height 36
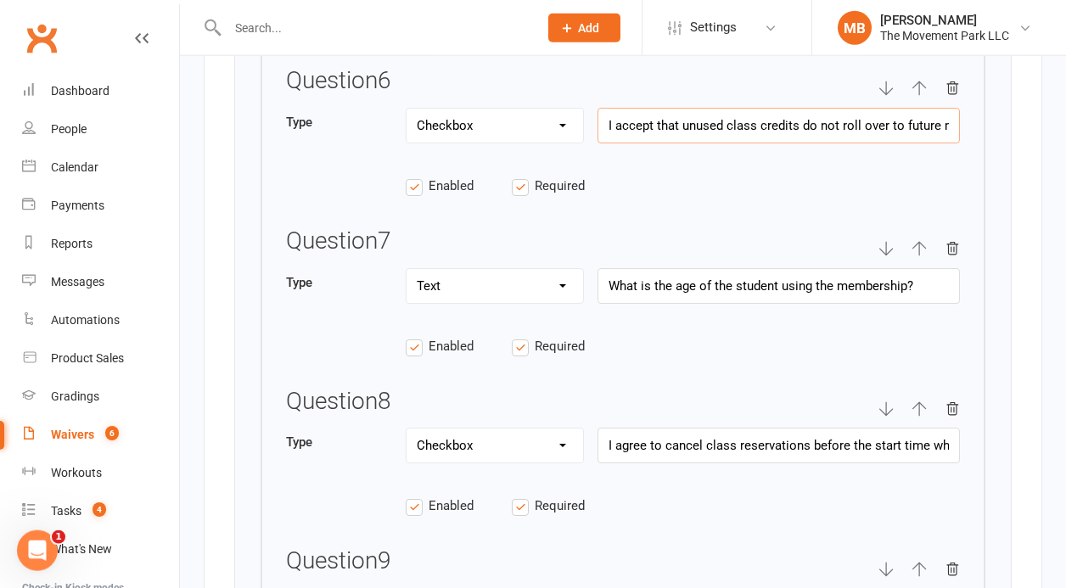
scroll to position [3647, 0]
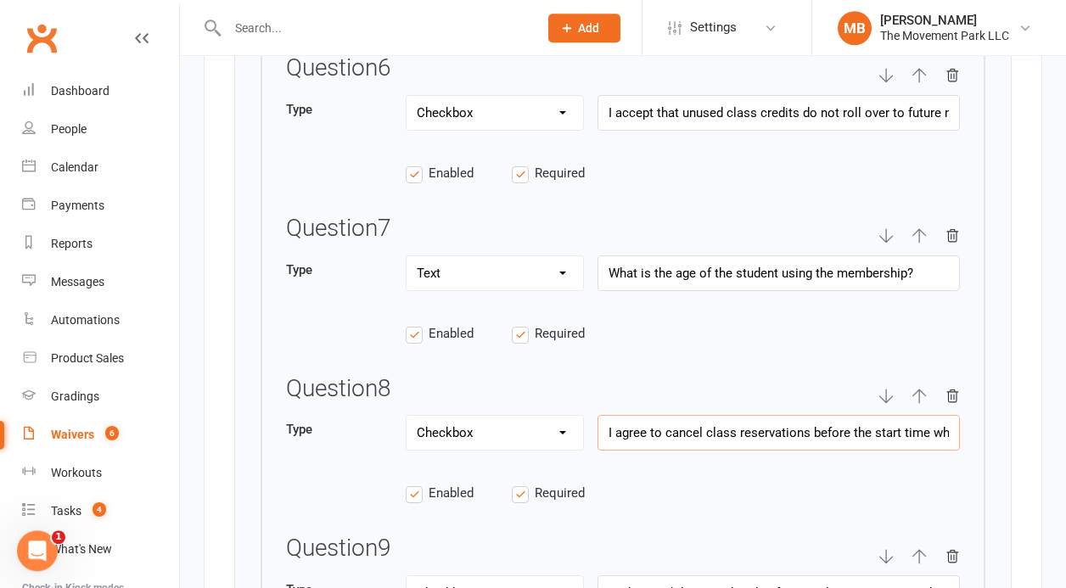
click at [795, 425] on input "I agree to cancel class reservations before the start time when absent to make …" at bounding box center [779, 433] width 363 height 36
click at [904, 422] on input "I agree to cancel class reservations before the start time when absent to make …" at bounding box center [779, 433] width 363 height 36
click at [762, 425] on input "I agree to cancel class reservations before the start time when absent to make …" at bounding box center [779, 433] width 363 height 36
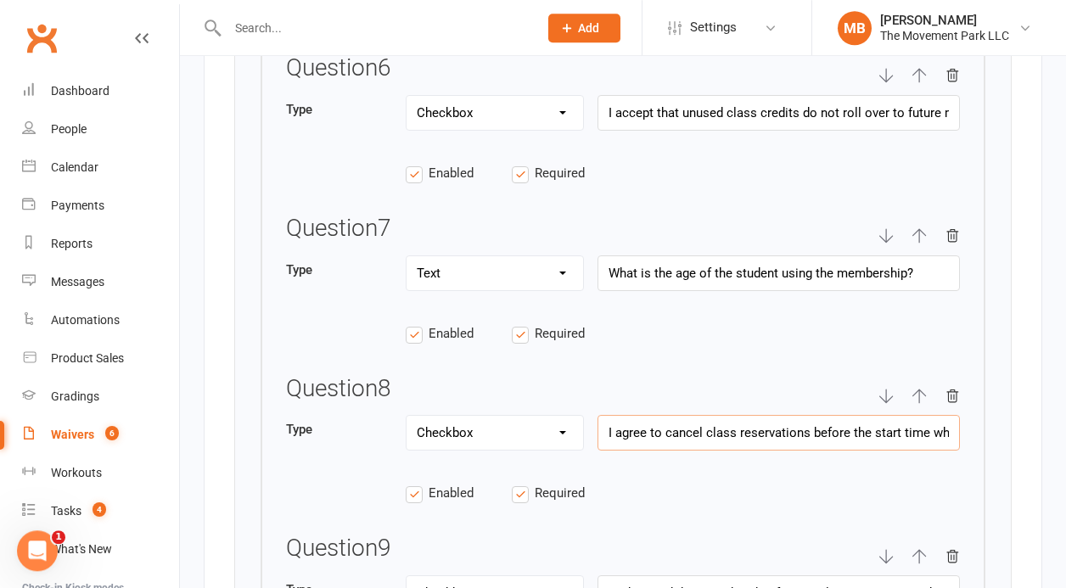
click at [762, 425] on input "I agree to cancel class reservations before the start time when absent to make …" at bounding box center [779, 433] width 363 height 36
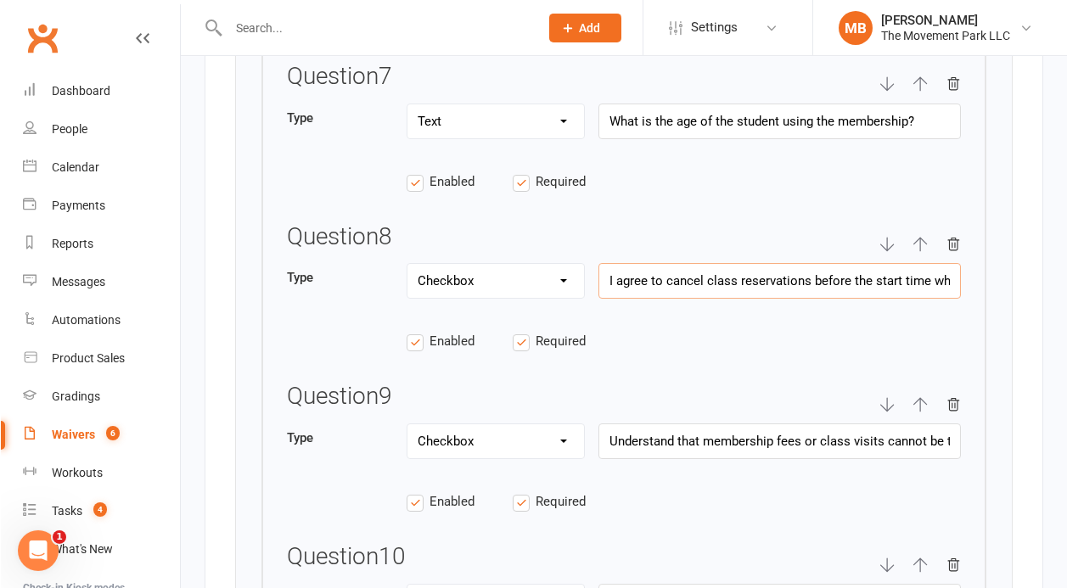
scroll to position [3787, 0]
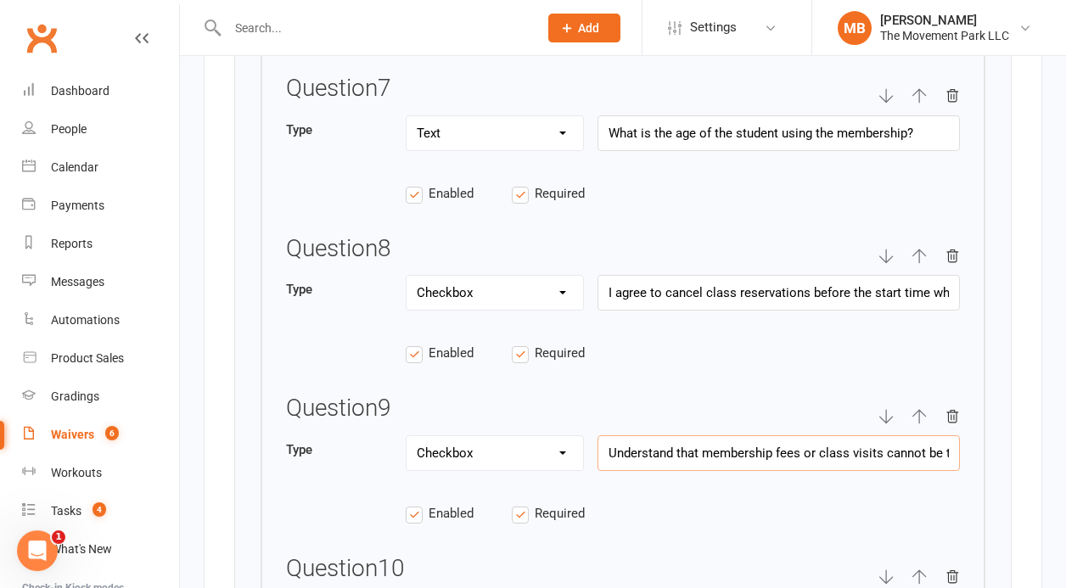
click at [763, 445] on input "Understand that membership fees or class visits cannot be transferred to anyone…" at bounding box center [779, 454] width 363 height 36
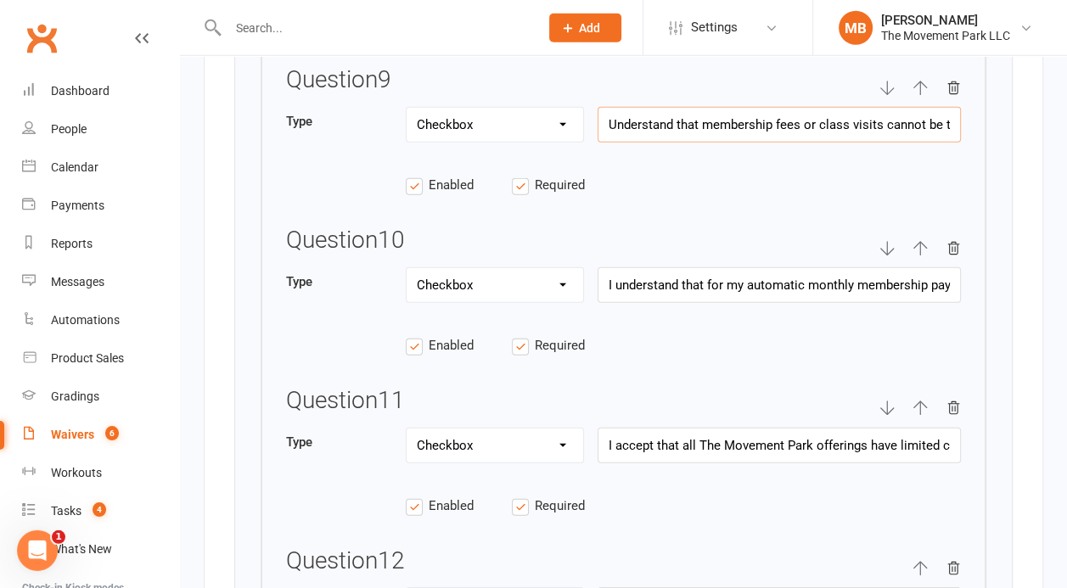
scroll to position [3975, 0]
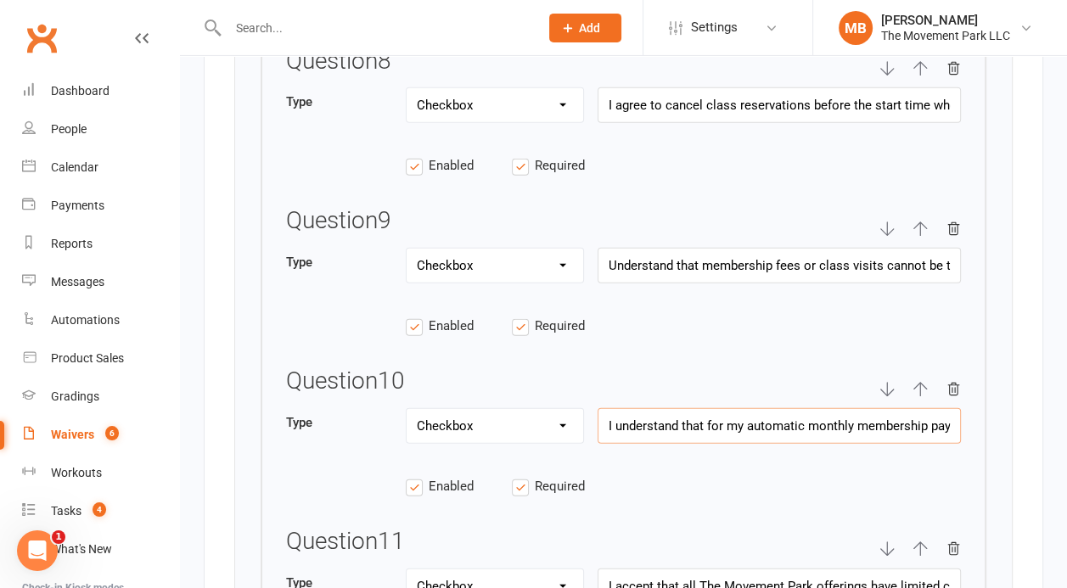
click at [762, 422] on input "I understand that for my automatic monthly membership payment to be processed, …" at bounding box center [779, 426] width 363 height 36
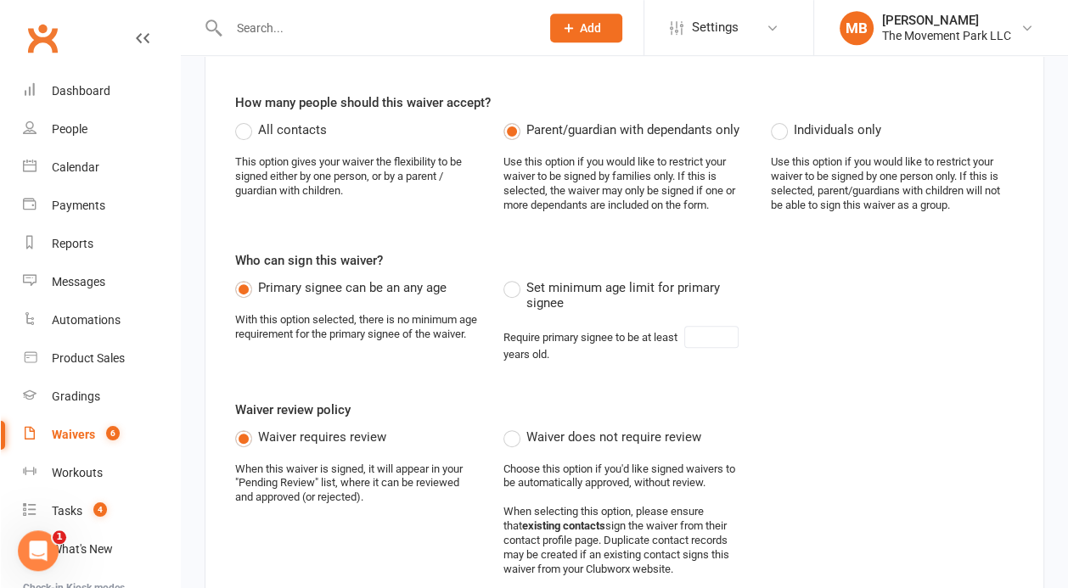
scroll to position [0, 0]
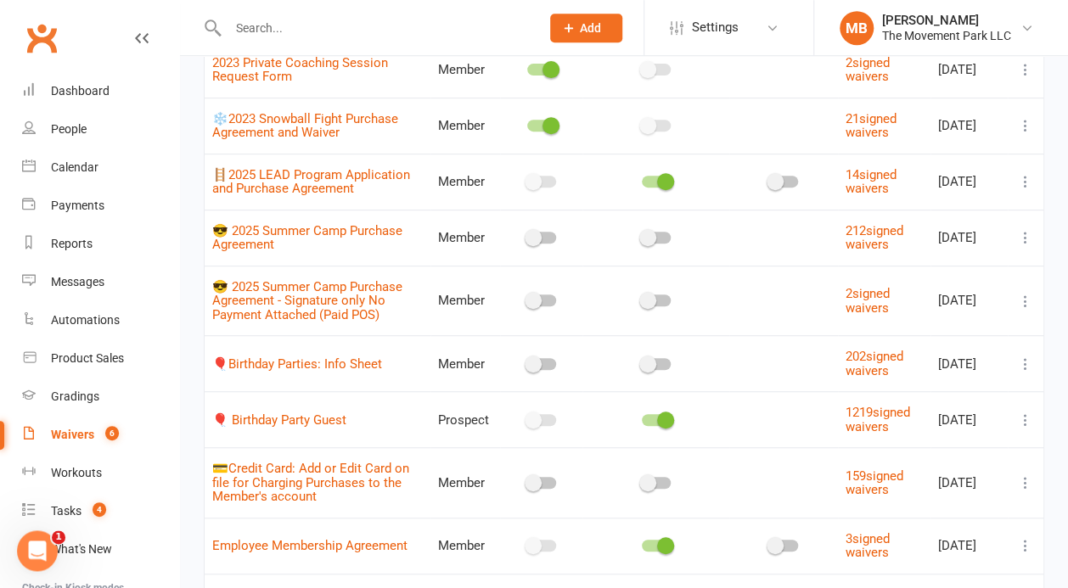
scroll to position [364, 0]
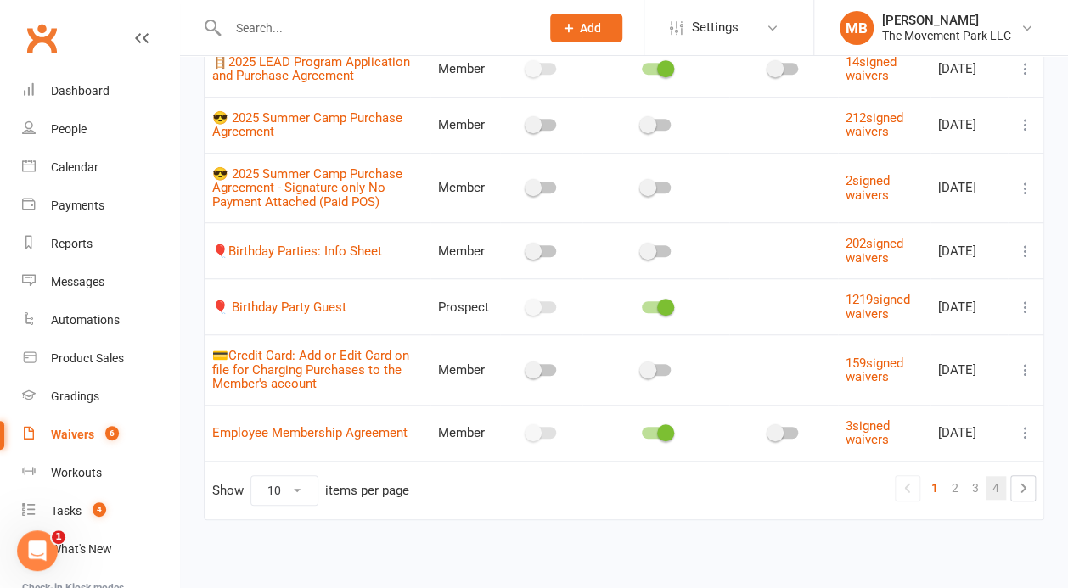
click at [1003, 482] on link "4" at bounding box center [996, 488] width 20 height 24
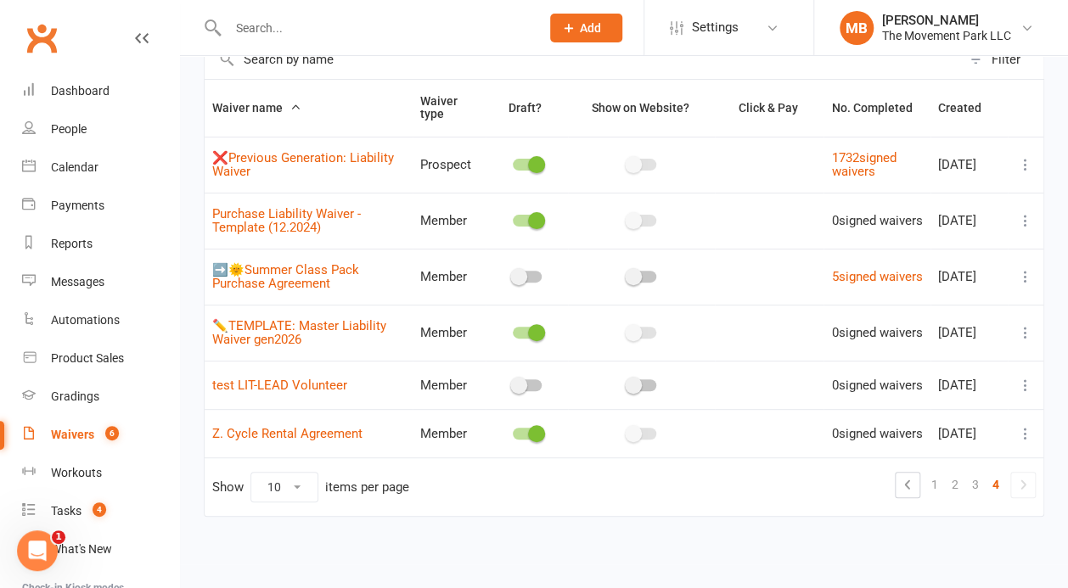
click at [1025, 324] on icon at bounding box center [1025, 332] width 17 height 17
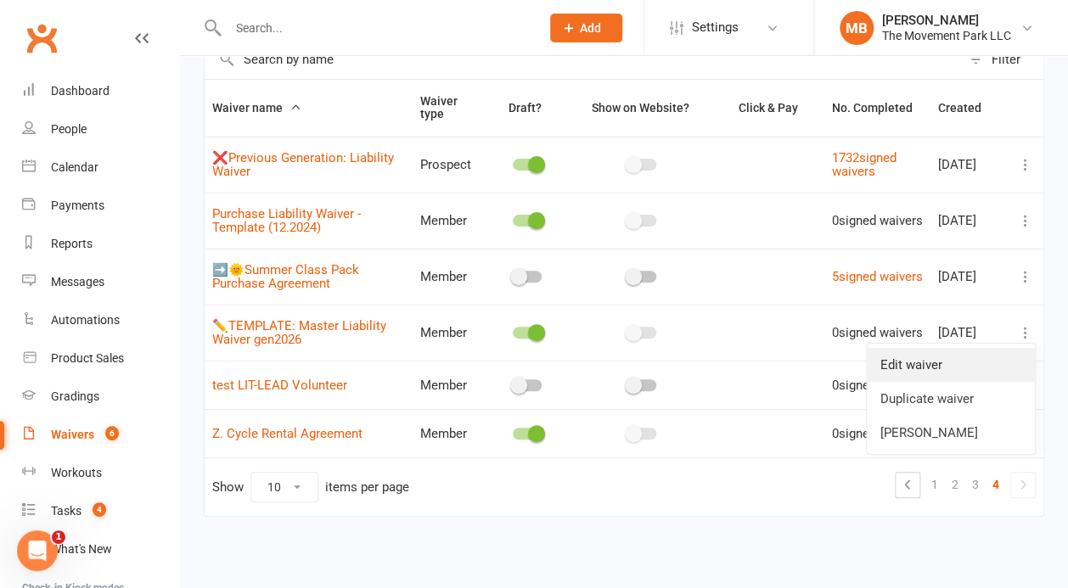
click at [1003, 365] on link "Edit waiver" at bounding box center [951, 365] width 168 height 34
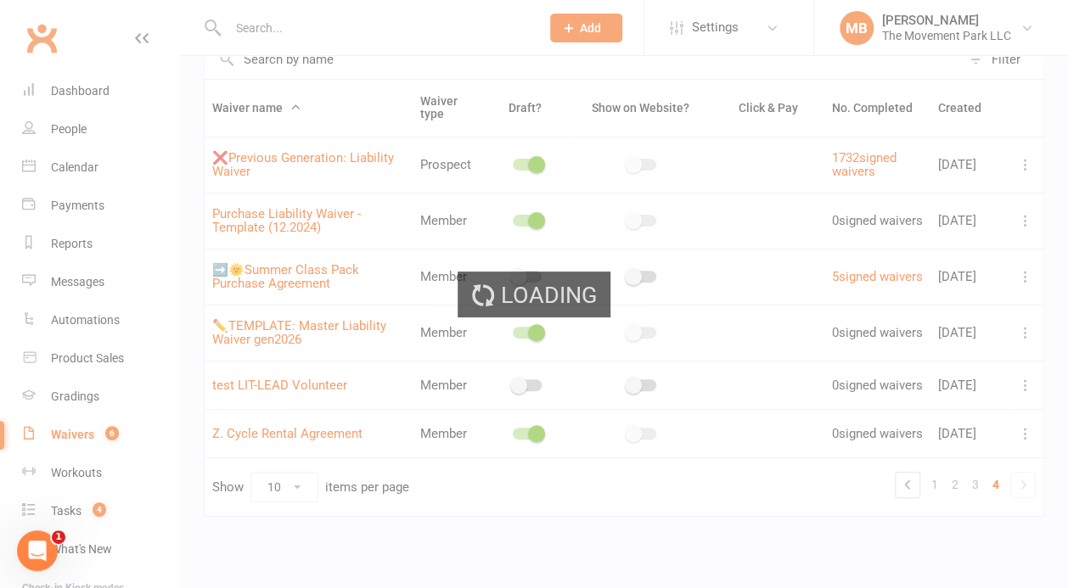
select select "select"
select select "checkbox"
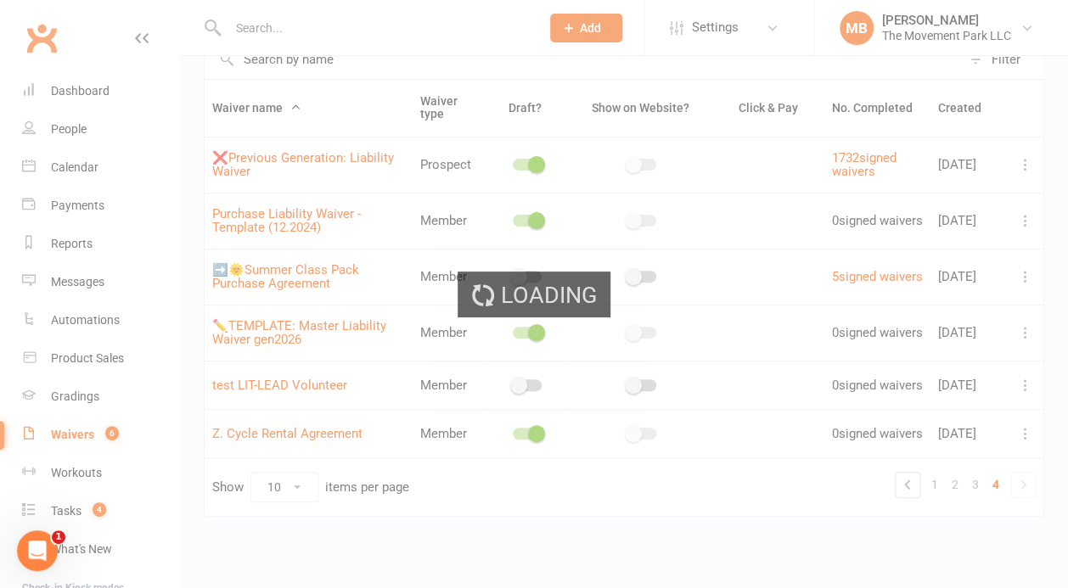
select select "checkbox"
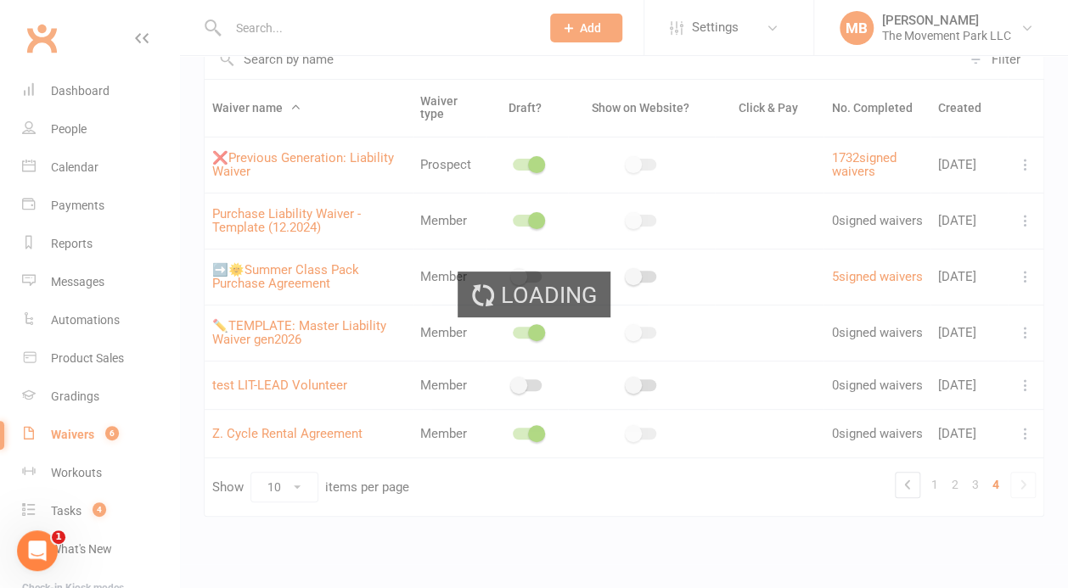
select select "checkbox"
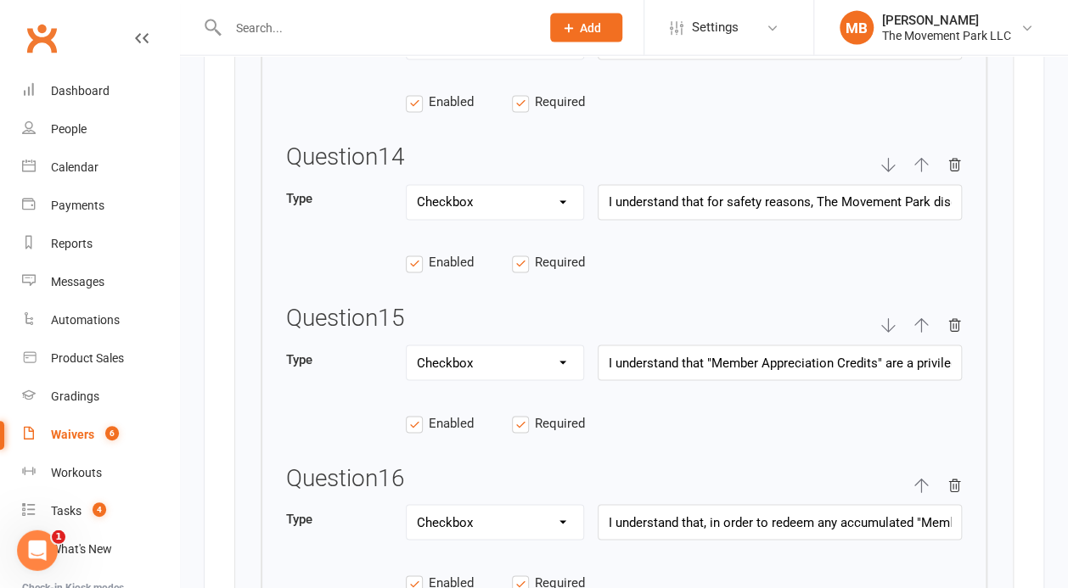
scroll to position [6371, 0]
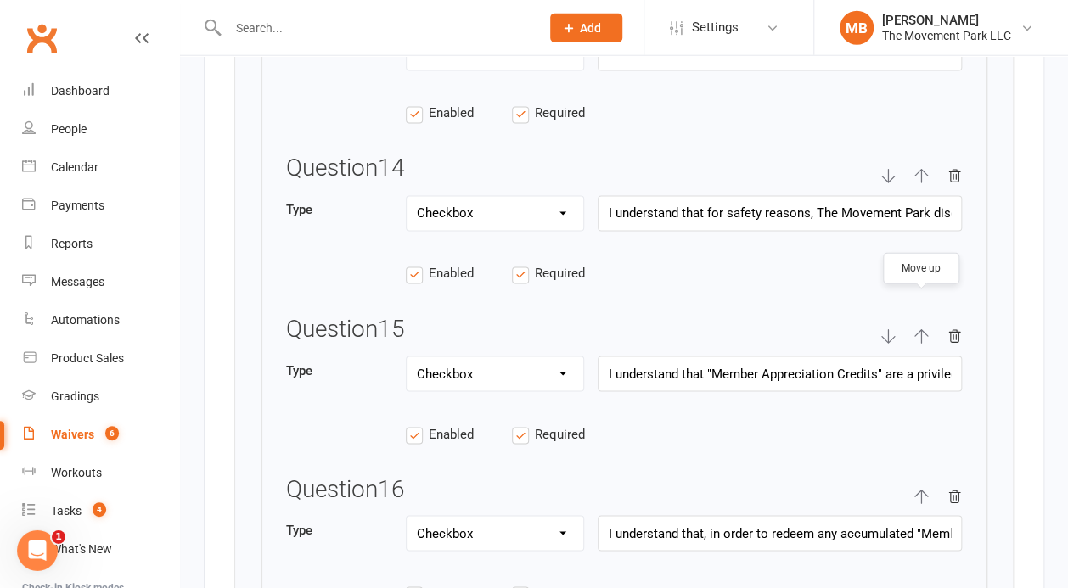
click at [924, 323] on button "button" at bounding box center [920, 337] width 15 height 40
type input "I understand that "Member Appreciation Credits" are a privilege for active memb…"
type input "I understand that for safety reasons, The Movement Park discourages students un…"
click at [921, 164] on button "button" at bounding box center [920, 176] width 15 height 40
type input "I understand that "Member Appreciation Credits" are a privilege for active memb…"
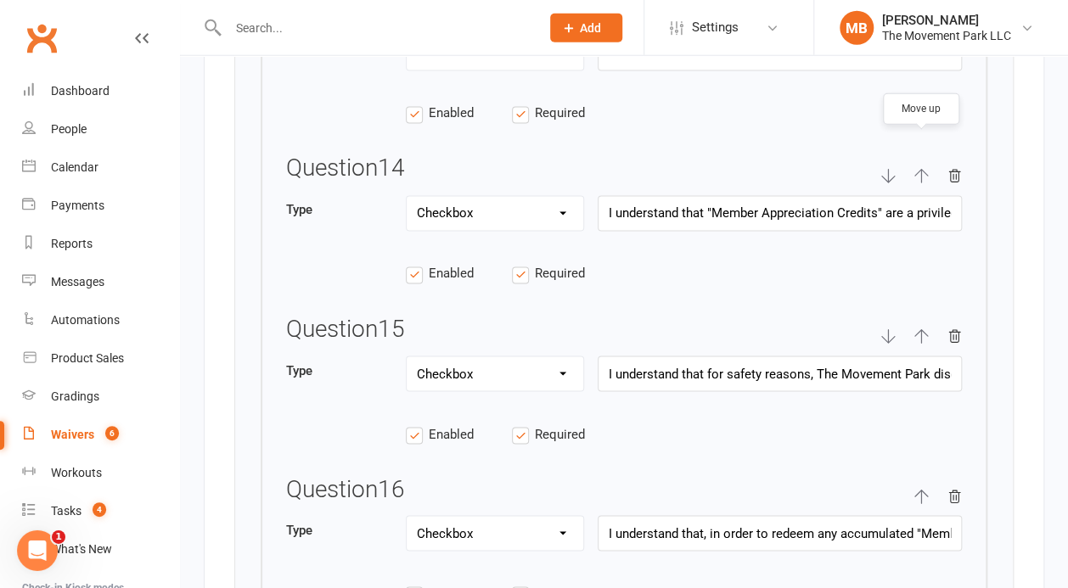
type input "I am aware that if I fail to cancel a scheduled class before its start time, I …"
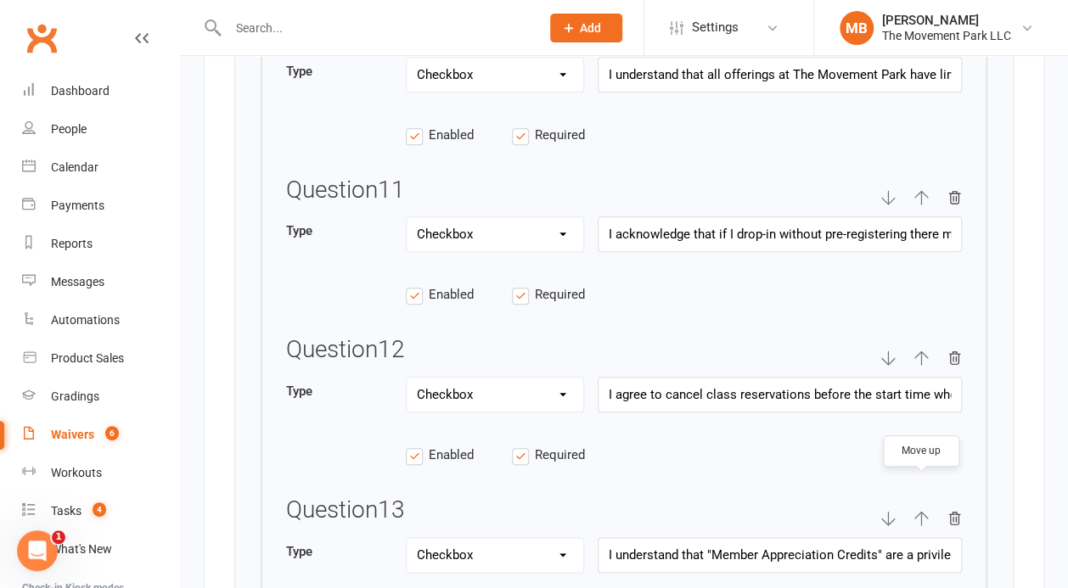
click at [922, 511] on icon "button" at bounding box center [921, 518] width 14 height 14
type input "I understand that "Member Appreciation Credits" are a privilege for active memb…"
type input "I agree to cancel class reservations before the start time when absent to make …"
click at [925, 351] on icon "button" at bounding box center [920, 358] width 15 height 15
type input "I understand that "Member Appreciation Credits" are a privilege for active memb…"
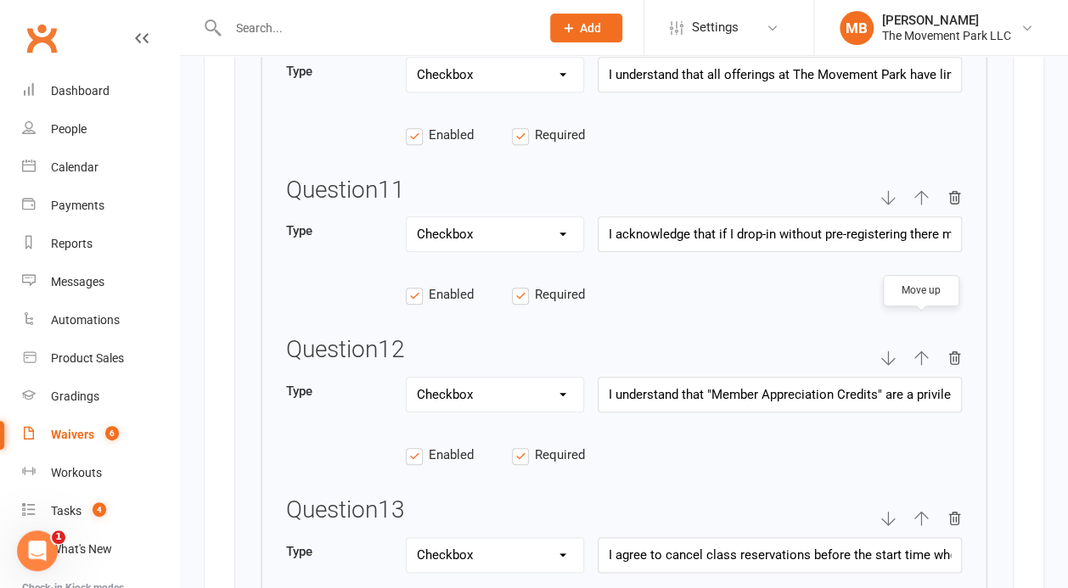
type input "I acknowledge that if I drop-in without pre-registering there may not be space …"
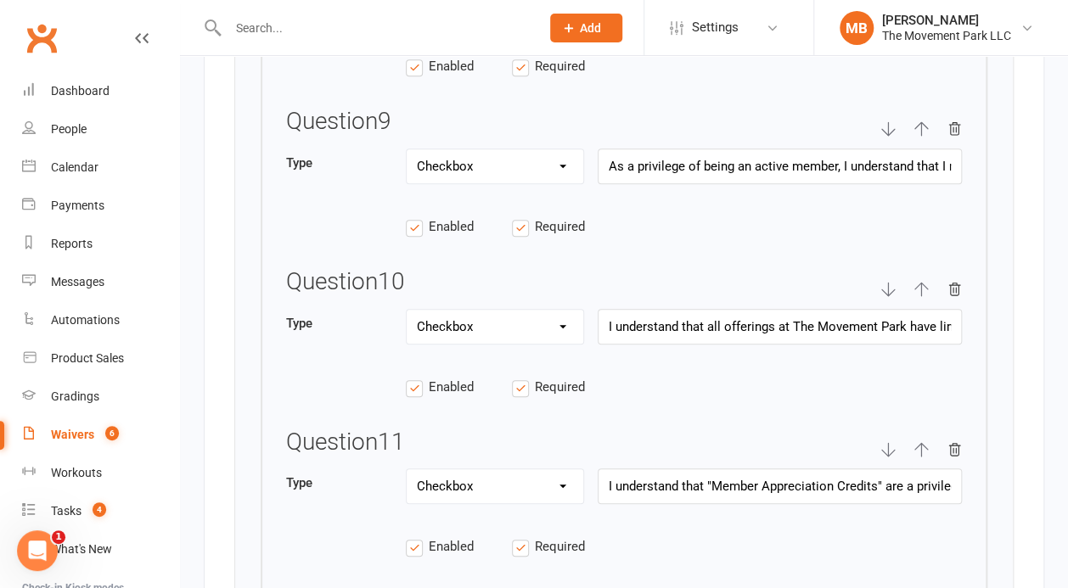
scroll to position [5650, 0]
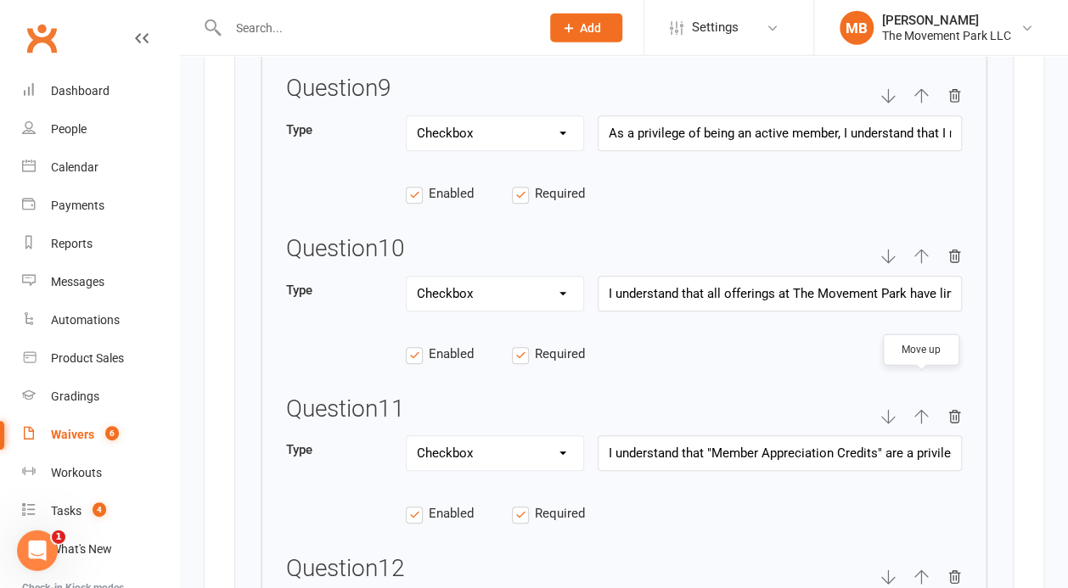
click at [926, 410] on icon "button" at bounding box center [921, 417] width 14 height 14
type input "I understand that "Member Appreciation Credits" are a privilege for active memb…"
type input "I understand that all offerings at The Movement Park have limited capacity and …"
click at [874, 115] on input "As a privilege of being an active member, I understand that I may choose to cha…" at bounding box center [780, 133] width 364 height 36
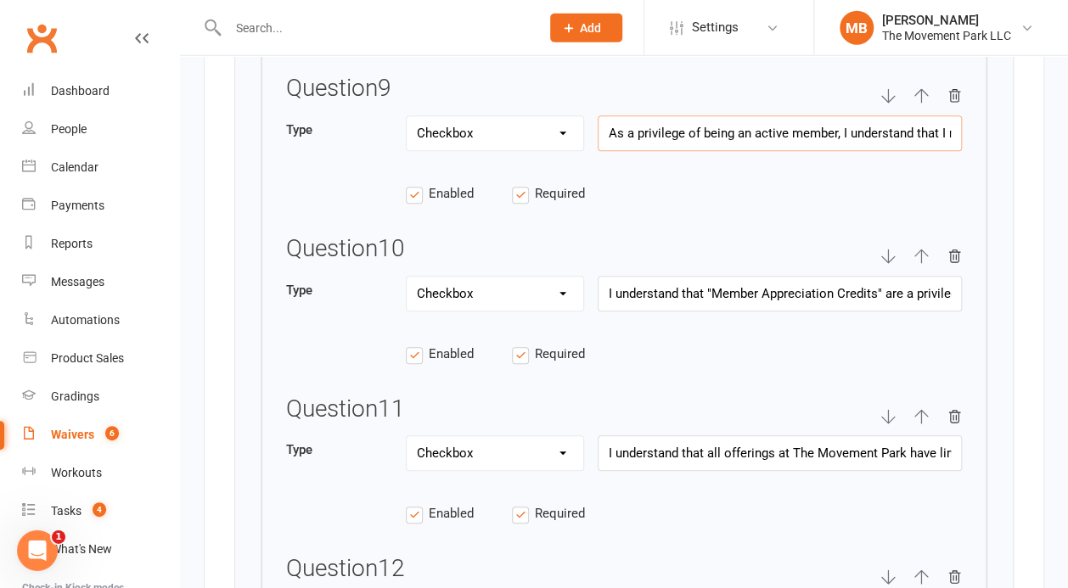
click at [874, 115] on input "As a privilege of being an active member, I understand that I may choose to cha…" at bounding box center [780, 133] width 364 height 36
click at [808, 344] on div "Enabled Required" at bounding box center [624, 363] width 676 height 39
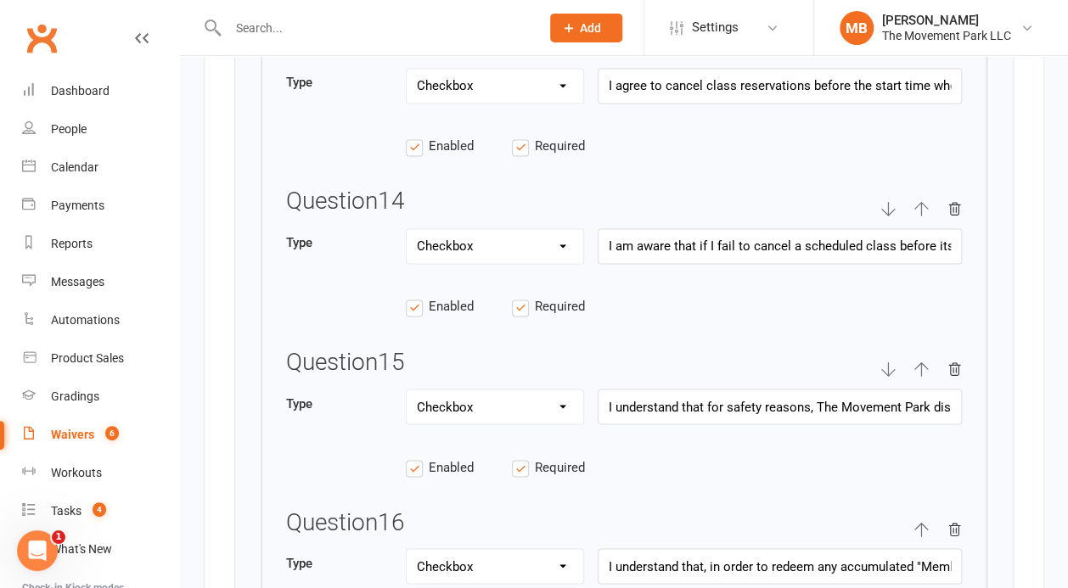
scroll to position [6316, 0]
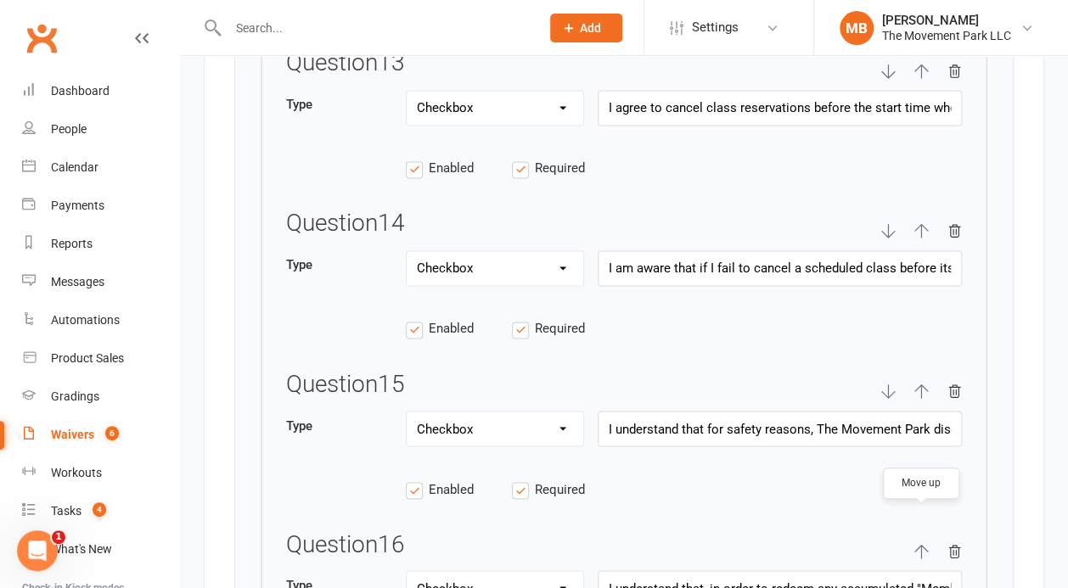
click at [922, 545] on icon "button" at bounding box center [921, 552] width 14 height 14
type input "I understand that, in order to redeem any accumulated "Member Appreciation Cred…"
type input "I understand that for safety reasons, The Movement Park discourages students un…"
click at [917, 385] on icon "button" at bounding box center [921, 392] width 14 height 14
type input "I understand that, in order to redeem any accumulated "Member Appreciation Cred…"
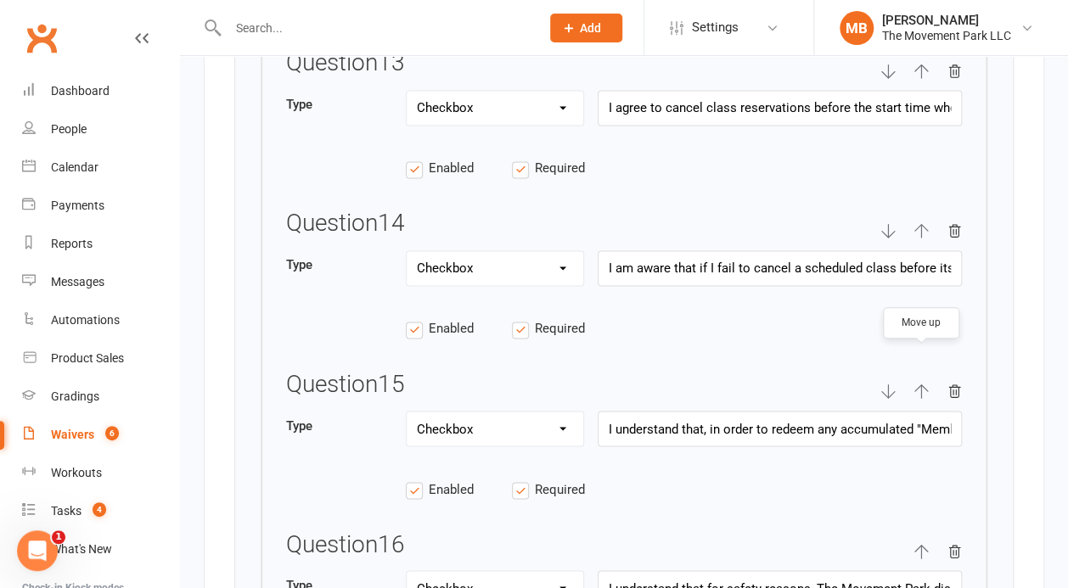
type input "I am aware that if I fail to cancel a scheduled class before its start time, I …"
click at [922, 224] on icon "button" at bounding box center [921, 231] width 14 height 14
type input "I understand that, in order to redeem any accumulated "Member Appreciation Cred…"
type input "I agree to cancel class reservations before the start time when absent to make …"
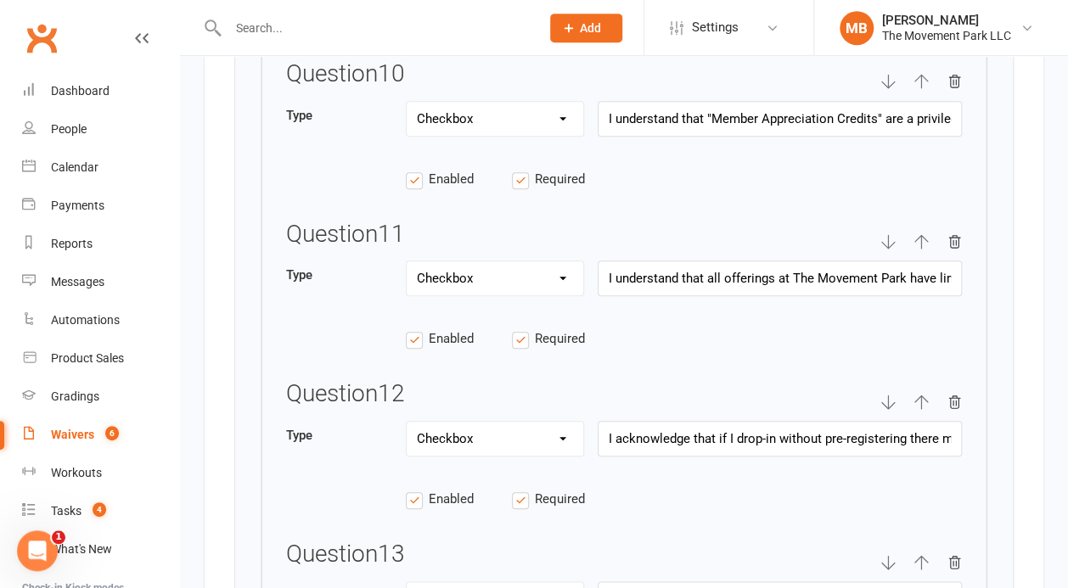
scroll to position [5814, 0]
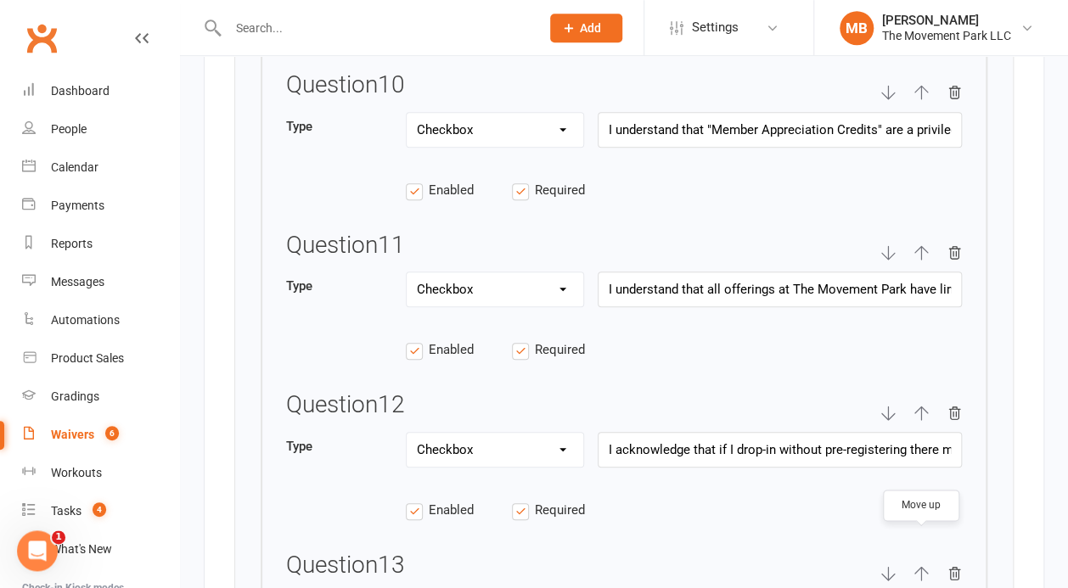
click at [928, 566] on icon "button" at bounding box center [920, 573] width 15 height 15
type input "I understand that, in order to redeem any accumulated "Member Appreciation Cred…"
type input "I acknowledge that if I drop-in without pre-registering there may not be space …"
click at [925, 406] on icon "button" at bounding box center [920, 413] width 15 height 15
type input "I understand that, in order to redeem any accumulated "Member Appreciation Cred…"
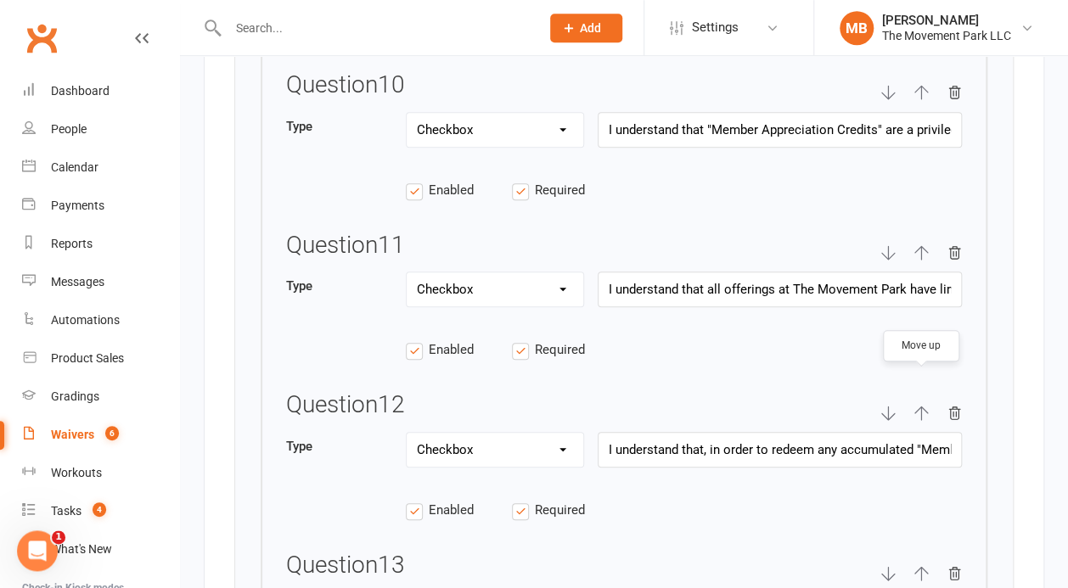
type input "I understand that all offerings at The Movement Park have limited capacity and …"
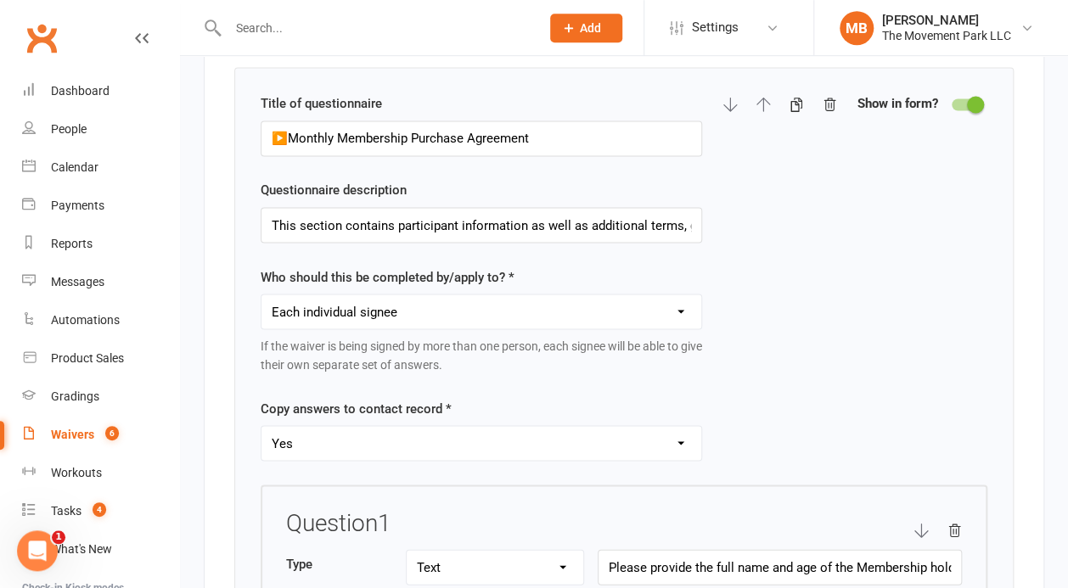
scroll to position [3497, 0]
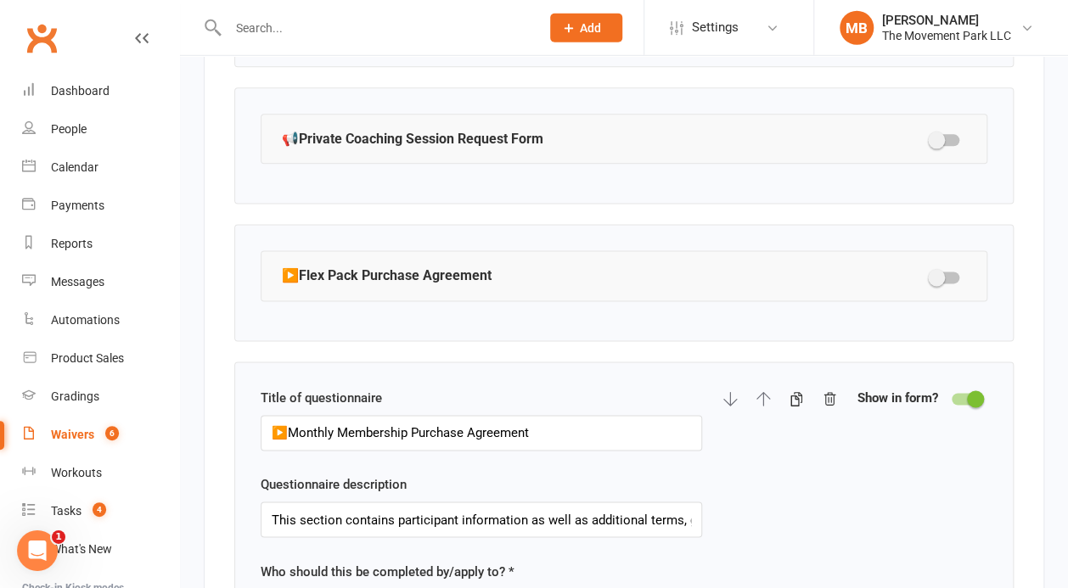
click at [959, 394] on div at bounding box center [966, 400] width 29 height 12
click at [952, 397] on input "checkbox" at bounding box center [952, 397] width 0 height 0
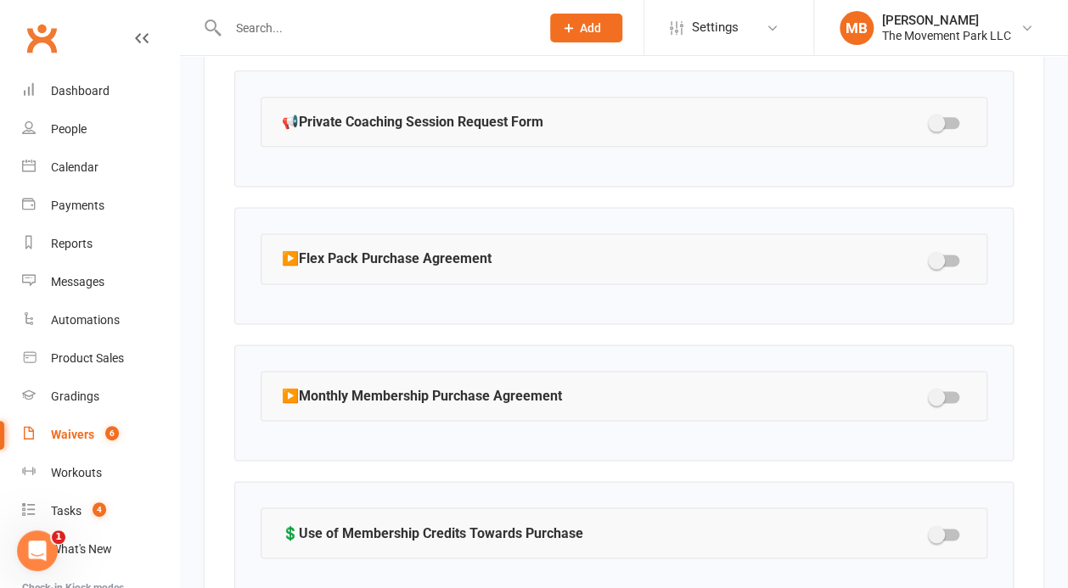
scroll to position [3486, 0]
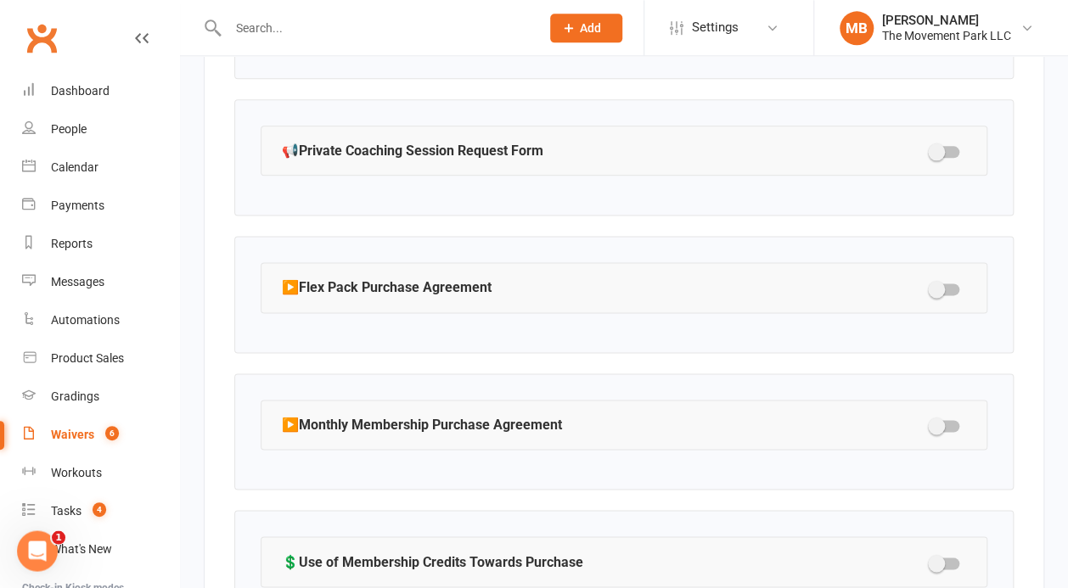
click at [950, 420] on div at bounding box center [944, 426] width 29 height 12
click at [930, 424] on input "checkbox" at bounding box center [930, 424] width 0 height 0
select select "select"
select select "checkbox"
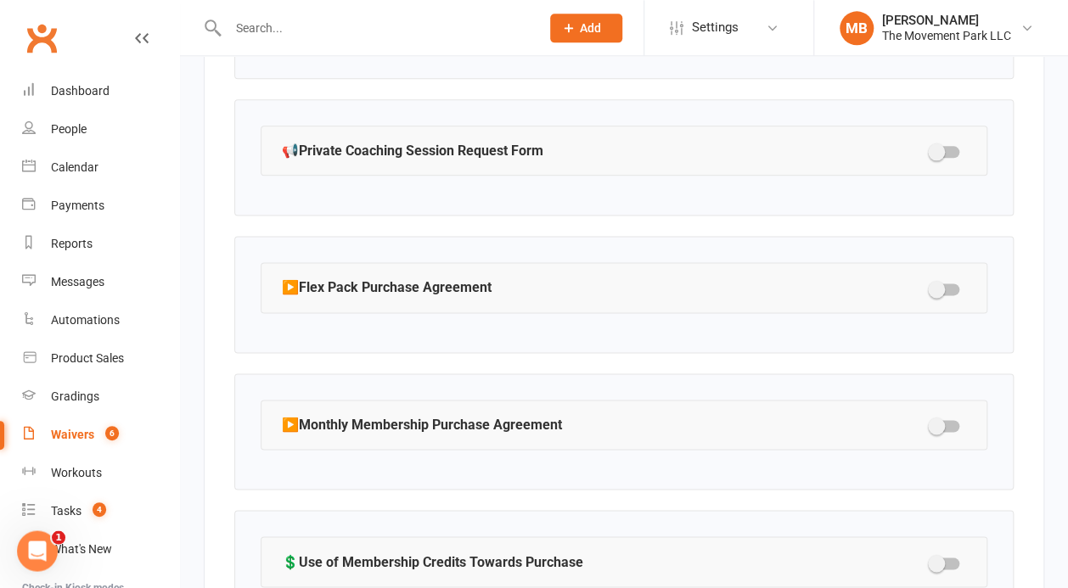
select select "checkbox"
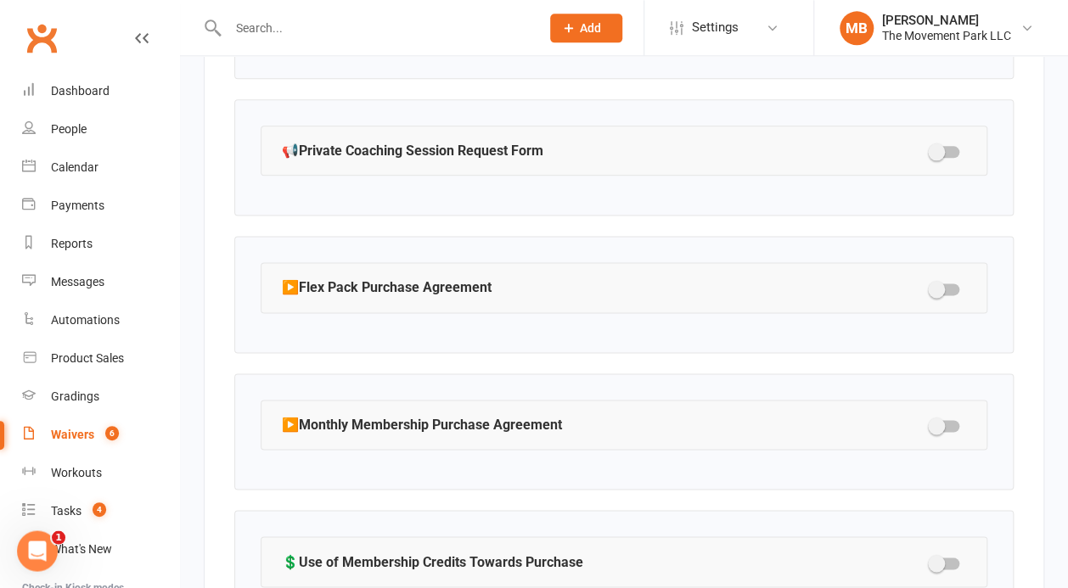
select select "checkbox"
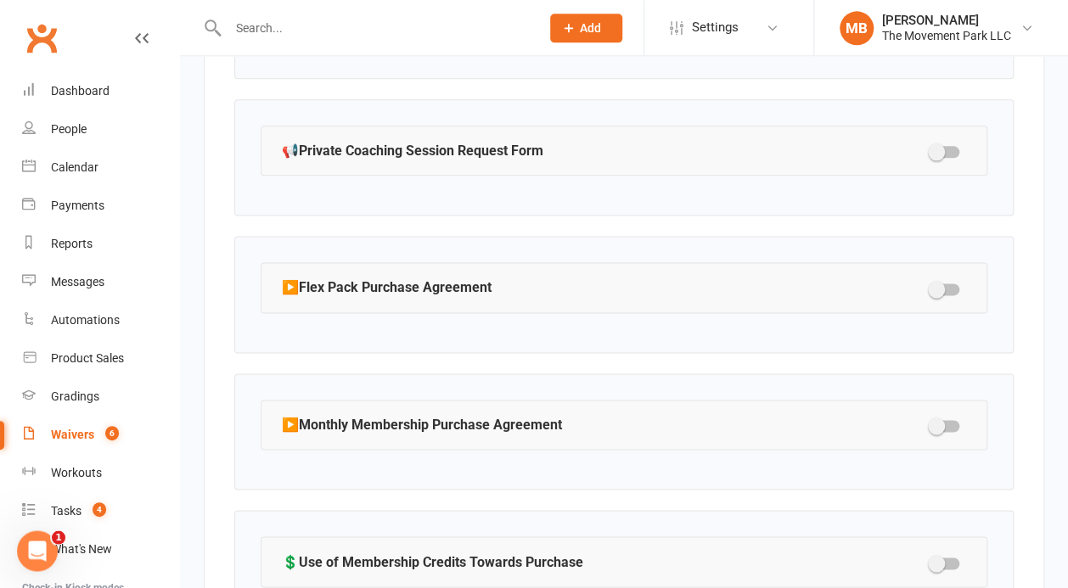
select select "checkbox"
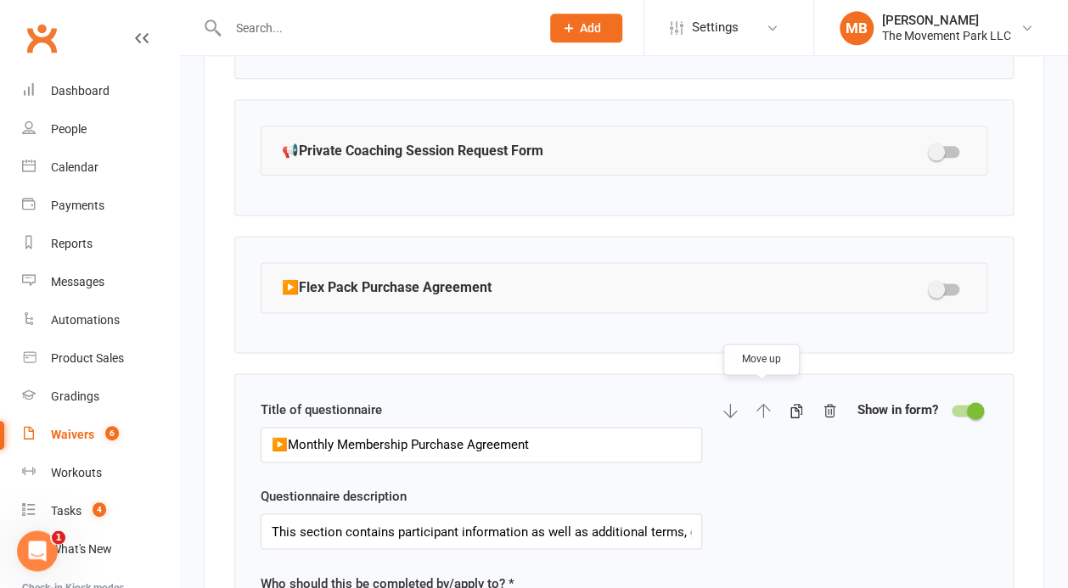
click at [762, 404] on icon "button" at bounding box center [763, 410] width 15 height 15
select select "select"
select select "checkbox"
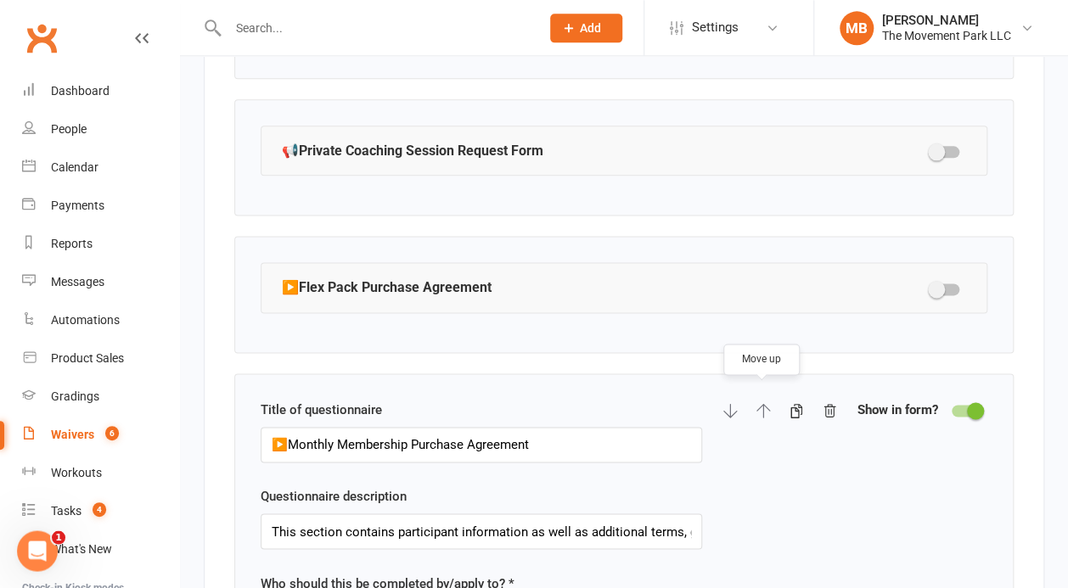
select select "checkbox"
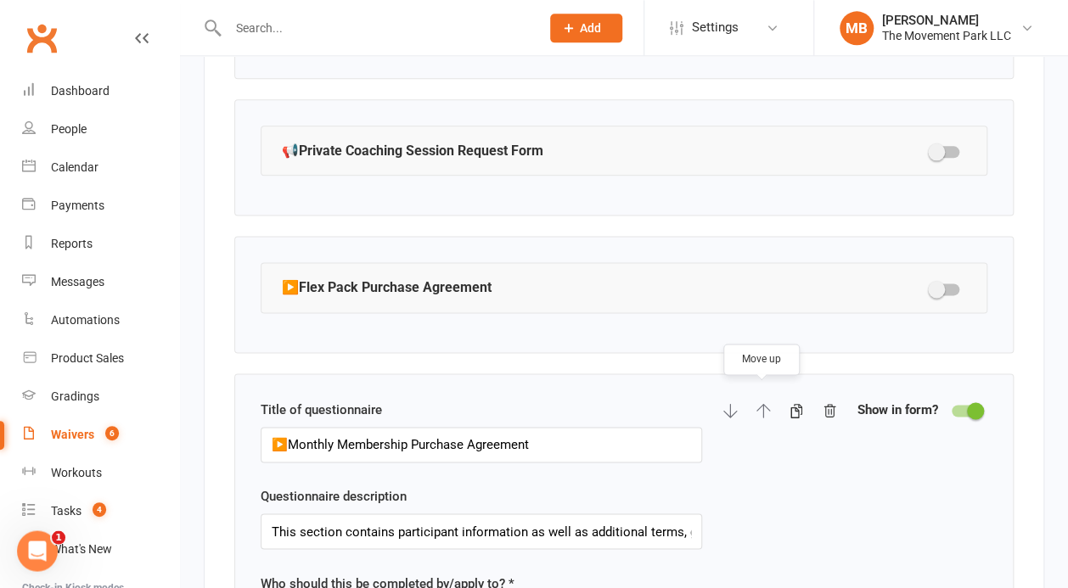
select select "checkbox"
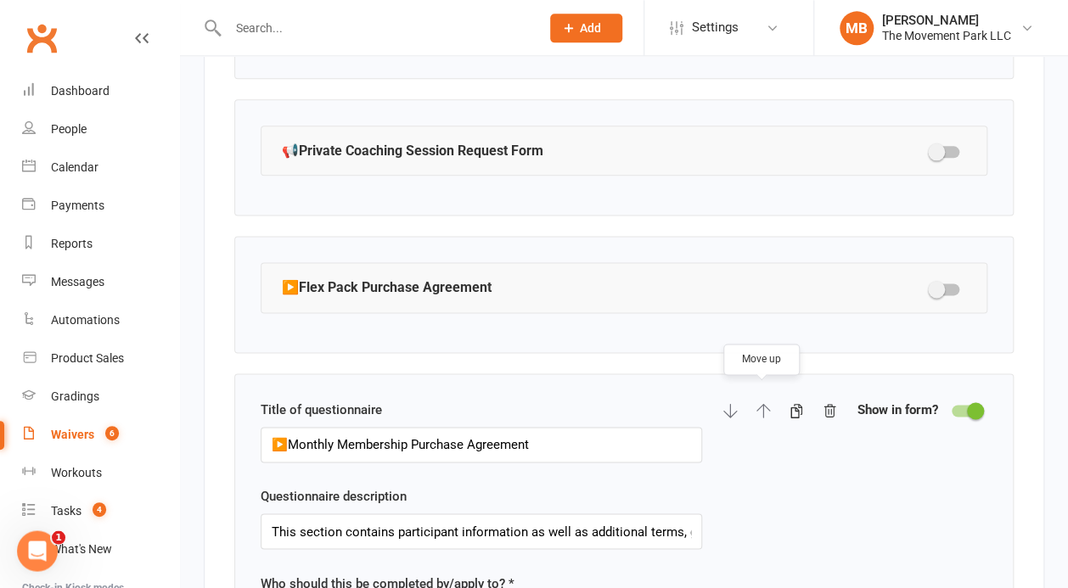
select select "checkbox"
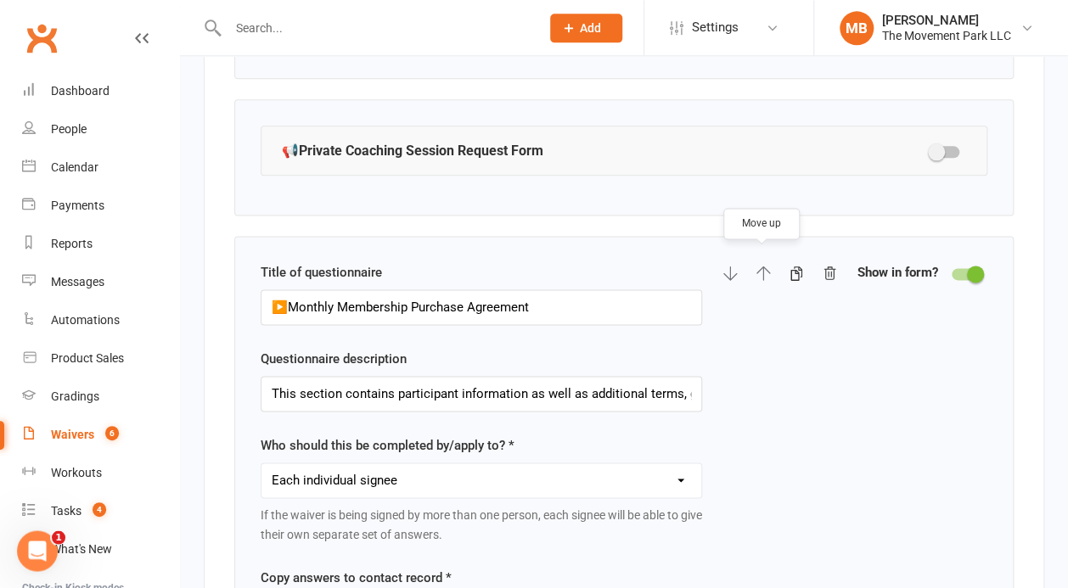
click at [765, 266] on icon "button" at bounding box center [763, 273] width 15 height 15
select select "select"
select select "checkbox"
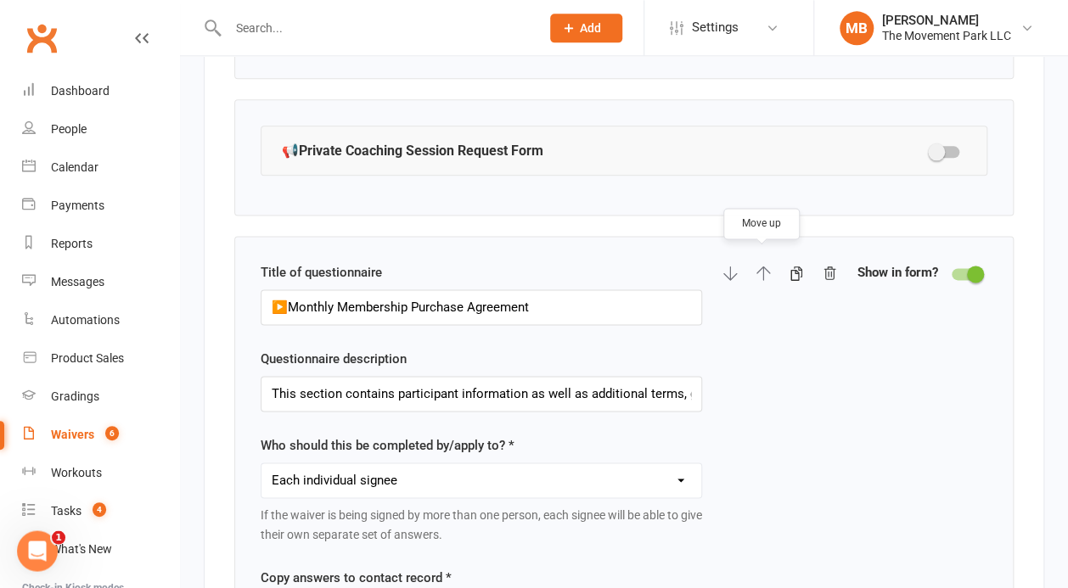
select select "checkbox"
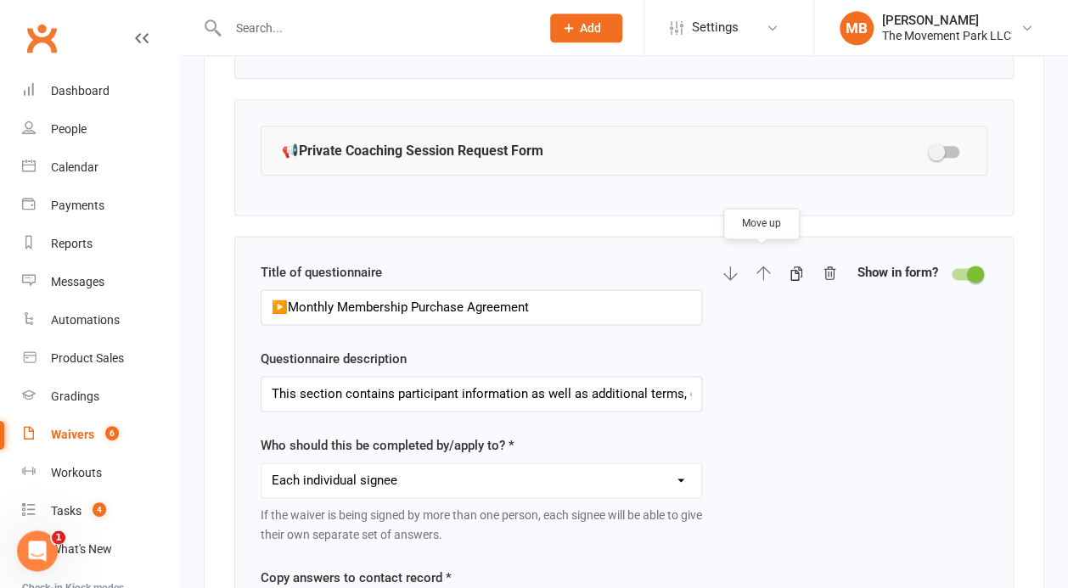
select select "checkbox"
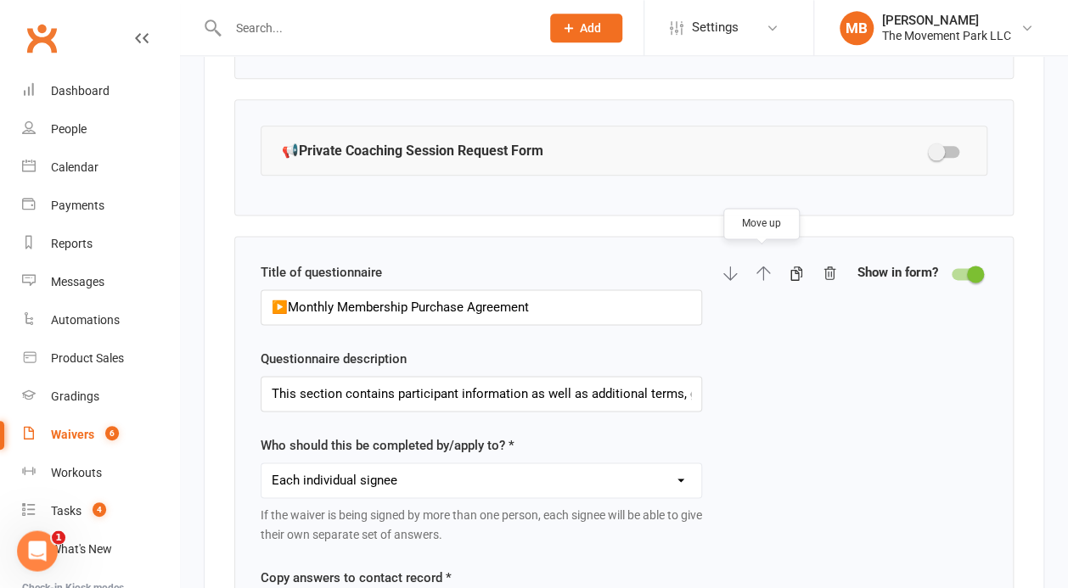
select select "checkbox"
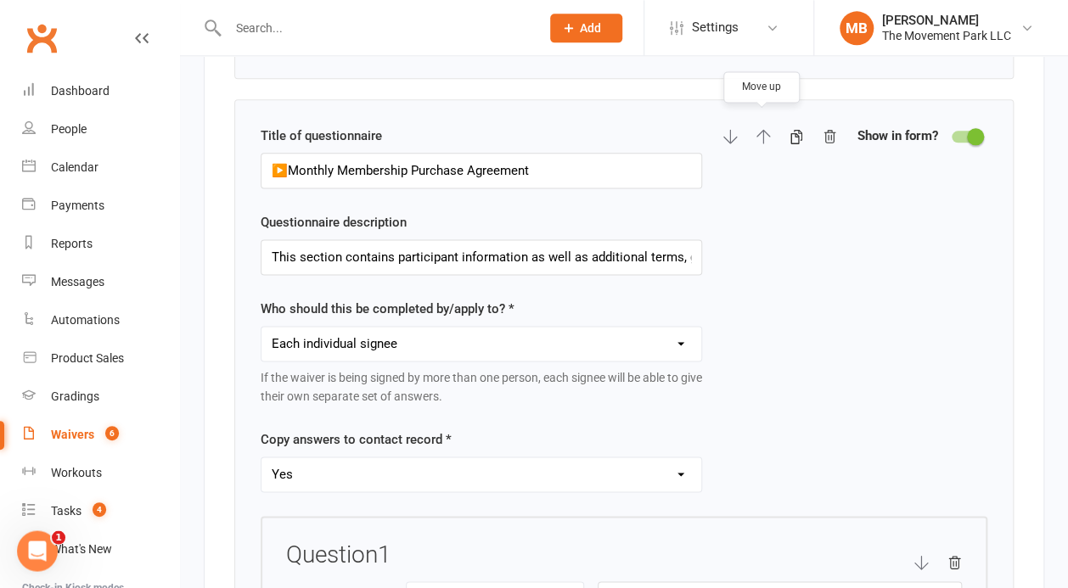
click at [769, 126] on button "button" at bounding box center [763, 136] width 15 height 20
select select "select"
select select "checkbox"
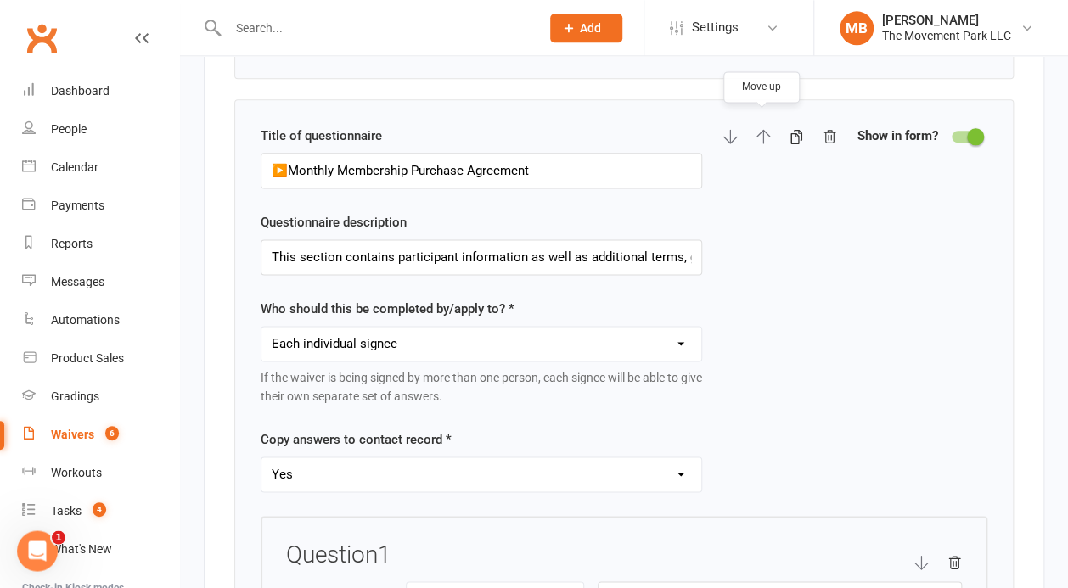
select select "checkbox"
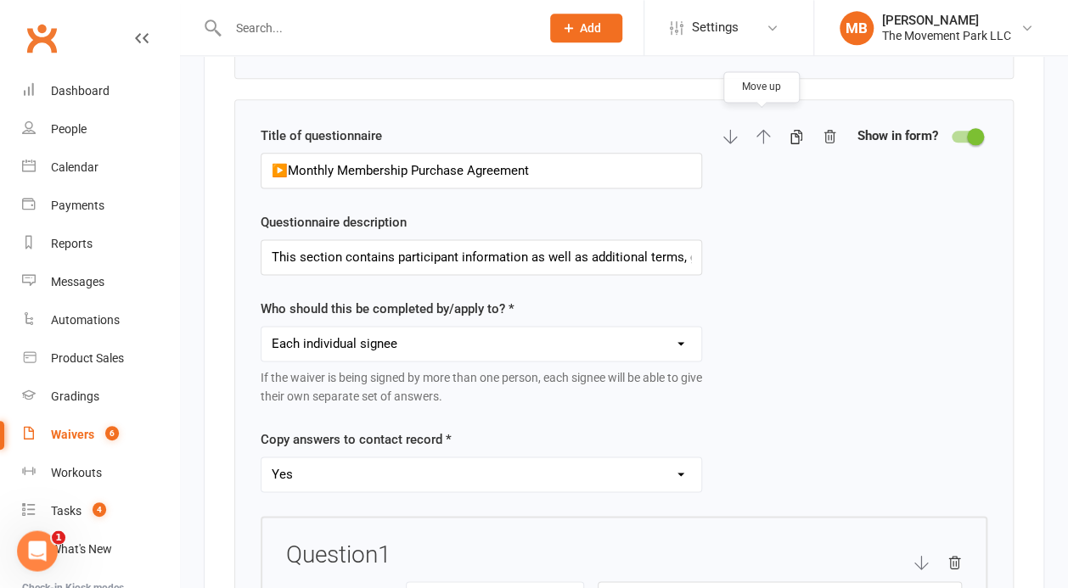
select select "checkbox"
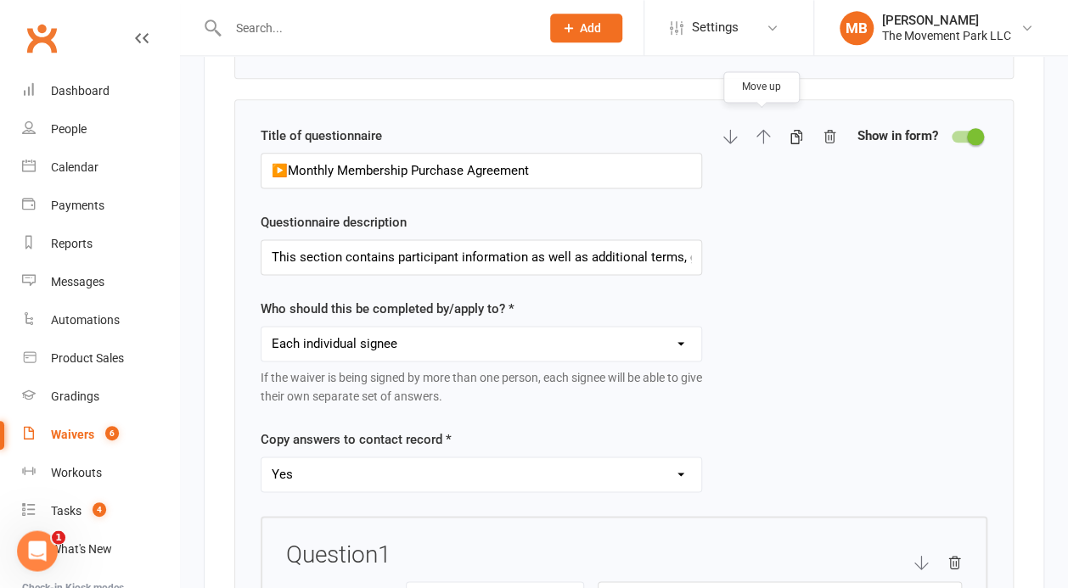
select select "checkbox"
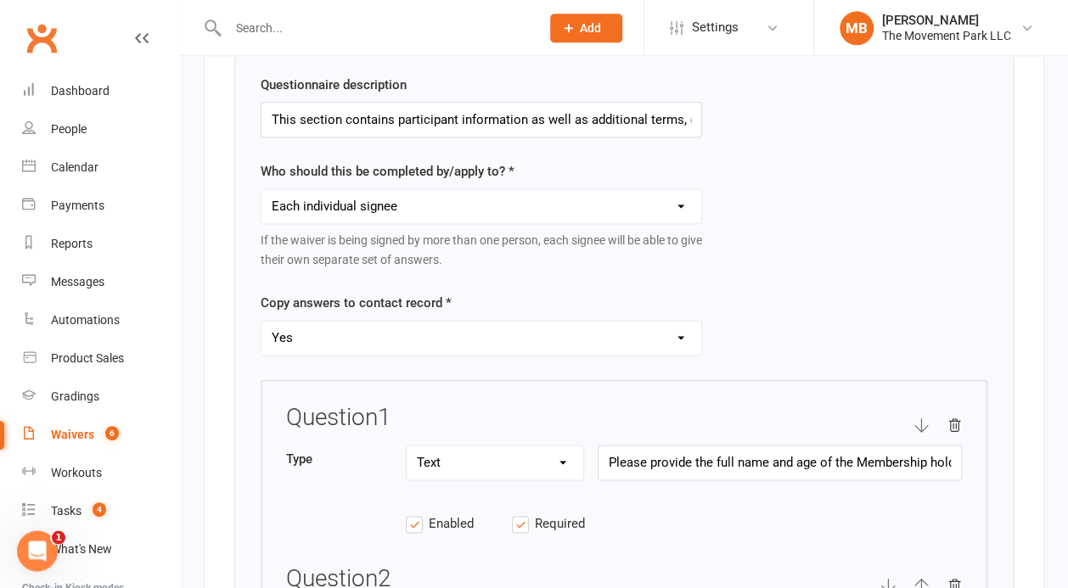
scroll to position [2983, 0]
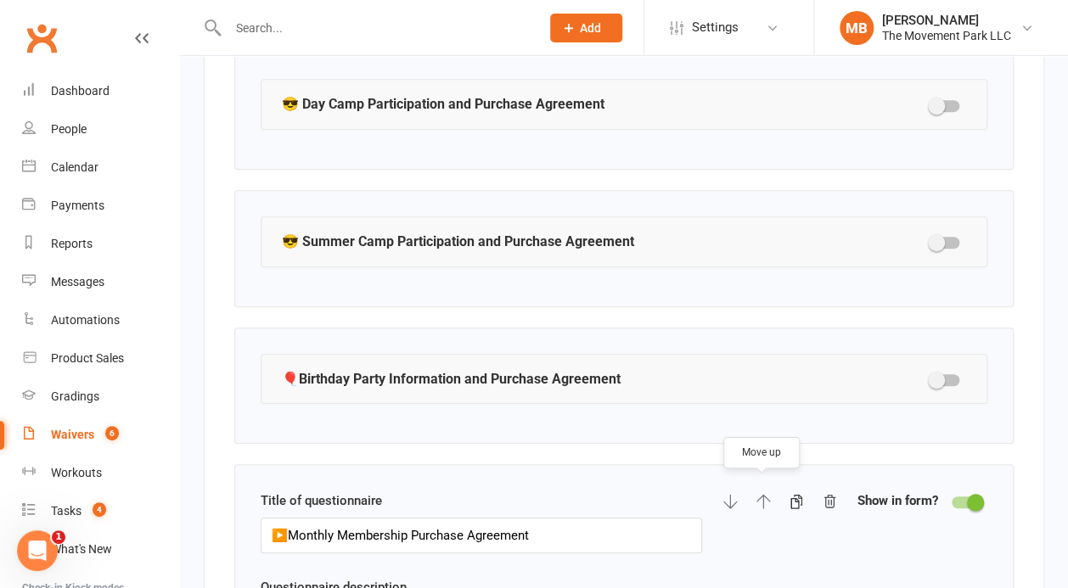
click at [762, 495] on icon "button" at bounding box center [763, 502] width 14 height 14
select select "select"
select select "checkbox"
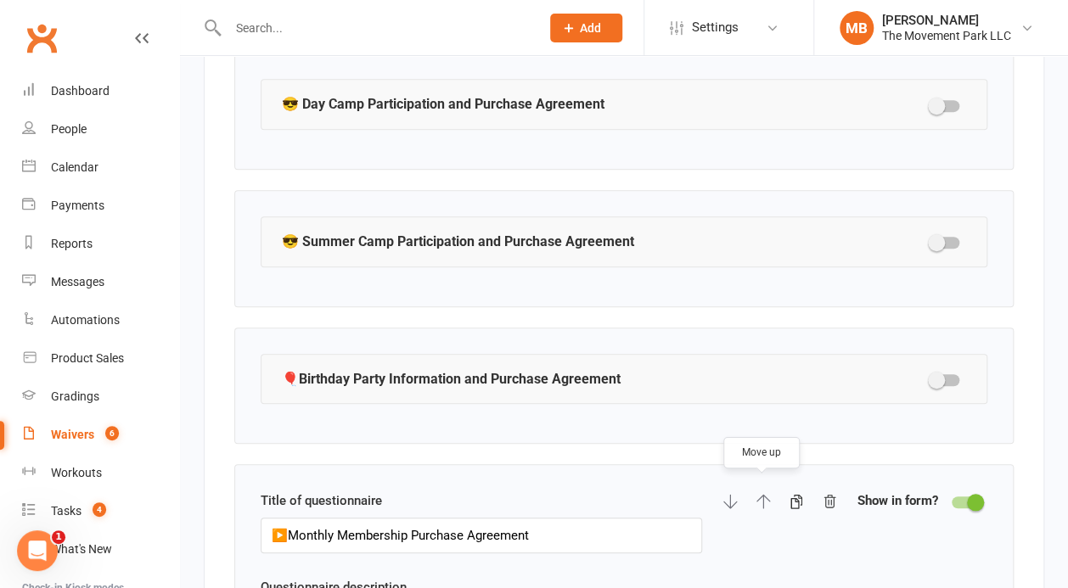
select select "checkbox"
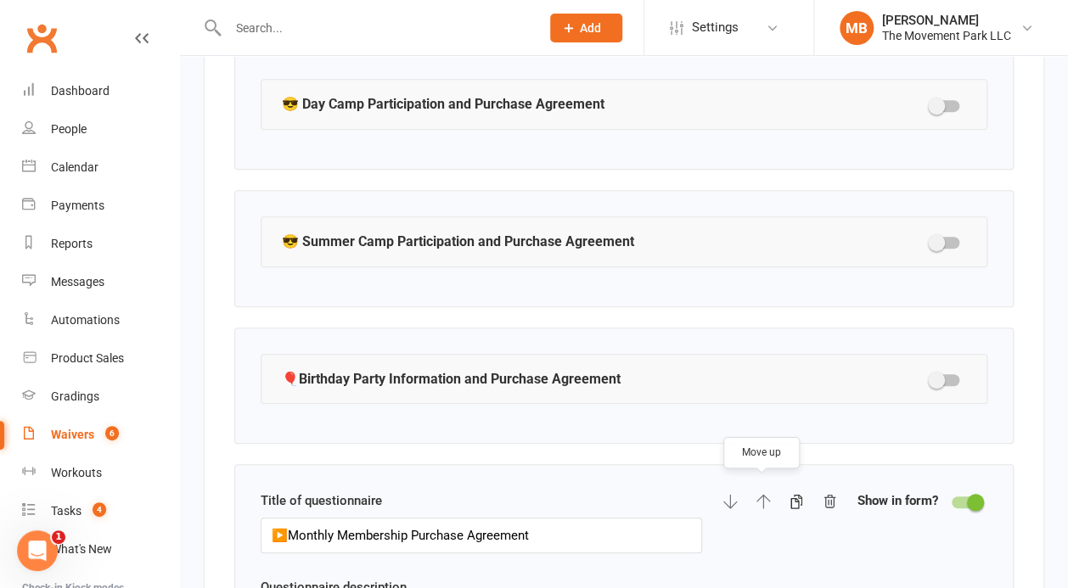
select select "checkbox"
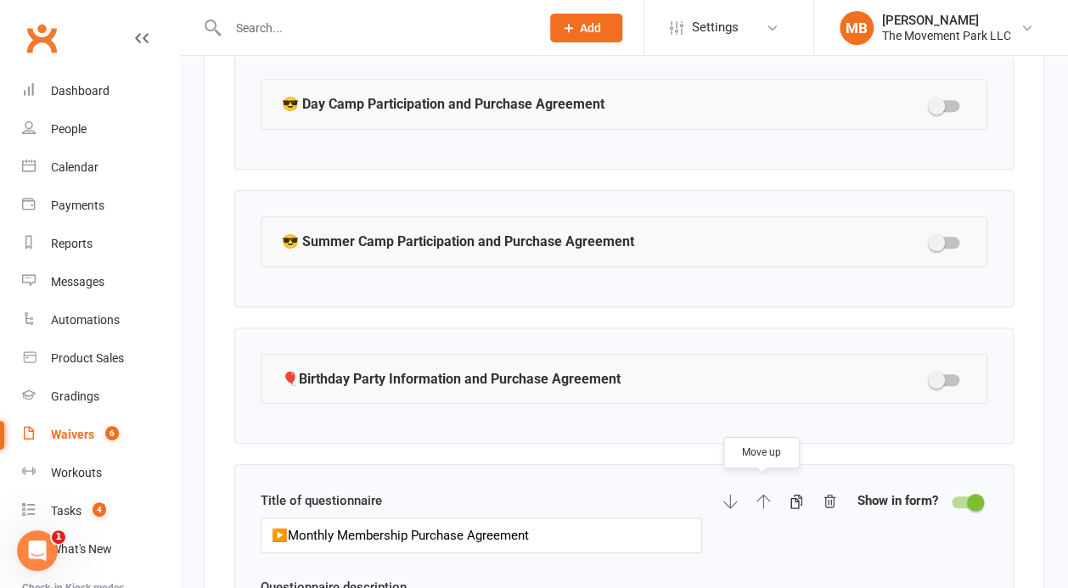
select select "checkbox"
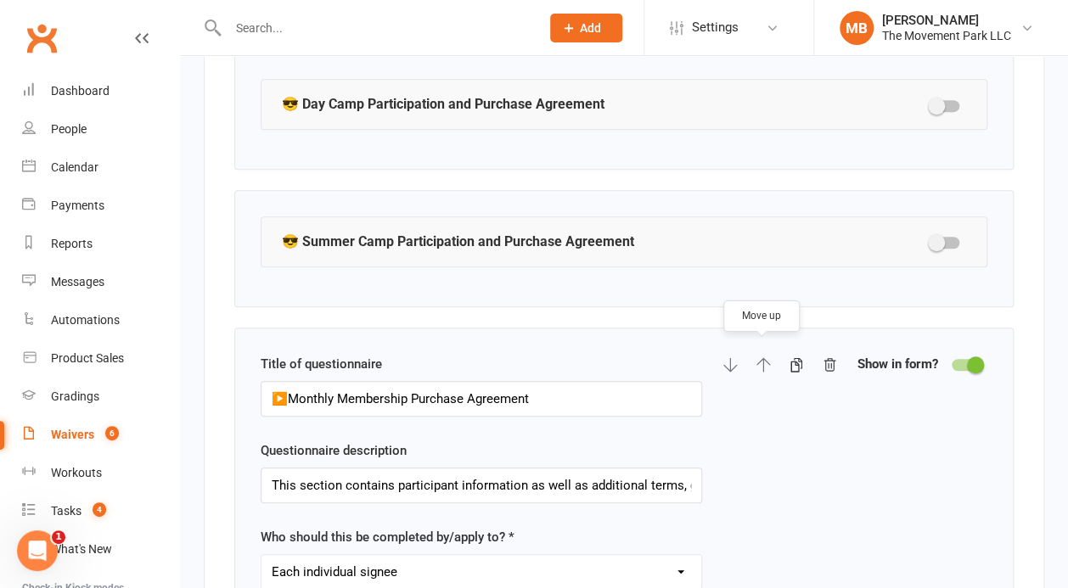
click at [761, 357] on icon "button" at bounding box center [763, 364] width 15 height 15
select select "select"
select select "checkbox"
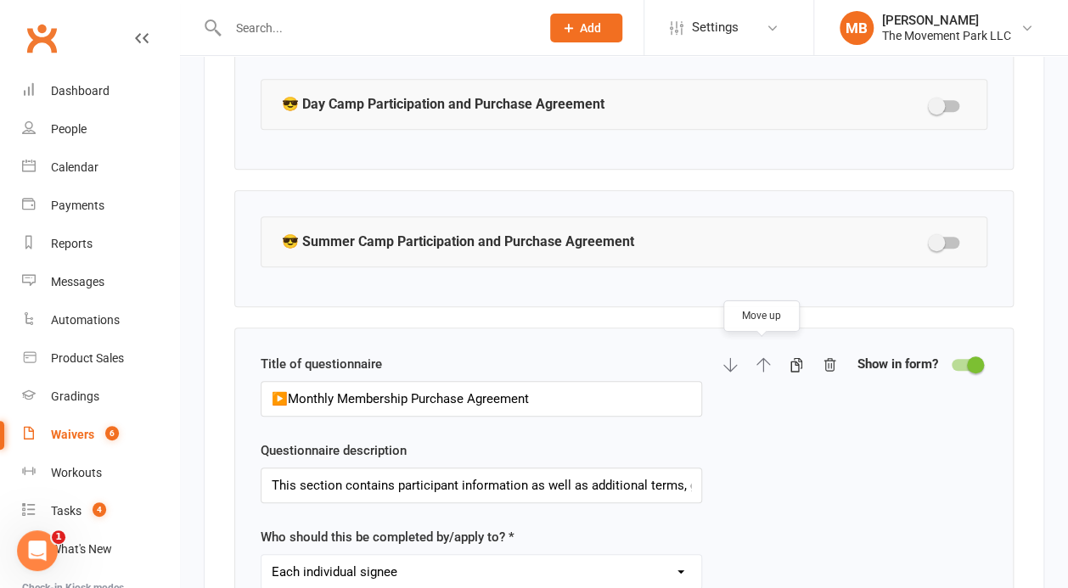
select select "checkbox"
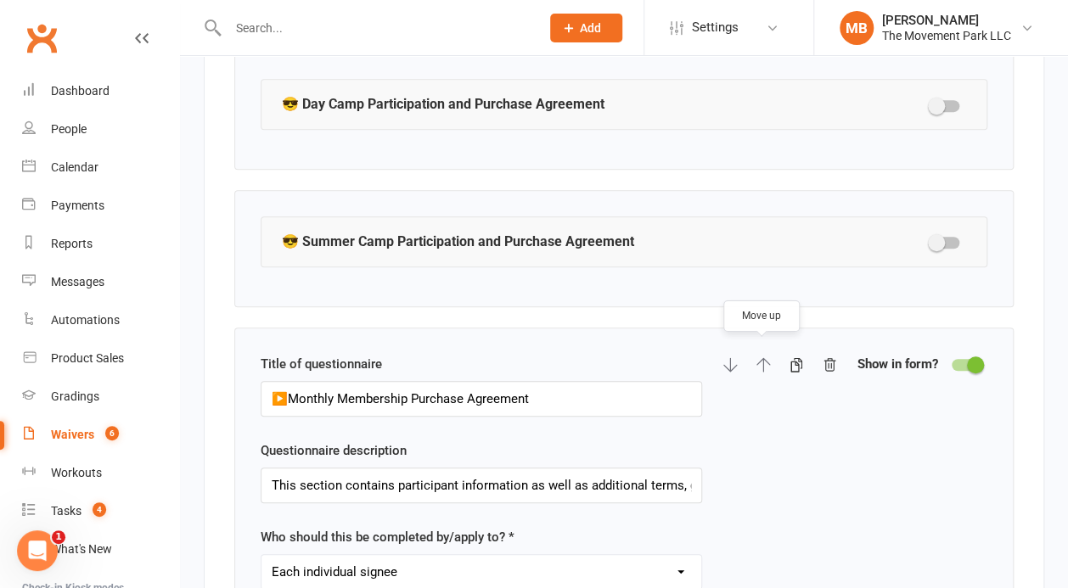
select select "checkbox"
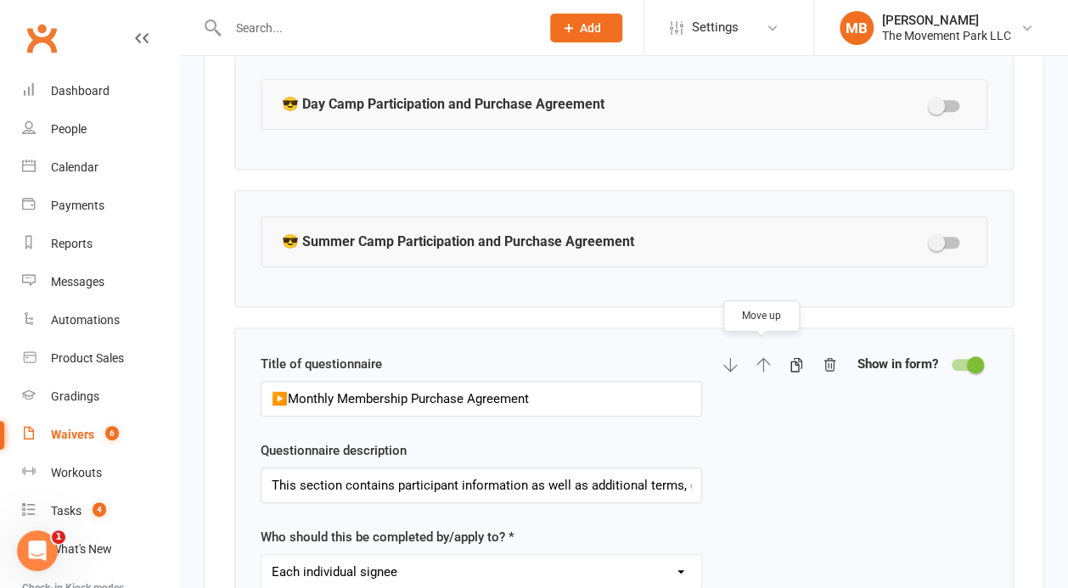
select select "checkbox"
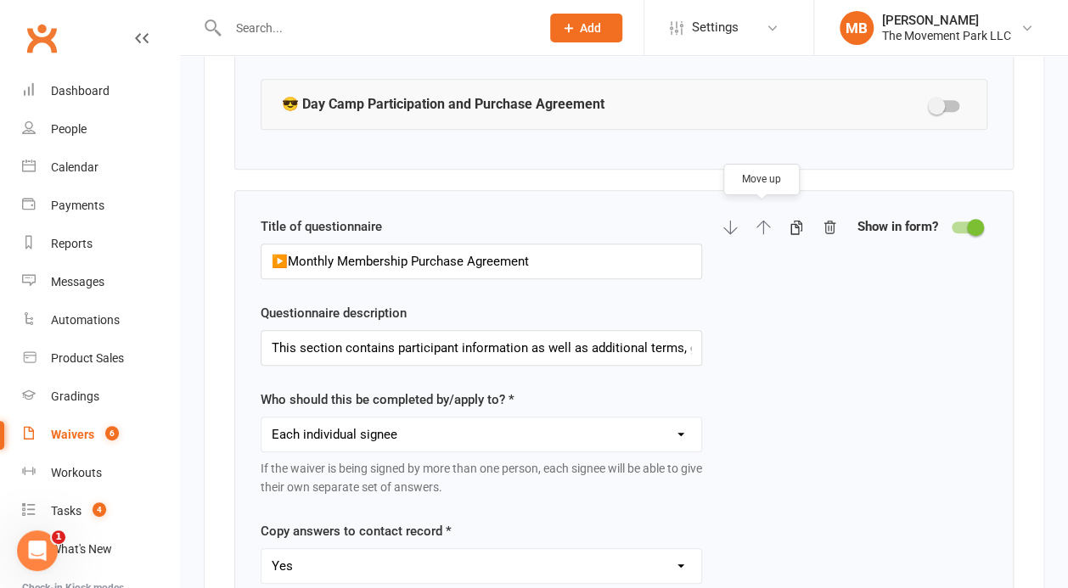
click at [766, 222] on icon "button" at bounding box center [763, 227] width 15 height 15
select select "select"
select select "checkbox"
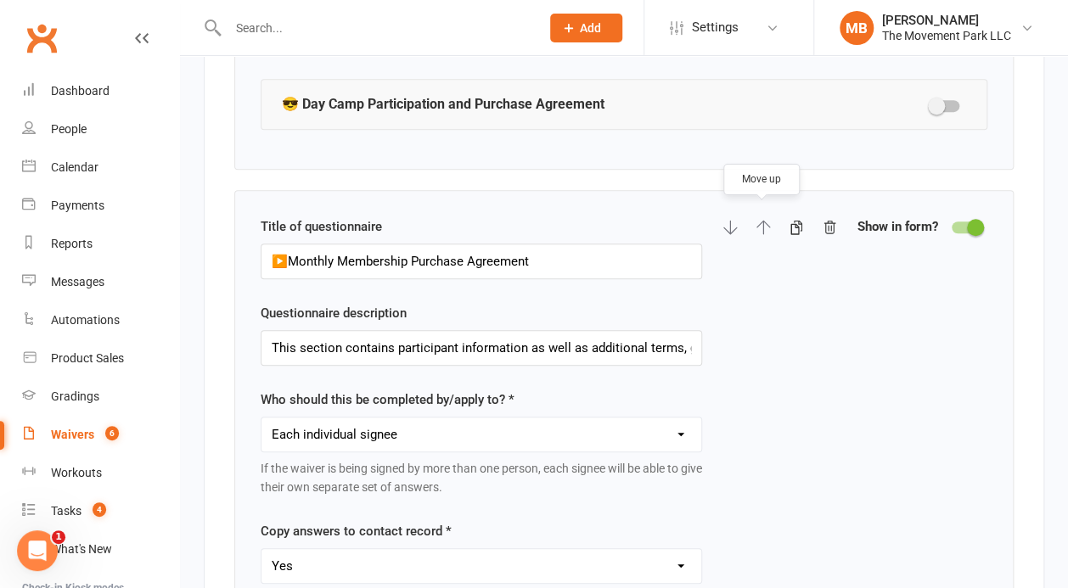
select select "checkbox"
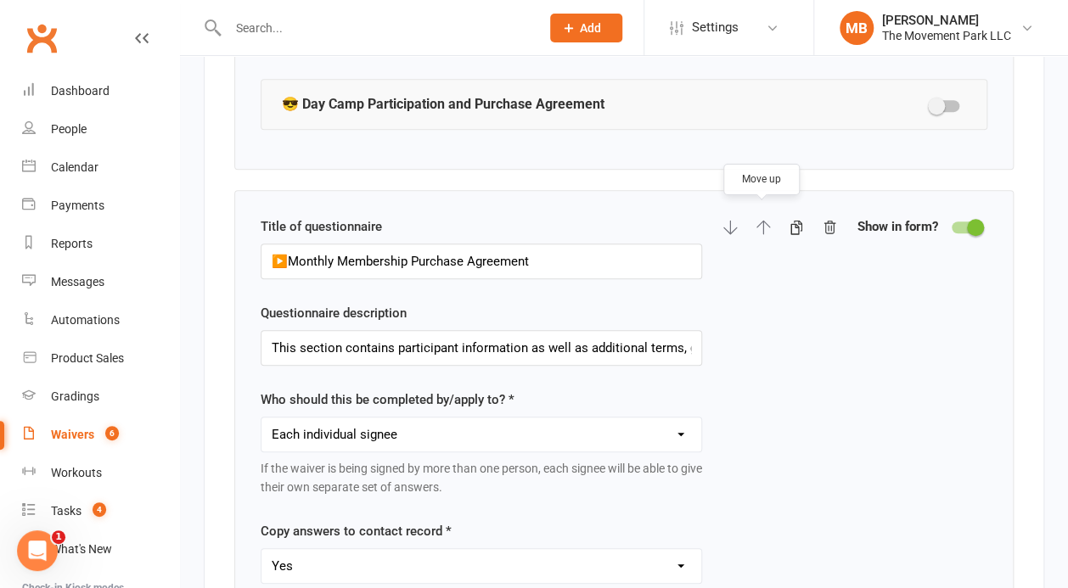
select select "checkbox"
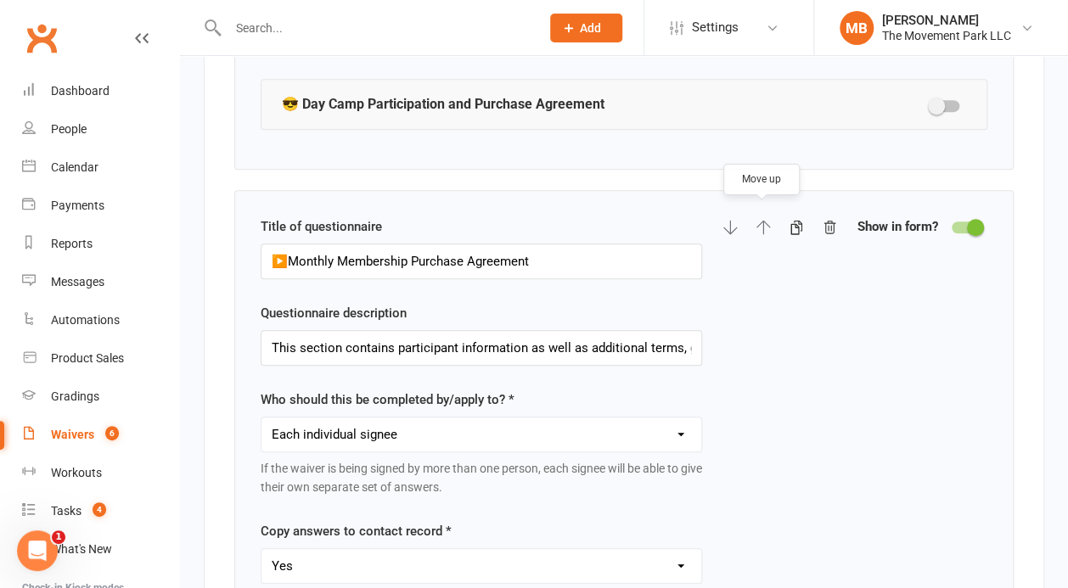
select select "checkbox"
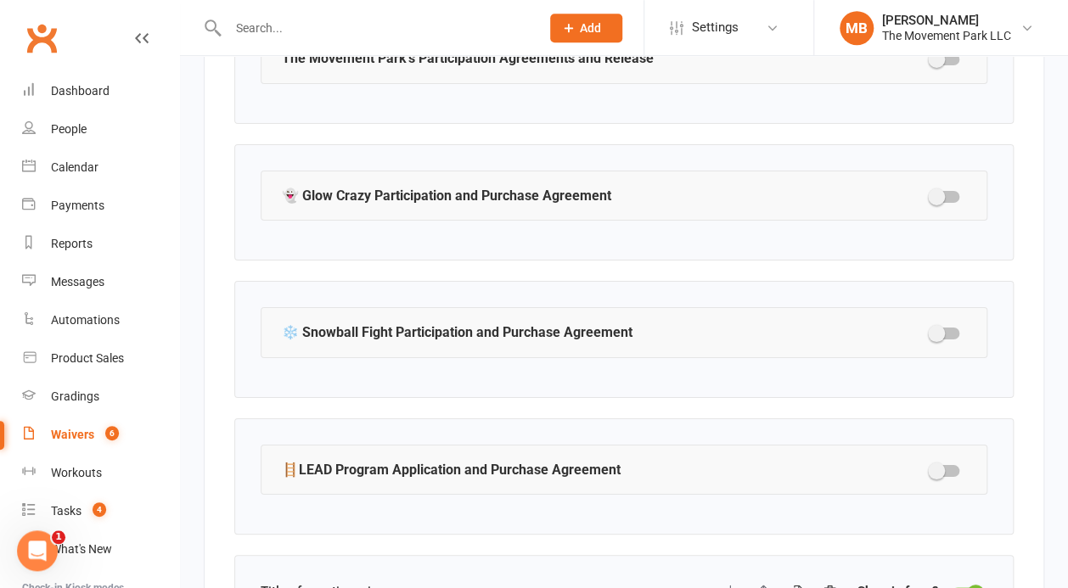
scroll to position [2601, 0]
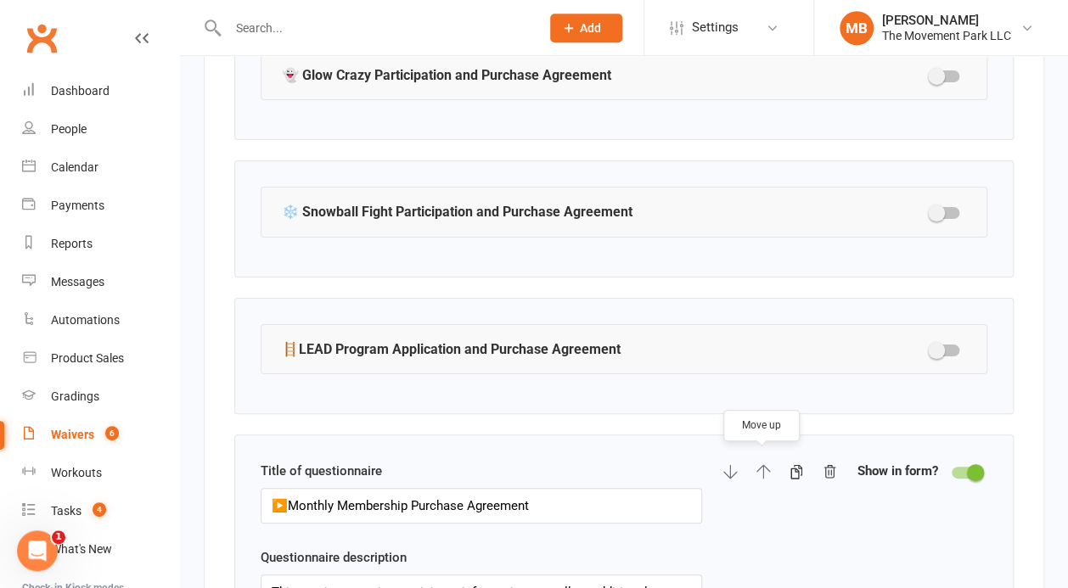
click at [760, 464] on icon "button" at bounding box center [763, 471] width 15 height 15
select select "select"
select select "checkbox"
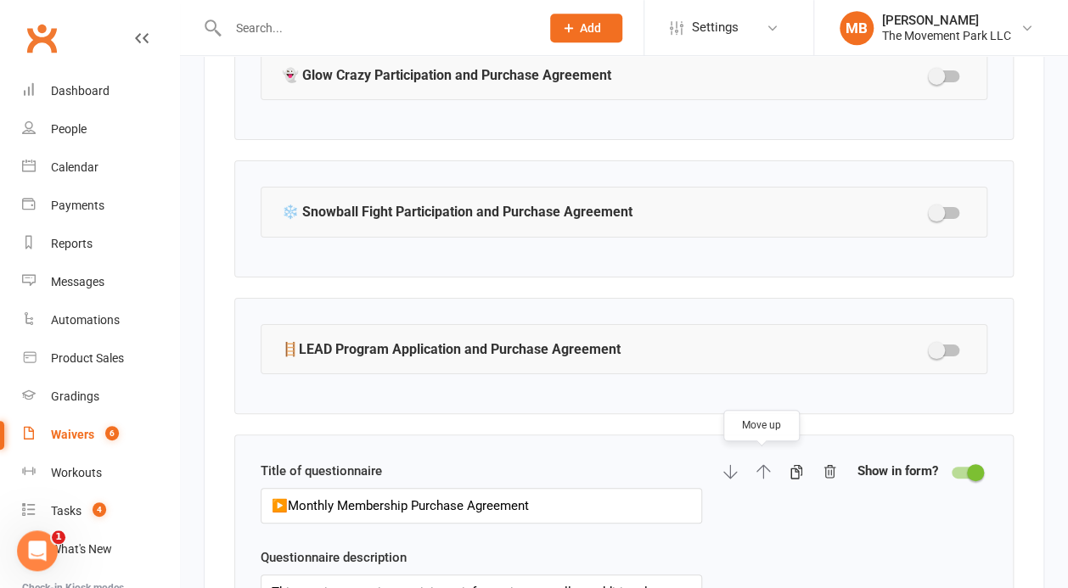
select select "checkbox"
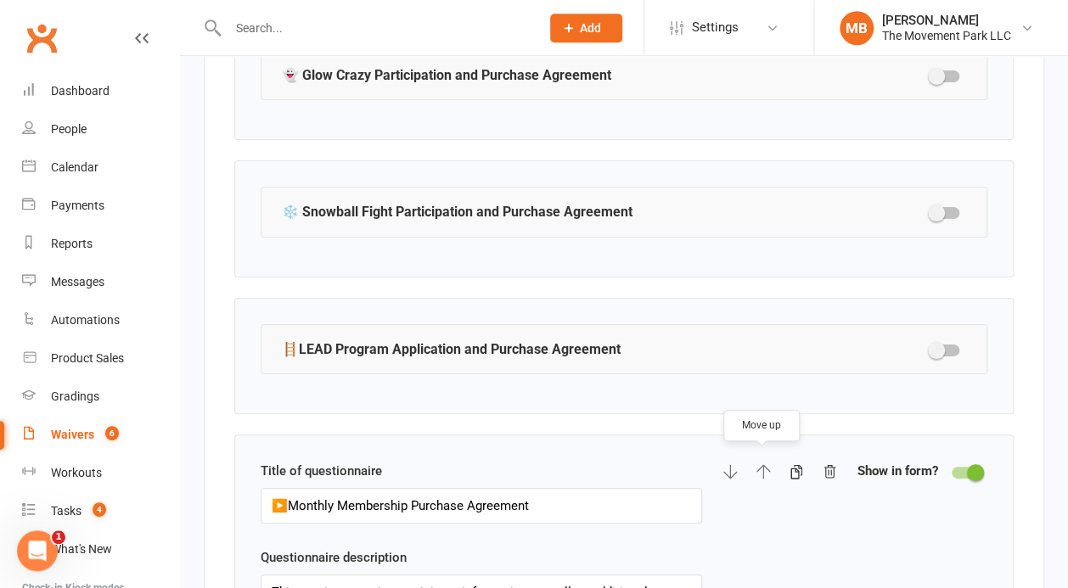
select select "checkbox"
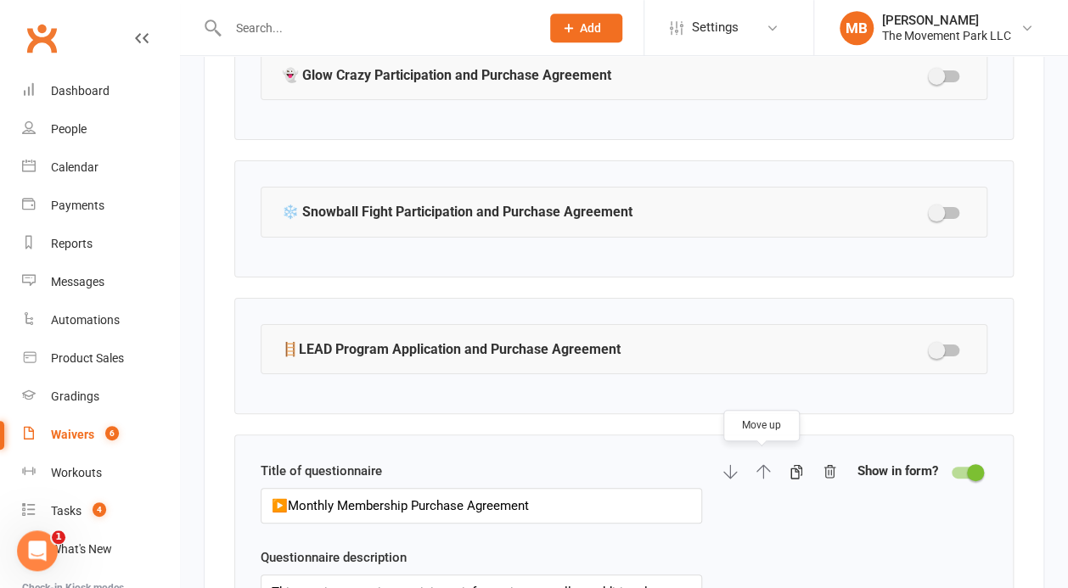
select select "checkbox"
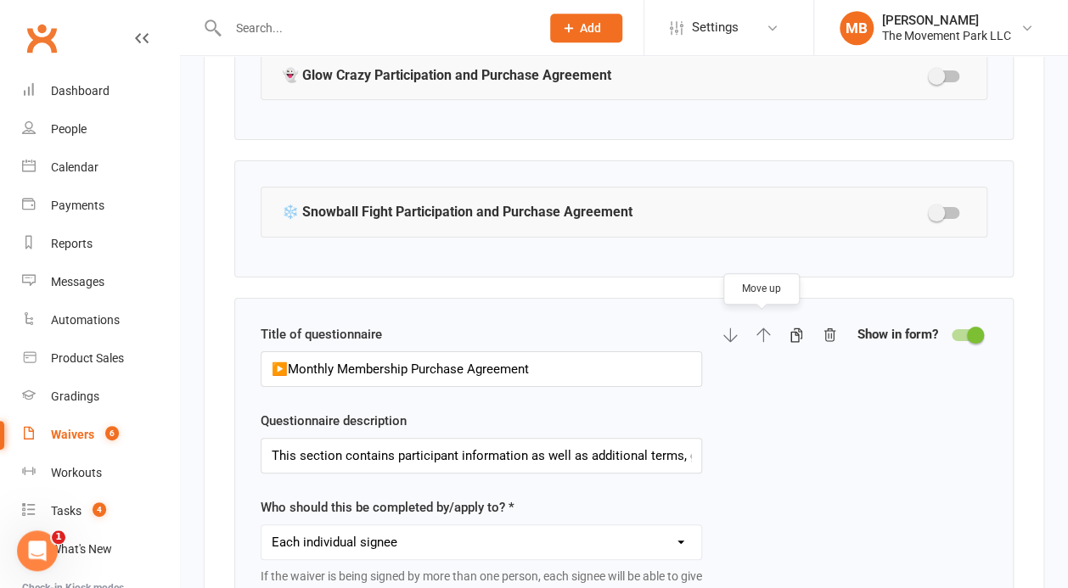
click at [759, 329] on icon "button" at bounding box center [763, 335] width 15 height 15
select select "select"
select select "checkbox"
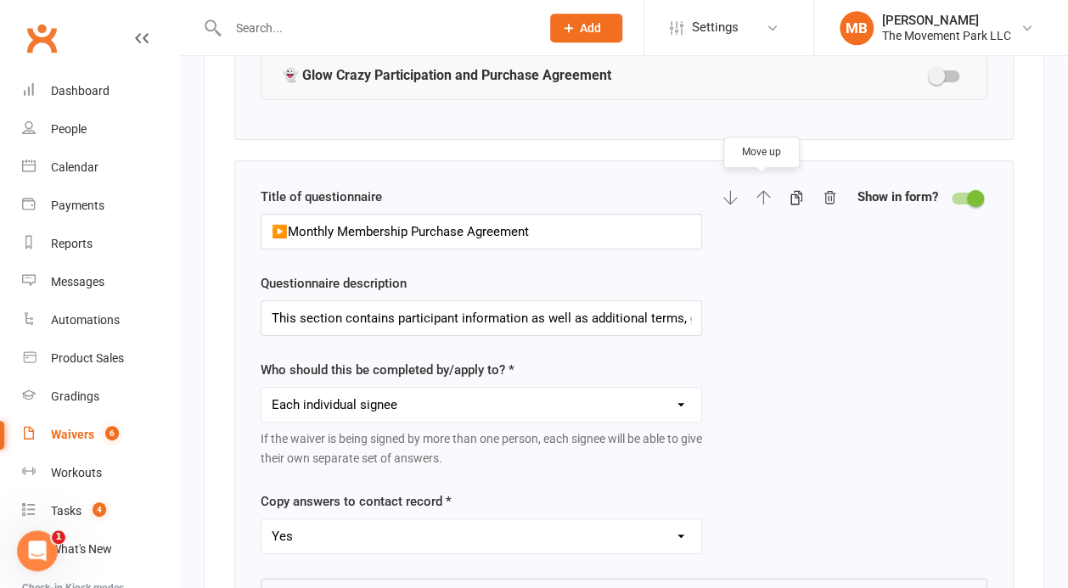
click at [764, 190] on icon "button" at bounding box center [763, 197] width 15 height 15
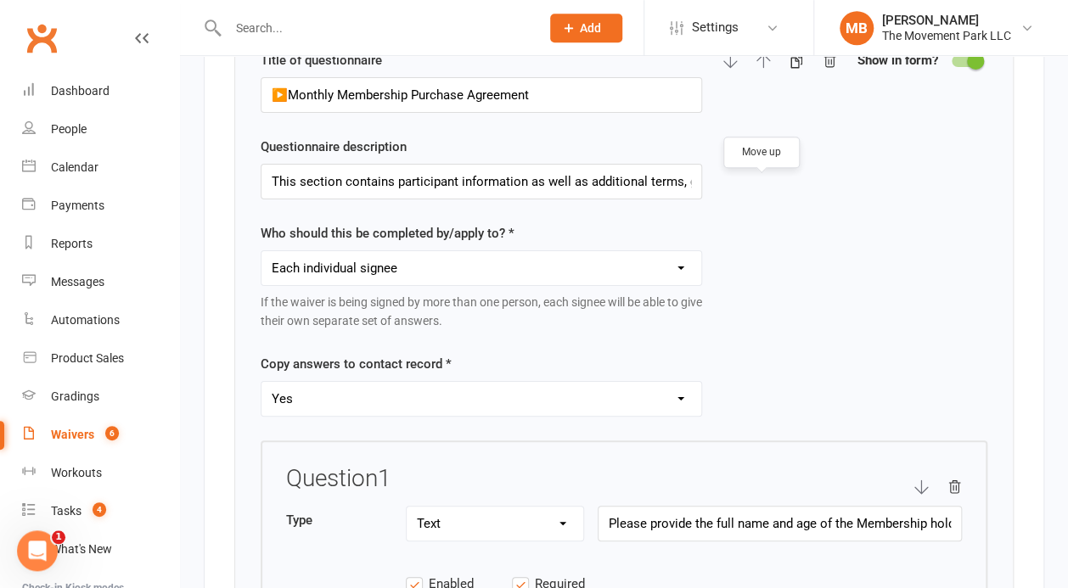
click at [969, 57] on span at bounding box center [975, 61] width 17 height 17
click at [952, 59] on input "checkbox" at bounding box center [952, 59] width 0 height 0
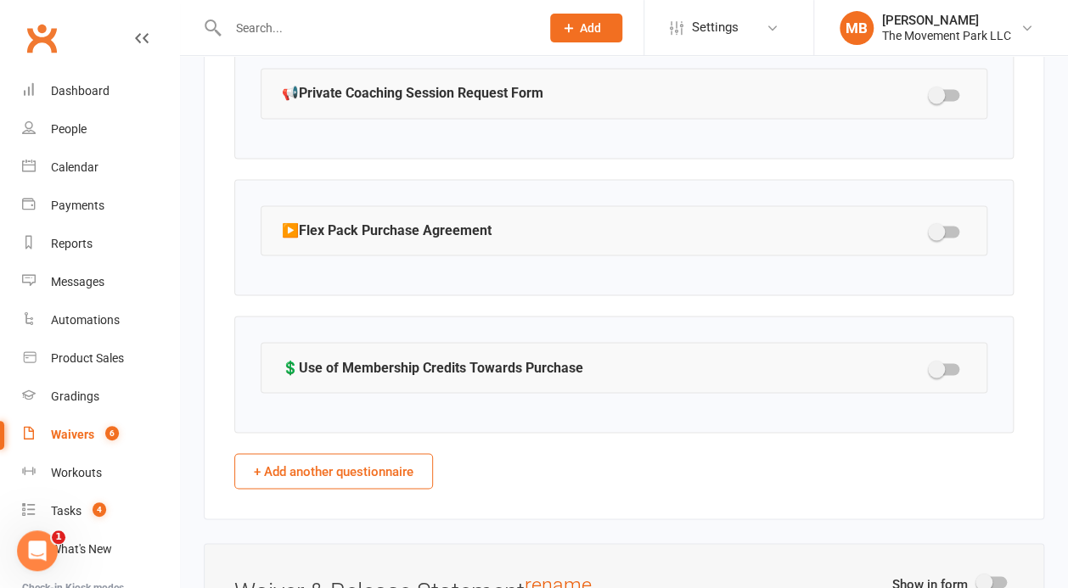
scroll to position [3687, 0]
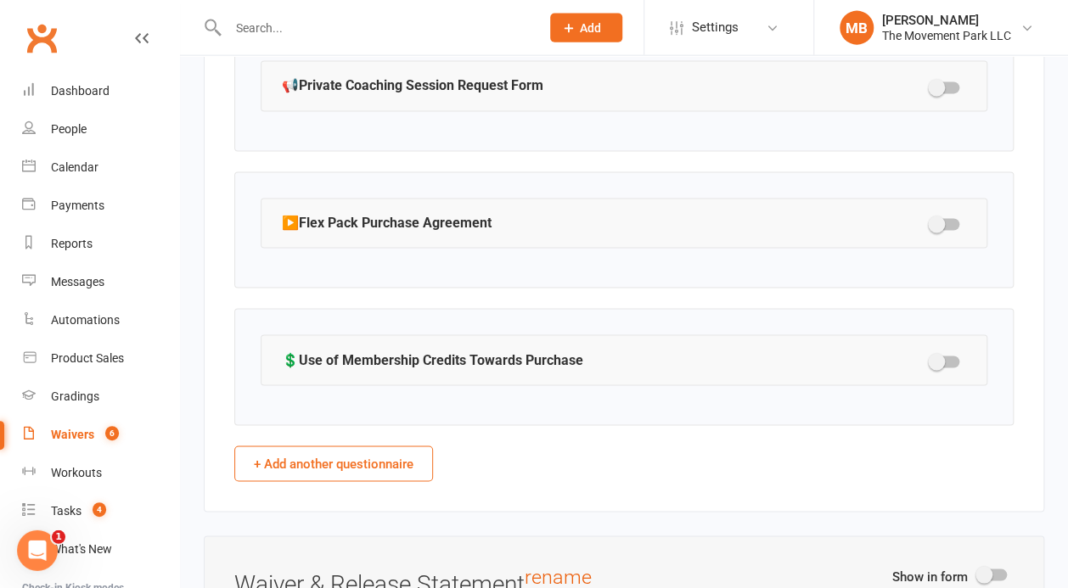
click at [942, 216] on span at bounding box center [936, 224] width 17 height 17
click at [930, 222] on input "checkbox" at bounding box center [930, 222] width 0 height 0
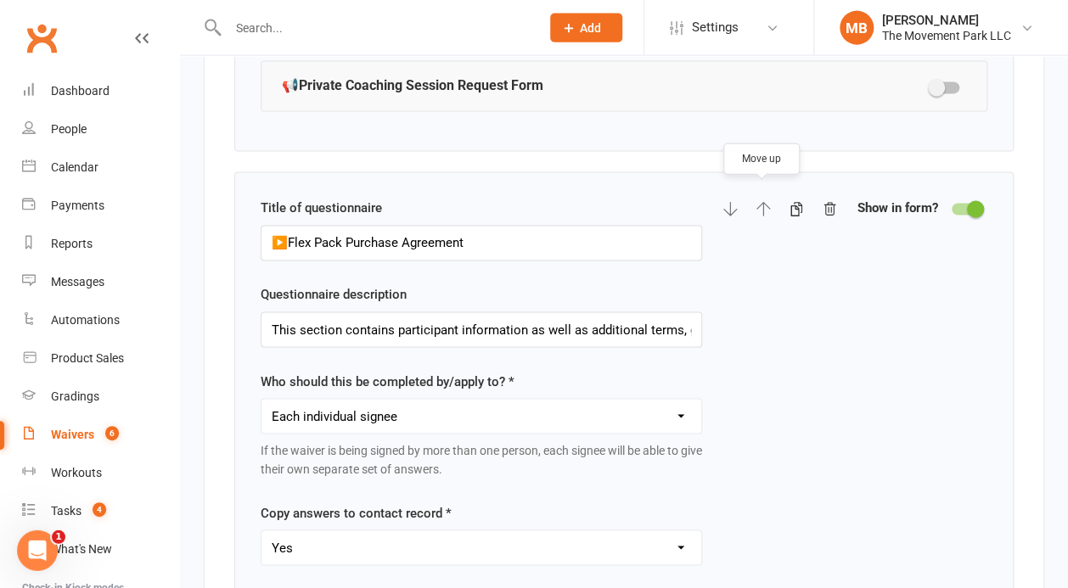
click at [762, 202] on icon "button" at bounding box center [763, 209] width 14 height 14
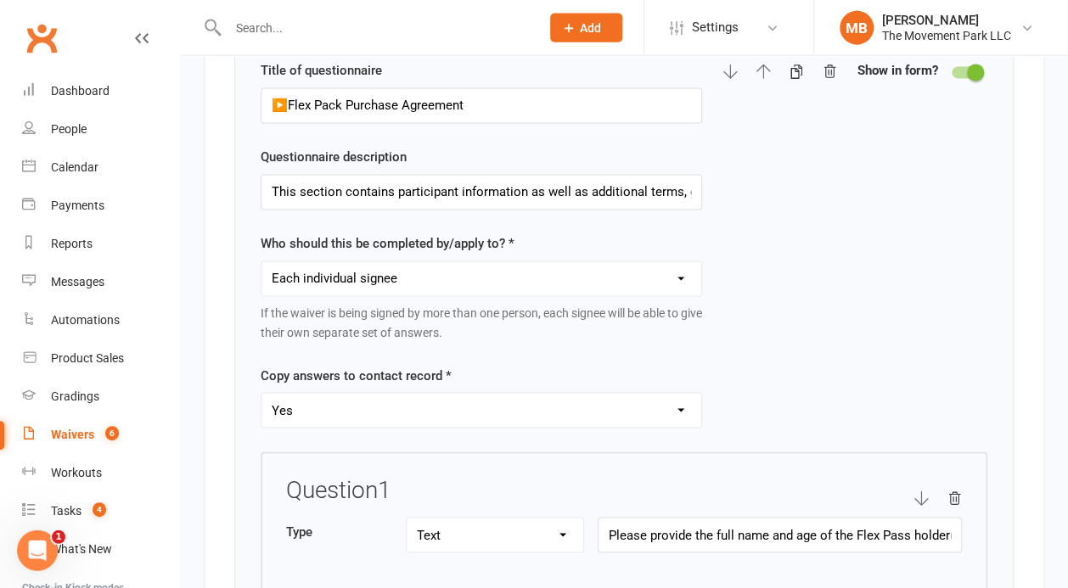
click at [760, 65] on icon "button" at bounding box center [763, 72] width 15 height 15
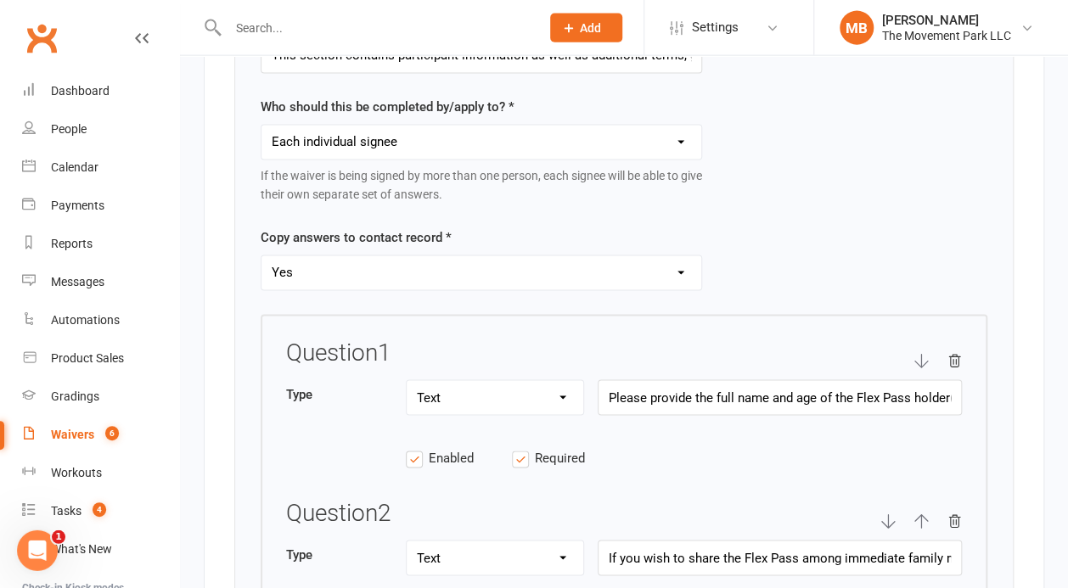
scroll to position [3185, 0]
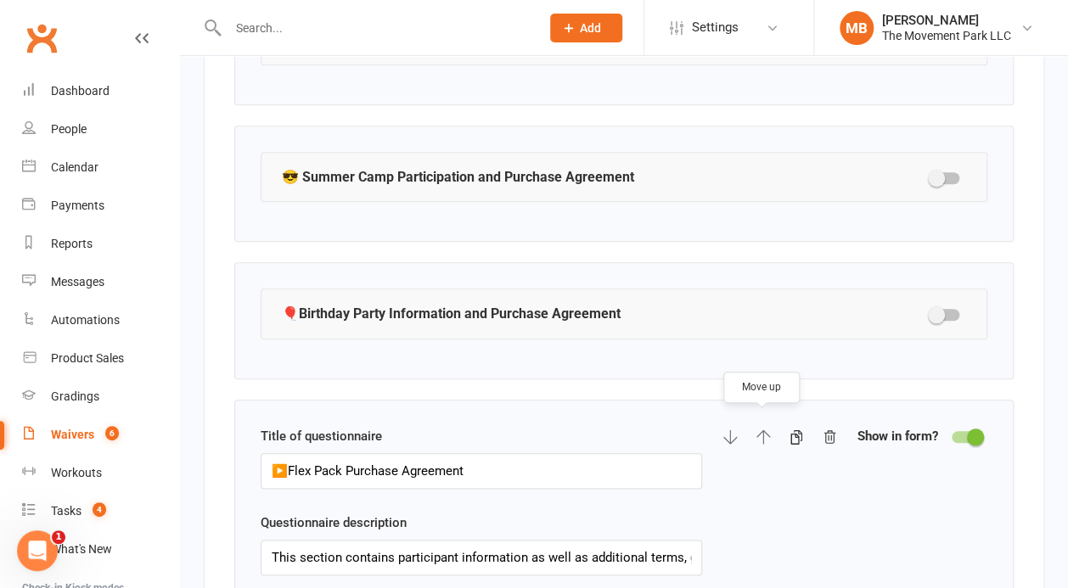
click at [764, 430] on icon "button" at bounding box center [763, 437] width 15 height 15
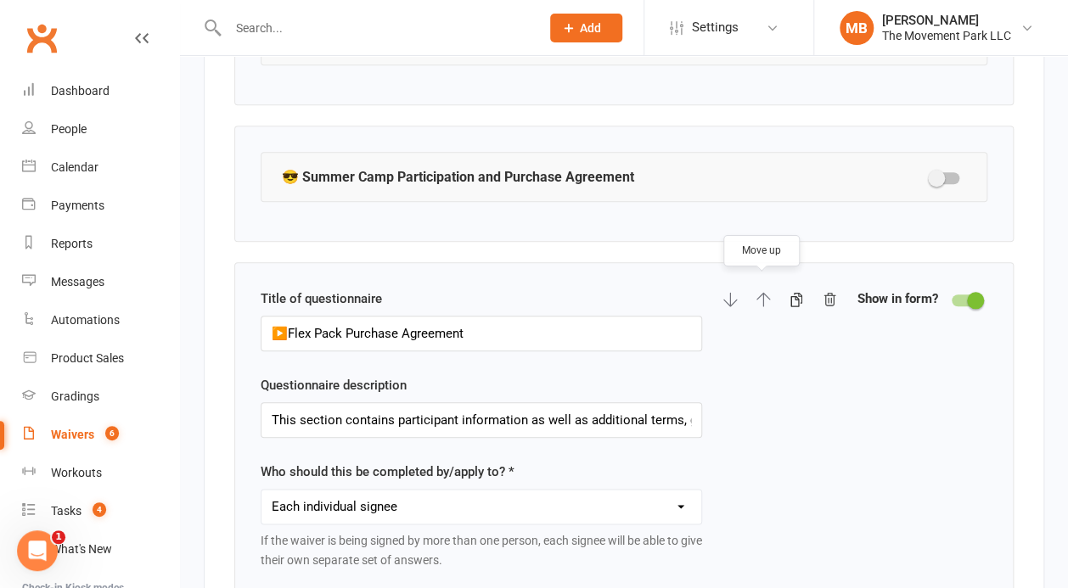
click at [761, 294] on icon "button" at bounding box center [763, 299] width 15 height 15
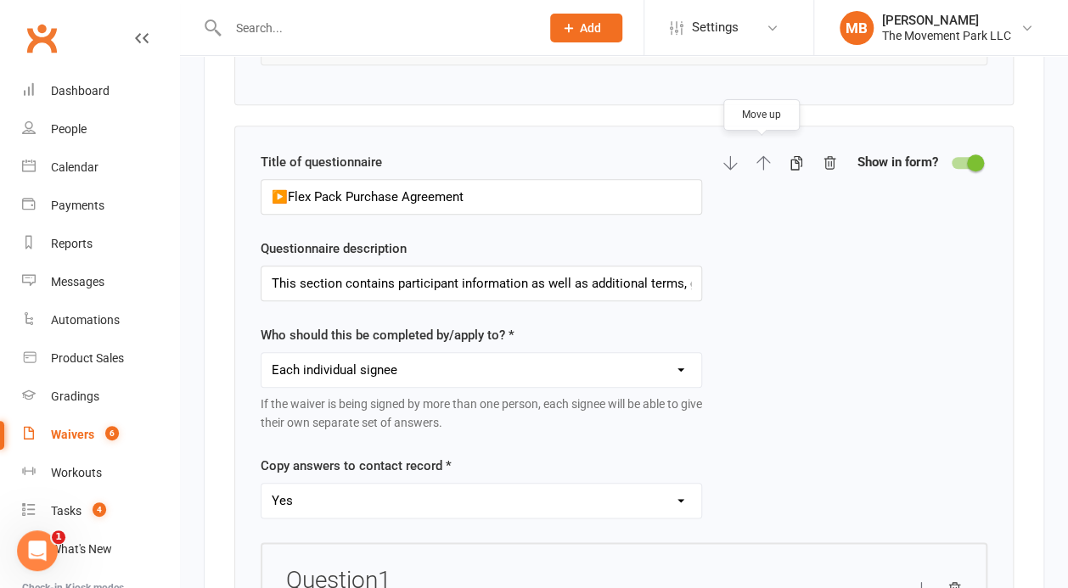
click at [759, 157] on icon "button" at bounding box center [763, 162] width 15 height 15
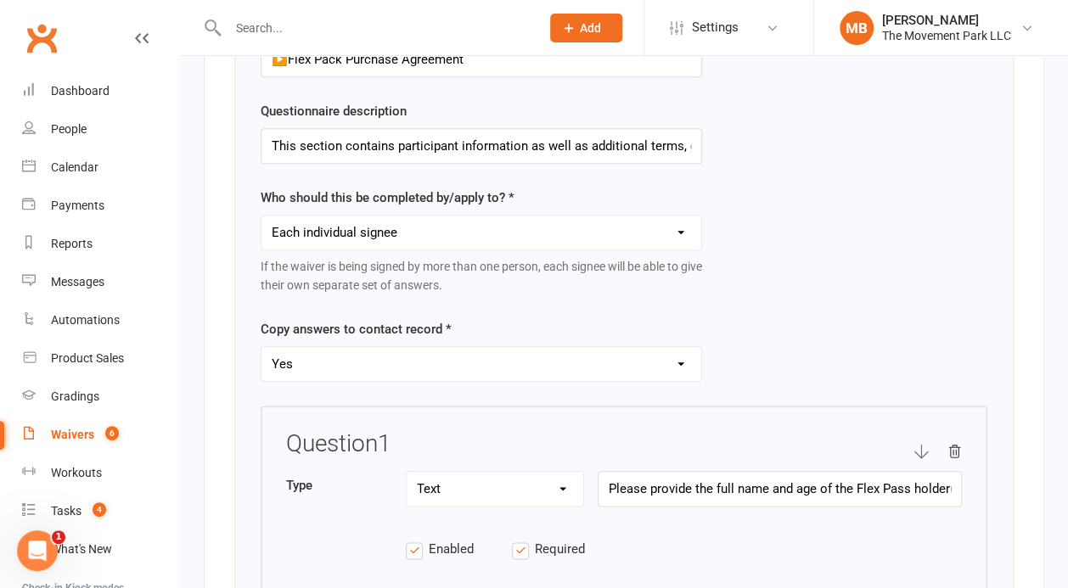
scroll to position [2683, 0]
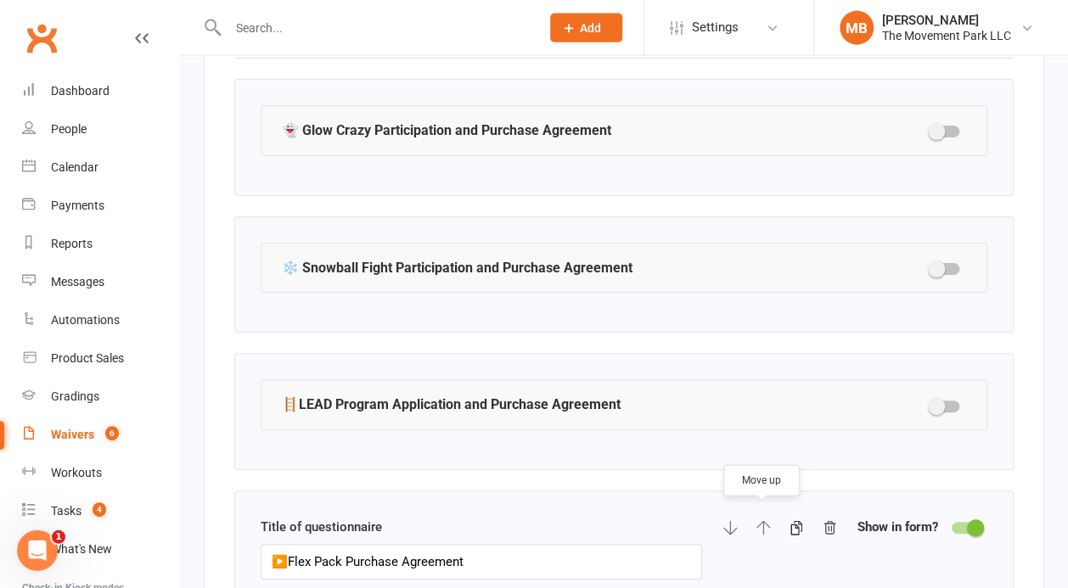
click at [757, 520] on icon "button" at bounding box center [763, 527] width 15 height 15
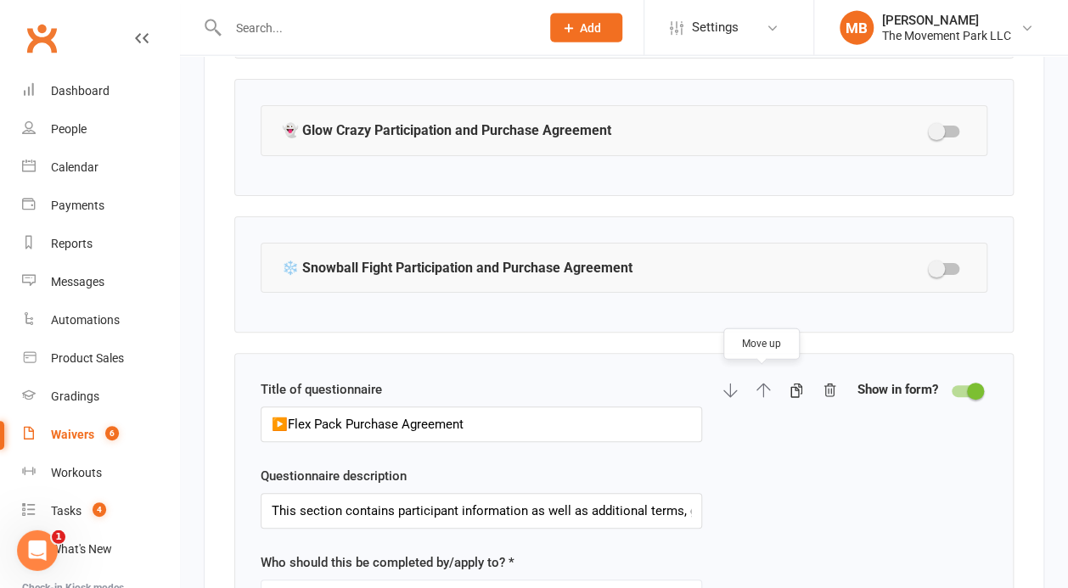
click at [763, 383] on icon "button" at bounding box center [763, 390] width 15 height 15
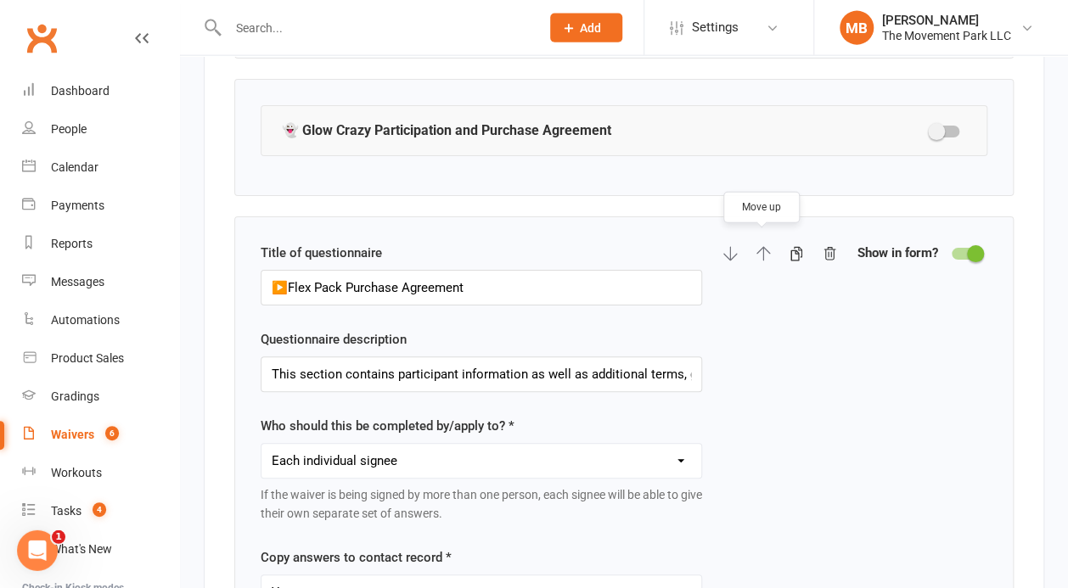
click at [764, 246] on icon "button" at bounding box center [763, 253] width 15 height 15
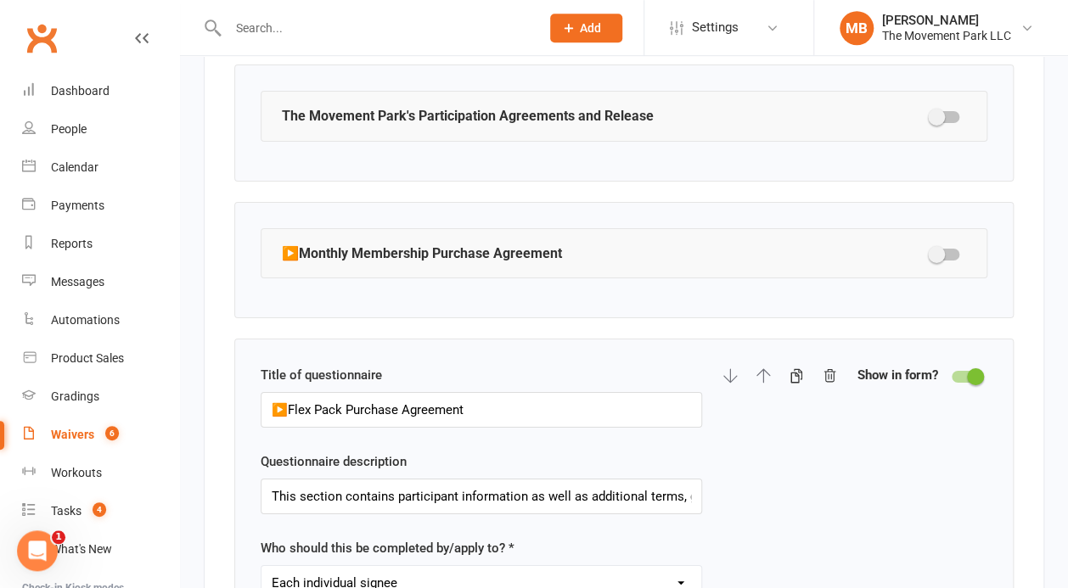
scroll to position [2414, 0]
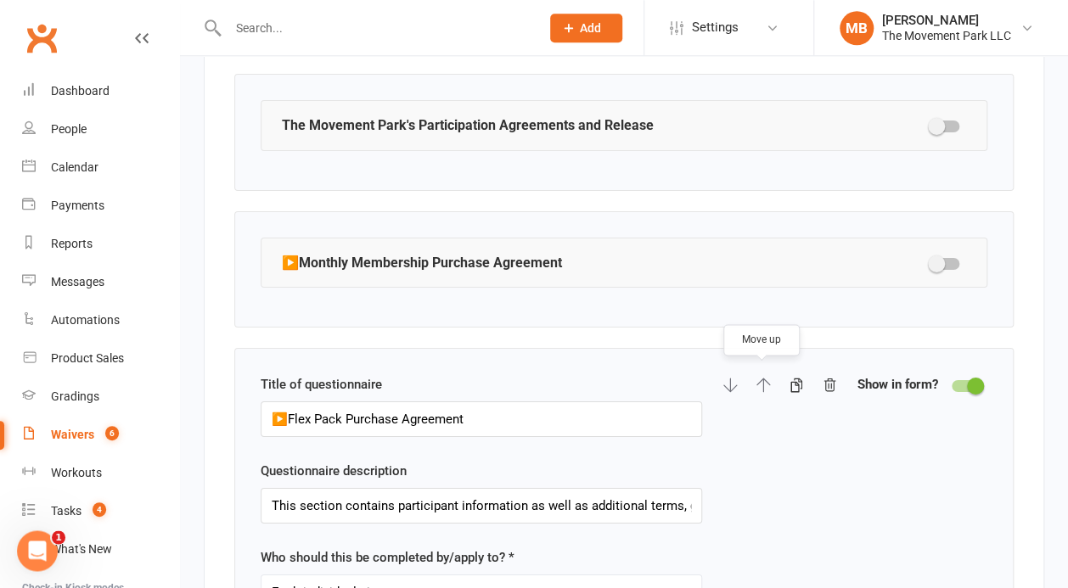
click at [759, 379] on icon "button" at bounding box center [763, 386] width 14 height 14
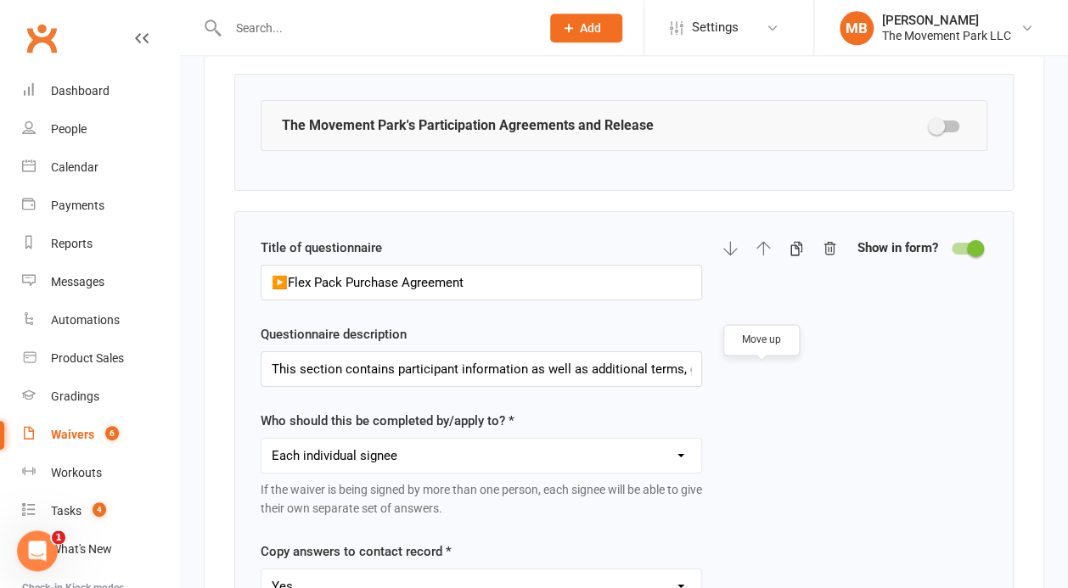
click at [964, 243] on div at bounding box center [966, 249] width 29 height 12
click at [952, 246] on input "checkbox" at bounding box center [952, 246] width 0 height 0
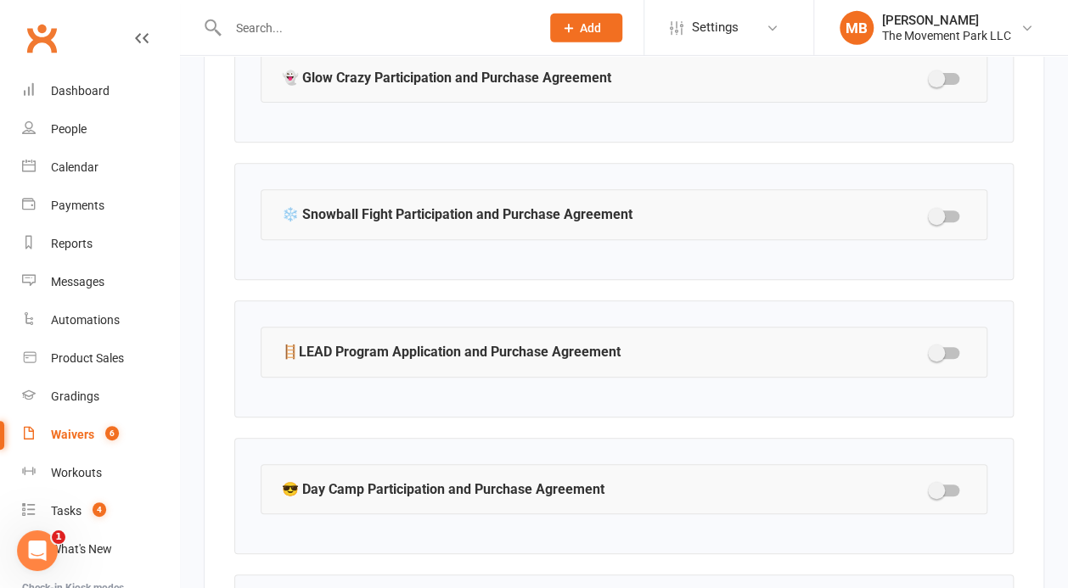
scroll to position [2903, 0]
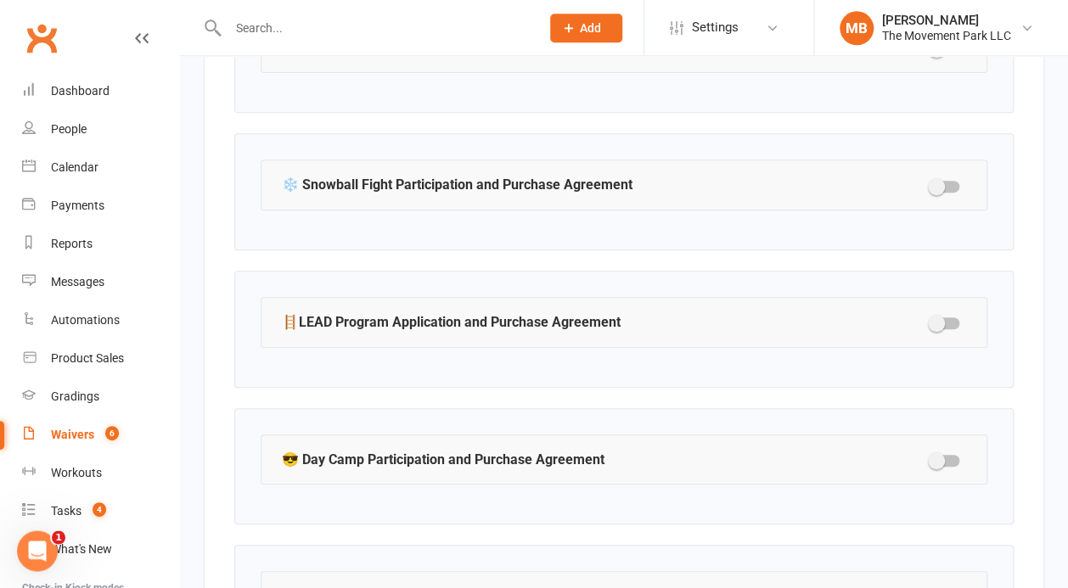
click at [951, 455] on div at bounding box center [944, 461] width 29 height 12
click at [930, 458] on input "checkbox" at bounding box center [930, 458] width 0 height 0
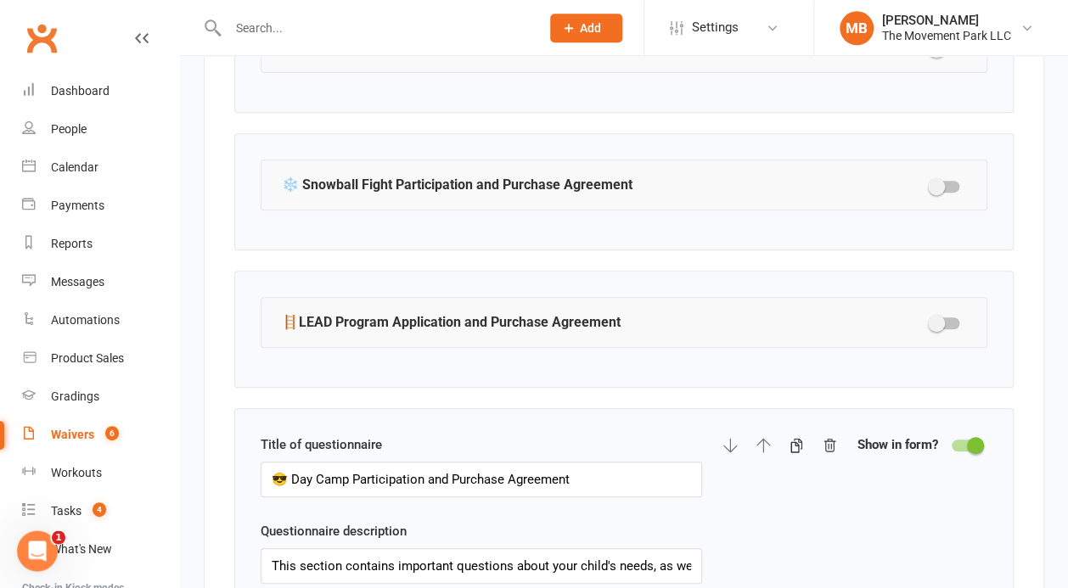
click at [963, 440] on div at bounding box center [966, 446] width 29 height 12
click at [952, 443] on input "checkbox" at bounding box center [952, 443] width 0 height 0
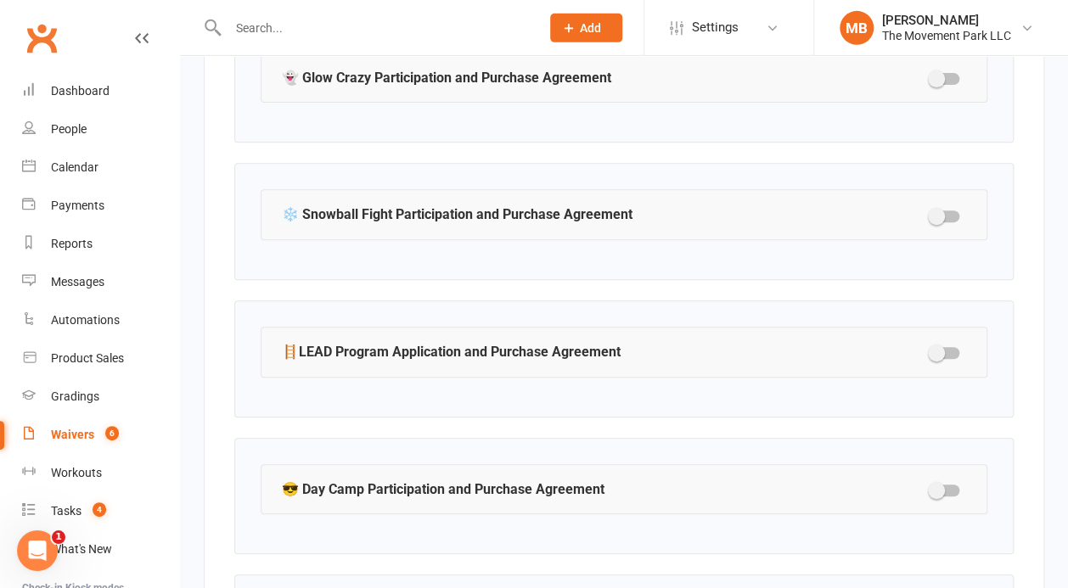
scroll to position [2938, 0]
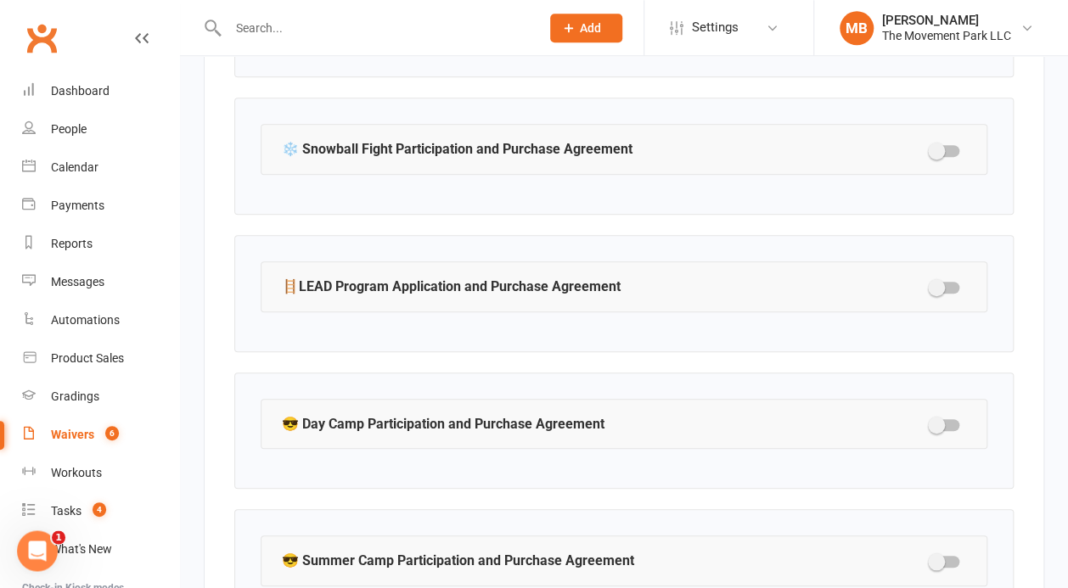
click at [950, 419] on div at bounding box center [944, 425] width 29 height 12
click at [930, 423] on input "checkbox" at bounding box center [930, 423] width 0 height 0
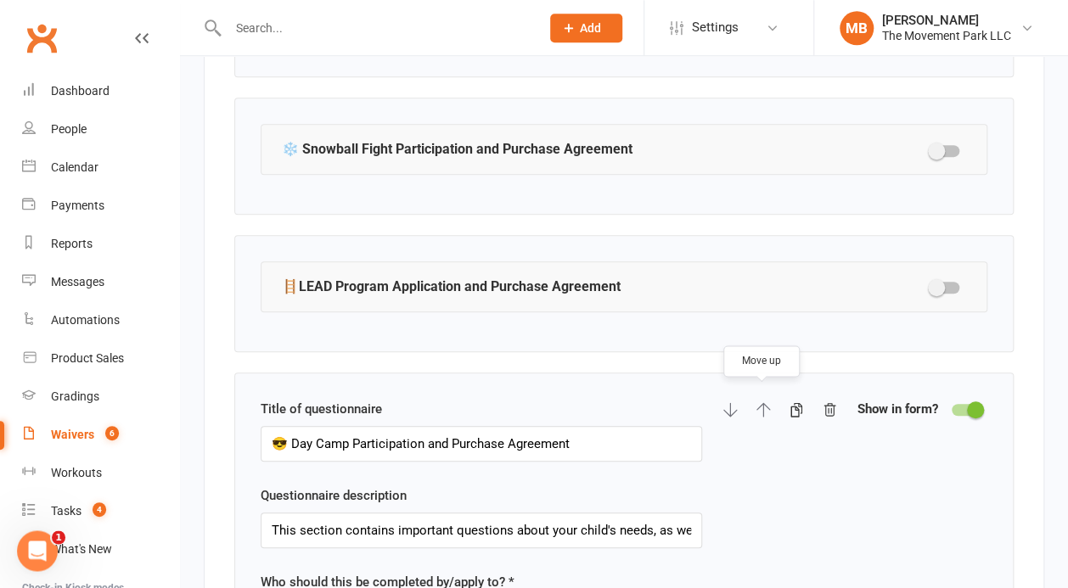
click at [759, 402] on icon "button" at bounding box center [763, 409] width 15 height 15
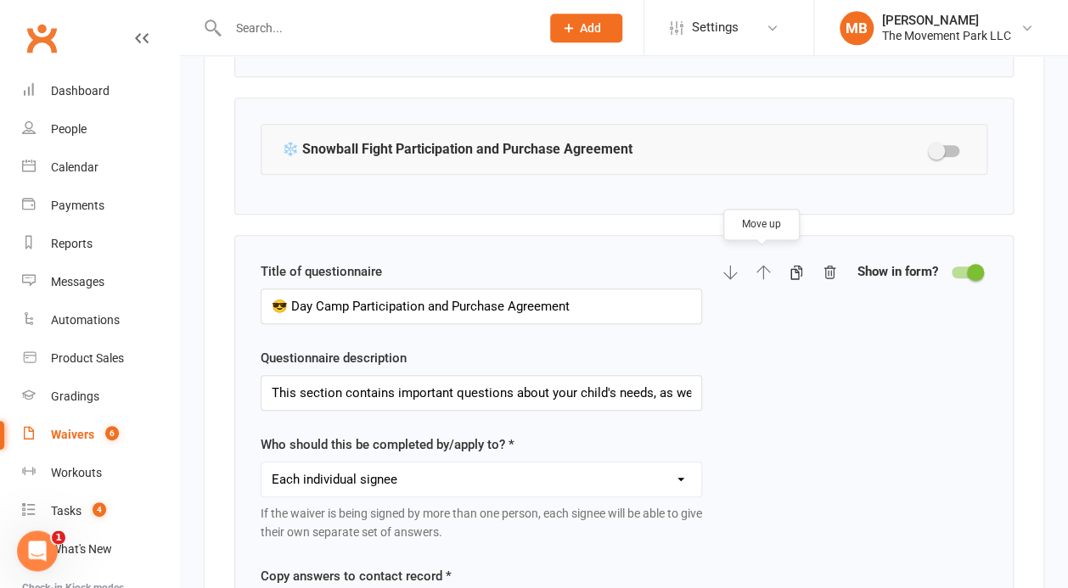
click at [757, 267] on icon "button" at bounding box center [763, 272] width 15 height 15
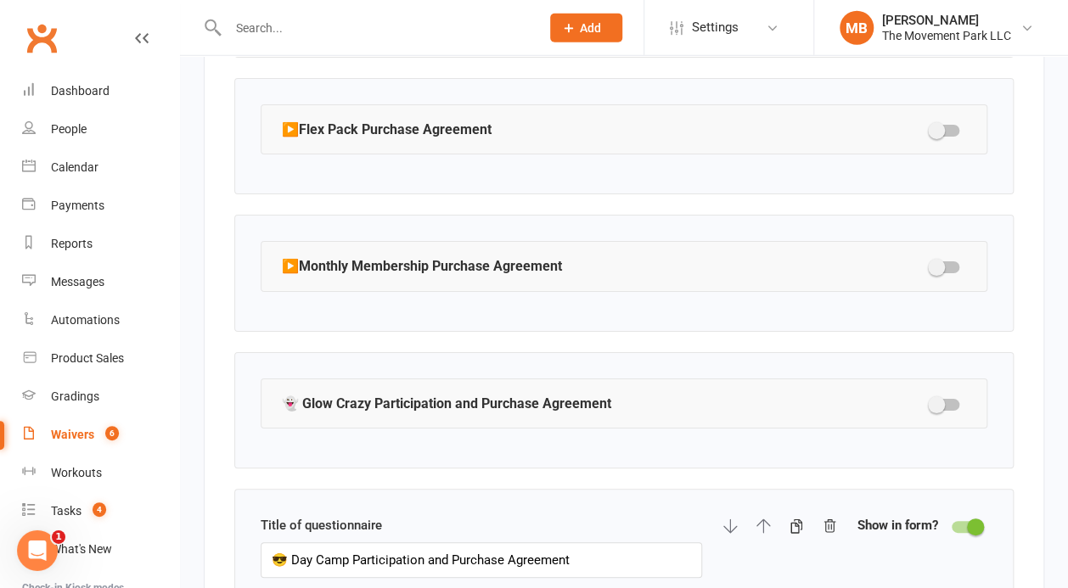
scroll to position [2528, 0]
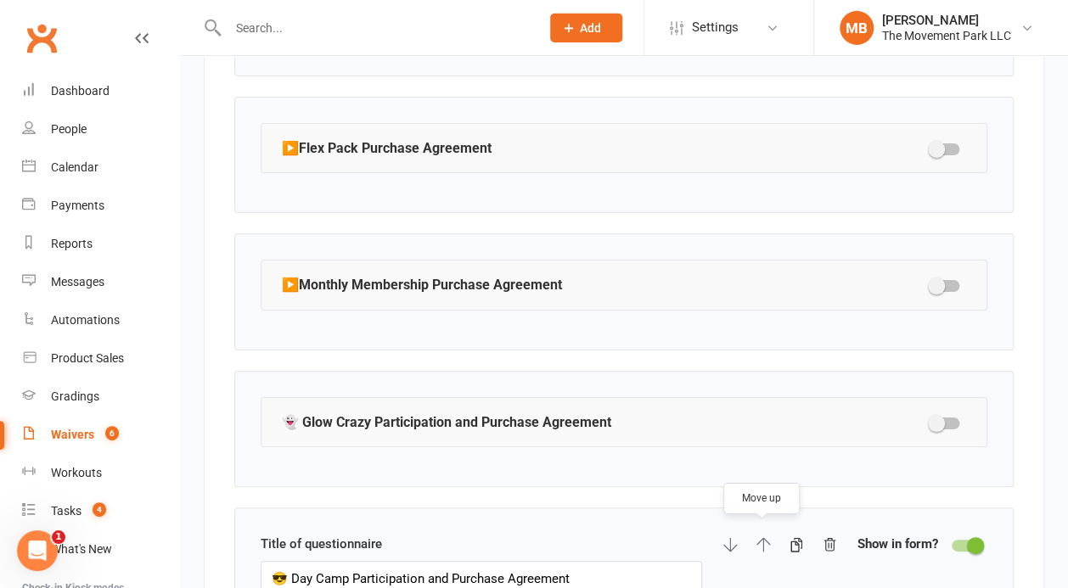
click at [756, 537] on icon "button" at bounding box center [763, 544] width 15 height 15
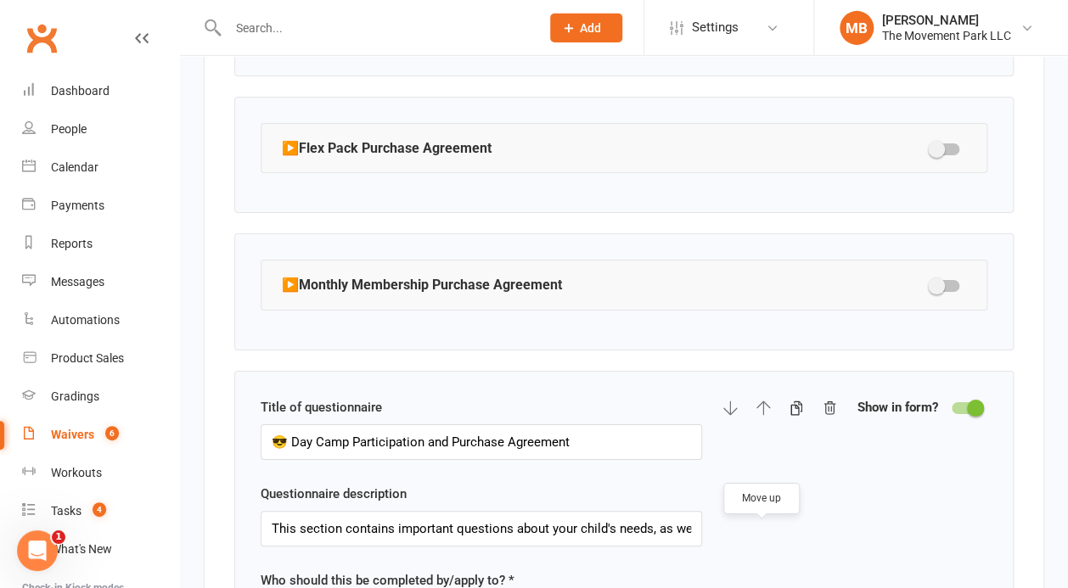
click at [953, 403] on div at bounding box center [966, 408] width 29 height 12
click at [952, 406] on input "checkbox" at bounding box center [952, 406] width 0 height 0
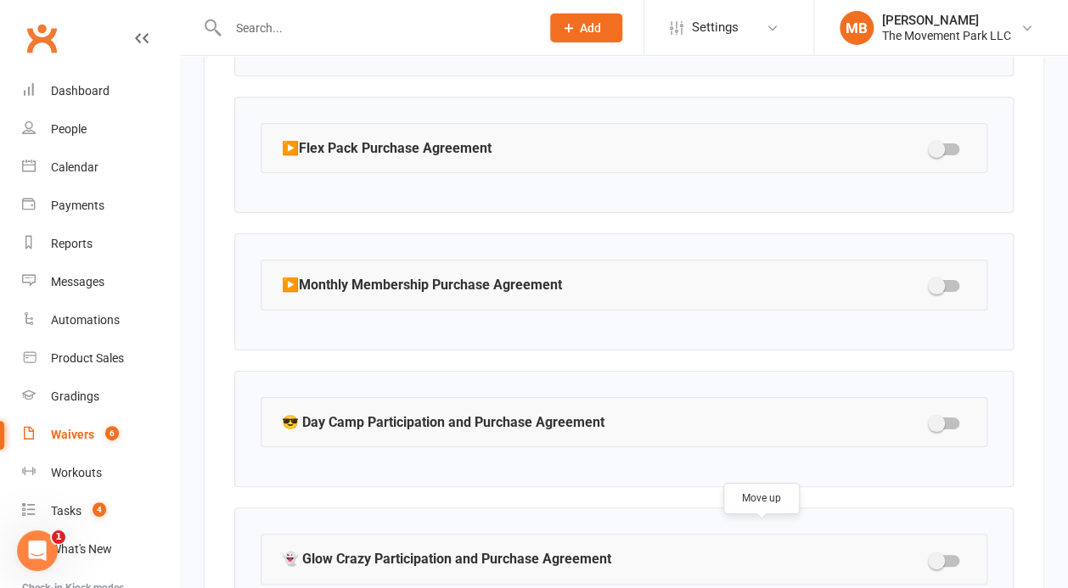
click at [950, 418] on div at bounding box center [944, 424] width 29 height 12
click at [930, 421] on input "checkbox" at bounding box center [930, 421] width 0 height 0
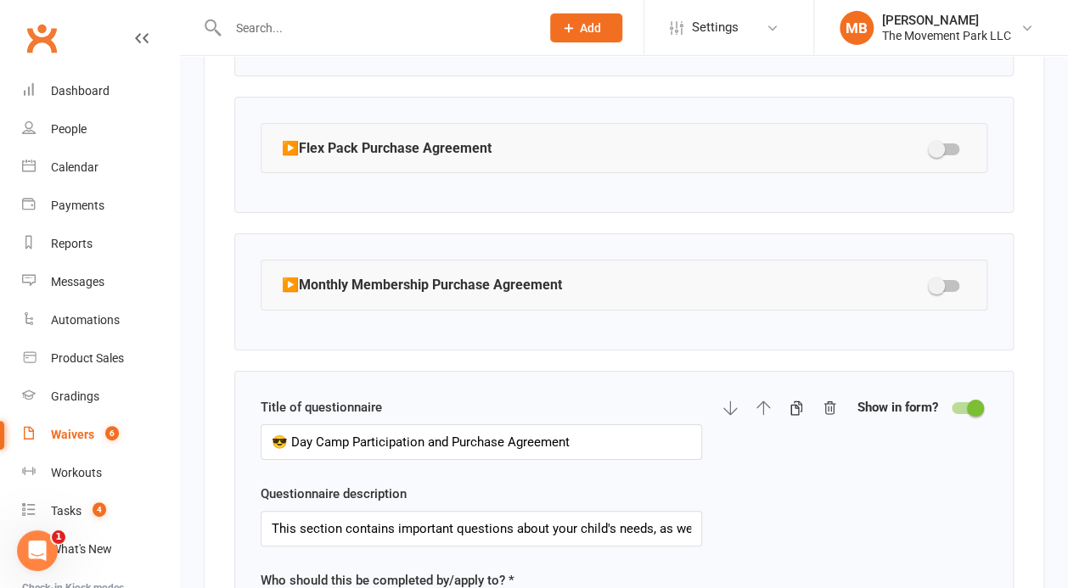
click at [970, 400] on span at bounding box center [975, 408] width 17 height 17
click at [952, 406] on input "checkbox" at bounding box center [952, 406] width 0 height 0
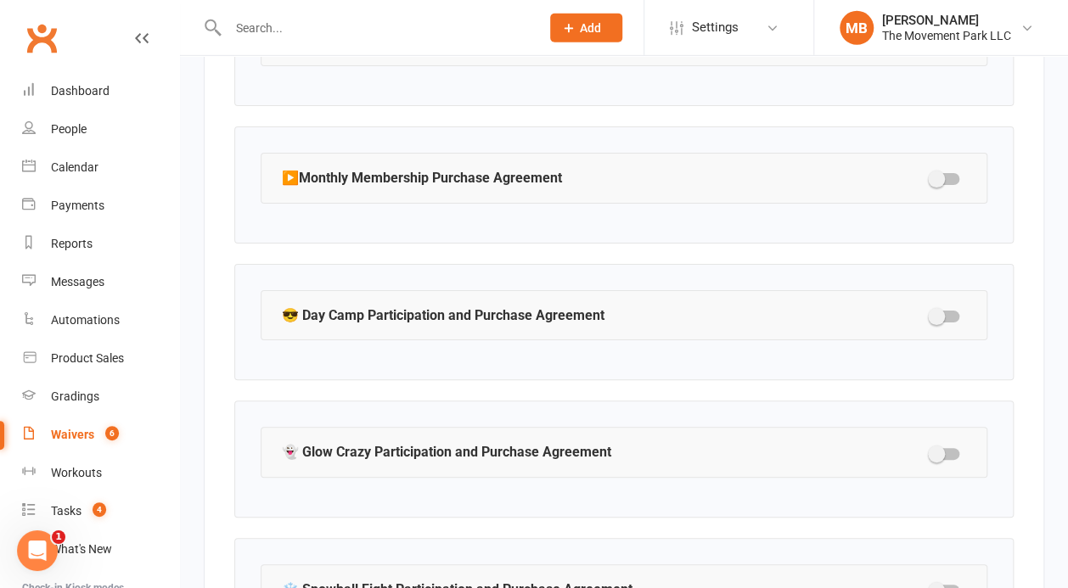
scroll to position [2643, 0]
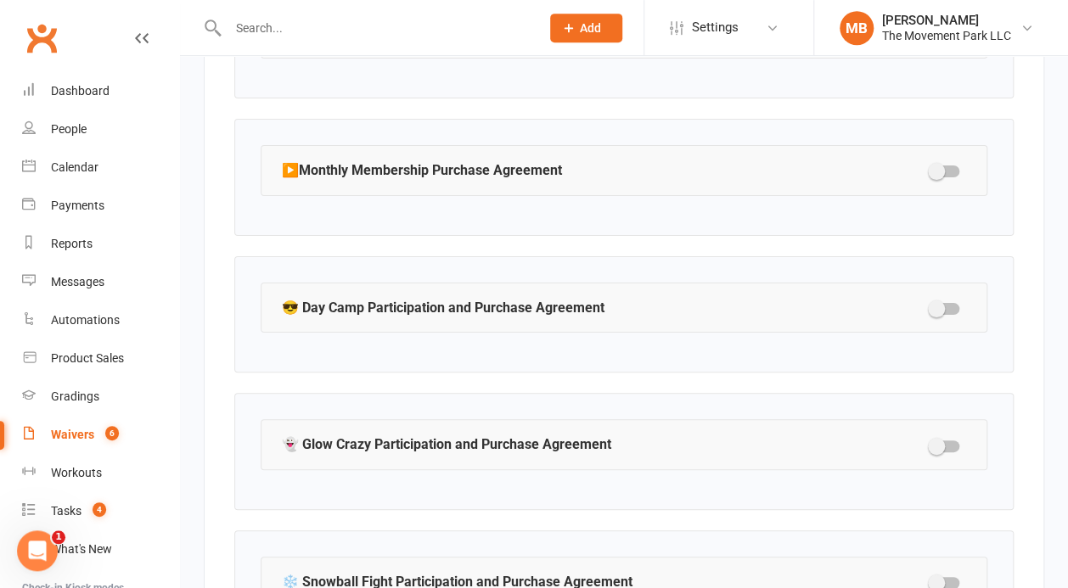
click at [947, 303] on div at bounding box center [944, 309] width 29 height 12
click at [930, 306] on input "checkbox" at bounding box center [930, 306] width 0 height 0
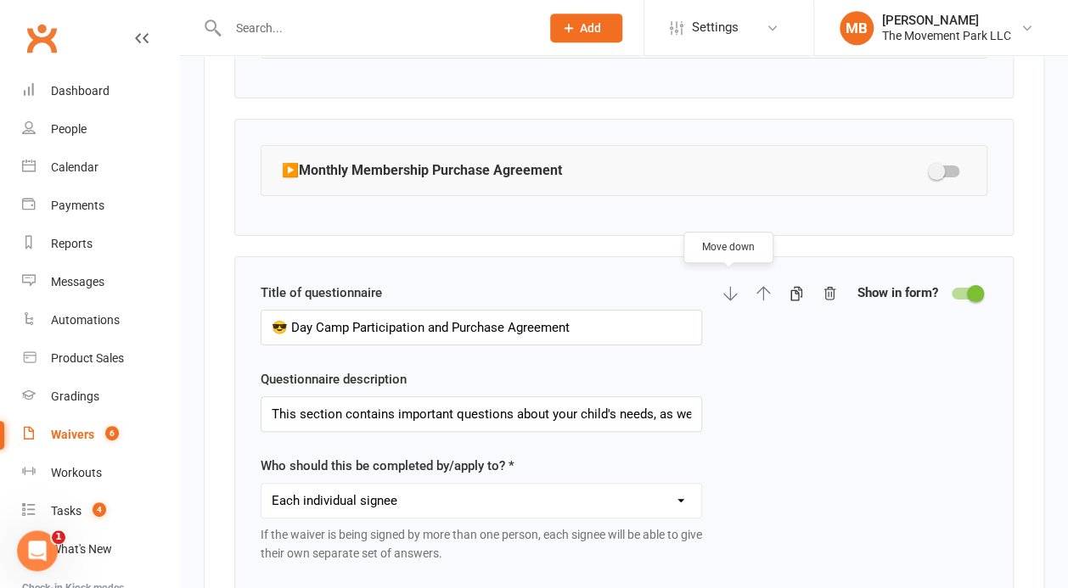
click at [729, 286] on icon "button" at bounding box center [730, 293] width 14 height 14
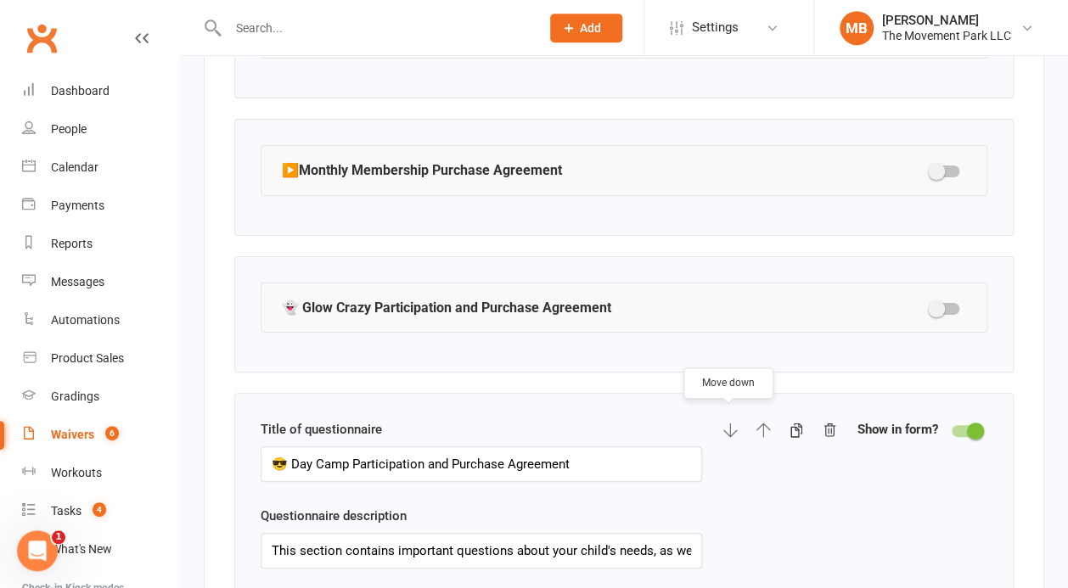
click at [725, 428] on icon "button" at bounding box center [729, 430] width 15 height 15
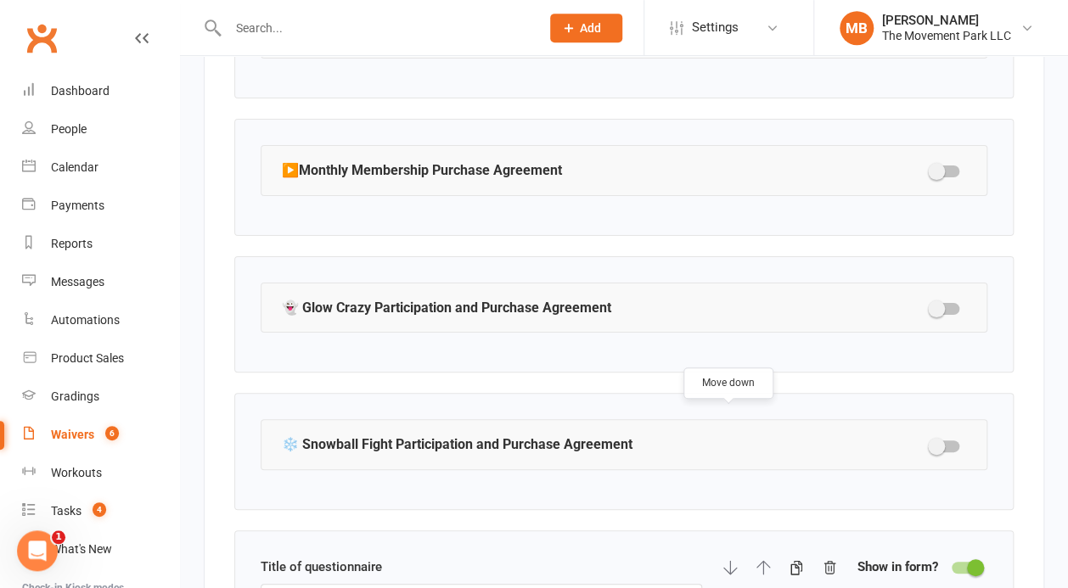
click at [965, 562] on div at bounding box center [966, 568] width 29 height 12
click at [952, 565] on input "checkbox" at bounding box center [952, 565] width 0 height 0
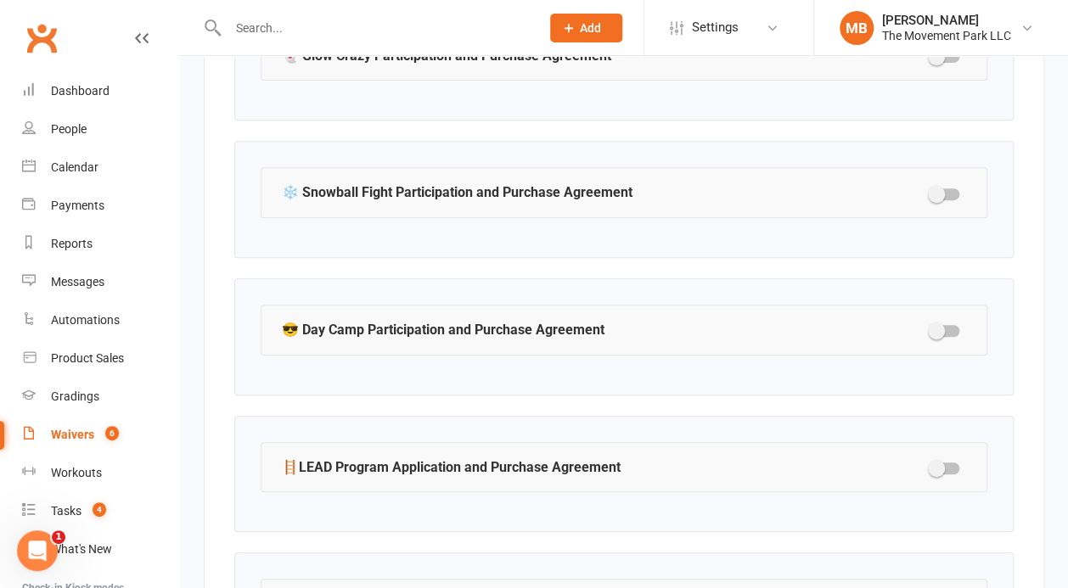
scroll to position [2959, 0]
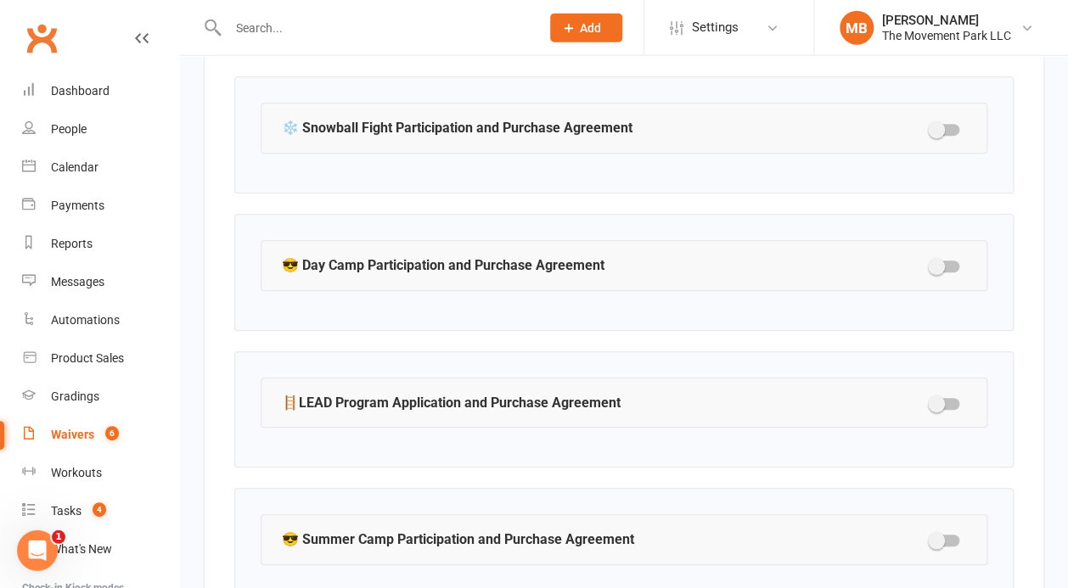
click at [952, 398] on div at bounding box center [944, 404] width 29 height 12
click at [930, 402] on input "checkbox" at bounding box center [930, 402] width 0 height 0
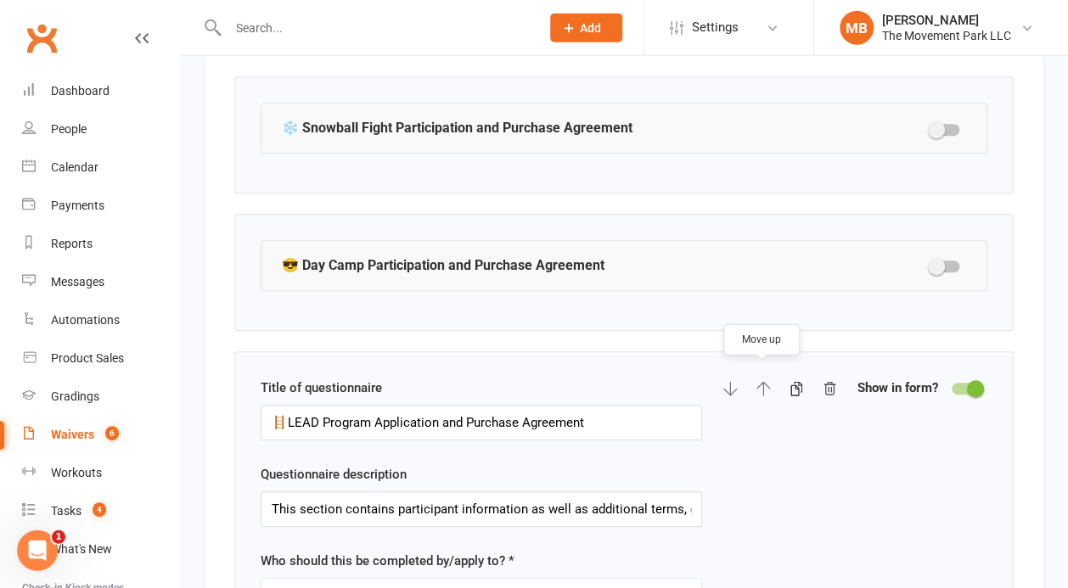
click at [756, 381] on icon "button" at bounding box center [763, 388] width 15 height 15
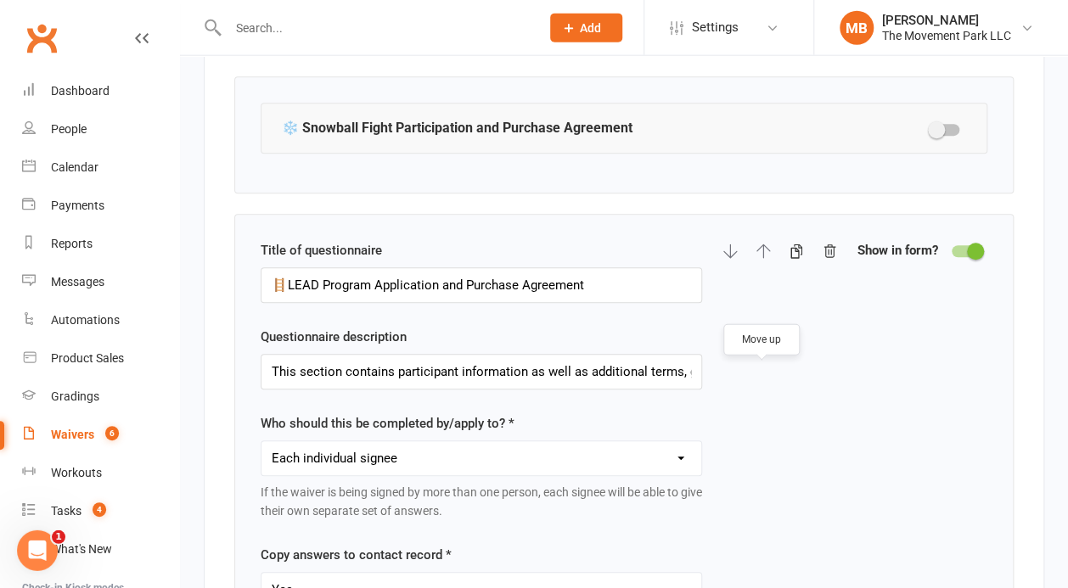
click at [963, 245] on div at bounding box center [966, 251] width 29 height 12
click at [952, 249] on input "checkbox" at bounding box center [952, 249] width 0 height 0
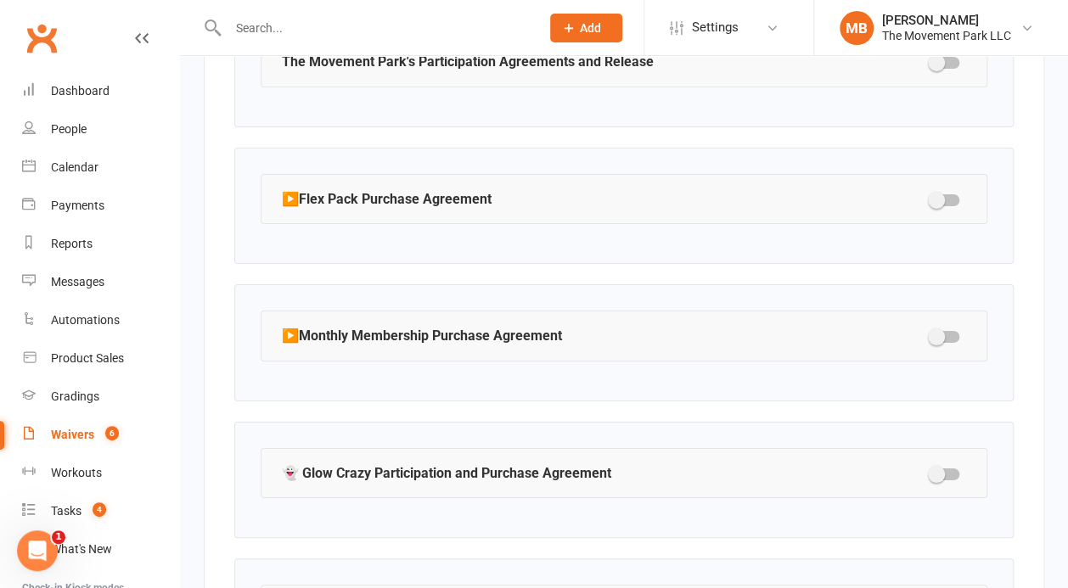
scroll to position [3745, 0]
